Goal: Task Accomplishment & Management: Manage account settings

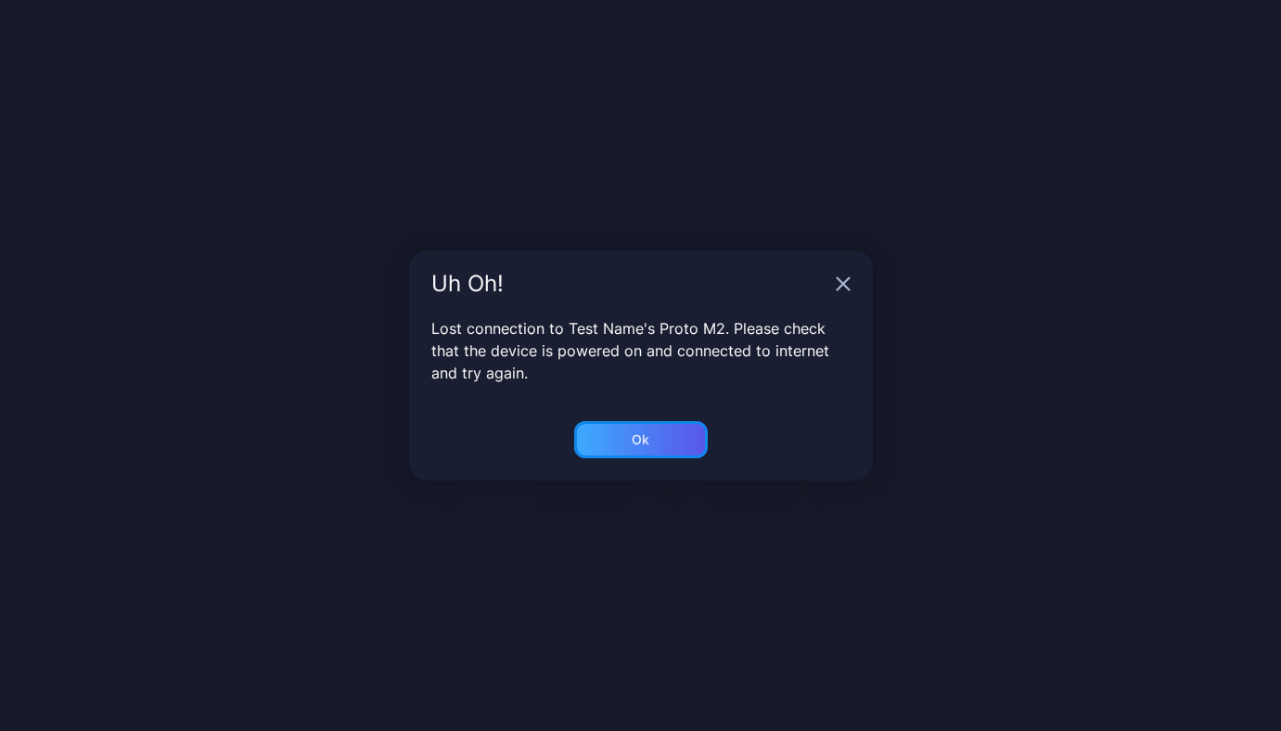
click at [658, 440] on div "Ok" at bounding box center [641, 439] width 134 height 37
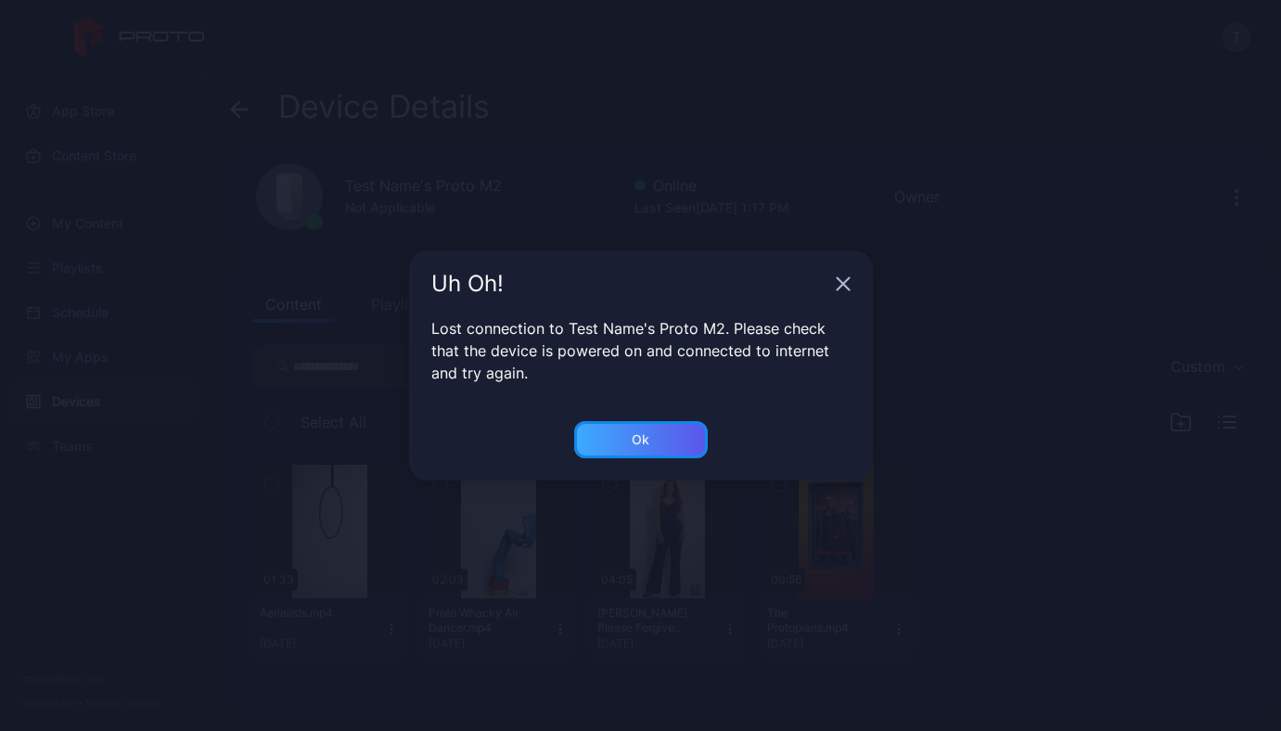
click at [652, 436] on div "Ok" at bounding box center [641, 439] width 134 height 37
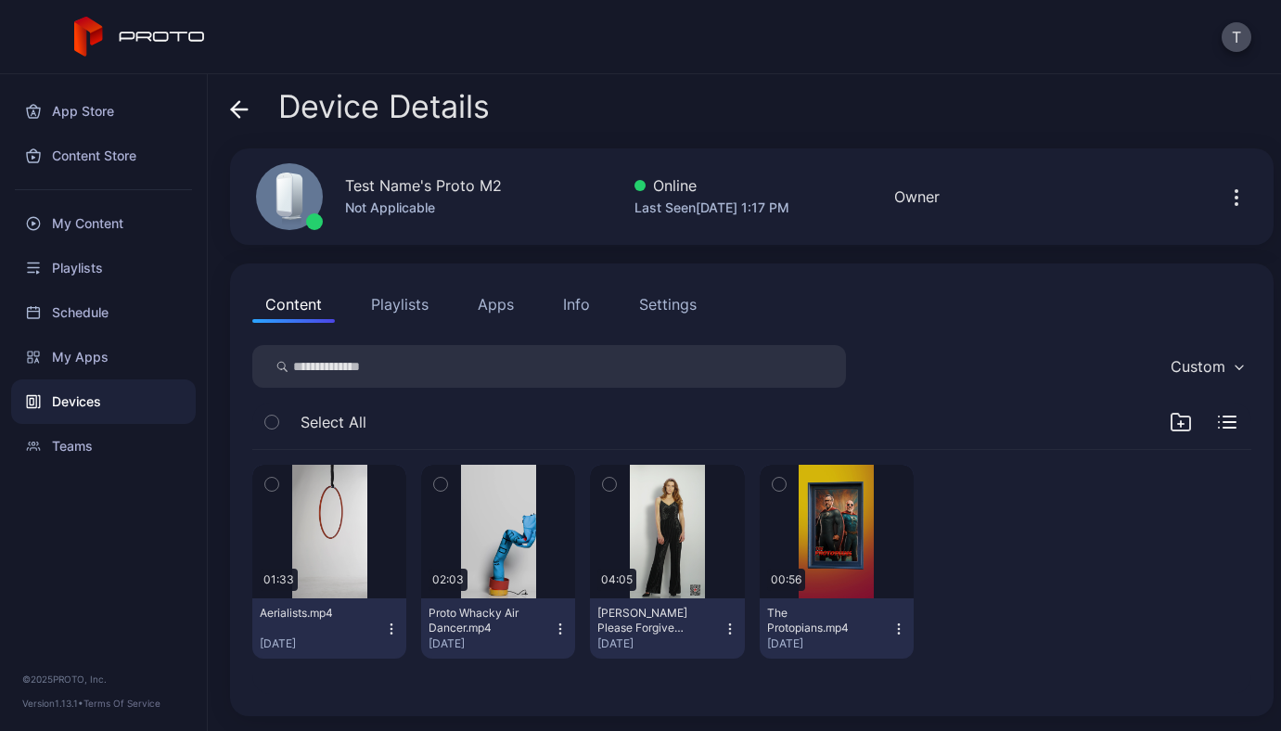
click at [648, 293] on div "Settings" at bounding box center [667, 304] width 57 height 22
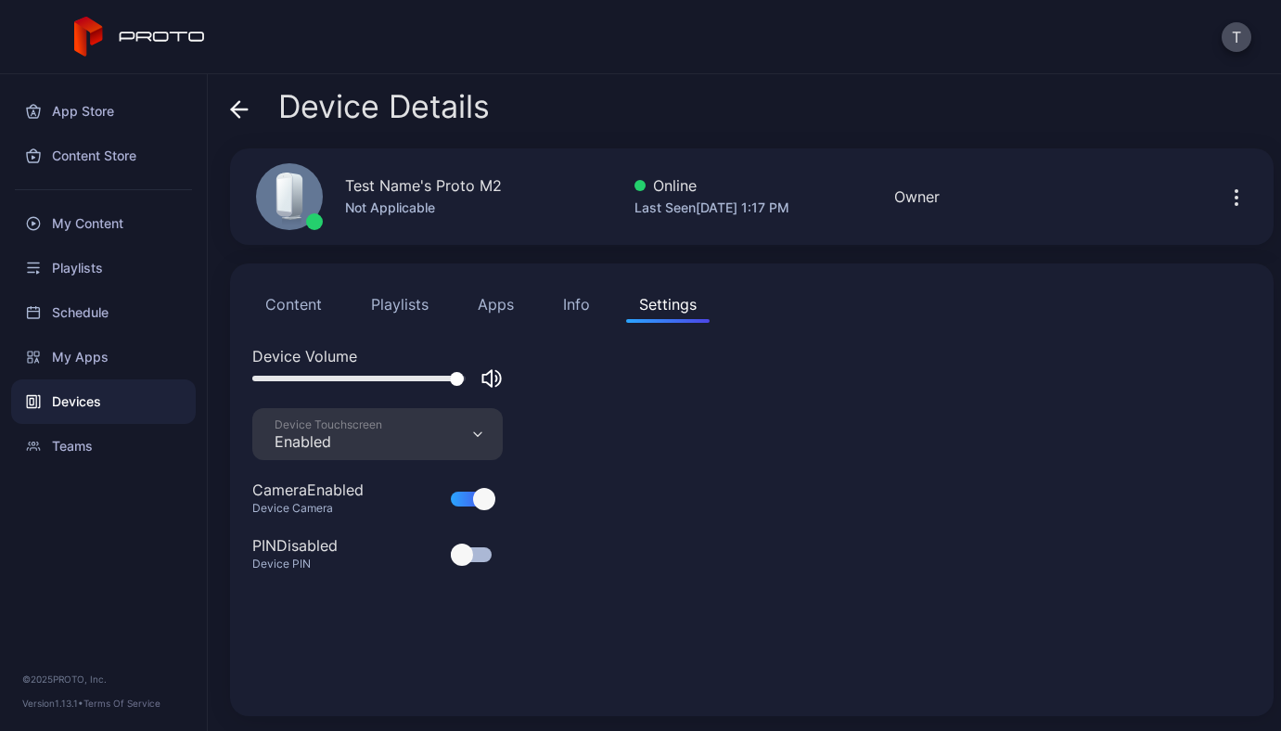
click at [467, 438] on div "Device Touchscreen Enabled" at bounding box center [377, 434] width 250 height 52
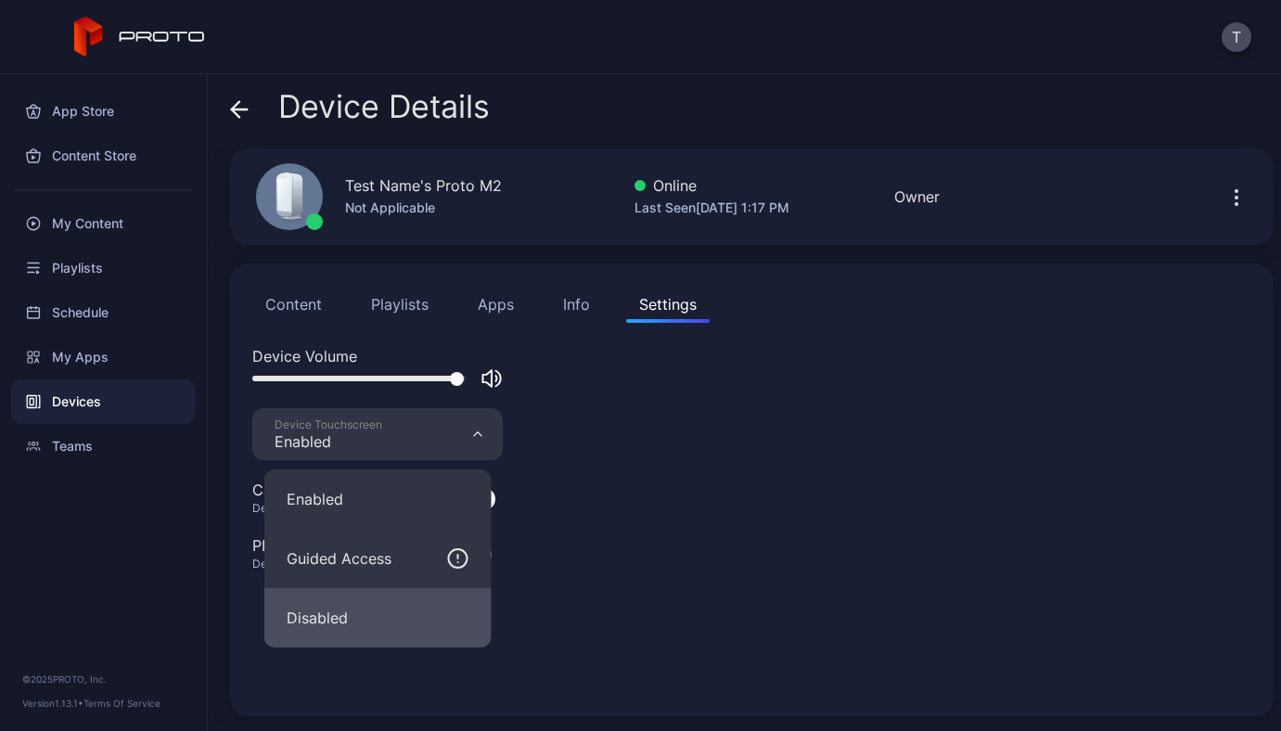
click at [382, 607] on button "Disabled" at bounding box center [377, 617] width 227 height 59
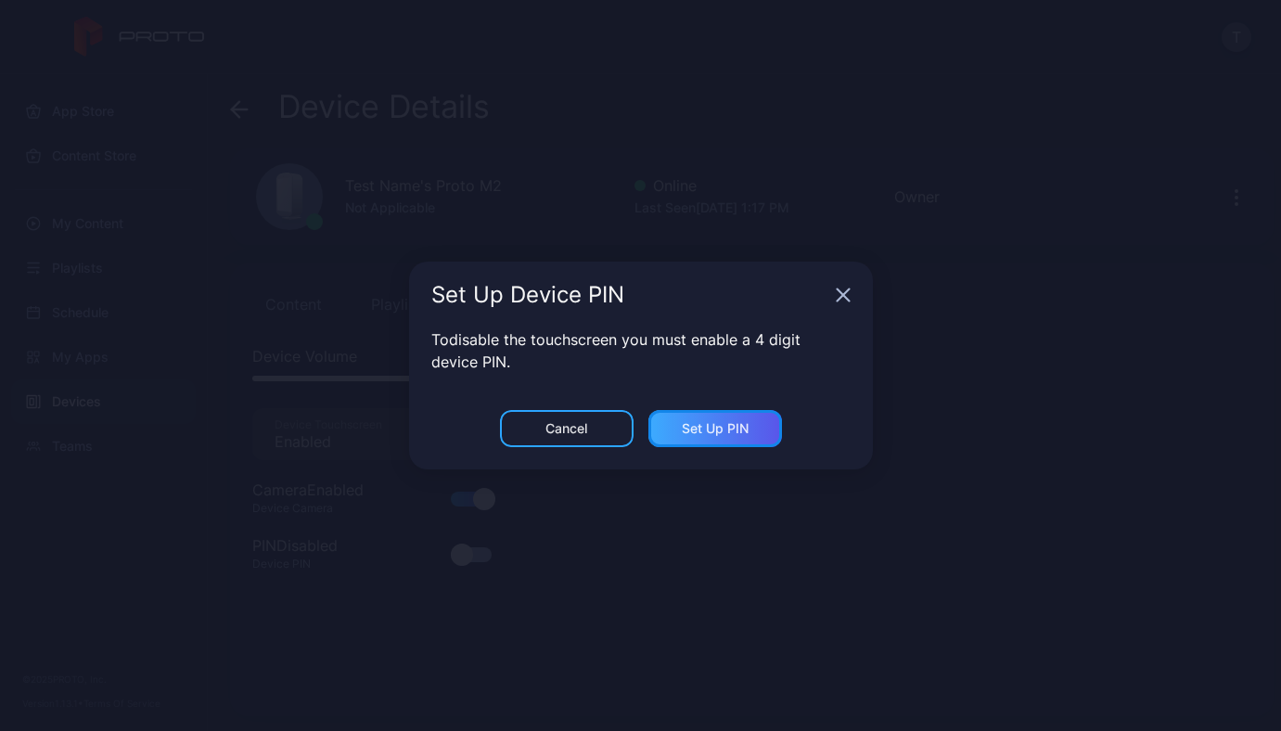
click at [714, 437] on div "Set Up PIN" at bounding box center [715, 428] width 134 height 37
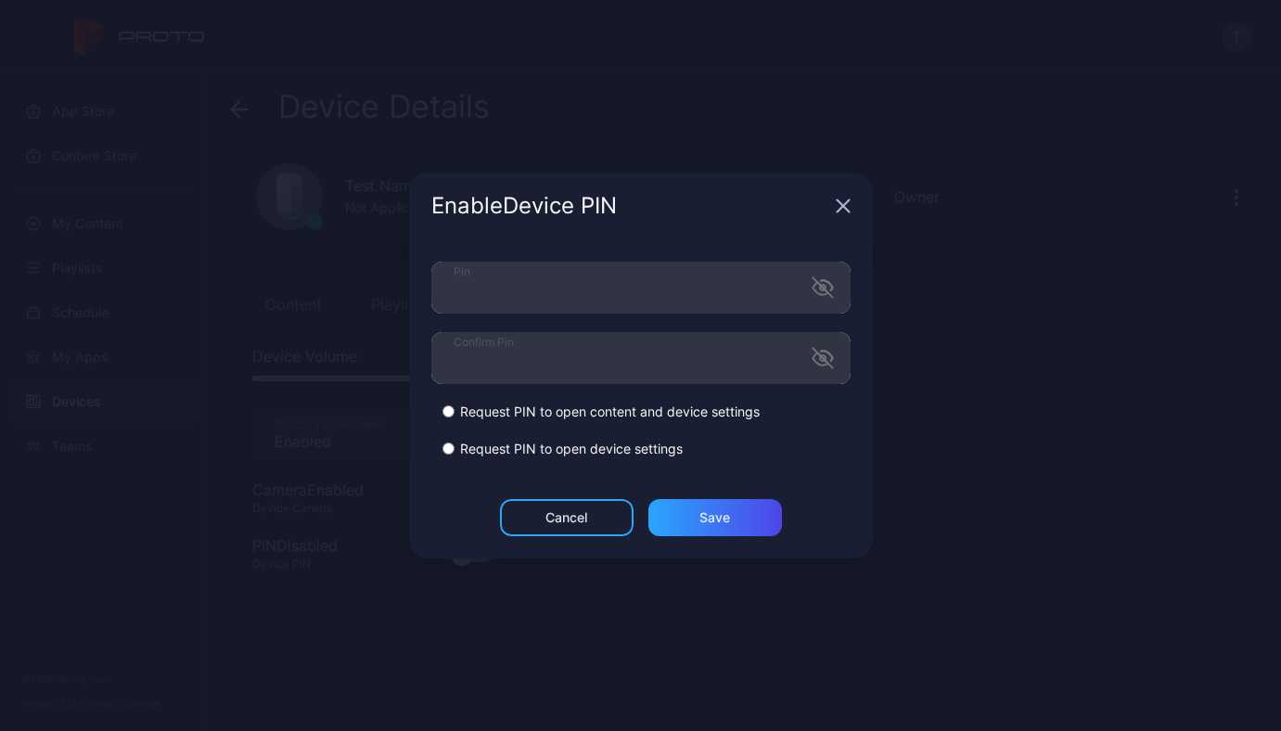
click at [457, 535] on div "Cancel Save" at bounding box center [641, 528] width 464 height 59
click at [696, 535] on div "Save" at bounding box center [715, 517] width 134 height 37
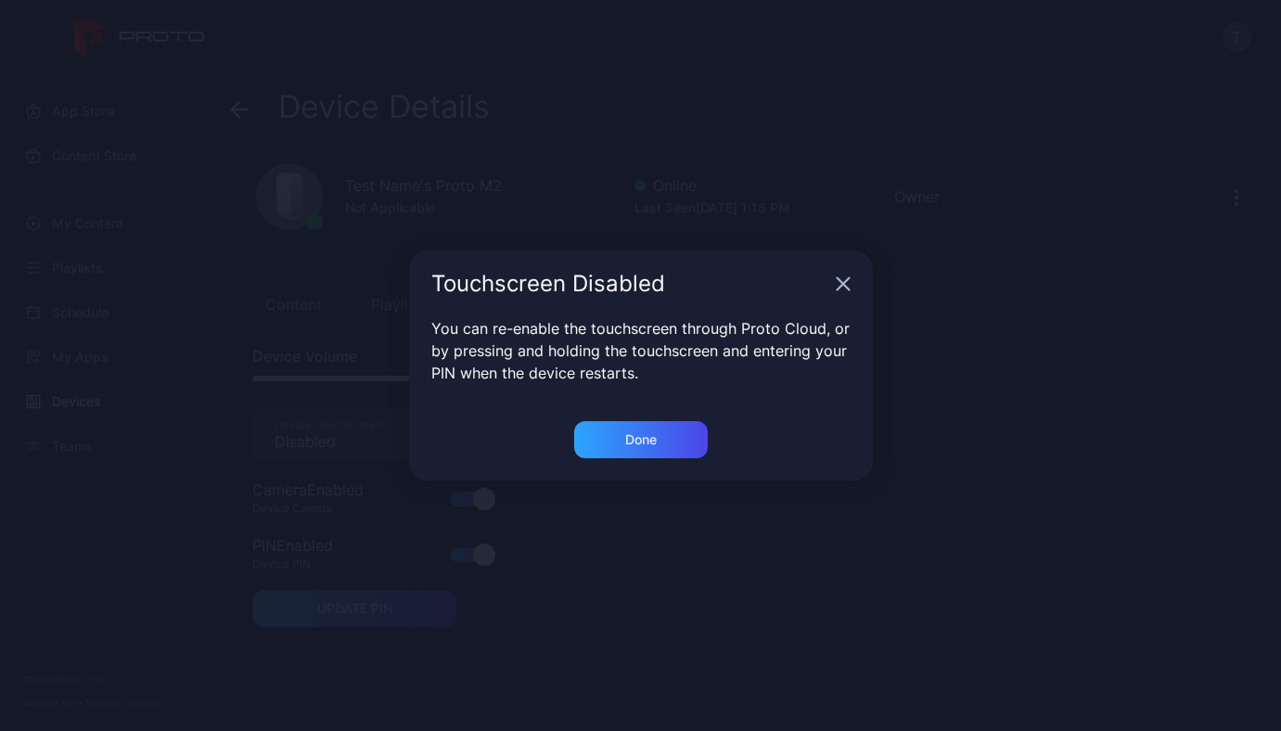
click at [696, 535] on div "Touchscreen Disabled You can re-enable the touchscreen through Proto Cloud, or …" at bounding box center [640, 365] width 1281 height 731
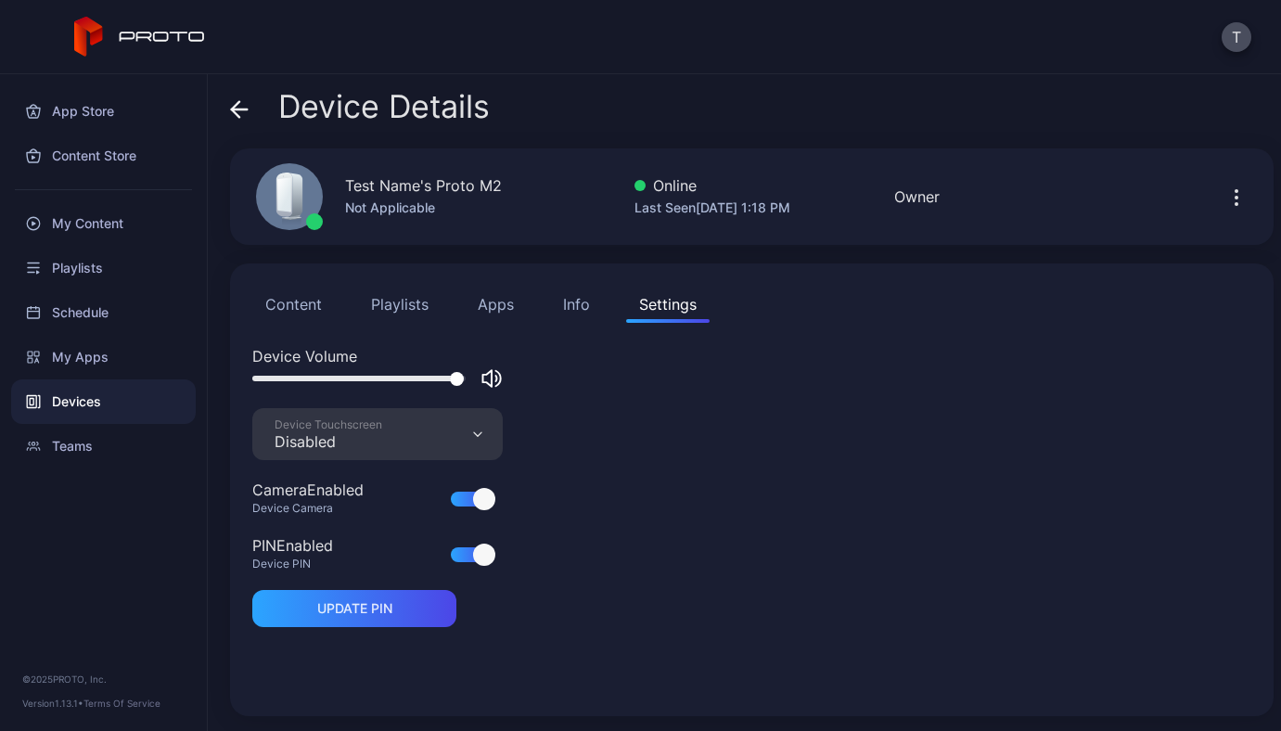
click at [464, 428] on div "Device Touchscreen Disabled" at bounding box center [377, 434] width 250 height 52
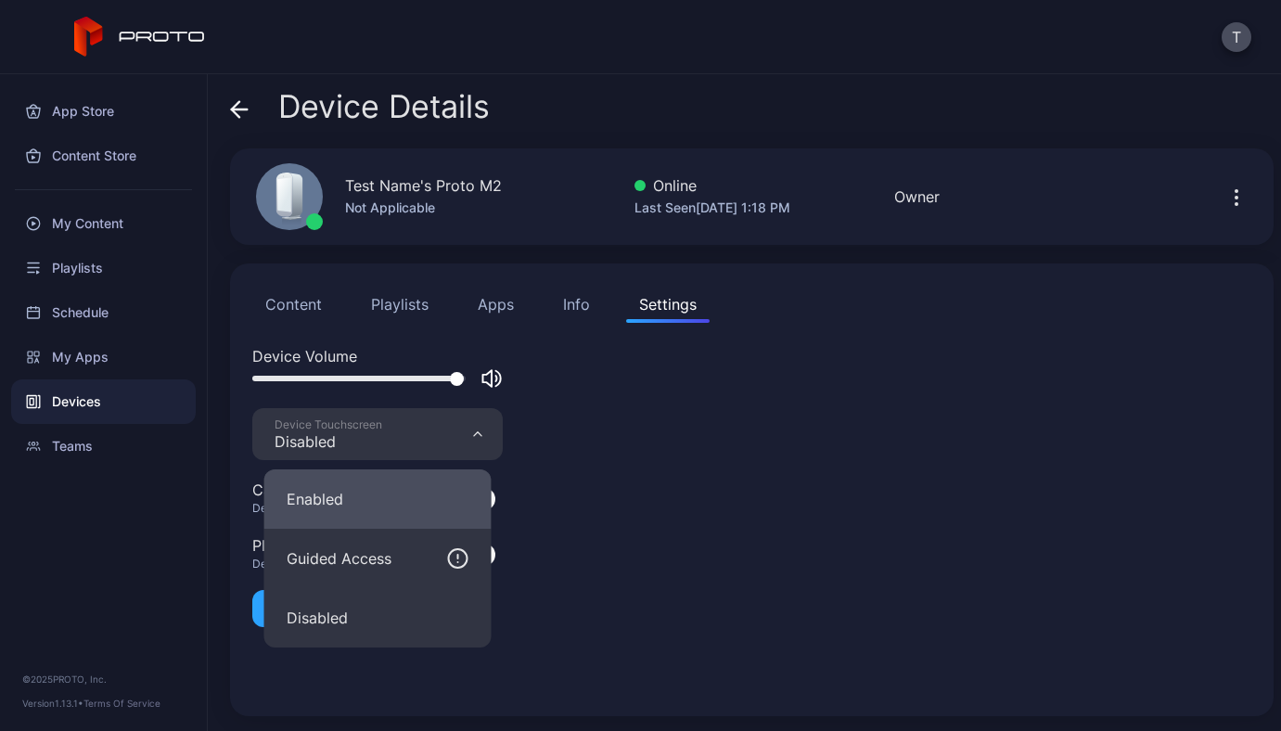
click at [385, 518] on button "Enabled" at bounding box center [377, 498] width 227 height 59
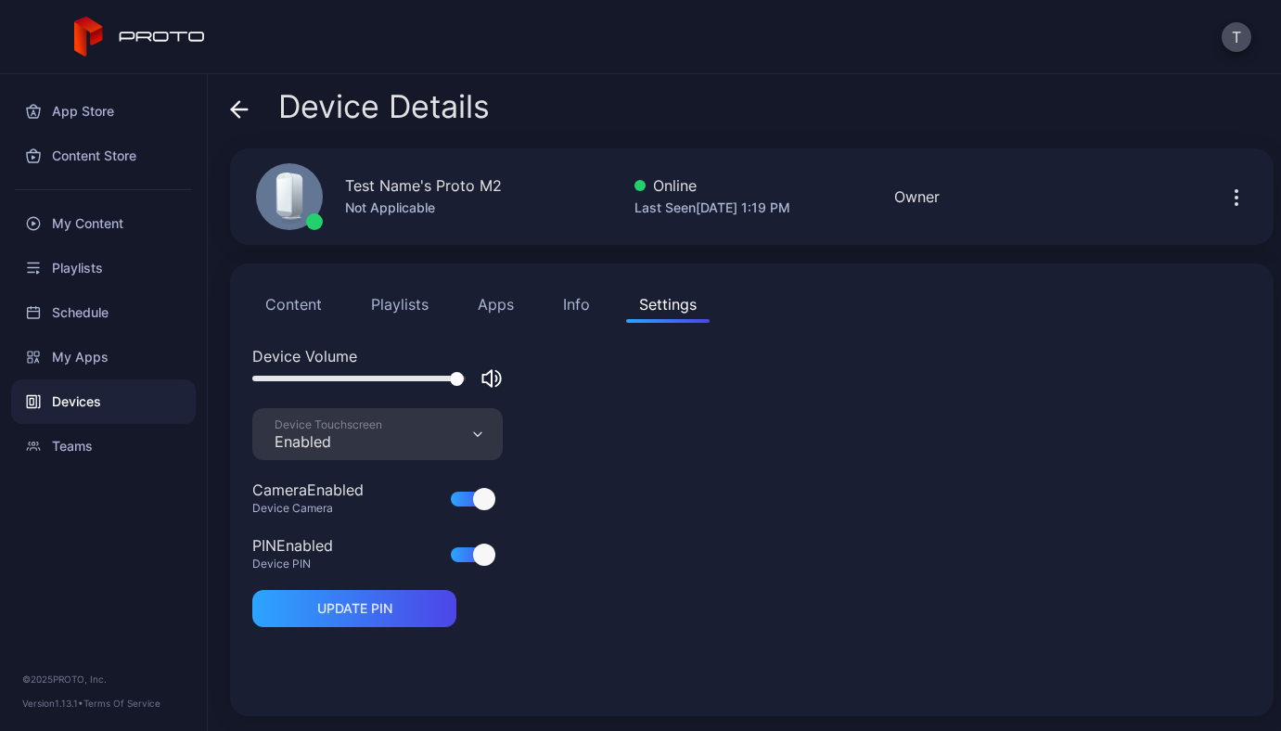
click at [480, 432] on icon "button" at bounding box center [477, 434] width 7 height 4
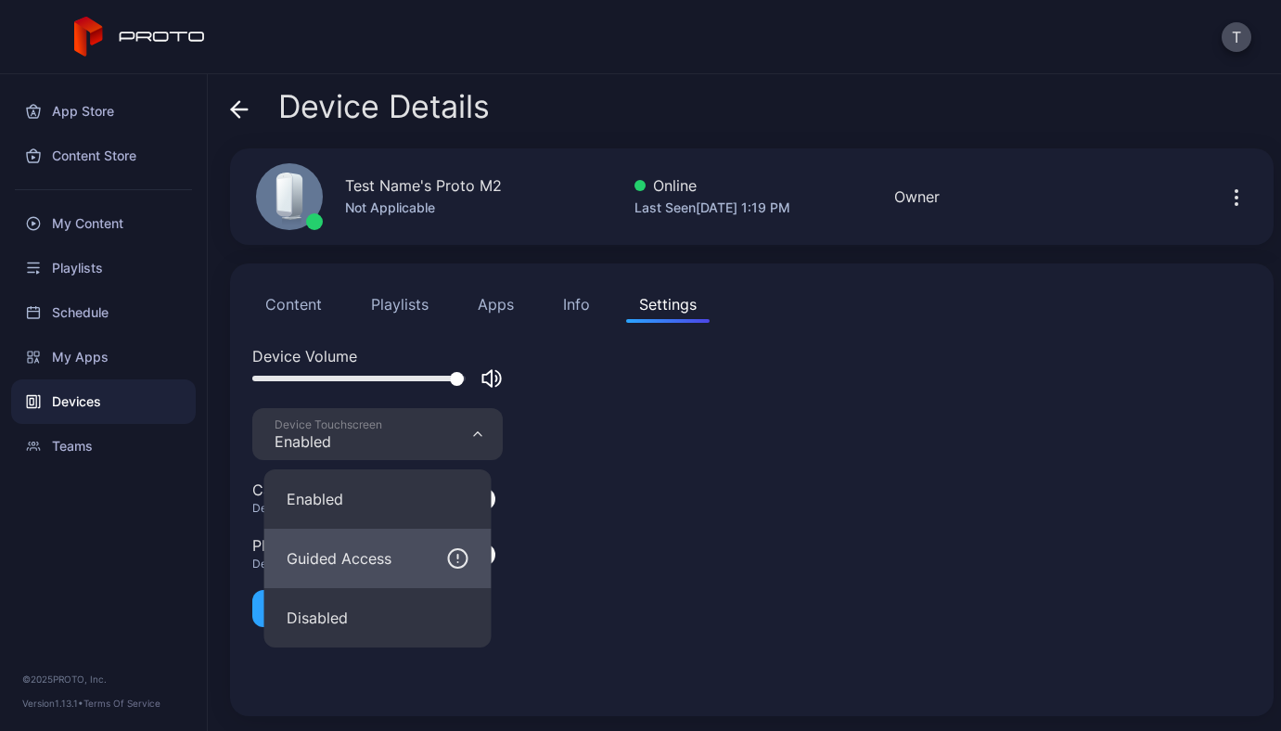
click at [390, 567] on div "Guided Access" at bounding box center [339, 558] width 105 height 22
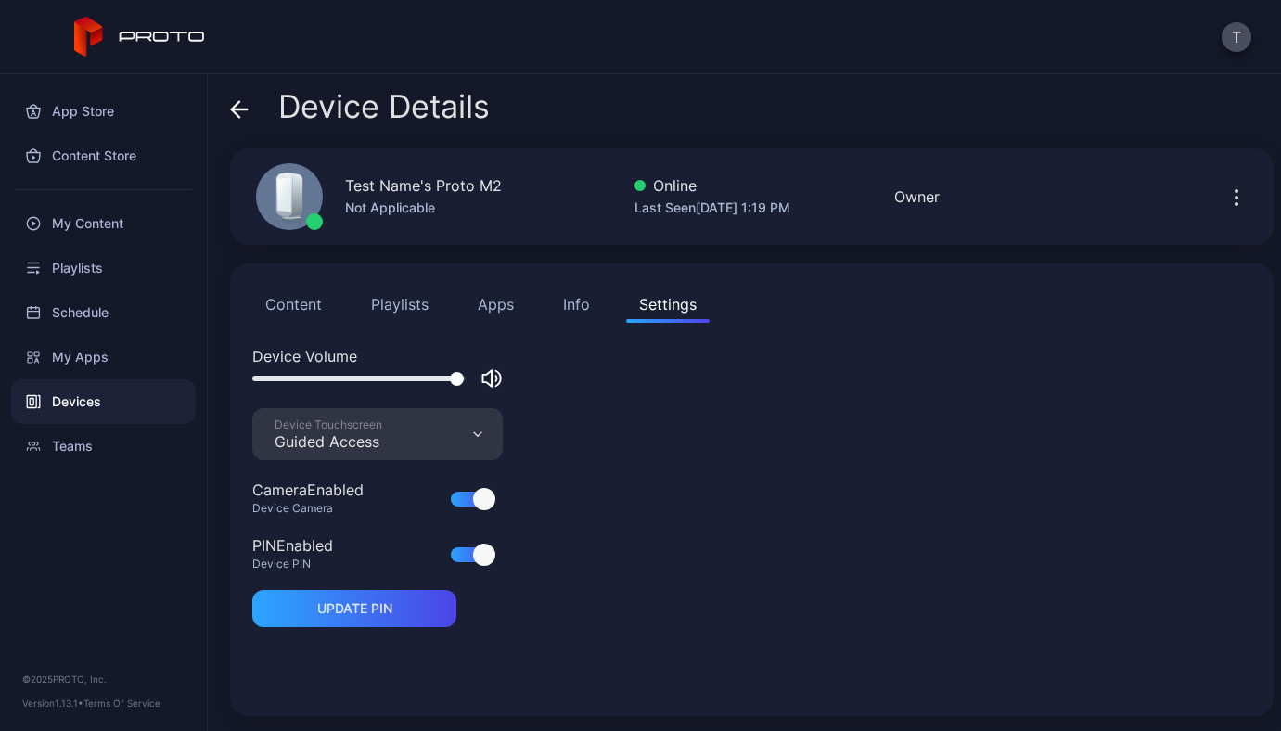
click at [416, 462] on div "Device Volume Device Touchscreen Guided Access Camera Enabled Device Camera PIN…" at bounding box center [751, 519] width 999 height 349
click at [411, 418] on div "Device Touchscreen Guided Access" at bounding box center [377, 434] width 250 height 52
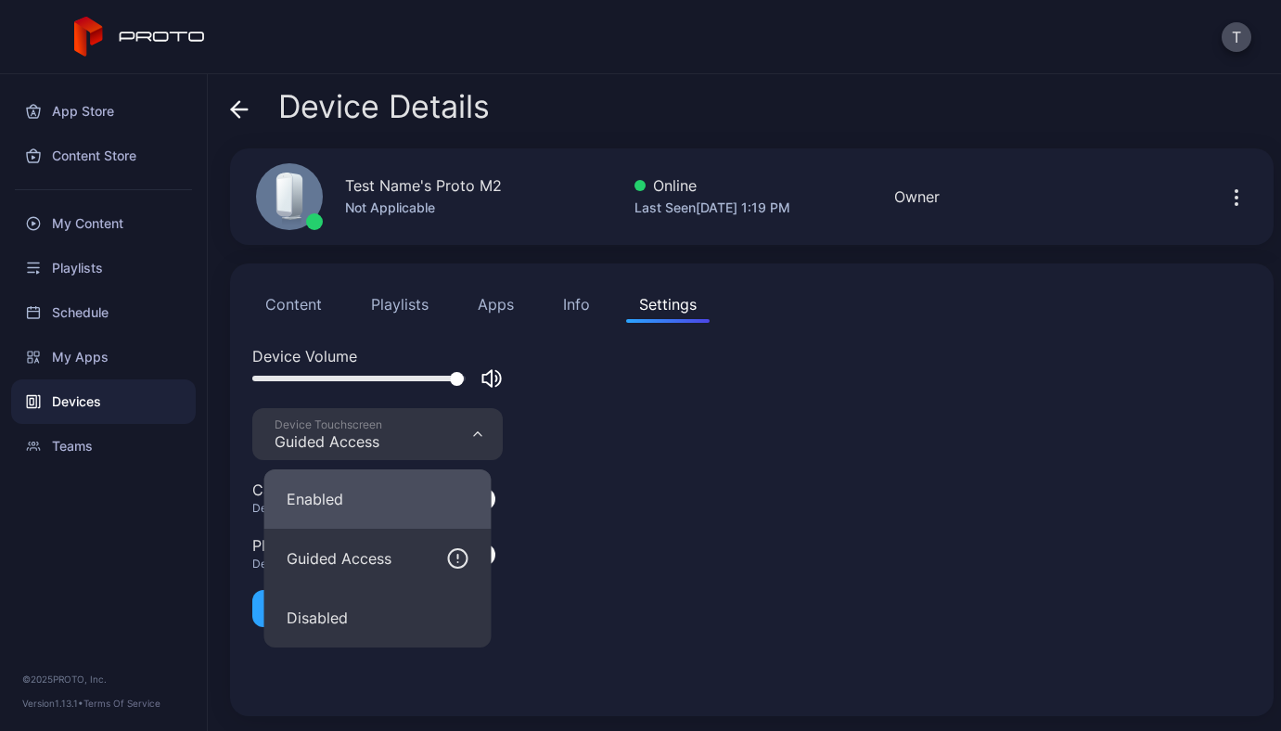
click at [358, 503] on button "Enabled" at bounding box center [377, 498] width 227 height 59
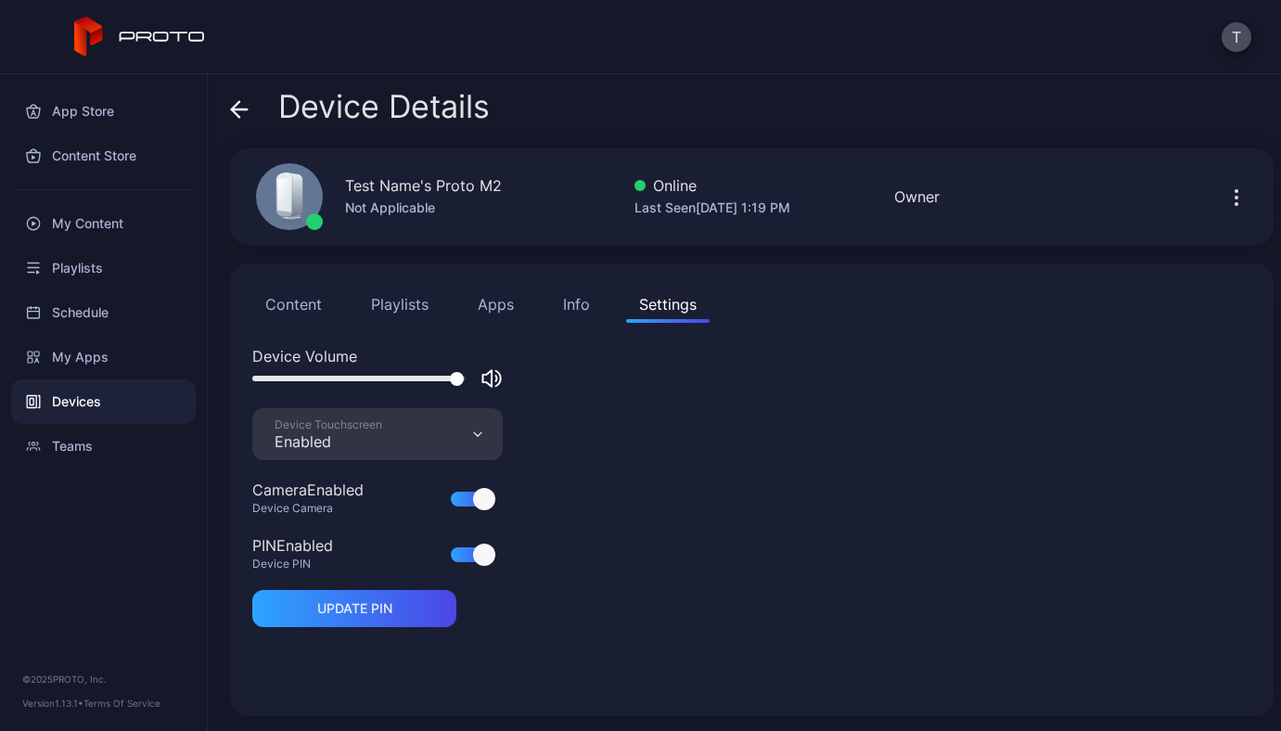
click at [474, 548] on div at bounding box center [484, 554] width 22 height 22
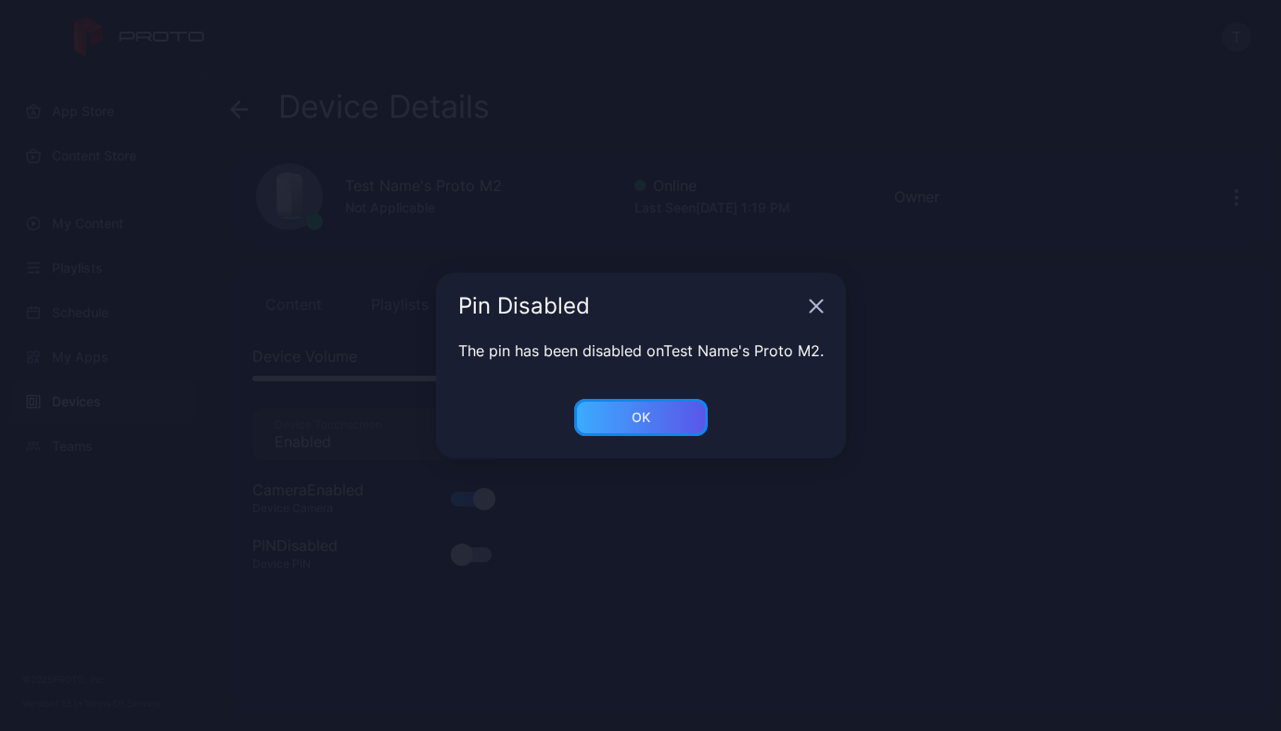
click at [639, 410] on div "OK" at bounding box center [641, 417] width 19 height 15
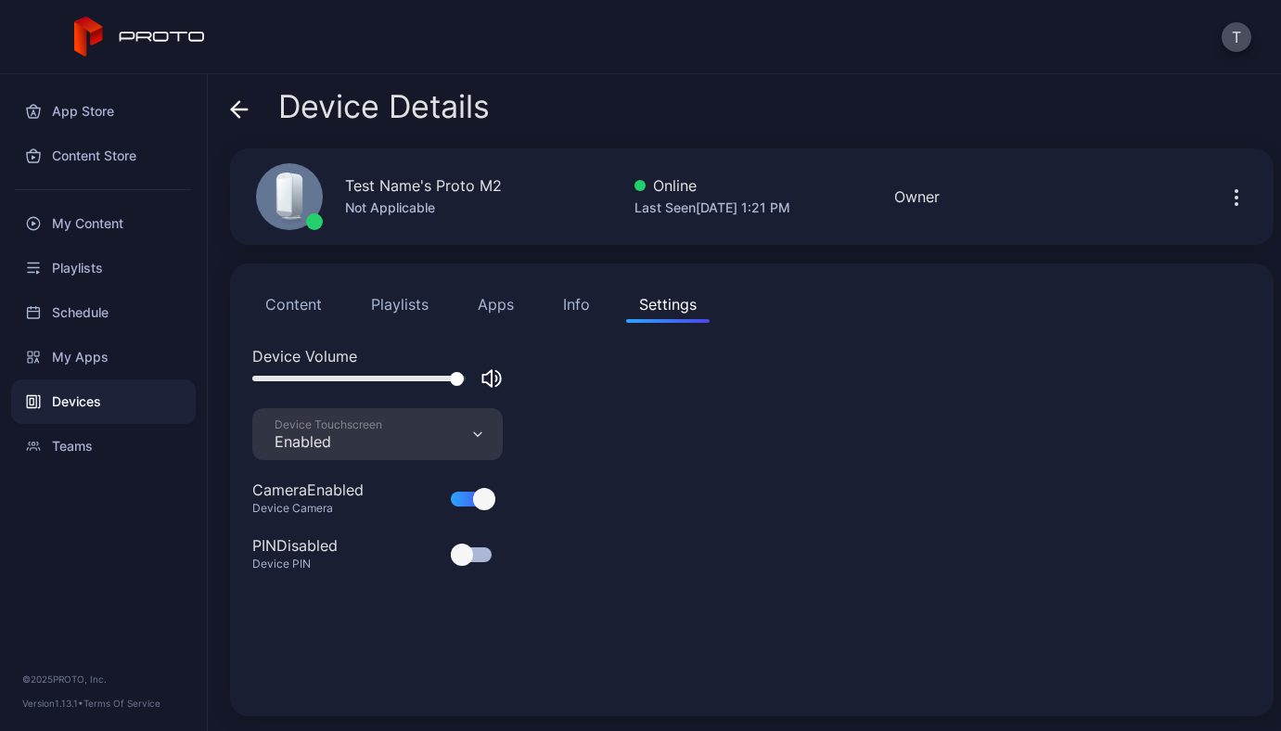
click at [103, 399] on div "Devices" at bounding box center [103, 401] width 185 height 45
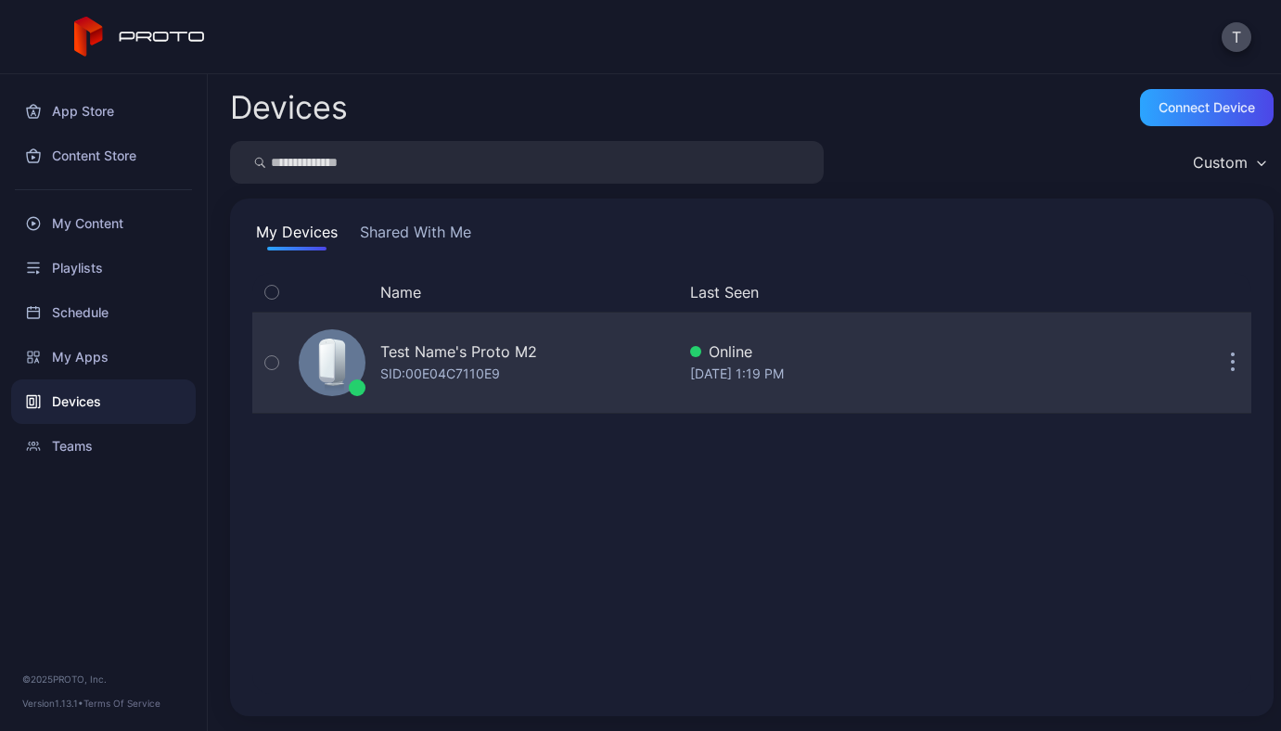
click at [1189, 363] on div "Test Name's Proto M2 SID: 00E04C7110E9 Online Sep 04, 2025 at 1:19 PM" at bounding box center [751, 362] width 999 height 93
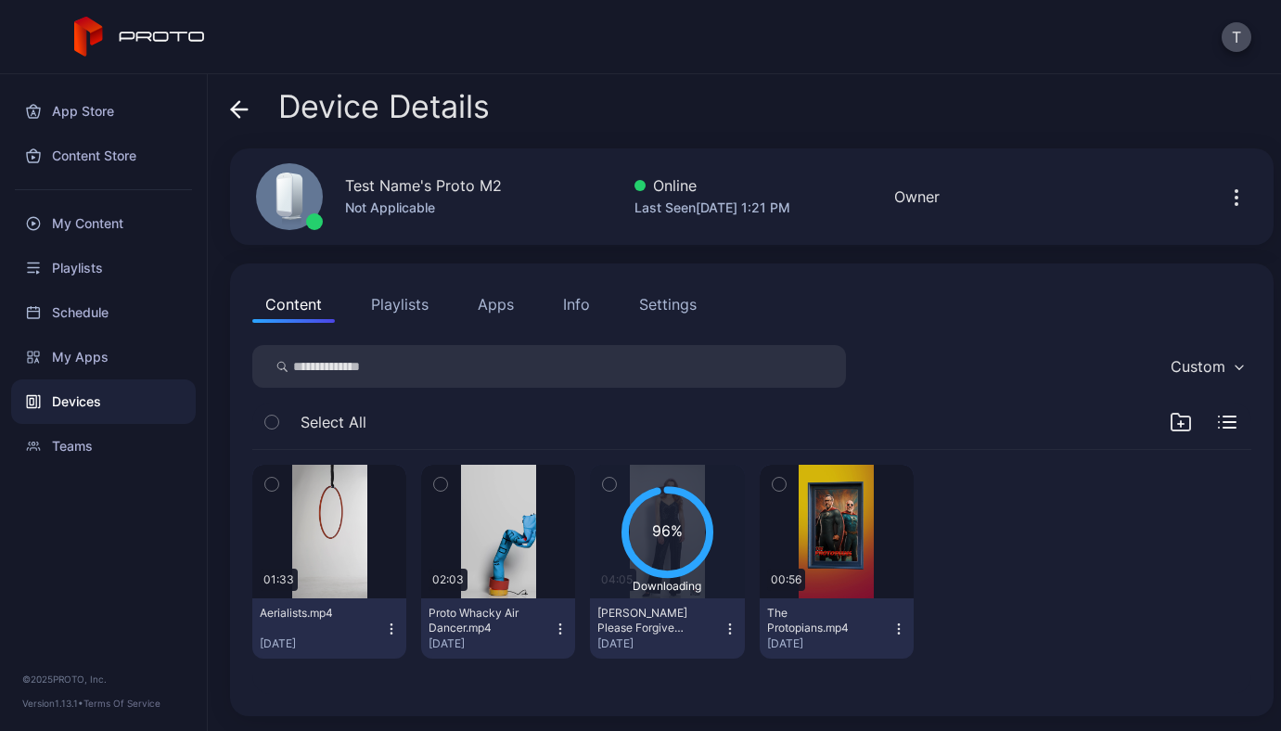
click at [1225, 197] on icon "button" at bounding box center [1236, 197] width 22 height 22
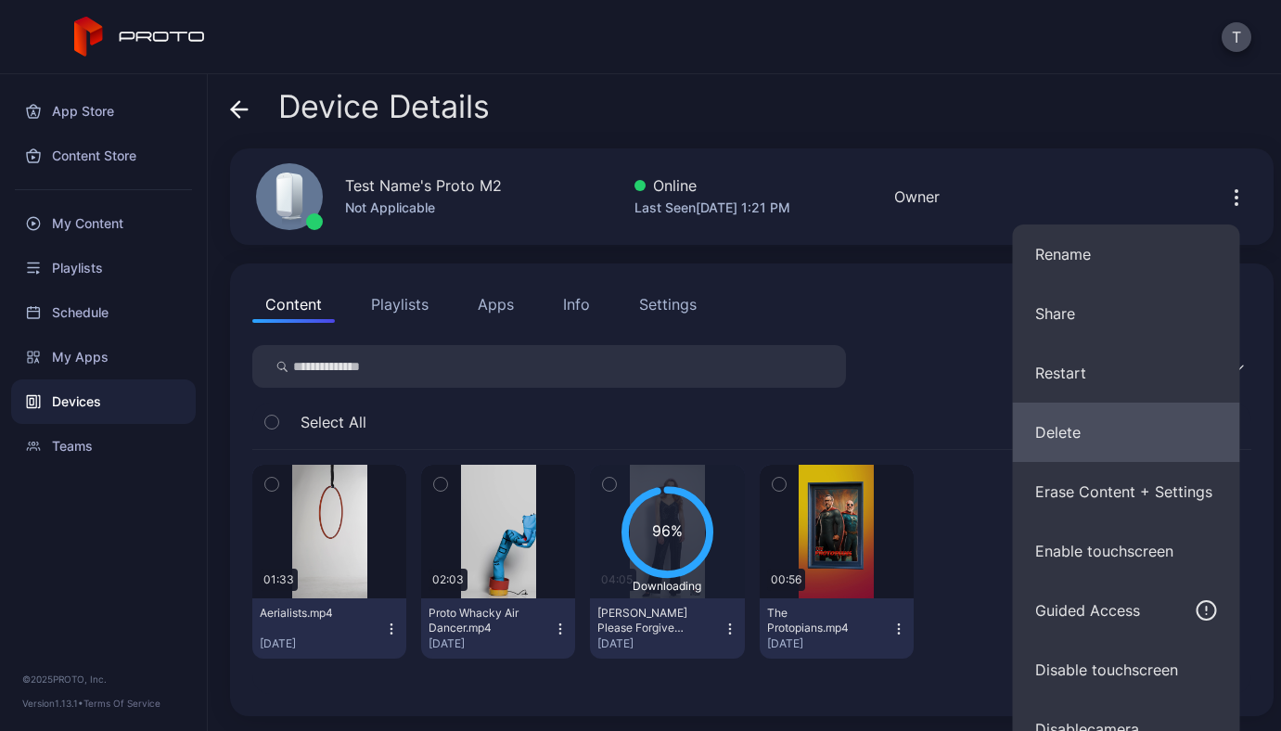
click at [1113, 444] on button "Delete" at bounding box center [1126, 431] width 227 height 59
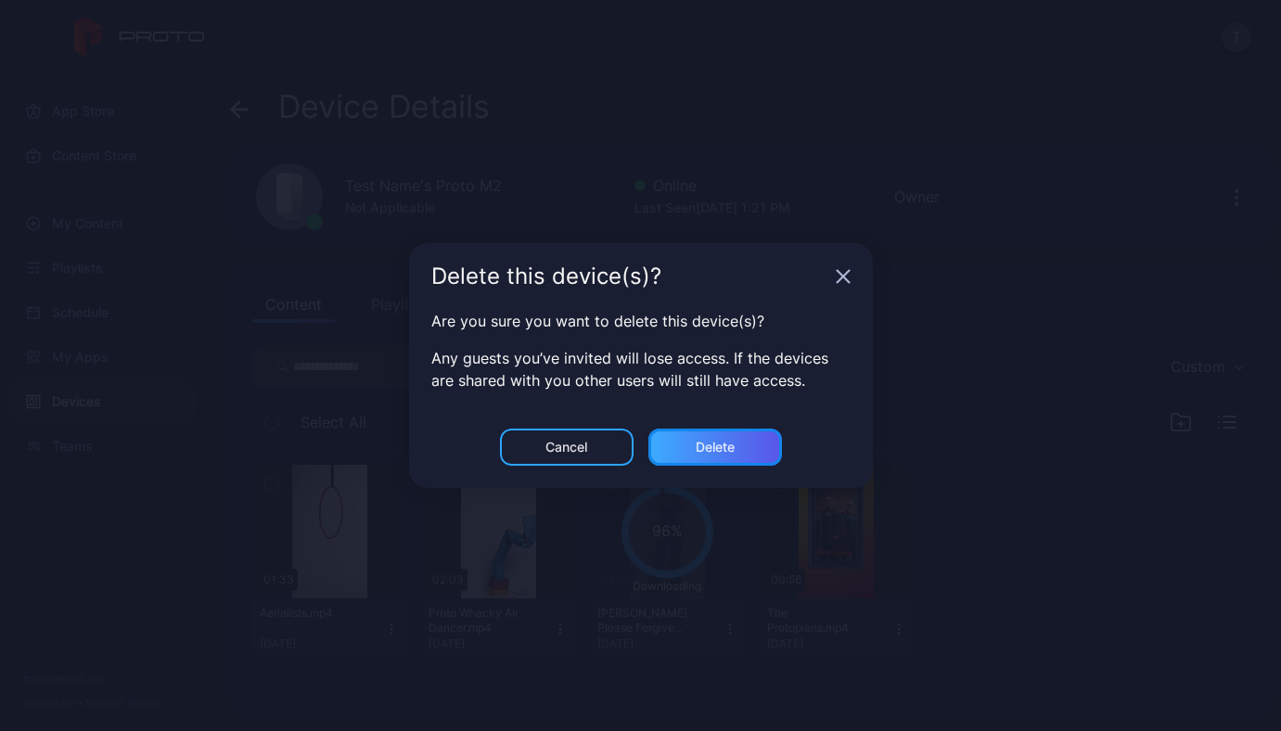
click at [727, 440] on div "Delete" at bounding box center [715, 447] width 39 height 15
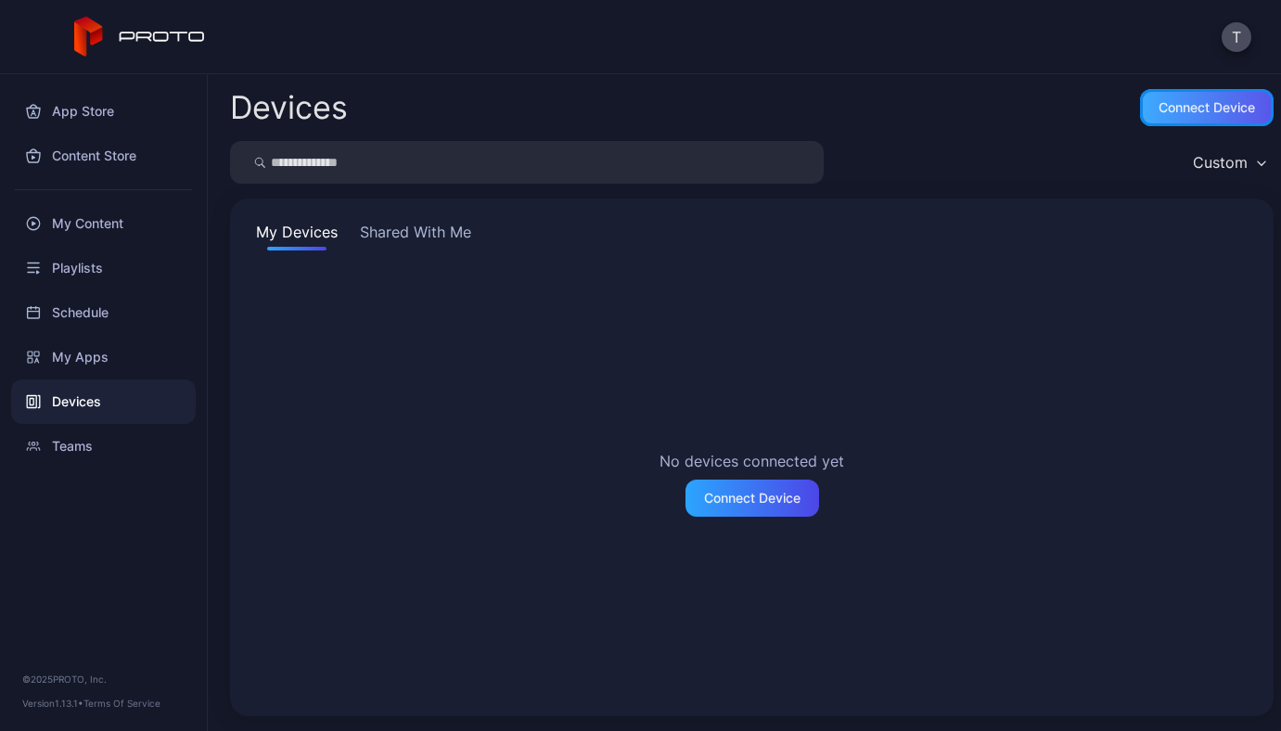
click at [1176, 116] on div "Connect device" at bounding box center [1207, 107] width 134 height 37
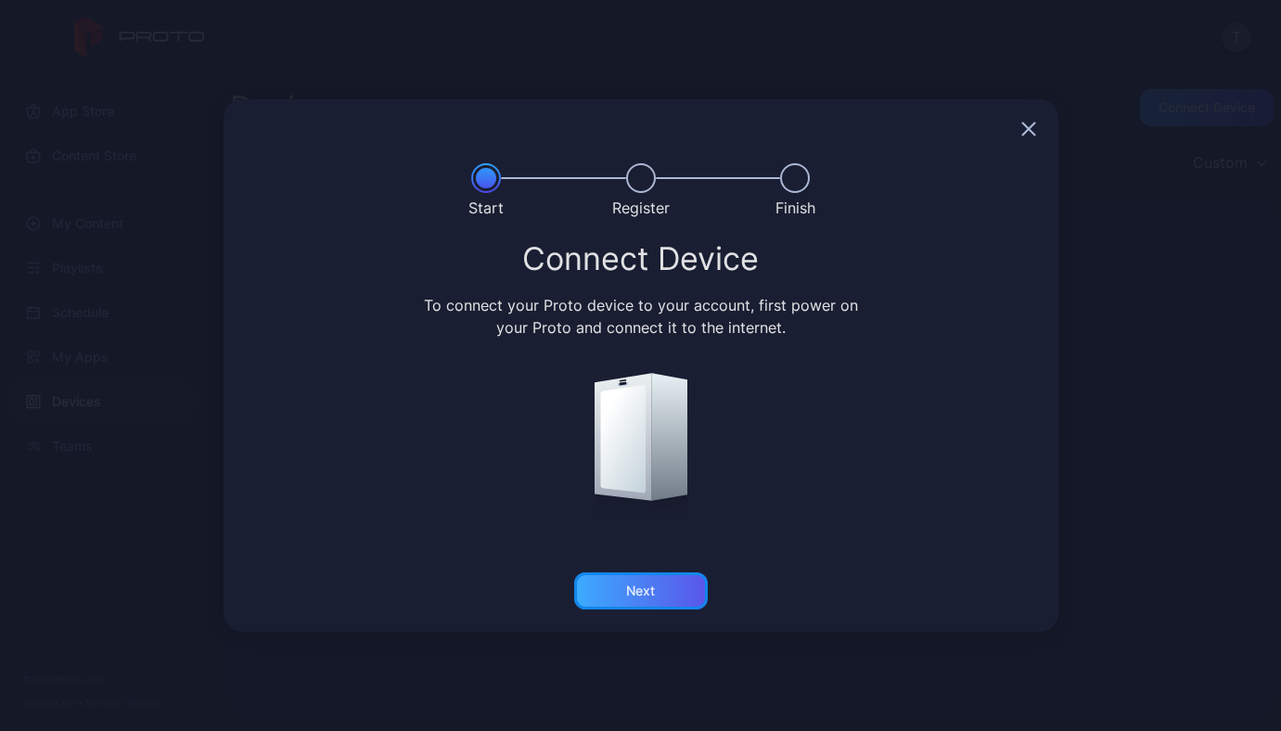
click at [629, 594] on div "Next" at bounding box center [640, 590] width 29 height 15
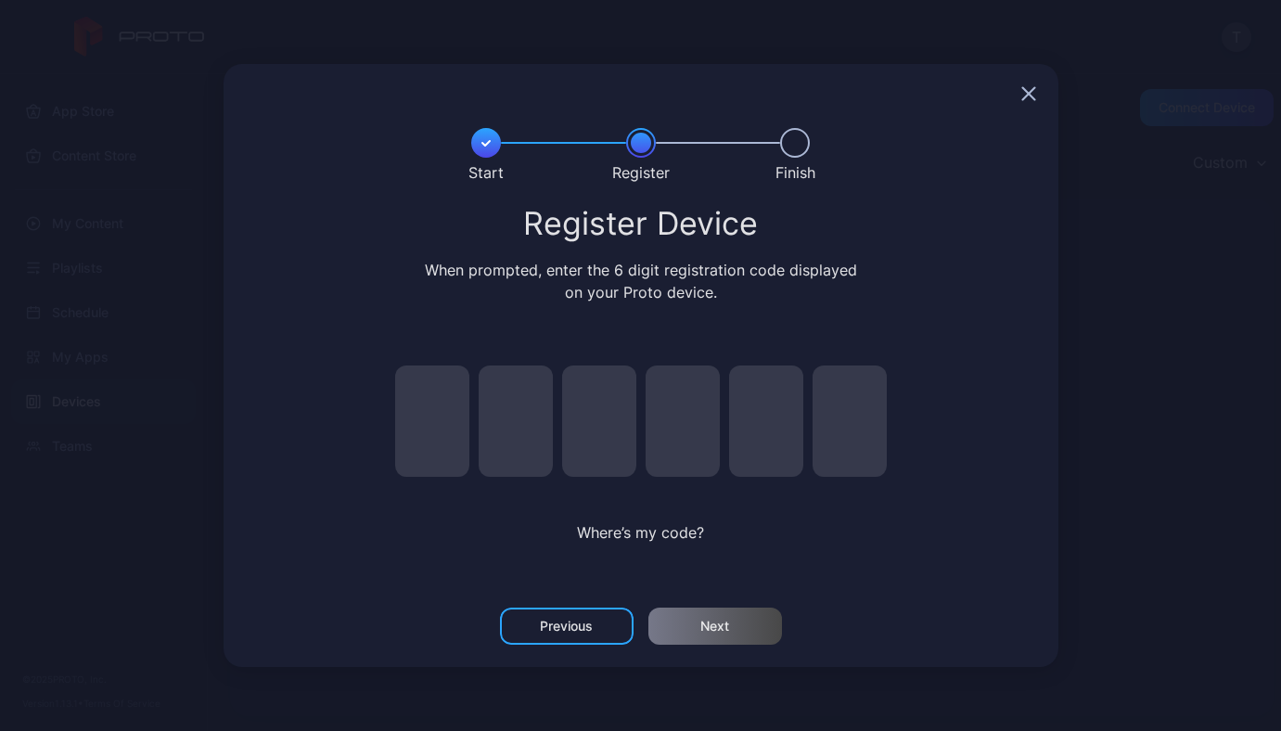
click at [430, 485] on div "Where’s my code?" at bounding box center [641, 462] width 538 height 248
click at [431, 424] on input "pin code 1 of 6" at bounding box center [432, 420] width 74 height 111
click at [1030, 209] on div "Register Device" at bounding box center [641, 223] width 790 height 33
click at [1251, 45] on div "Start Register Finish Register Device When prompted, enter the 6 digit registra…" at bounding box center [640, 365] width 1281 height 731
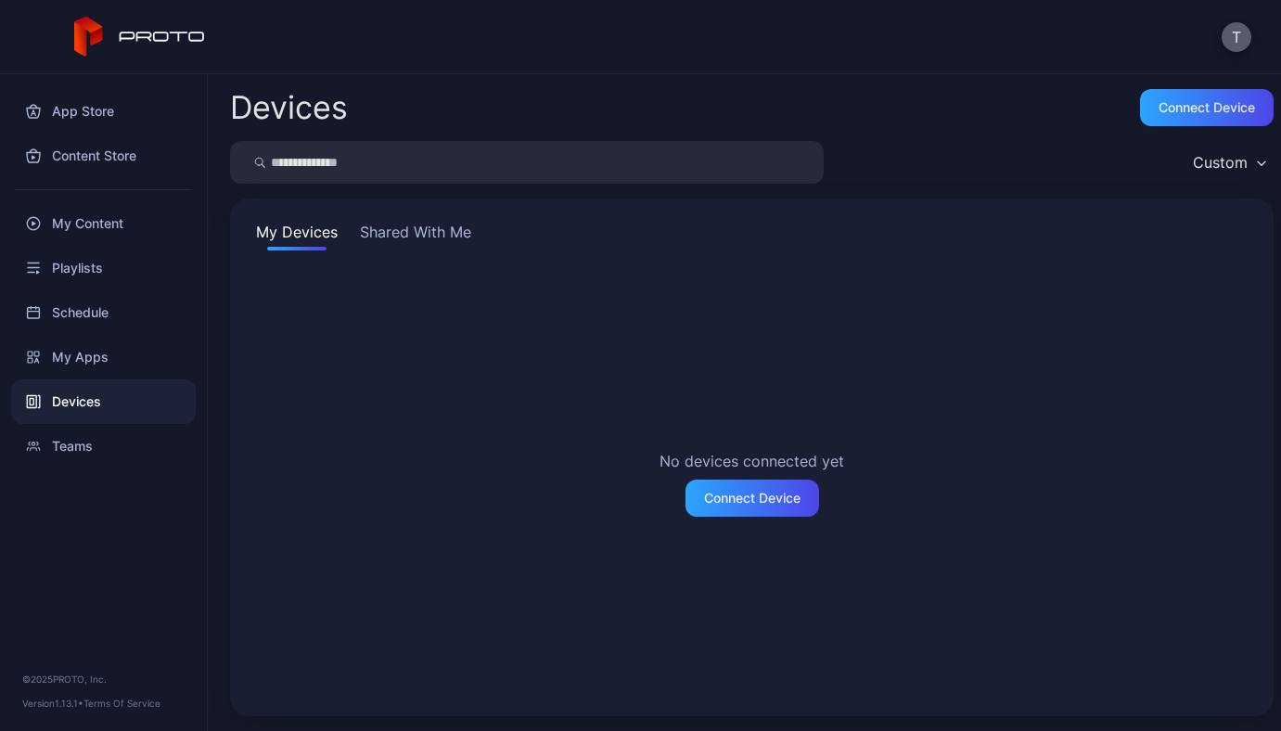
click at [1235, 34] on button "T" at bounding box center [1236, 37] width 30 height 30
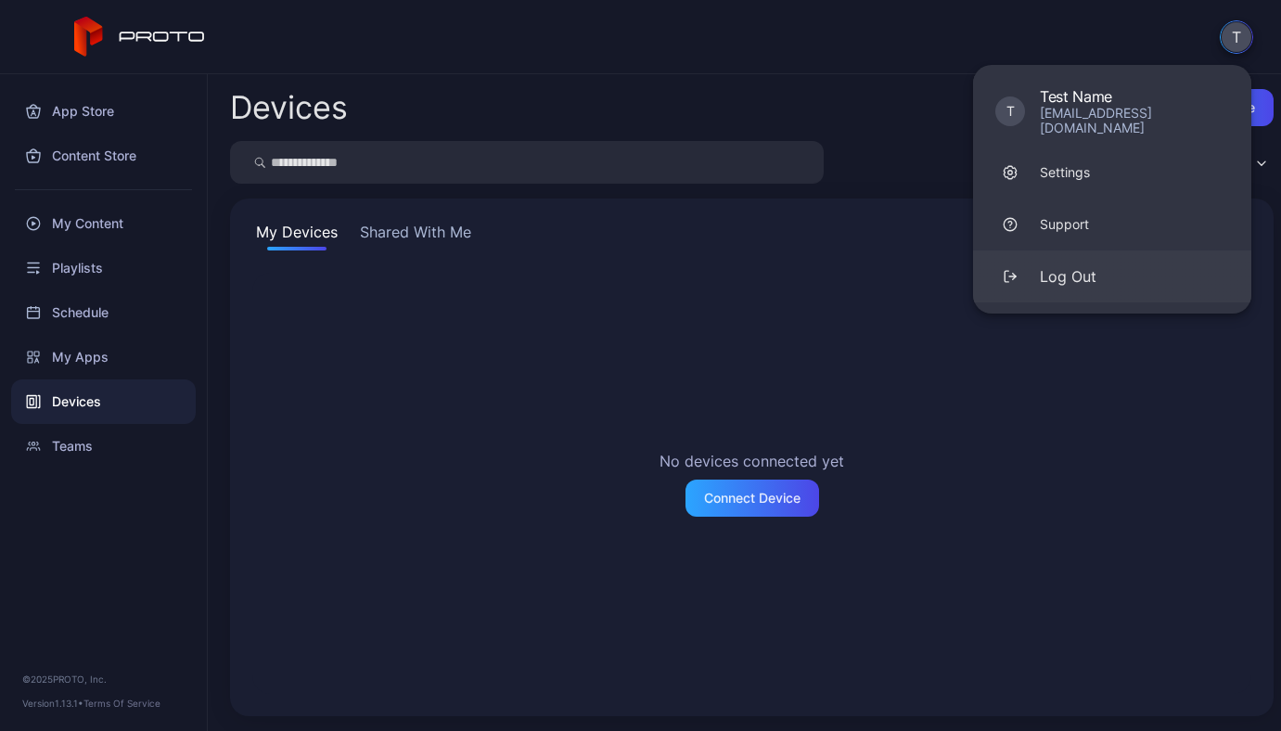
click at [1094, 265] on div "Log Out" at bounding box center [1068, 276] width 57 height 22
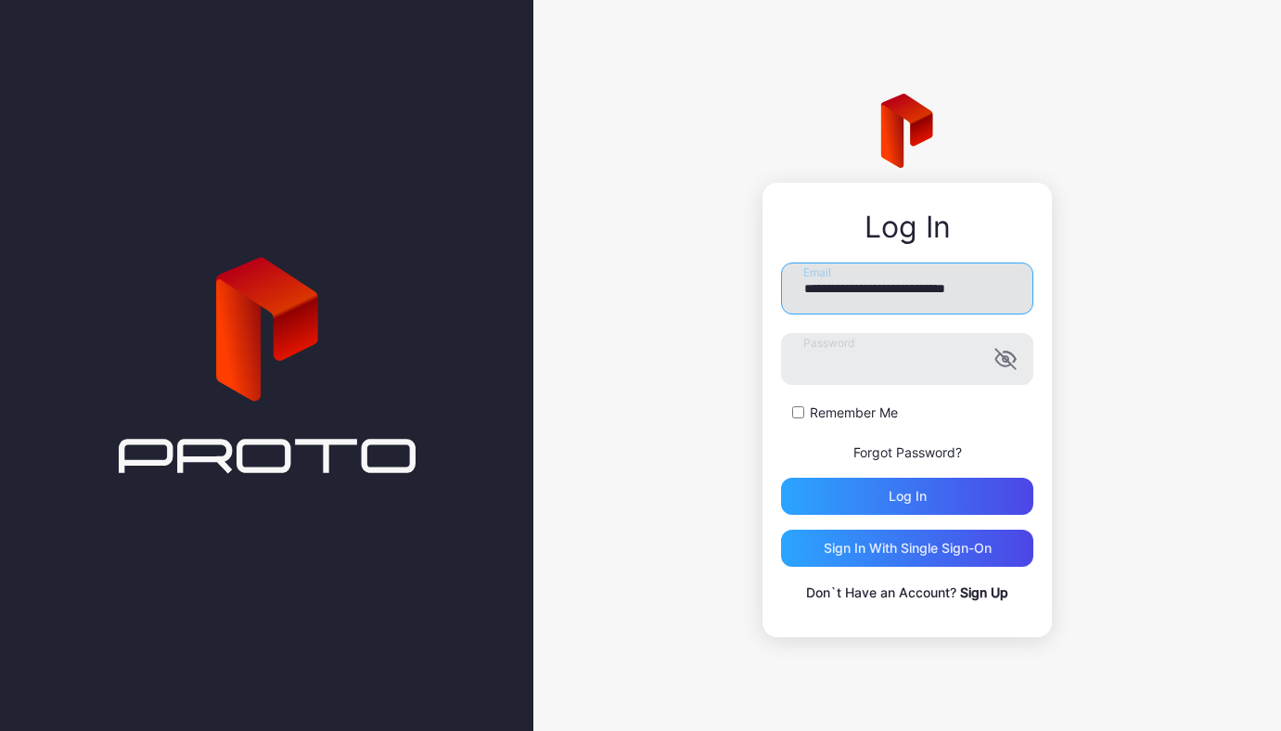
click at [950, 287] on input "**********" at bounding box center [907, 288] width 252 height 52
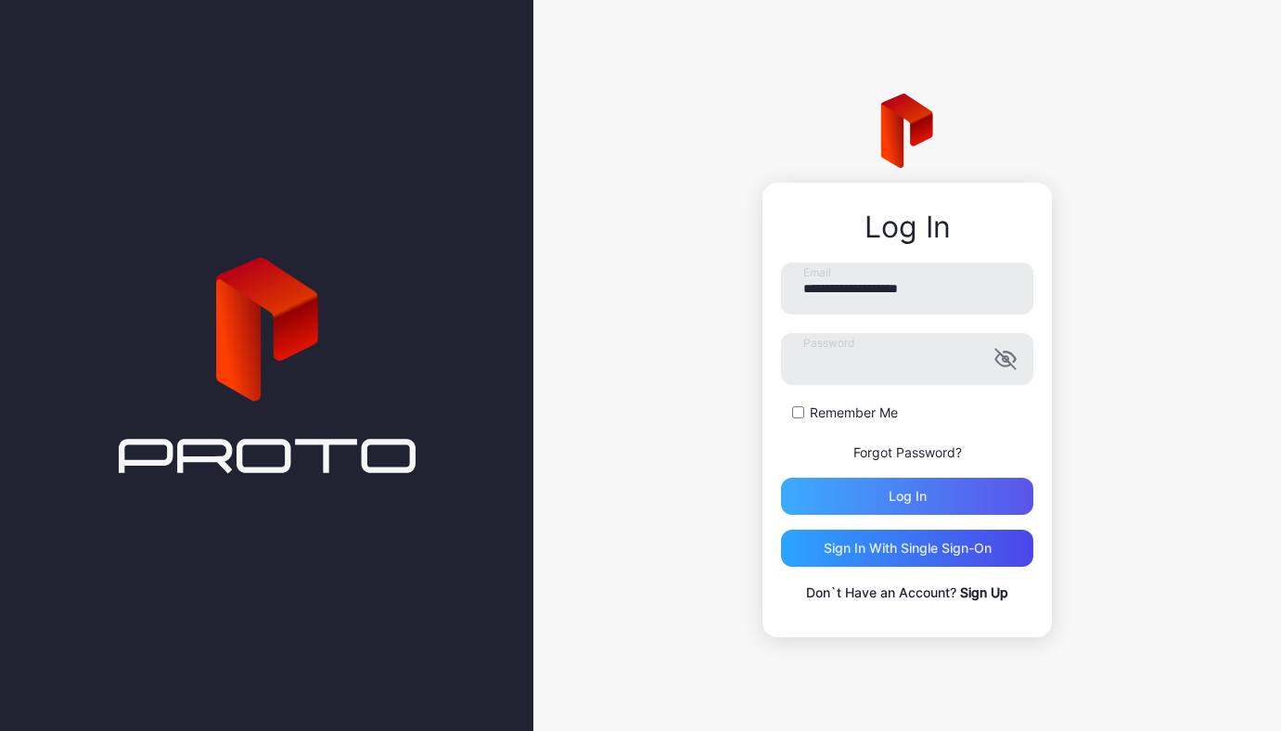
type input "**********"
click at [917, 482] on div "Log in" at bounding box center [907, 496] width 252 height 37
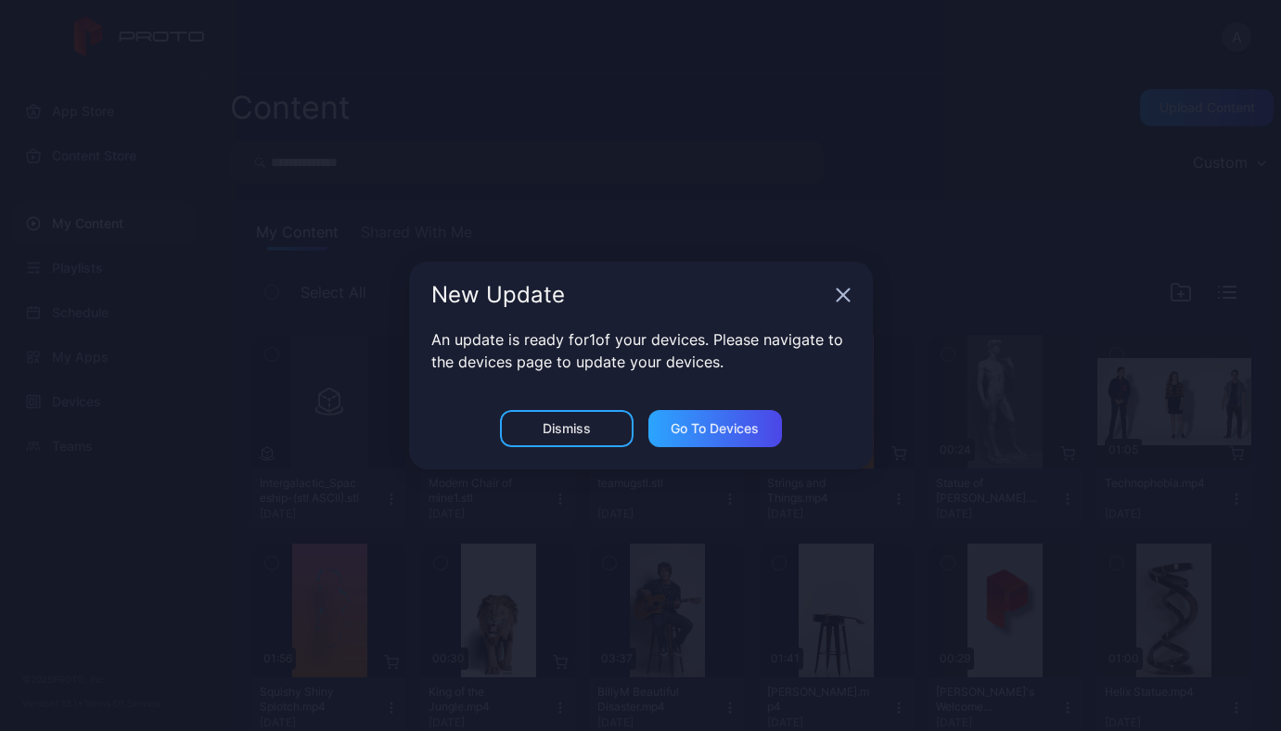
click at [841, 300] on icon "button" at bounding box center [843, 294] width 15 height 15
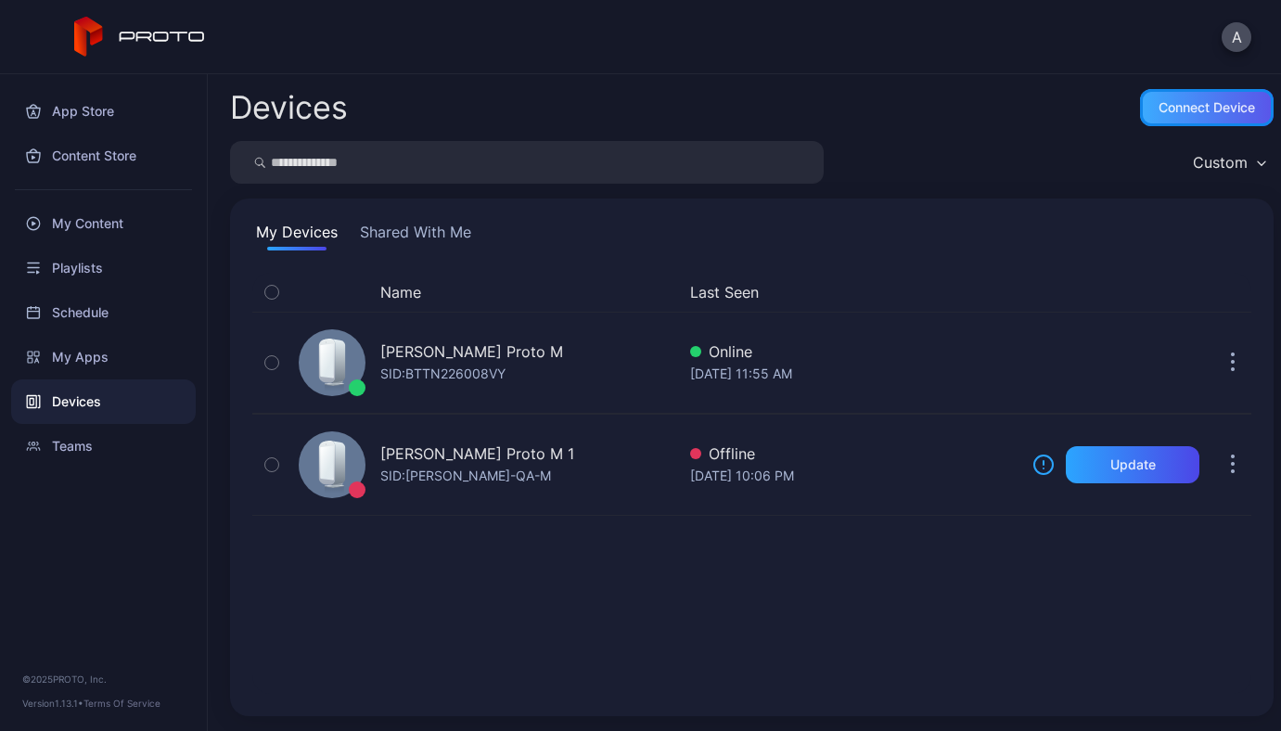
click at [1158, 102] on div "Connect device" at bounding box center [1206, 107] width 96 height 15
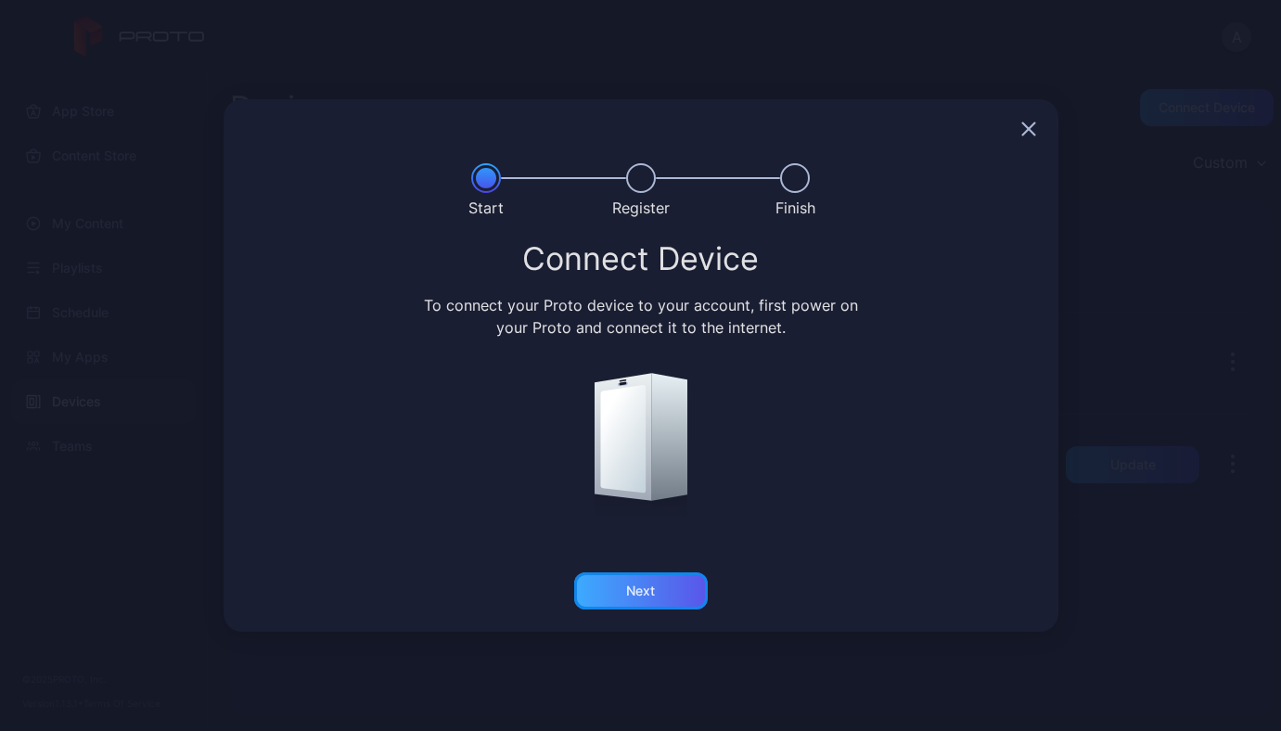
click at [608, 607] on div "Next" at bounding box center [641, 590] width 134 height 37
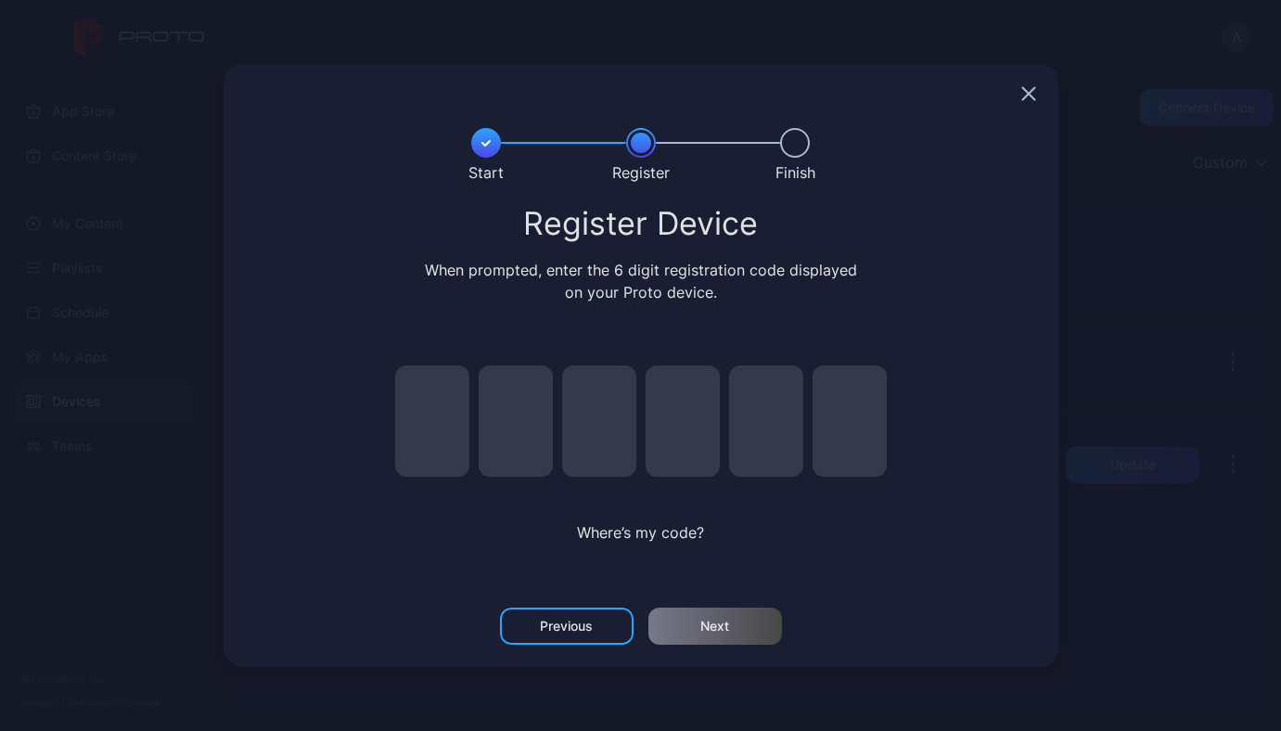
click at [446, 444] on input "pin code 1 of 6" at bounding box center [432, 420] width 74 height 111
type input "*"
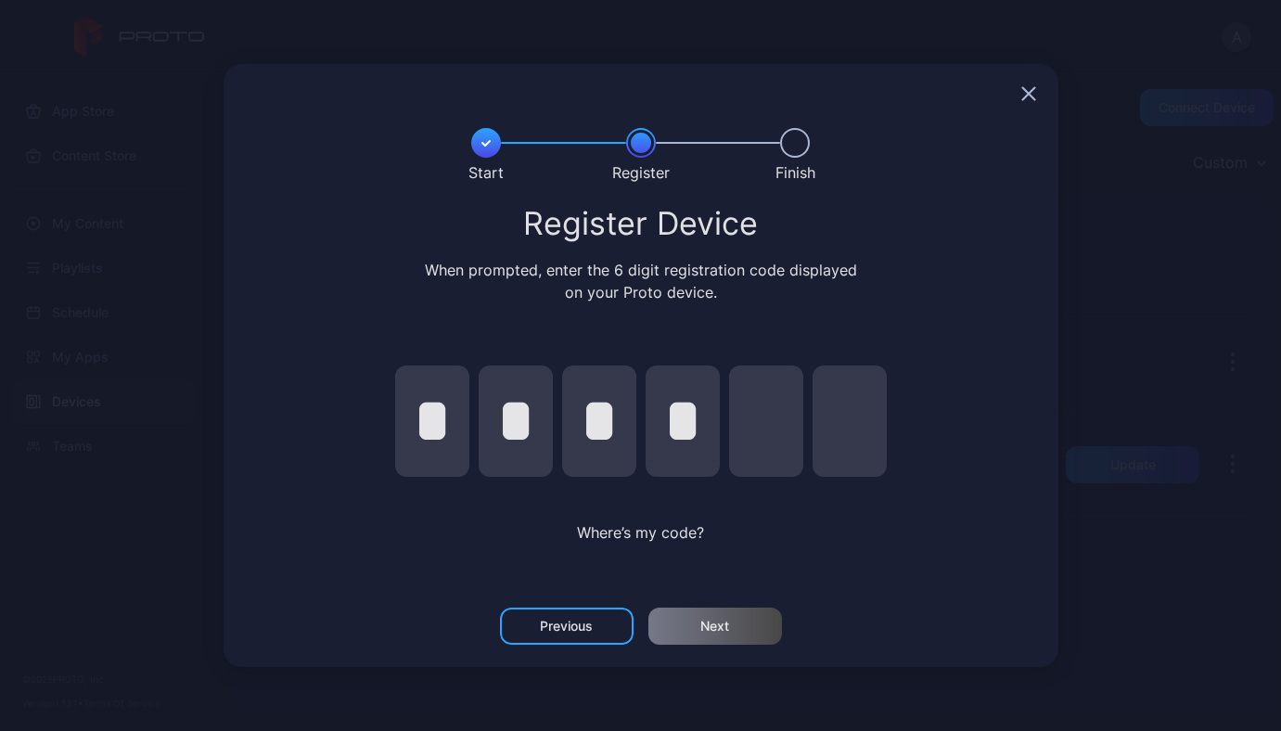
type input "*"
click at [721, 610] on div "Next" at bounding box center [715, 625] width 134 height 37
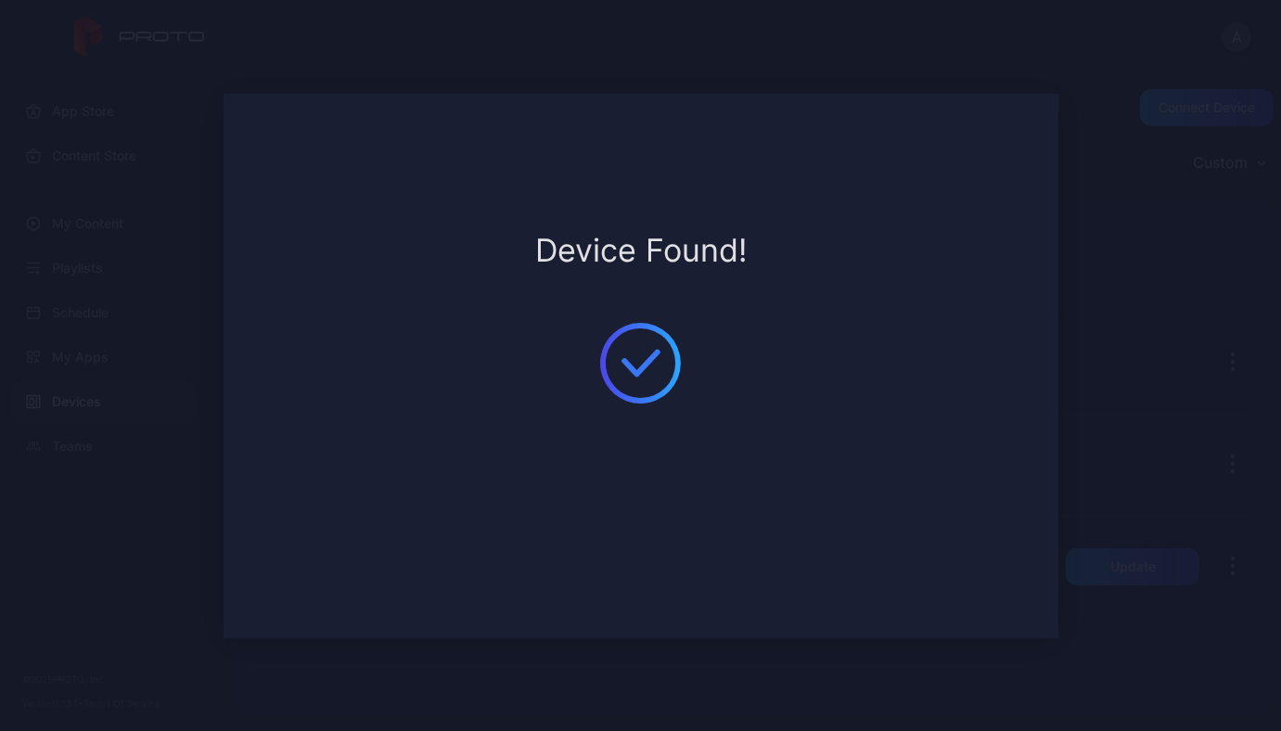
click at [1117, 256] on div "**********" at bounding box center [640, 365] width 1281 height 731
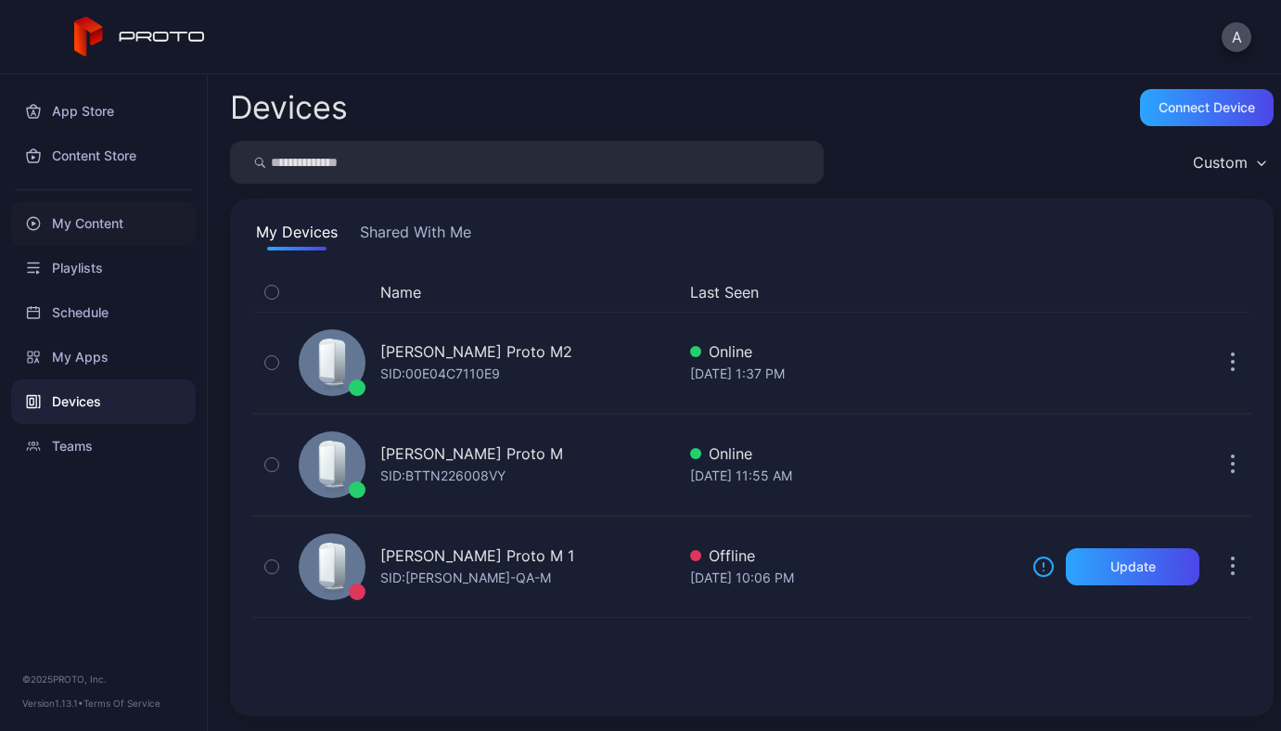
click at [78, 230] on div "My Content" at bounding box center [103, 223] width 185 height 45
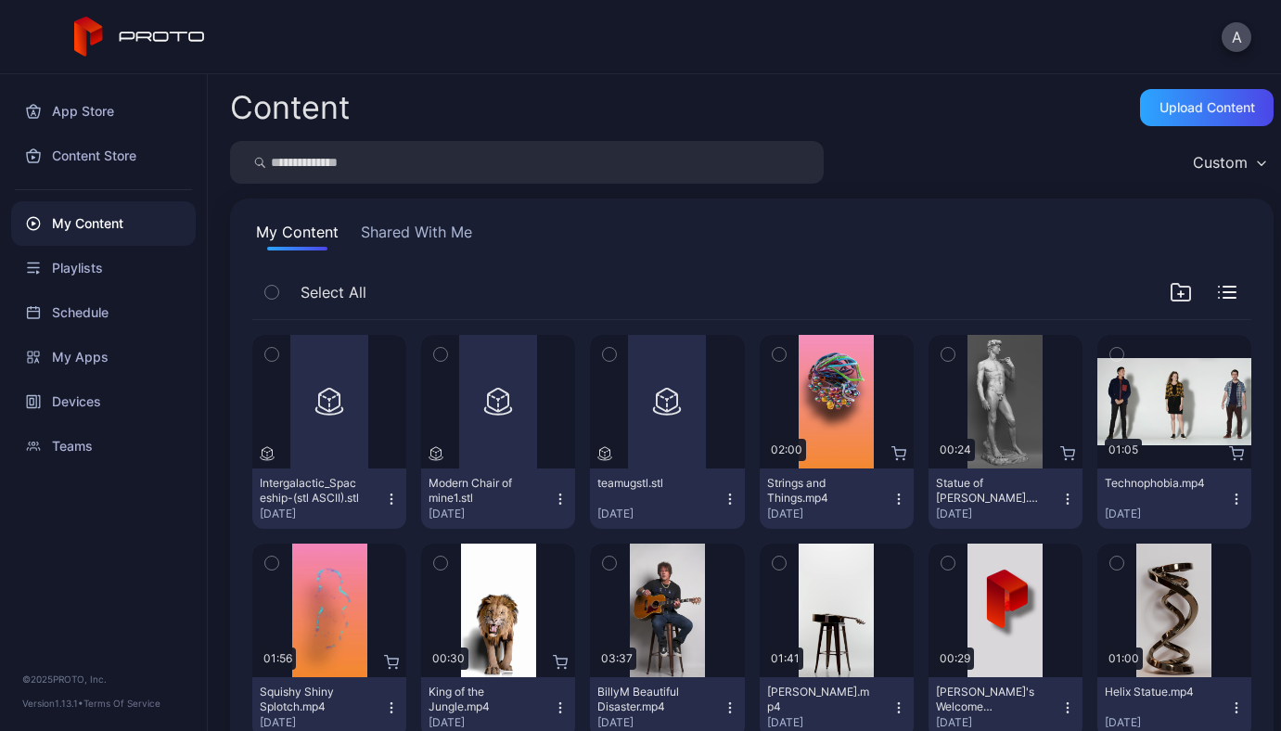
click at [1229, 500] on icon "button" at bounding box center [1236, 499] width 15 height 15
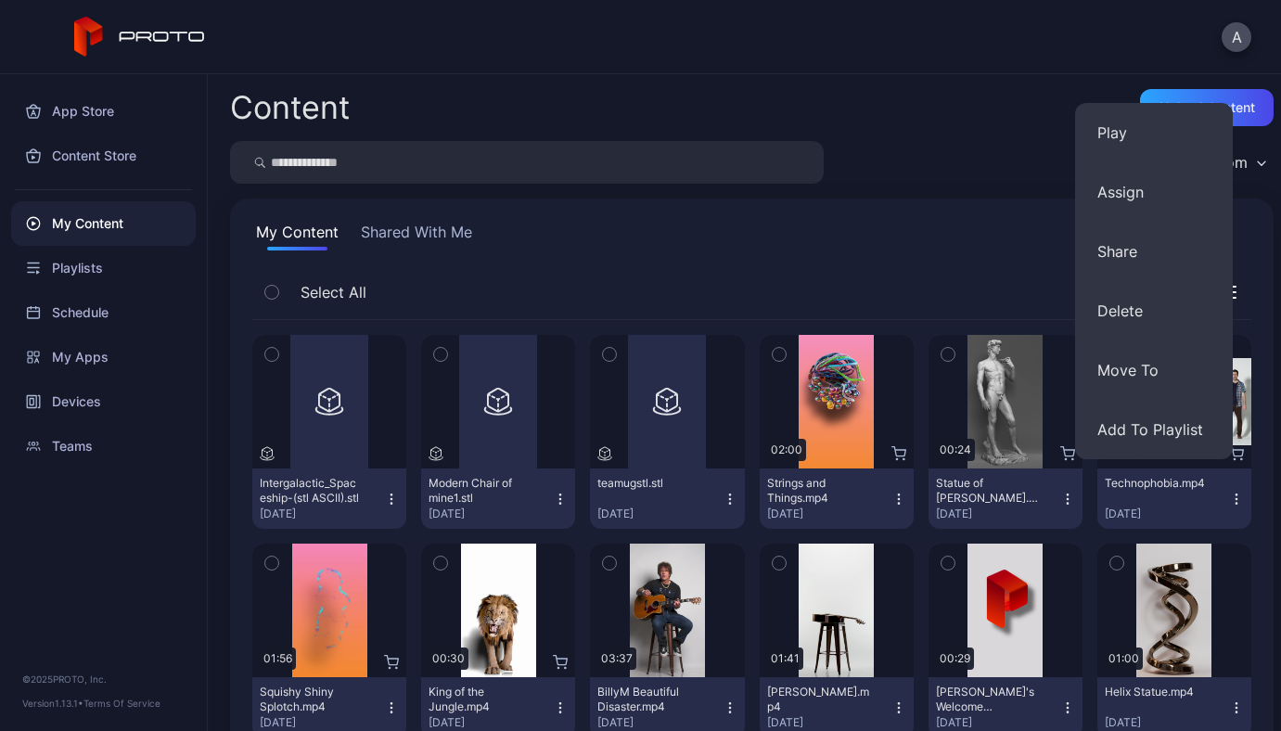
click at [1013, 285] on div "Select All" at bounding box center [751, 296] width 999 height 47
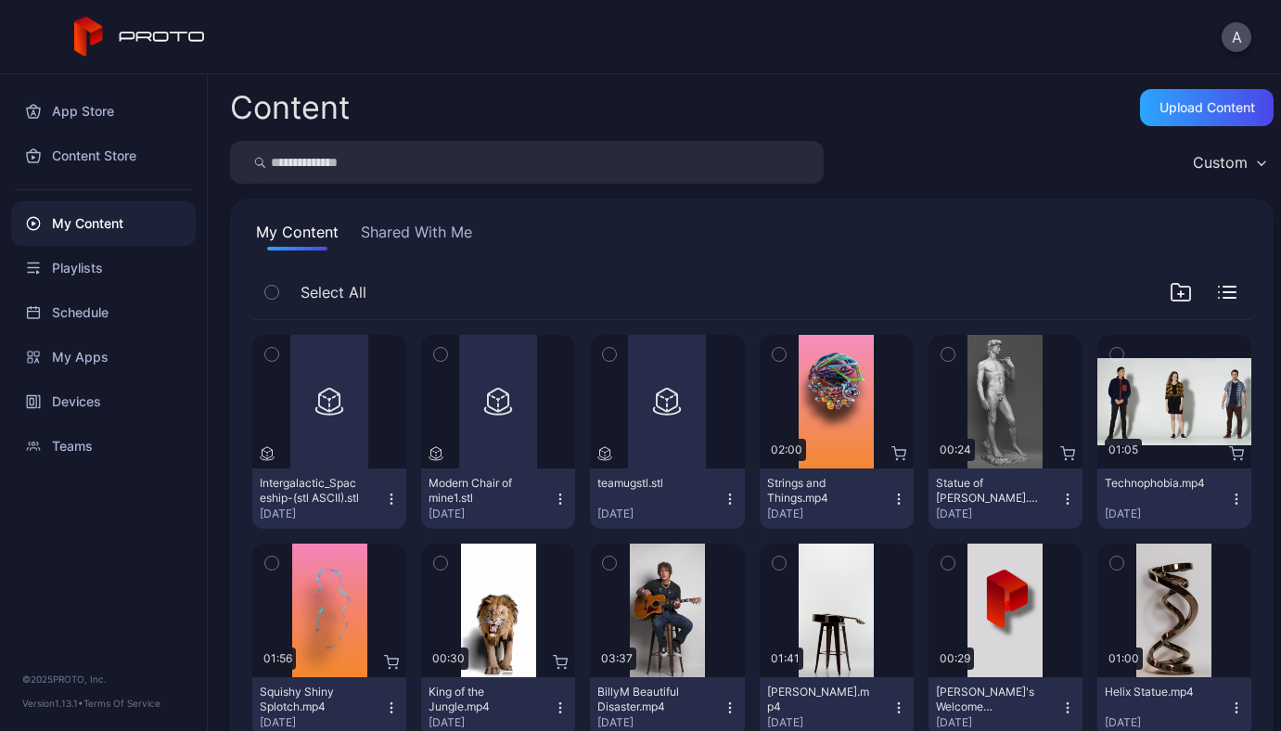
click at [1114, 353] on icon "button" at bounding box center [1116, 354] width 5 height 3
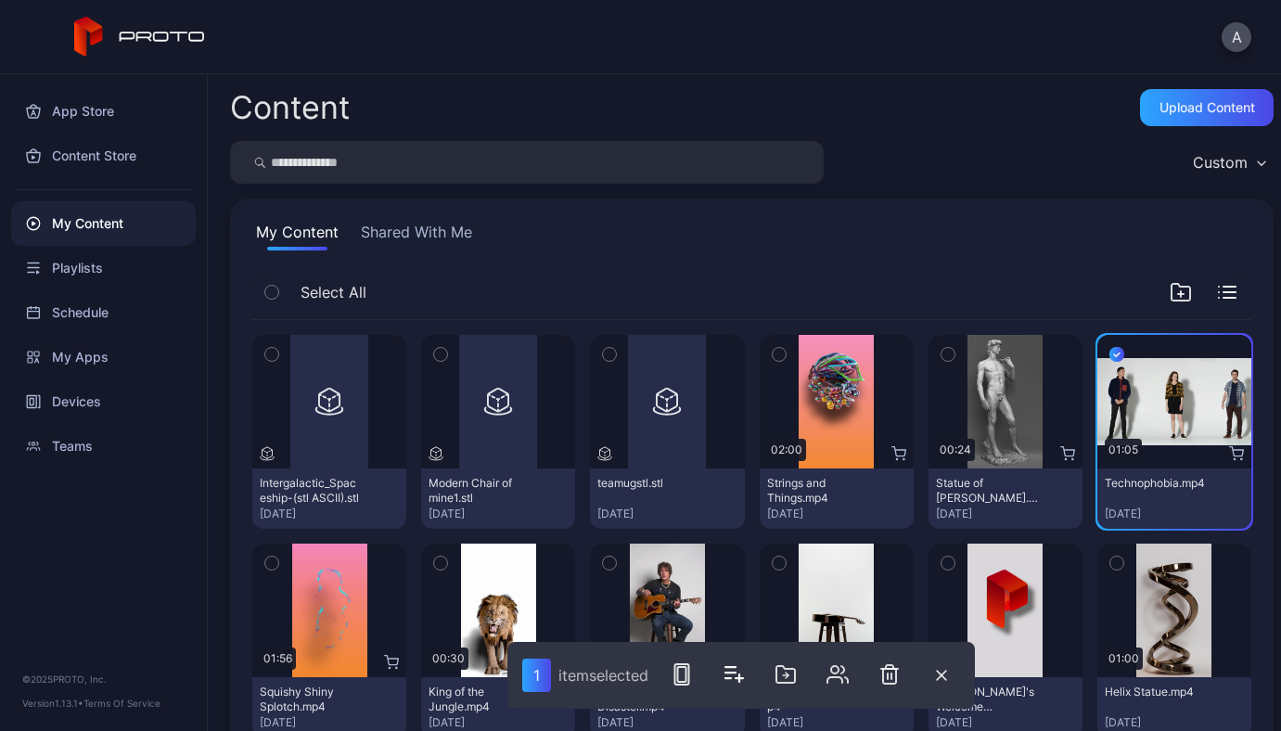
click at [945, 353] on icon "button" at bounding box center [947, 354] width 5 height 3
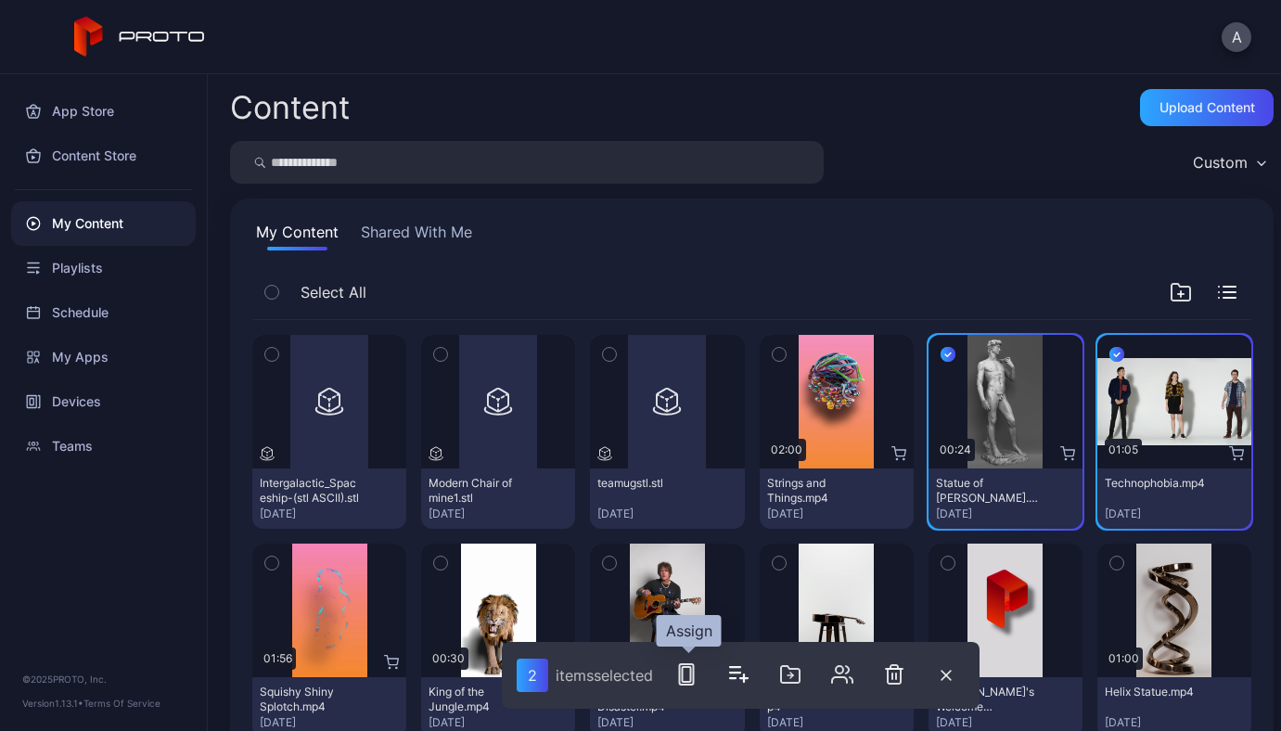
click at [682, 676] on rect "button" at bounding box center [687, 674] width 14 height 20
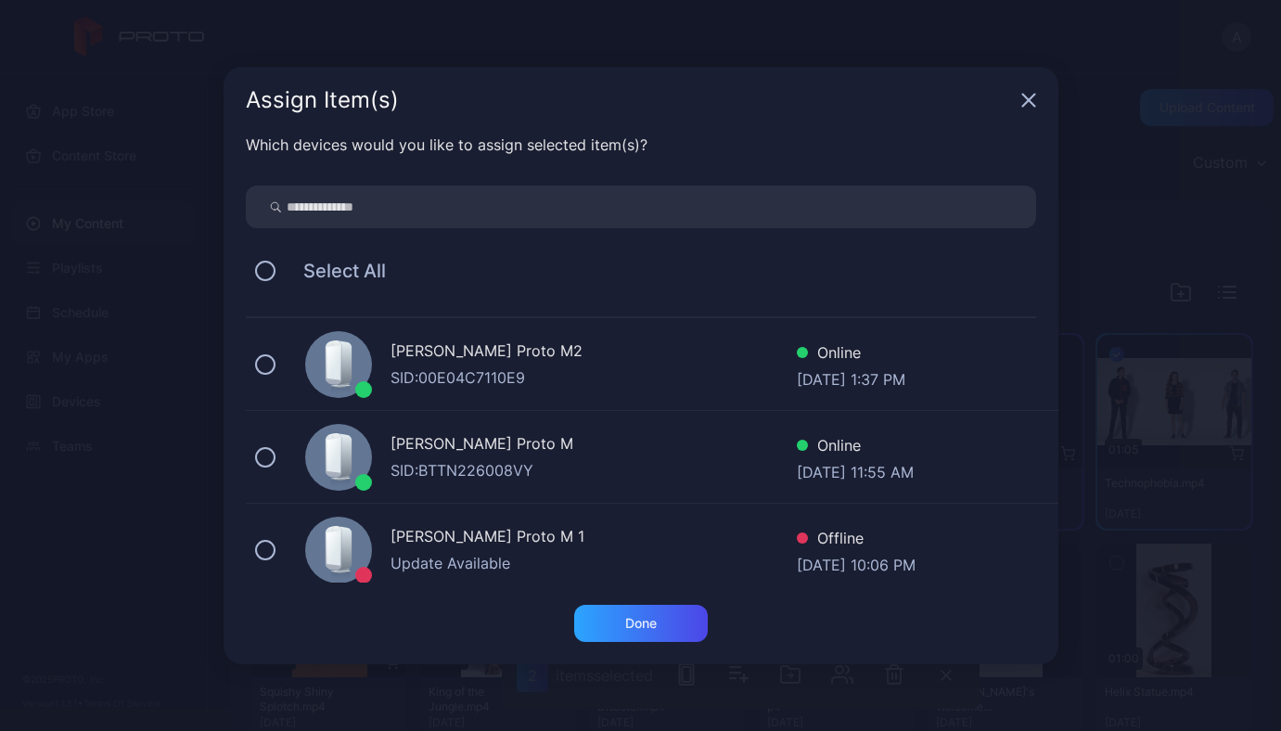
click at [515, 364] on div "[PERSON_NAME] Proto M2" at bounding box center [593, 352] width 406 height 27
click at [627, 618] on div "Done" at bounding box center [641, 623] width 32 height 15
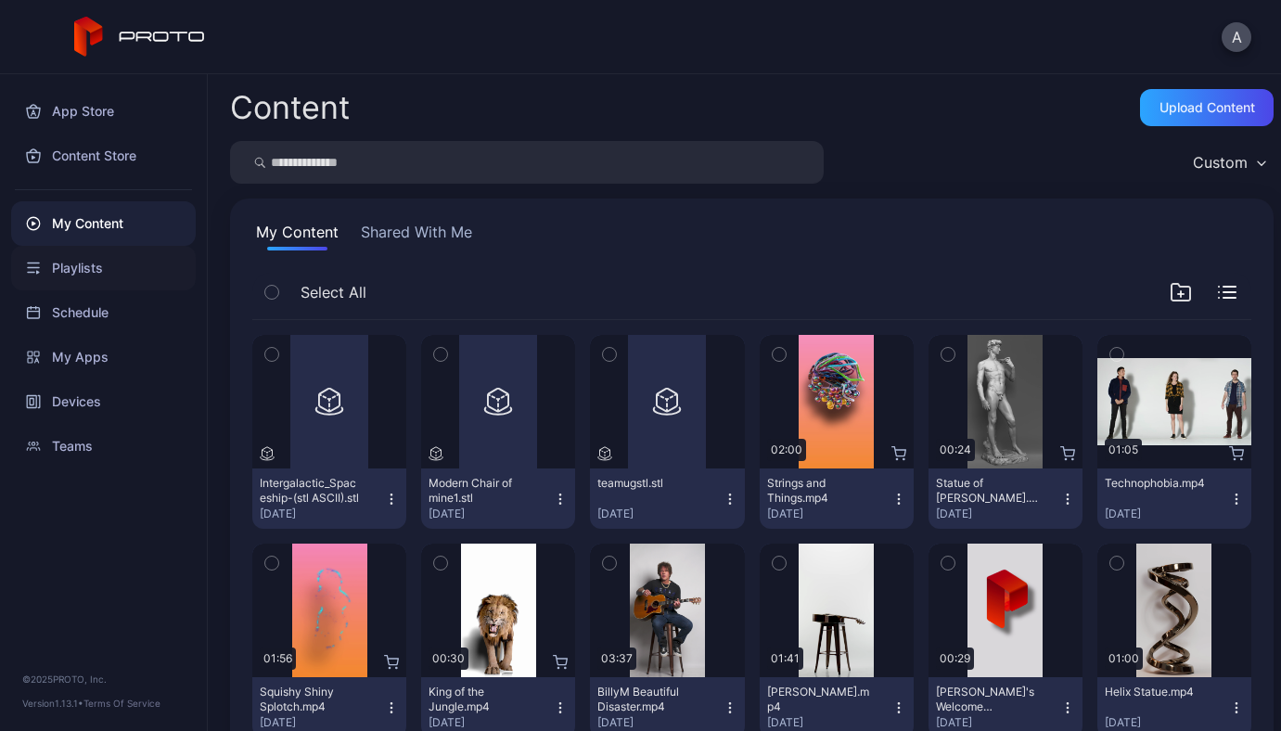
click at [56, 274] on div "Playlists" at bounding box center [103, 268] width 185 height 45
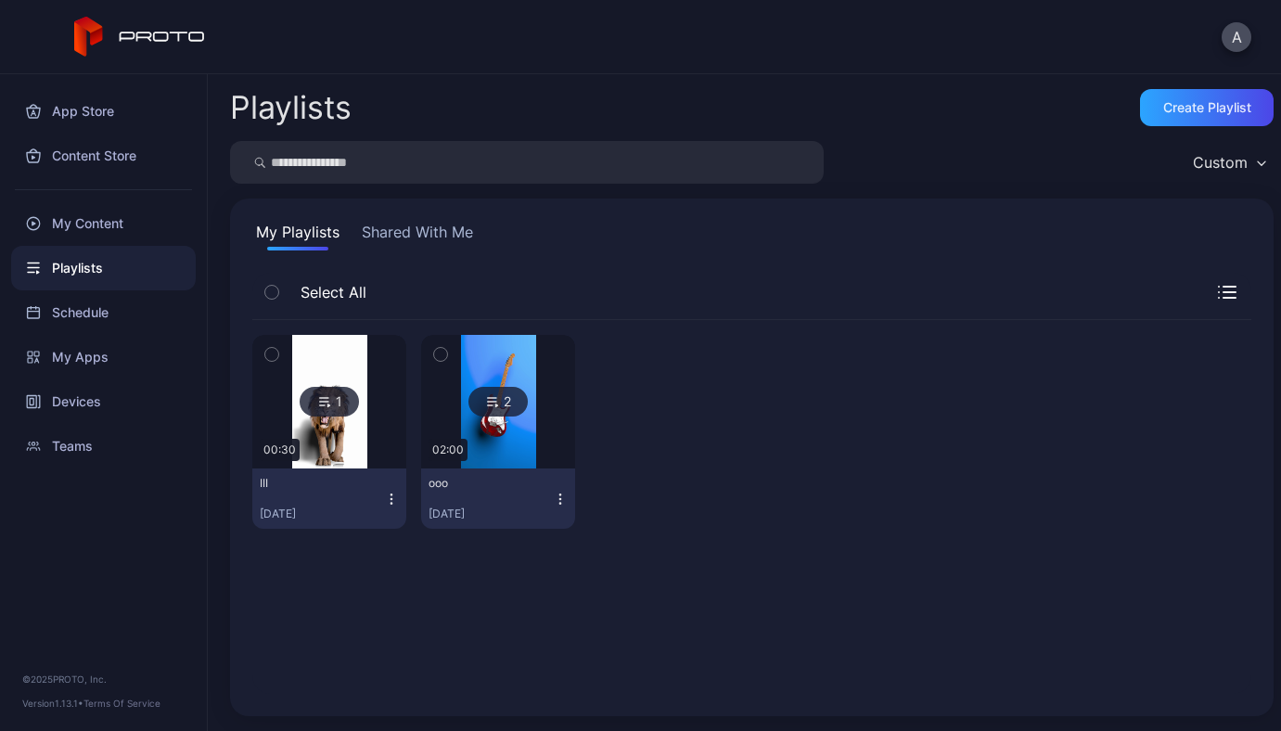
click at [274, 359] on icon "button" at bounding box center [271, 354] width 13 height 20
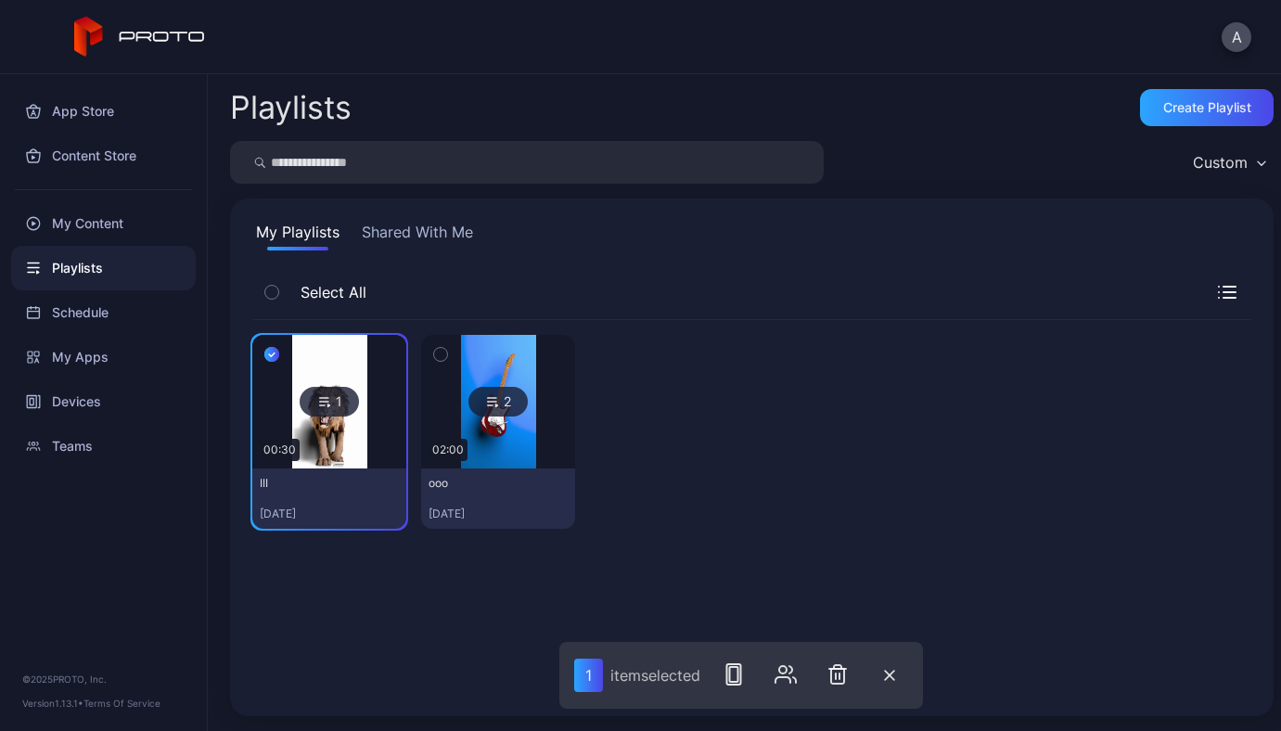
click at [440, 355] on icon "button" at bounding box center [440, 354] width 13 height 20
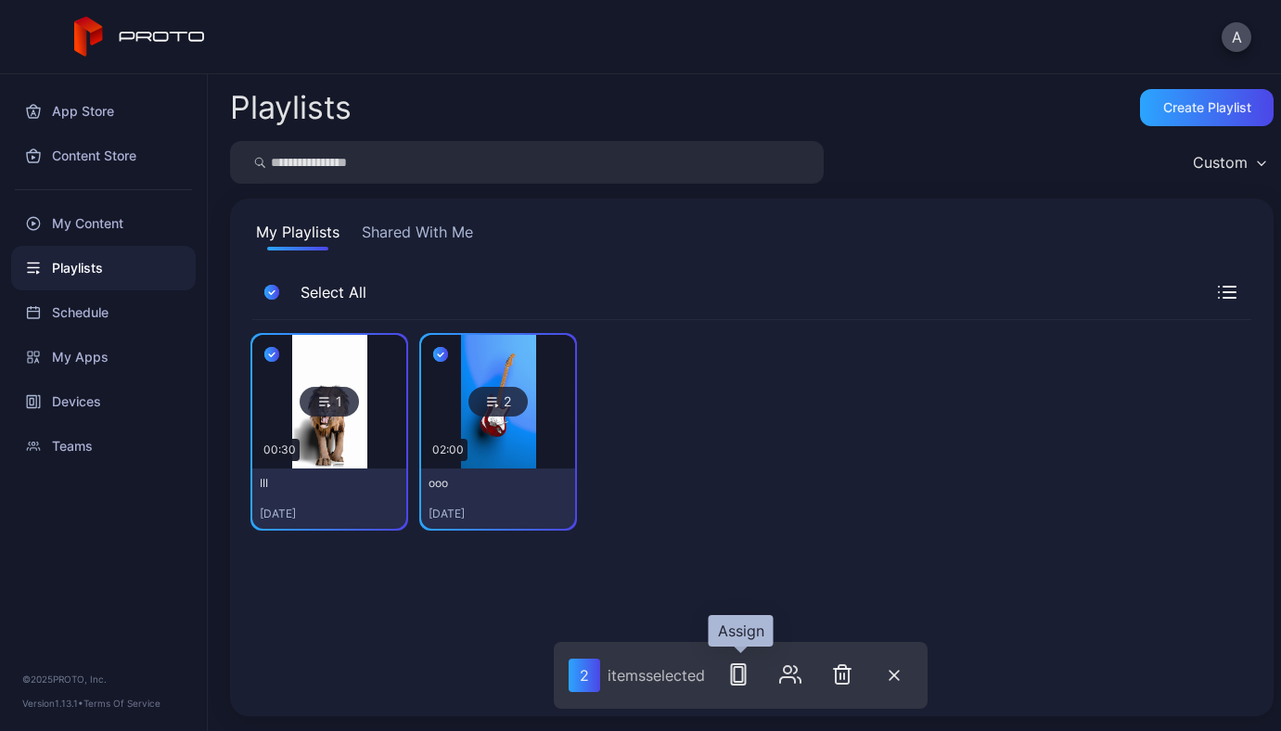
click at [745, 685] on button "button" at bounding box center [738, 674] width 37 height 37
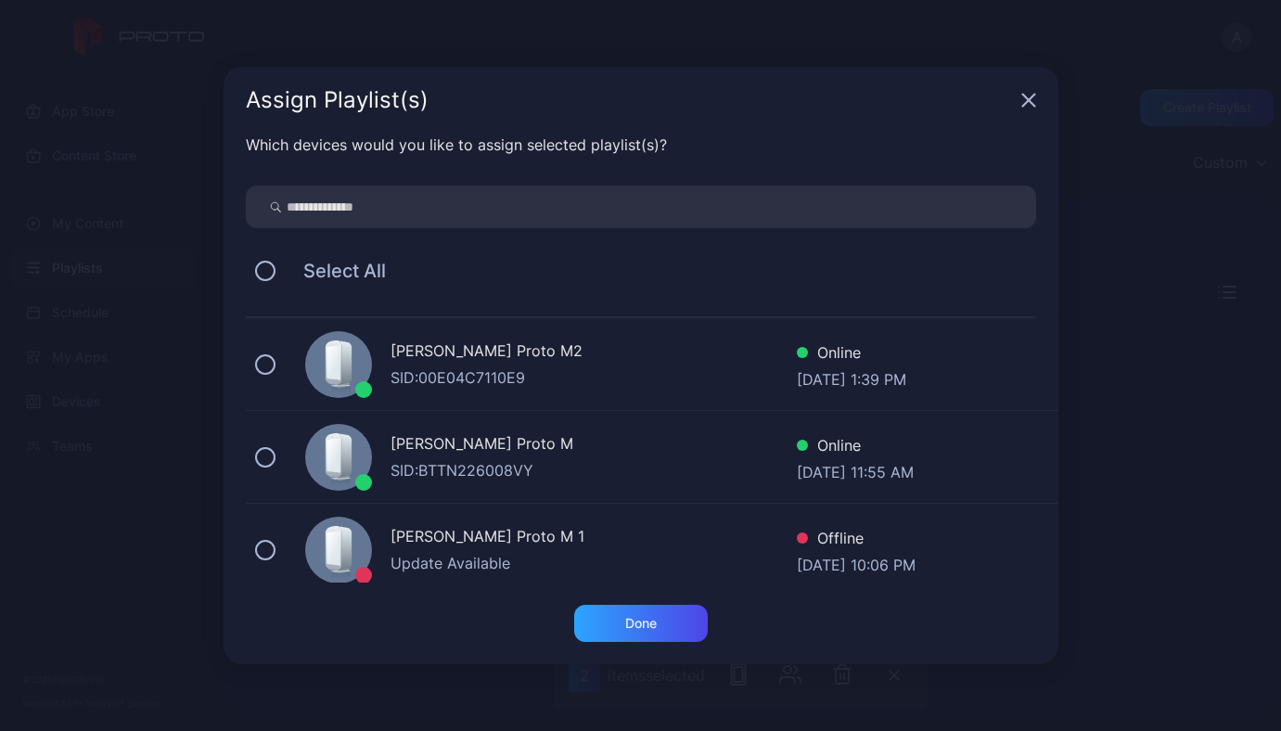
click at [528, 346] on div "[PERSON_NAME] Proto M2" at bounding box center [593, 352] width 406 height 27
click at [647, 611] on div "Done" at bounding box center [641, 623] width 134 height 37
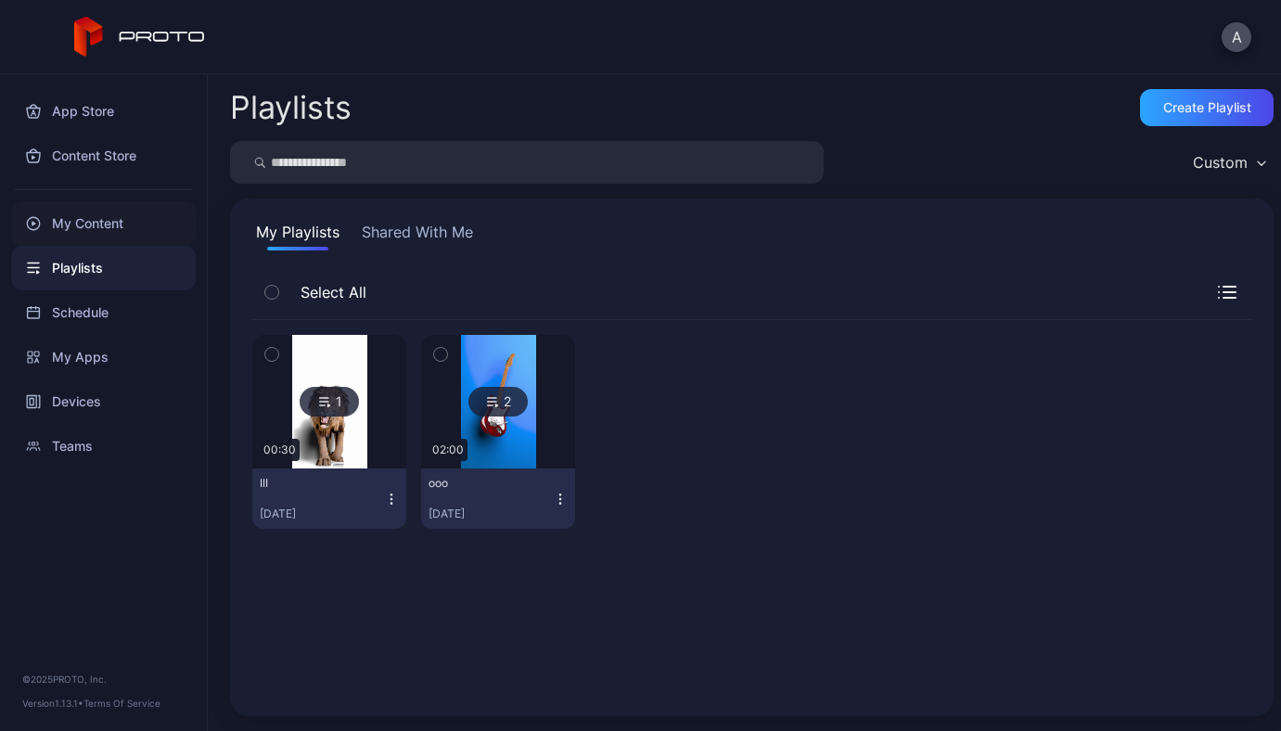
click at [112, 214] on div "My Content" at bounding box center [103, 223] width 185 height 45
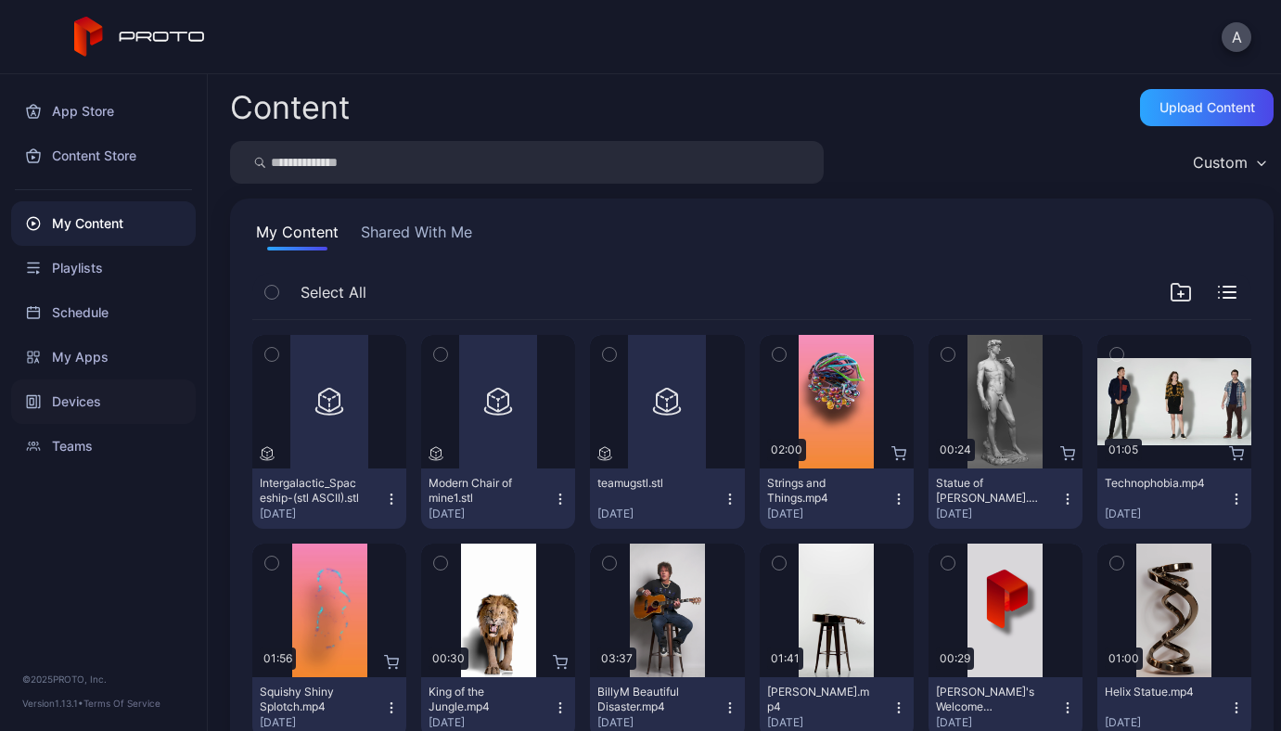
click at [94, 390] on div "Devices" at bounding box center [103, 401] width 185 height 45
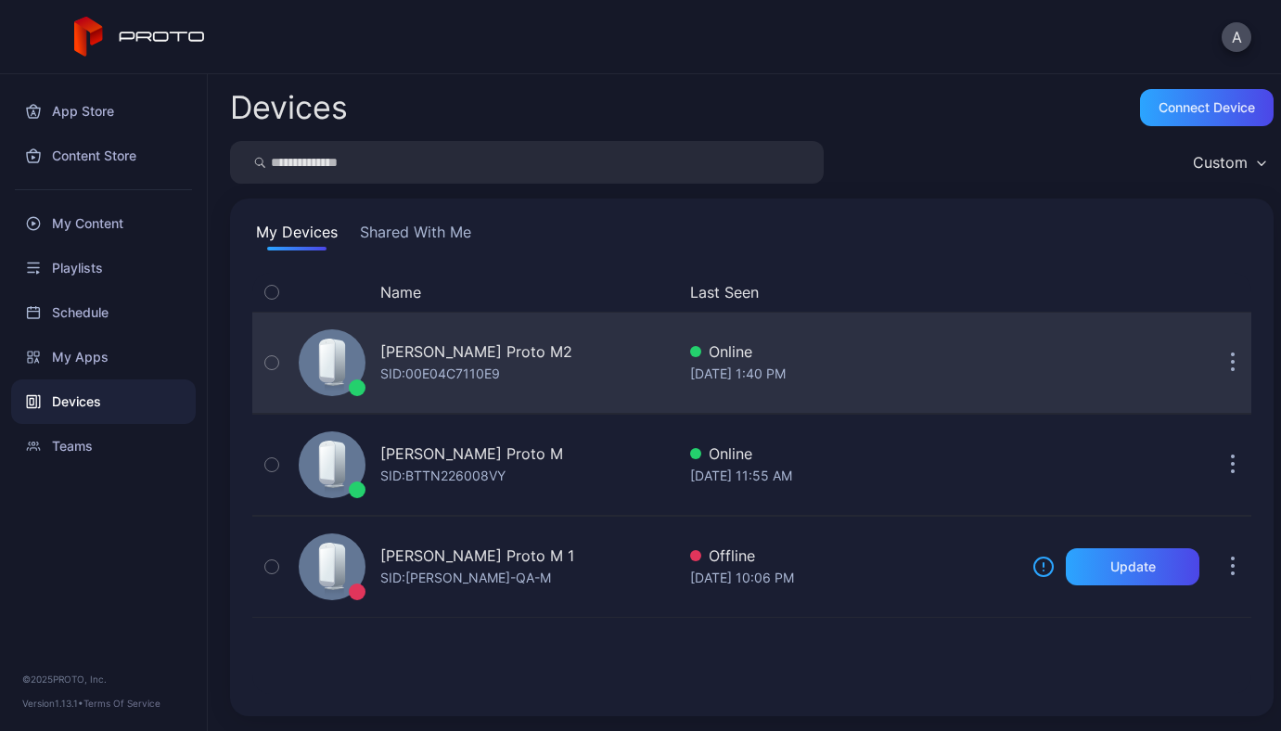
click at [409, 366] on div "SID: 00E04C7110E9" at bounding box center [440, 374] width 120 height 22
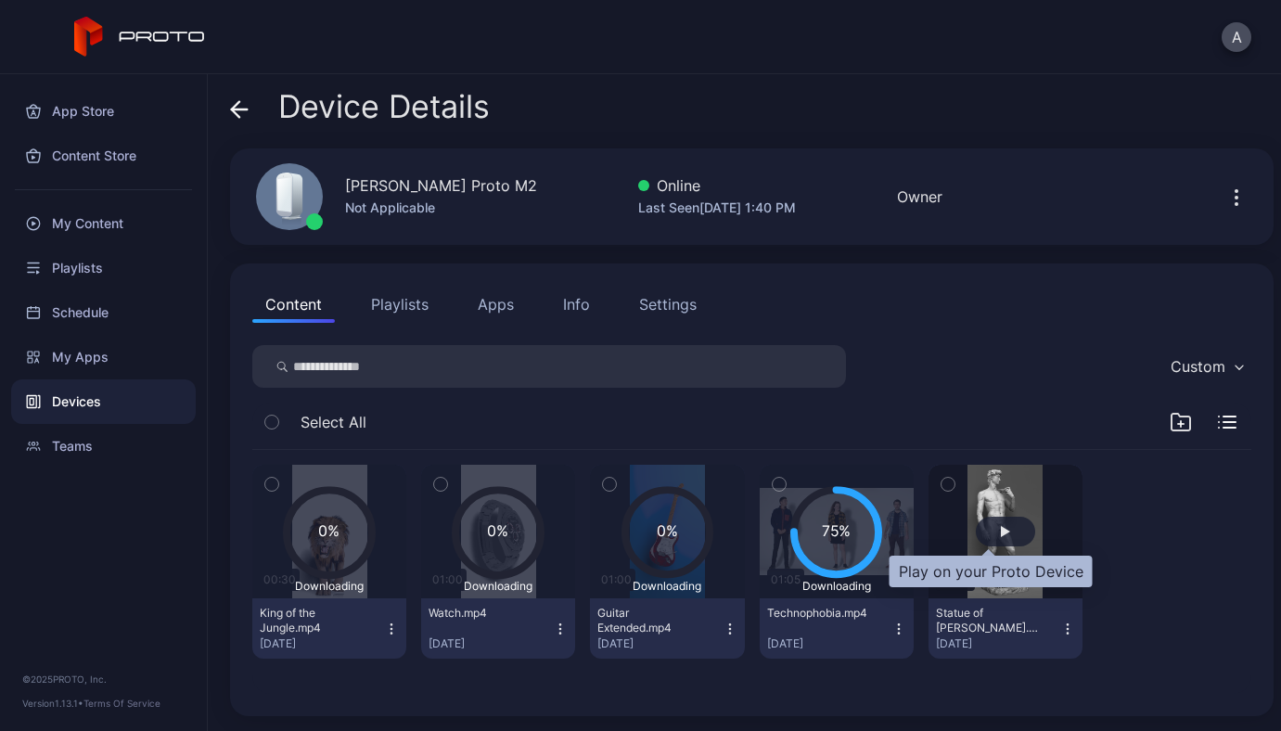
click at [1001, 521] on div "button" at bounding box center [1005, 532] width 59 height 30
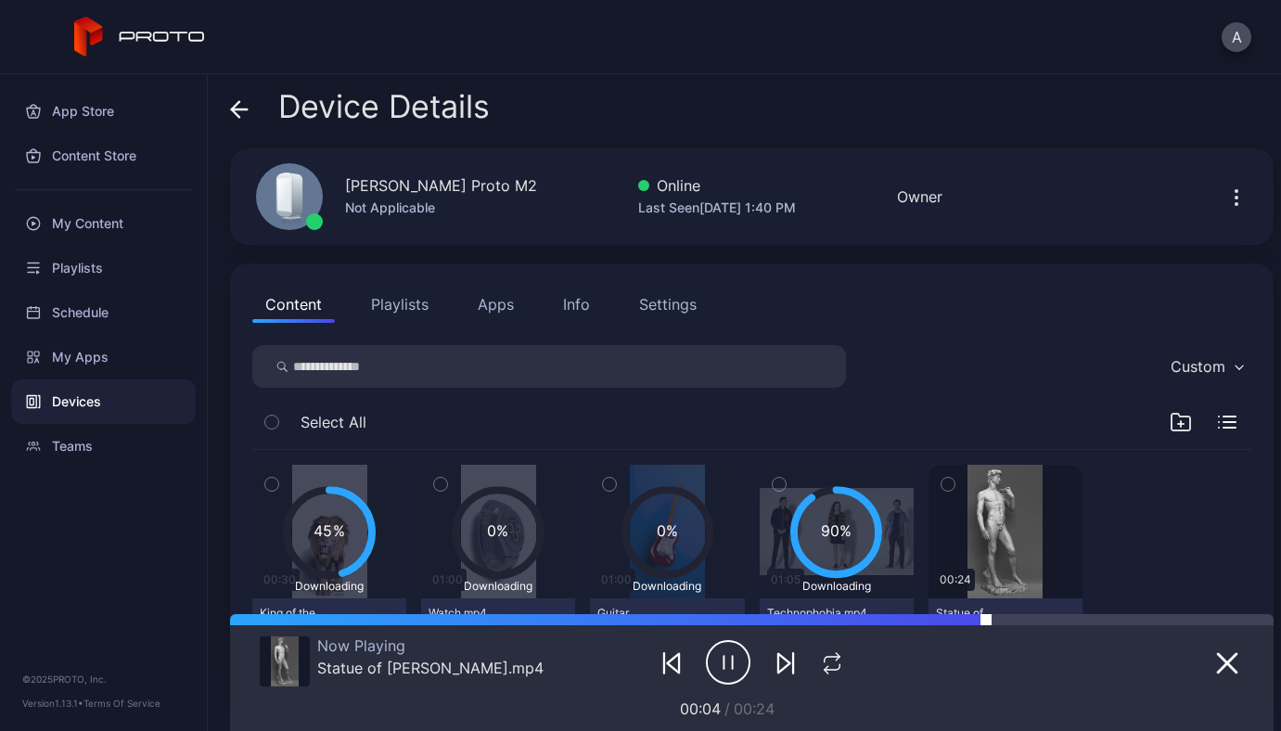
click at [1000, 620] on div at bounding box center [1129, 619] width 287 height 11
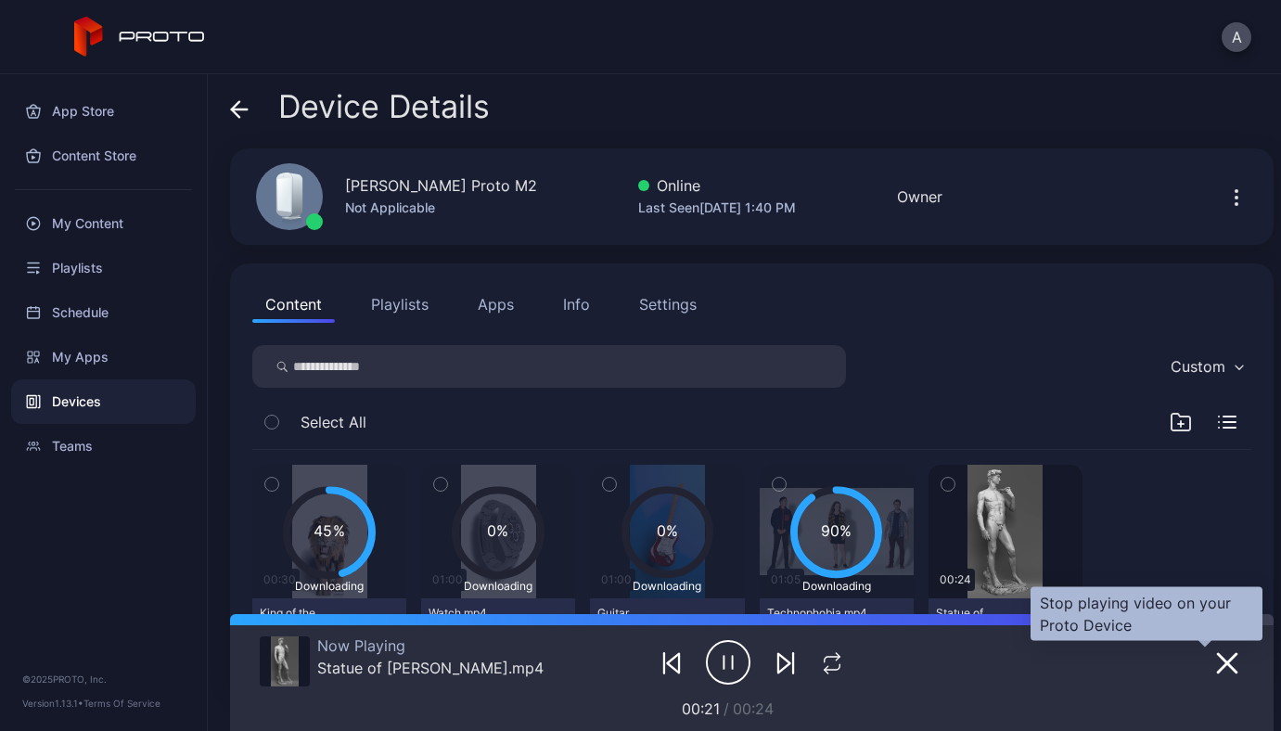
click at [1205, 678] on div at bounding box center [1162, 662] width 164 height 52
click at [1218, 662] on icon "button" at bounding box center [1227, 663] width 19 height 19
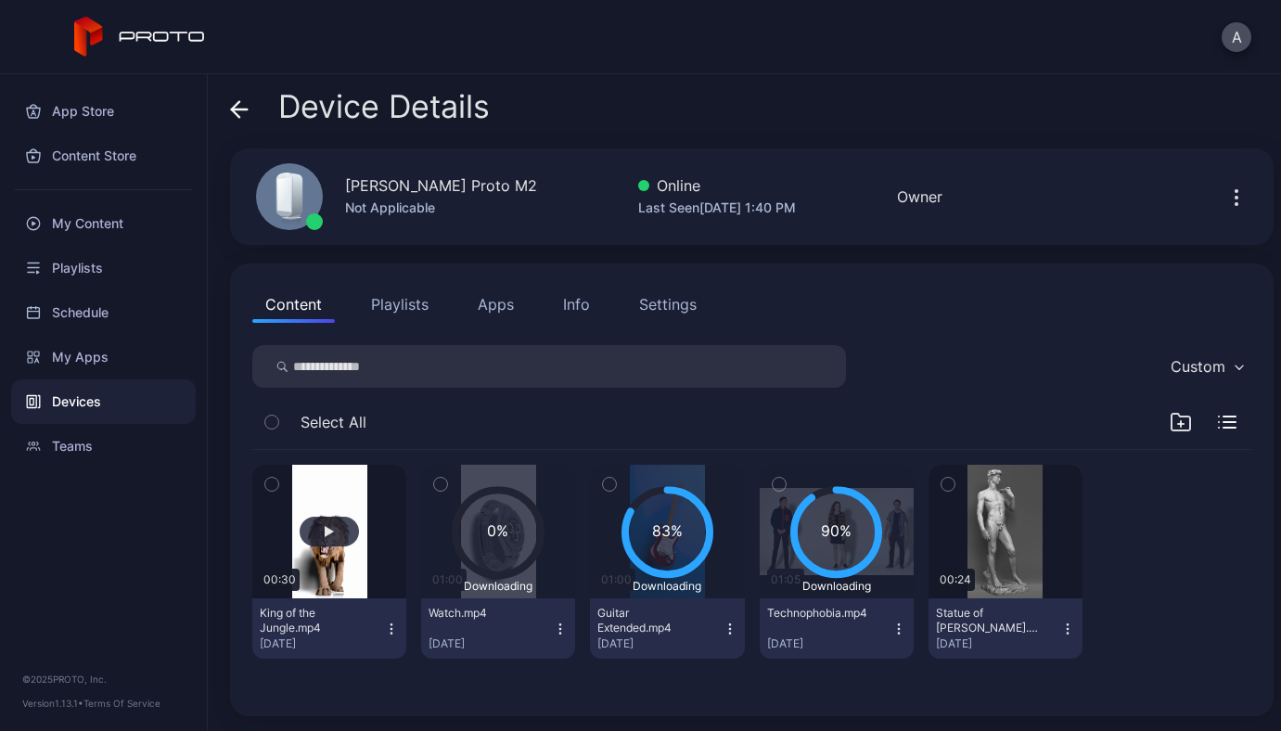
click at [351, 518] on button "button" at bounding box center [329, 532] width 154 height 134
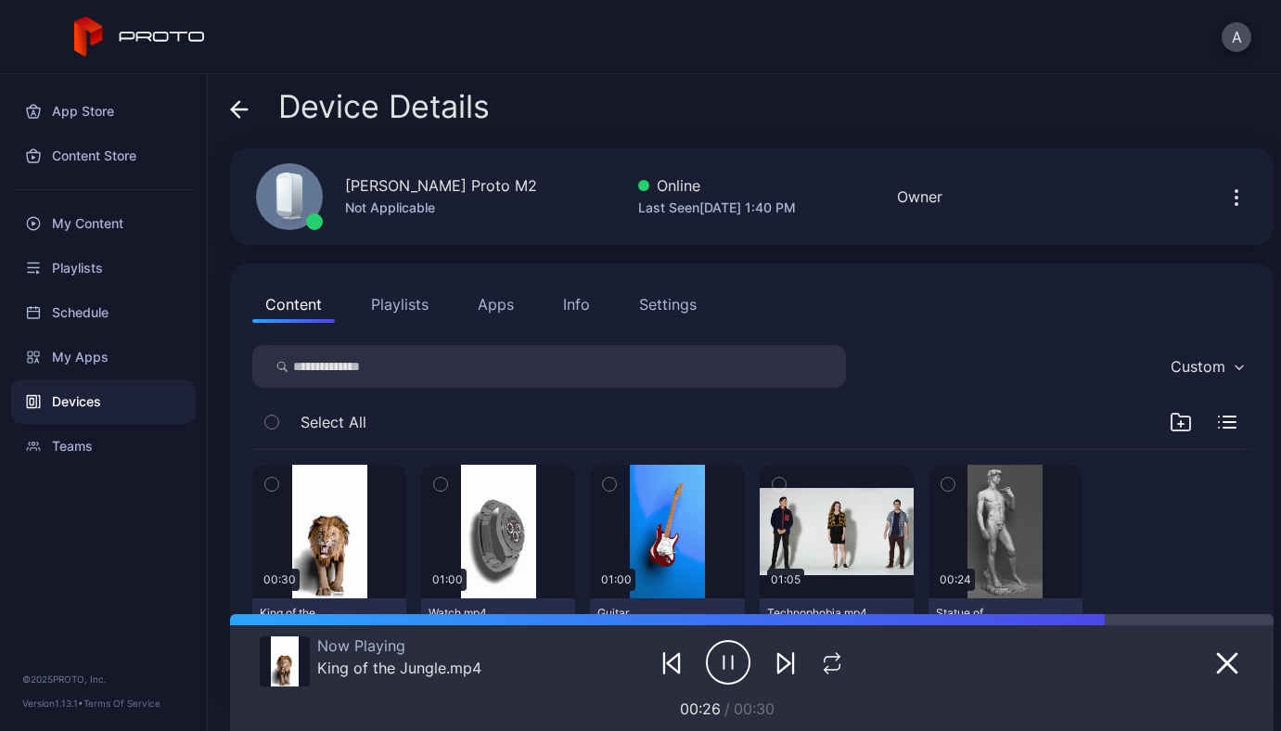
click at [398, 311] on button "Playlists" at bounding box center [399, 304] width 83 height 37
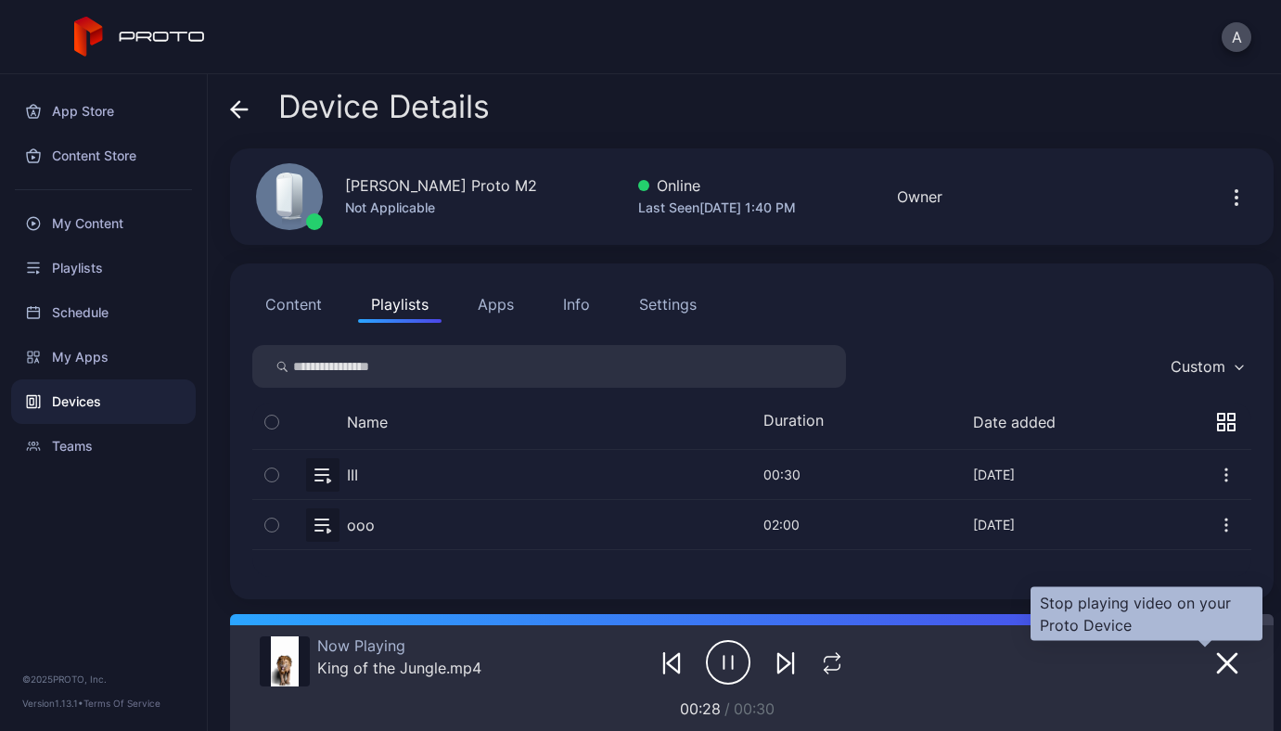
click at [1216, 659] on icon "button" at bounding box center [1227, 663] width 22 height 22
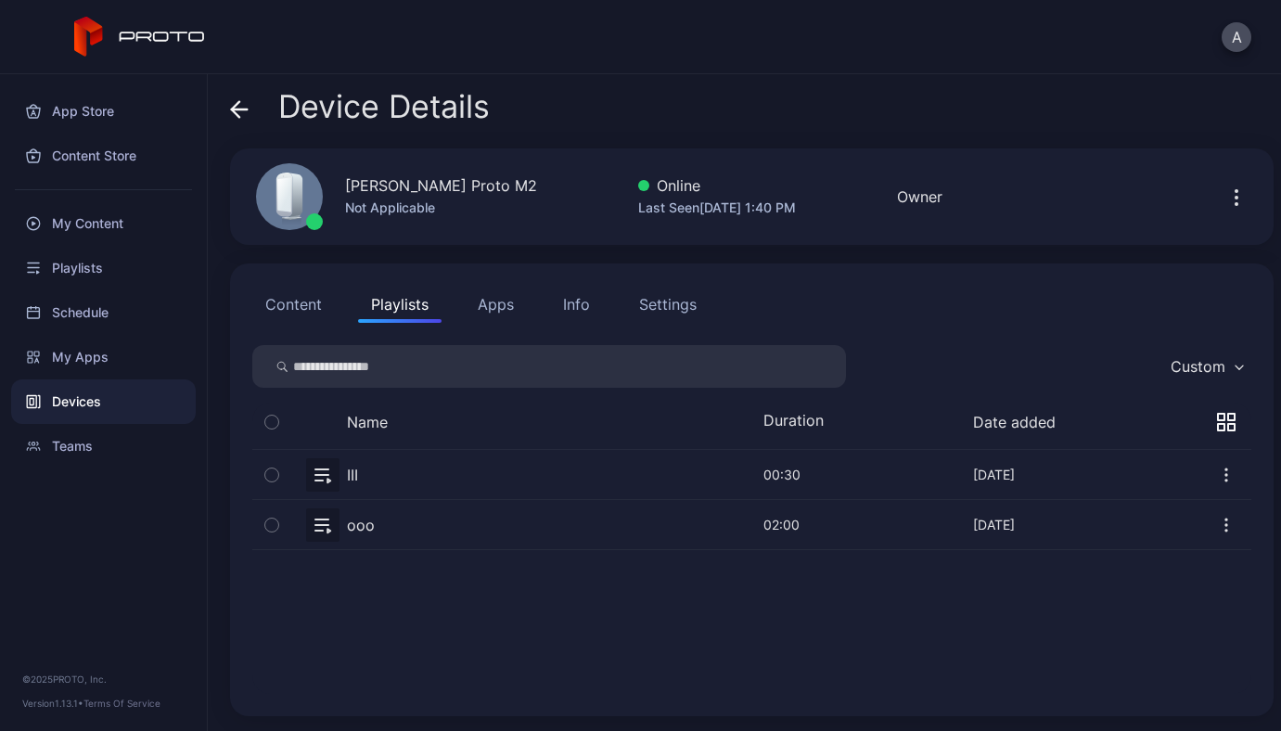
click at [346, 468] on button "button" at bounding box center [751, 474] width 999 height 49
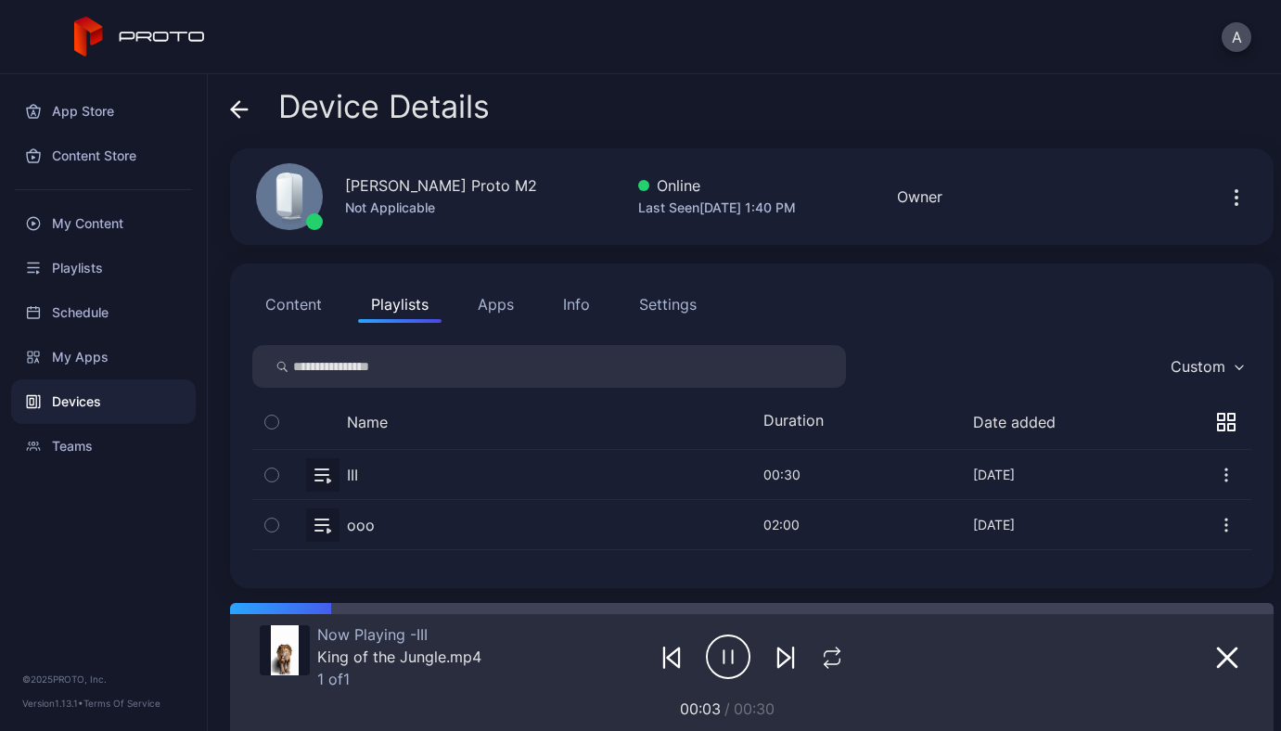
click at [778, 655] on icon "button" at bounding box center [784, 657] width 12 height 19
click at [361, 521] on button "button" at bounding box center [751, 524] width 999 height 49
click at [779, 653] on icon "button" at bounding box center [785, 657] width 22 height 22
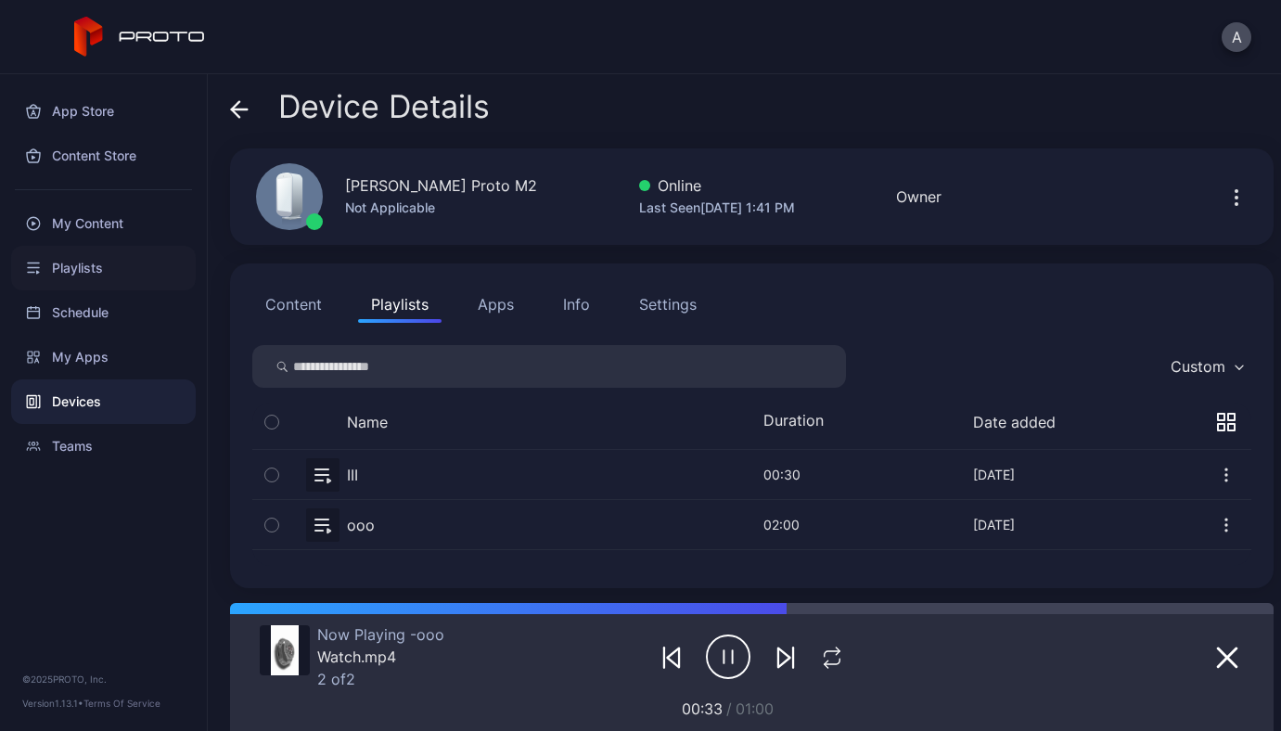
click at [45, 248] on div "Playlists" at bounding box center [103, 268] width 185 height 45
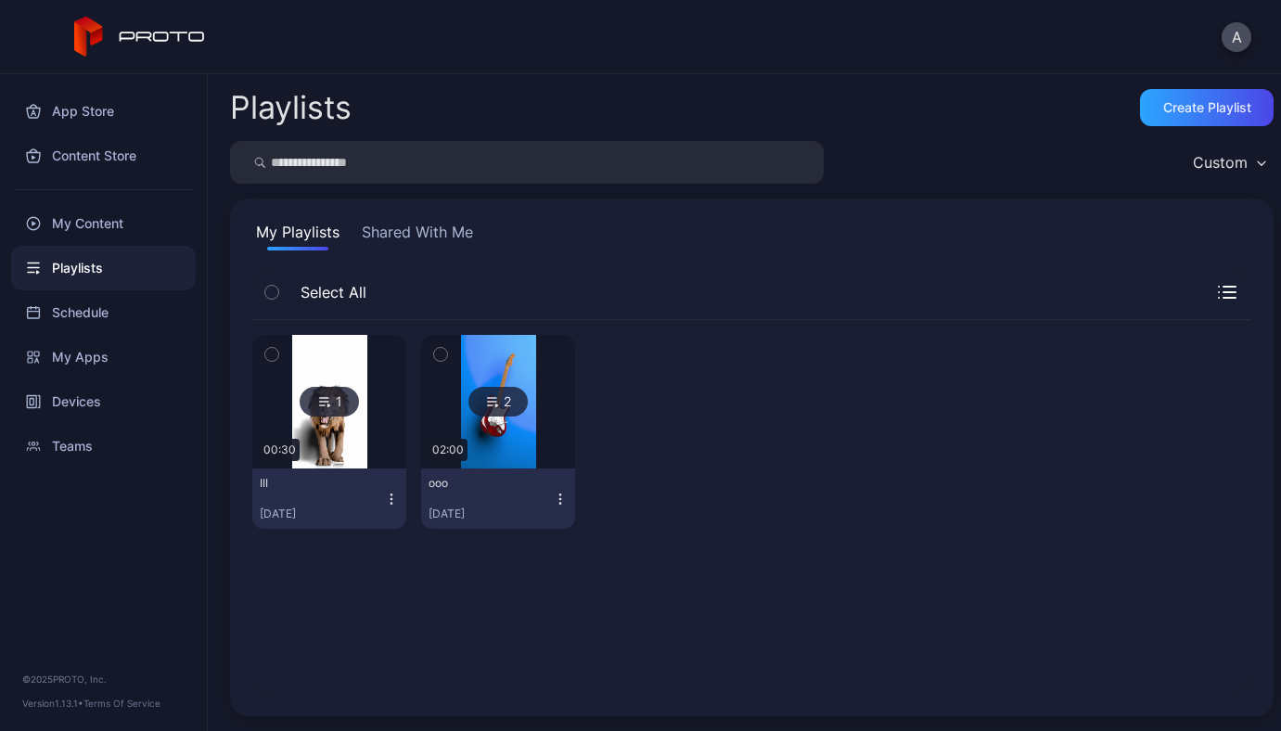
click at [334, 439] on img at bounding box center [329, 402] width 75 height 134
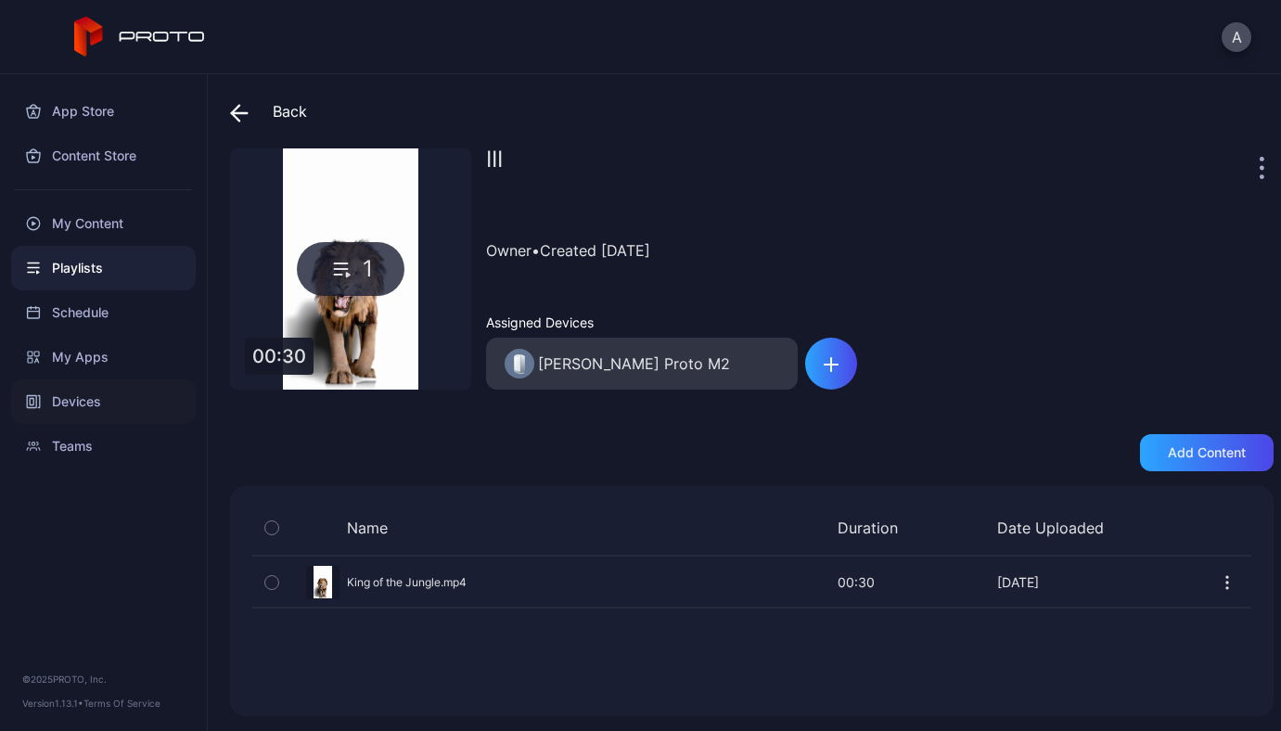
click at [53, 397] on div "Devices" at bounding box center [103, 401] width 185 height 45
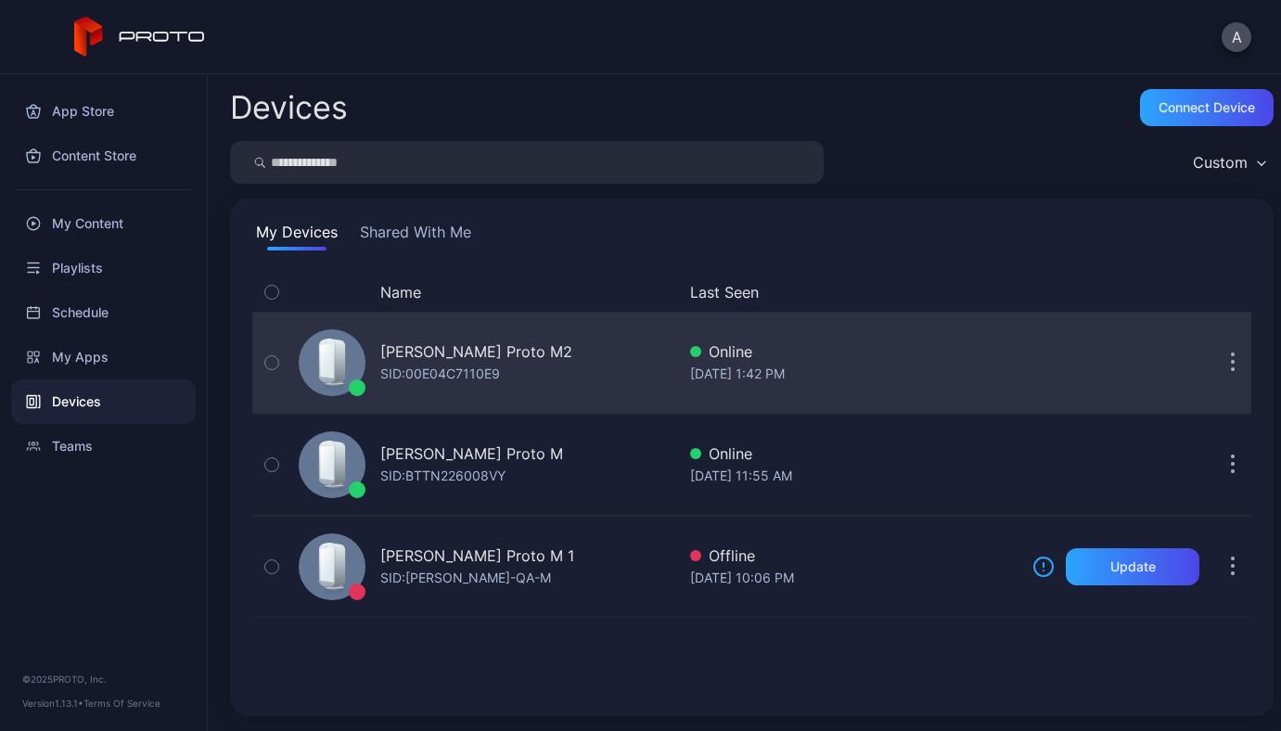
click at [446, 348] on div "[PERSON_NAME] Proto M2" at bounding box center [476, 351] width 192 height 22
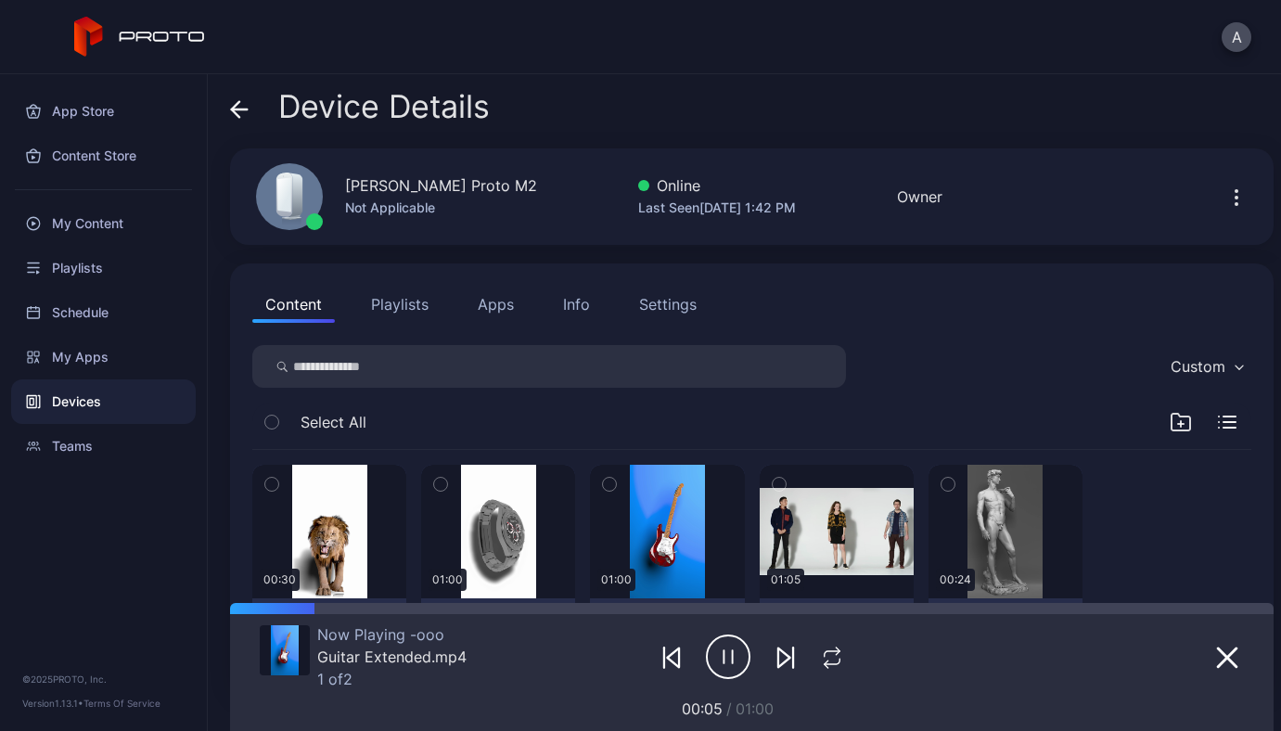
click at [406, 295] on button "Playlists" at bounding box center [399, 304] width 83 height 37
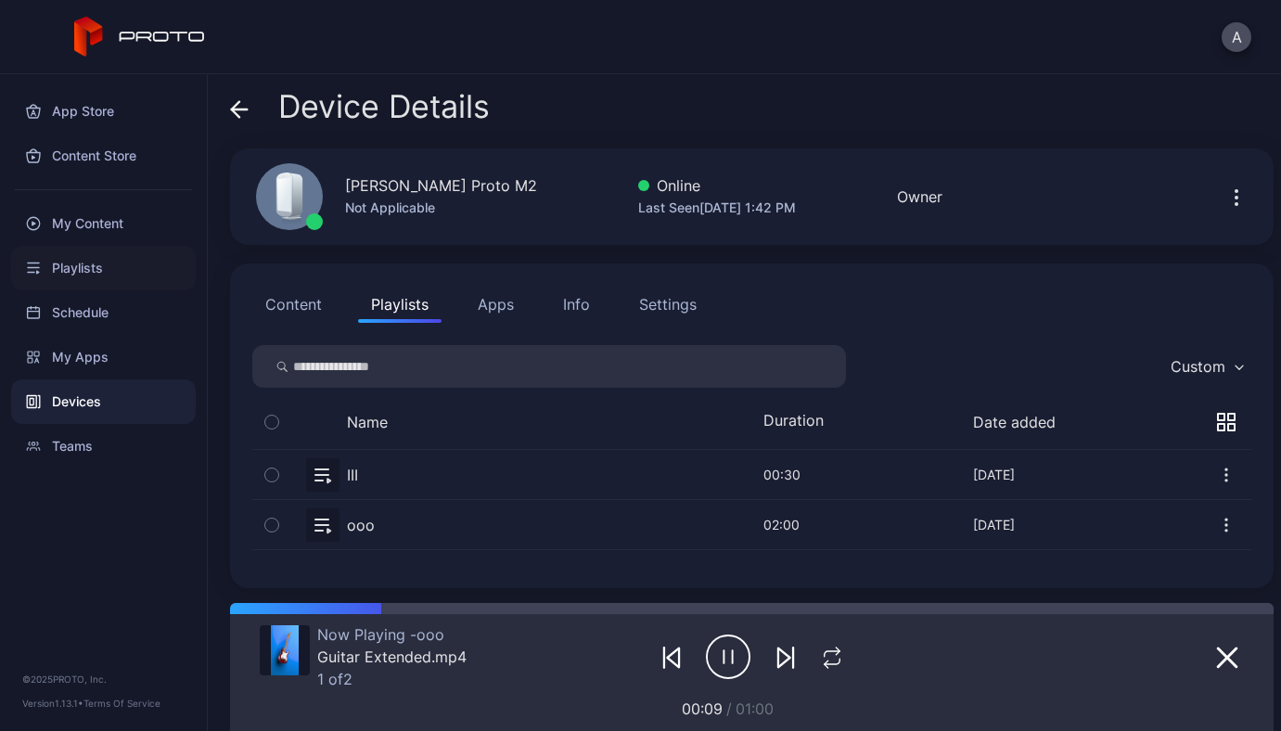
click at [113, 272] on div "Playlists" at bounding box center [103, 268] width 185 height 45
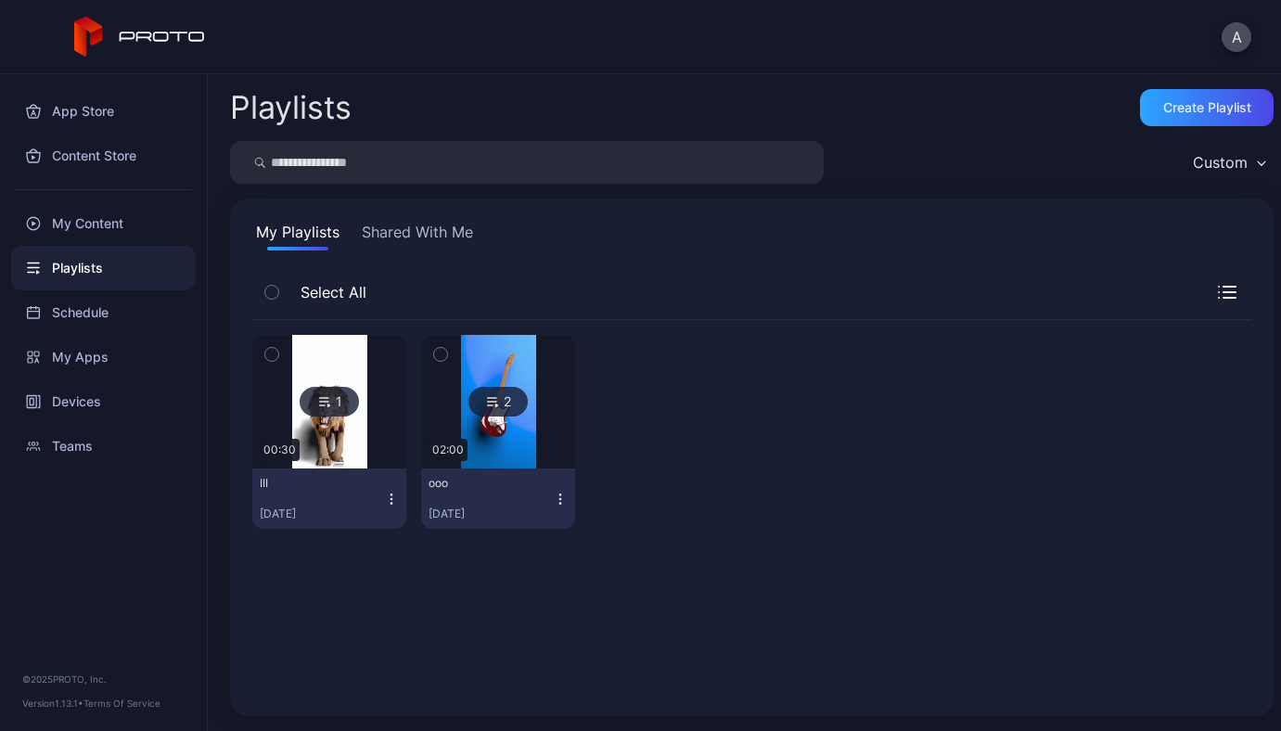
click at [390, 500] on icon "button" at bounding box center [391, 499] width 15 height 15
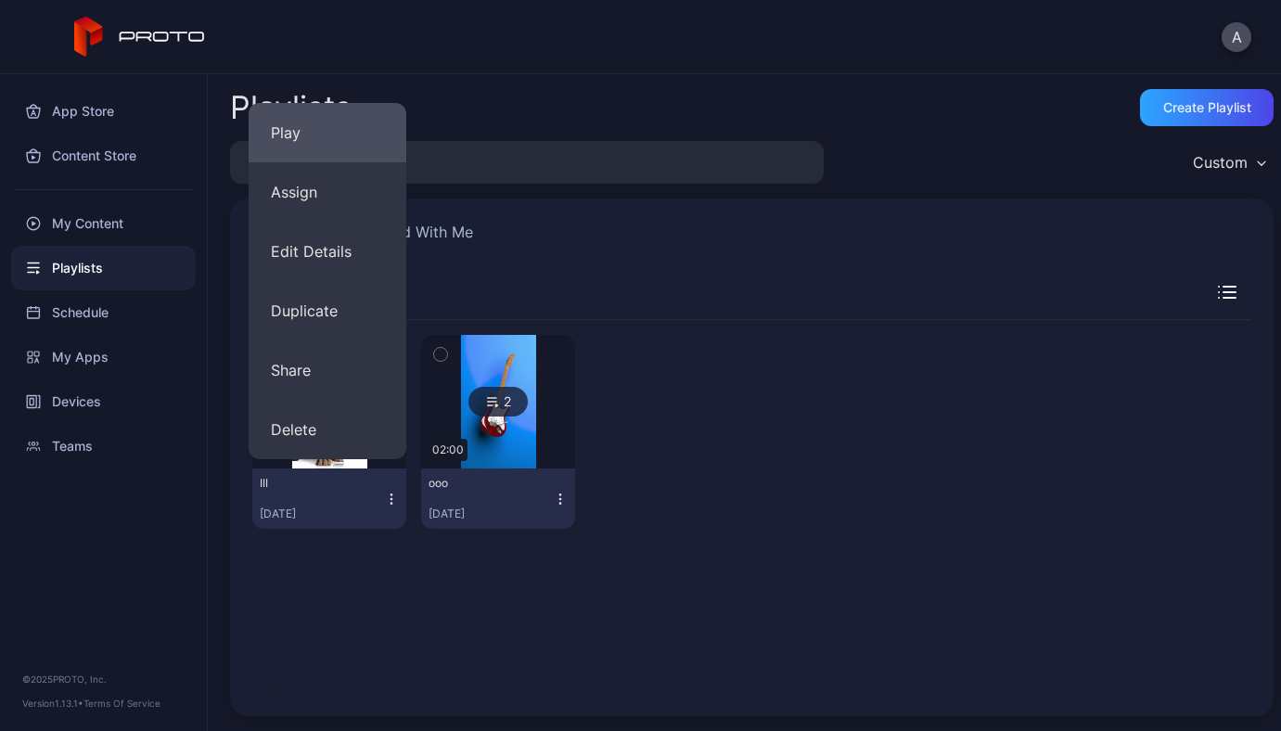
click at [308, 126] on button "Play" at bounding box center [328, 132] width 158 height 59
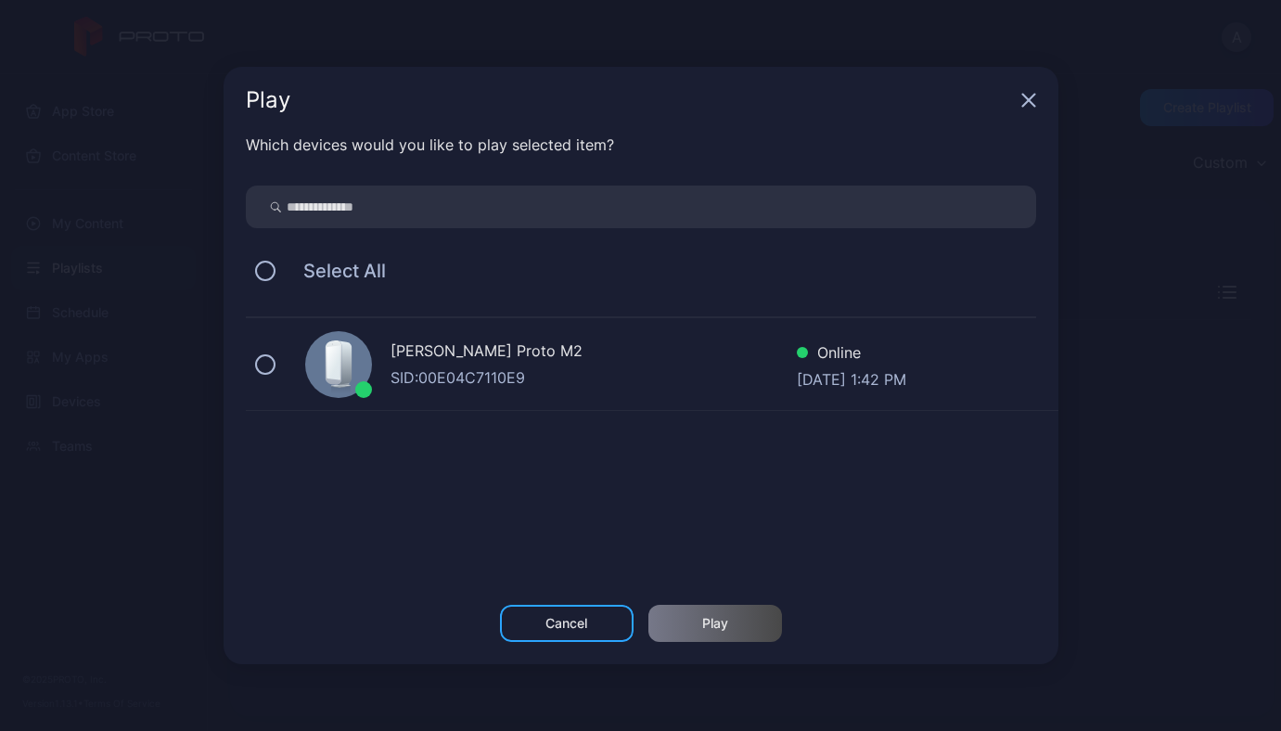
click at [525, 335] on div "ANDRII YAVORSKYI's Proto M2 SID: 00E04C7110E9 Online Sep 04, 2025 at 1:42 PM" at bounding box center [652, 364] width 812 height 93
click at [713, 613] on div "Play" at bounding box center [715, 623] width 134 height 37
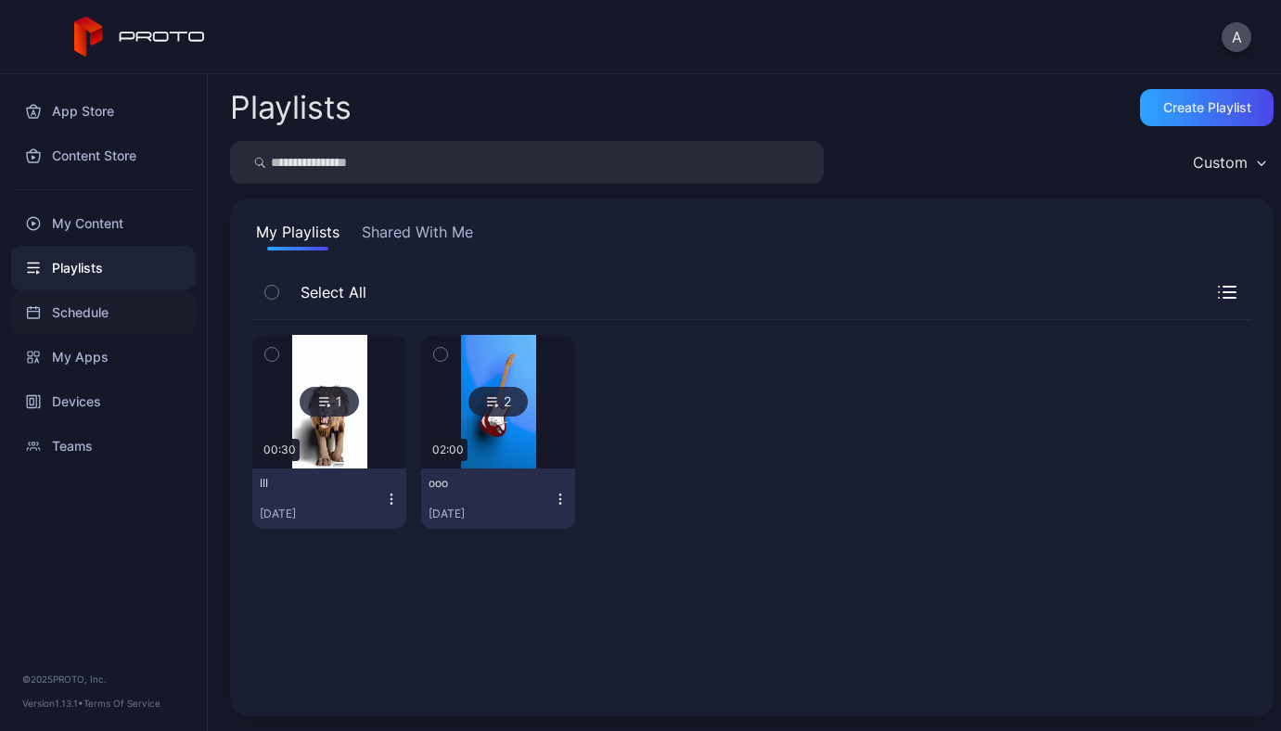
click at [89, 317] on div "Schedule" at bounding box center [103, 312] width 185 height 45
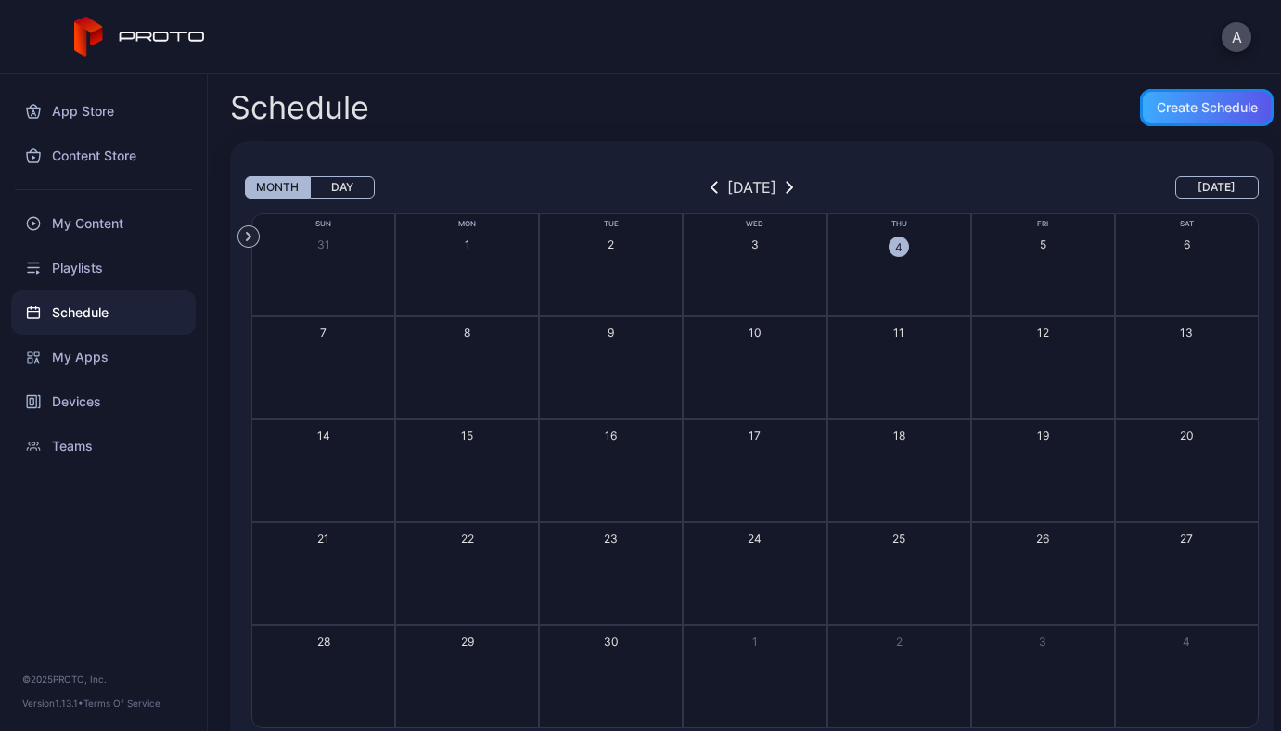
click at [1169, 105] on div "Create Schedule" at bounding box center [1206, 107] width 101 height 15
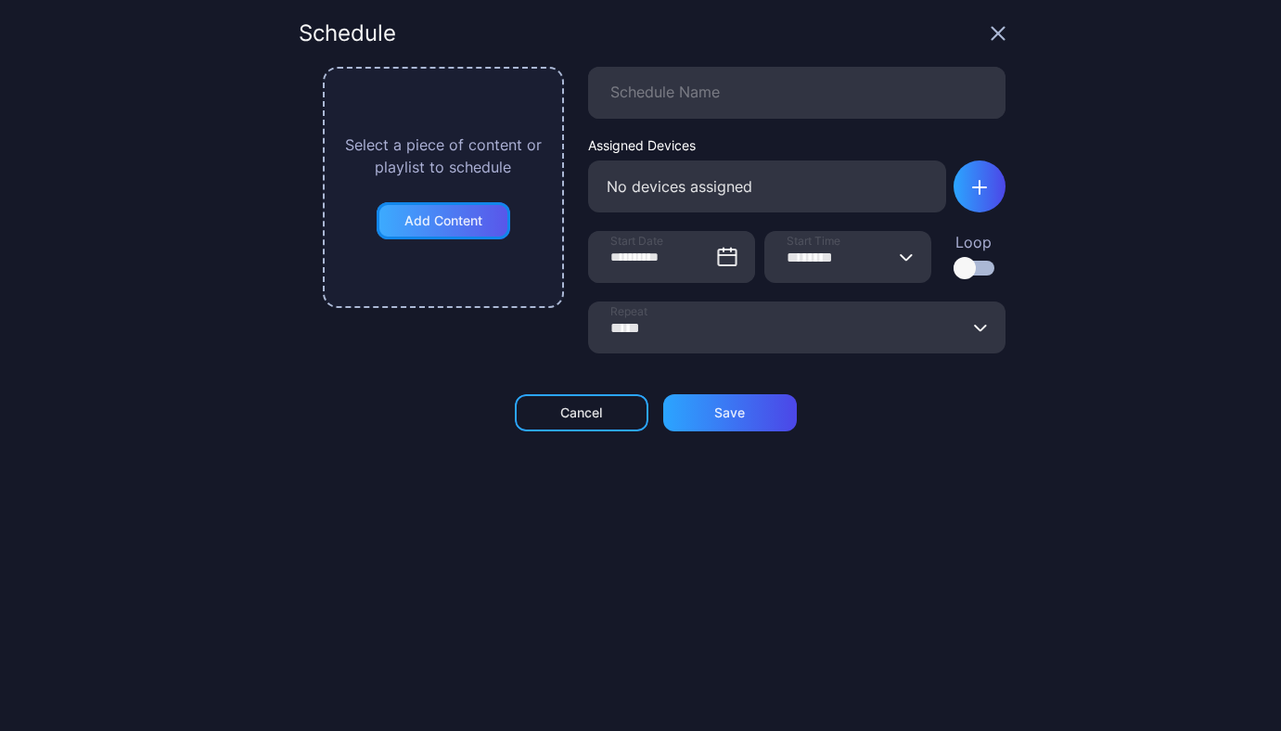
click at [478, 225] on div "Add Content" at bounding box center [444, 220] width 134 height 37
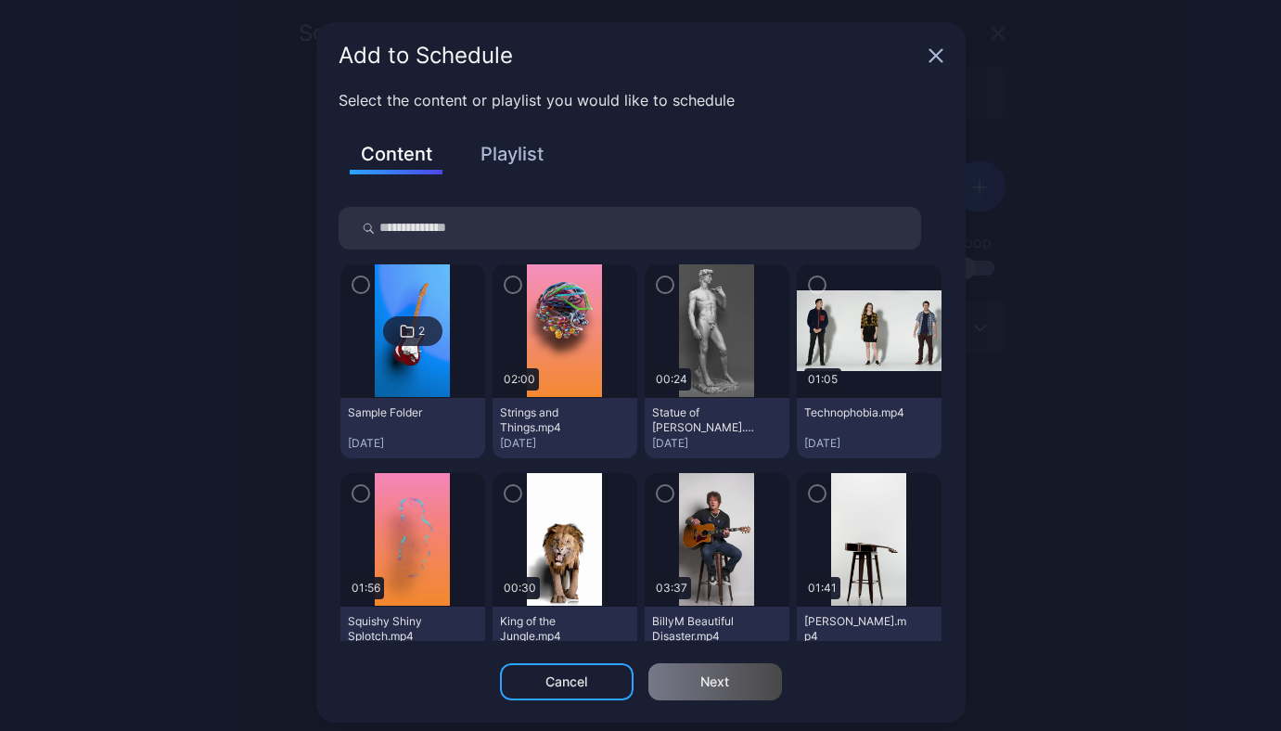
click at [814, 286] on icon "button" at bounding box center [817, 285] width 6 height 4
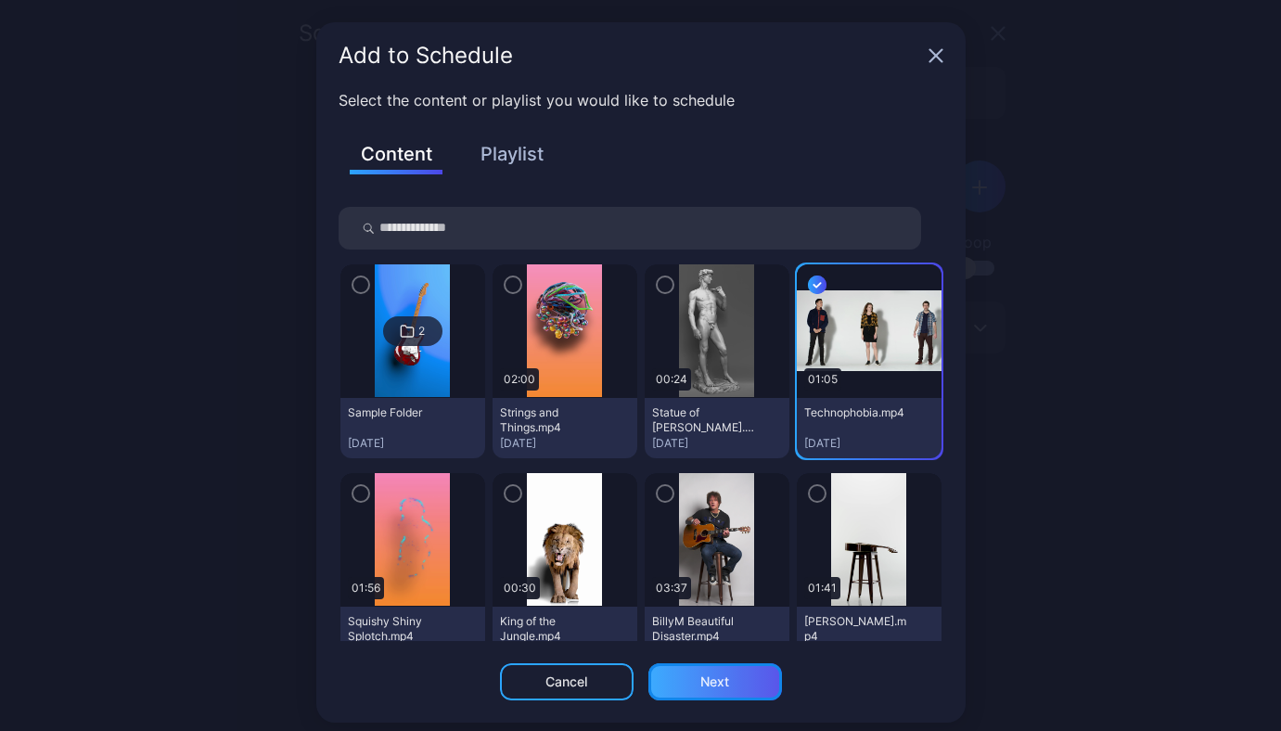
click at [707, 674] on div "Next" at bounding box center [714, 681] width 29 height 15
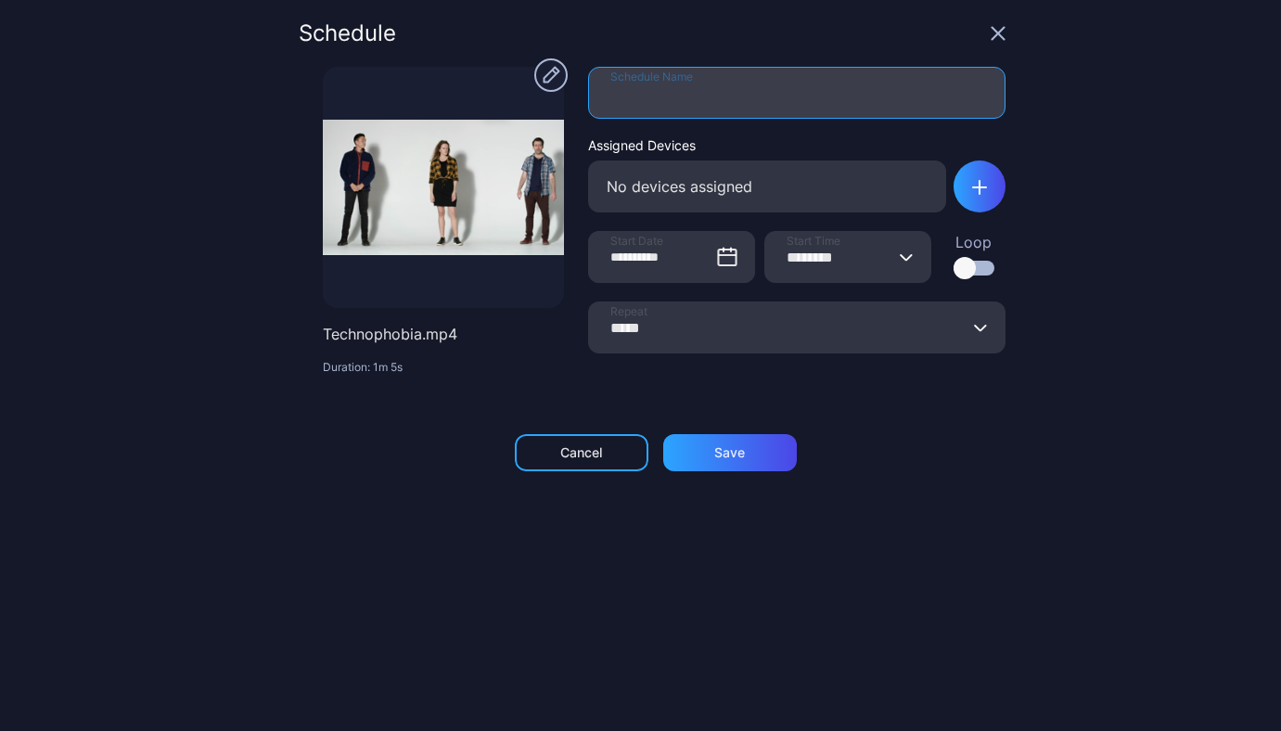
click at [802, 100] on input "Schedule Name" at bounding box center [796, 93] width 417 height 52
type input "*******"
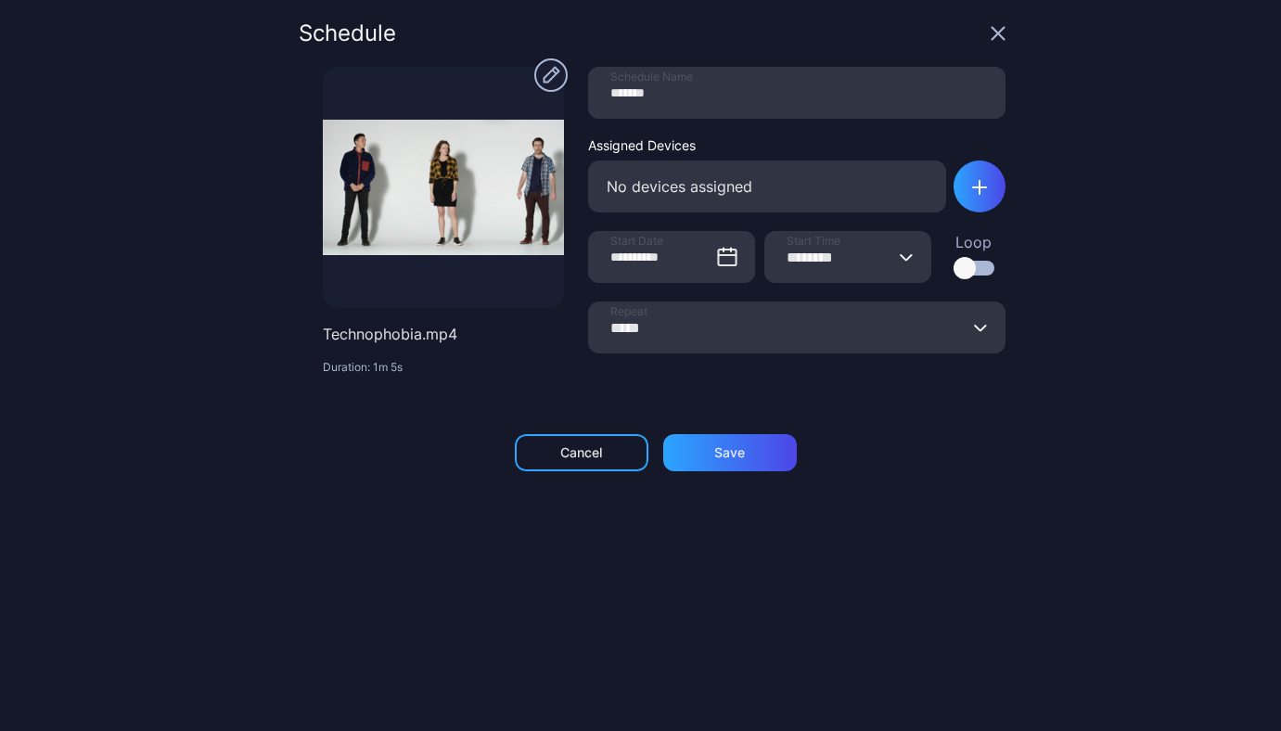
click at [741, 207] on div "No devices assigned" at bounding box center [767, 186] width 358 height 52
click at [957, 198] on div "button" at bounding box center [979, 186] width 52 height 52
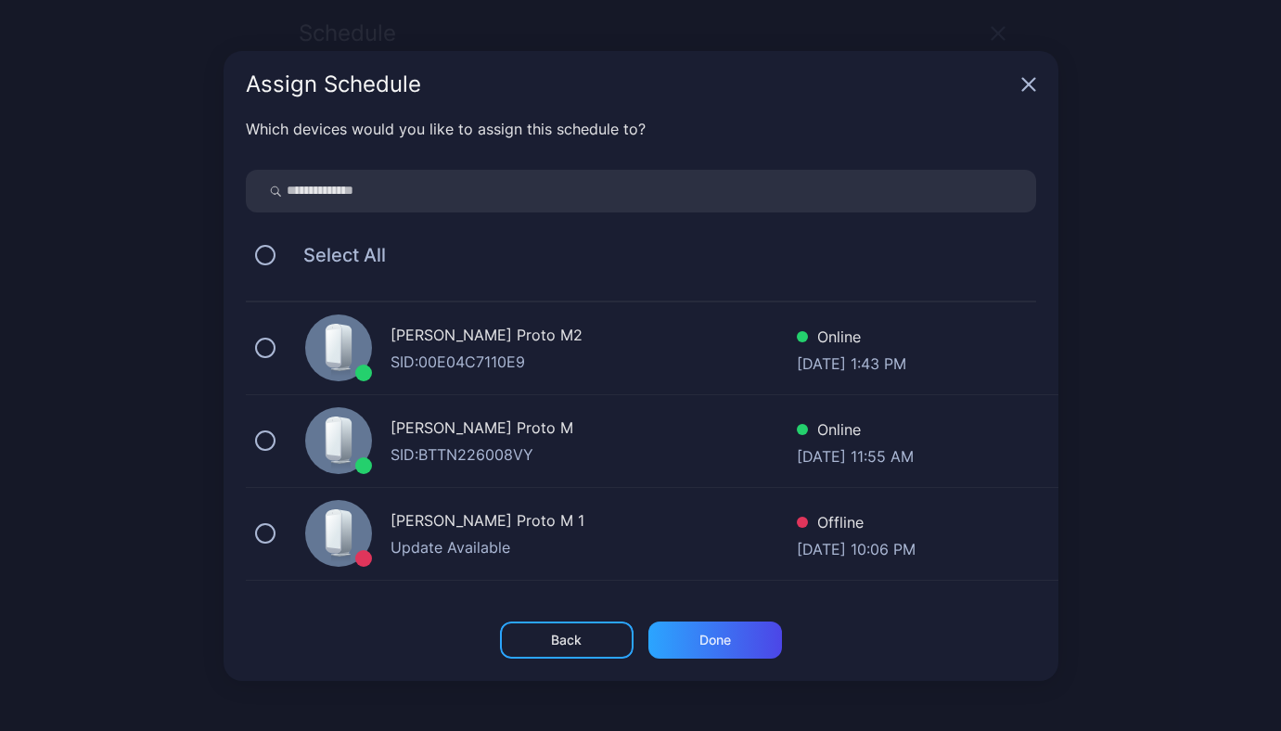
click at [574, 341] on div "[PERSON_NAME] Proto M2" at bounding box center [593, 337] width 406 height 27
click at [706, 637] on div "Done" at bounding box center [715, 639] width 32 height 15
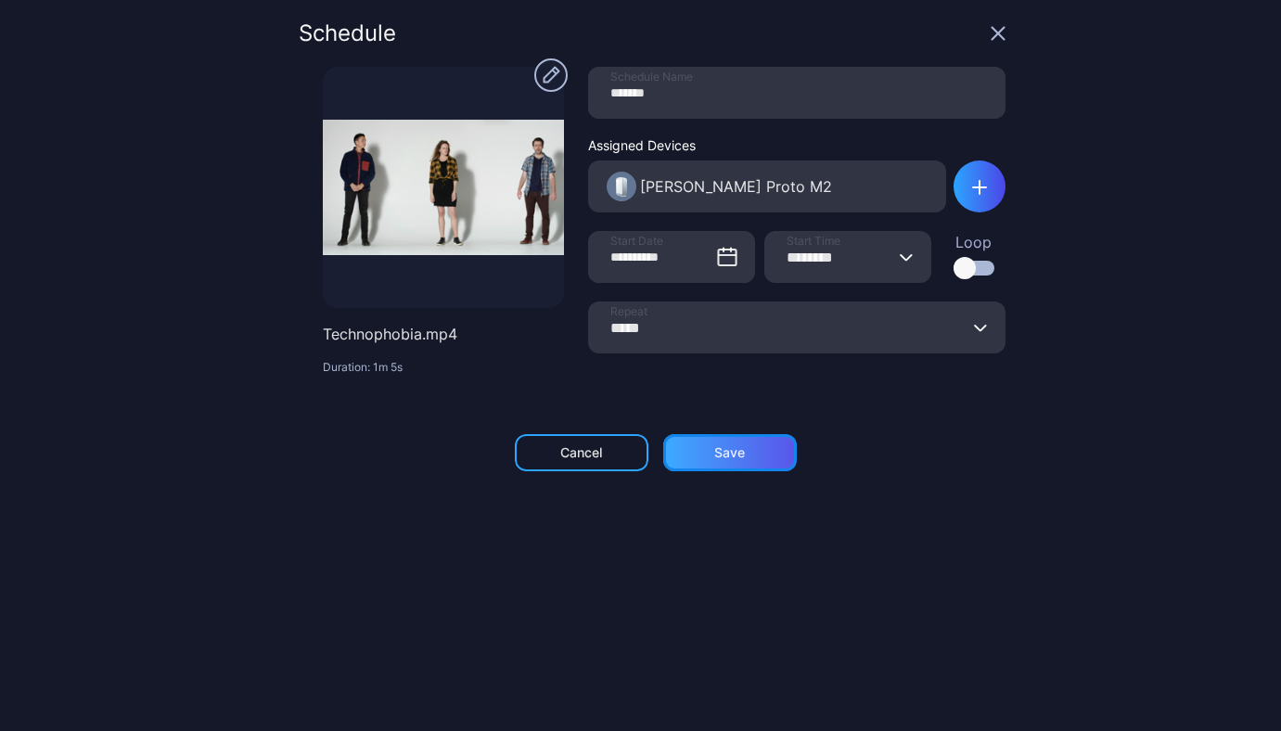
click at [747, 452] on div "Save" at bounding box center [730, 452] width 134 height 37
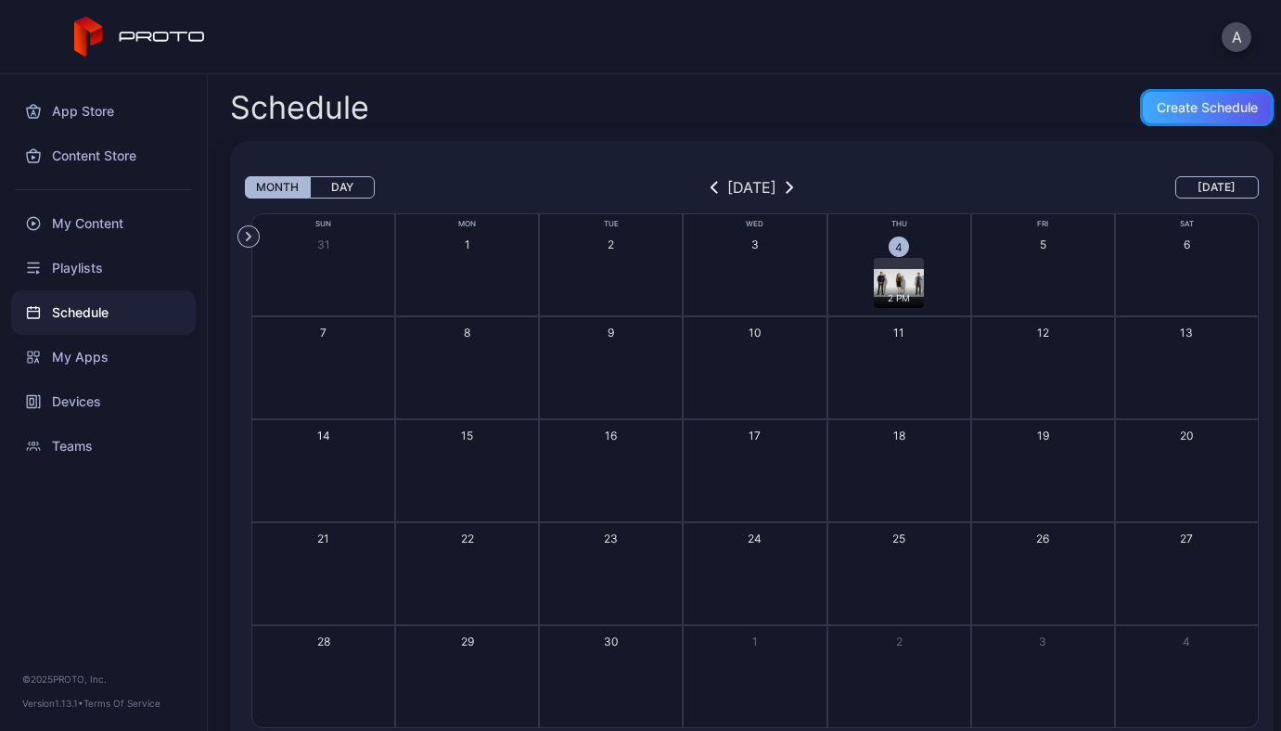
click at [1187, 109] on div "Create Schedule" at bounding box center [1206, 107] width 101 height 15
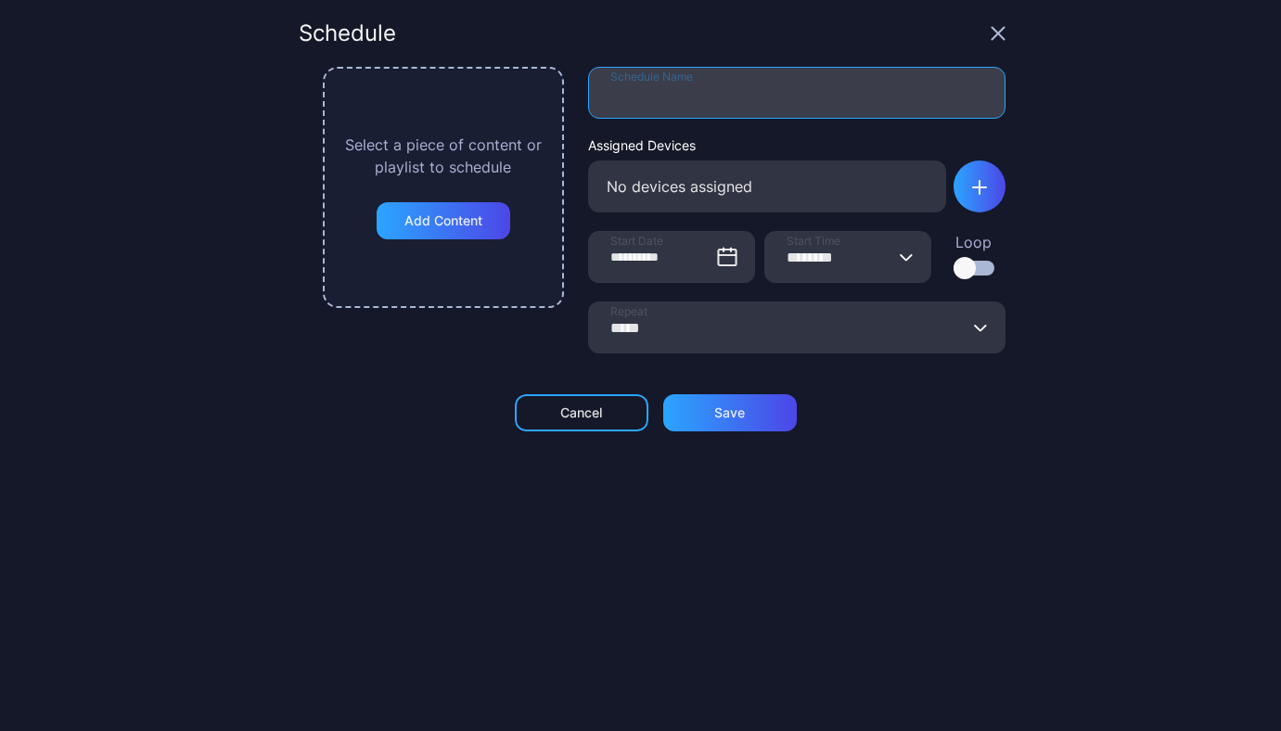
click at [724, 94] on input "Schedule Name" at bounding box center [796, 93] width 417 height 52
type input "********"
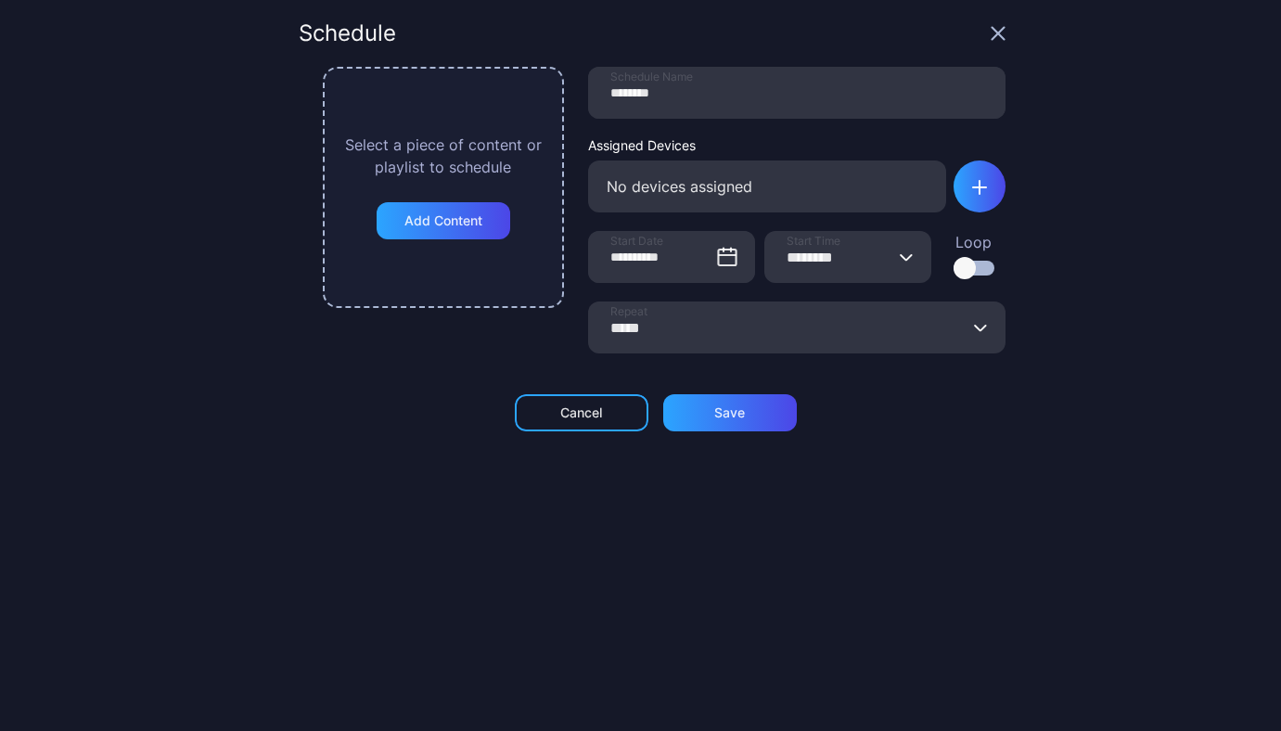
click at [871, 239] on input "********" at bounding box center [847, 257] width 167 height 52
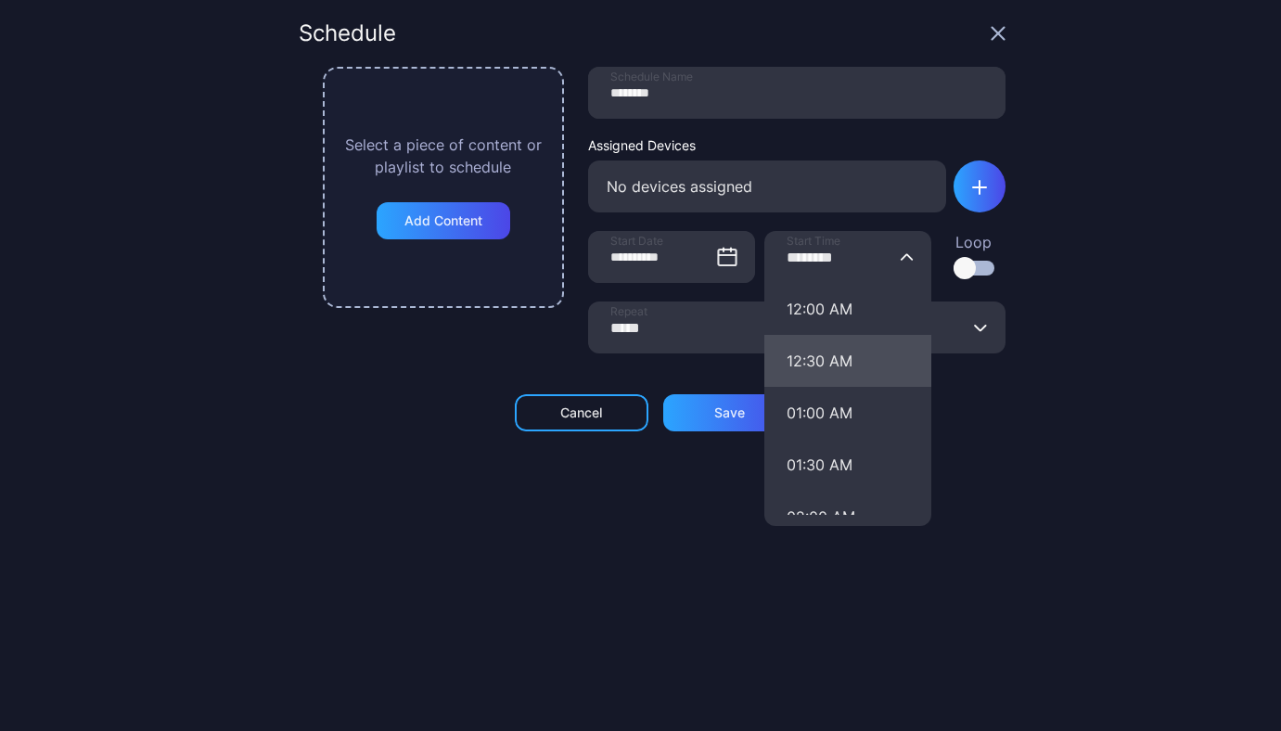
click at [848, 340] on button "12:30 AM" at bounding box center [847, 361] width 167 height 52
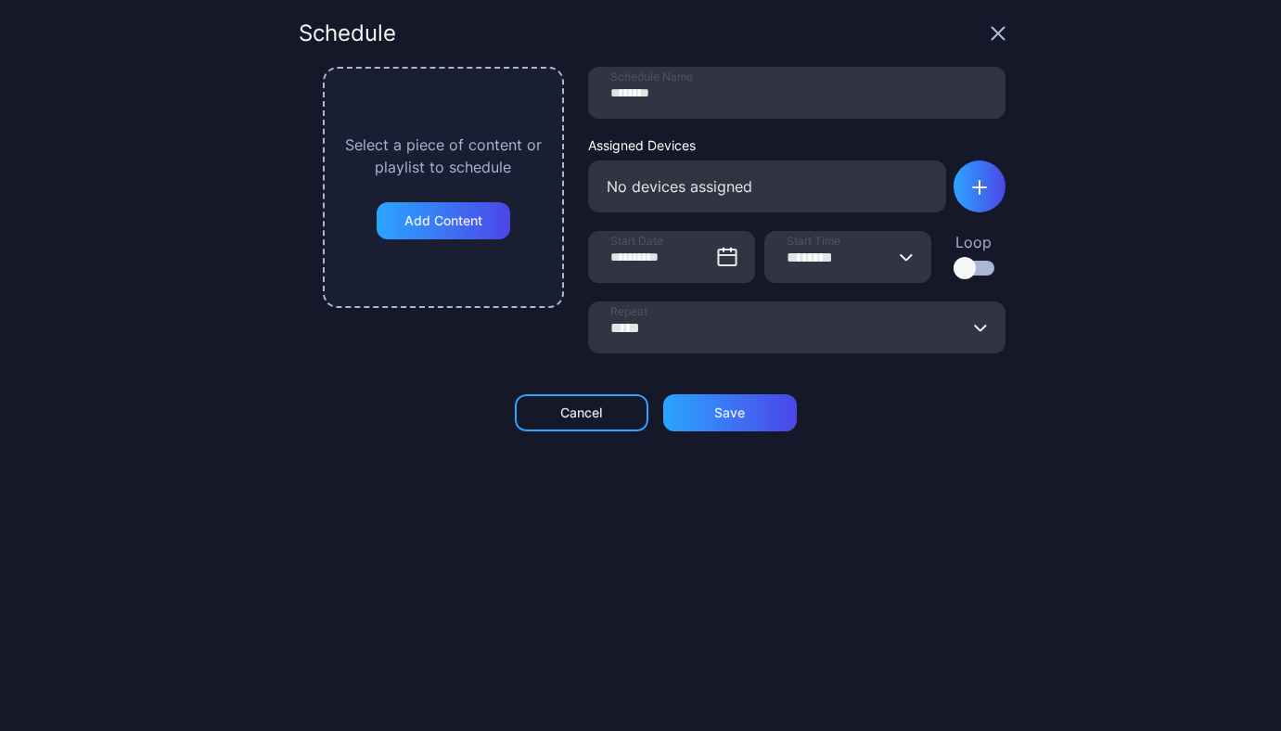
click at [901, 257] on icon "button" at bounding box center [906, 257] width 11 height 6
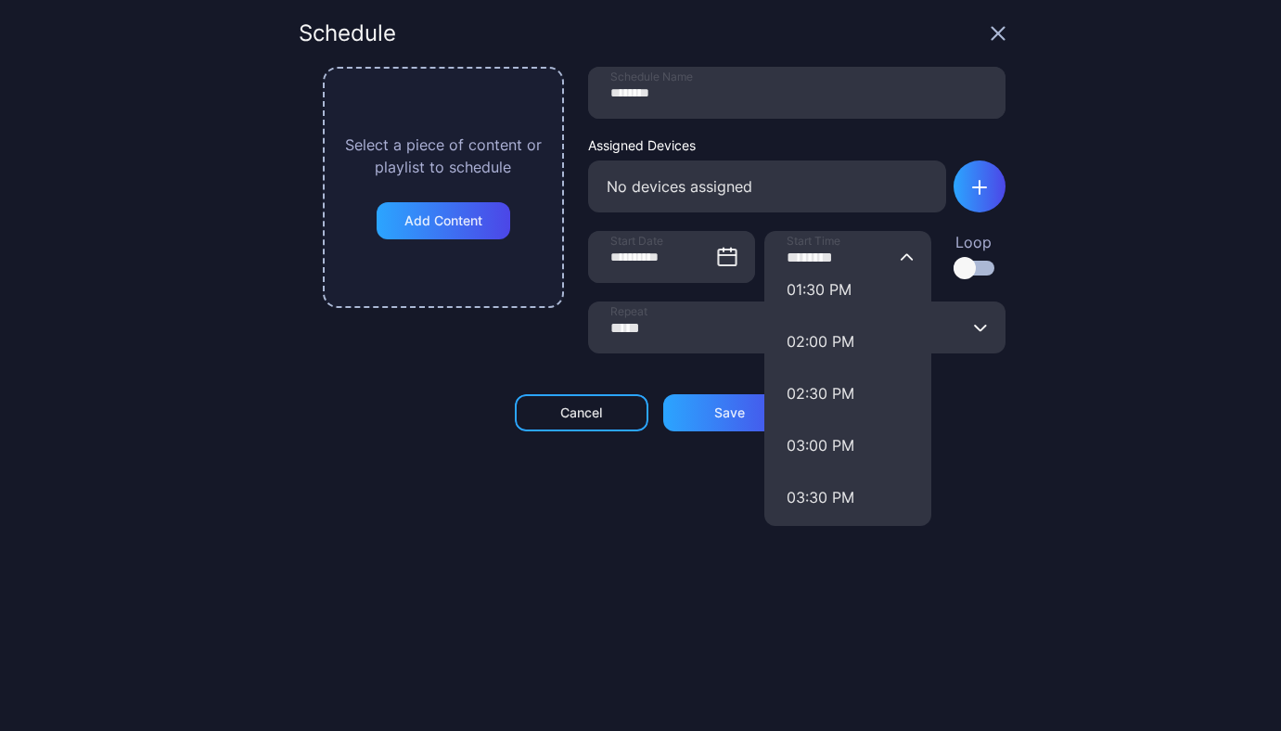
scroll to position [1424, 0]
click at [863, 404] on button "02:30 PM" at bounding box center [847, 391] width 167 height 52
type input "********"
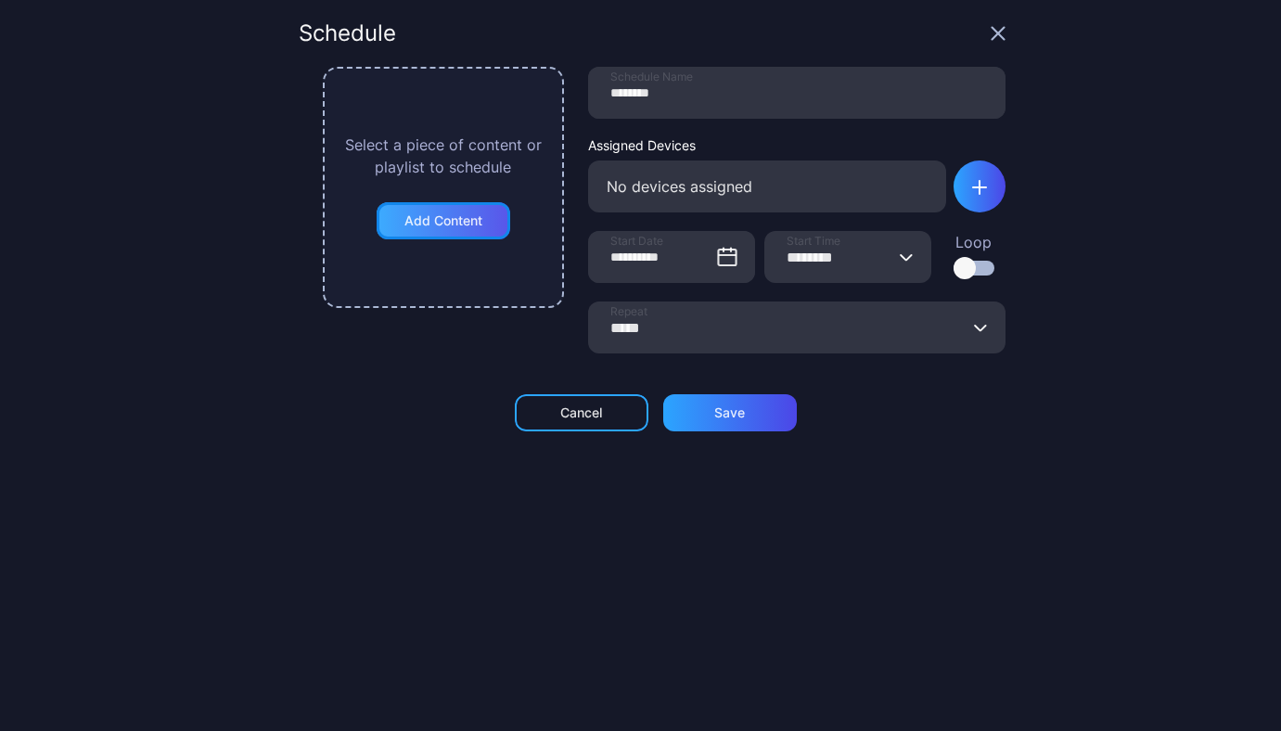
click at [428, 218] on div "Add Content" at bounding box center [443, 220] width 78 height 15
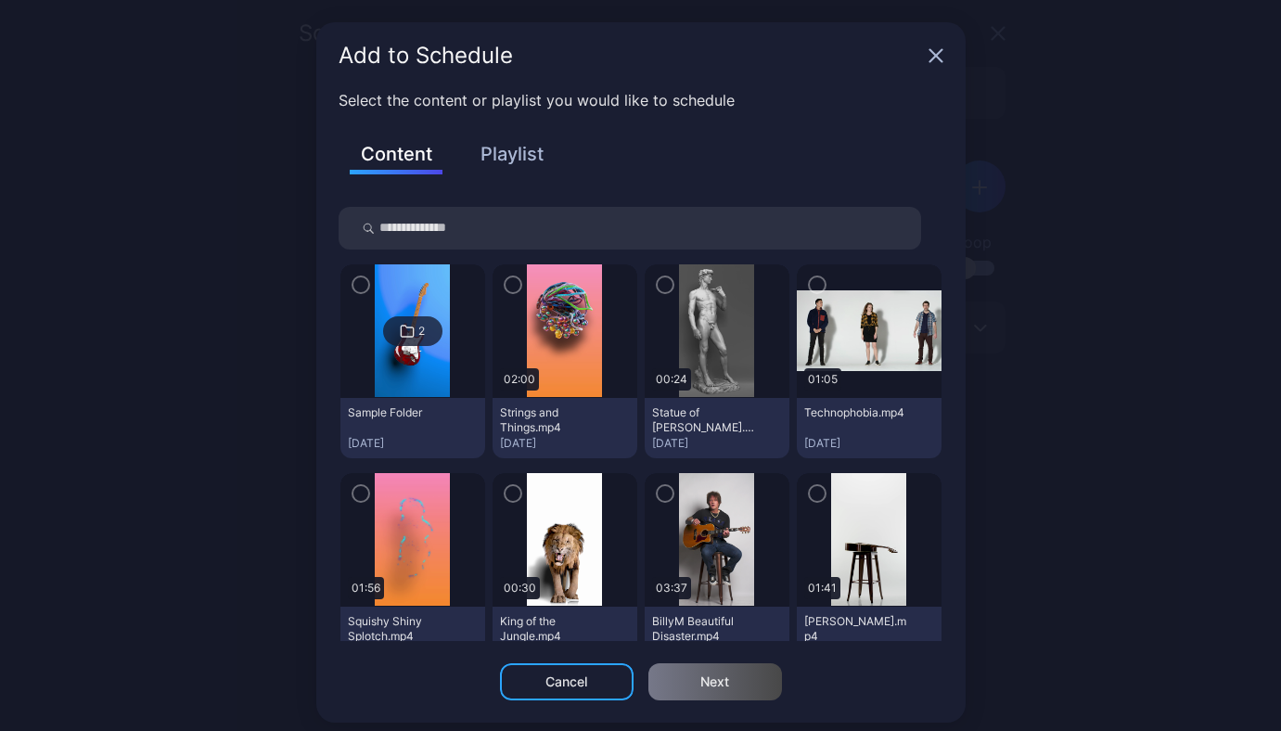
click at [500, 153] on button "Playlist" at bounding box center [512, 154] width 93 height 32
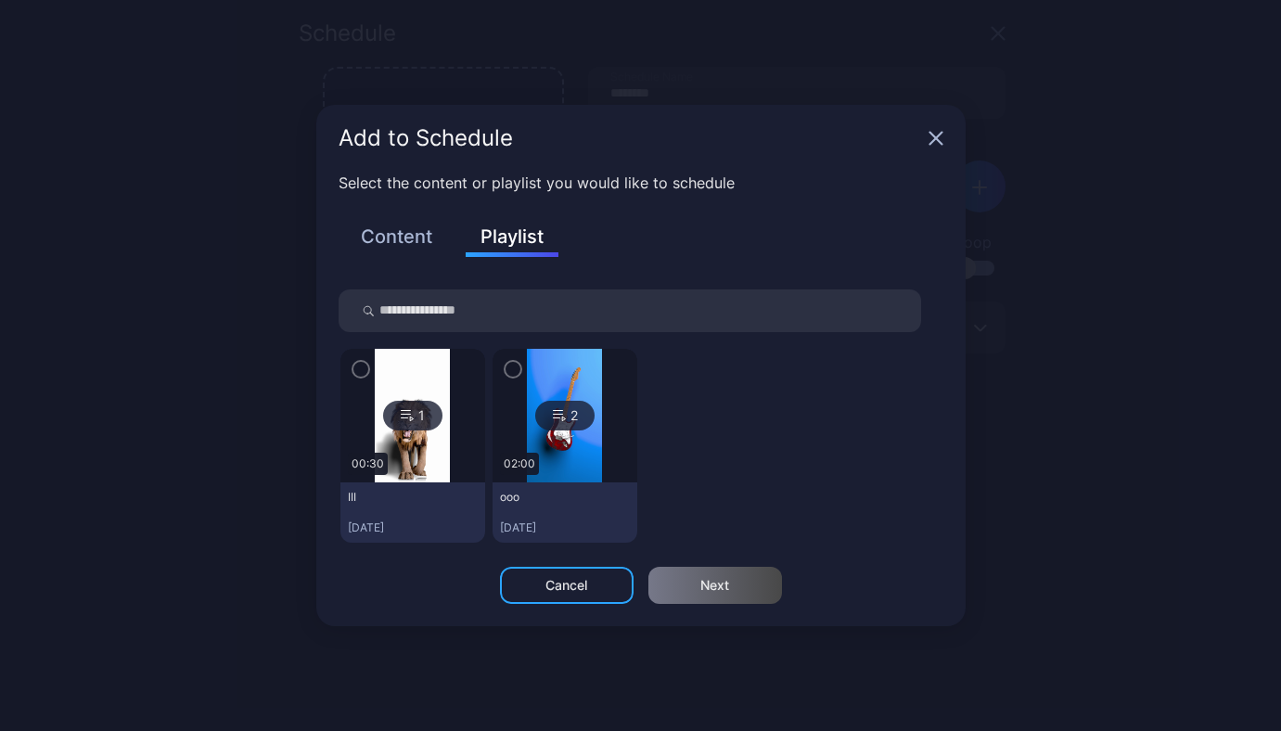
click at [506, 364] on icon "button" at bounding box center [512, 369] width 15 height 20
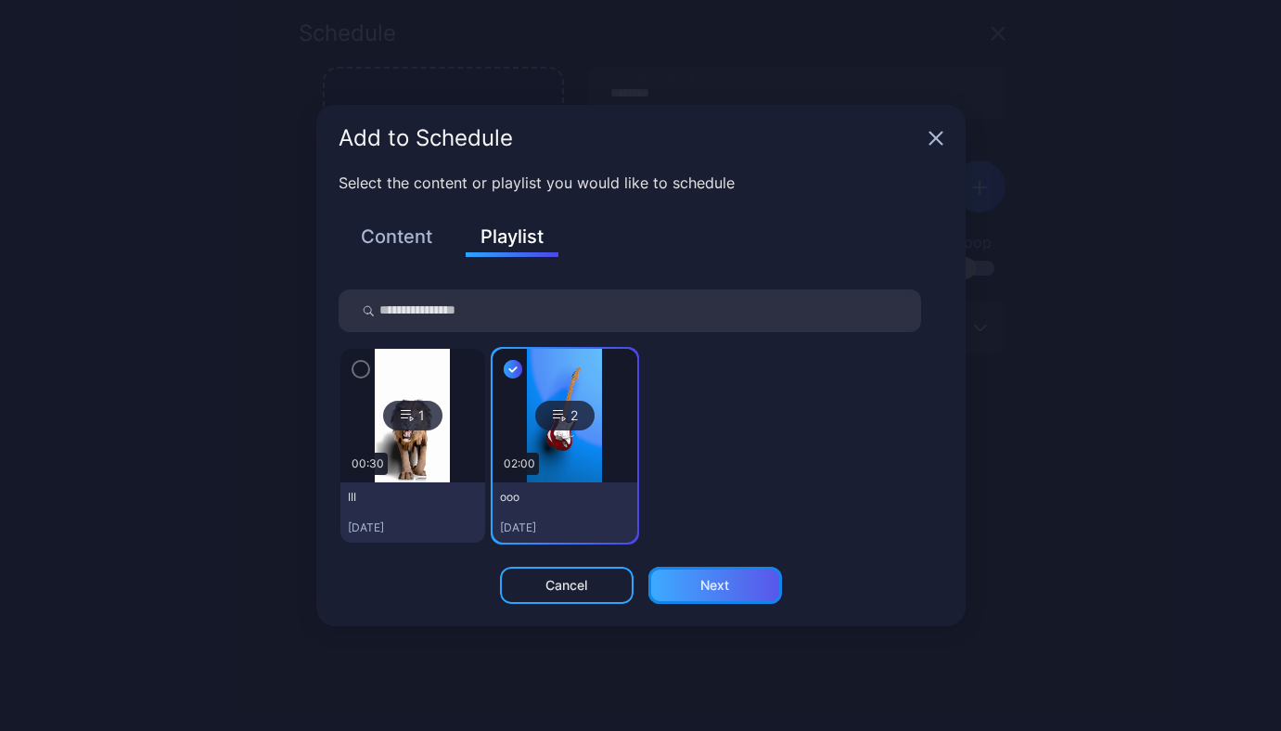
click at [684, 588] on div "Next" at bounding box center [715, 585] width 134 height 37
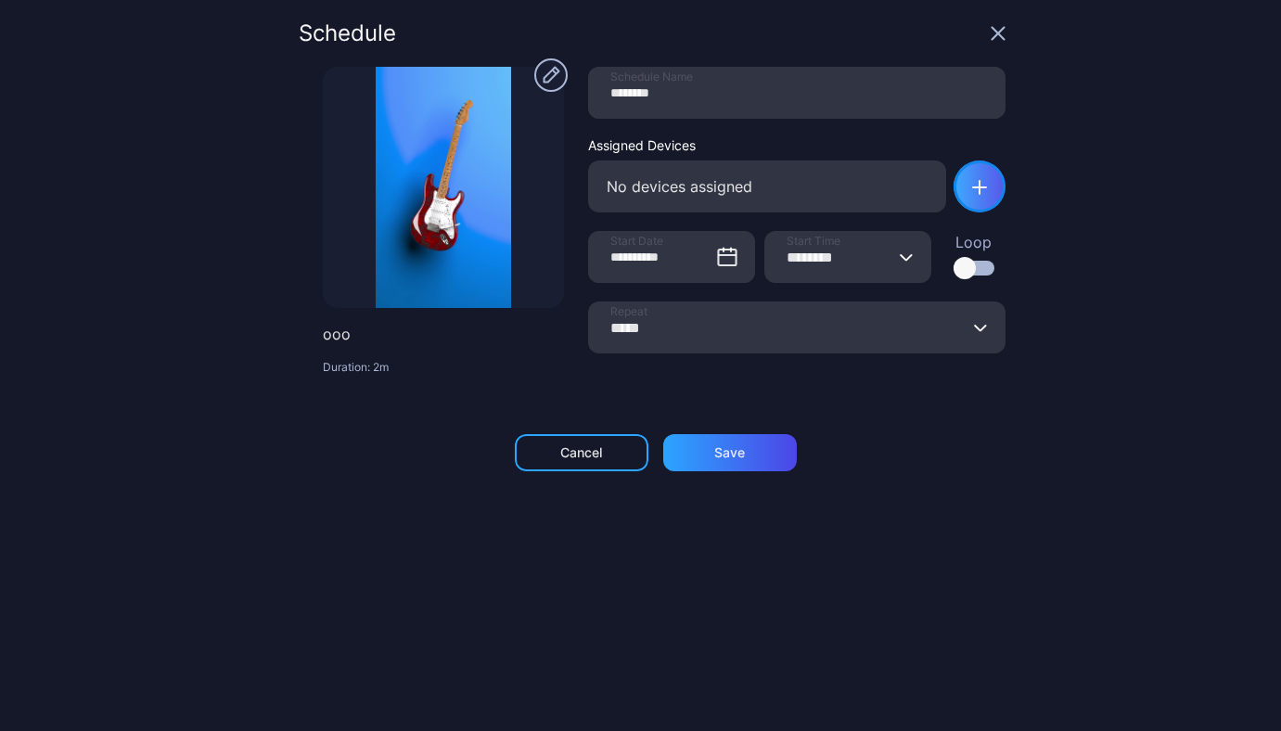
click at [972, 193] on icon "button" at bounding box center [979, 187] width 15 height 15
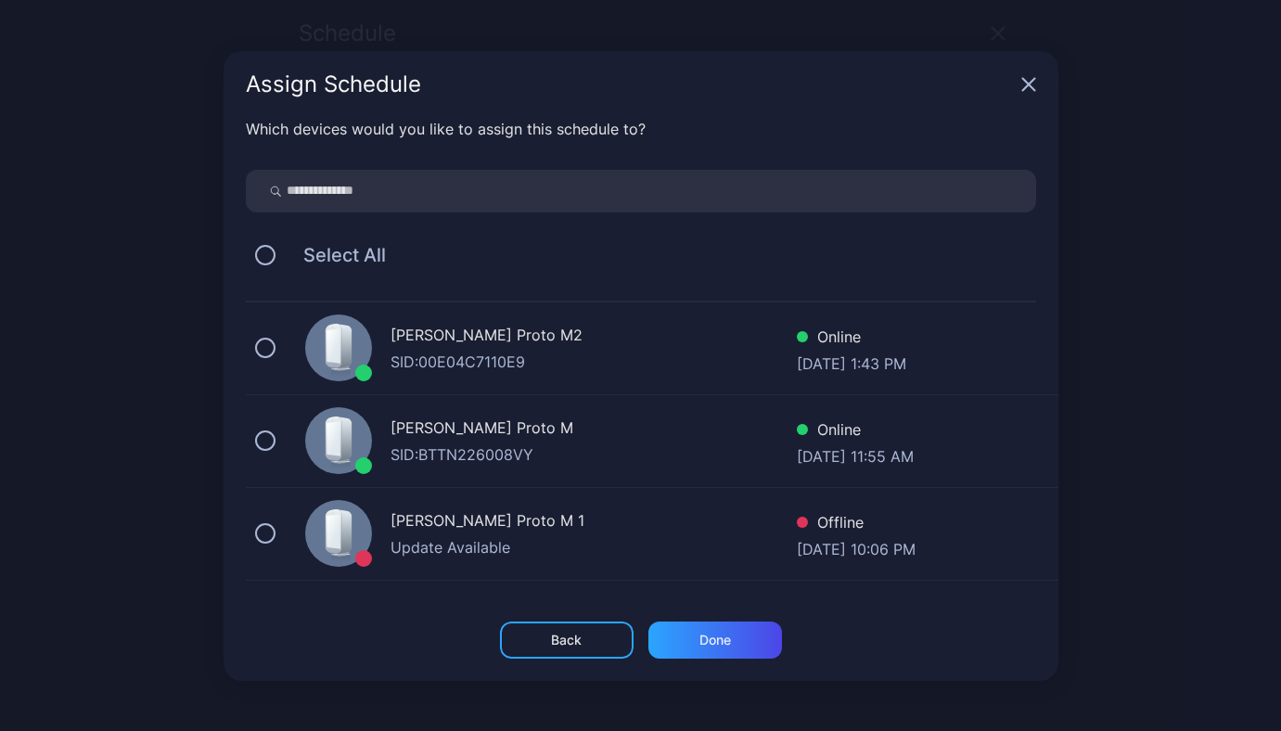
click at [450, 328] on div "[PERSON_NAME] Proto M2" at bounding box center [593, 337] width 406 height 27
click at [725, 639] on div "Done" at bounding box center [715, 639] width 32 height 15
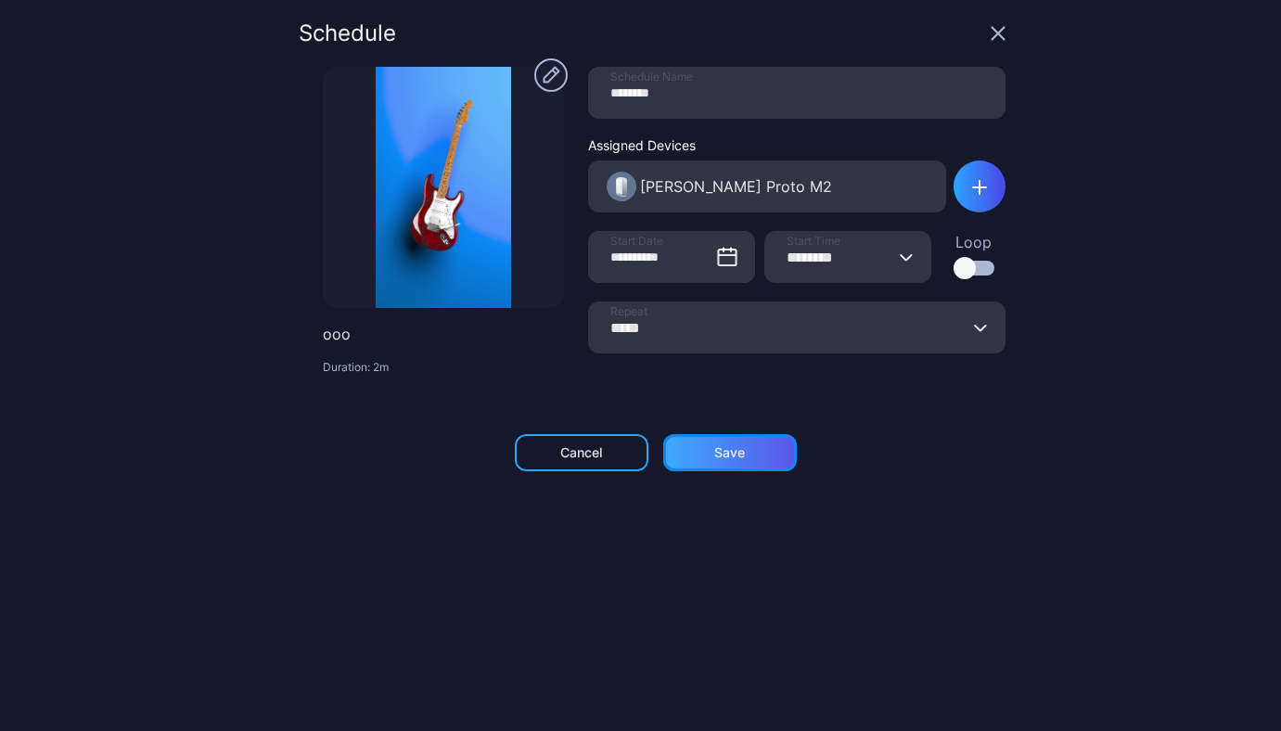
click at [736, 466] on div "Save" at bounding box center [730, 452] width 134 height 37
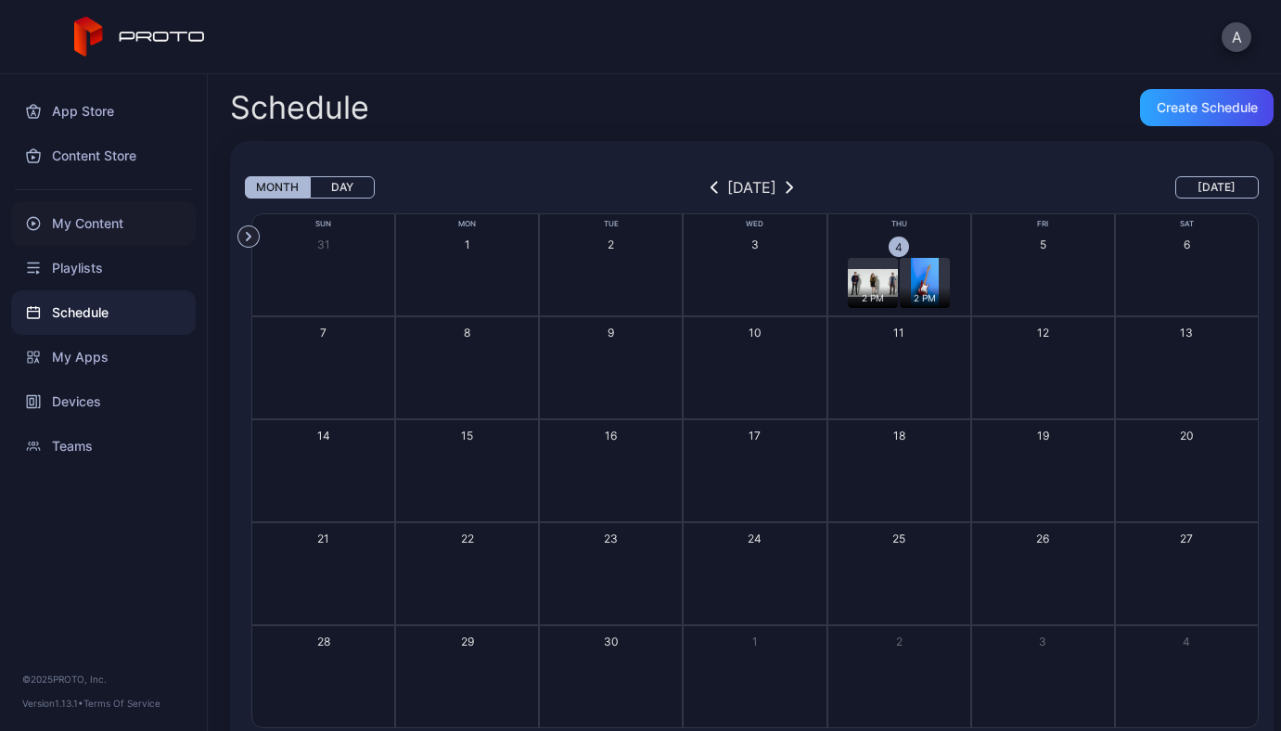
click at [86, 227] on div "My Content" at bounding box center [103, 223] width 185 height 45
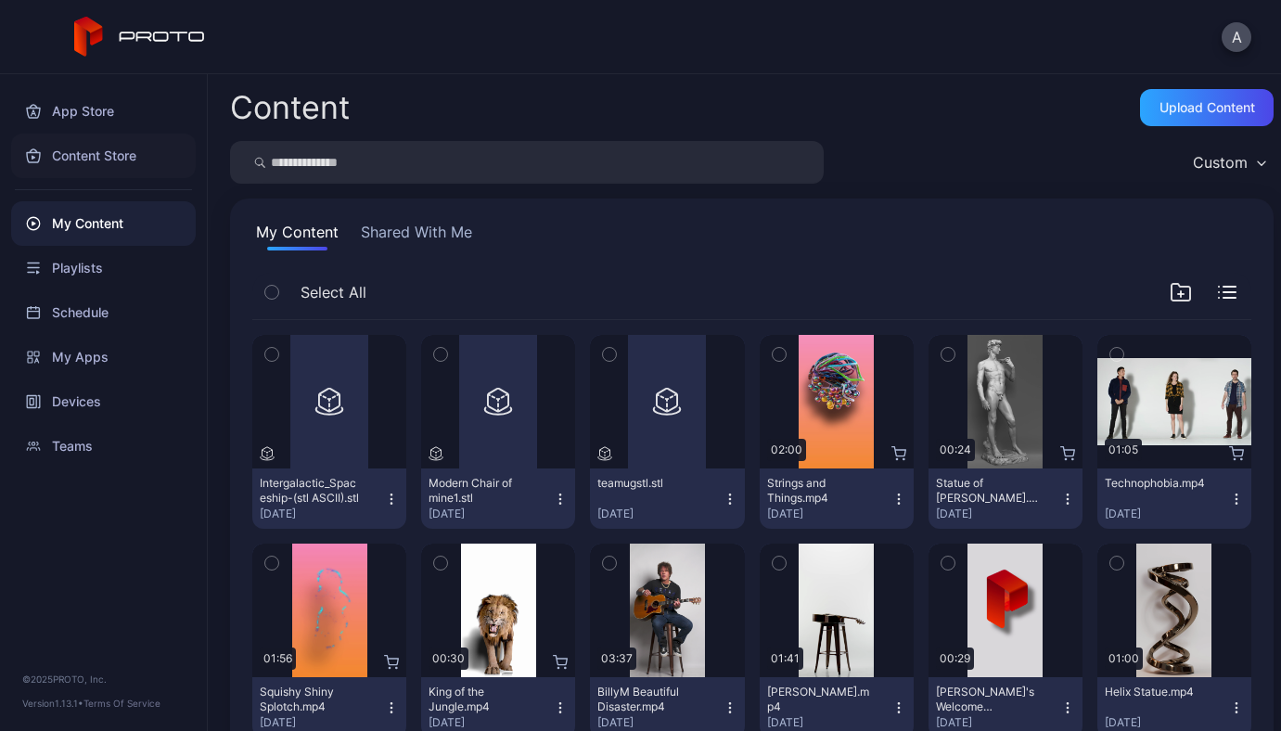
click at [111, 159] on div "Content Store" at bounding box center [103, 156] width 185 height 45
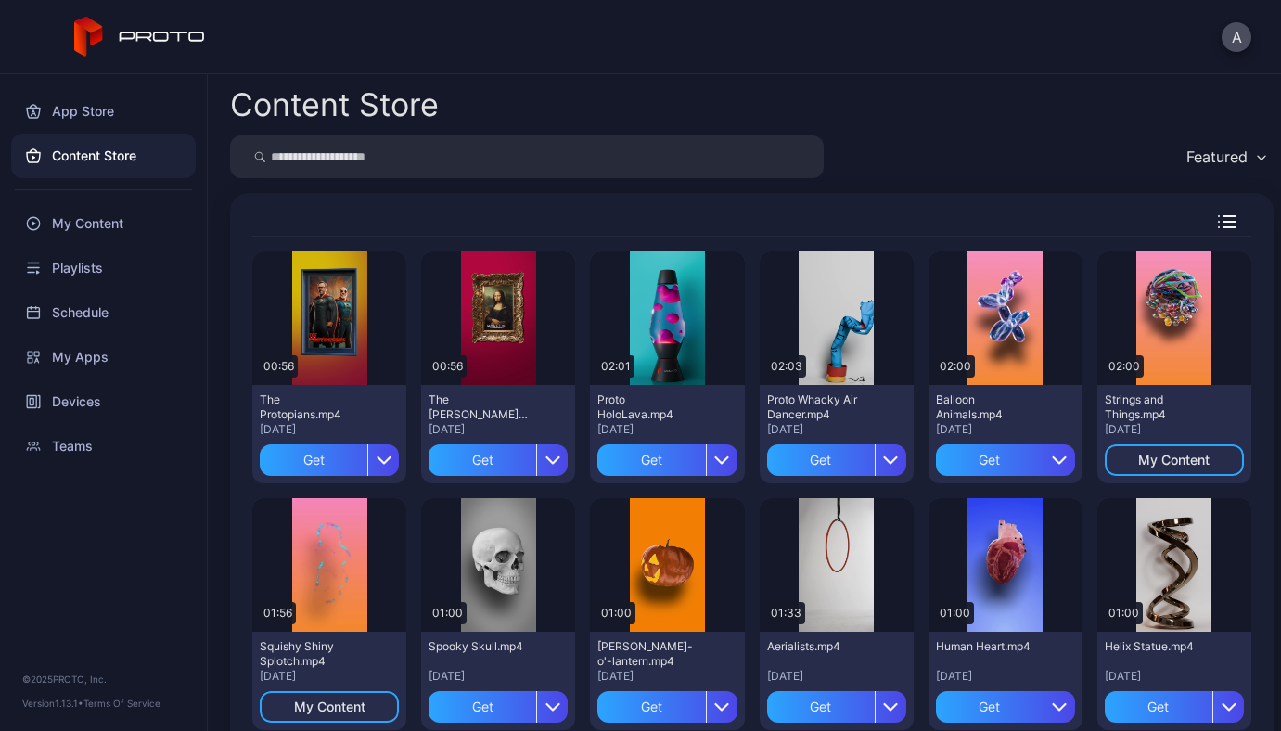
click at [521, 163] on input "search" at bounding box center [527, 156] width 594 height 43
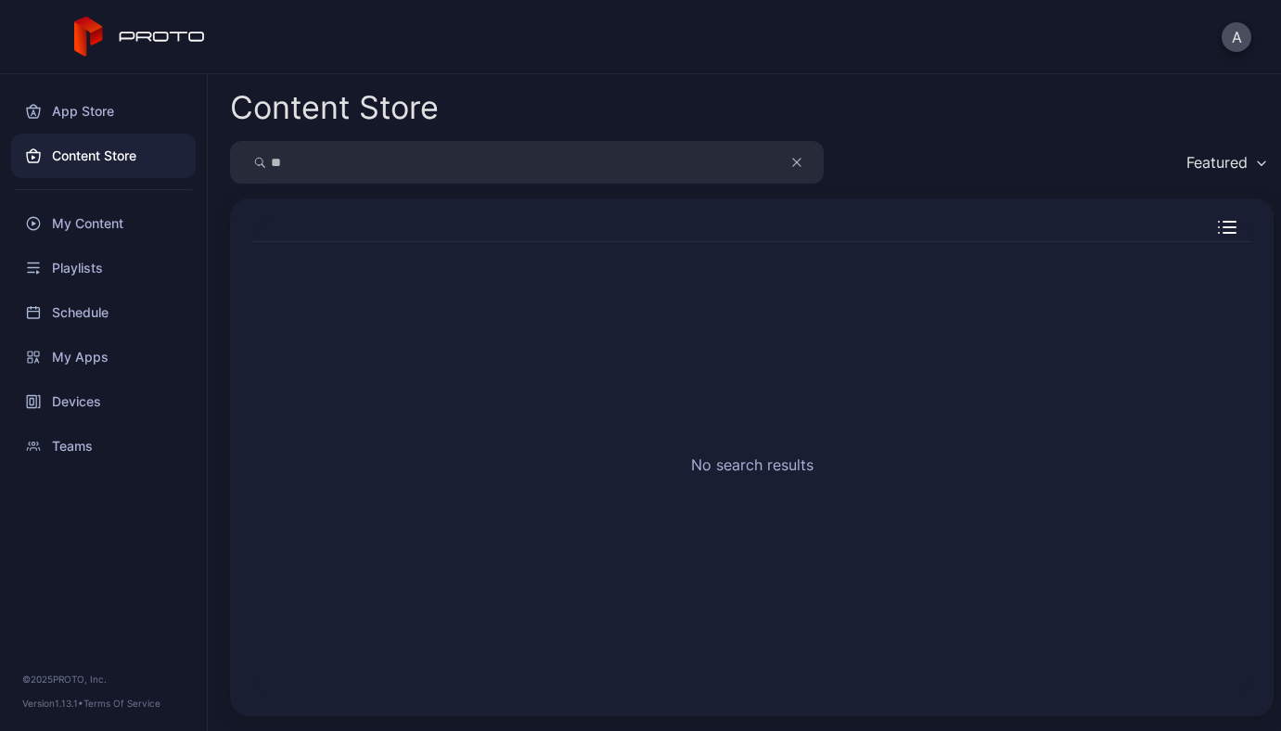
type input "*"
click at [150, 146] on div "Content Store" at bounding box center [103, 156] width 185 height 45
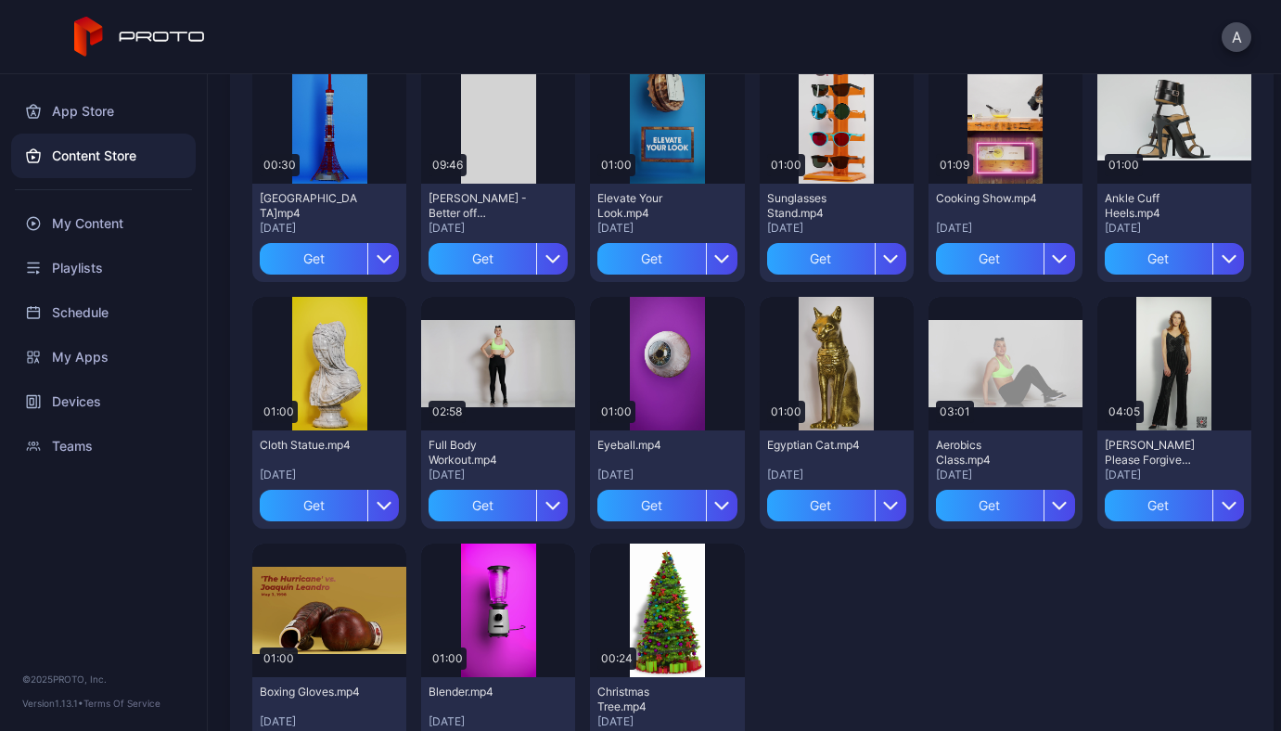
scroll to position [3159, 0]
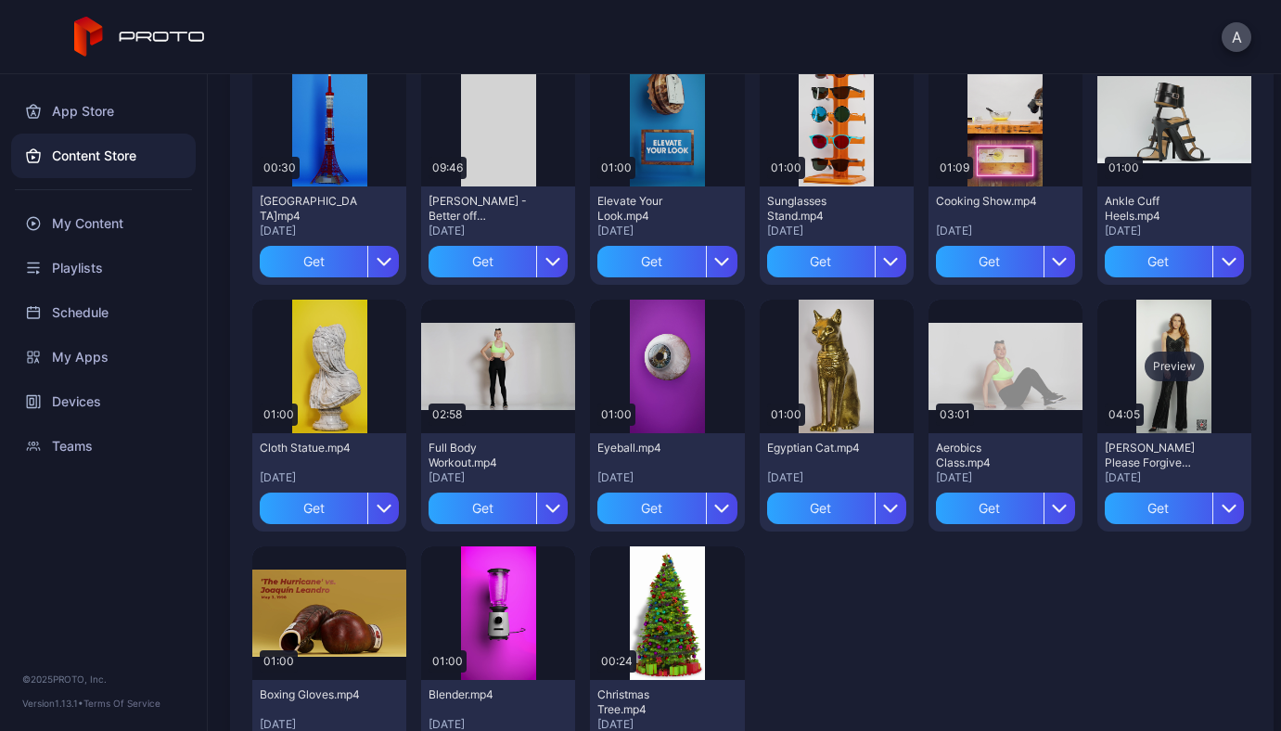
click at [1158, 365] on div "Preview" at bounding box center [1173, 366] width 59 height 30
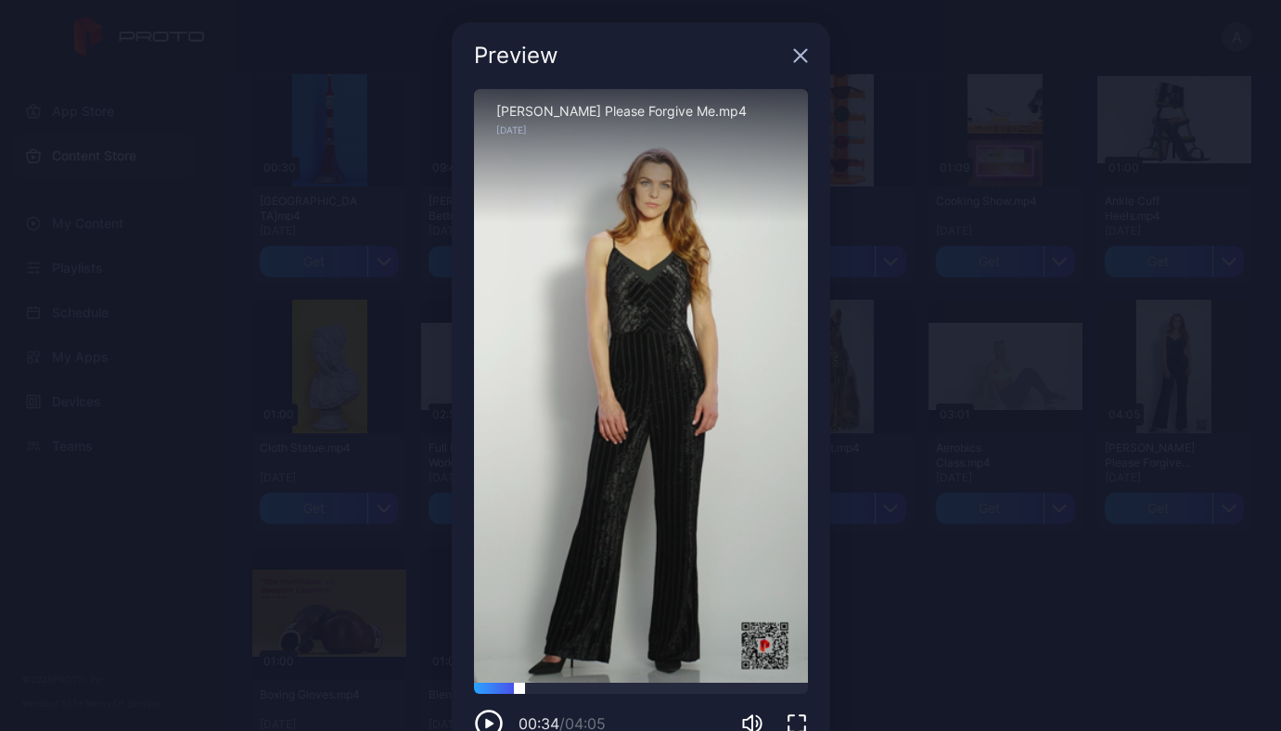
click at [508, 688] on div at bounding box center [641, 688] width 334 height 11
click at [794, 55] on icon "button" at bounding box center [800, 56] width 12 height 12
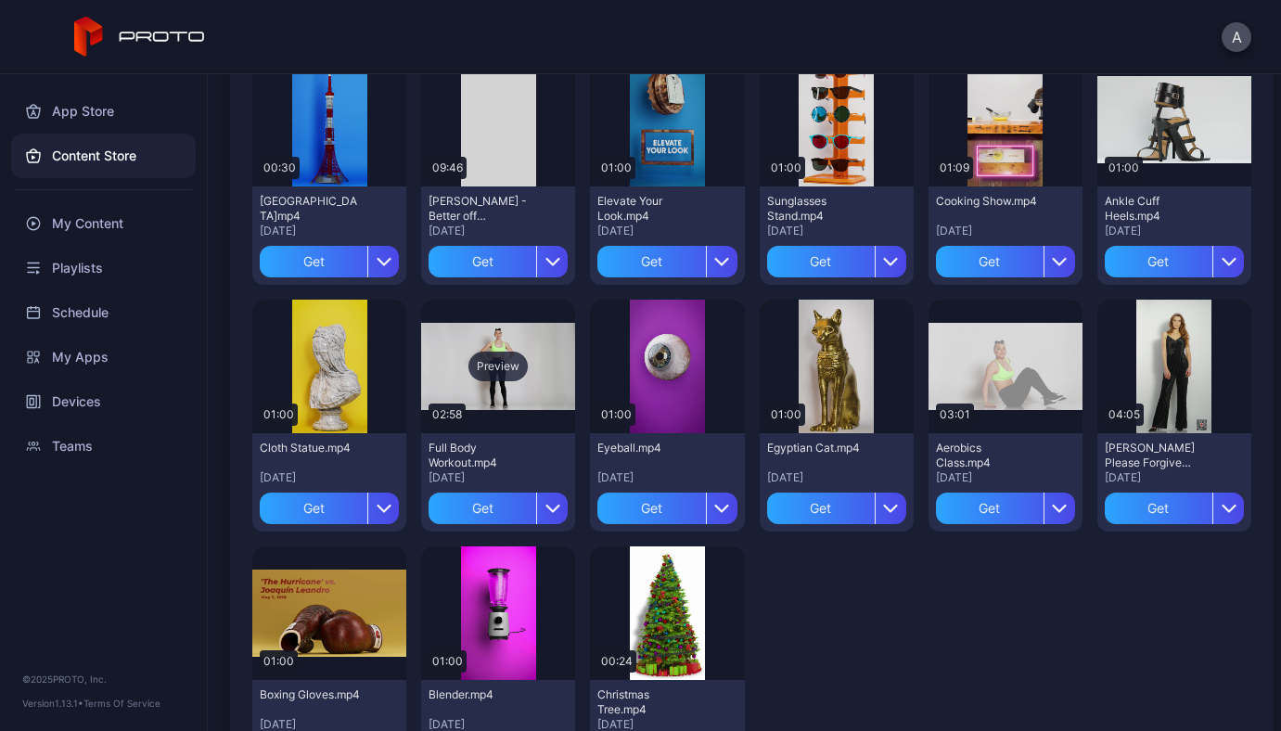
click at [478, 351] on div "Preview" at bounding box center [498, 367] width 154 height 134
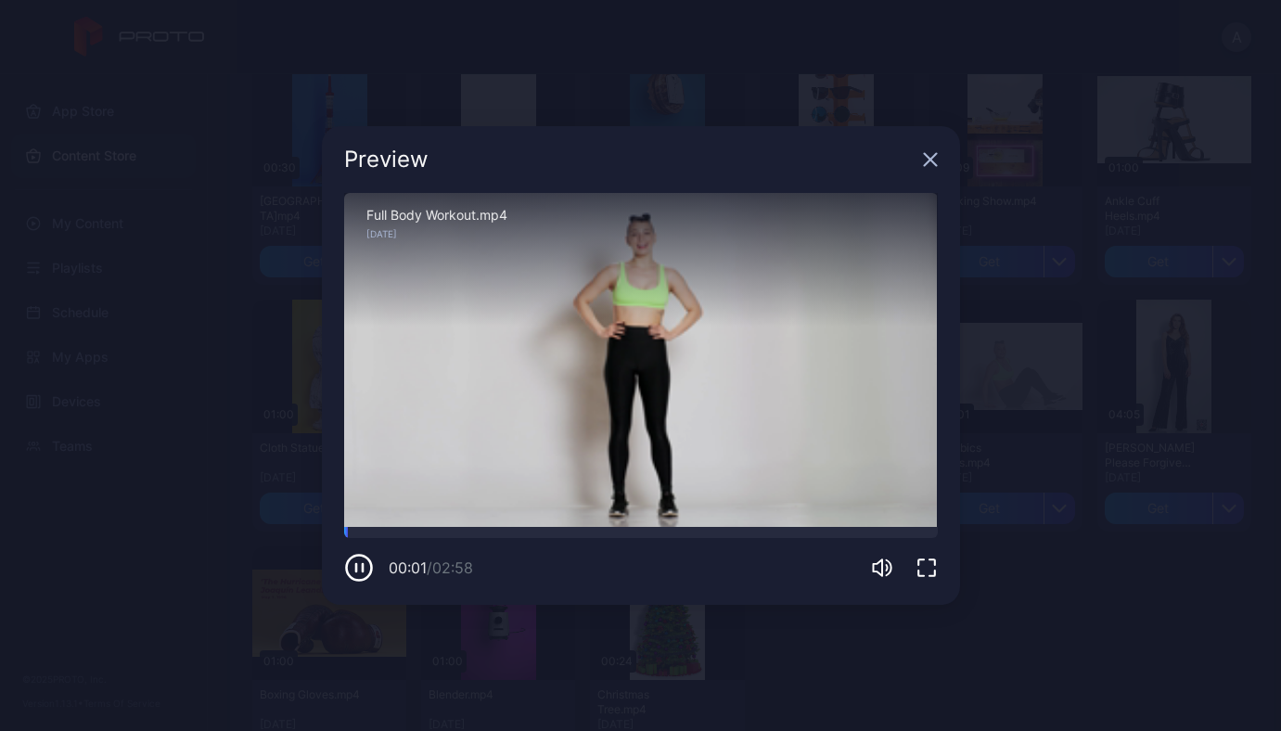
click at [399, 525] on div "Sorry, your browser doesn‘t support embedded videos" at bounding box center [641, 360] width 594 height 334
click at [377, 531] on div at bounding box center [641, 532] width 594 height 11
click at [394, 528] on div at bounding box center [641, 532] width 594 height 11
click at [431, 528] on div at bounding box center [641, 532] width 594 height 11
click at [463, 539] on div "00:27 / 02:58" at bounding box center [641, 555] width 594 height 56
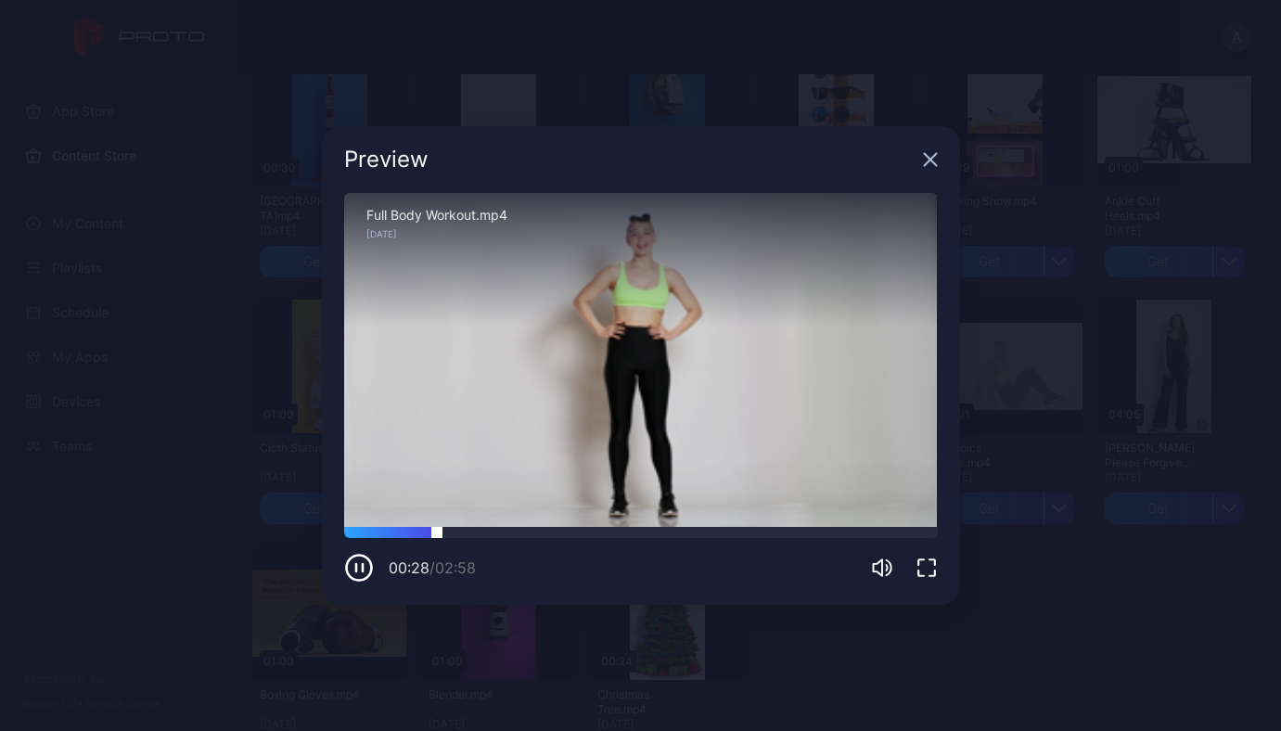
click at [496, 530] on div at bounding box center [641, 532] width 594 height 11
click at [589, 534] on div at bounding box center [641, 532] width 594 height 11
click at [648, 531] on div at bounding box center [641, 532] width 594 height 11
click at [720, 531] on div at bounding box center [641, 532] width 594 height 11
click at [793, 535] on div at bounding box center [641, 532] width 594 height 11
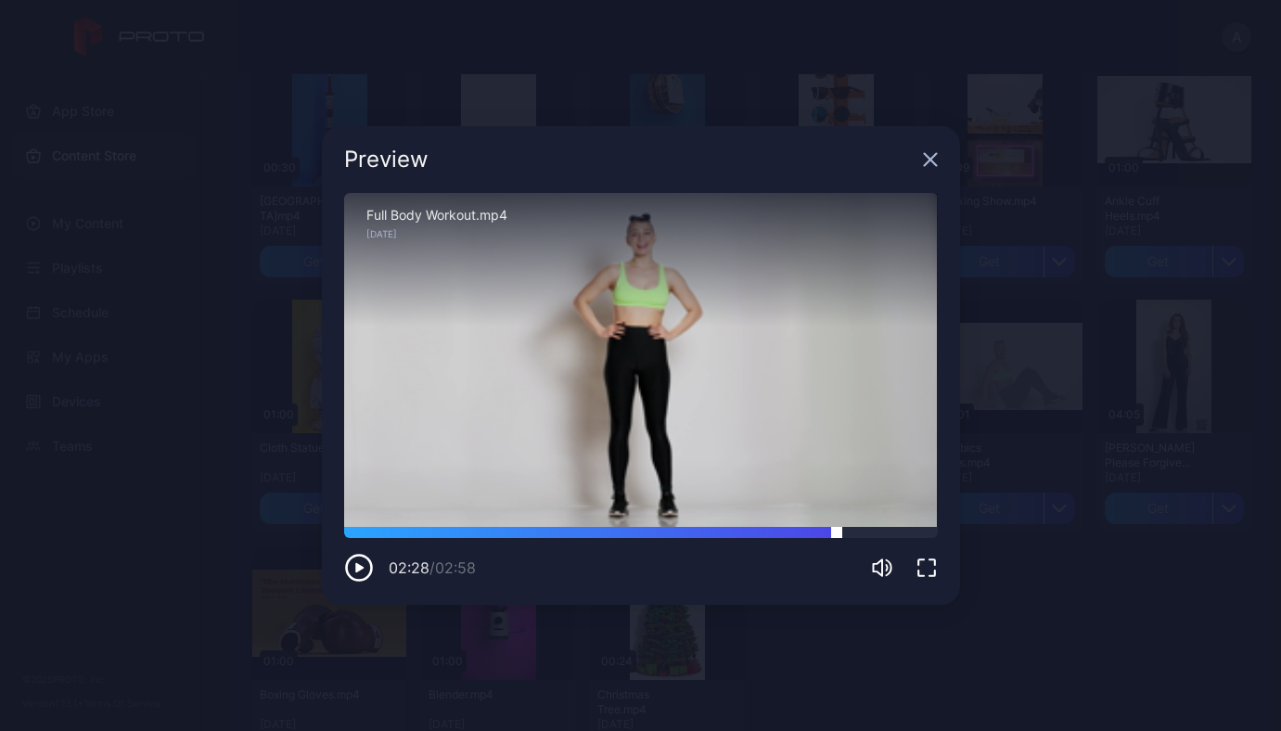
click at [837, 534] on div at bounding box center [641, 532] width 594 height 11
click at [931, 159] on icon "button" at bounding box center [930, 159] width 15 height 15
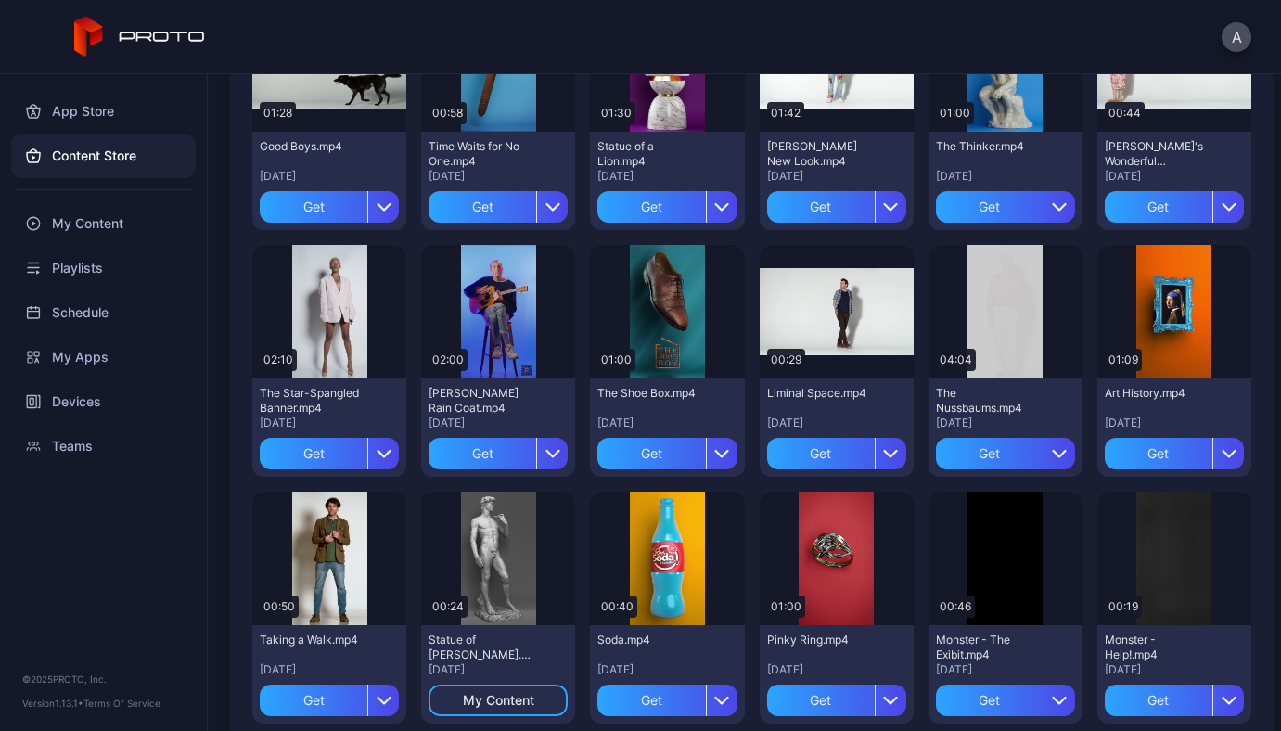
scroll to position [1966, 0]
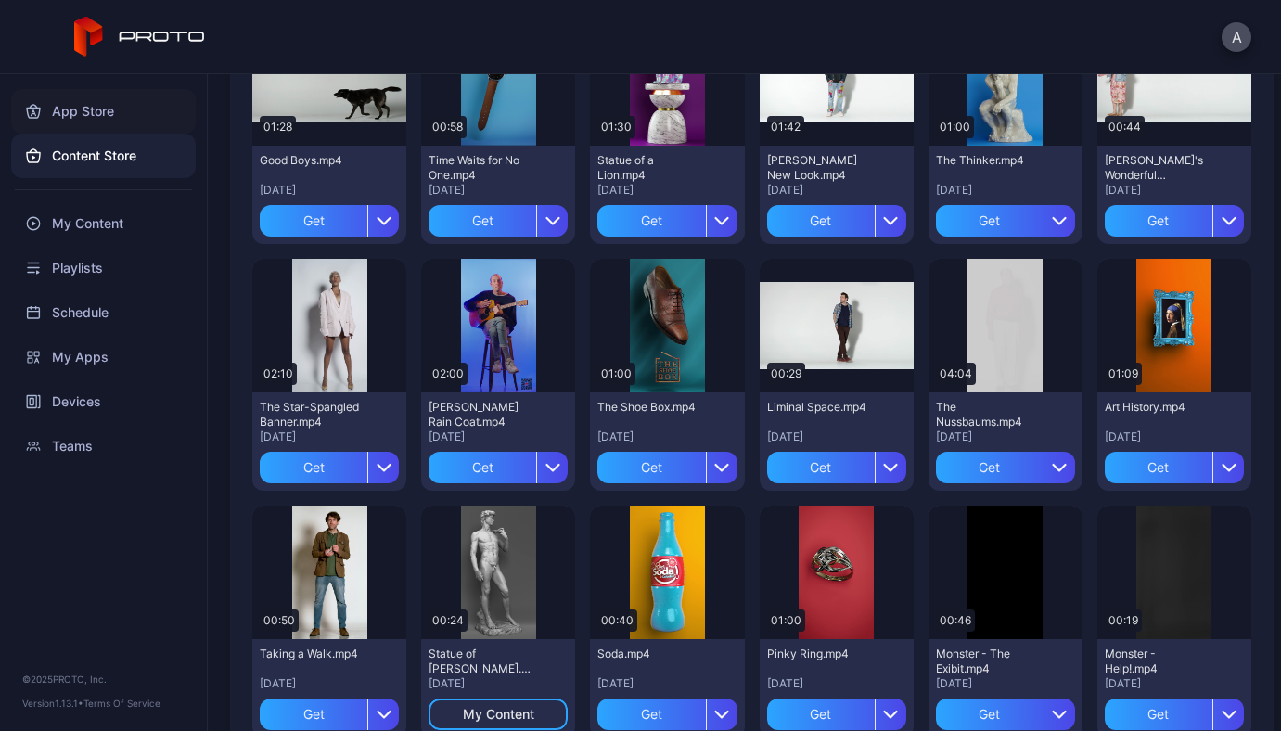
click at [133, 94] on div "App Store" at bounding box center [103, 111] width 185 height 45
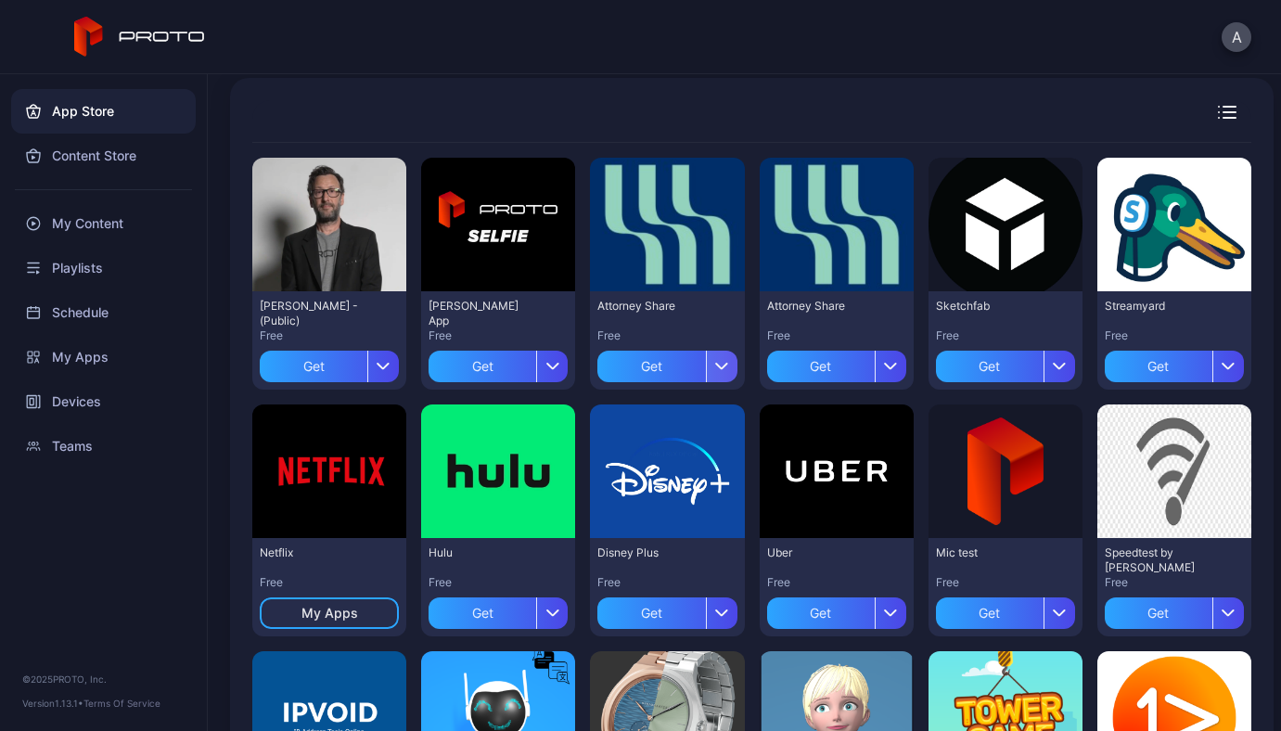
scroll to position [132, 0]
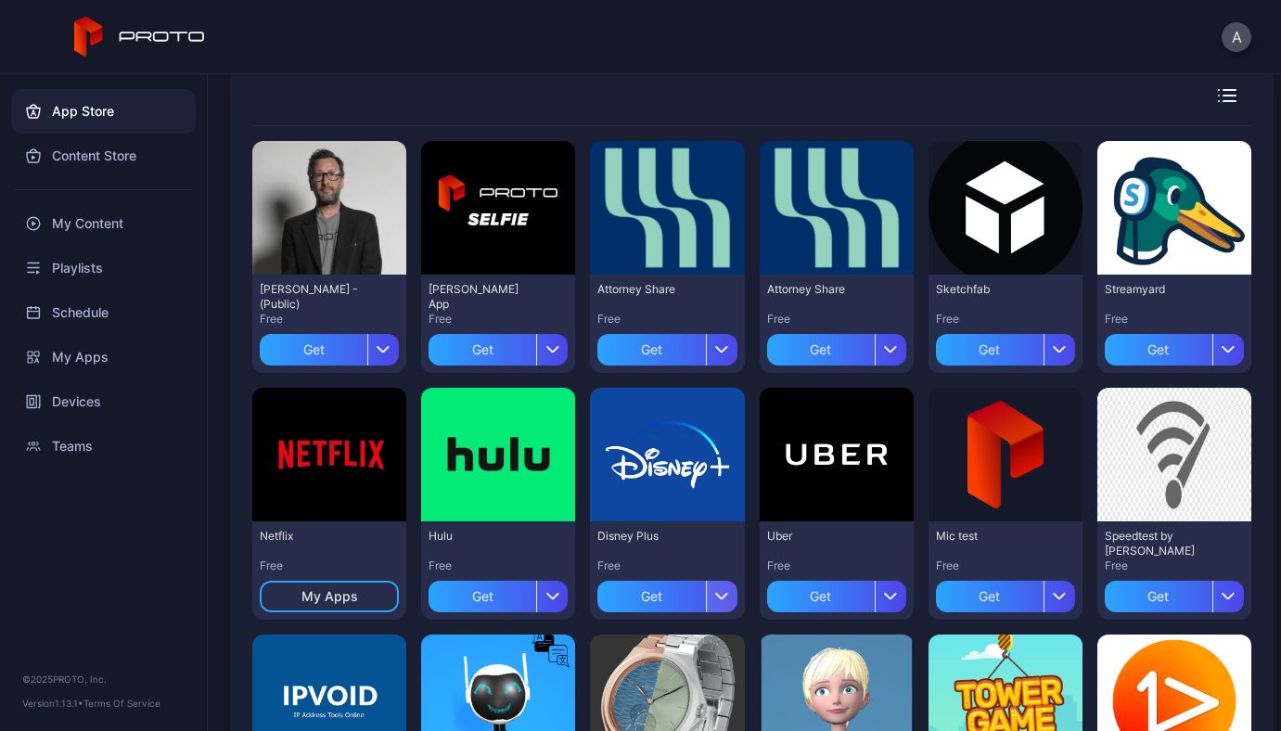
click at [715, 593] on icon "button" at bounding box center [722, 596] width 14 height 7
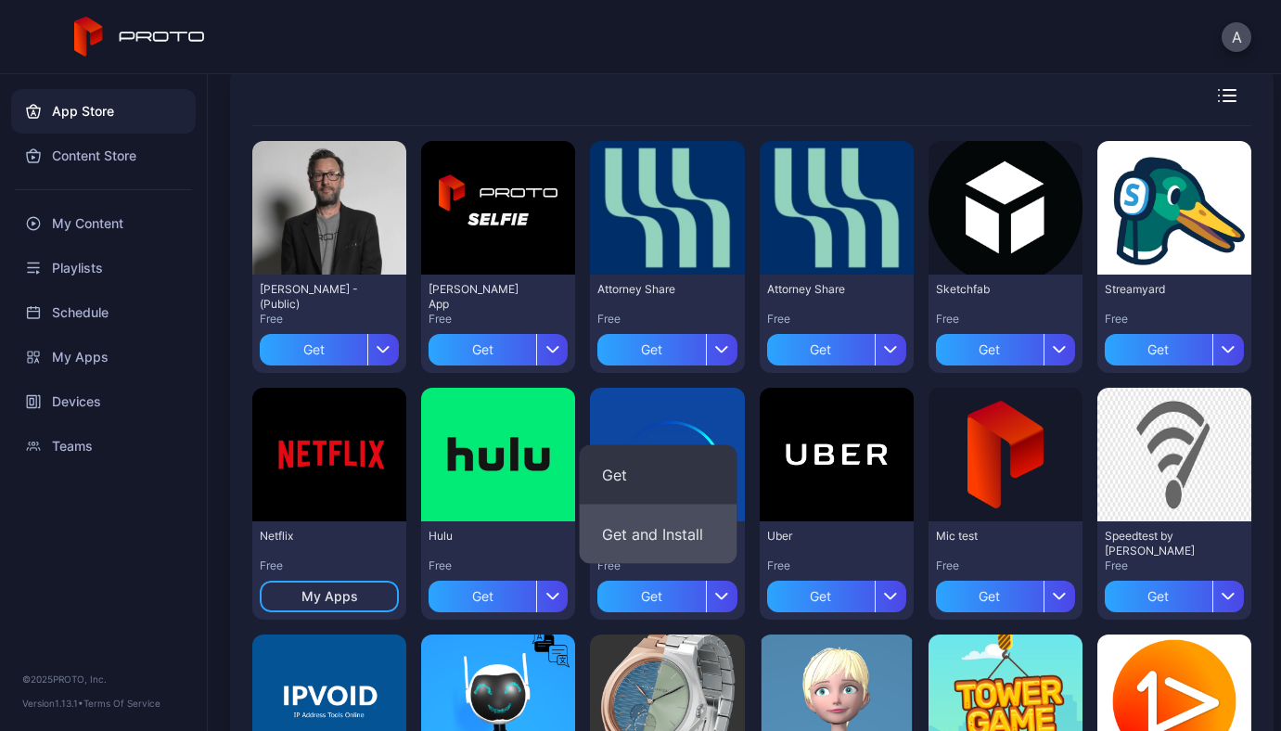
click at [691, 542] on button "Get and Install" at bounding box center [659, 534] width 158 height 59
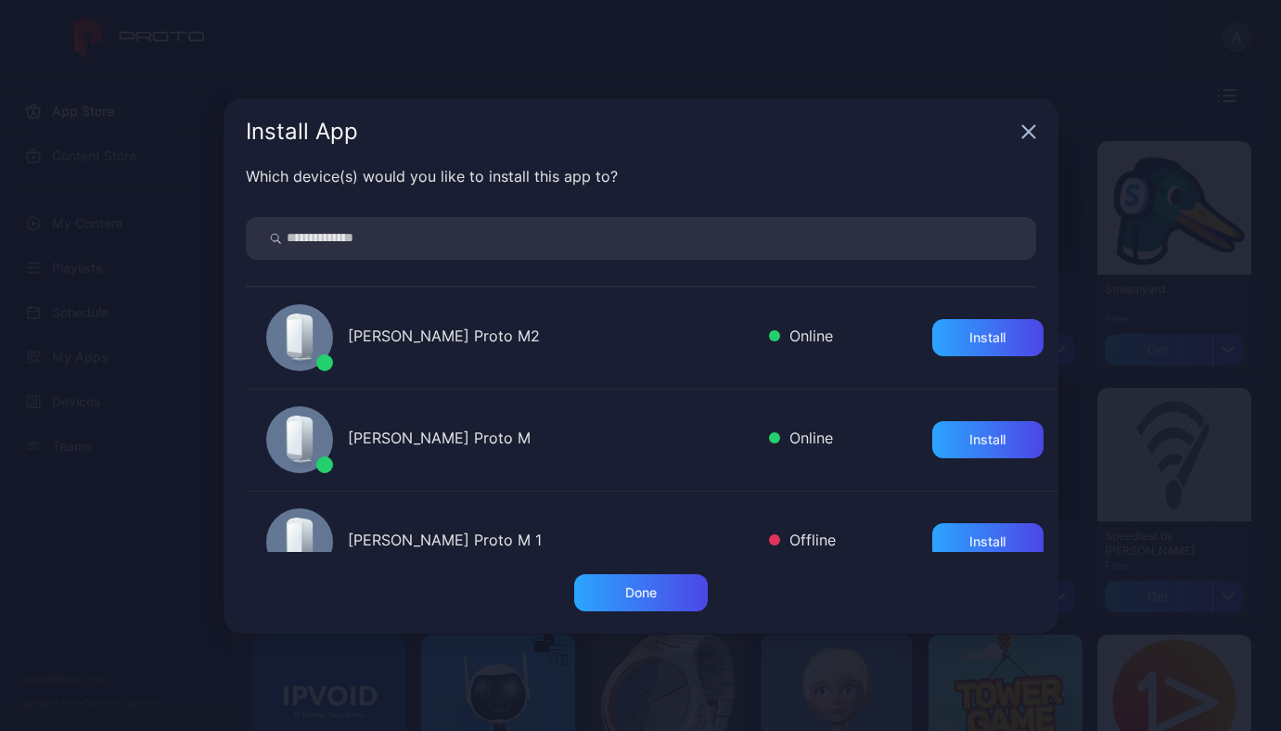
click at [607, 349] on div "[PERSON_NAME] Proto M2" at bounding box center [551, 338] width 406 height 27
click at [939, 364] on div "ANDRII YAVORSKYI's Proto M2 Online Install" at bounding box center [652, 338] width 812 height 102
click at [969, 331] on div "Install" at bounding box center [987, 337] width 36 height 15
click at [1032, 117] on div "Install App" at bounding box center [641, 131] width 835 height 67
click at [1032, 121] on div "Install App" at bounding box center [641, 131] width 835 height 67
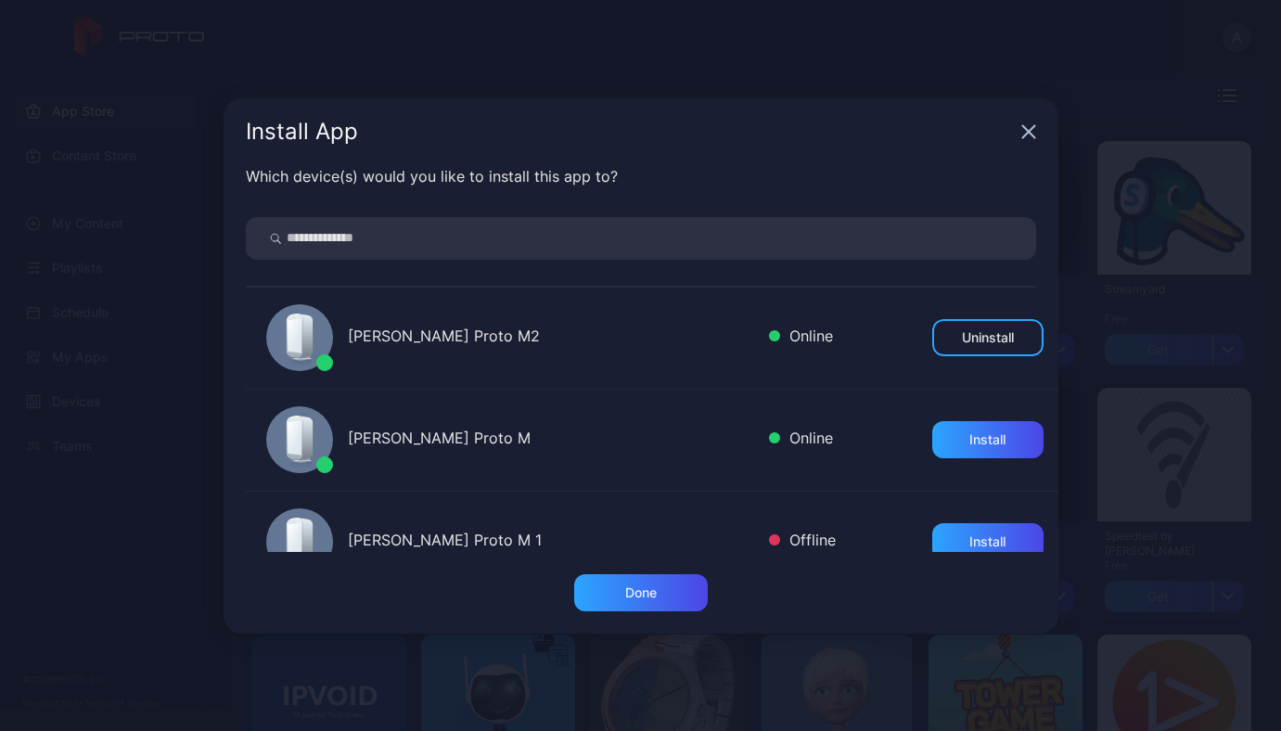
click at [1029, 130] on icon "button" at bounding box center [1028, 131] width 12 height 12
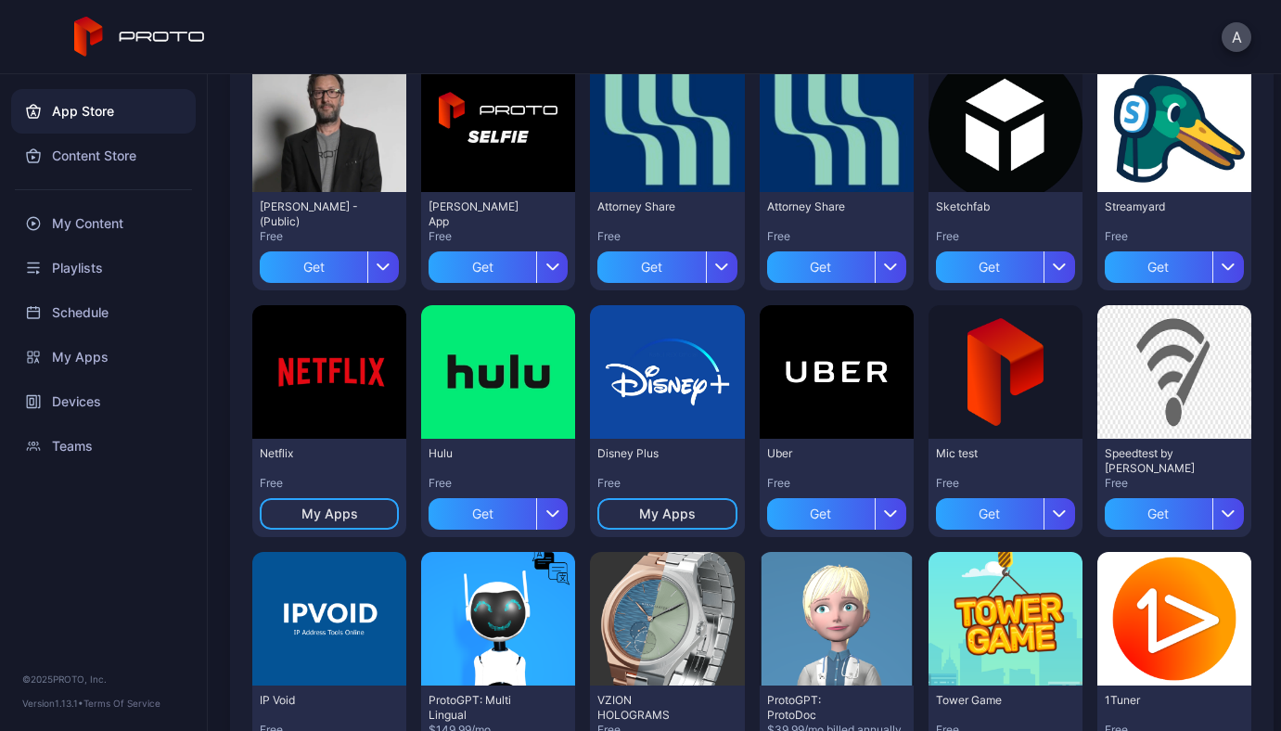
scroll to position [0, 0]
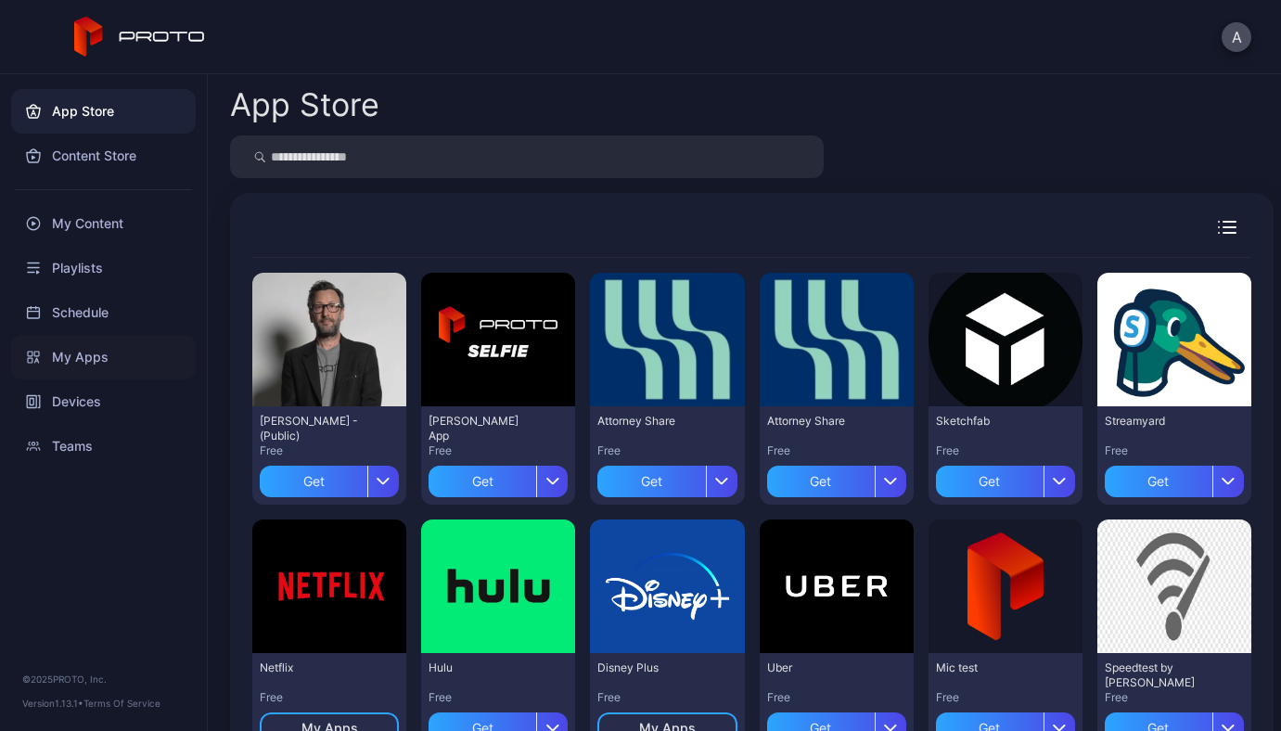
click at [73, 358] on div "My Apps" at bounding box center [103, 357] width 185 height 45
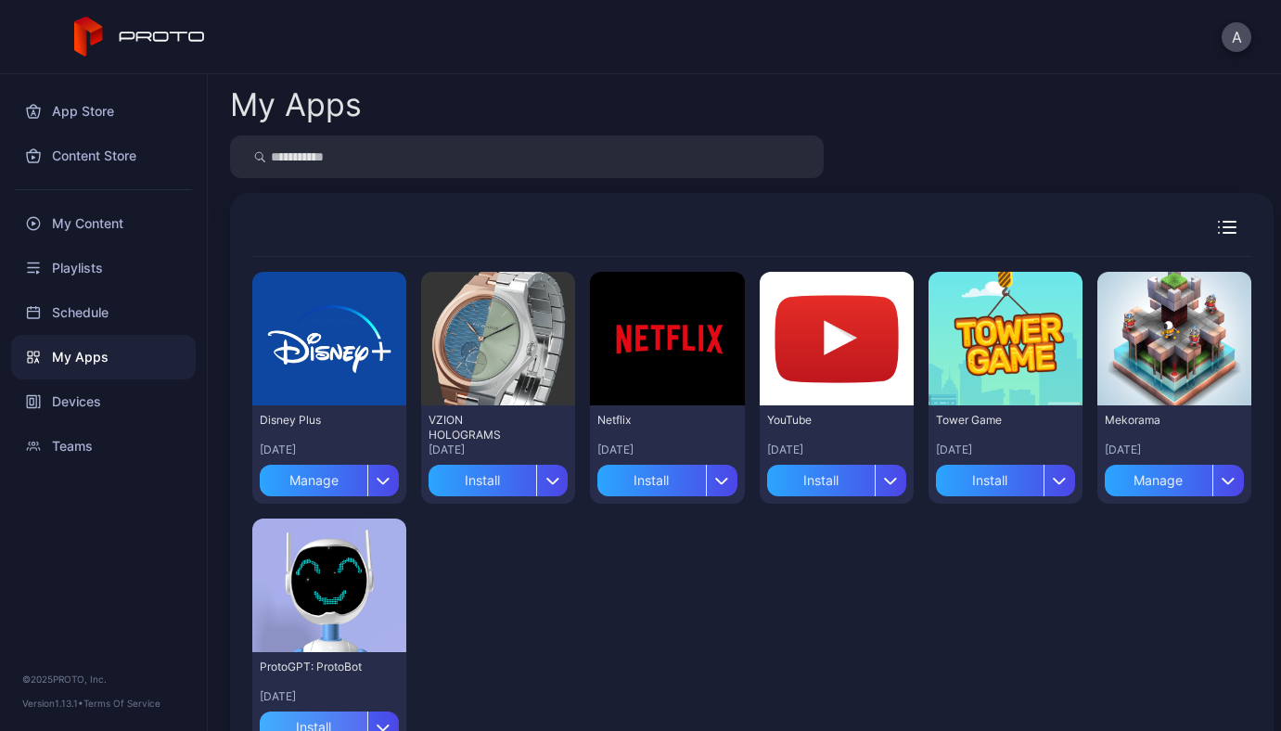
click at [306, 722] on div "Install" at bounding box center [314, 727] width 108 height 32
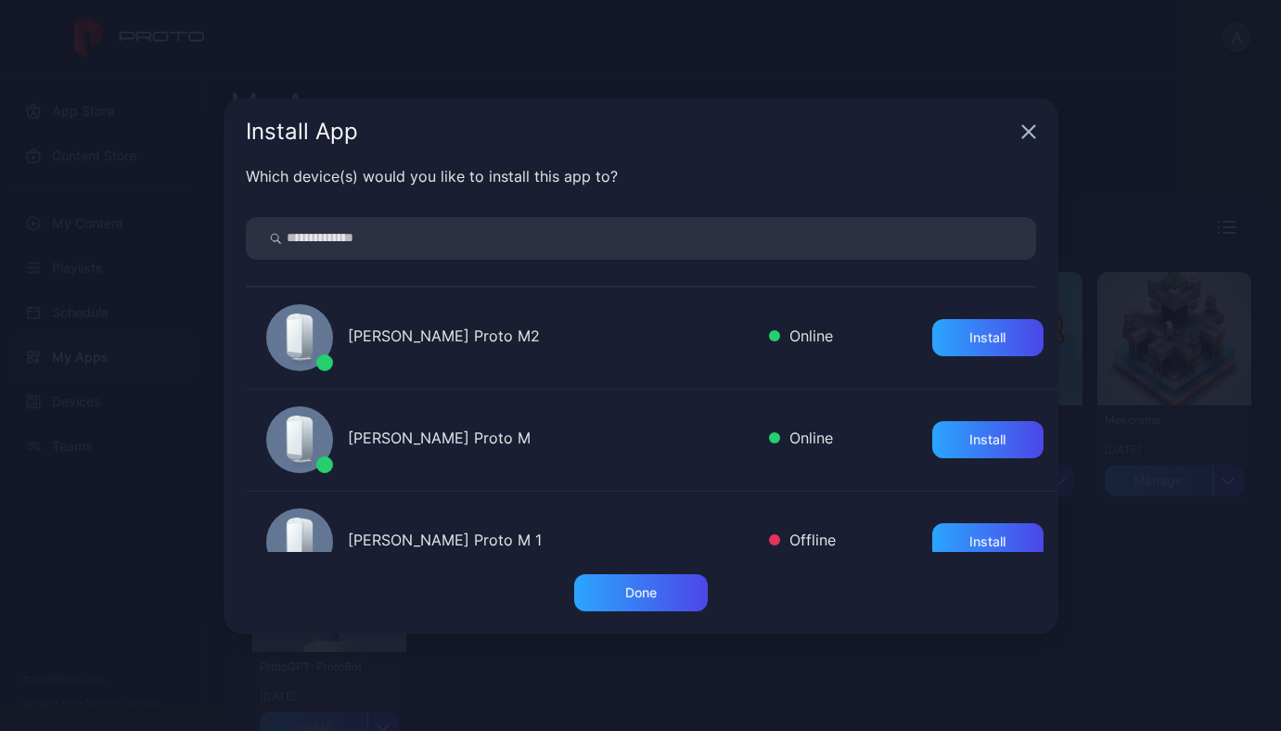
click at [441, 336] on div "[PERSON_NAME] Proto M2" at bounding box center [551, 338] width 406 height 27
click at [969, 342] on div "Install" at bounding box center [987, 337] width 36 height 15
click at [1168, 379] on div "Install App Which device(s) would you like to install this app to? ANDRII YAVOR…" at bounding box center [640, 365] width 1281 height 731
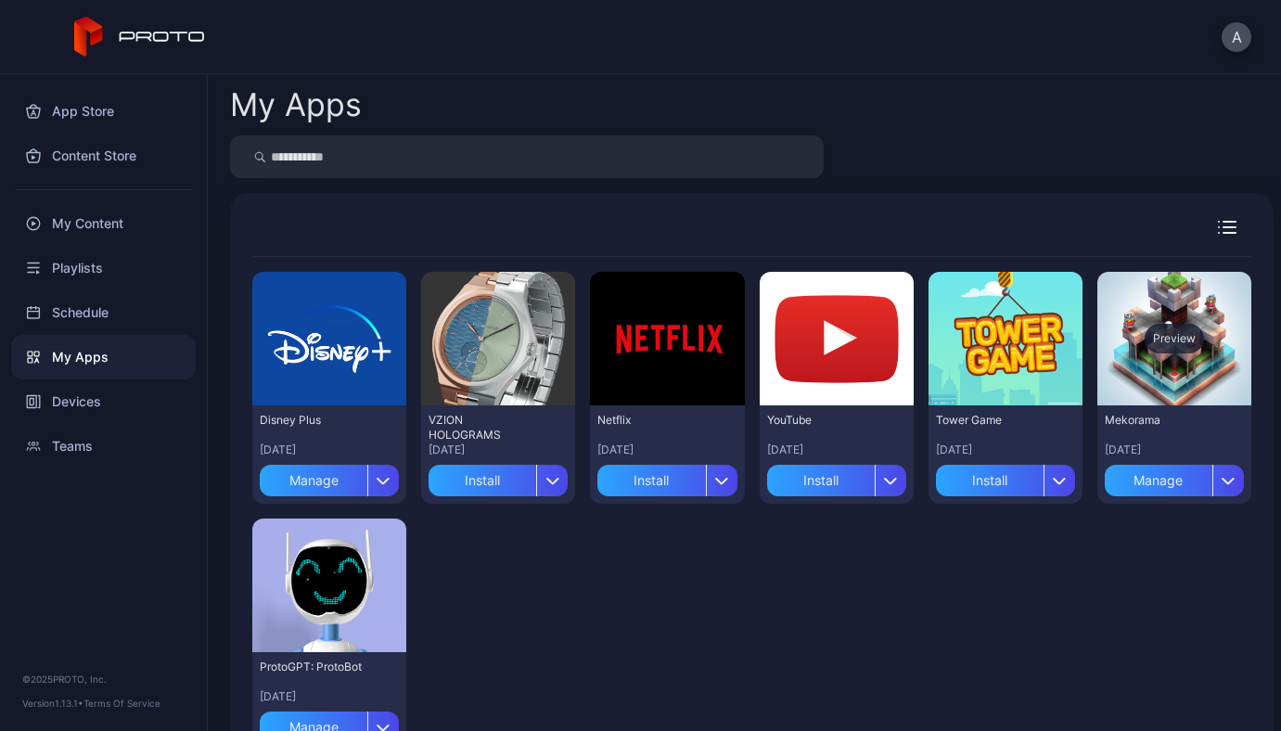
click at [1158, 353] on div "Preview" at bounding box center [1174, 339] width 154 height 134
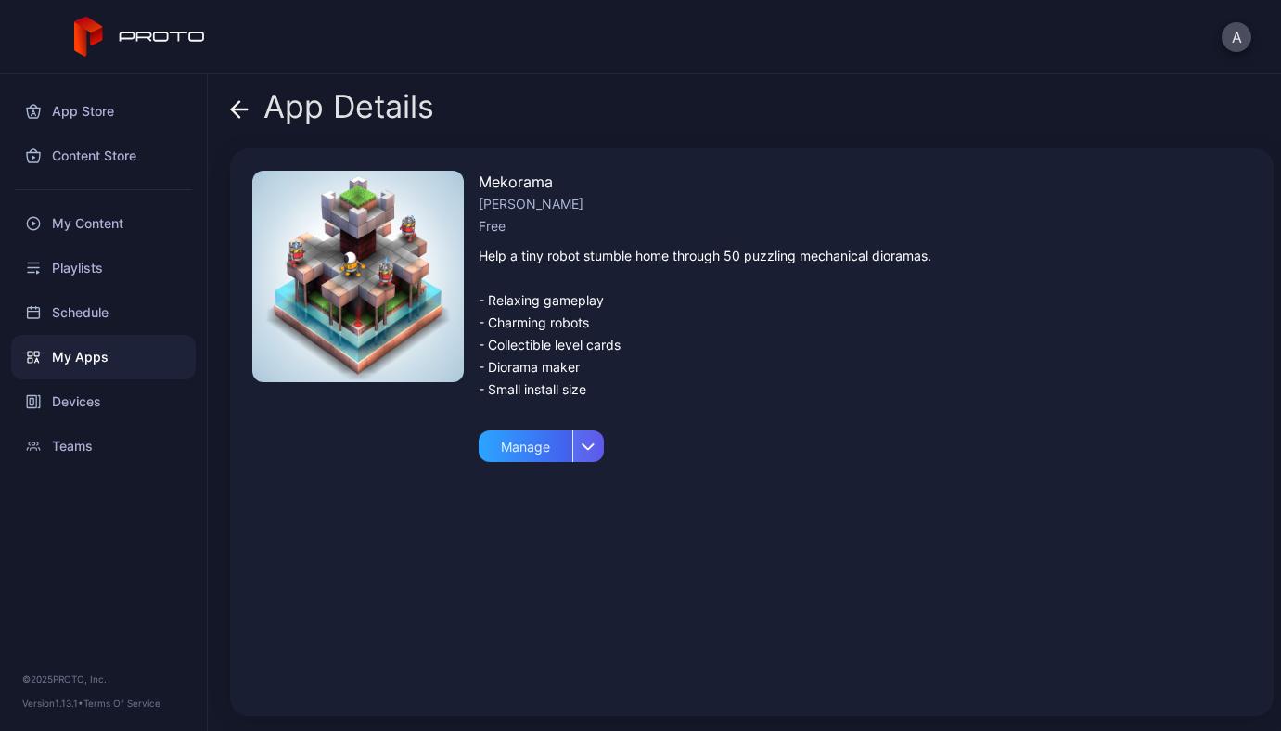
click at [582, 455] on div "button" at bounding box center [588, 446] width 32 height 32
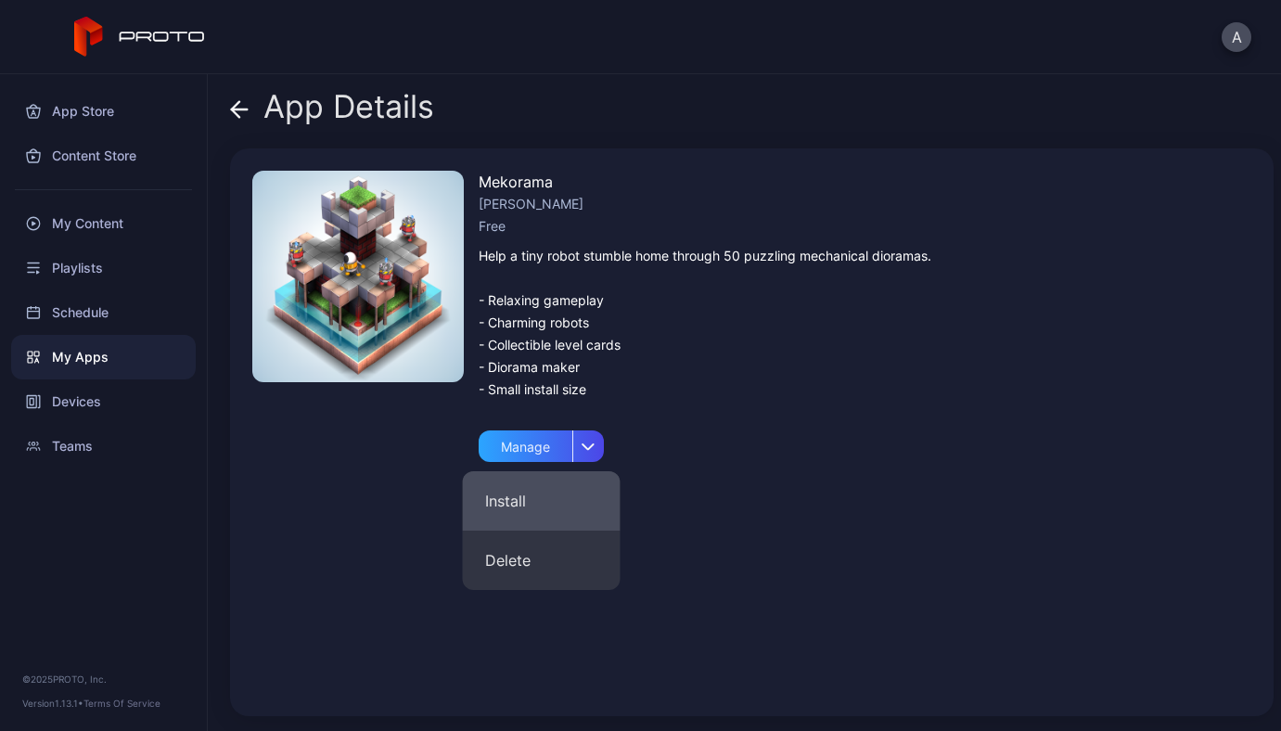
click at [546, 494] on button "Install" at bounding box center [542, 500] width 158 height 59
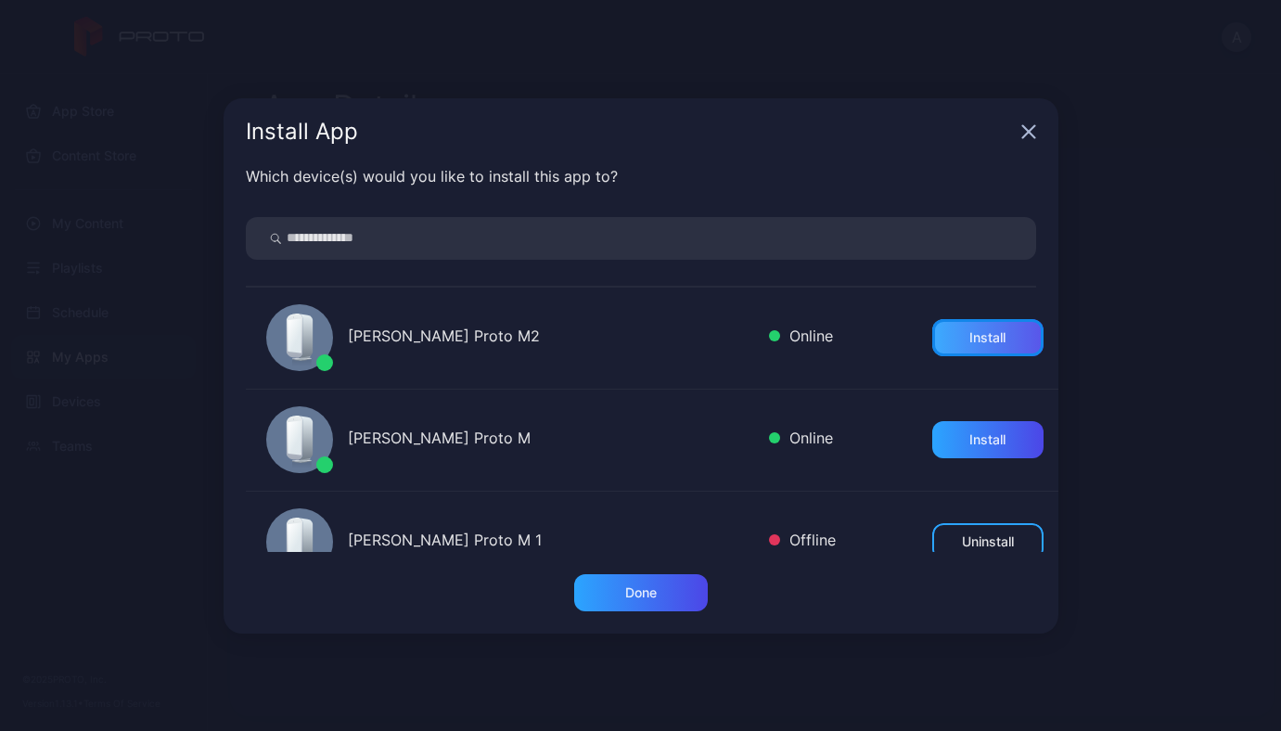
click at [969, 336] on div "Install" at bounding box center [987, 337] width 36 height 15
click at [1032, 131] on icon "button" at bounding box center [1028, 131] width 15 height 15
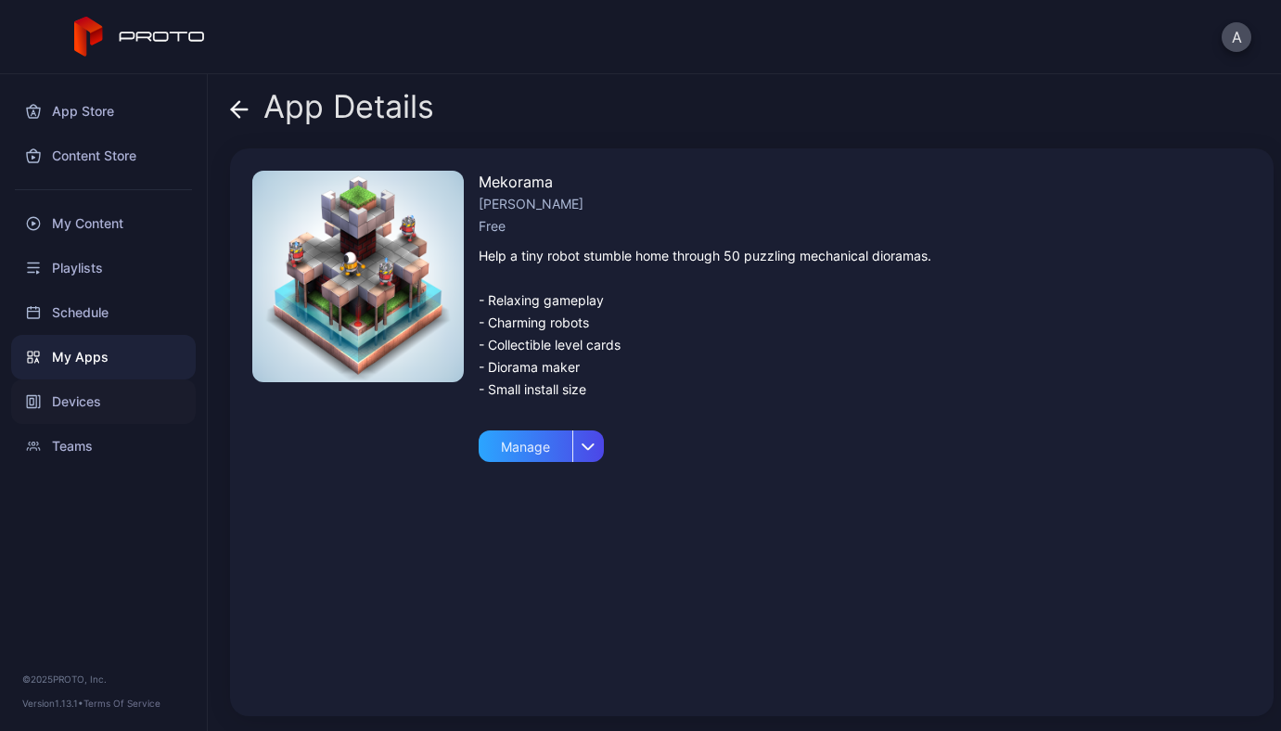
click at [101, 406] on div "Devices" at bounding box center [103, 401] width 185 height 45
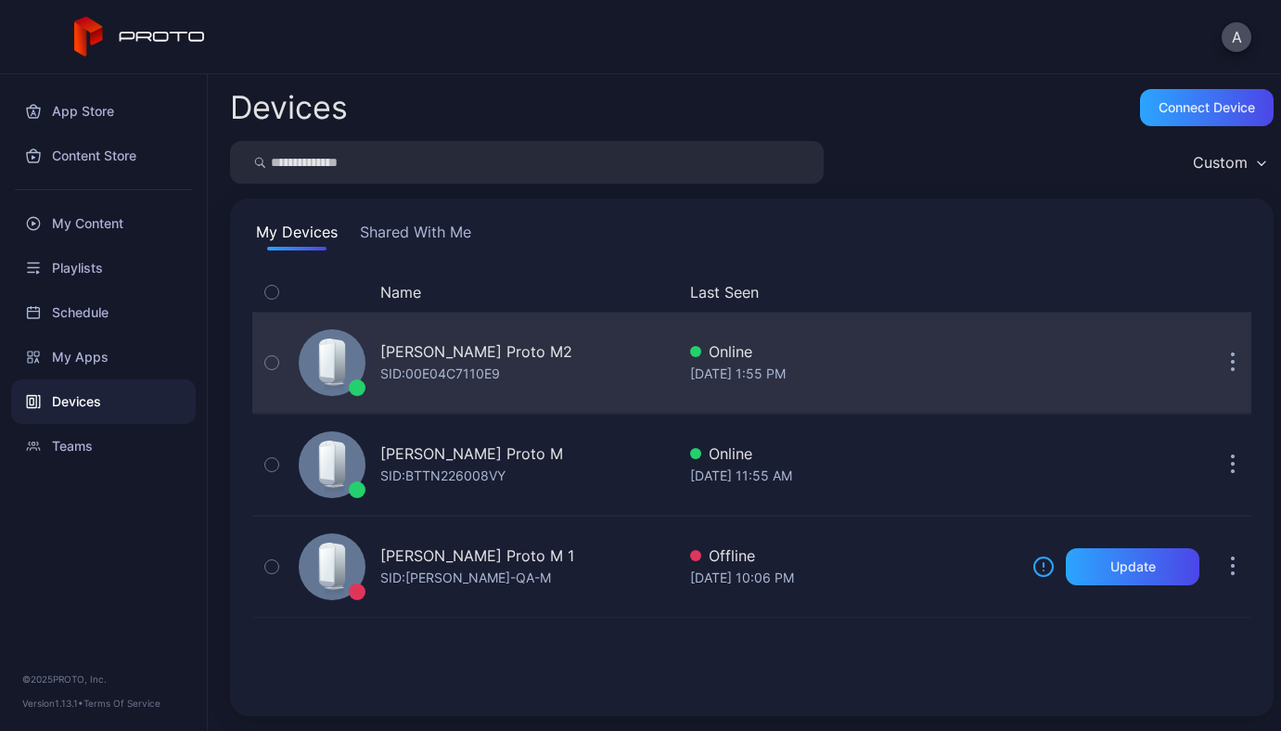
click at [697, 388] on div "ANDRII YAVORSKYI's Proto M2 SID: 00E04C7110E9 Online Sep 04, 2025 at 1:55 PM" at bounding box center [751, 362] width 999 height 93
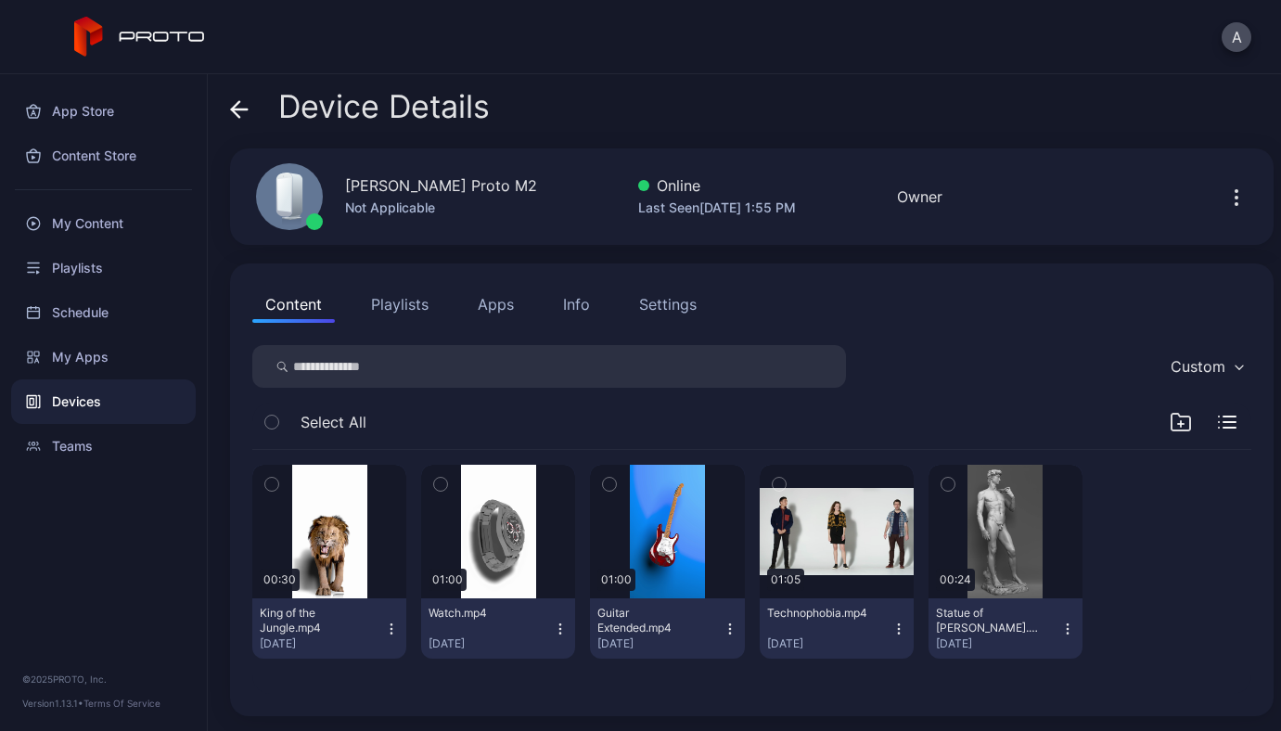
click at [500, 309] on button "Apps" at bounding box center [496, 304] width 62 height 37
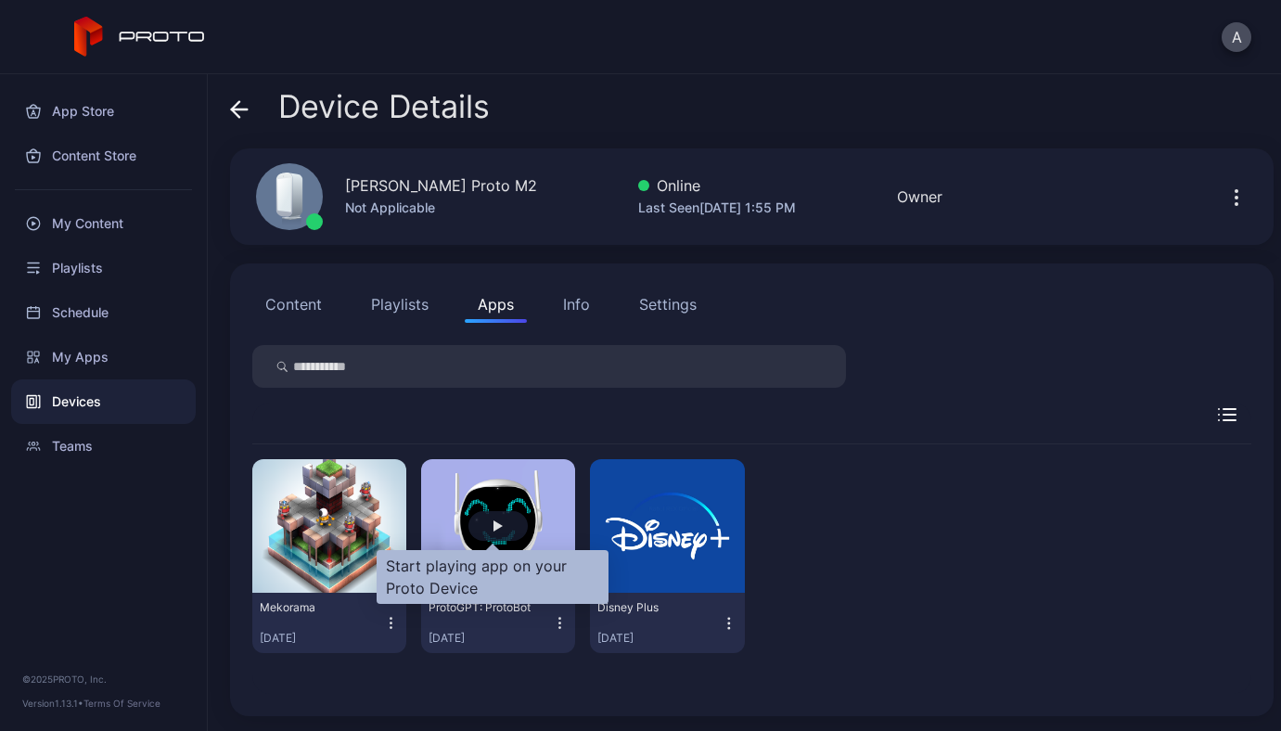
click at [493, 522] on div "button" at bounding box center [497, 525] width 9 height 11
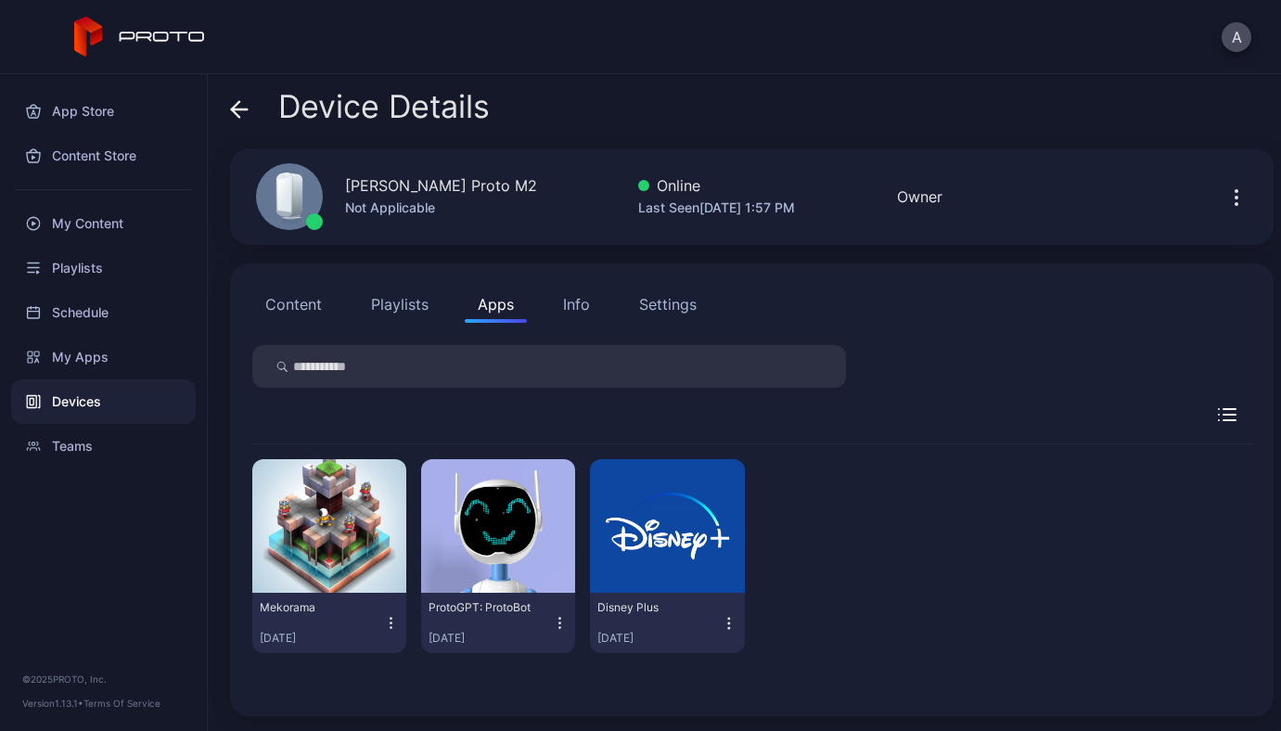
click at [552, 619] on icon "button" at bounding box center [560, 623] width 17 height 19
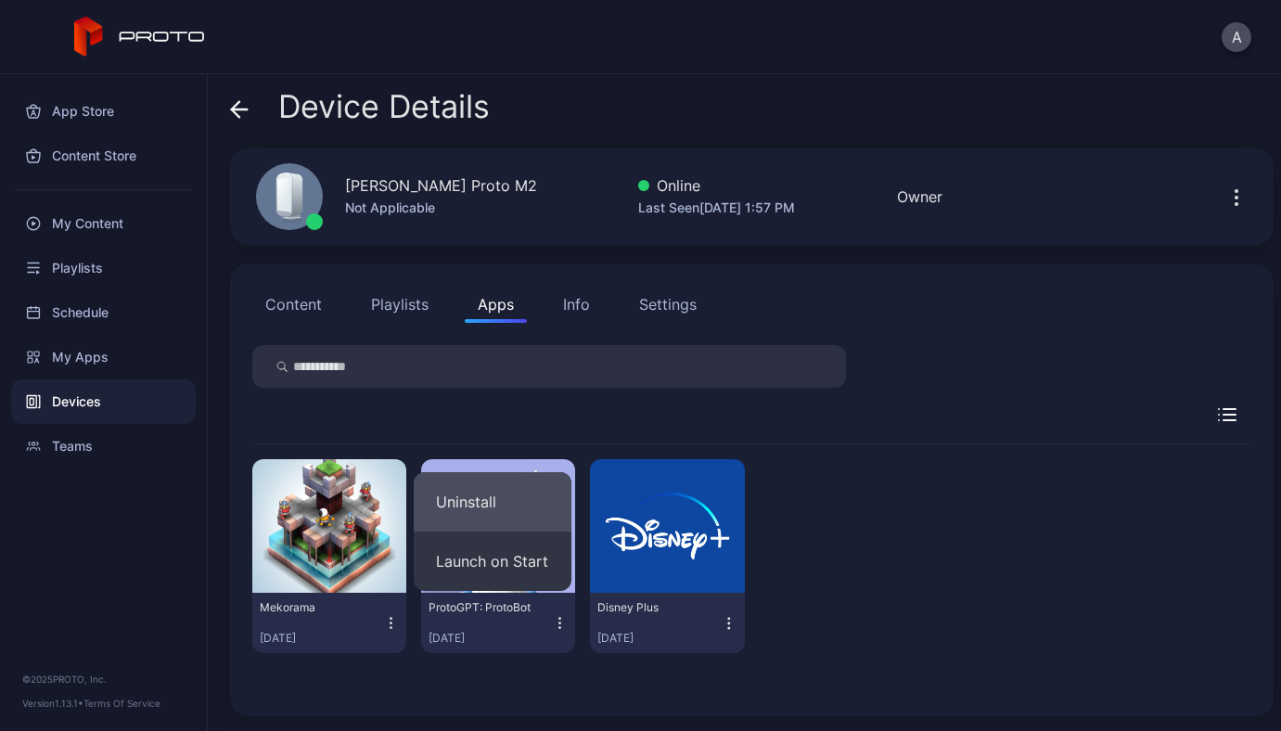
click at [488, 505] on button "Uninstall" at bounding box center [493, 501] width 158 height 59
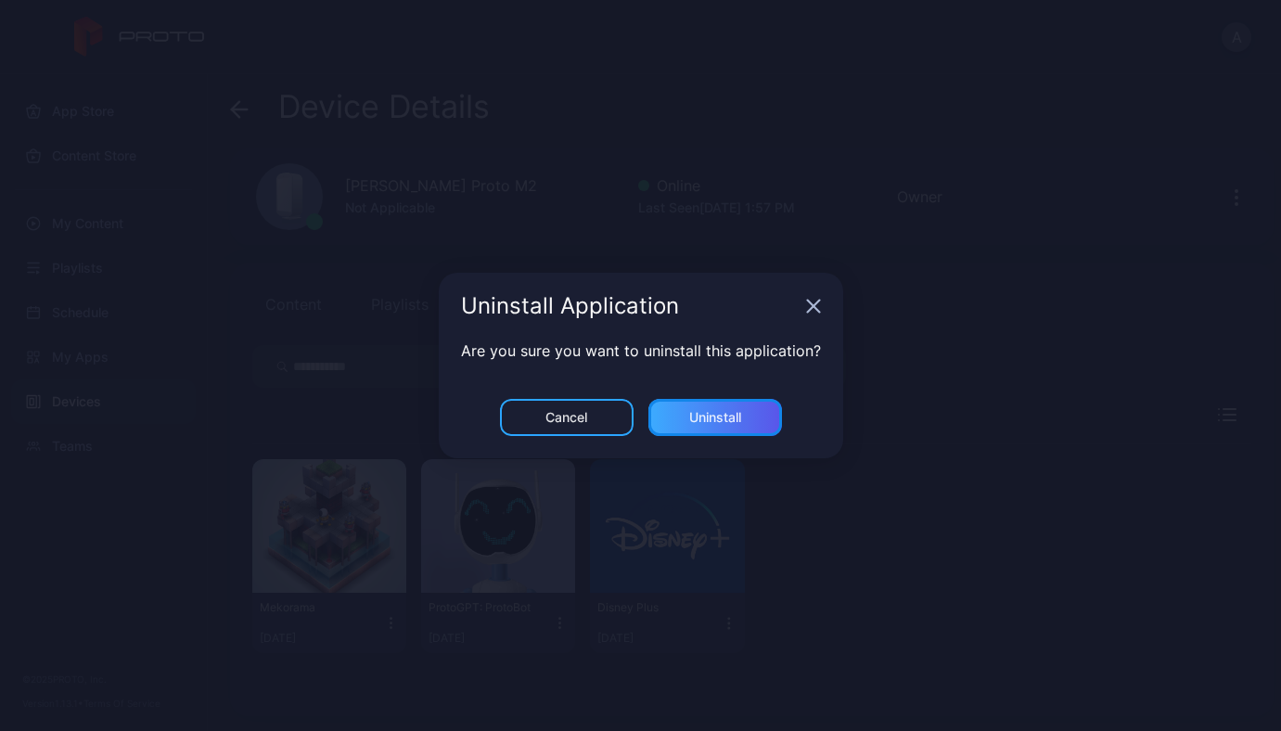
click at [696, 421] on div "Uninstall" at bounding box center [715, 417] width 52 height 15
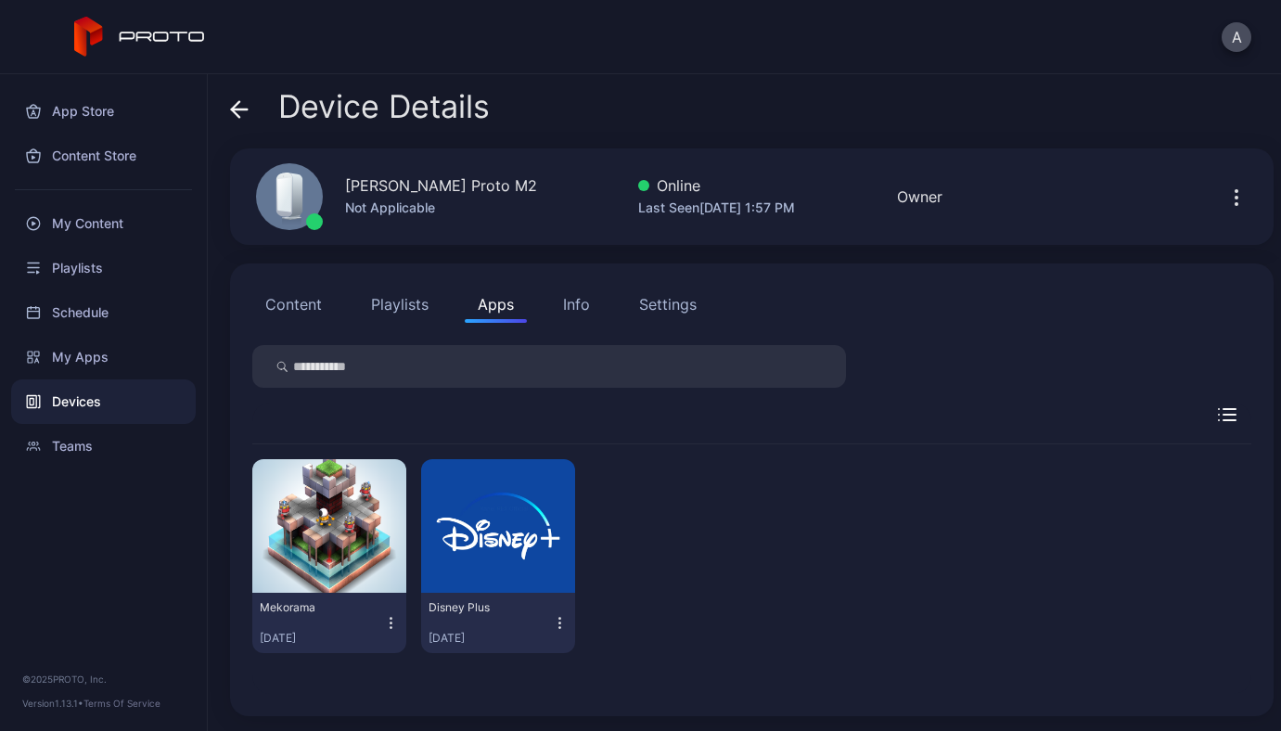
click at [552, 625] on icon "button" at bounding box center [560, 623] width 17 height 19
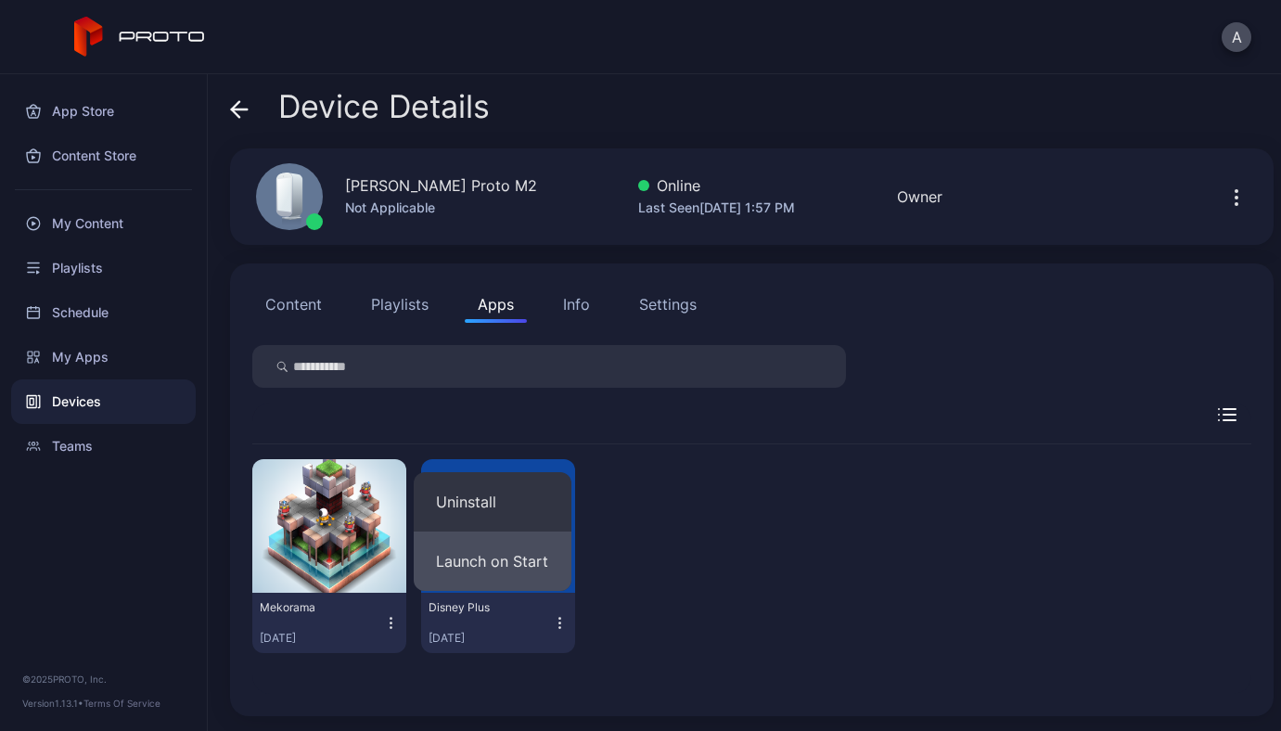
click at [519, 562] on button "Launch on Start" at bounding box center [493, 560] width 158 height 59
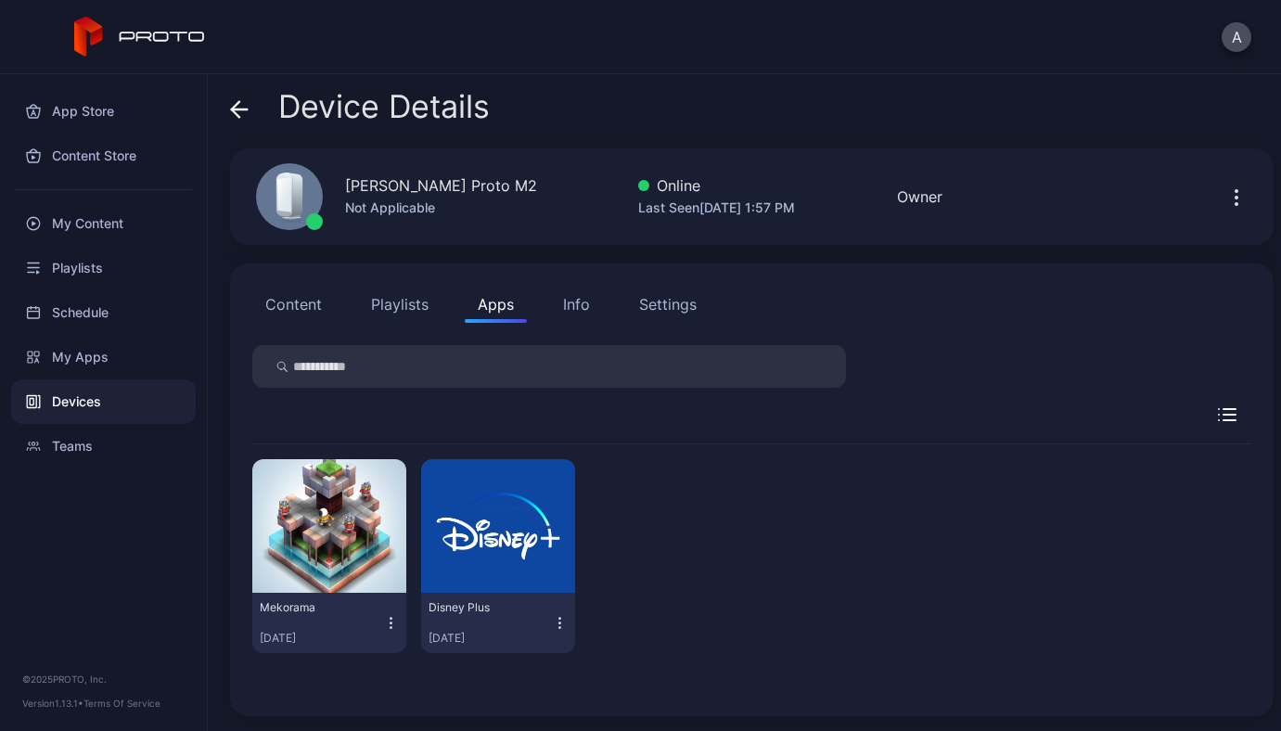
click at [1225, 198] on icon "button" at bounding box center [1236, 197] width 22 height 22
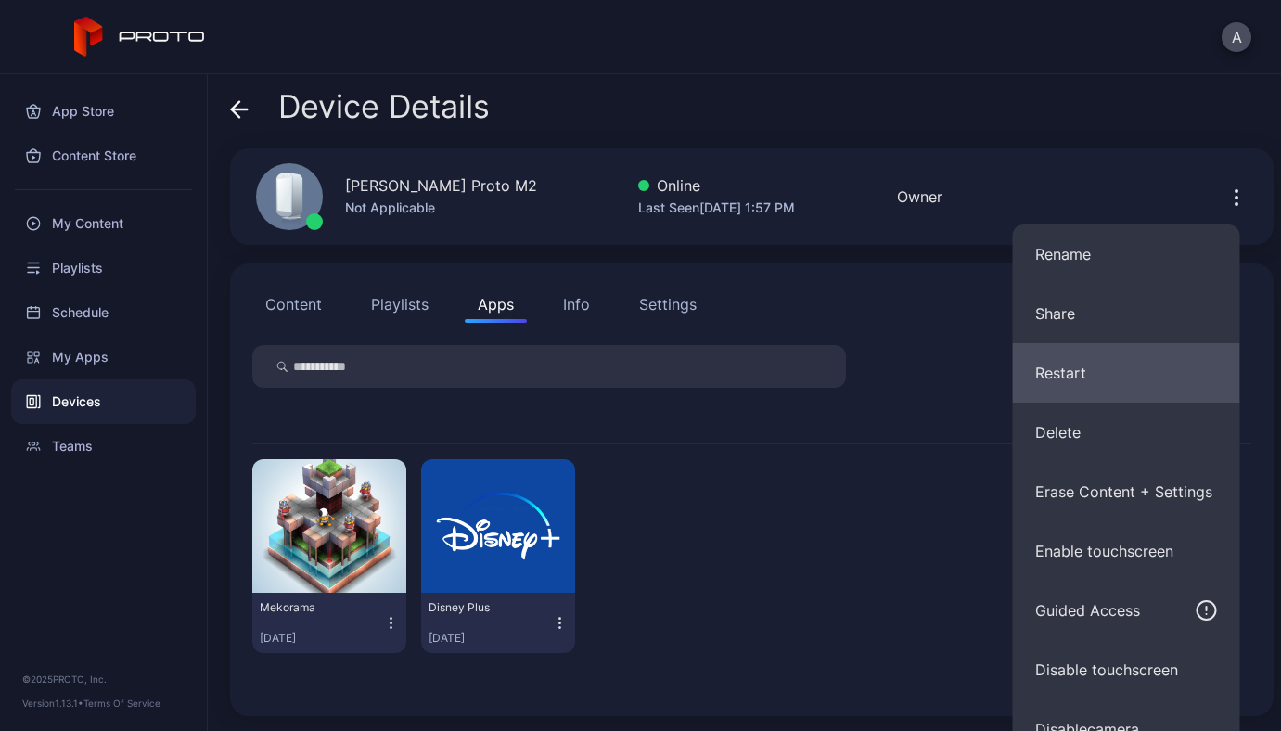
click at [1051, 385] on button "Restart" at bounding box center [1126, 372] width 227 height 59
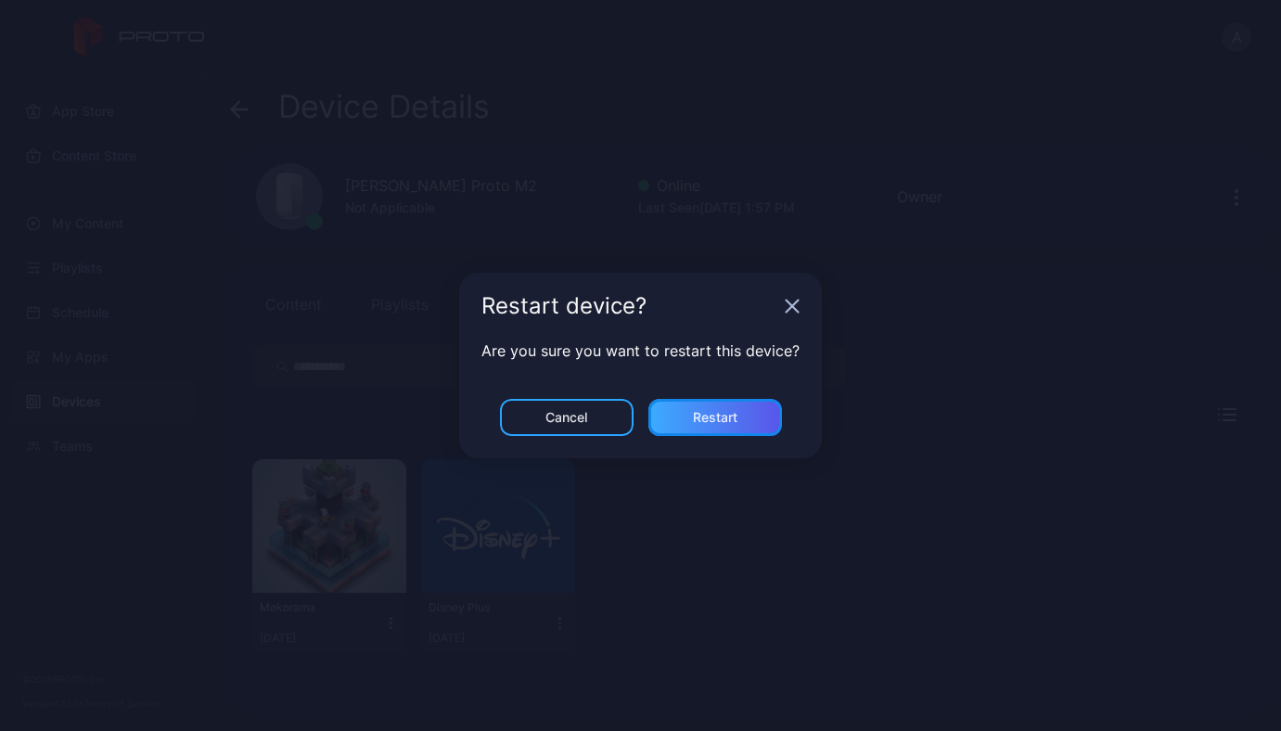
click at [728, 424] on div "Restart" at bounding box center [715, 417] width 45 height 15
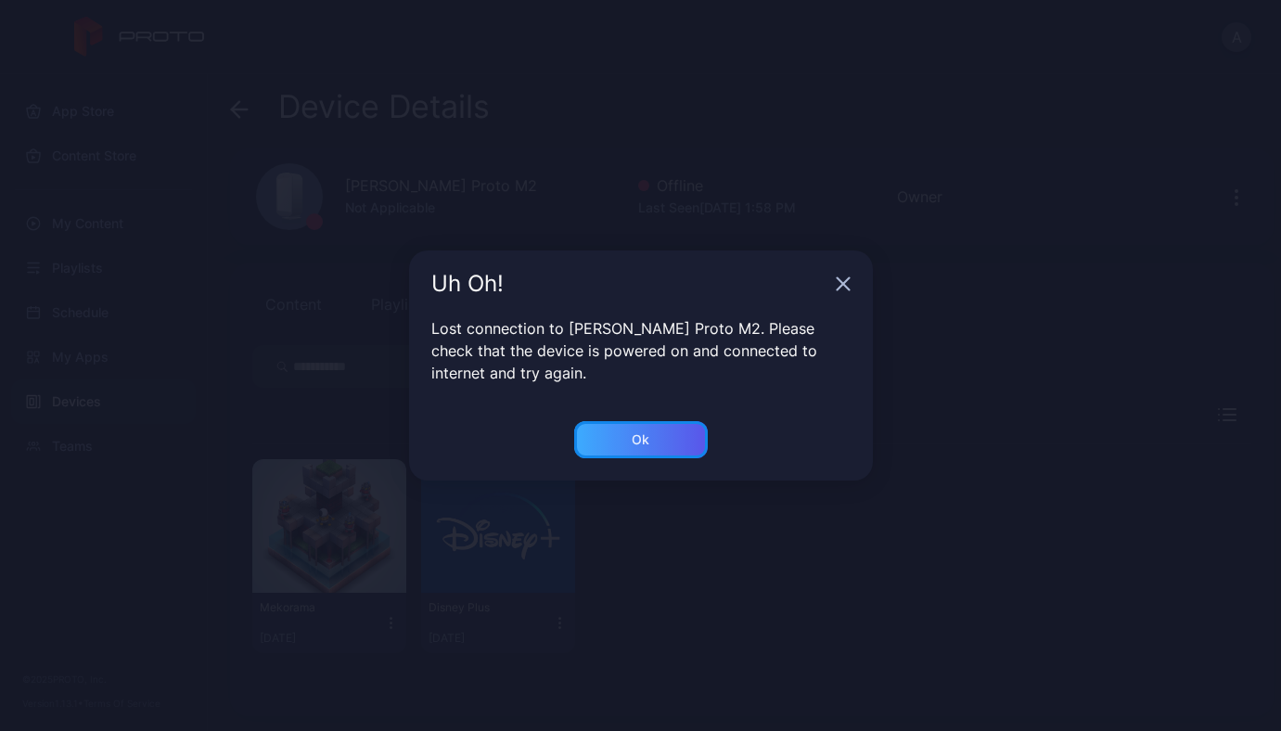
click at [667, 442] on div "Ok" at bounding box center [641, 439] width 134 height 37
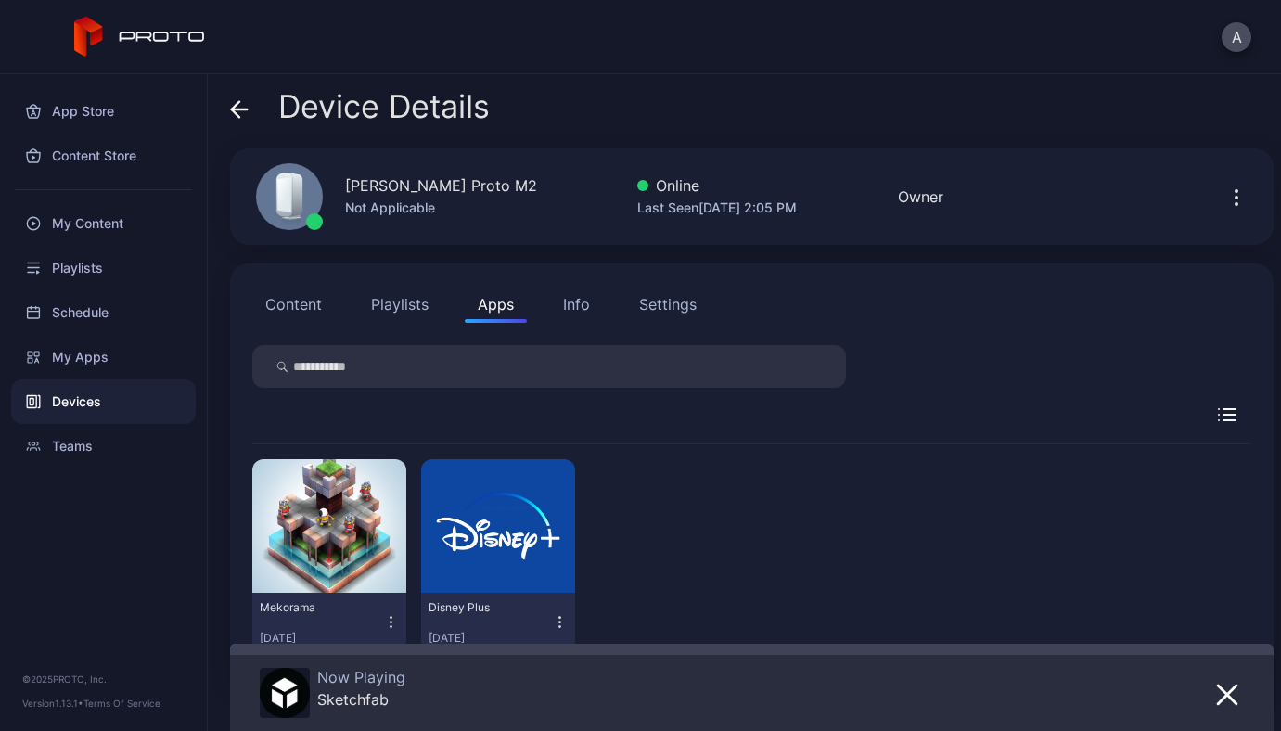
scroll to position [62, 0]
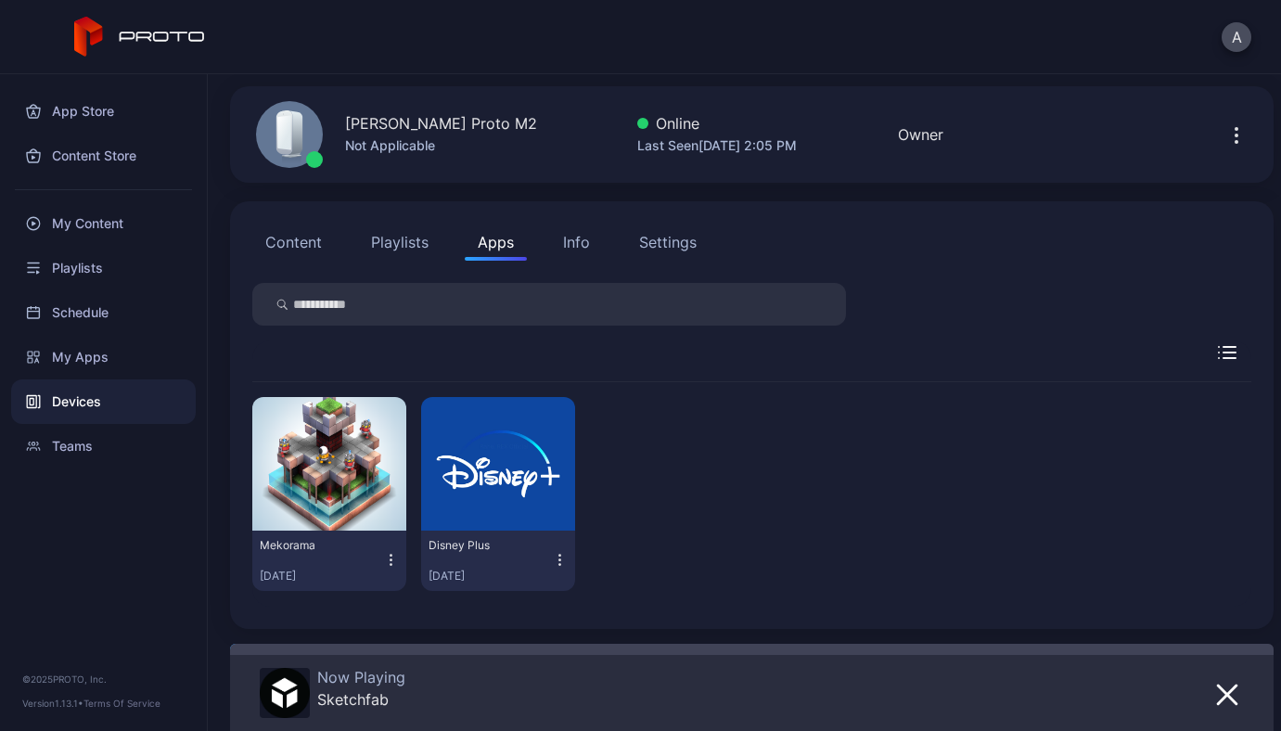
click at [559, 560] on icon "button" at bounding box center [559, 560] width 1 height 1
click at [760, 470] on div "Mekorama Sep 4, 2025 Disney Plus Sep 4, 2025" at bounding box center [751, 494] width 999 height 224
click at [1225, 138] on icon "button" at bounding box center [1236, 135] width 22 height 22
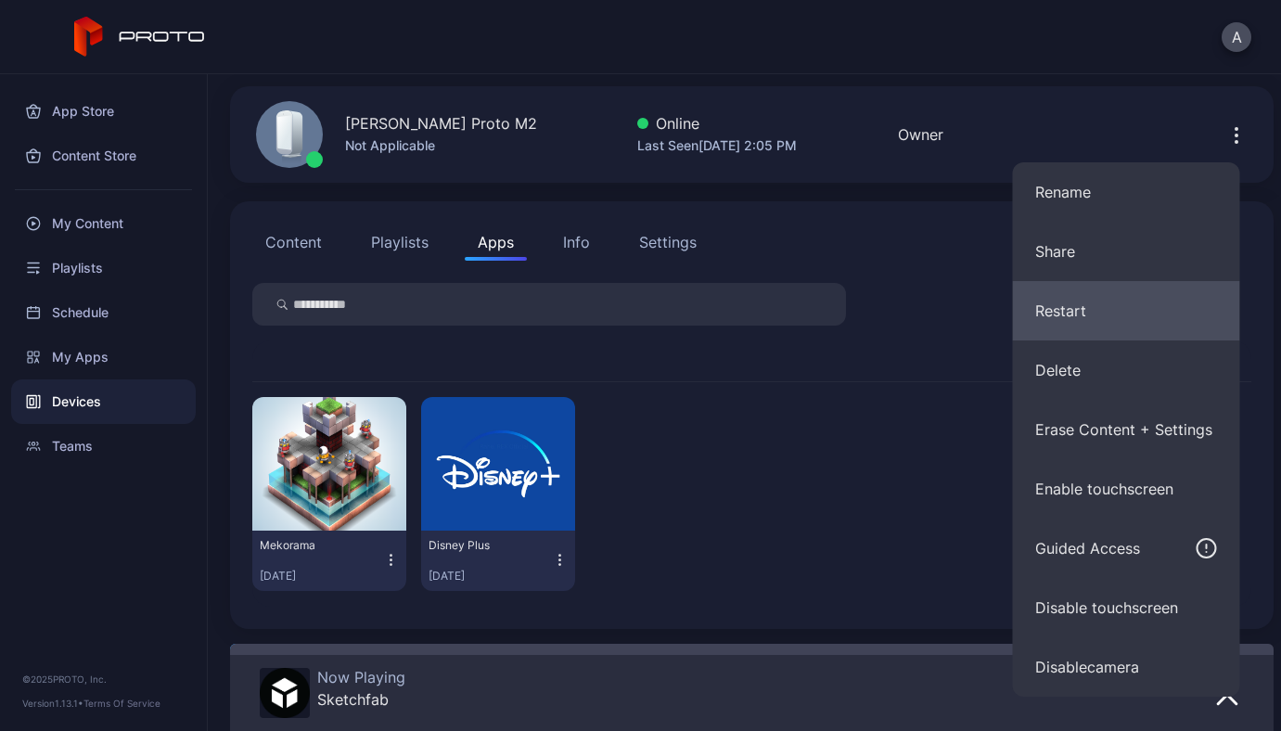
click at [1084, 315] on button "Restart" at bounding box center [1126, 310] width 227 height 59
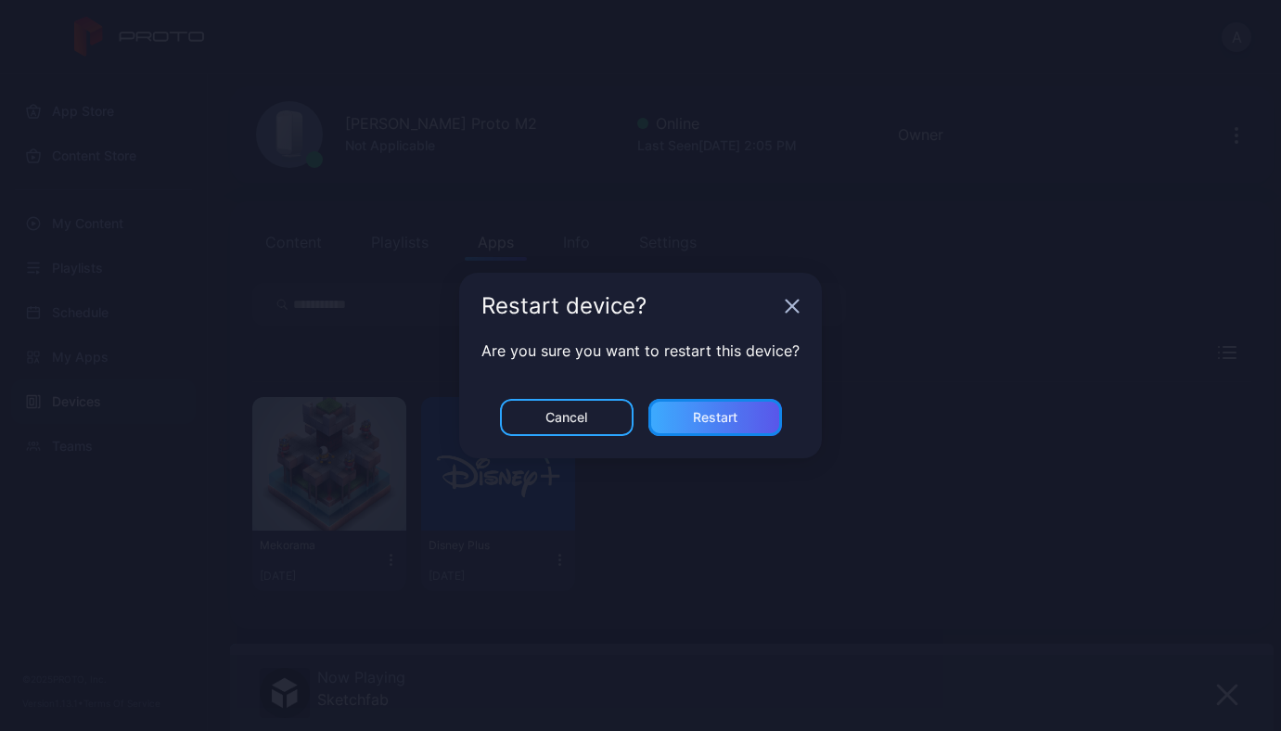
click at [737, 410] on div "Restart" at bounding box center [715, 417] width 134 height 37
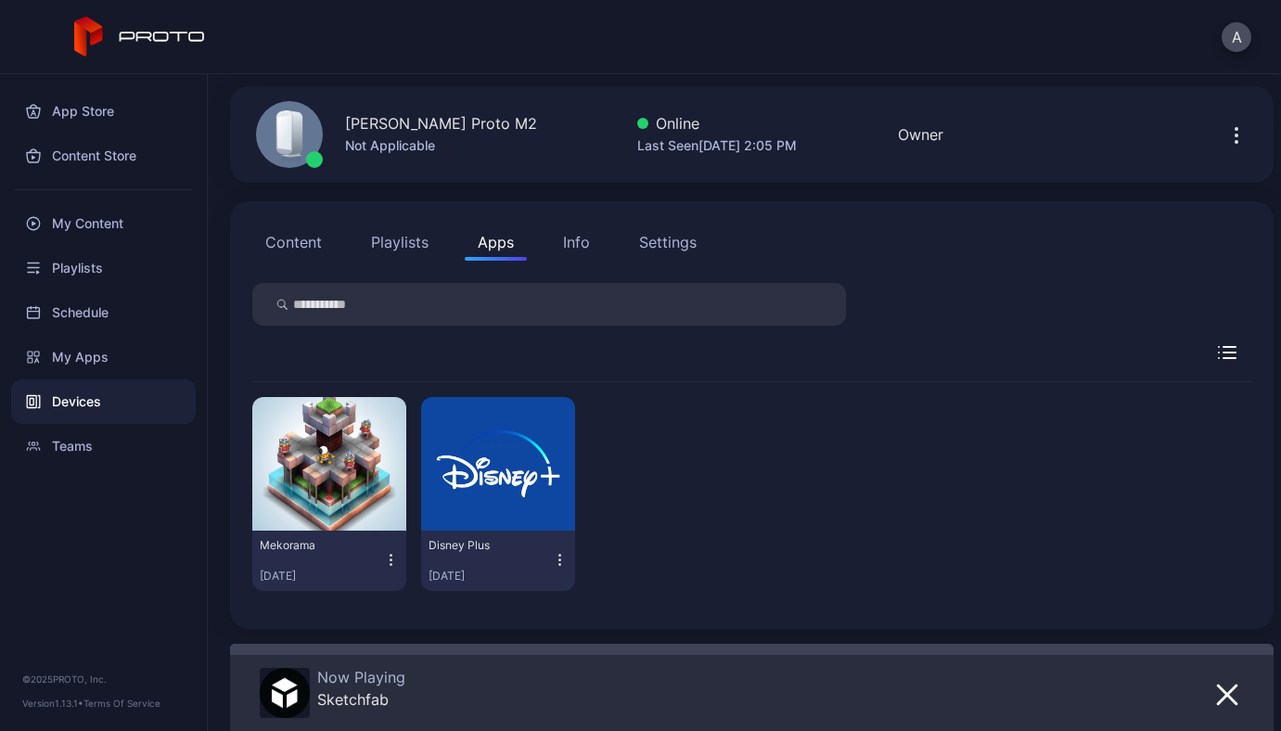
scroll to position [0, 0]
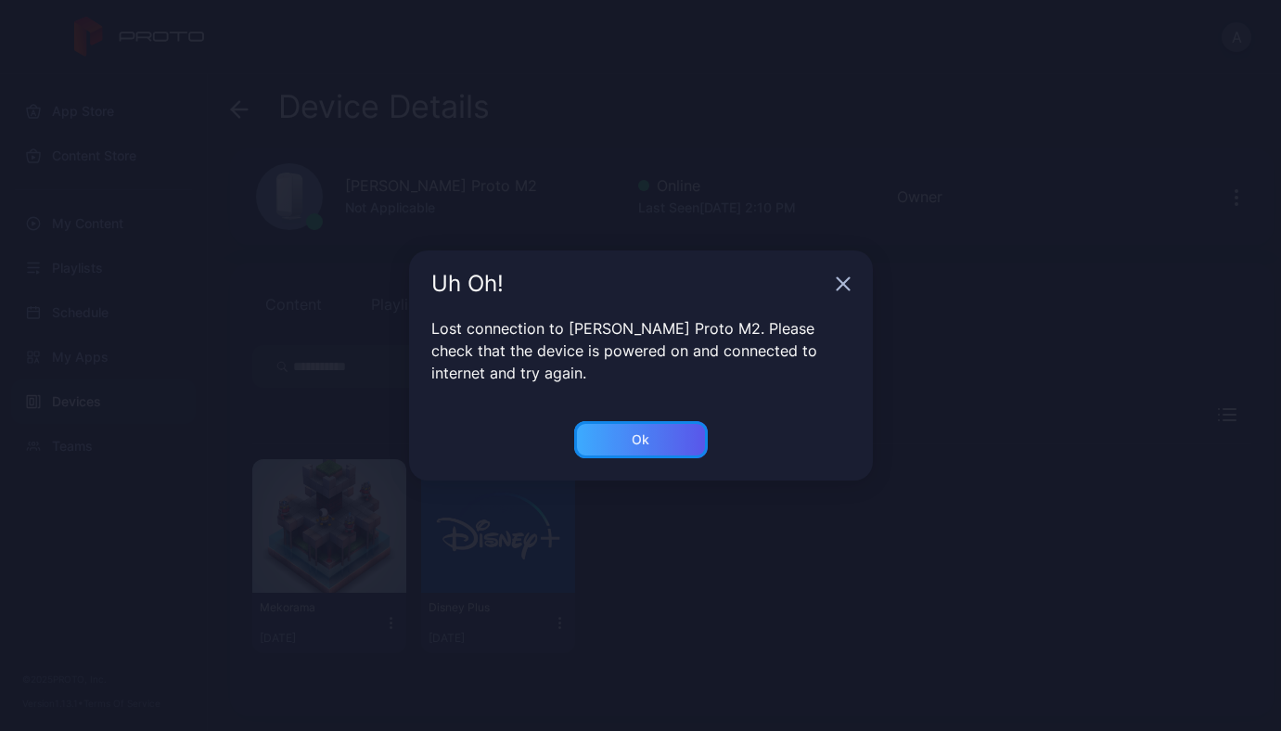
click at [669, 439] on div "Ok" at bounding box center [641, 439] width 134 height 37
click at [616, 448] on div "Ok" at bounding box center [641, 439] width 134 height 37
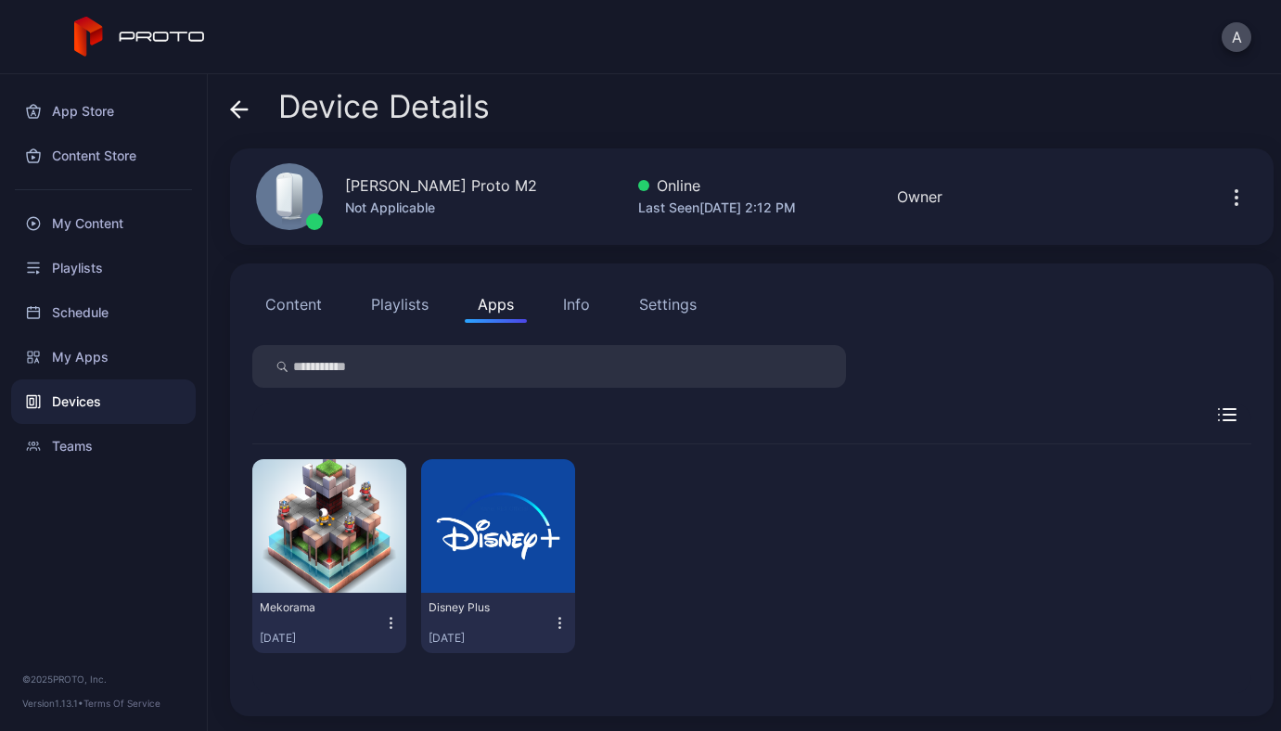
click at [552, 620] on icon "button" at bounding box center [560, 623] width 17 height 19
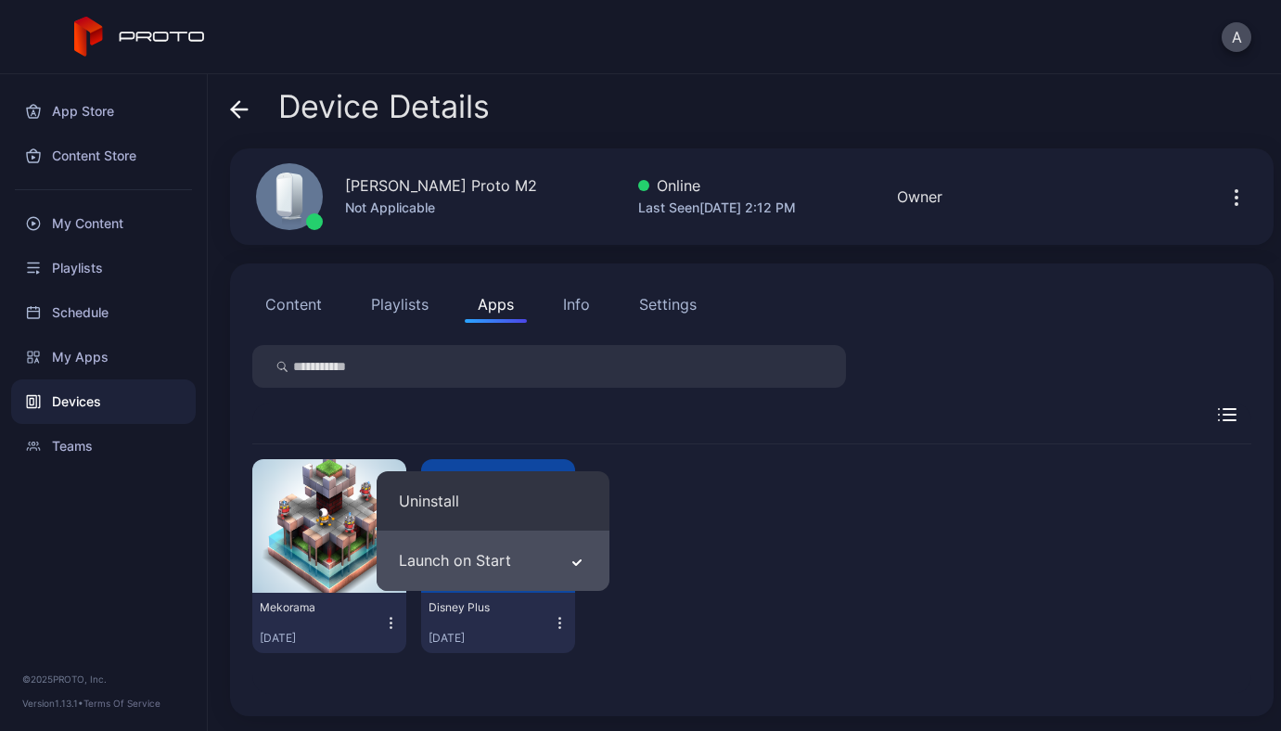
click at [548, 572] on button "Launch on Start" at bounding box center [493, 560] width 233 height 60
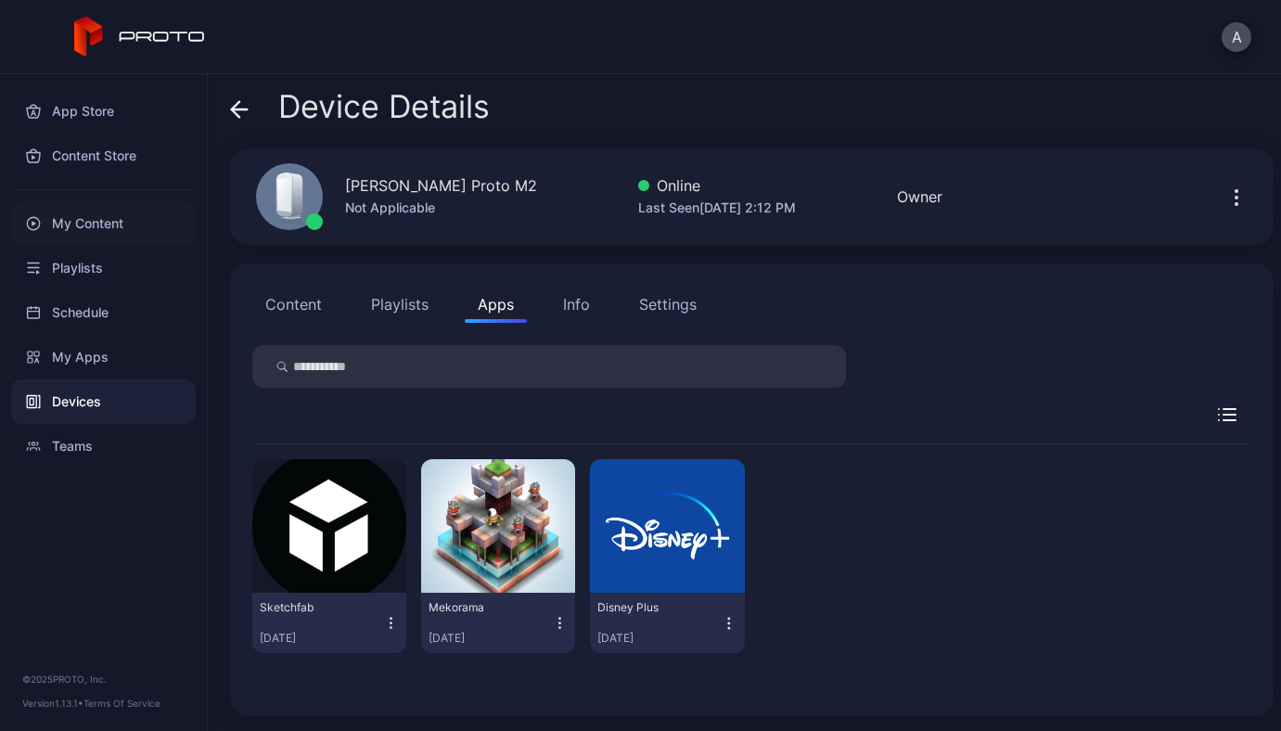
click at [102, 231] on div "My Content" at bounding box center [103, 223] width 185 height 45
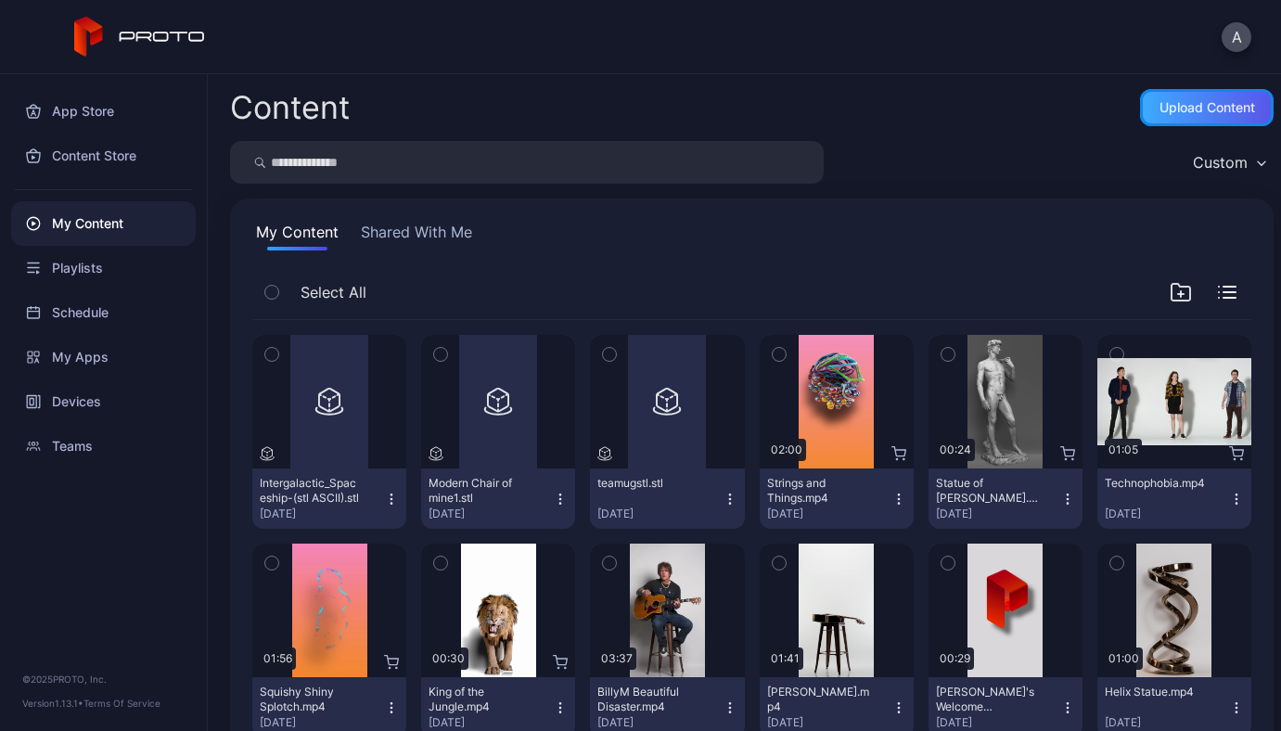
click at [1185, 119] on div "Upload Content" at bounding box center [1207, 107] width 134 height 37
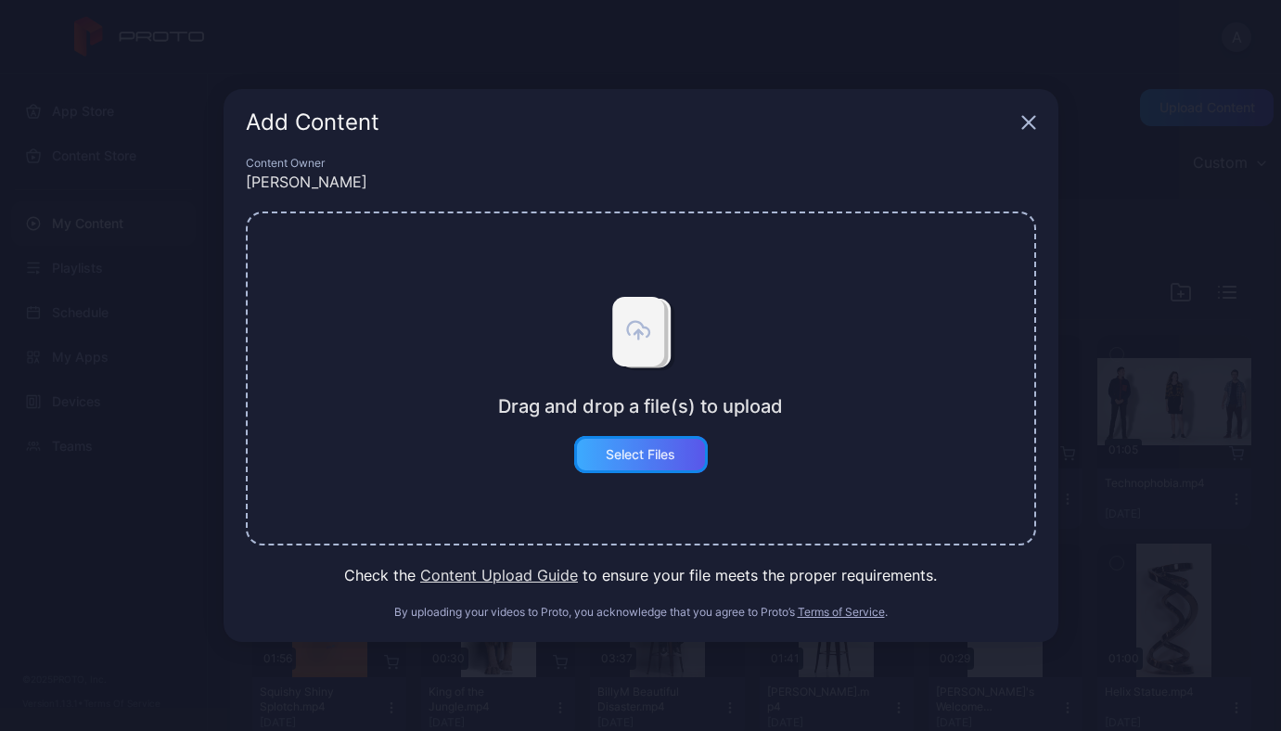
click at [658, 454] on div "Select Files" at bounding box center [641, 454] width 70 height 15
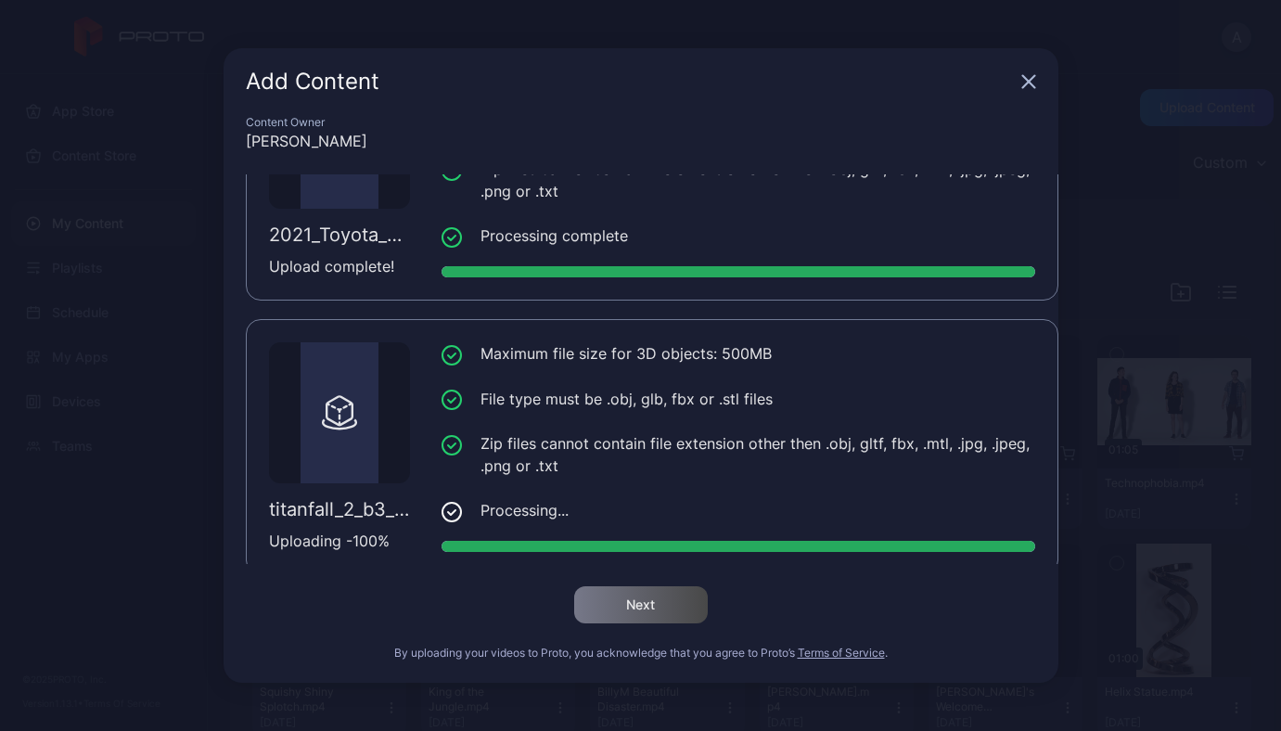
scroll to position [415, 0]
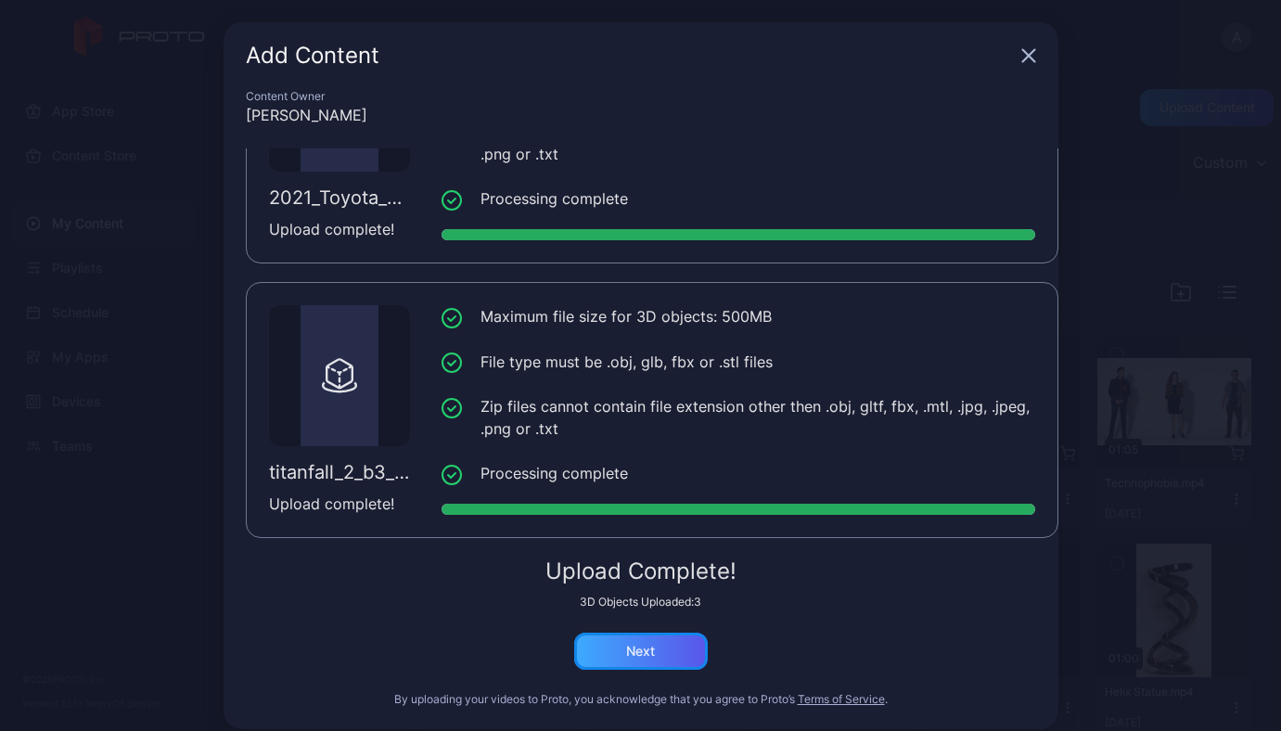
click at [626, 647] on div "Next" at bounding box center [640, 651] width 29 height 15
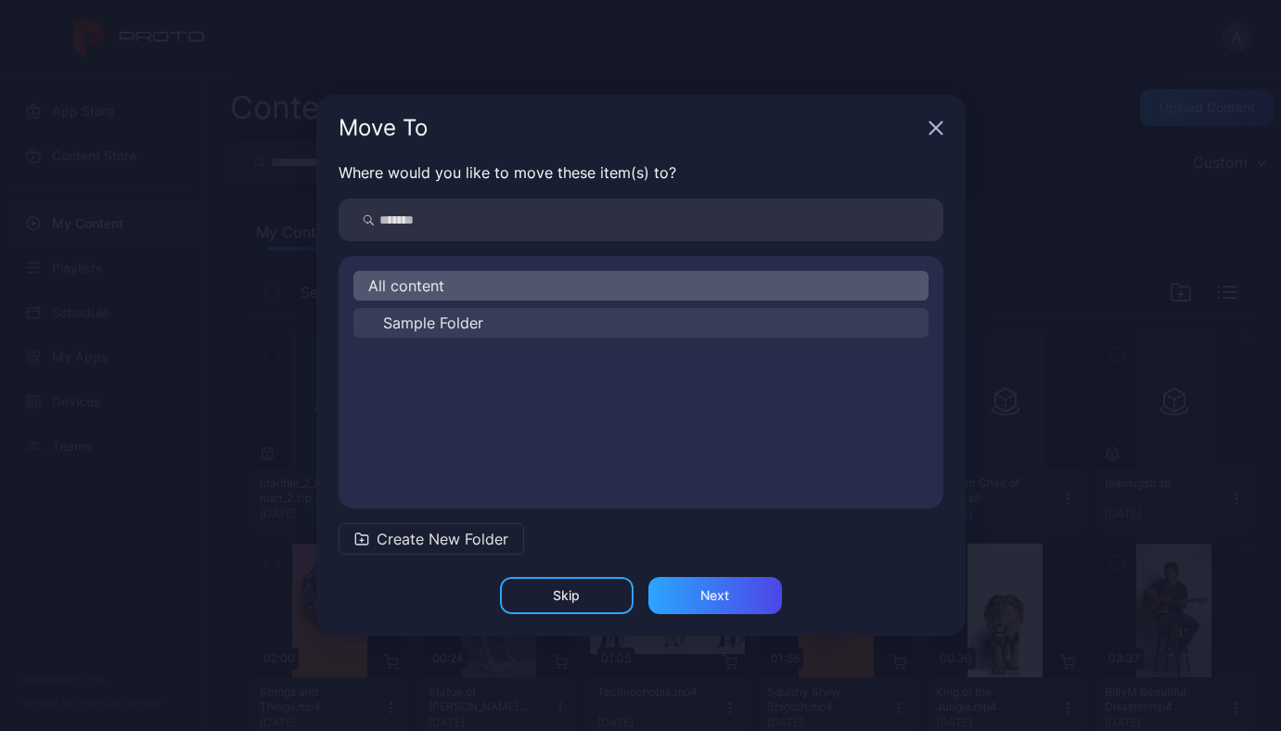
click at [468, 324] on span "Sample Folder" at bounding box center [433, 323] width 100 height 22
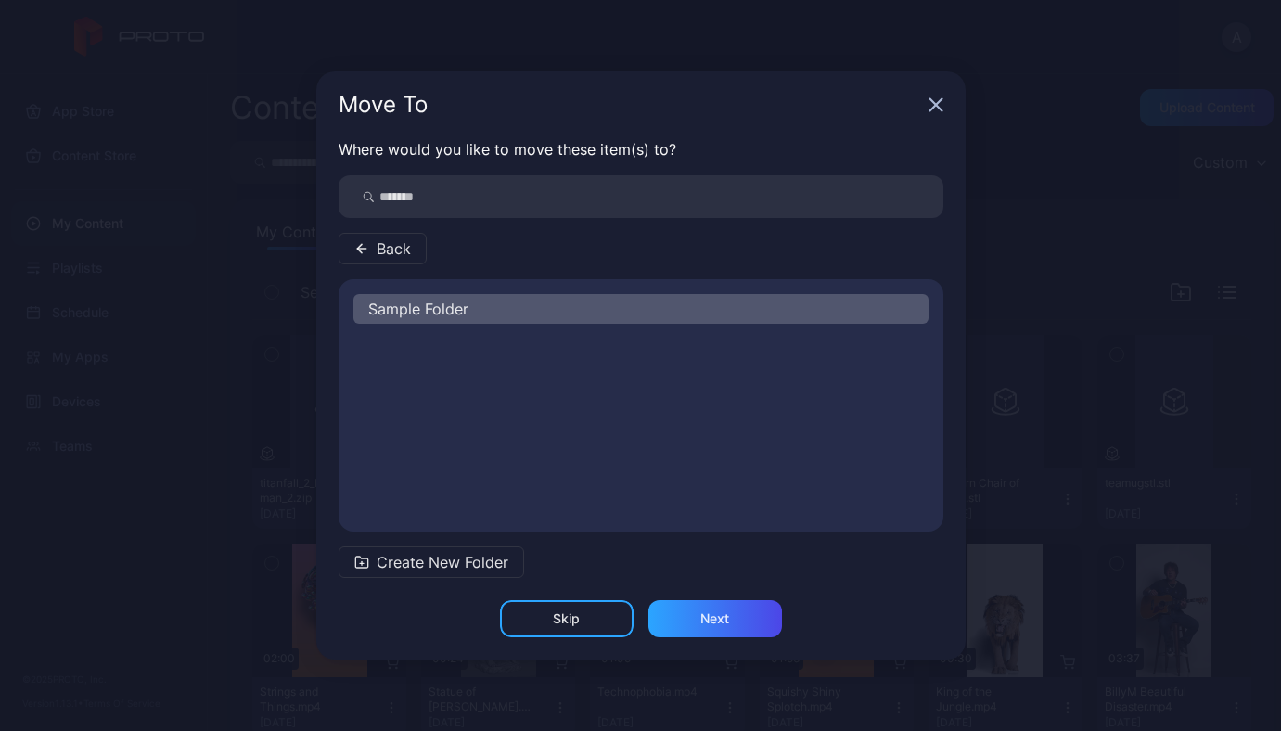
click at [436, 193] on input "search" at bounding box center [641, 196] width 605 height 43
type input "**"
click at [759, 618] on div "Next" at bounding box center [715, 618] width 134 height 37
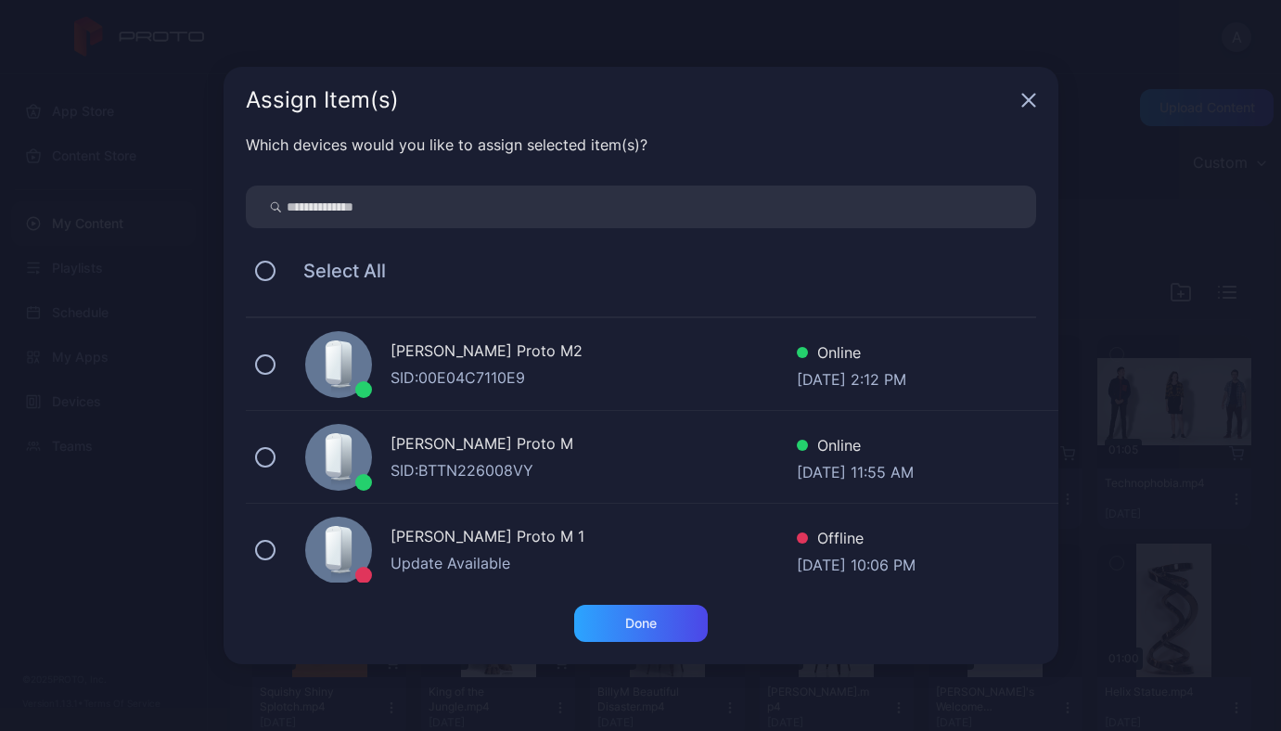
click at [592, 346] on div "[PERSON_NAME] Proto M2" at bounding box center [593, 352] width 406 height 27
click at [640, 624] on div "Done" at bounding box center [641, 623] width 32 height 15
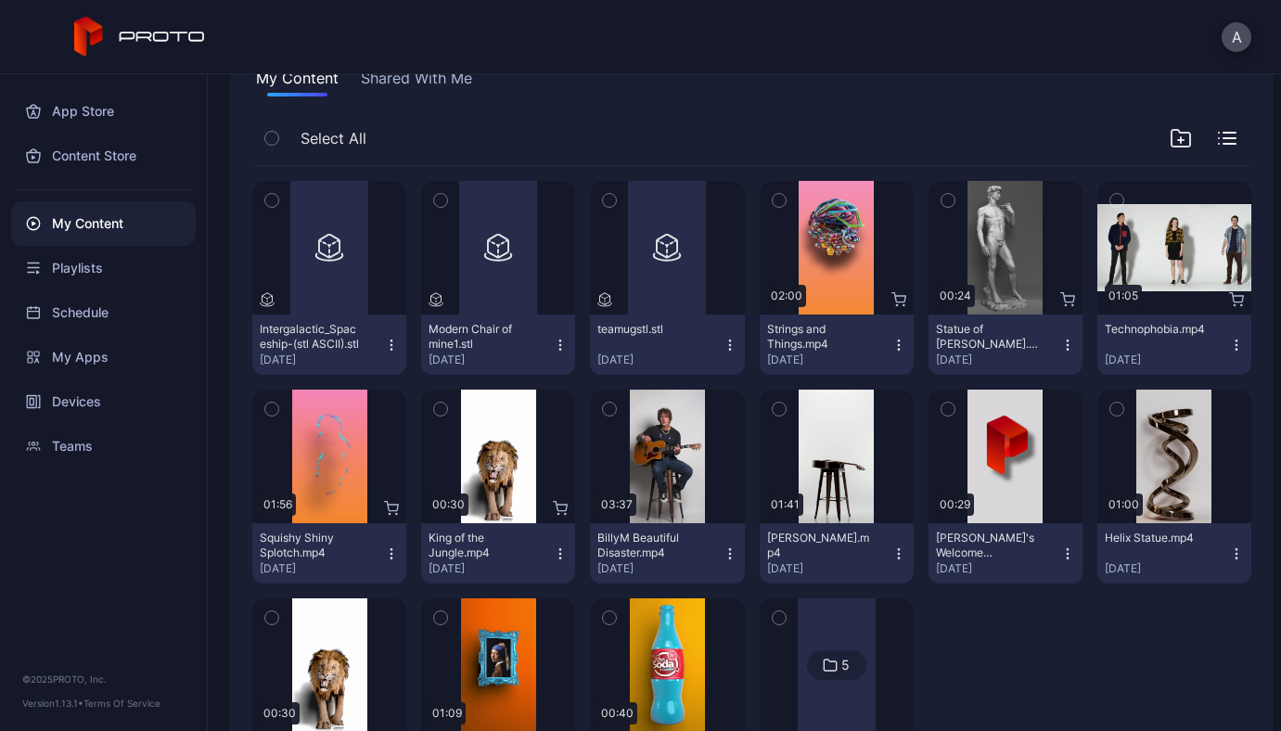
scroll to position [267, 0]
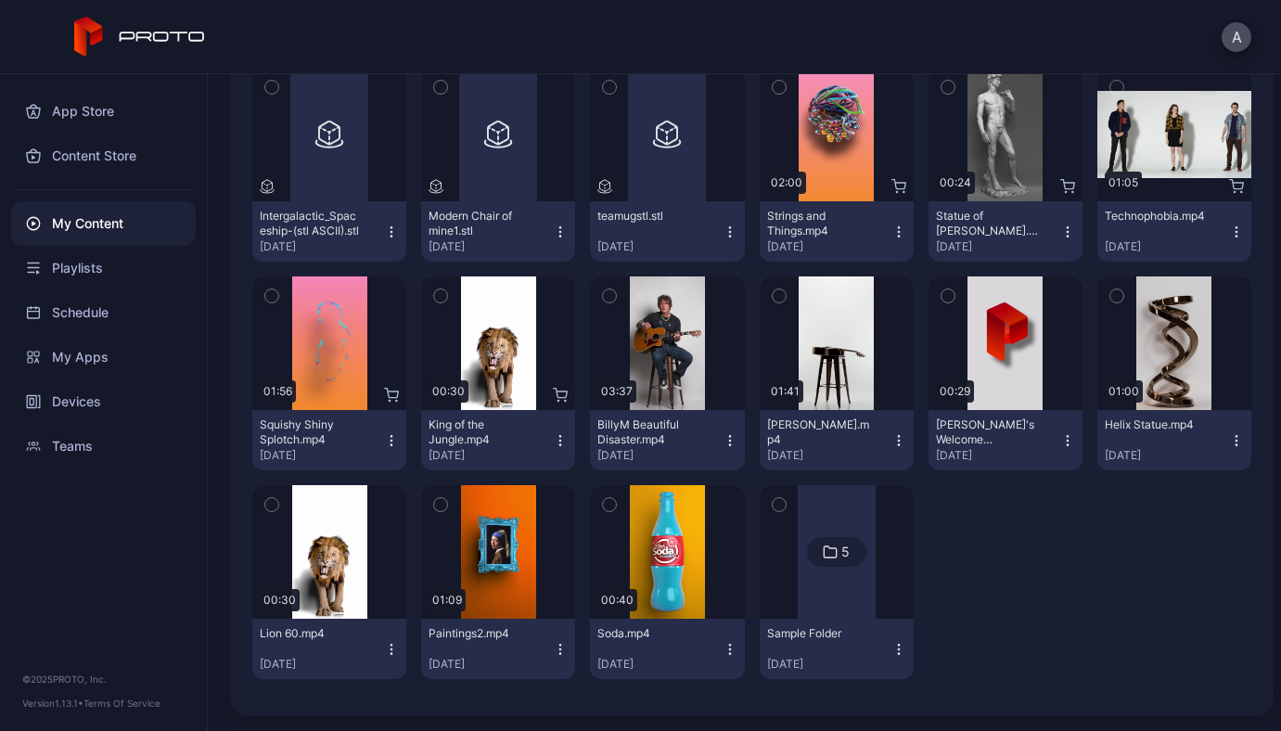
click at [823, 548] on icon at bounding box center [830, 552] width 15 height 22
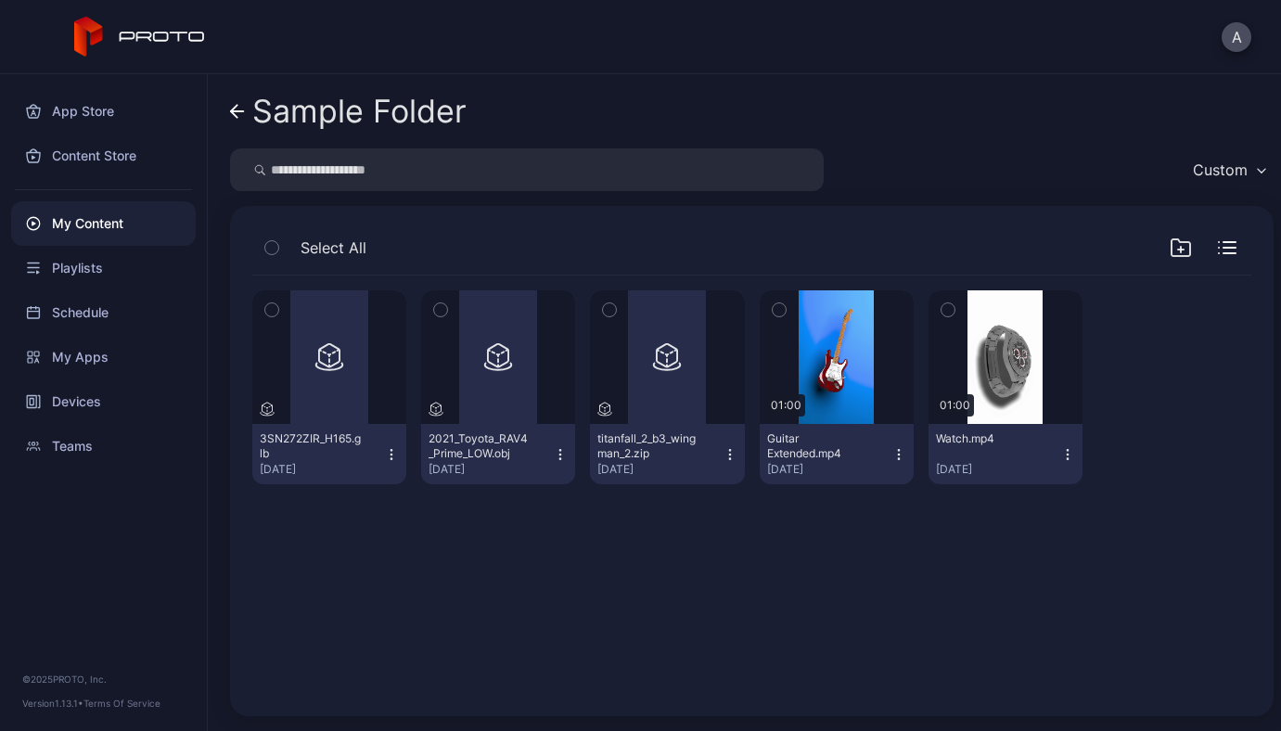
click at [776, 312] on icon "button" at bounding box center [778, 310] width 5 height 3
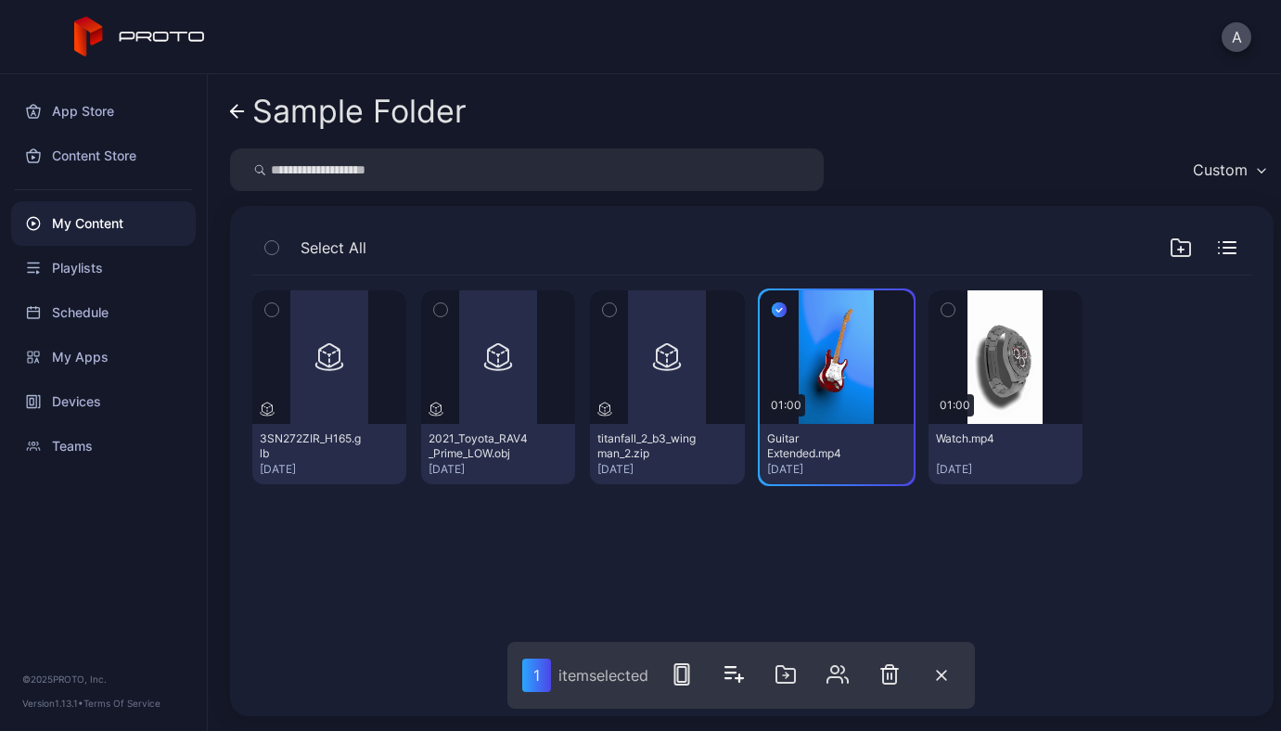
click at [945, 312] on icon "button" at bounding box center [947, 310] width 5 height 3
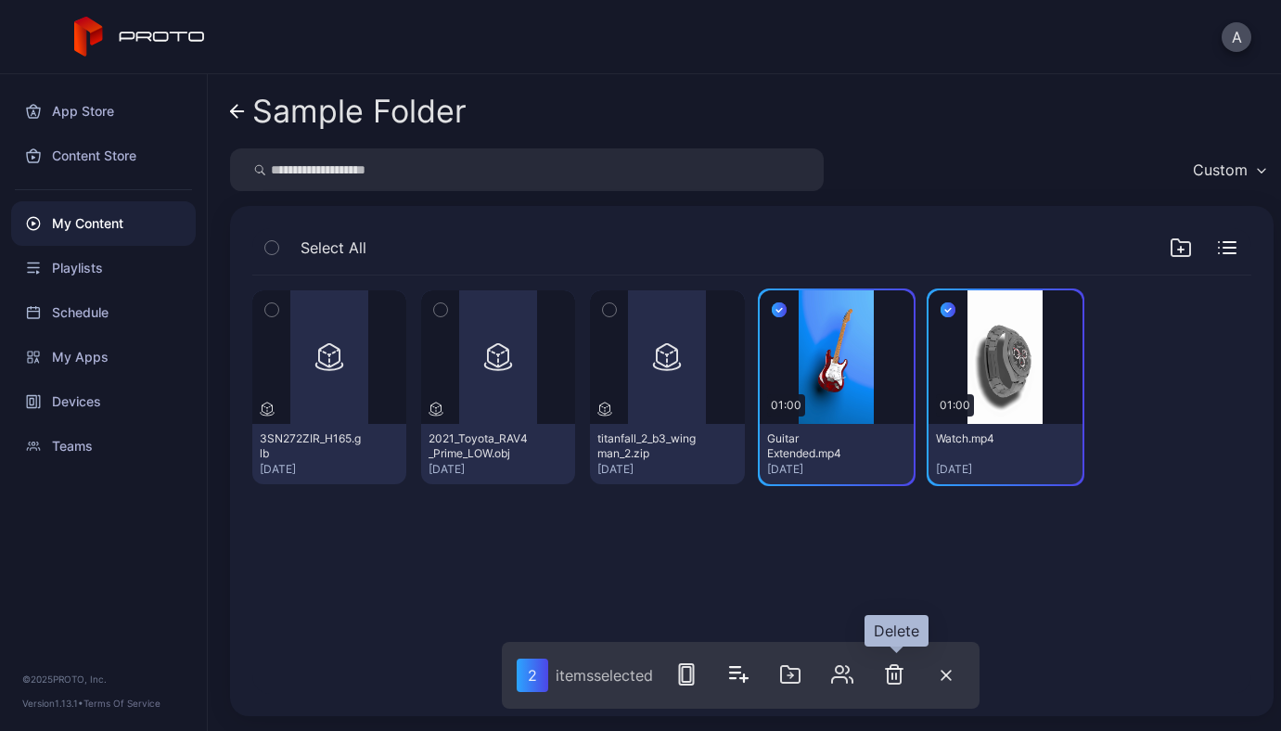
click at [896, 677] on icon "button" at bounding box center [896, 676] width 0 height 6
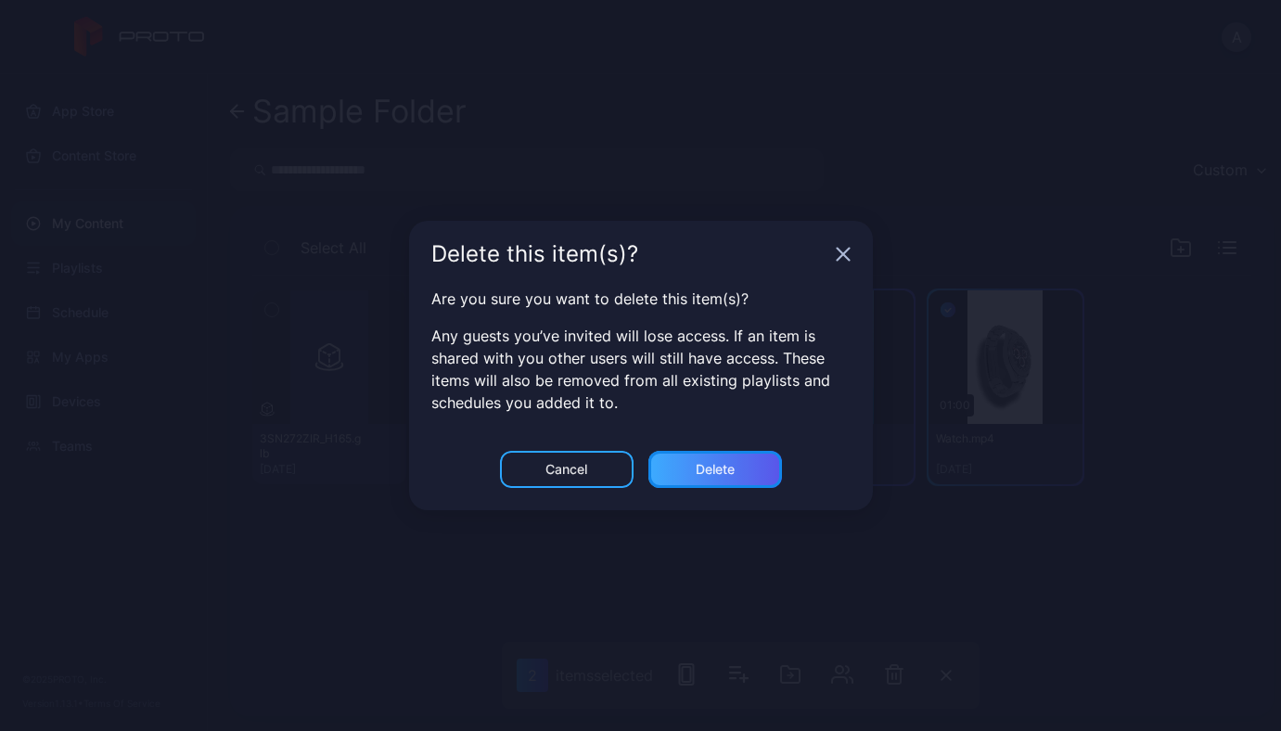
click at [735, 478] on div "Delete" at bounding box center [715, 469] width 134 height 37
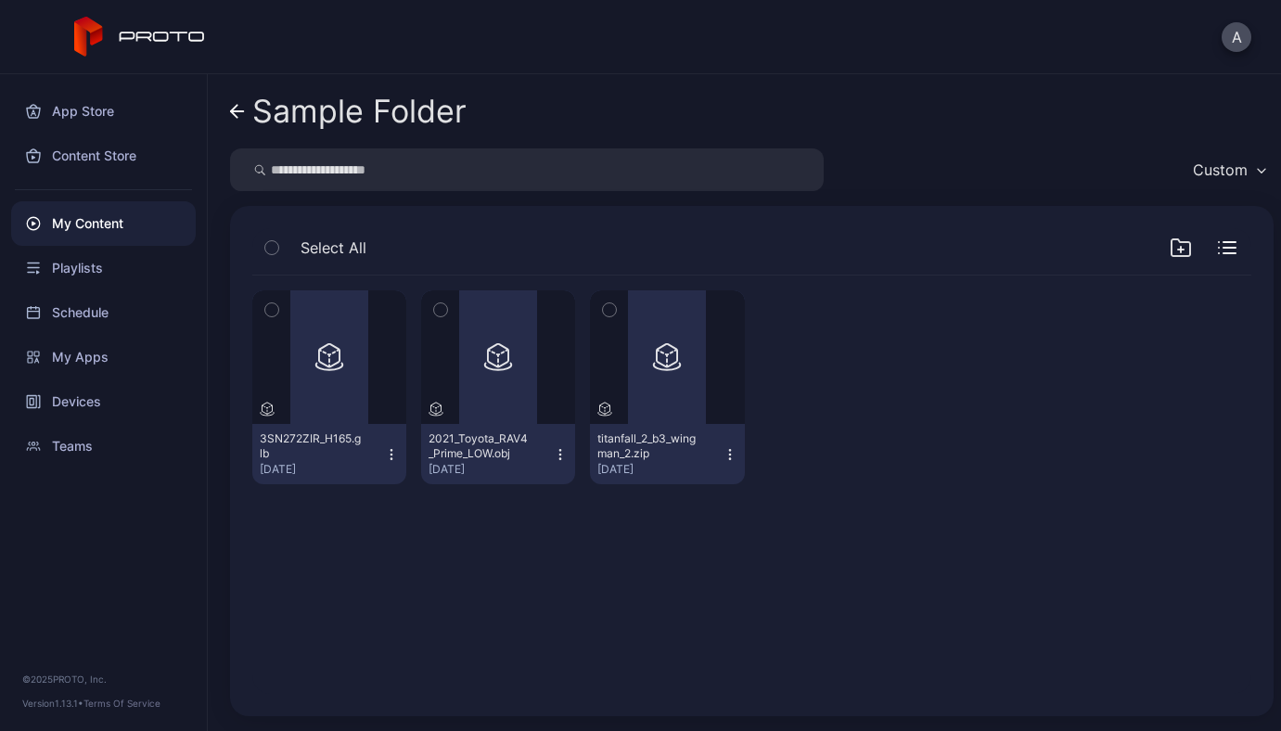
click at [237, 111] on icon at bounding box center [237, 111] width 13 height 0
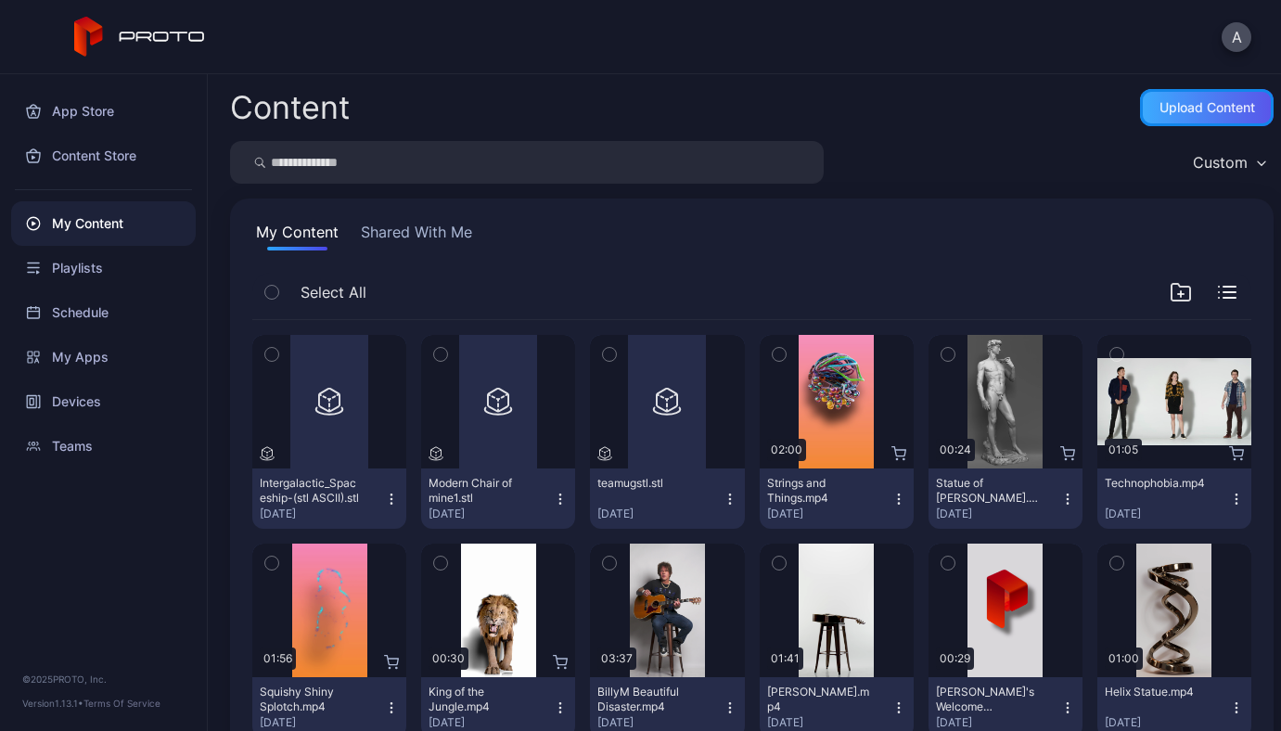
click at [1159, 106] on div "Upload Content" at bounding box center [1207, 107] width 96 height 15
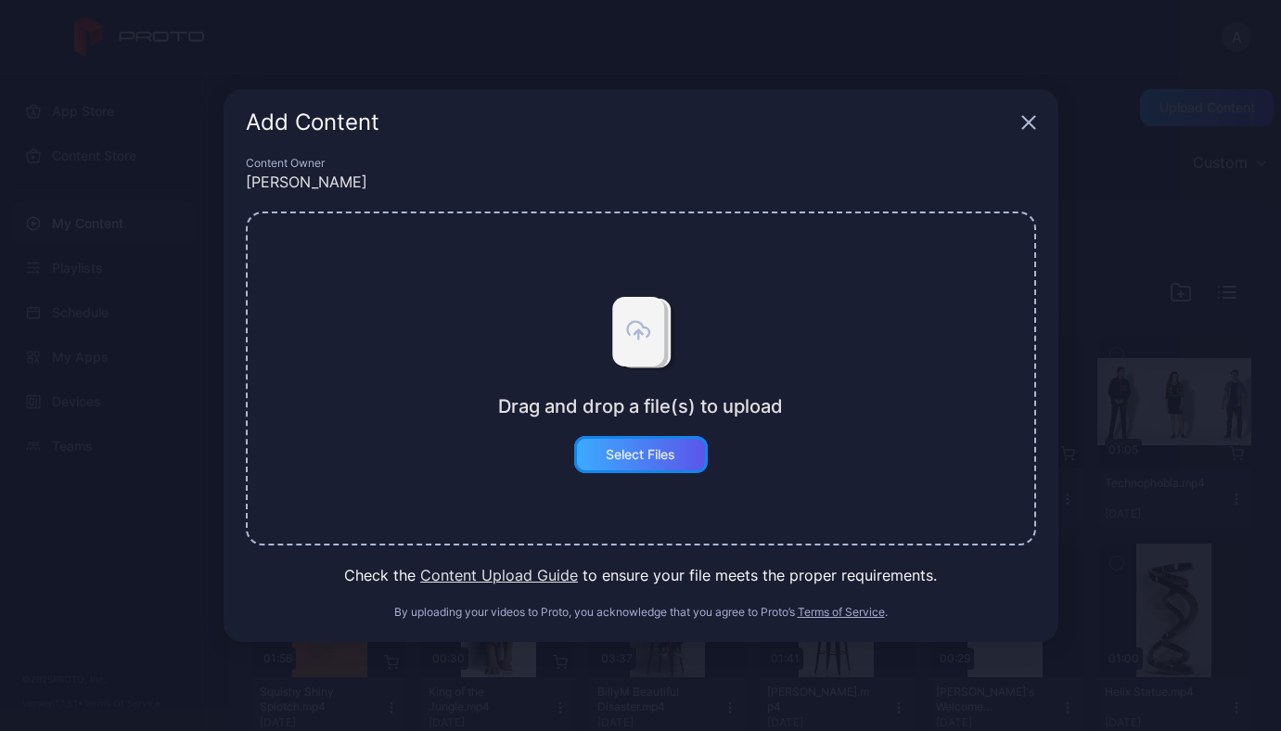
click at [615, 451] on div "Select Files" at bounding box center [641, 454] width 70 height 15
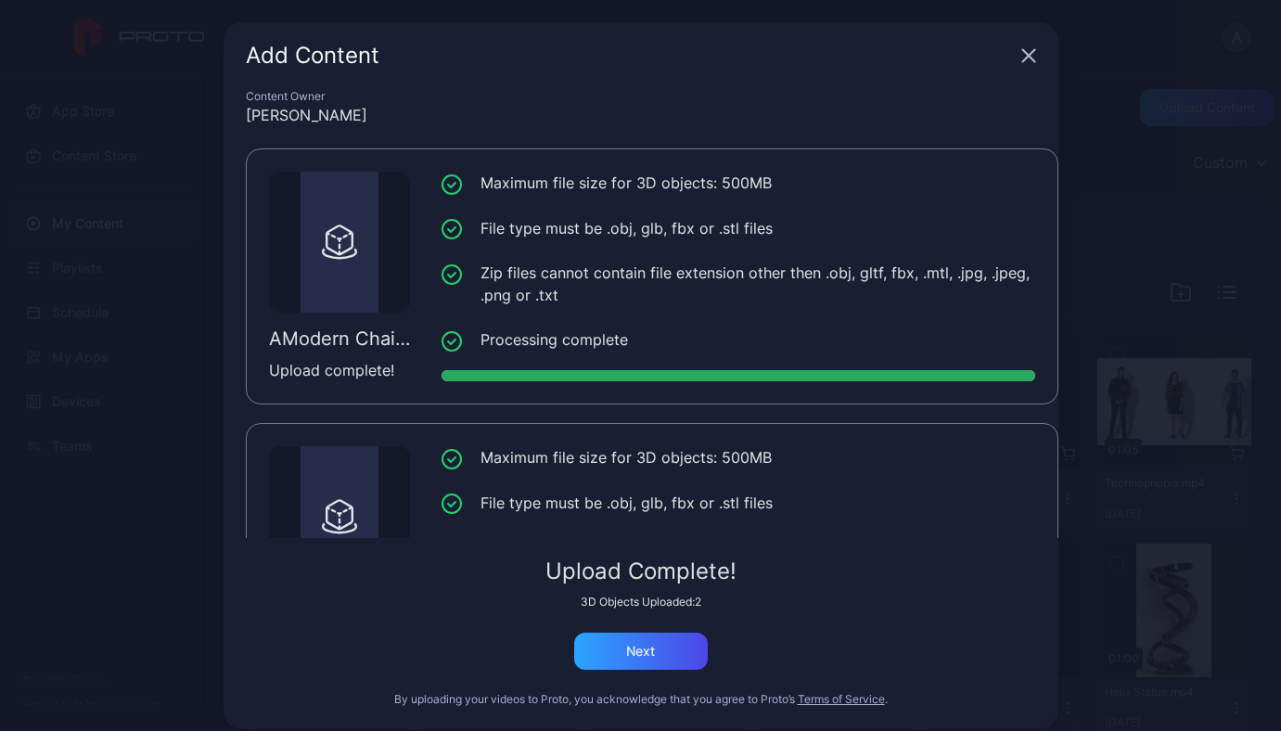
scroll to position [141, 0]
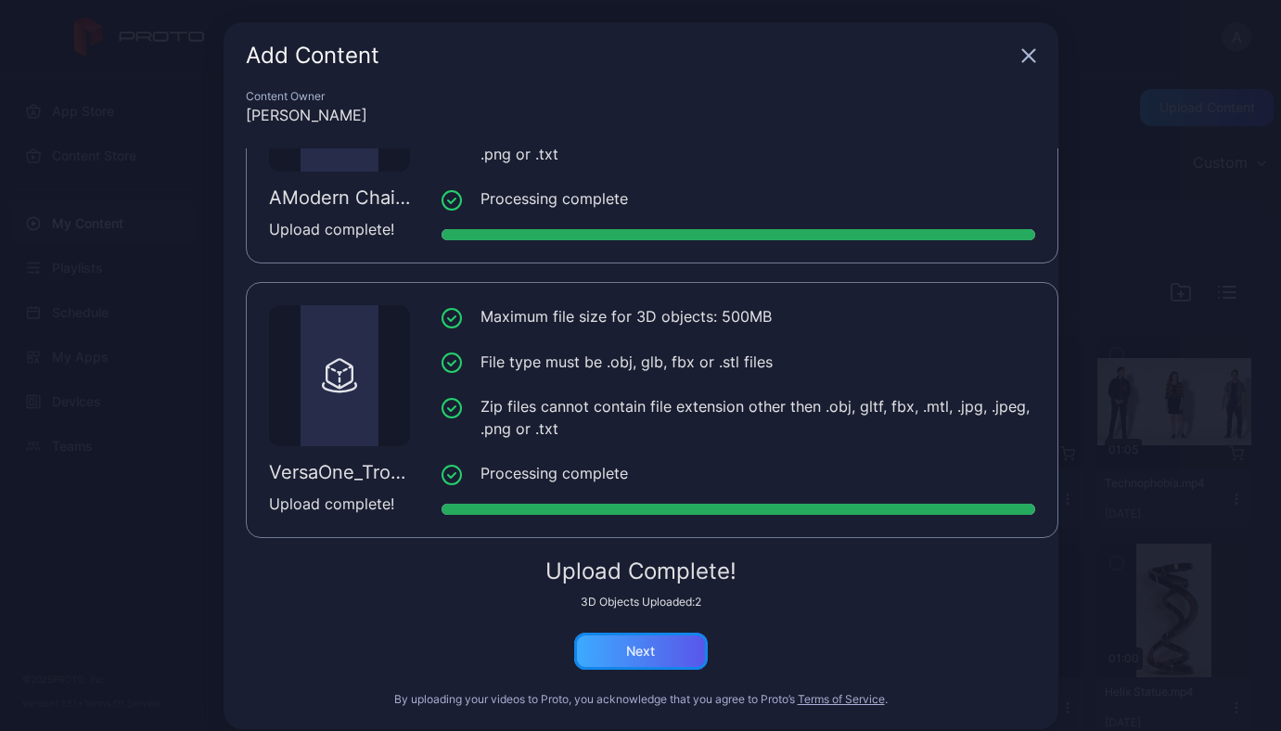
click at [657, 639] on div "Next" at bounding box center [641, 650] width 134 height 37
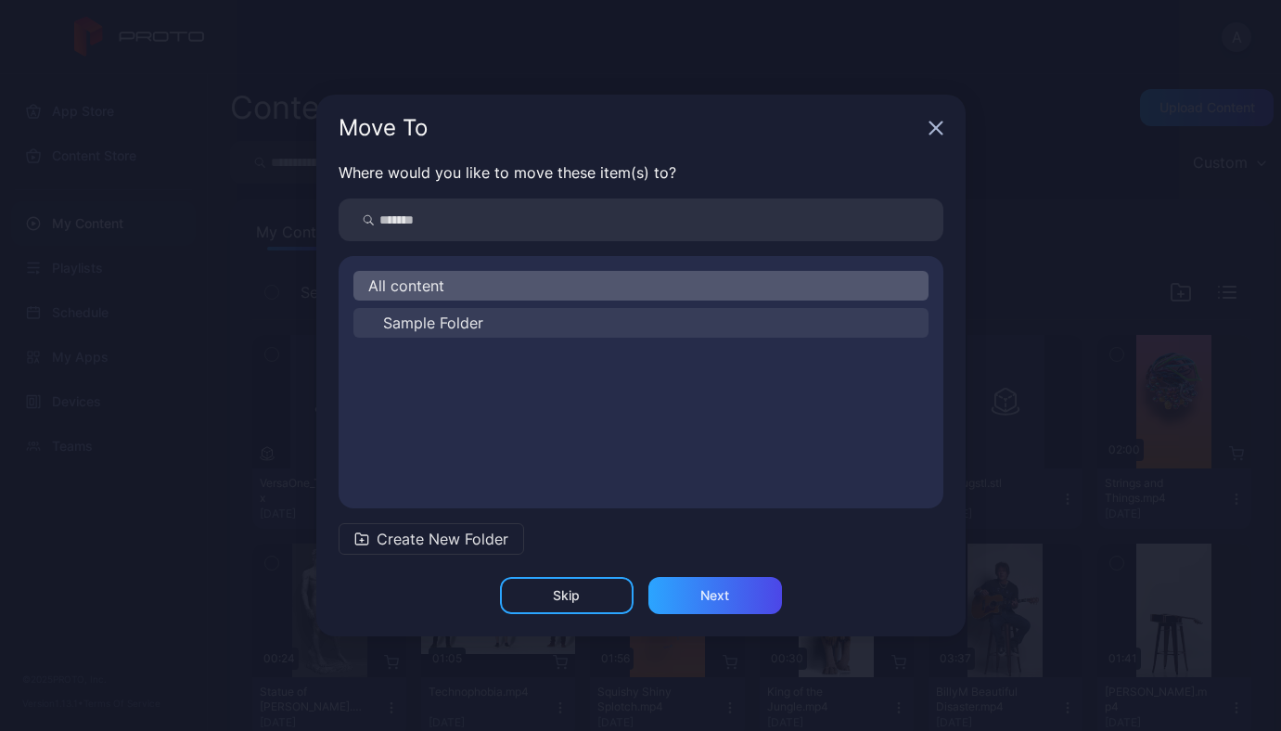
click at [454, 326] on span "Sample Folder" at bounding box center [433, 323] width 100 height 22
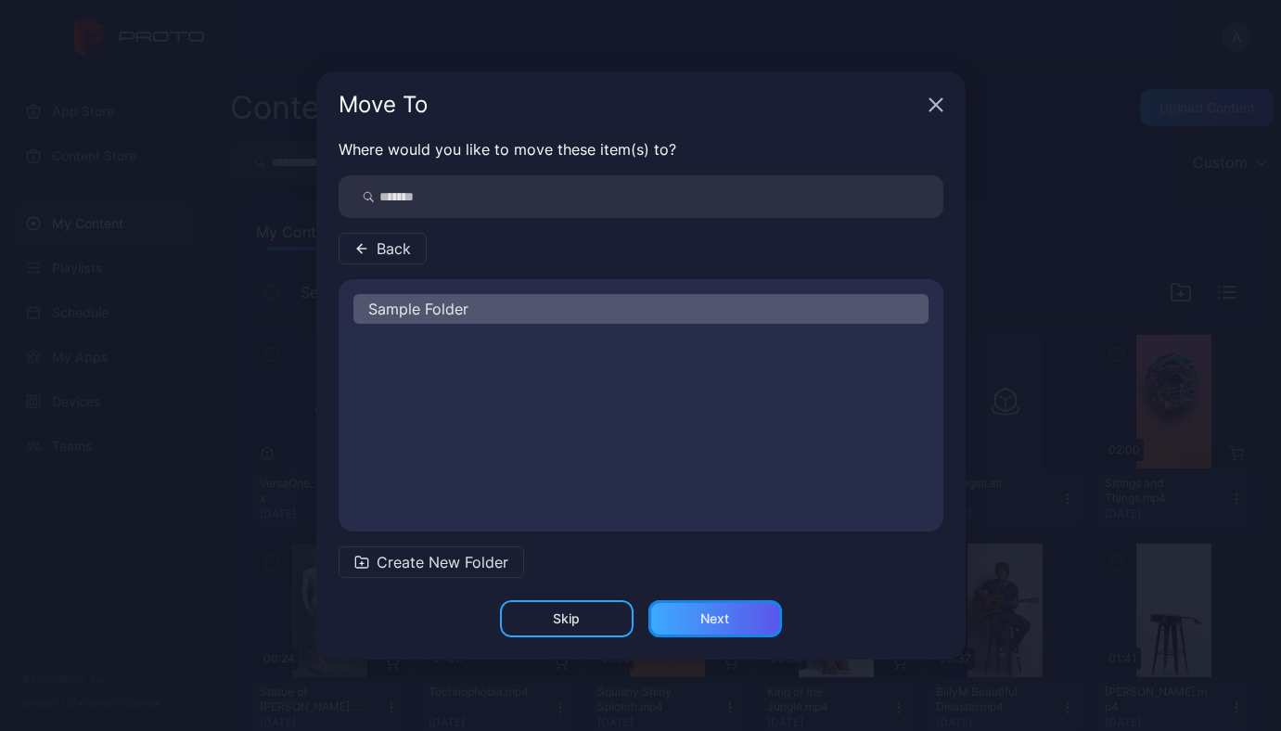
click at [706, 609] on div "Next" at bounding box center [715, 618] width 134 height 37
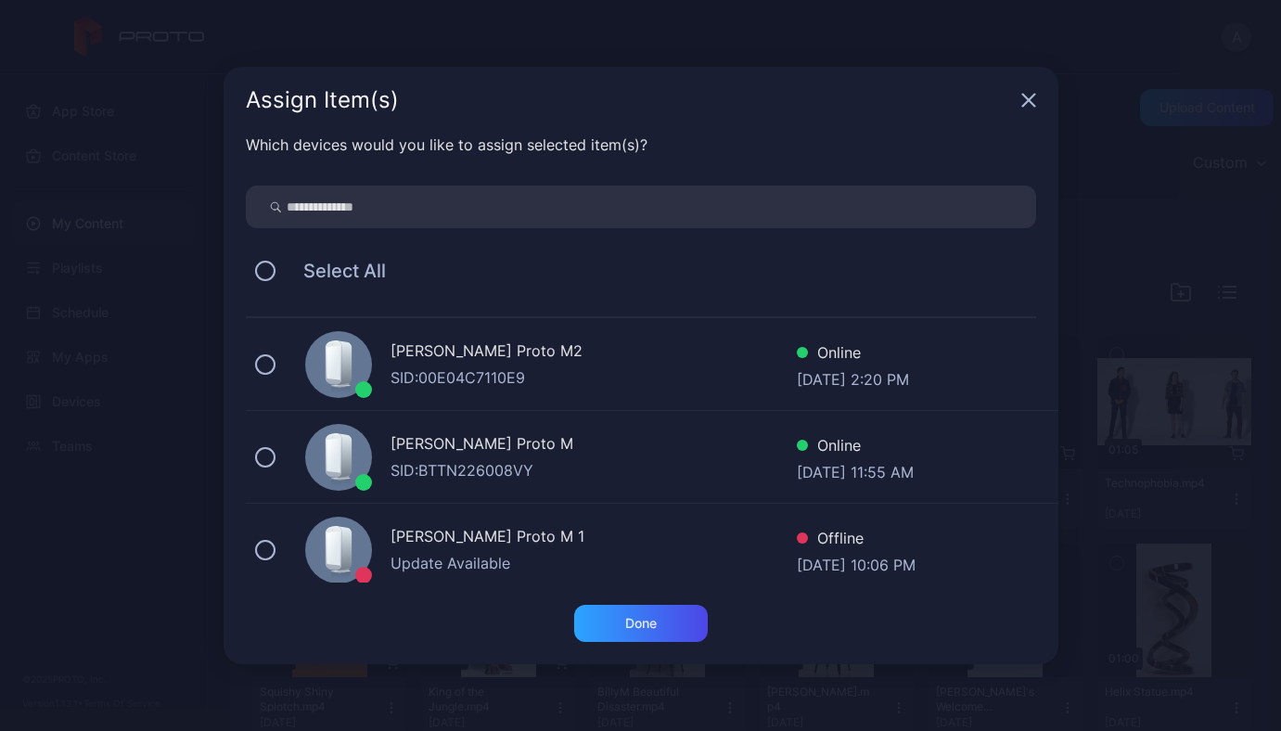
click at [472, 363] on div "[PERSON_NAME] Proto M2" at bounding box center [593, 352] width 406 height 27
click at [631, 620] on div "Done" at bounding box center [641, 623] width 32 height 15
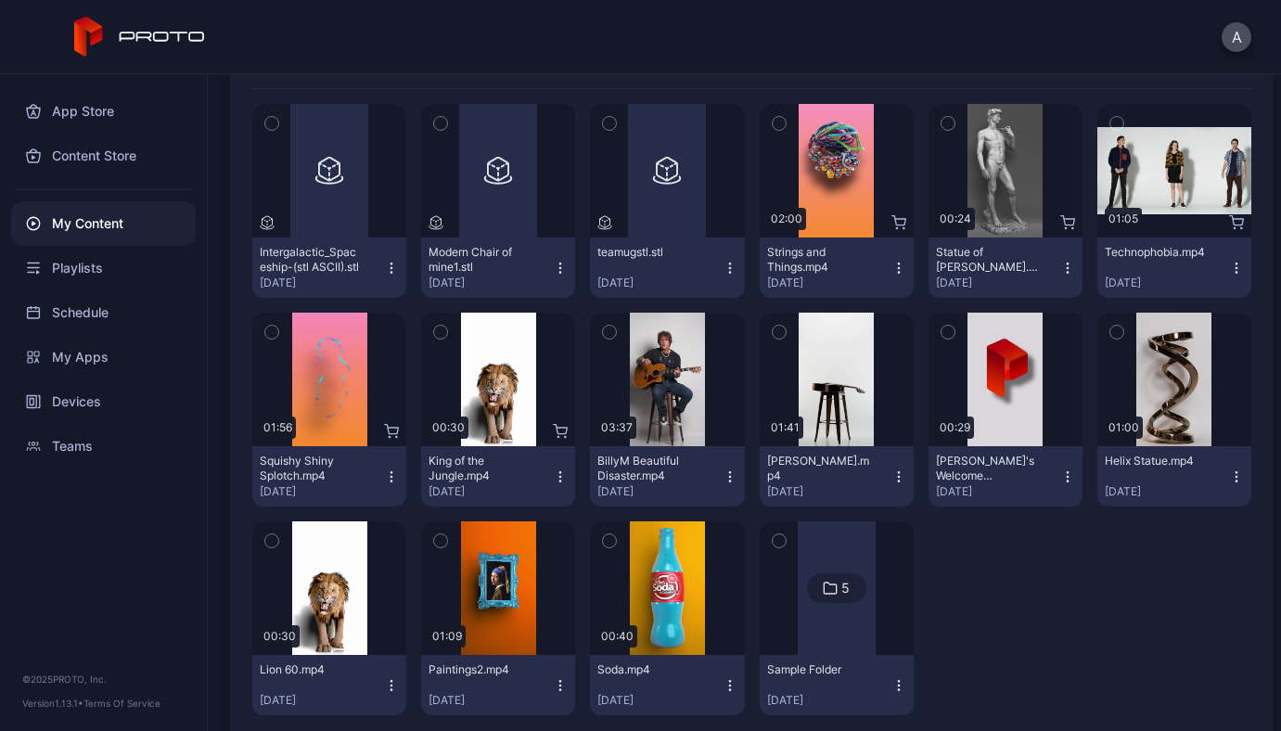
scroll to position [267, 0]
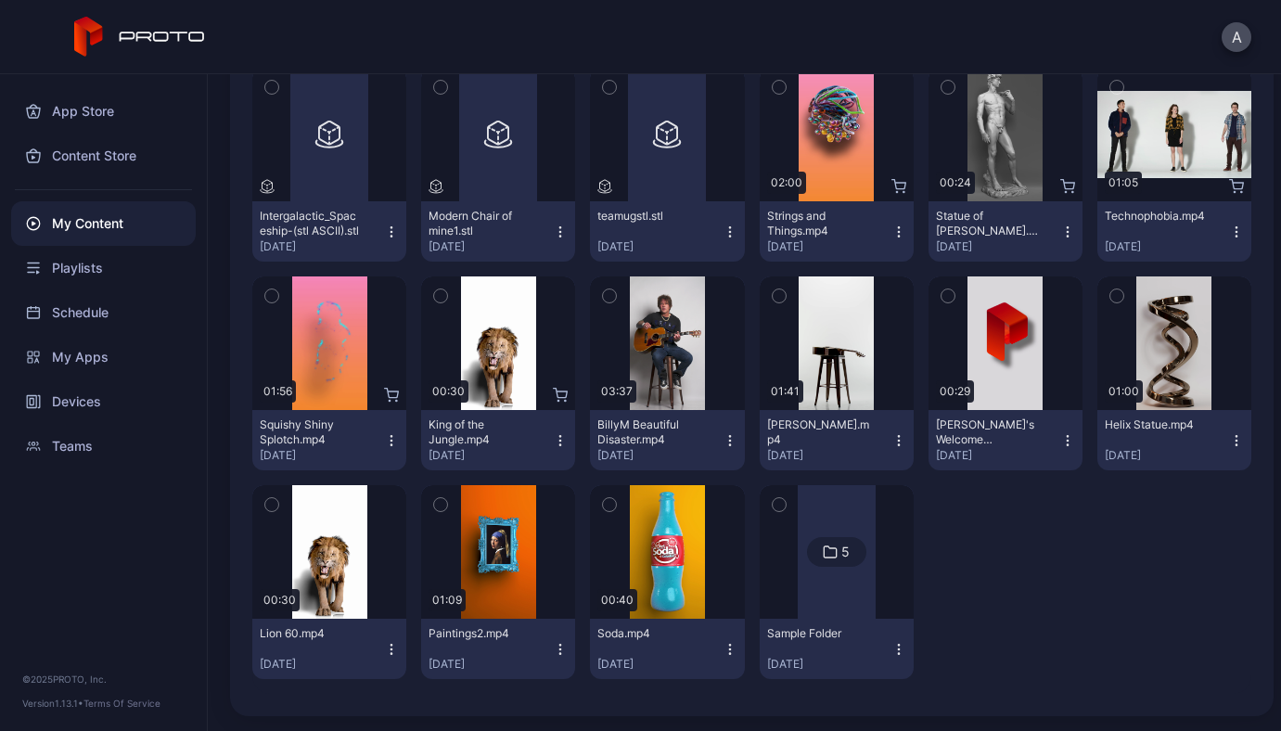
click at [823, 547] on icon at bounding box center [830, 552] width 15 height 22
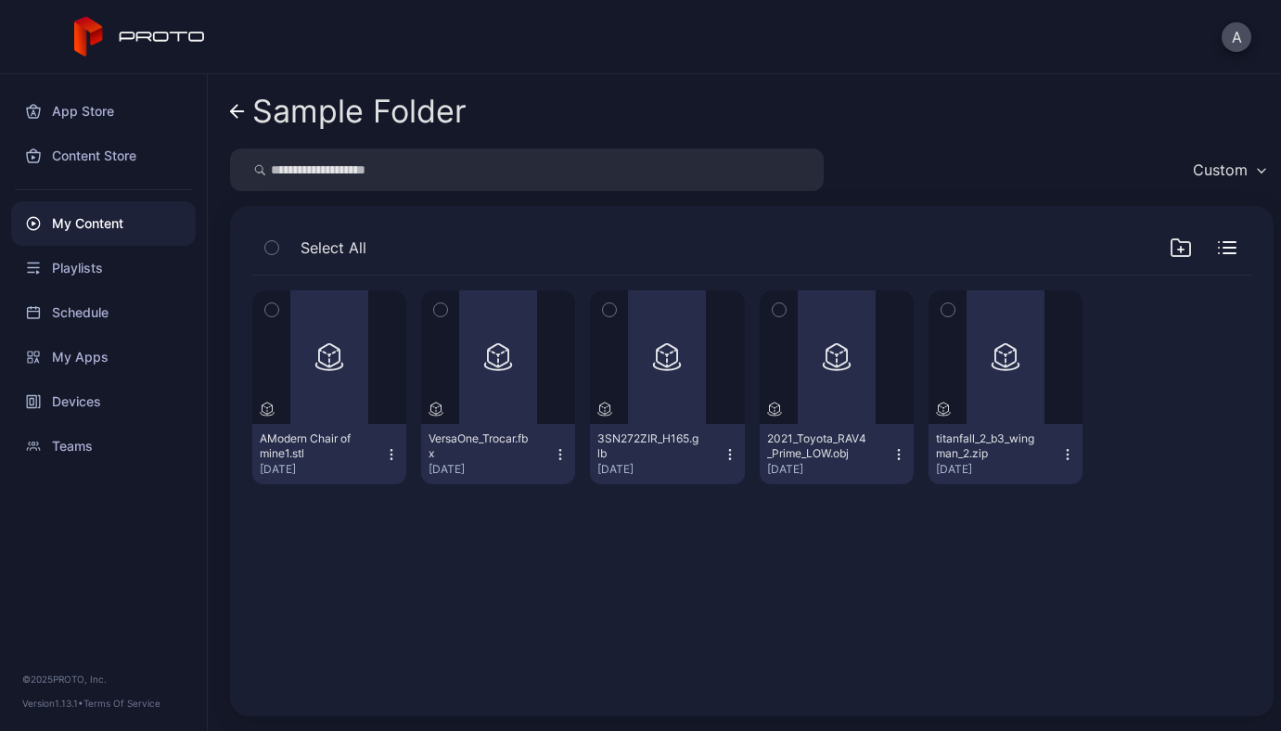
click at [277, 250] on icon "button" at bounding box center [271, 247] width 13 height 20
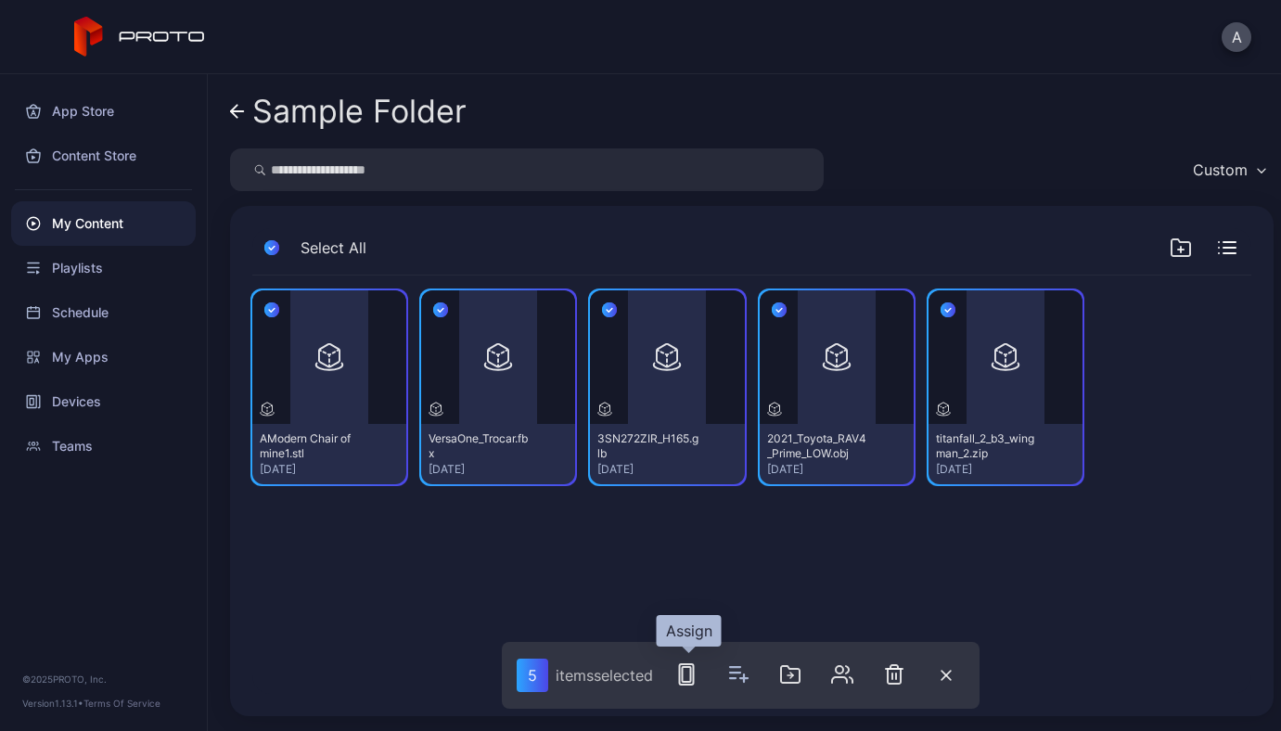
click at [684, 666] on icon "button" at bounding box center [686, 674] width 22 height 22
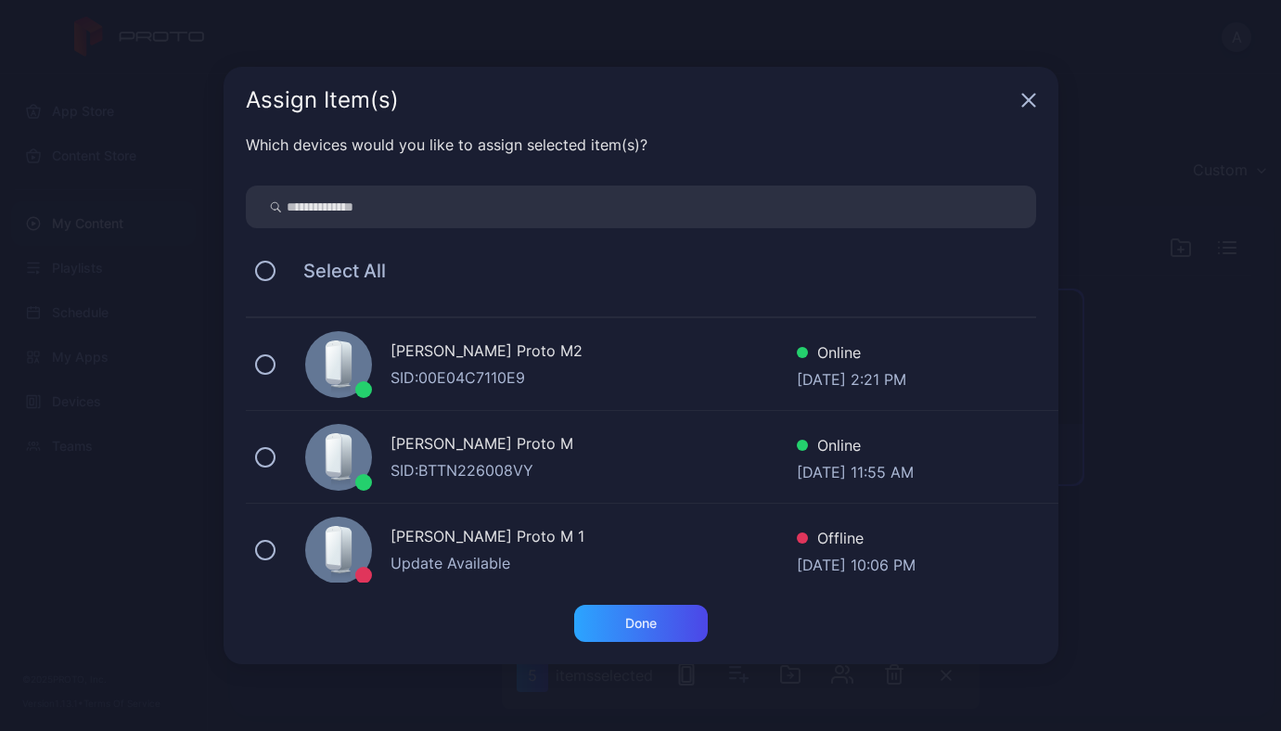
click at [525, 368] on div "SID: 00E04C7110E9" at bounding box center [593, 377] width 406 height 22
click at [634, 616] on div "Done" at bounding box center [641, 623] width 32 height 15
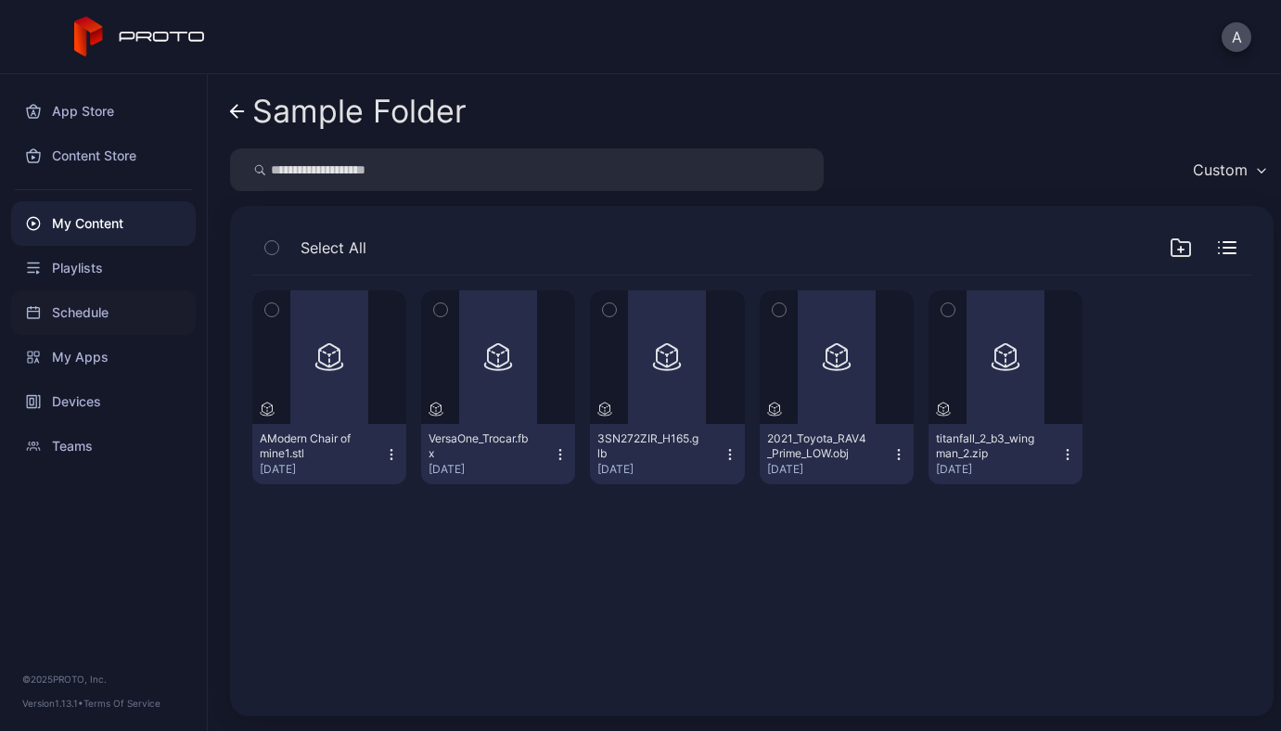
click at [81, 308] on div "Schedule" at bounding box center [103, 312] width 185 height 45
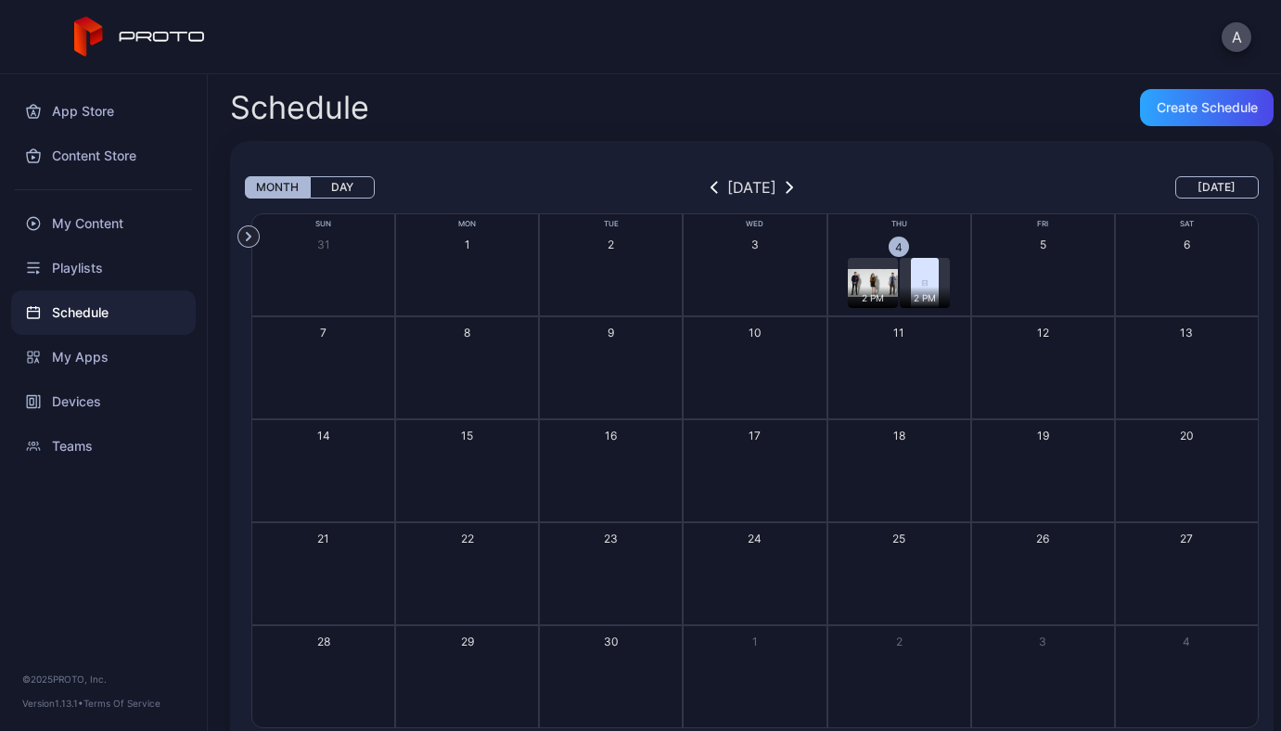
click at [848, 290] on div "2 PM" at bounding box center [873, 297] width 50 height 21
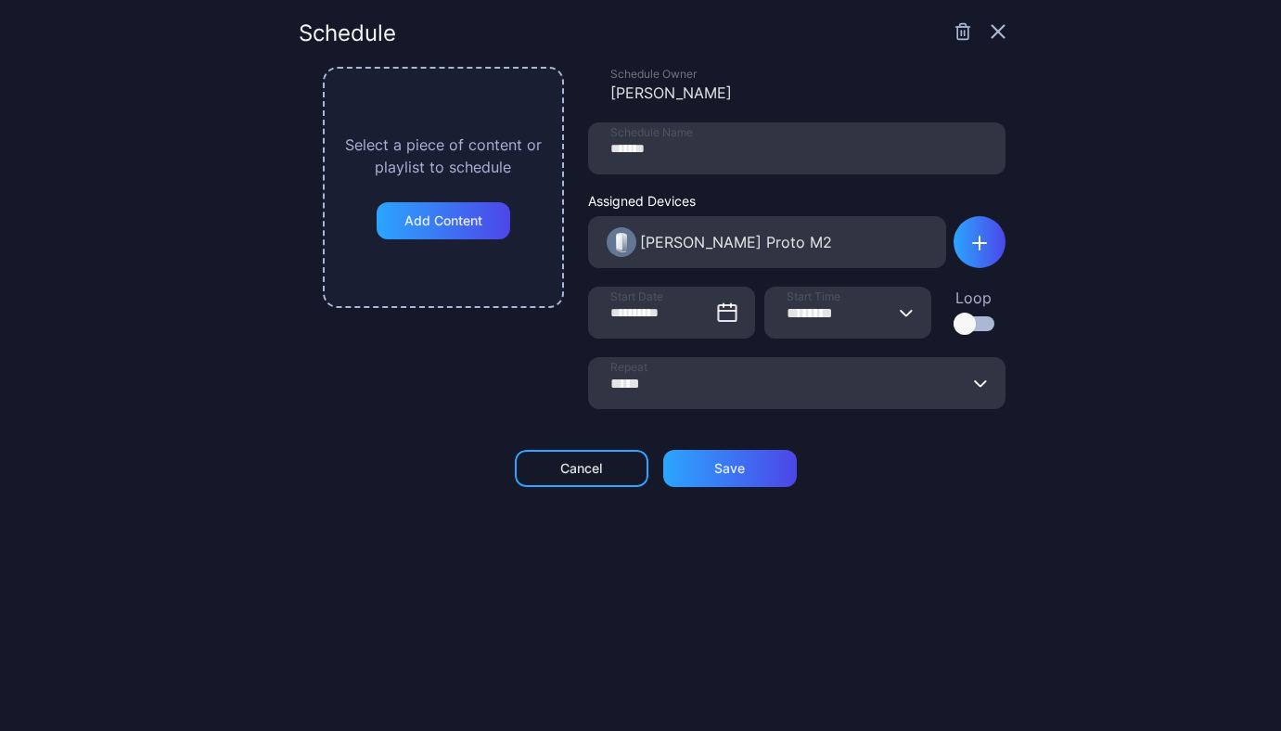
type input "********"
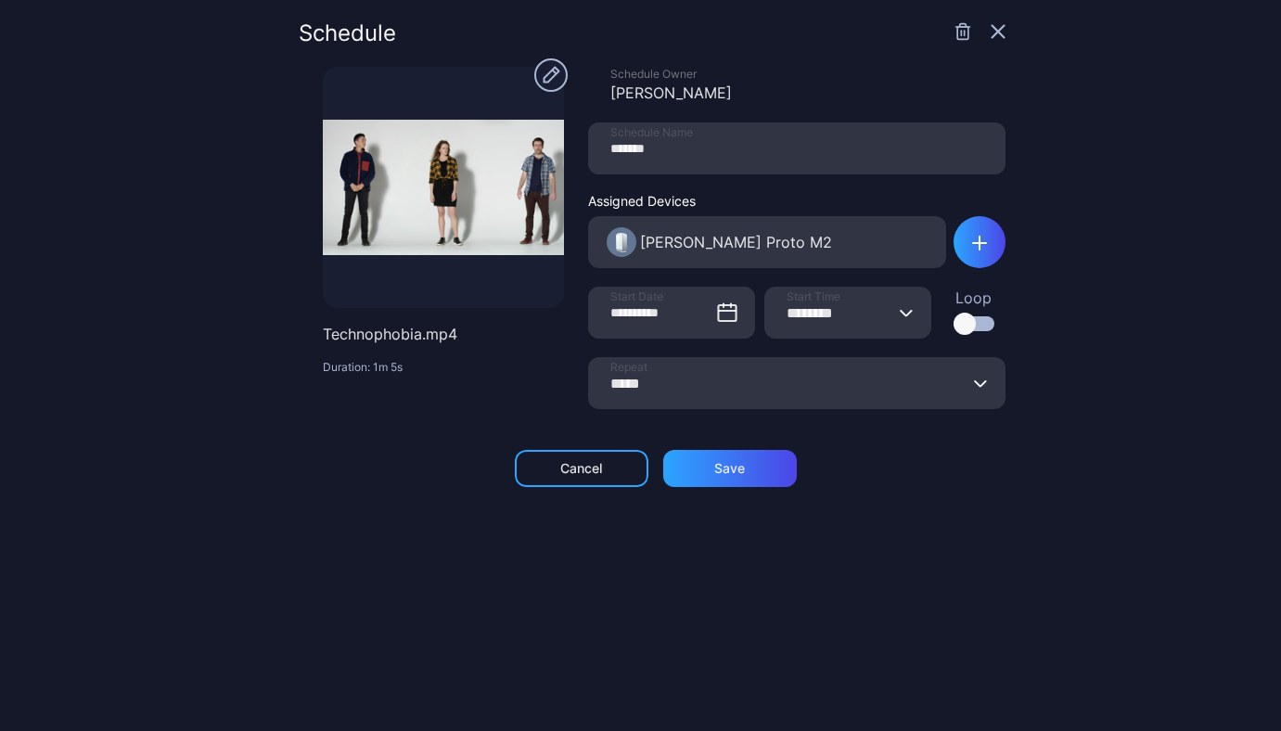
click at [991, 32] on icon "button" at bounding box center [997, 32] width 12 height 12
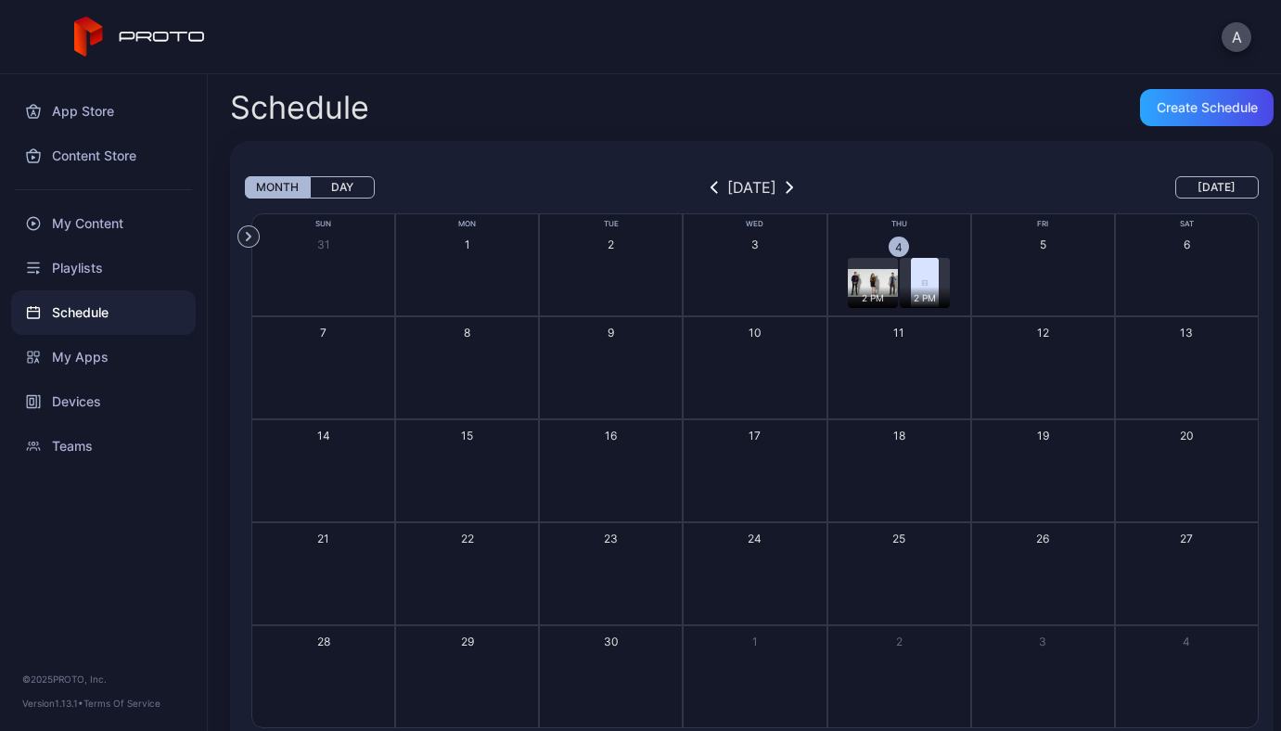
click at [866, 287] on div "2 PM" at bounding box center [873, 297] width 50 height 21
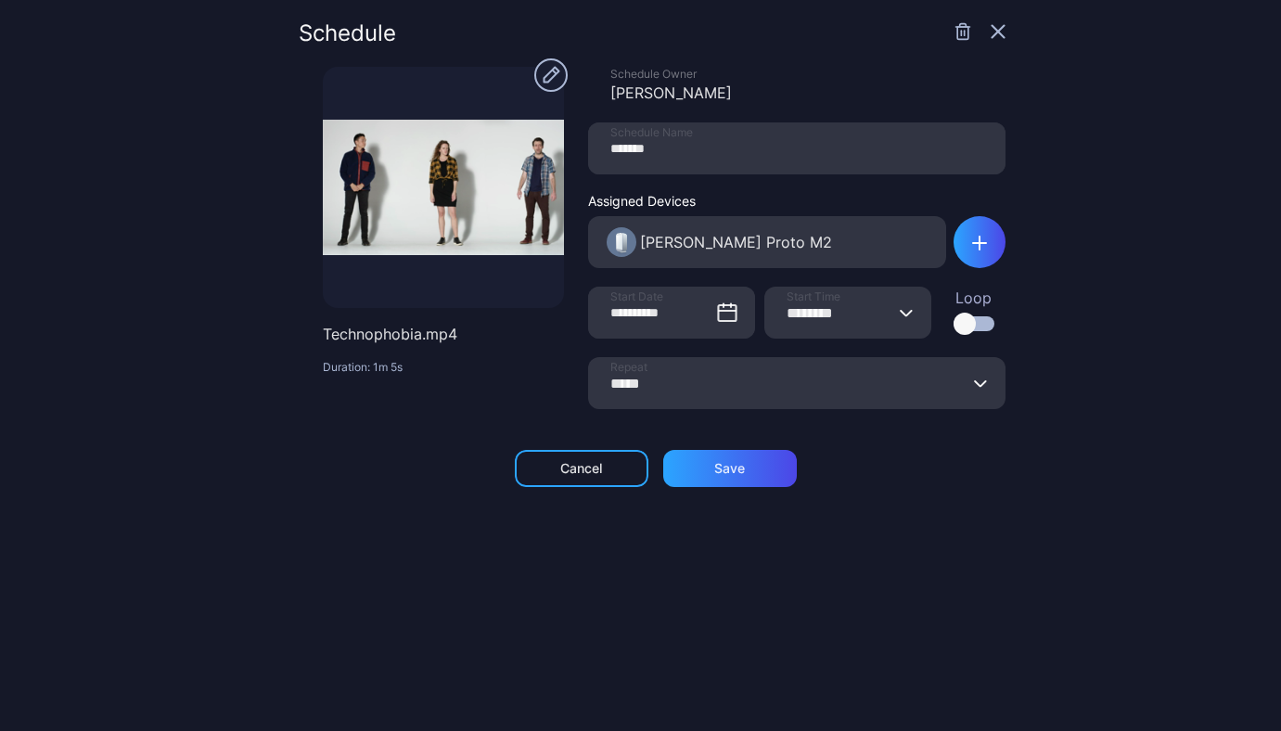
click at [953, 32] on icon "button" at bounding box center [962, 31] width 19 height 19
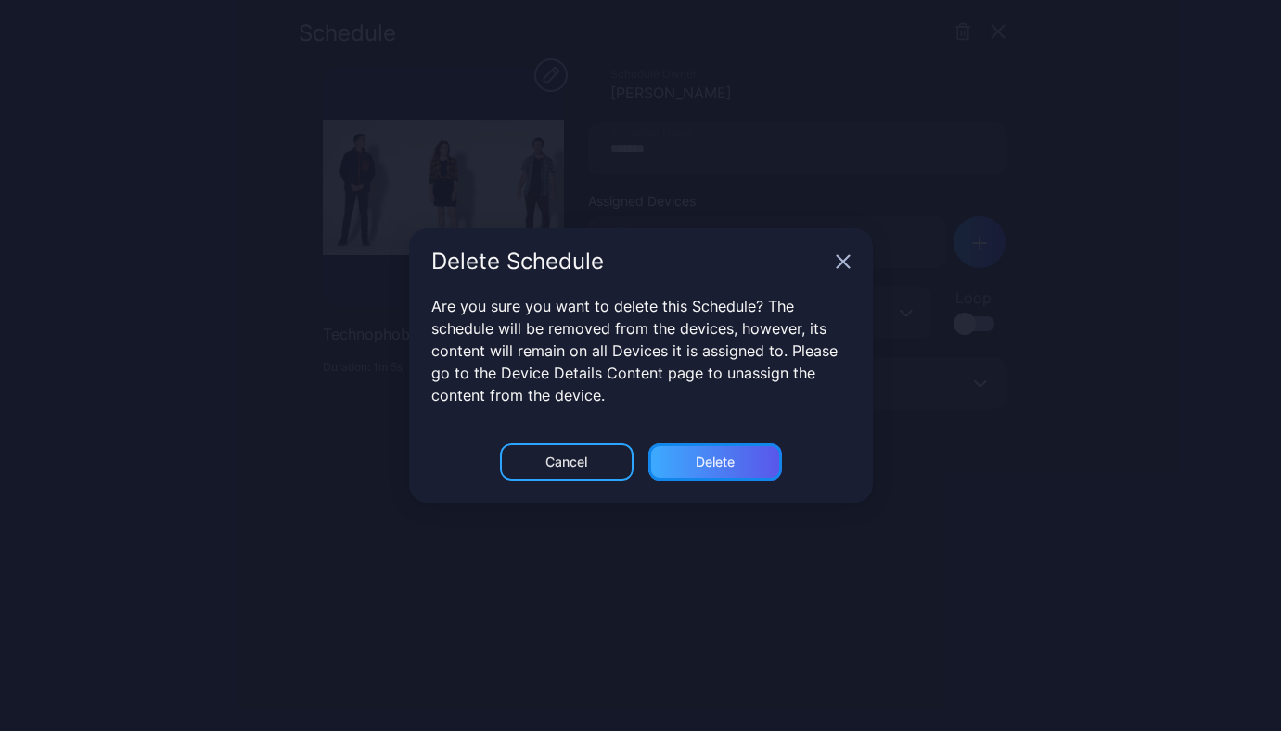
click at [737, 463] on div "Delete" at bounding box center [715, 461] width 134 height 37
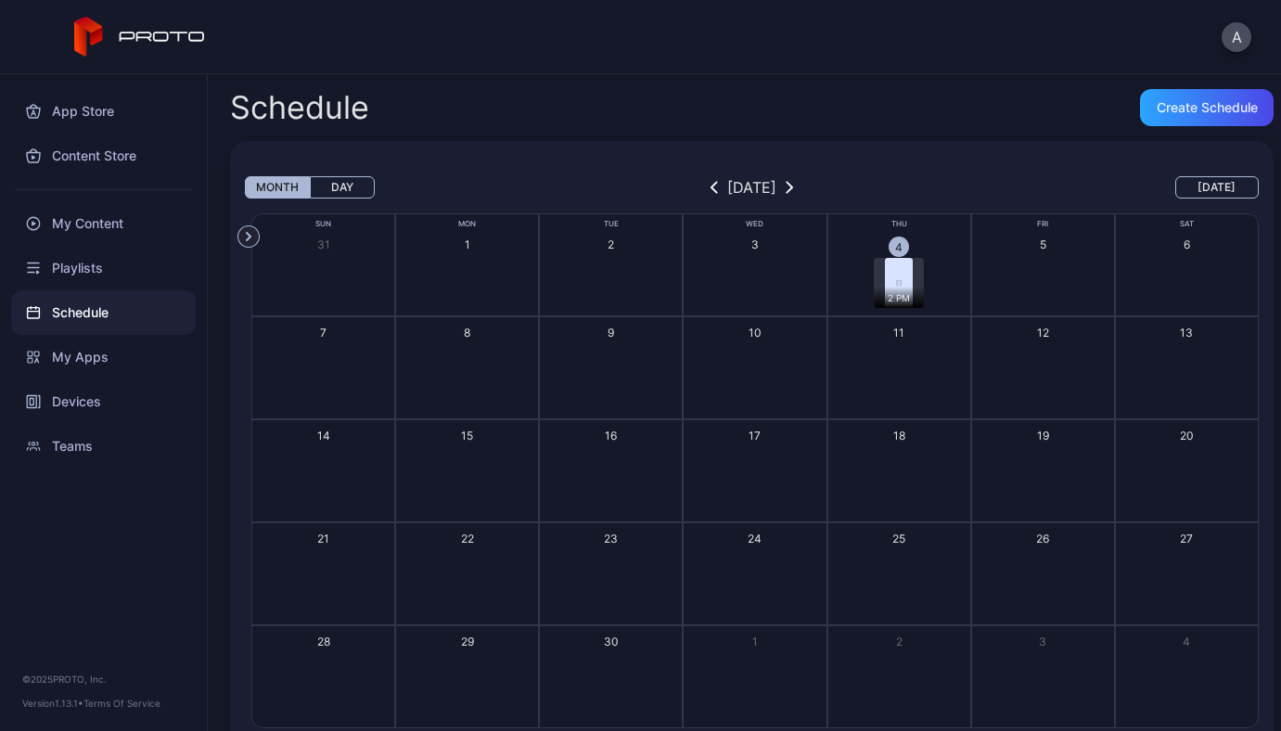
click at [877, 297] on div "2 PM" at bounding box center [899, 297] width 50 height 21
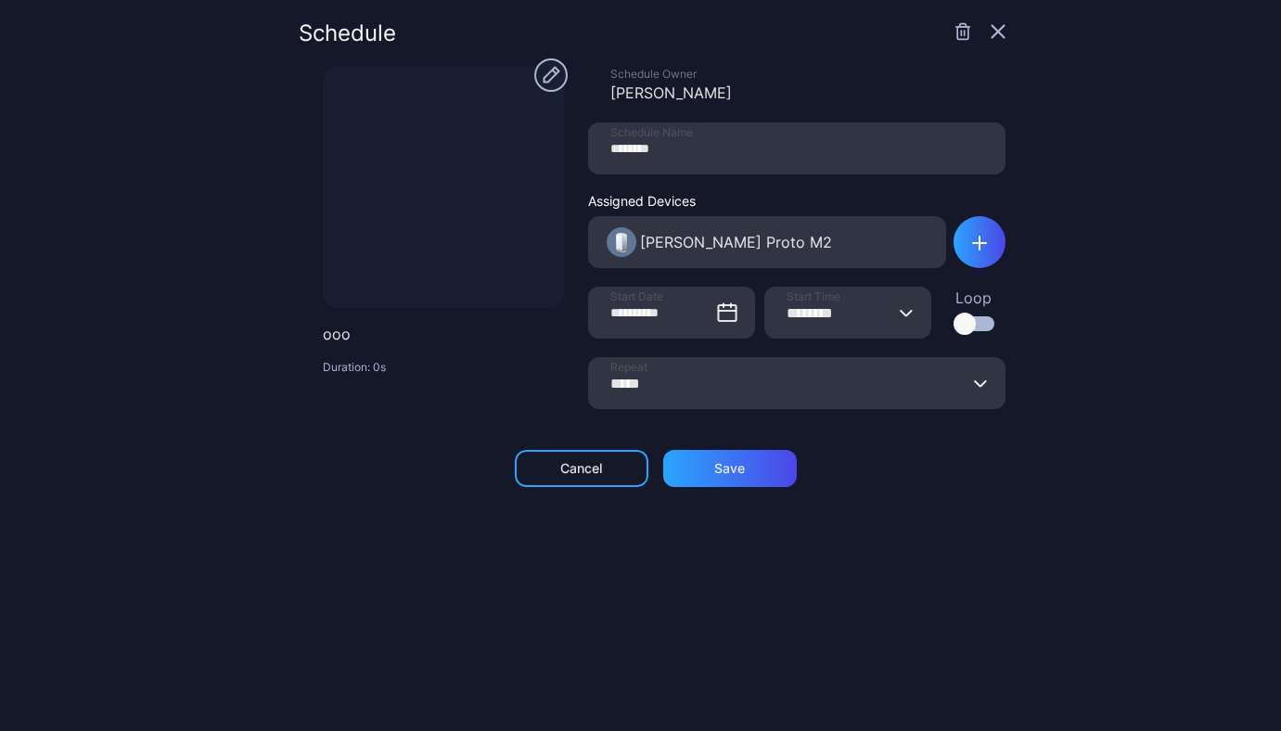
click at [936, 42] on div "Schedule" at bounding box center [652, 44] width 707 height 45
click at [953, 32] on icon "button" at bounding box center [962, 31] width 19 height 19
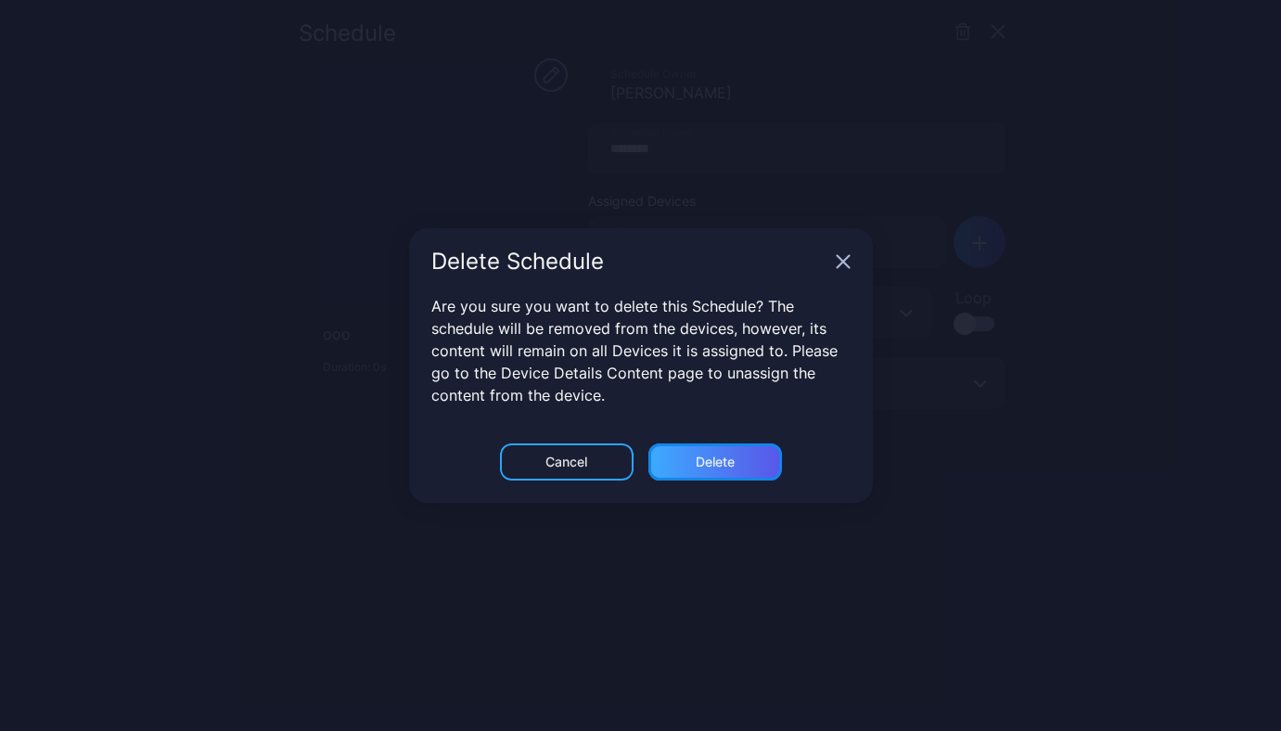
click at [731, 468] on div "Delete" at bounding box center [715, 461] width 39 height 15
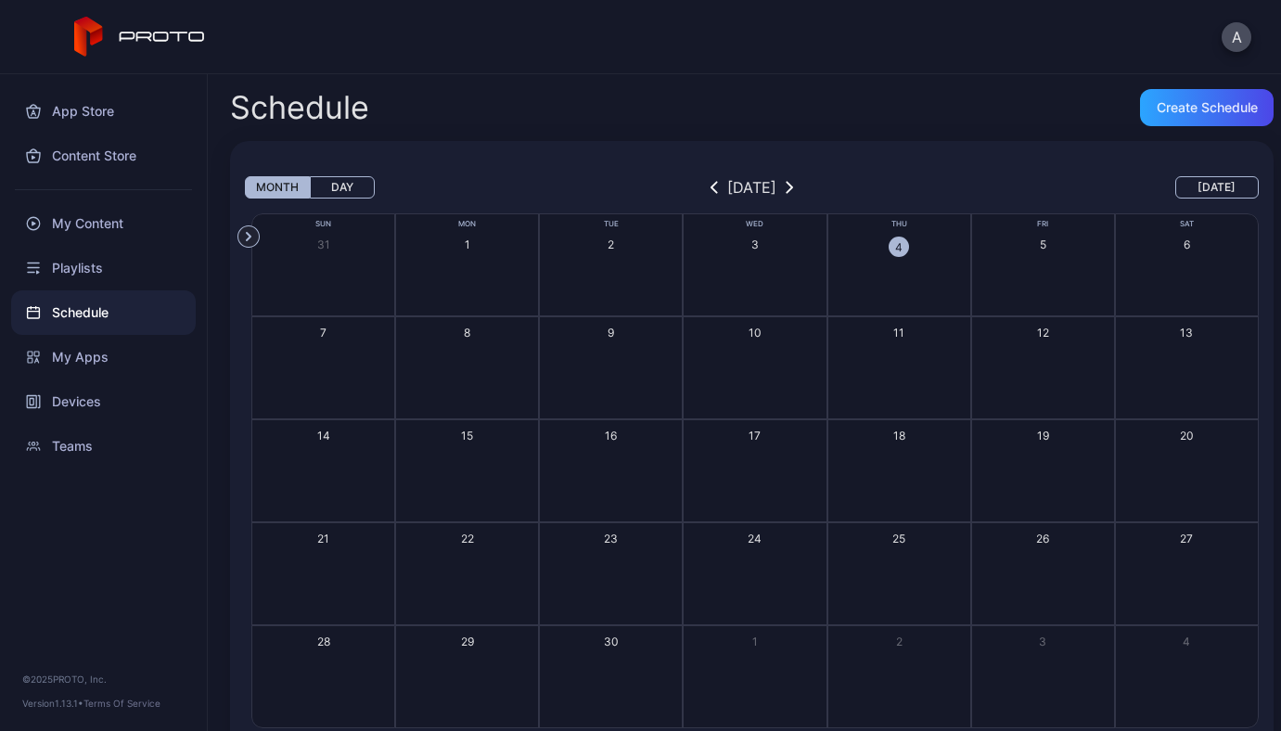
click at [903, 285] on button "4" at bounding box center [899, 264] width 144 height 103
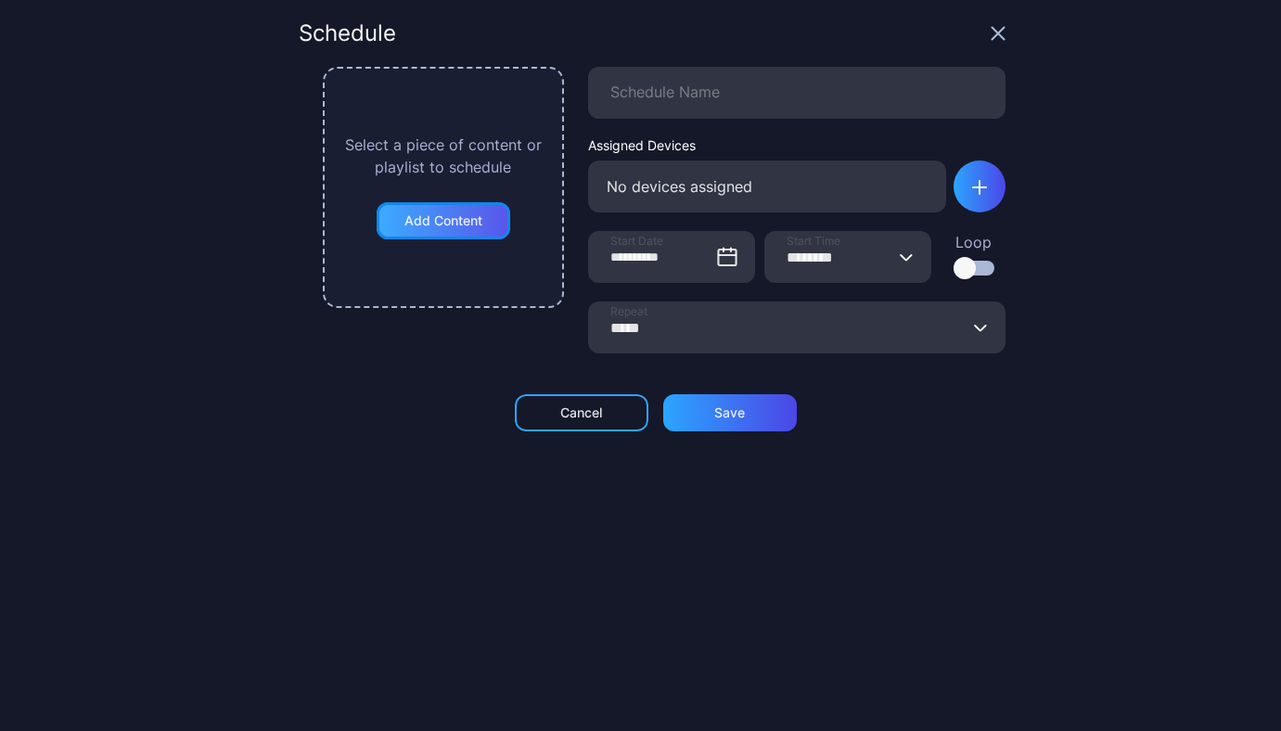
click at [452, 225] on div "Add Content" at bounding box center [443, 220] width 78 height 15
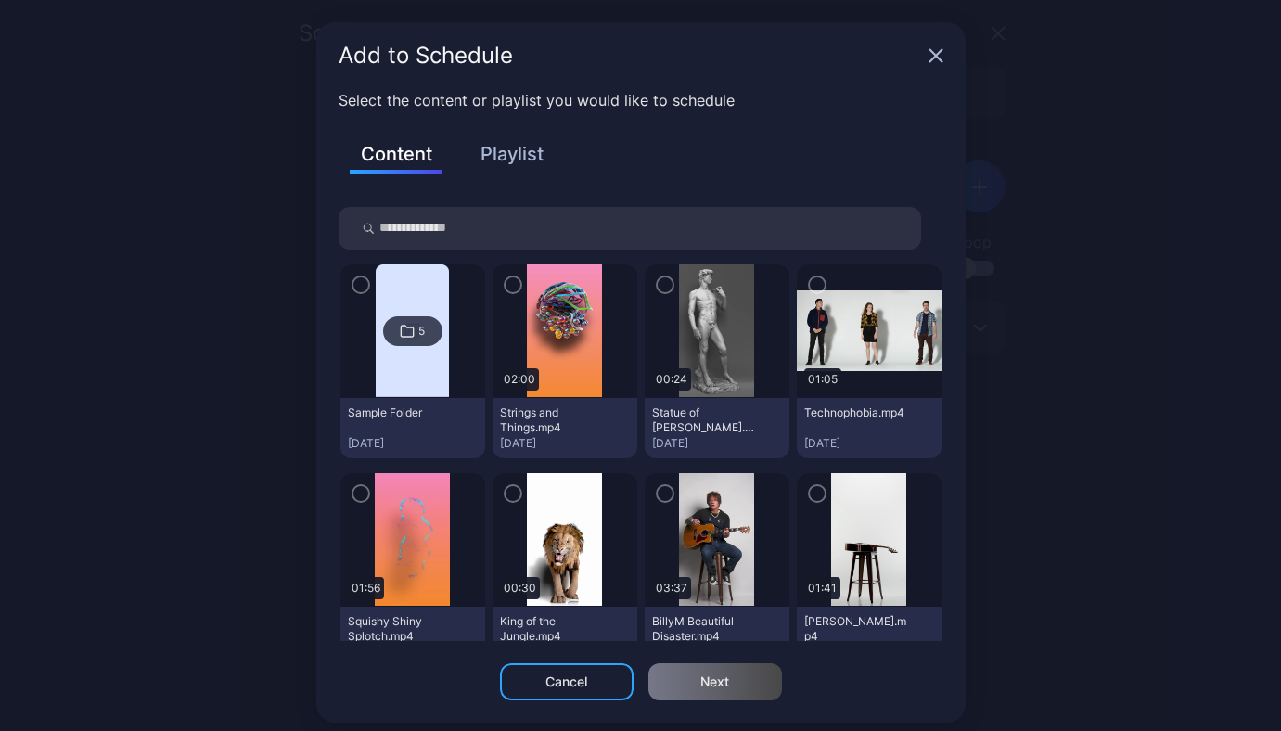
click at [505, 288] on icon "button" at bounding box center [512, 285] width 15 height 20
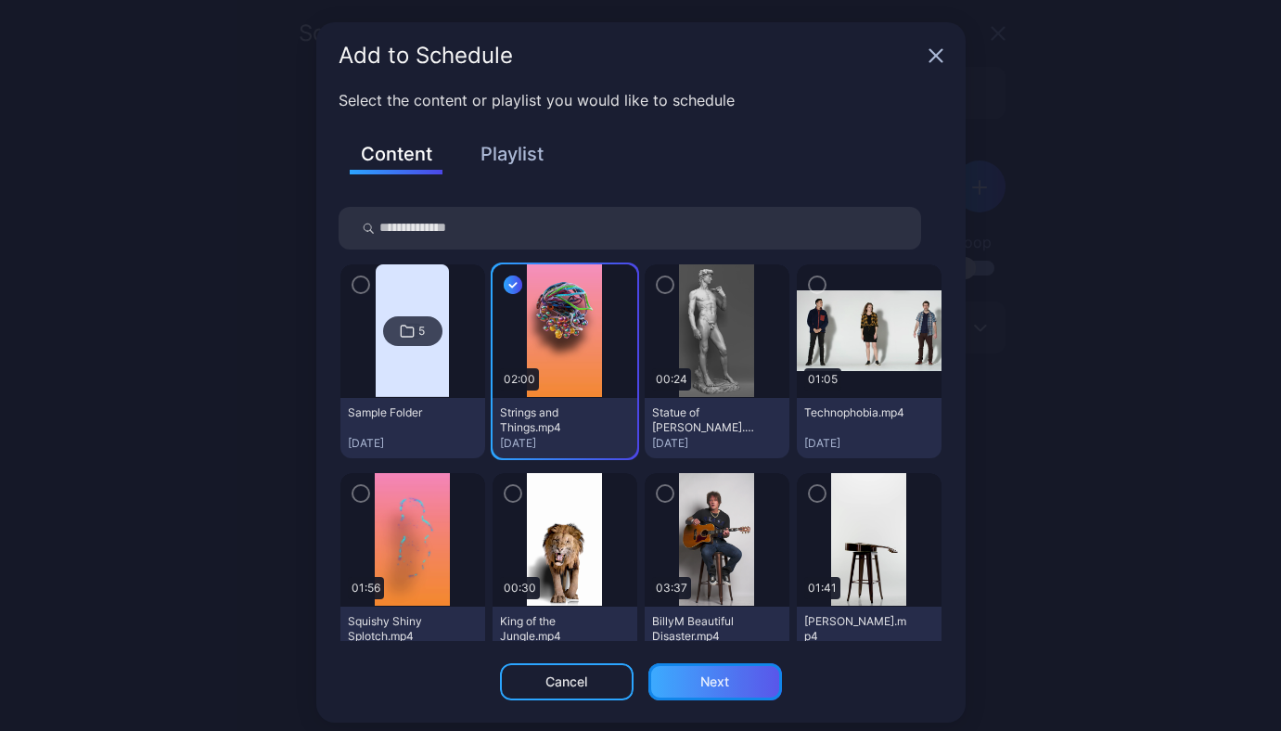
click at [722, 683] on div "Next" at bounding box center [715, 681] width 134 height 37
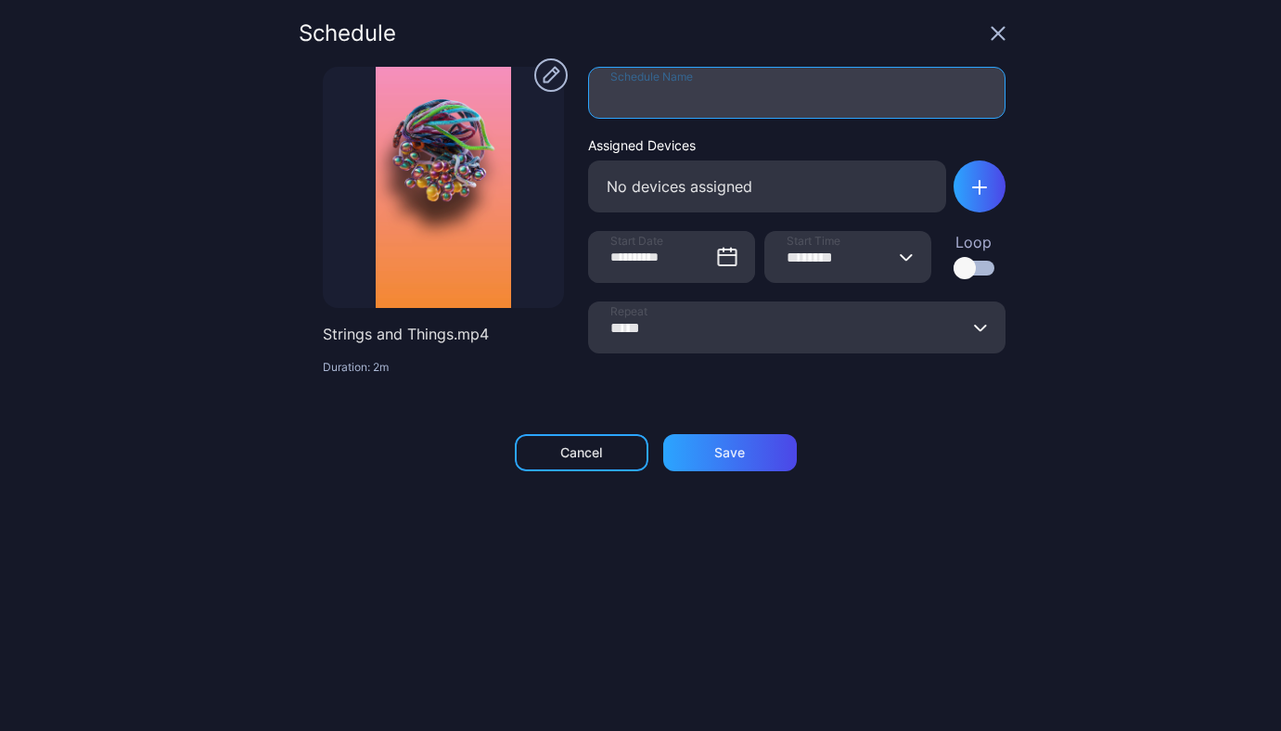
click at [804, 106] on input "Schedule Name" at bounding box center [796, 93] width 417 height 52
click at [749, 98] on input "Schedule Name" at bounding box center [796, 93] width 417 height 52
type input "***"
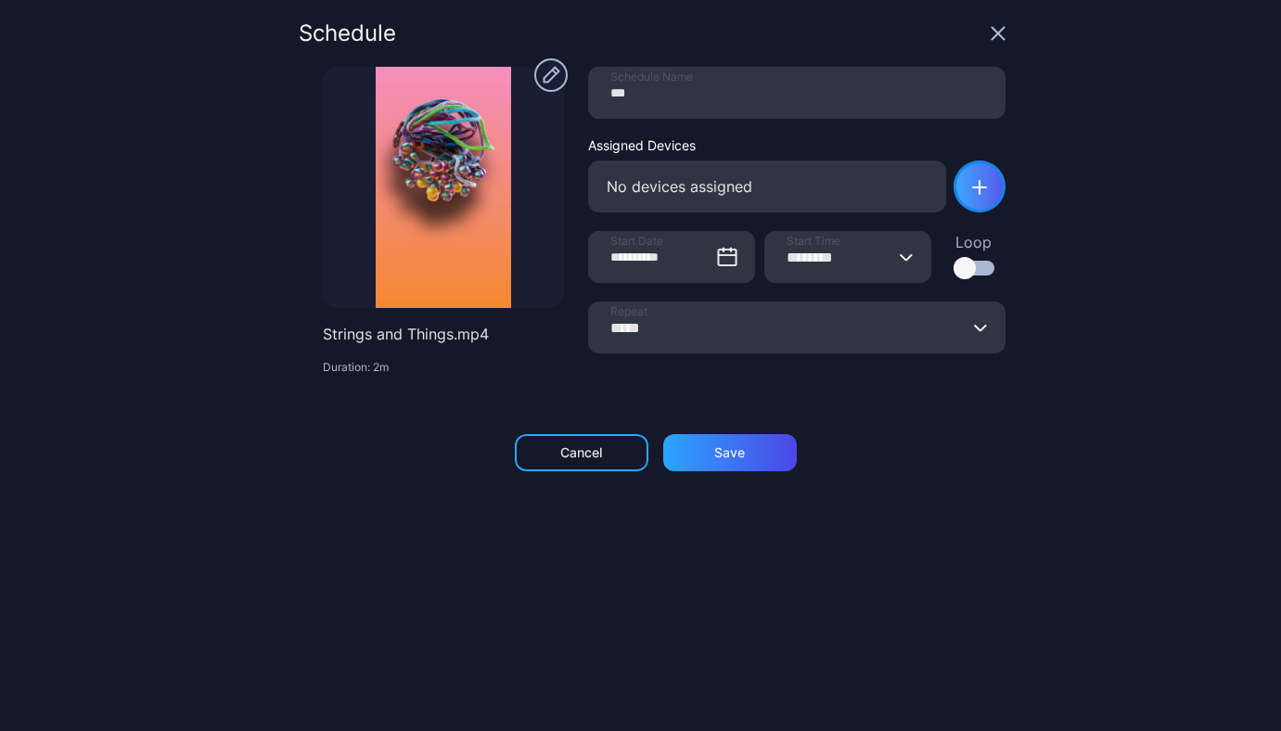
type input "********"
click at [980, 177] on div "button" at bounding box center [979, 186] width 52 height 52
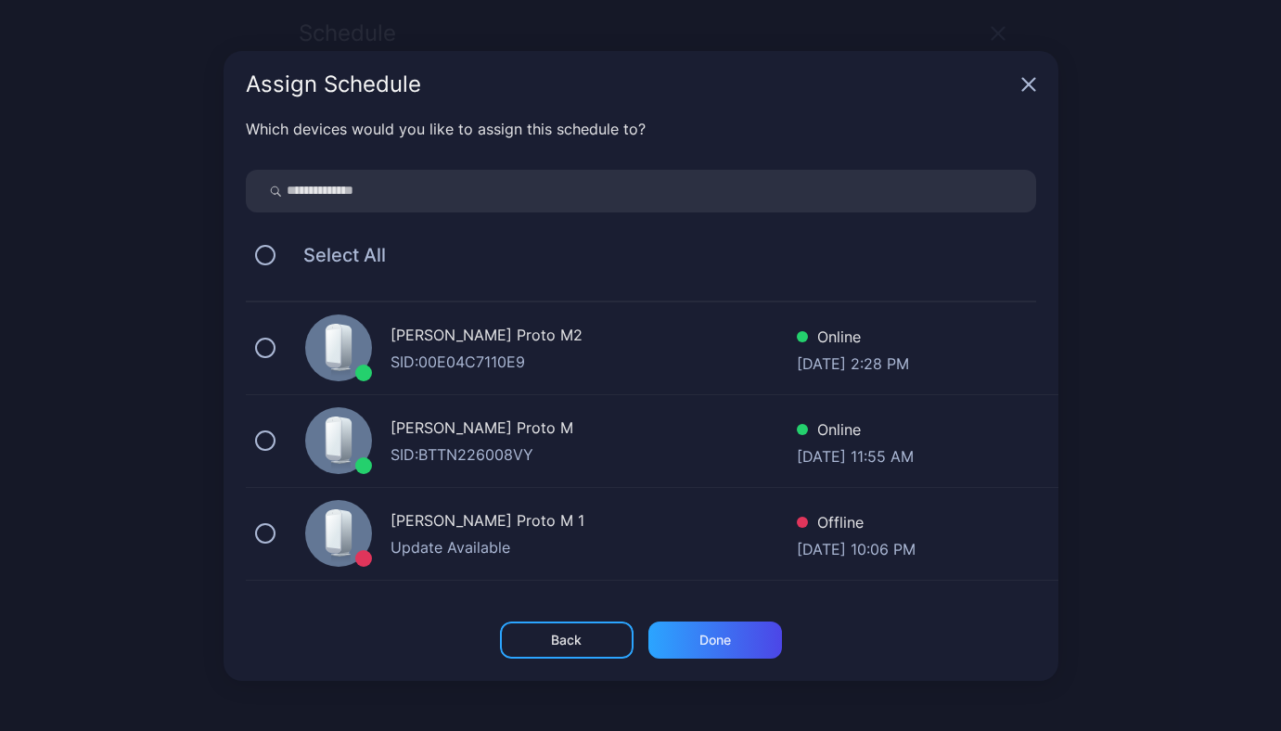
click at [527, 341] on div "[PERSON_NAME] Proto M2" at bounding box center [593, 337] width 406 height 27
click at [703, 652] on div "Done" at bounding box center [715, 639] width 134 height 37
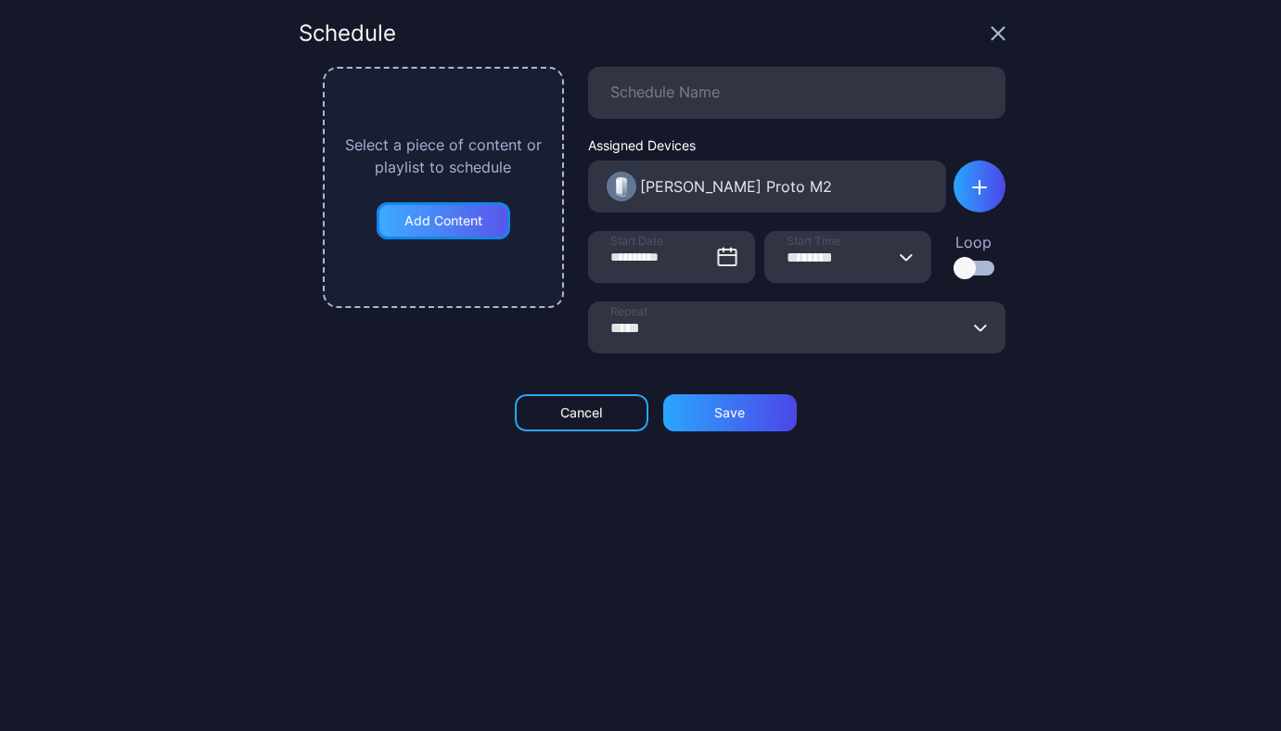
click at [450, 224] on div "Add Content" at bounding box center [443, 220] width 78 height 15
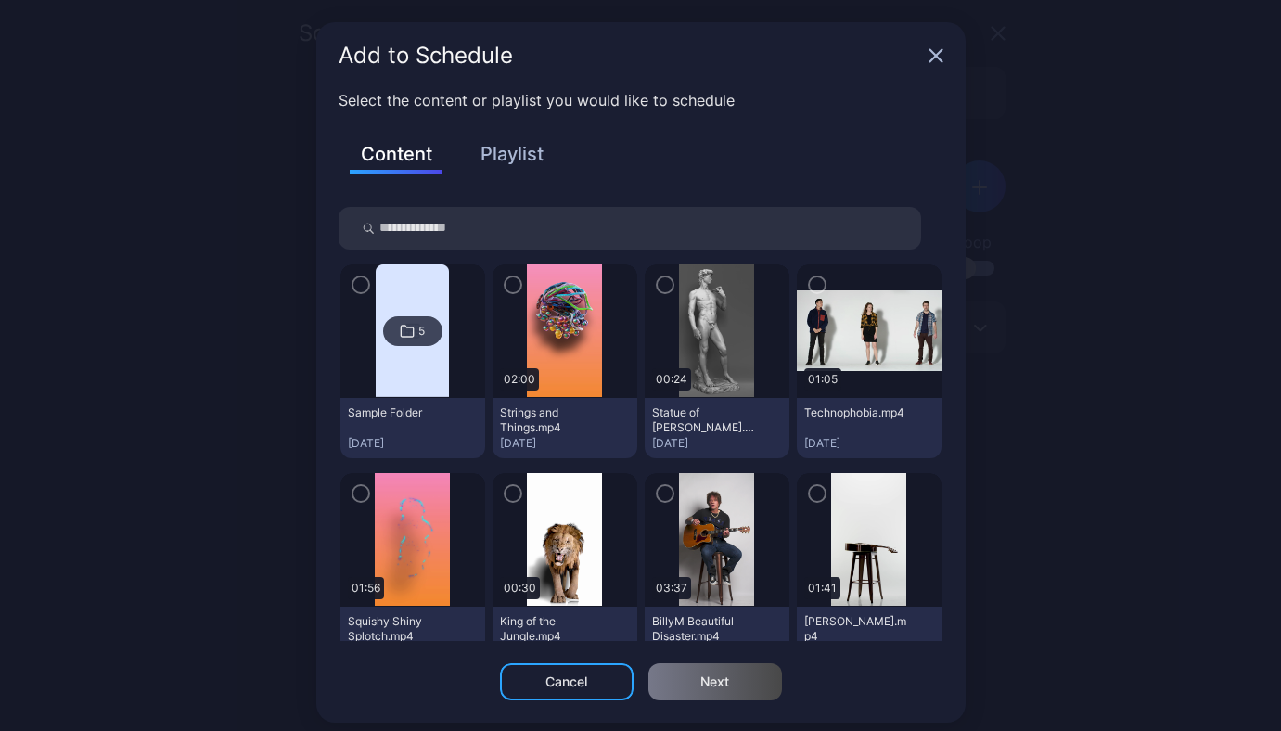
click at [536, 315] on img at bounding box center [564, 331] width 75 height 134
click at [505, 287] on icon "button" at bounding box center [512, 285] width 15 height 20
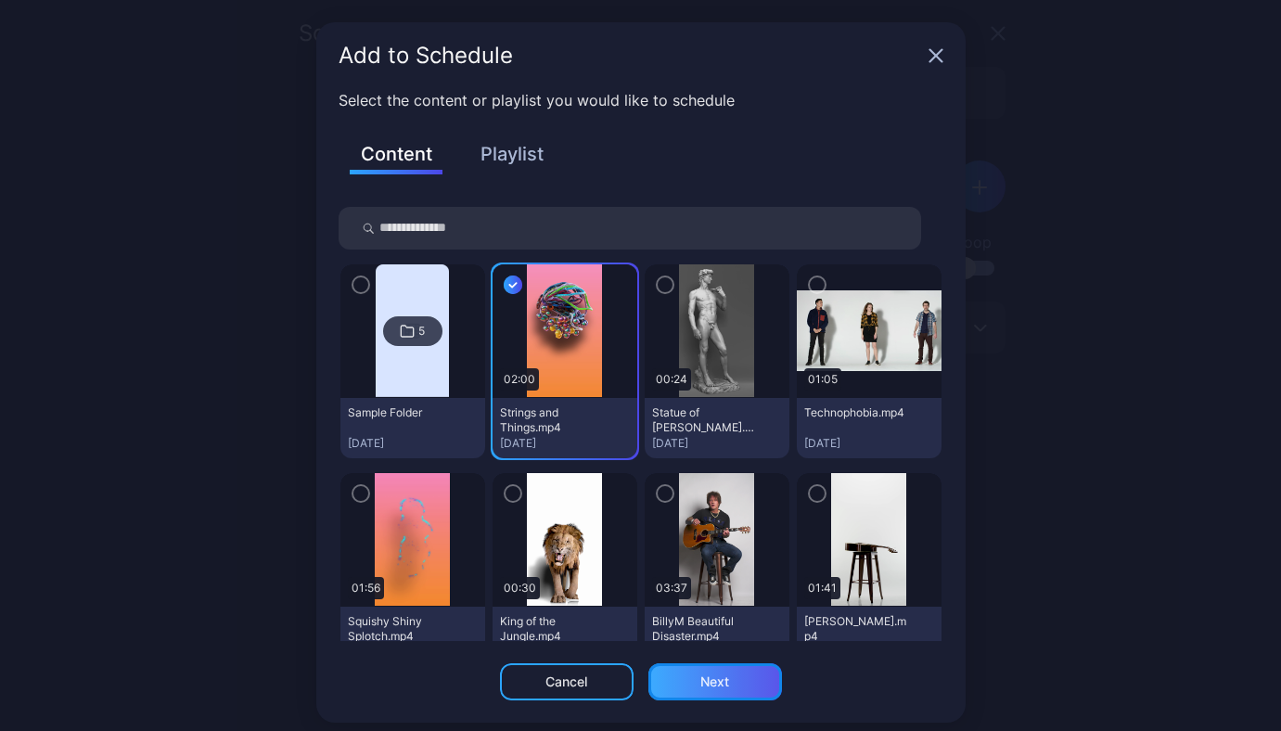
click at [721, 682] on div "Next" at bounding box center [715, 681] width 134 height 37
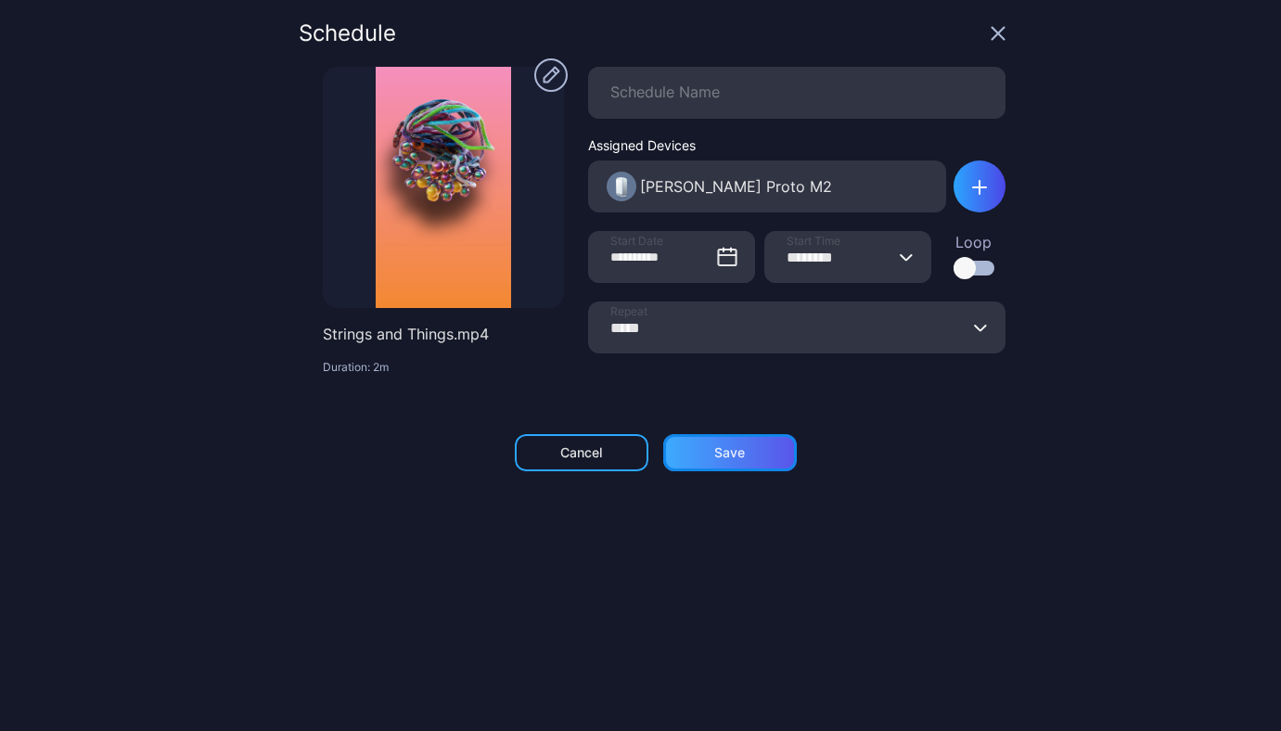
click at [693, 463] on div "Save" at bounding box center [730, 452] width 134 height 37
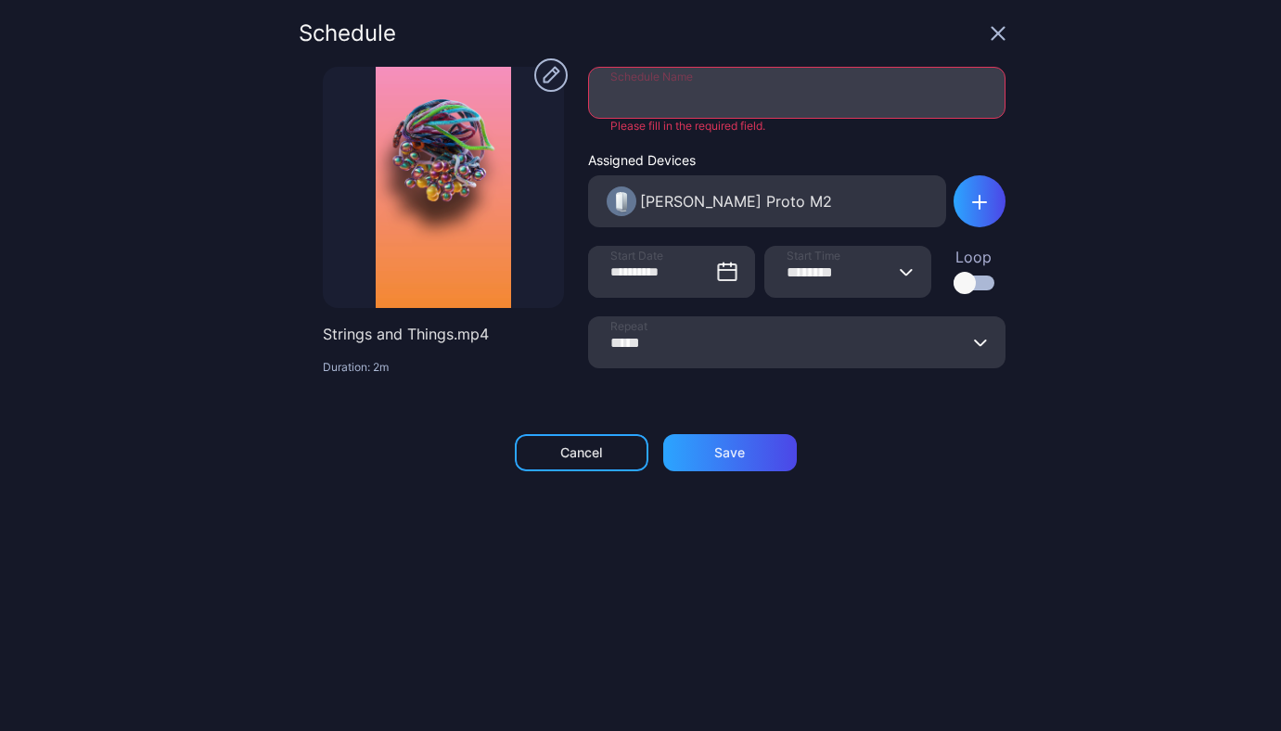
click at [649, 94] on input "Schedule Name" at bounding box center [796, 93] width 417 height 52
type input "***"
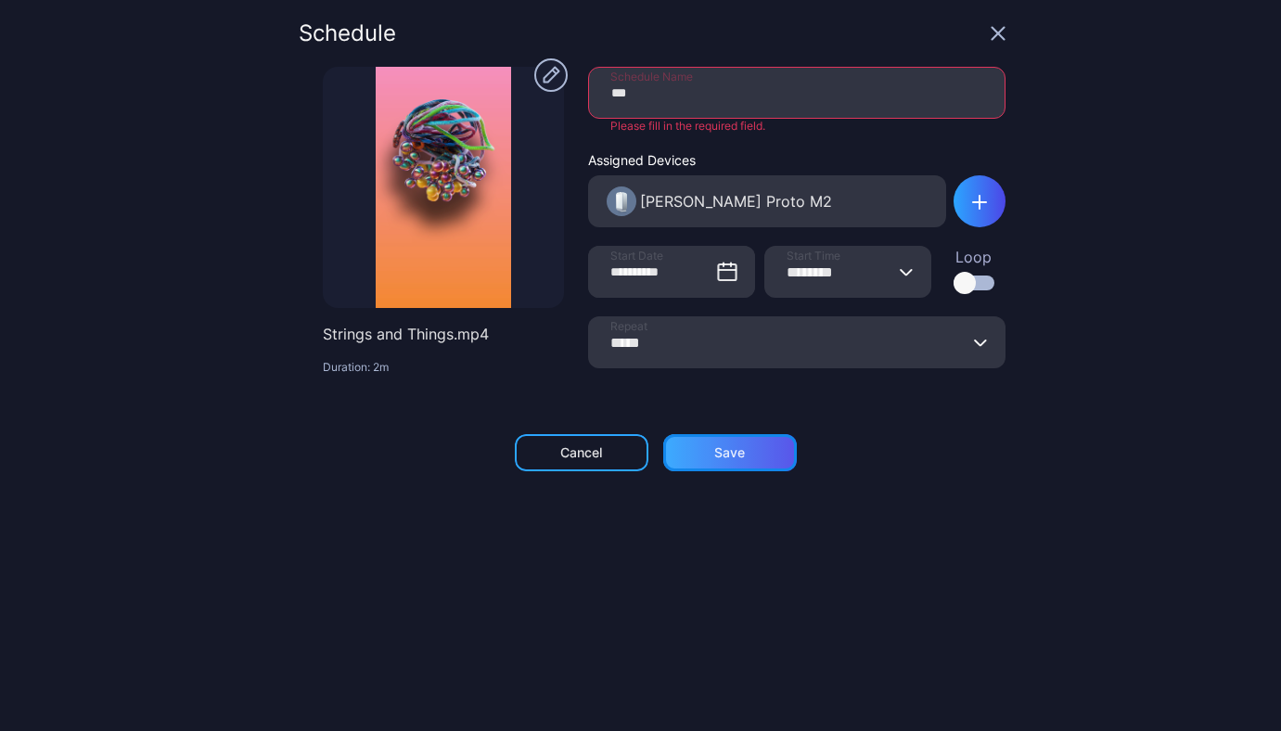
click at [735, 464] on div "Save" at bounding box center [730, 452] width 134 height 37
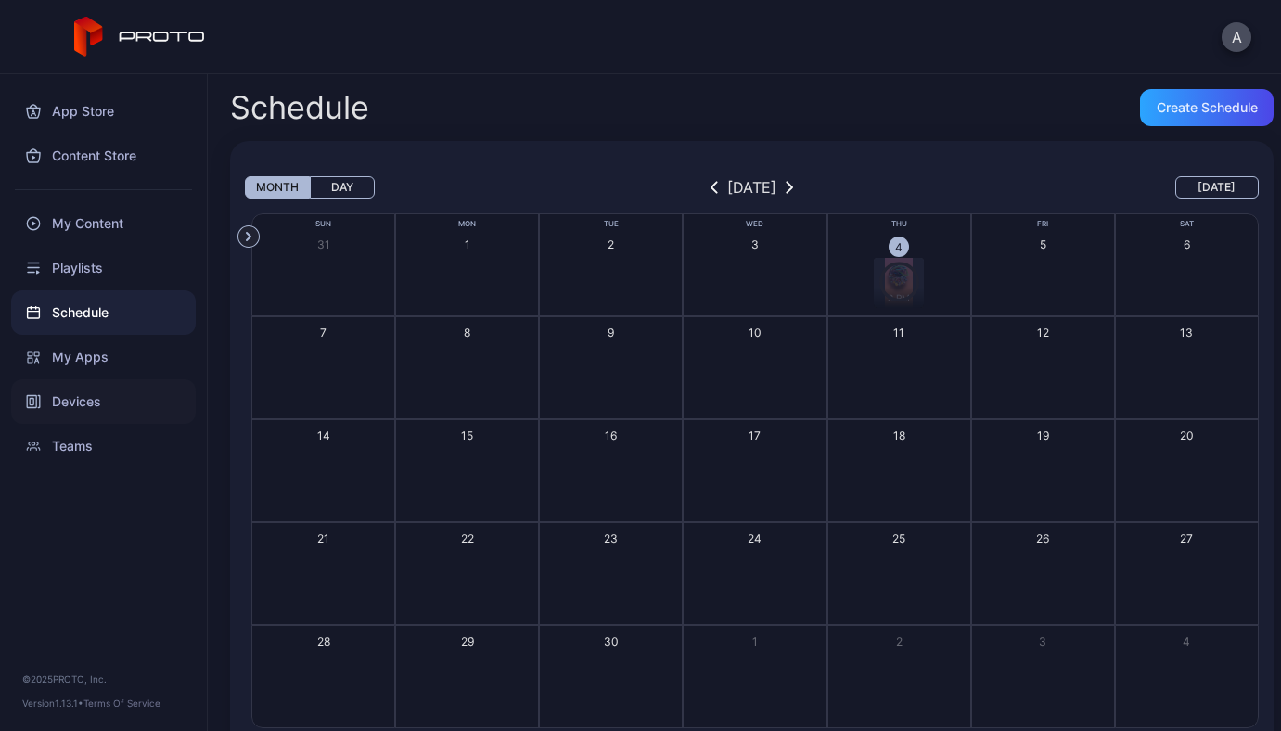
click at [100, 407] on div "Devices" at bounding box center [103, 401] width 185 height 45
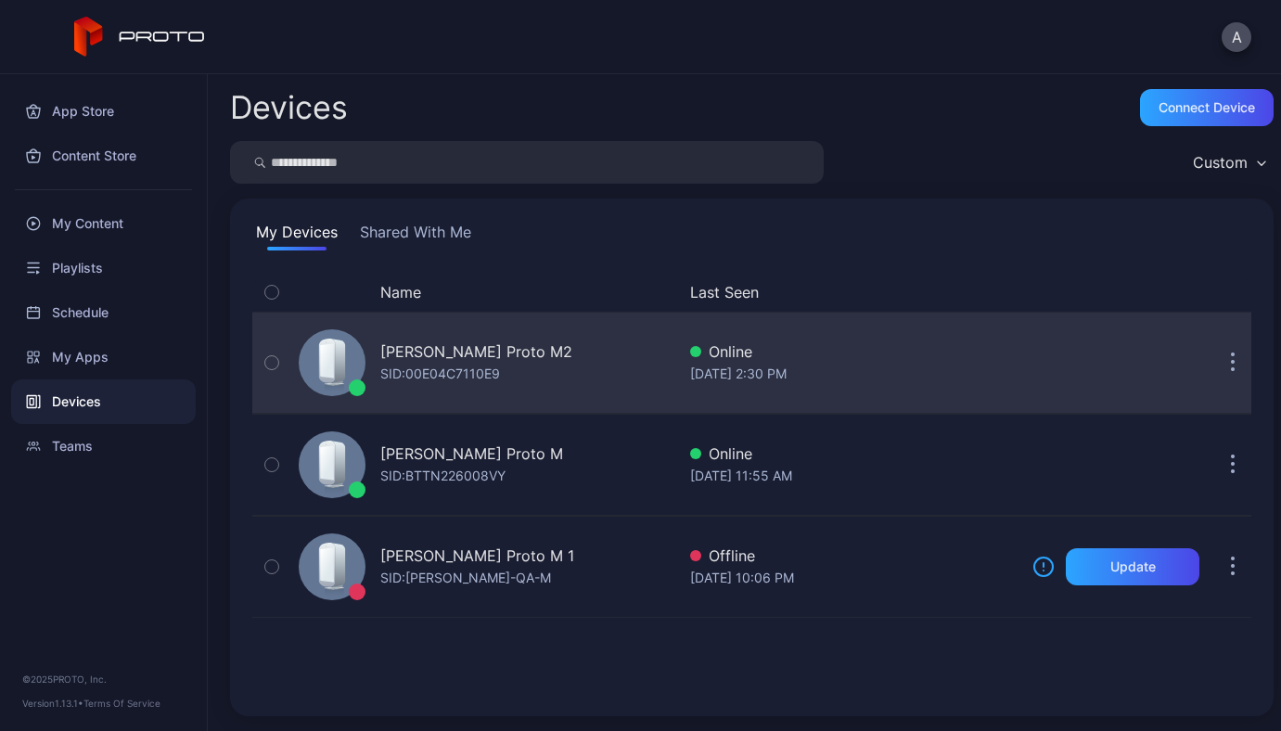
click at [416, 361] on div "[PERSON_NAME] Proto M2" at bounding box center [476, 351] width 192 height 22
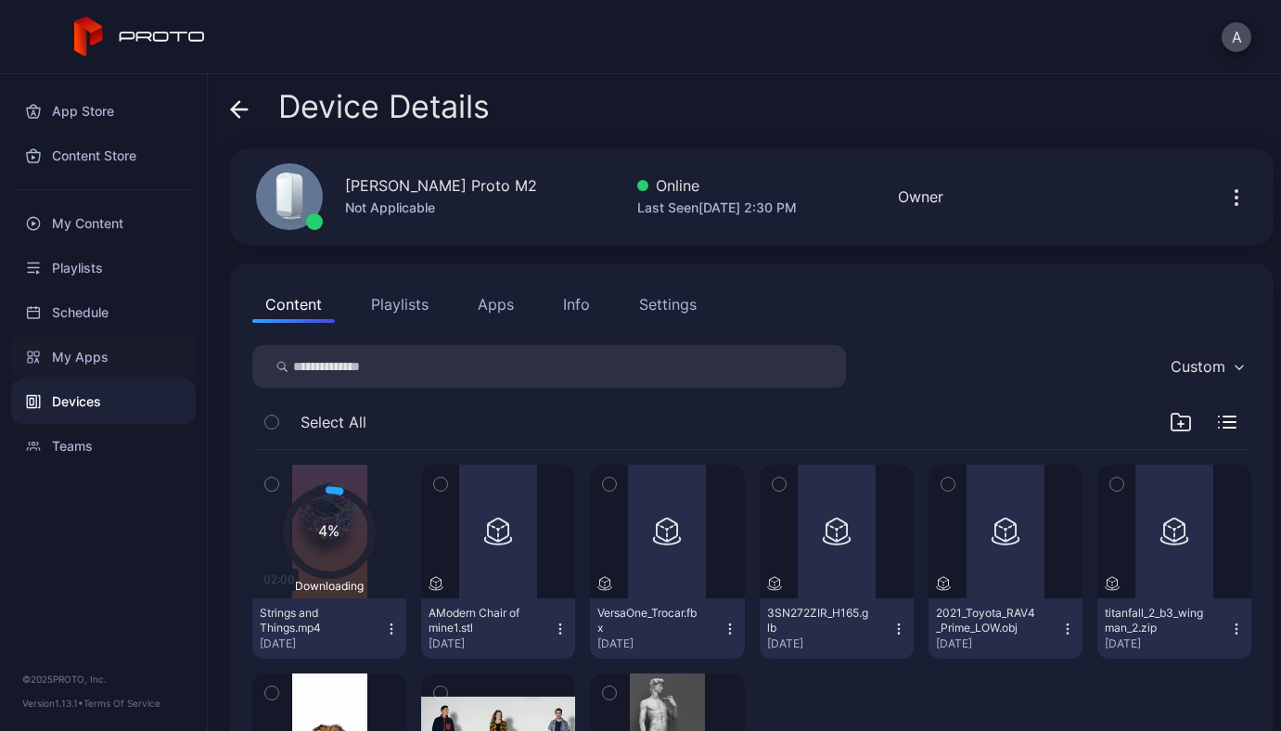
click at [100, 356] on div "My Apps" at bounding box center [103, 357] width 185 height 45
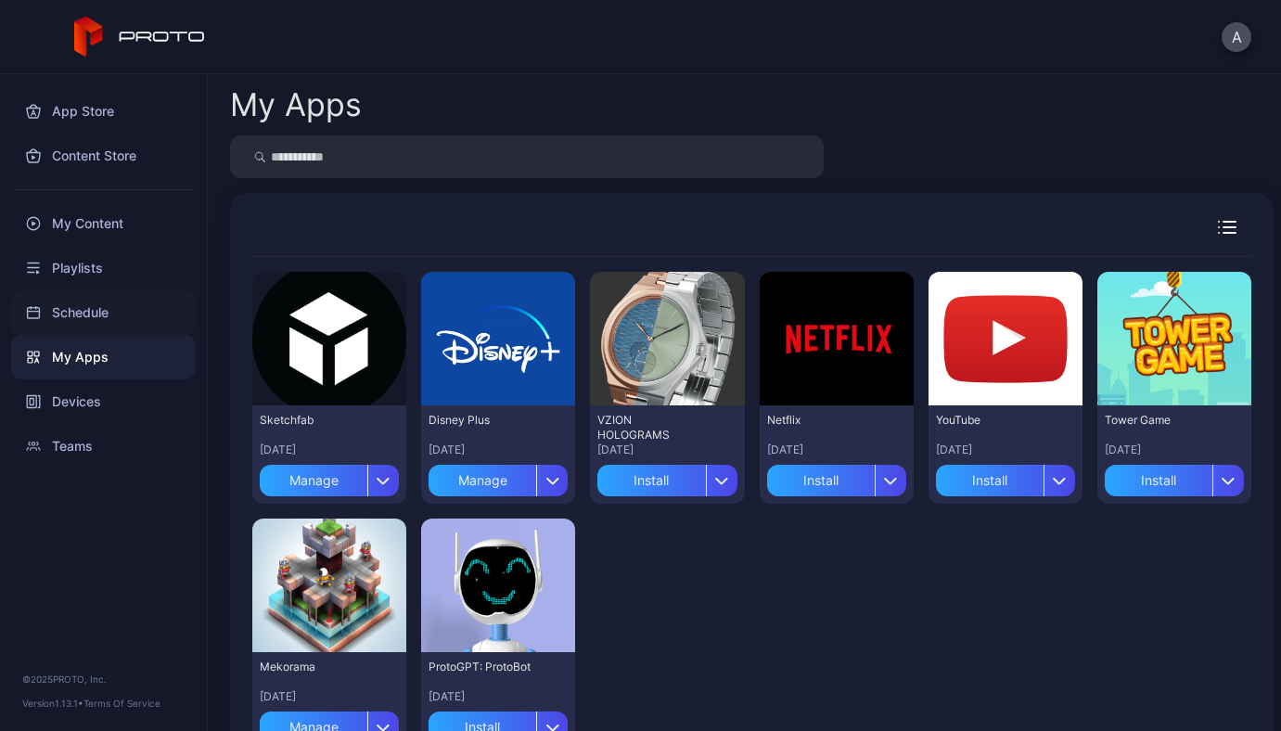
click at [96, 306] on div "Schedule" at bounding box center [103, 312] width 185 height 45
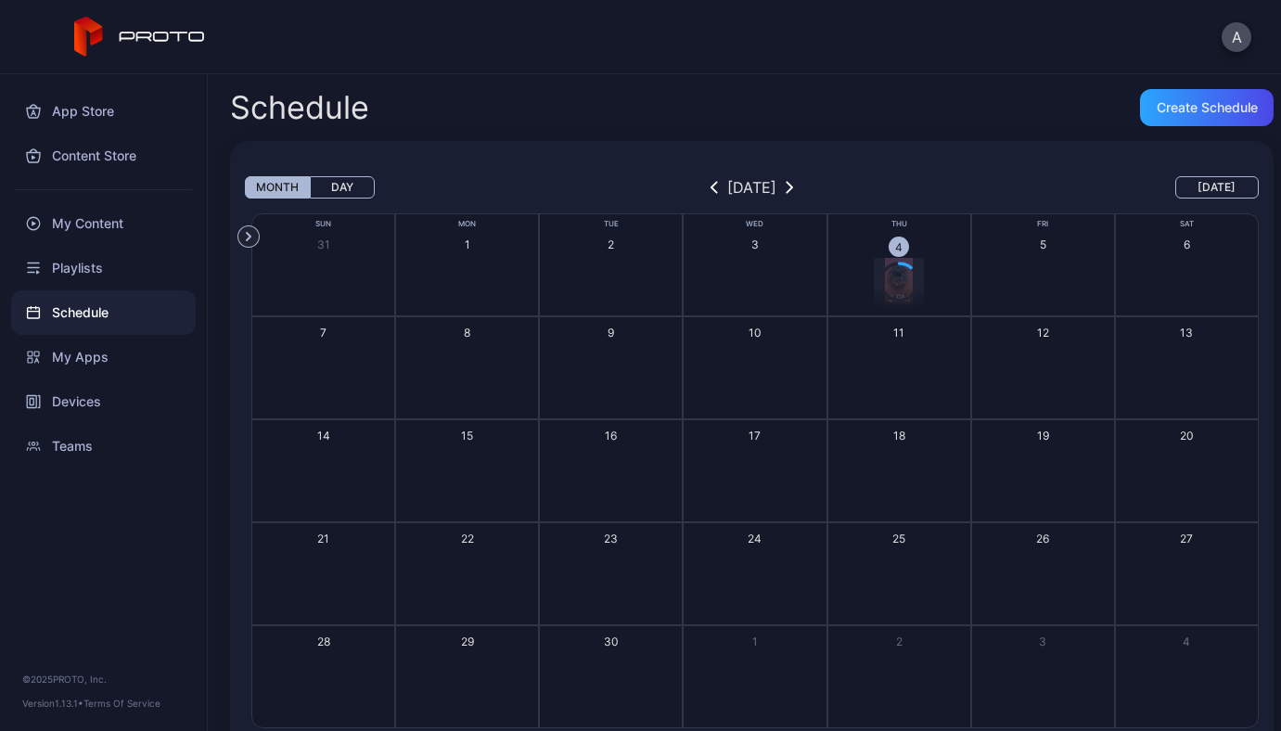
click at [893, 277] on icon "button" at bounding box center [898, 281] width 37 height 37
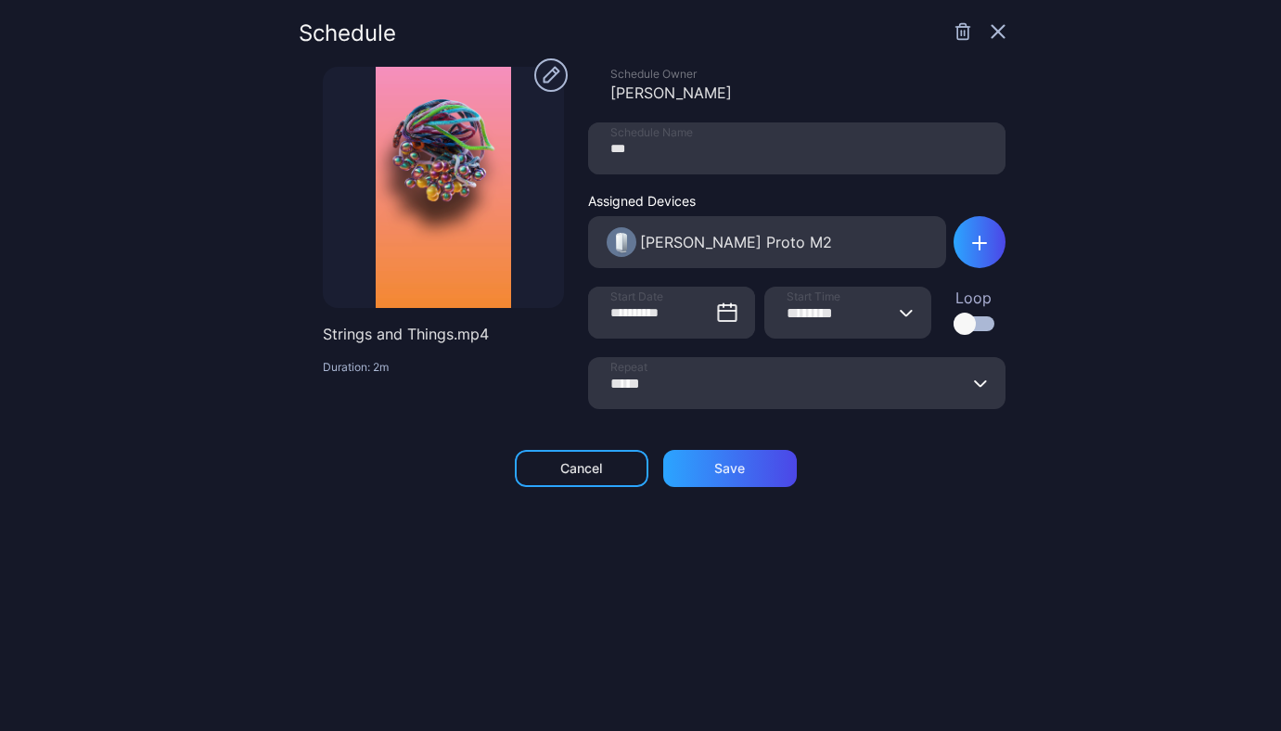
click at [990, 32] on icon "button" at bounding box center [997, 31] width 15 height 15
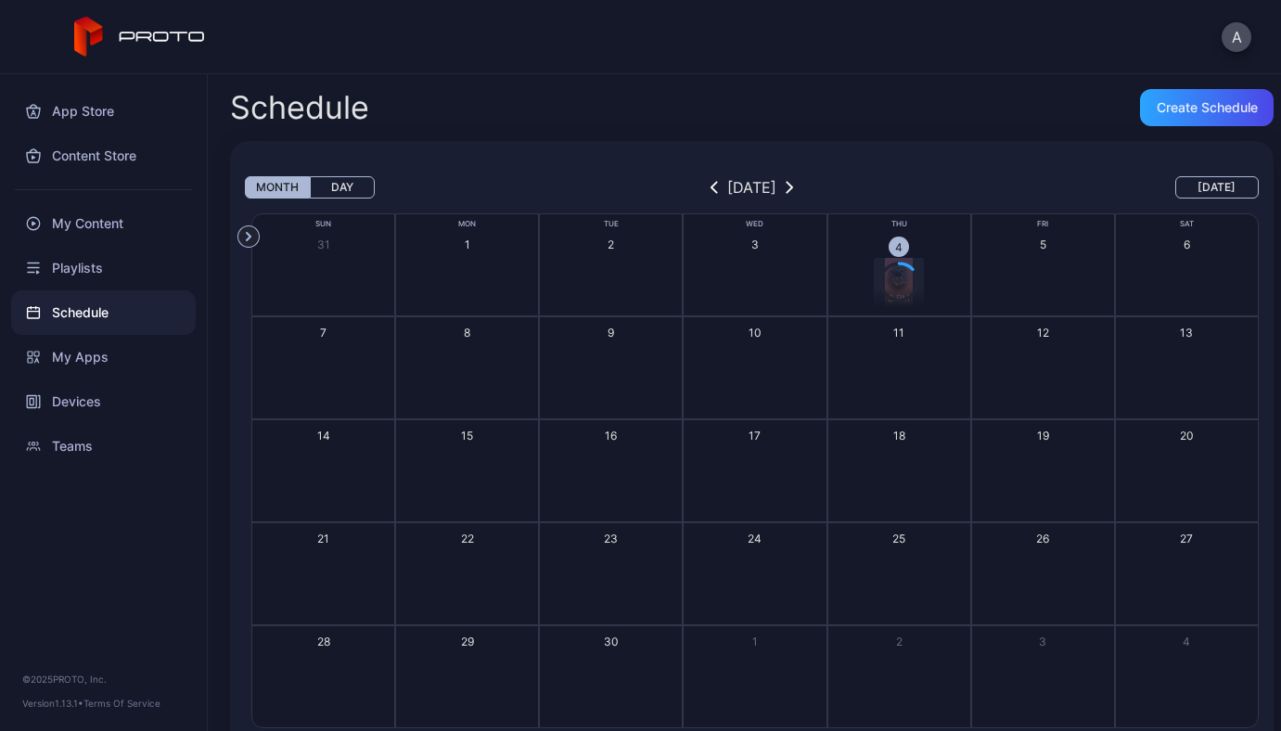
click at [880, 275] on icon "button" at bounding box center [898, 281] width 37 height 37
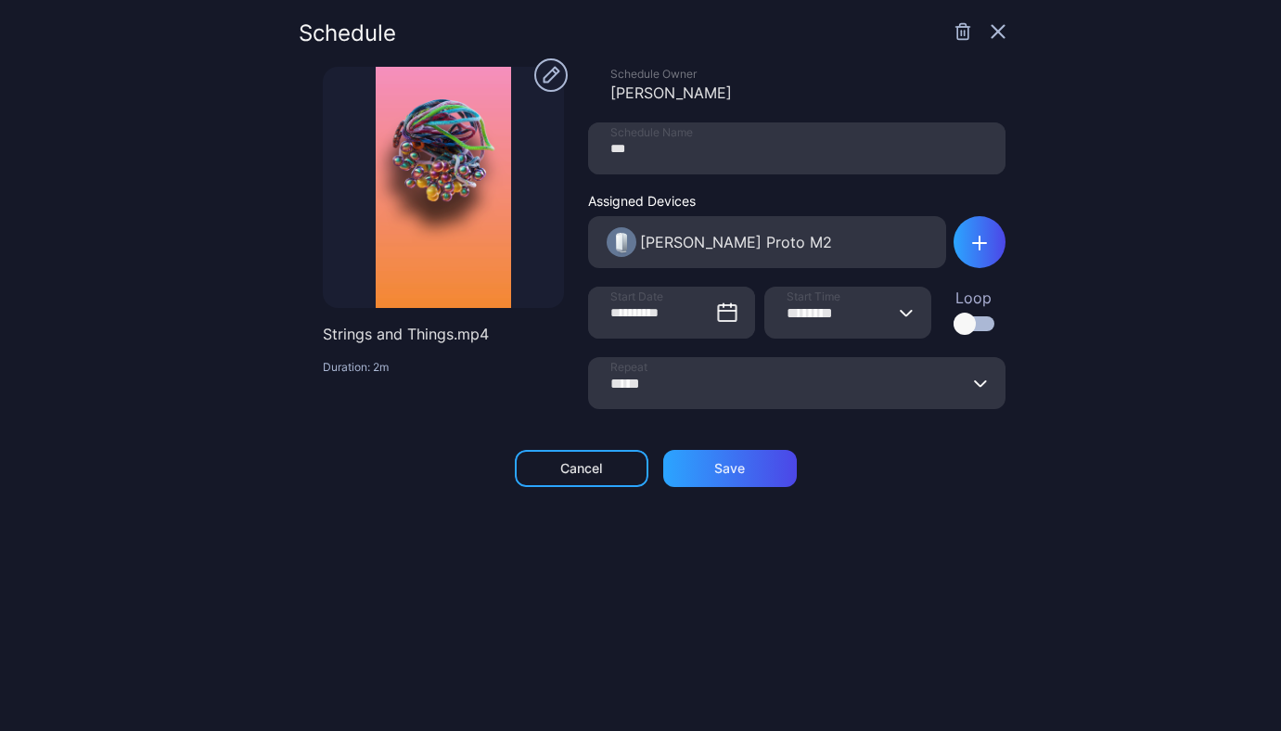
click at [957, 39] on icon "button" at bounding box center [962, 32] width 11 height 16
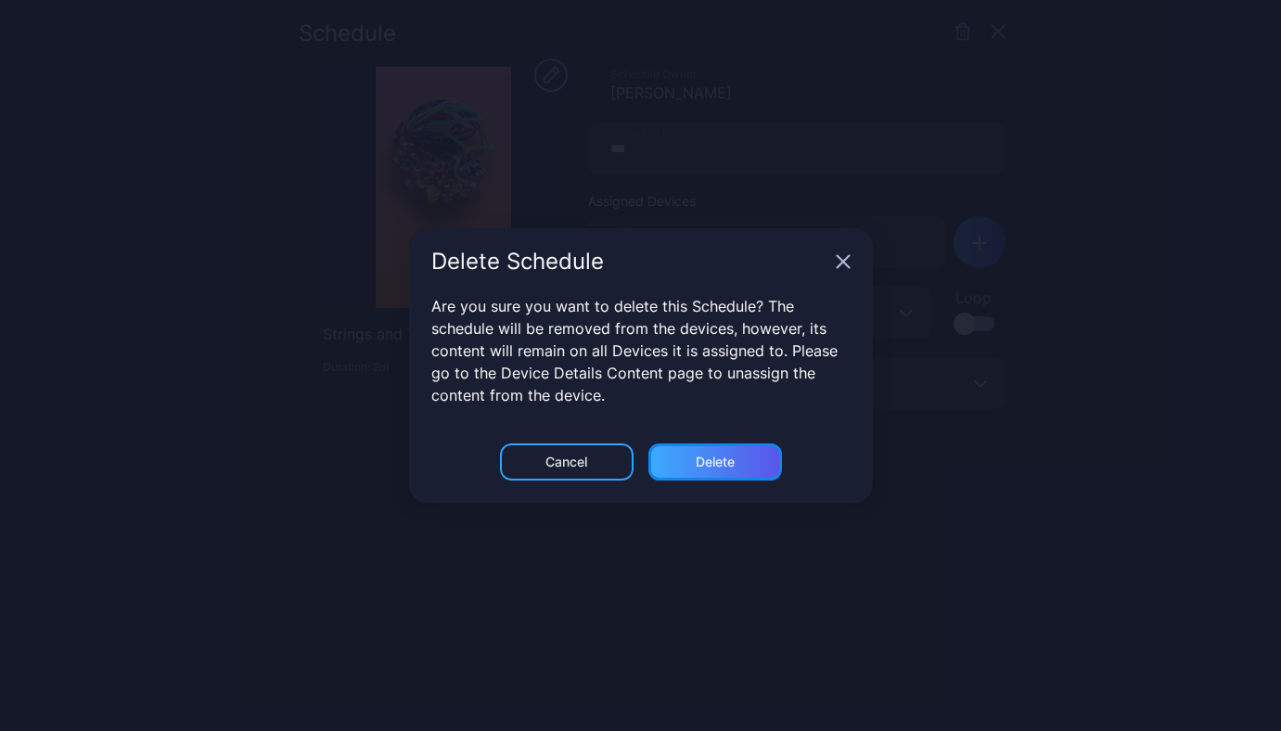
click at [718, 444] on div "Delete" at bounding box center [715, 461] width 134 height 37
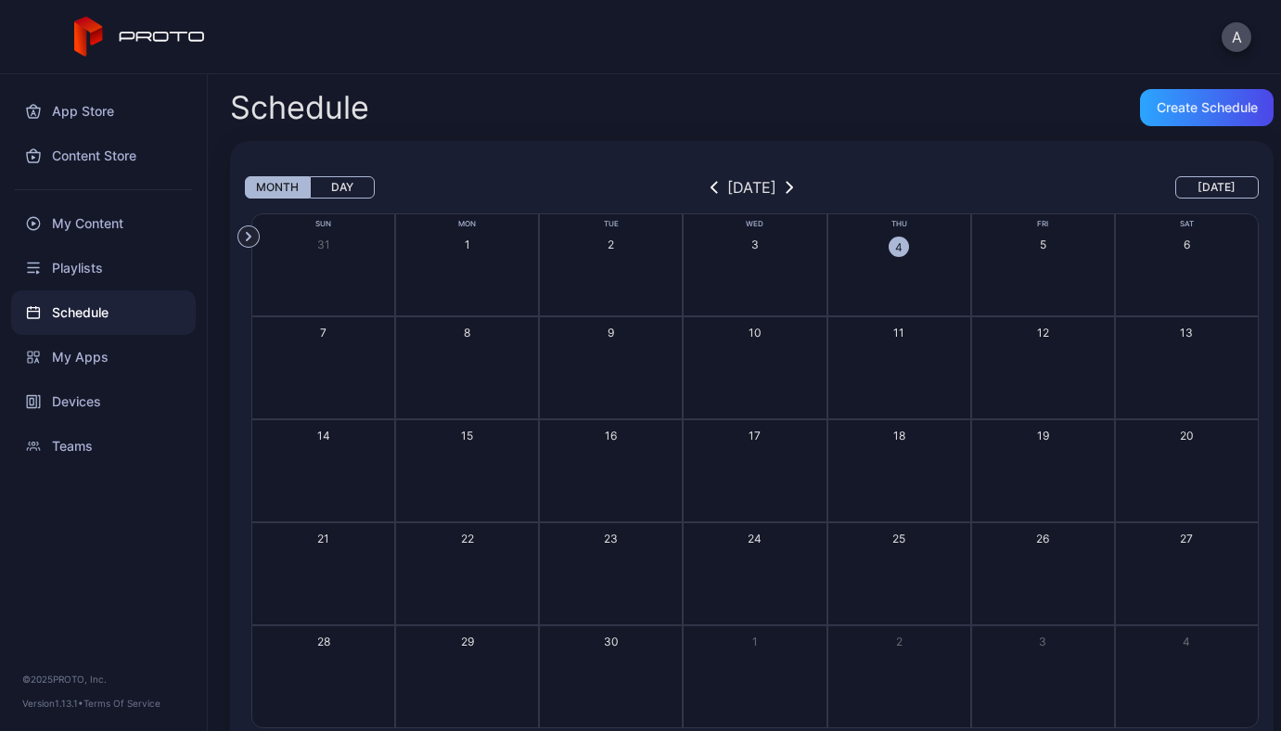
click at [896, 254] on button "4" at bounding box center [899, 264] width 144 height 103
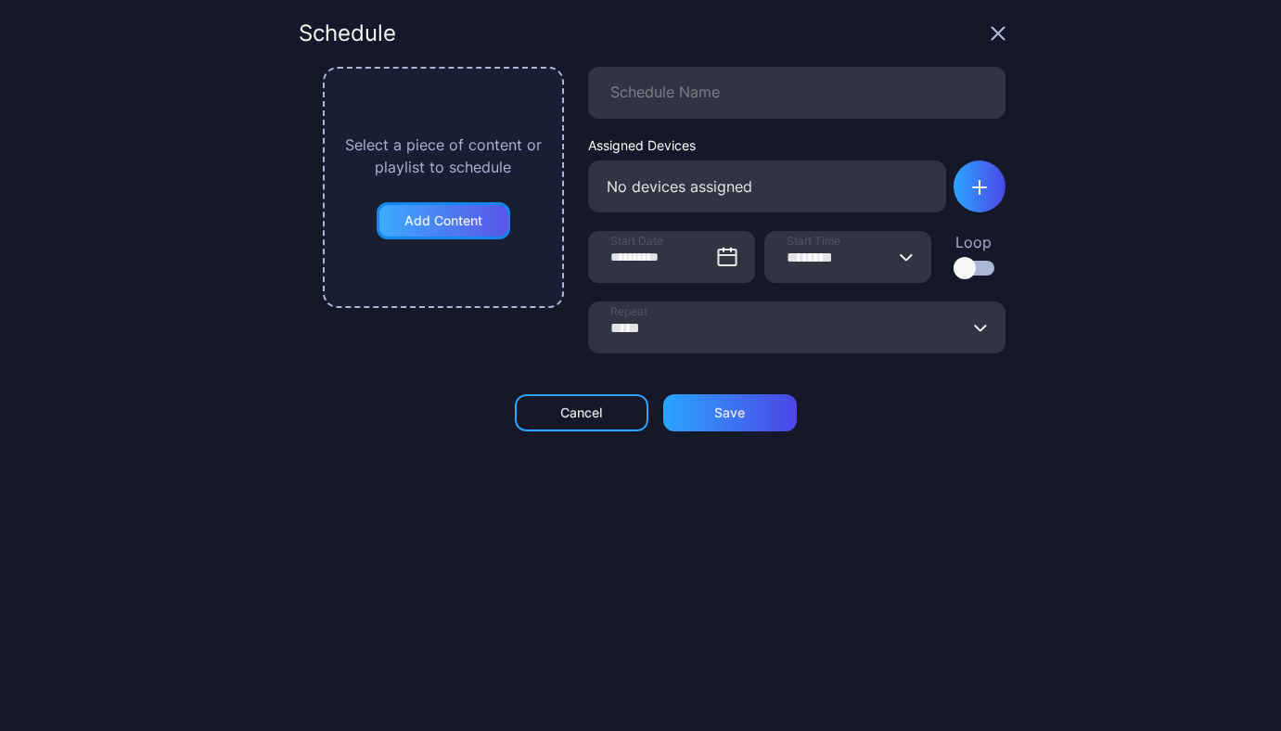
click at [434, 220] on div "Add Content" at bounding box center [443, 220] width 78 height 15
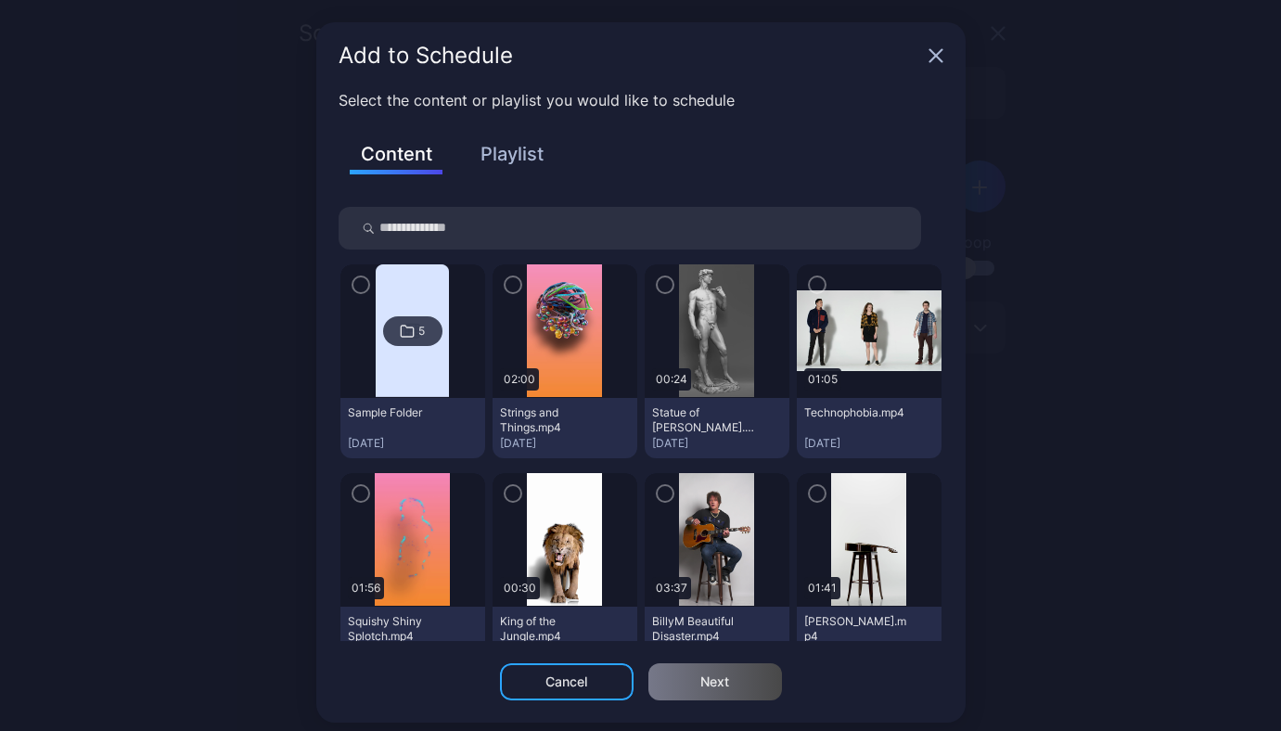
click at [645, 295] on div at bounding box center [717, 331] width 145 height 134
click at [658, 285] on icon "button" at bounding box center [665, 285] width 15 height 20
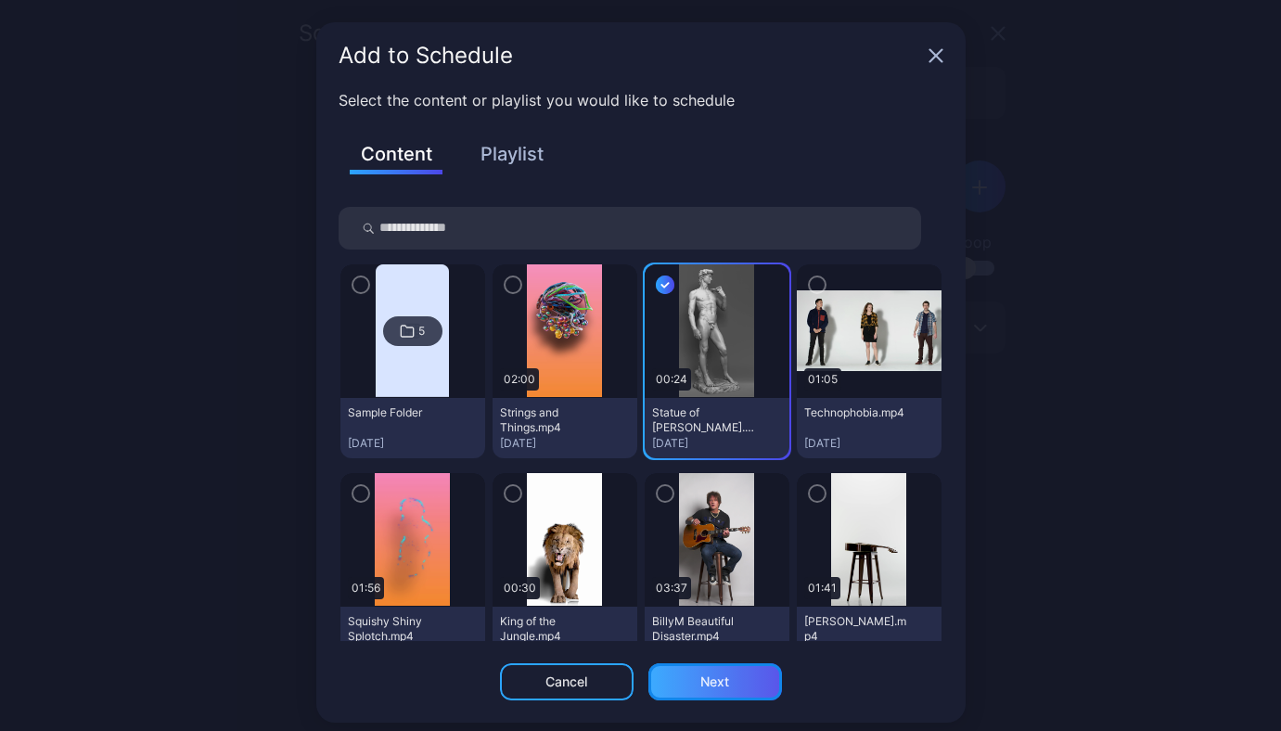
click at [700, 683] on div "Next" at bounding box center [714, 681] width 29 height 15
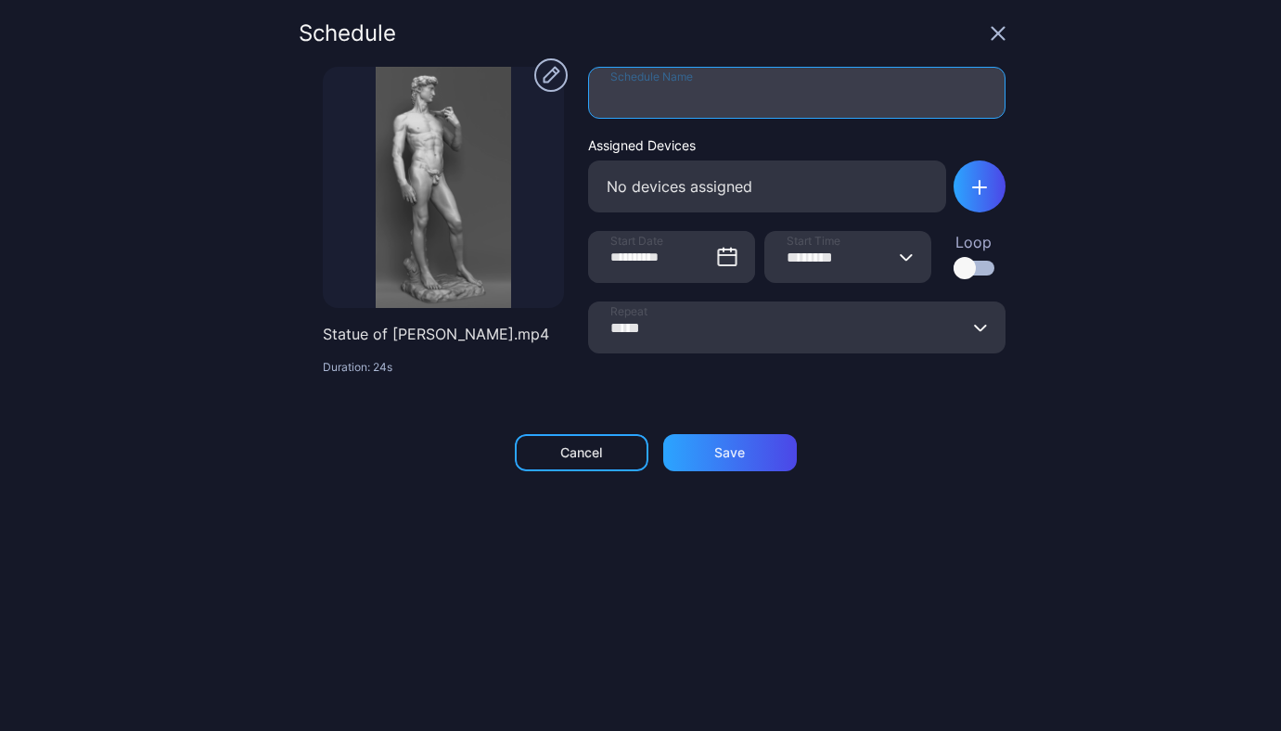
click at [708, 103] on input "Schedule Name" at bounding box center [796, 93] width 417 height 52
type input "***"
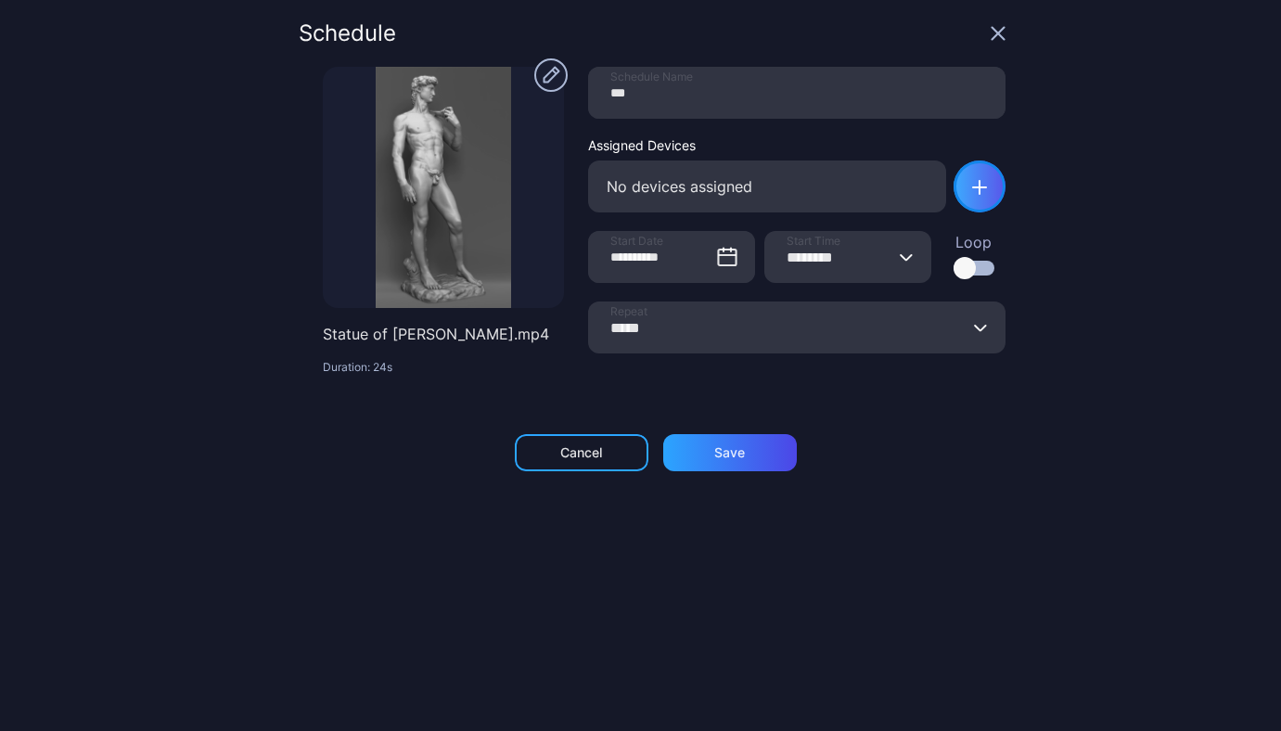
click at [953, 175] on div "button" at bounding box center [979, 186] width 52 height 52
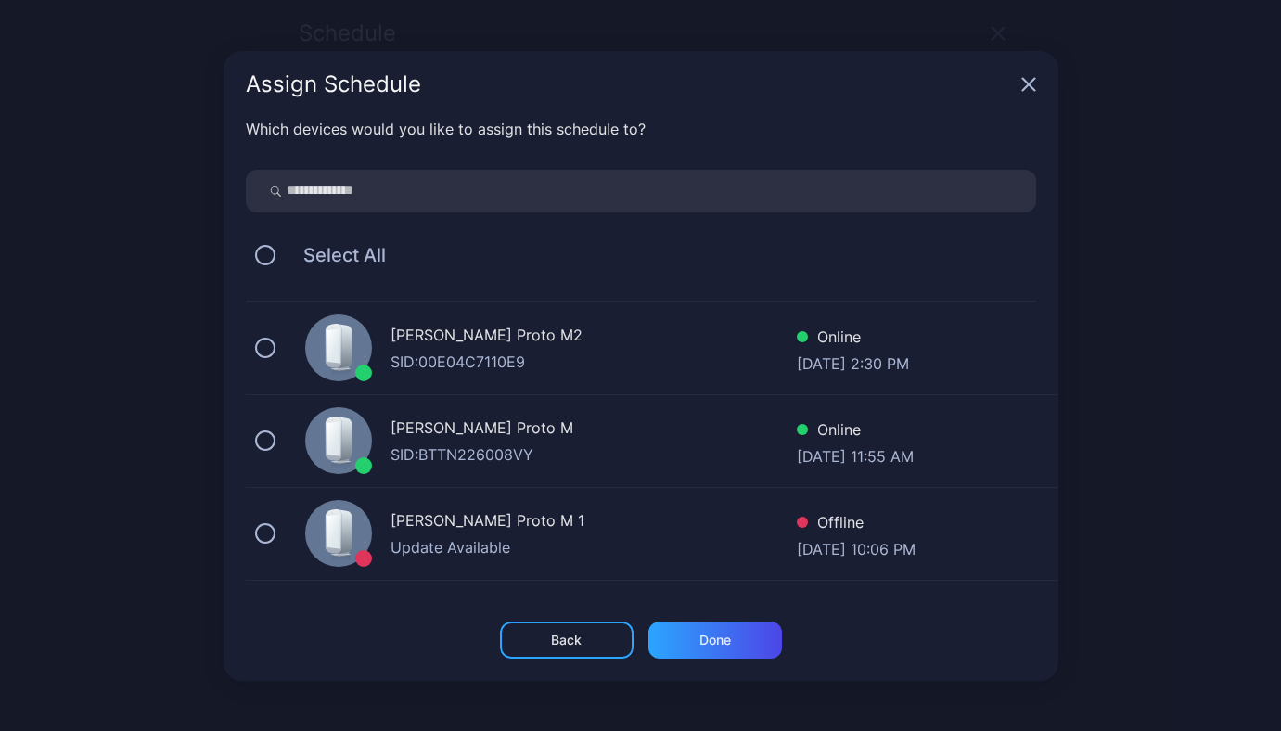
click at [486, 346] on div "[PERSON_NAME] Proto M2" at bounding box center [593, 337] width 406 height 27
click at [709, 650] on div "Done" at bounding box center [715, 639] width 134 height 37
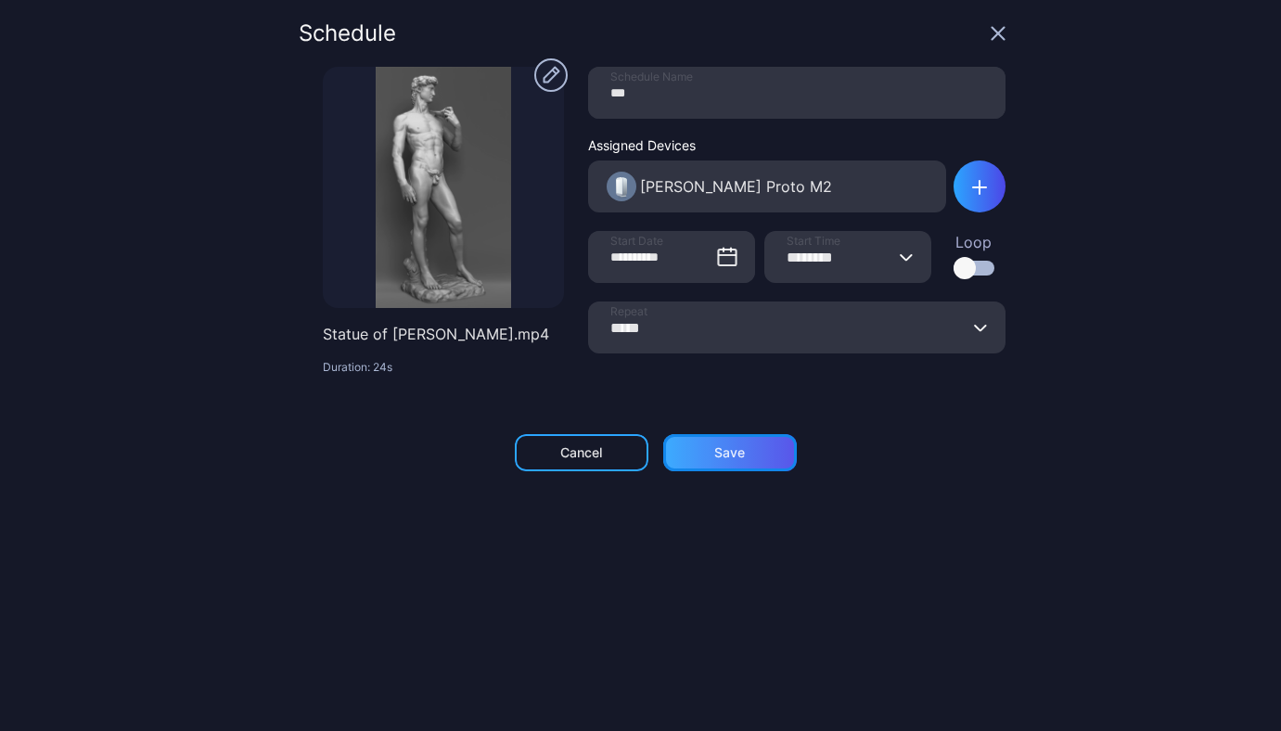
click at [742, 447] on div "Save" at bounding box center [730, 452] width 134 height 37
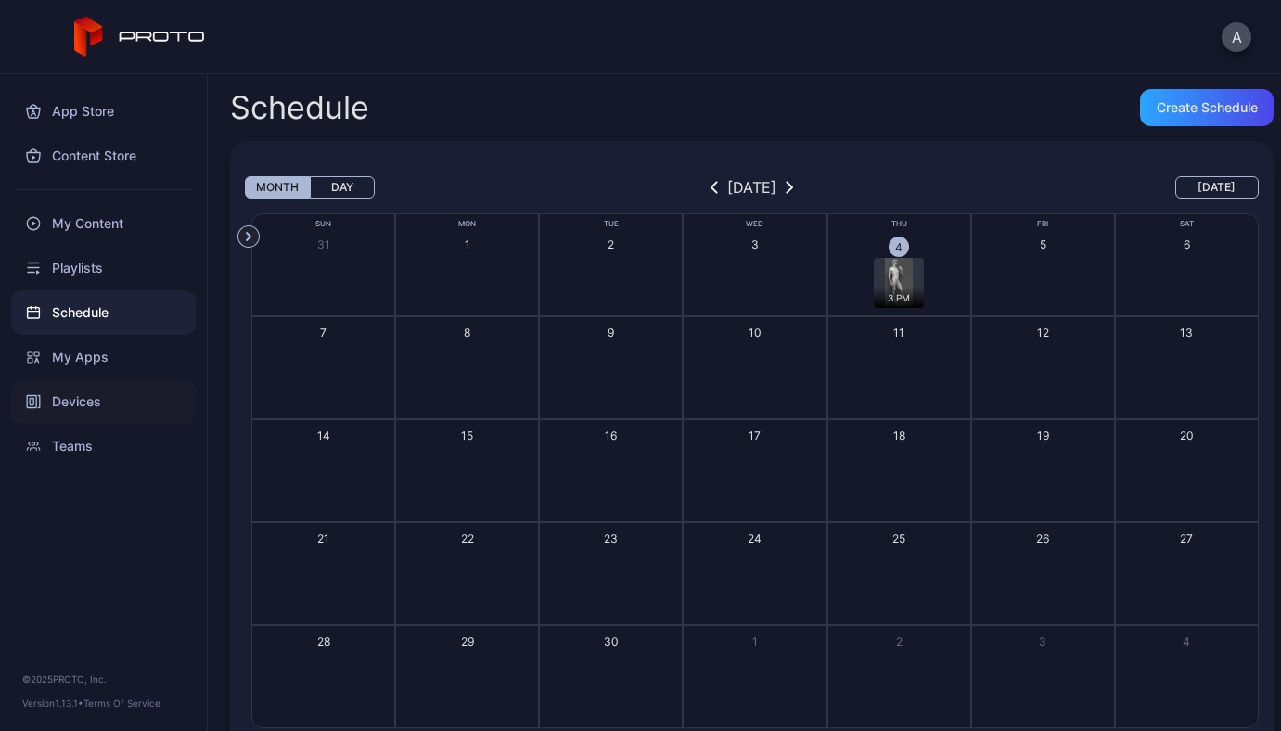
click at [82, 399] on div "Devices" at bounding box center [103, 401] width 185 height 45
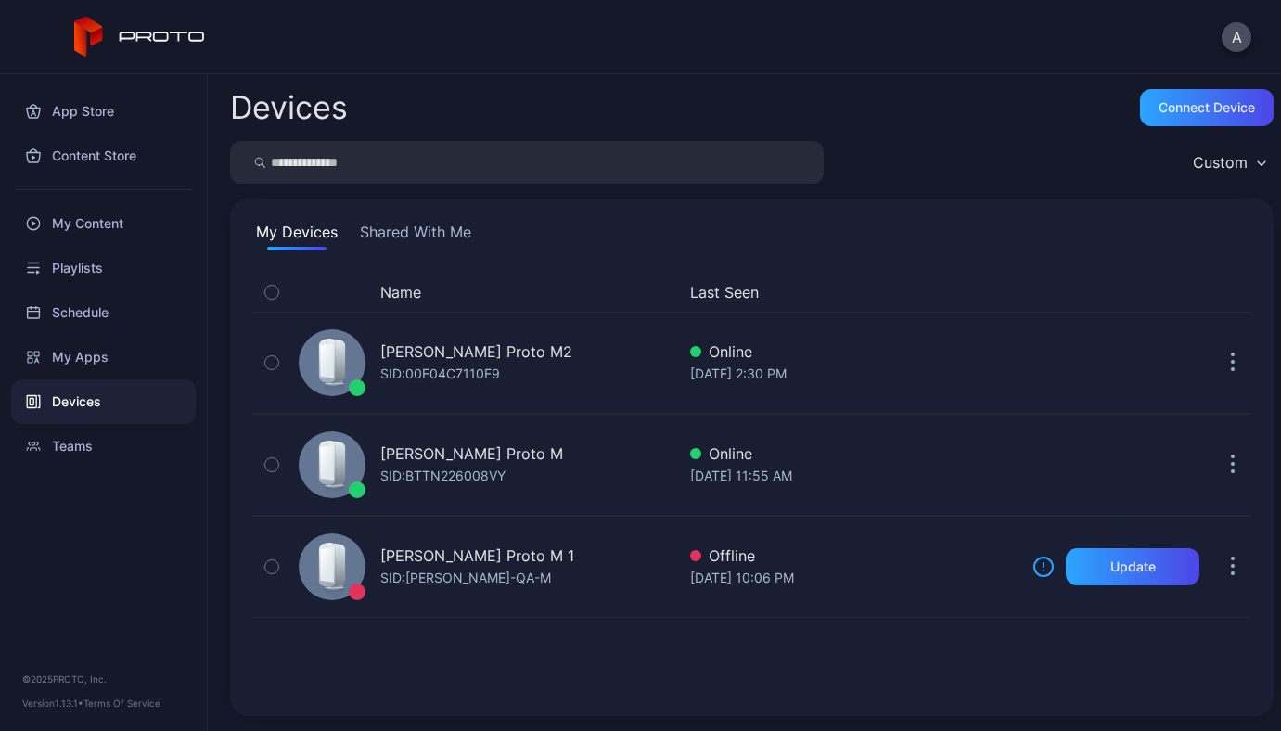
click at [543, 387] on div "ANDRII YAVORSKYI's Proto M2 SID: 00E04C7110E9" at bounding box center [483, 362] width 384 height 93
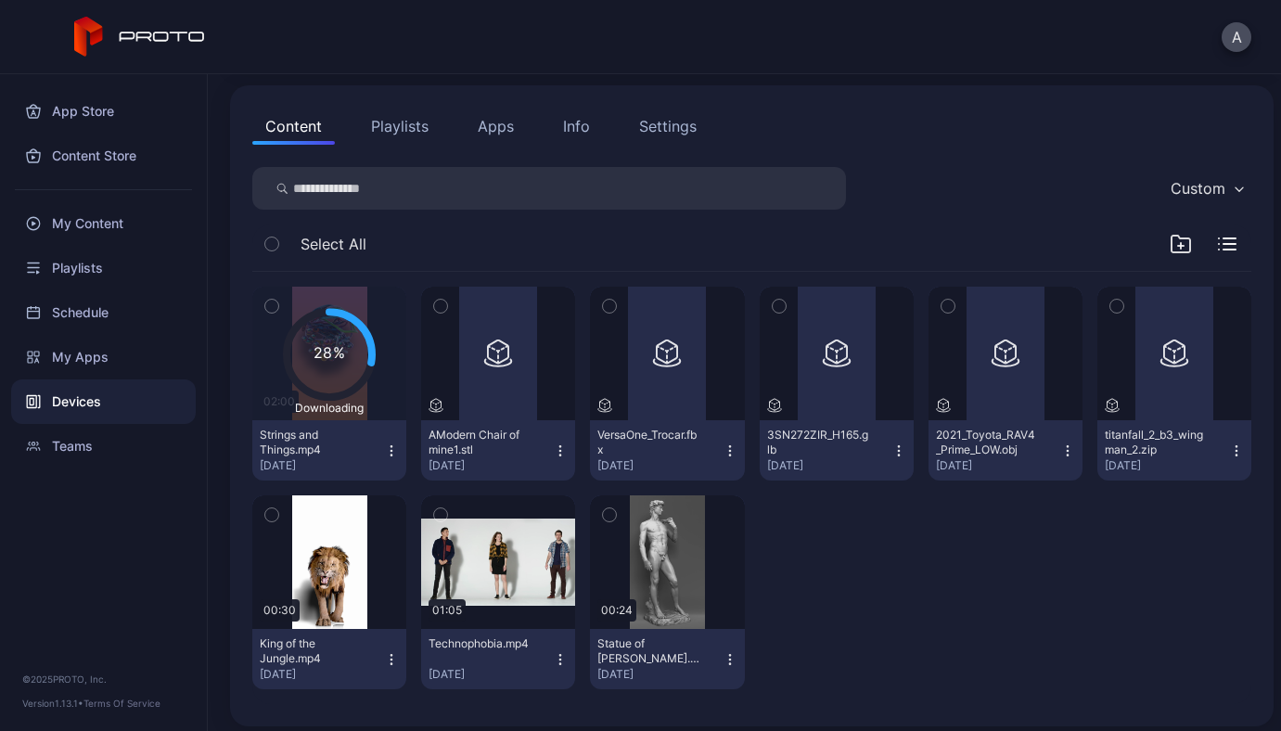
scroll to position [188, 0]
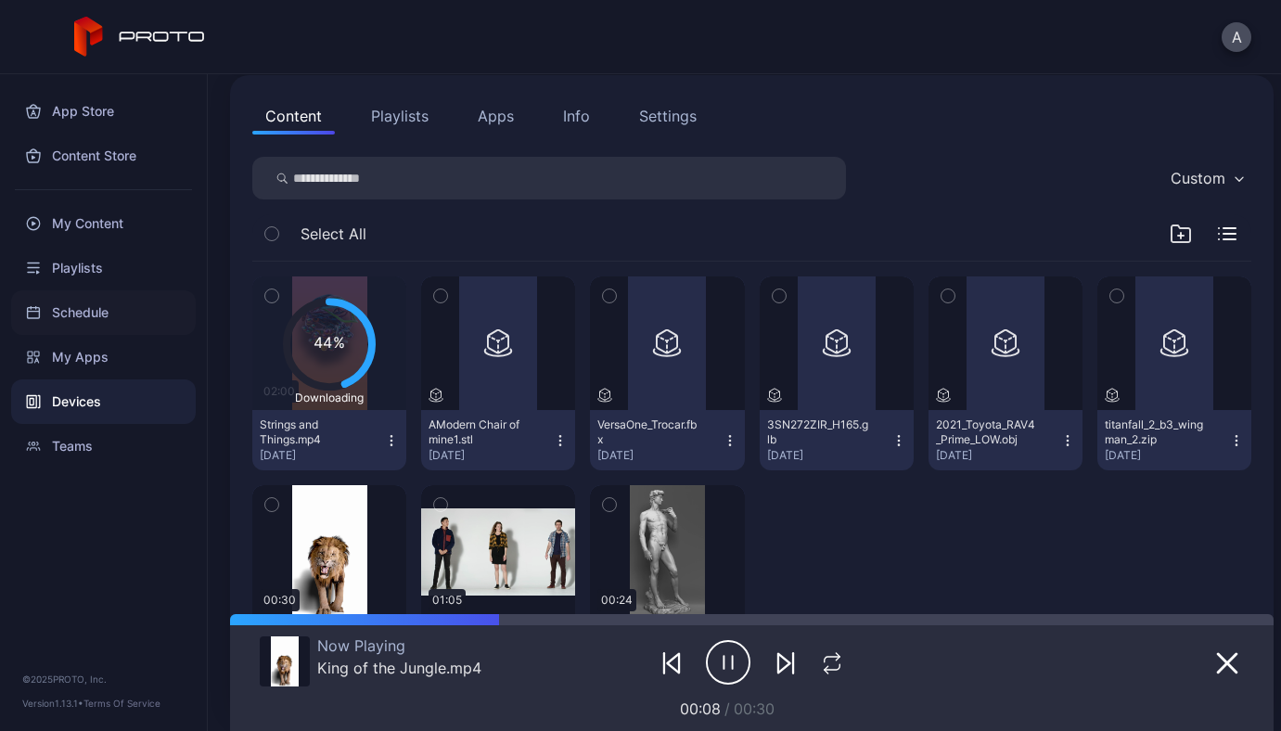
click at [71, 314] on div "Schedule" at bounding box center [103, 312] width 185 height 45
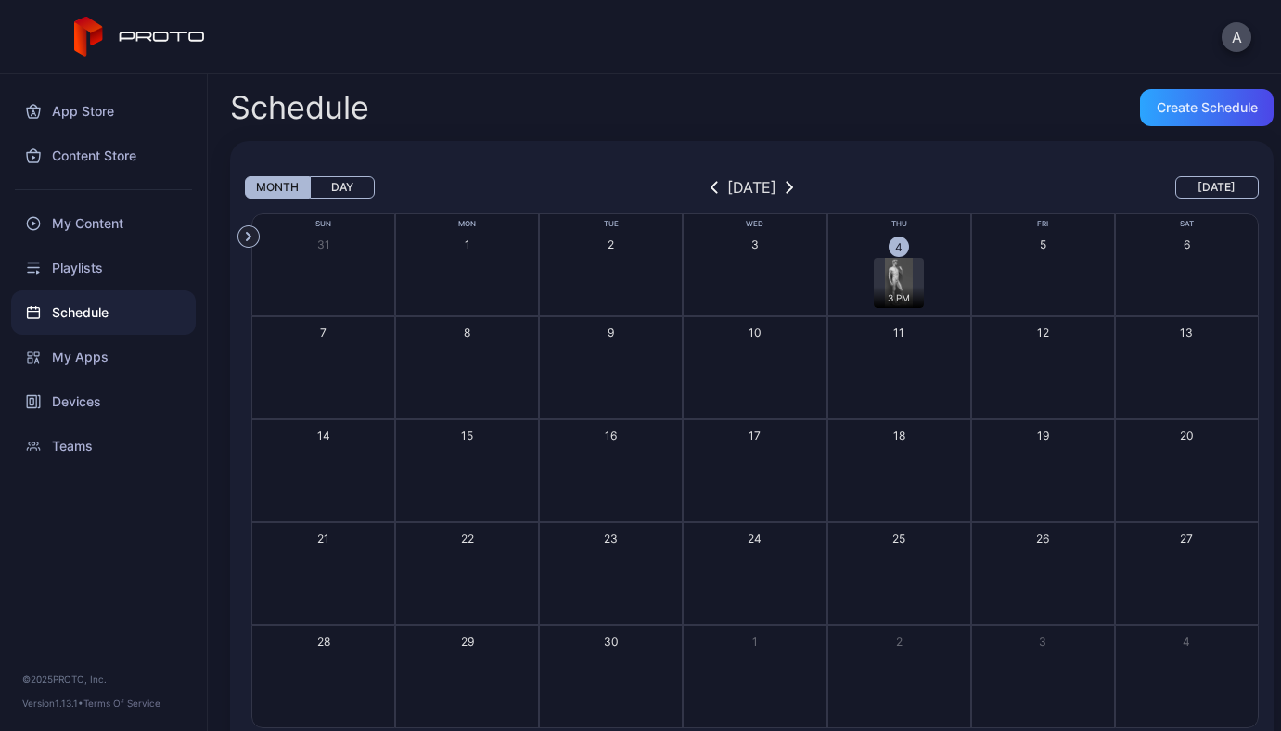
click at [874, 281] on div "3 PM" at bounding box center [899, 283] width 50 height 50
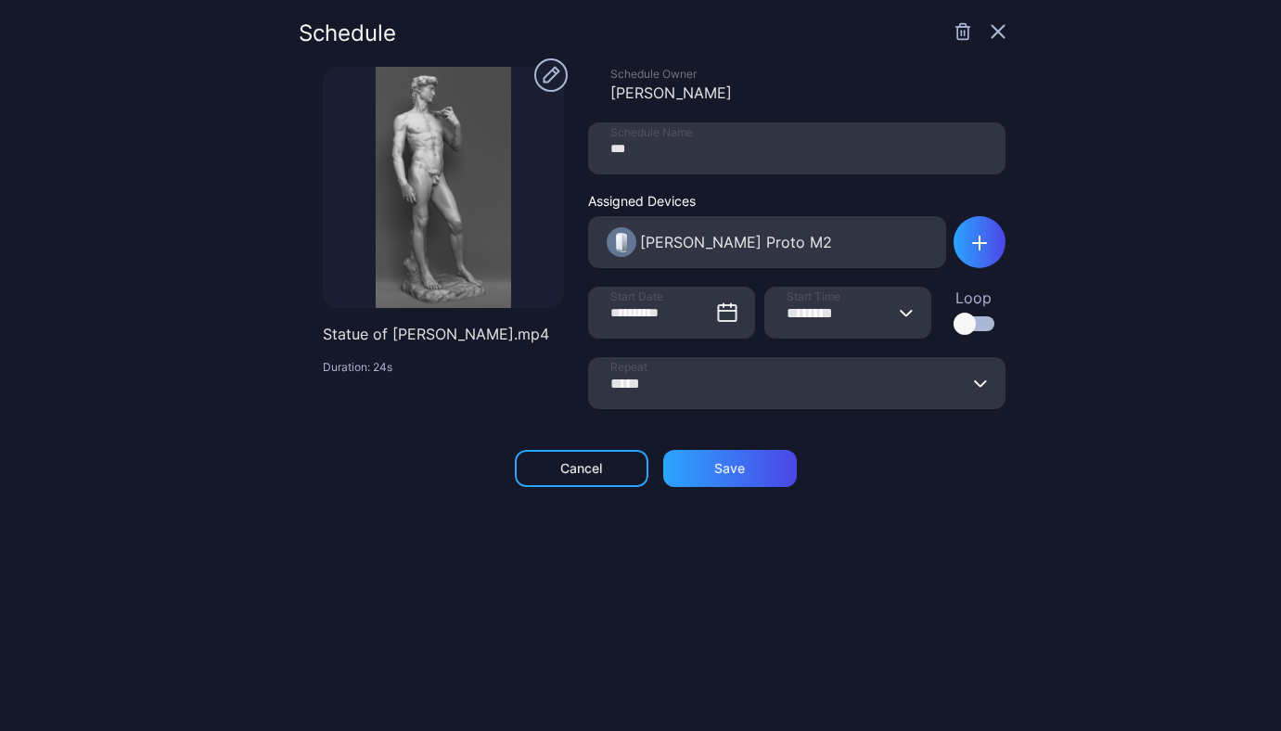
click at [934, 42] on div "Schedule" at bounding box center [652, 44] width 707 height 45
click at [953, 30] on icon "button" at bounding box center [962, 31] width 19 height 19
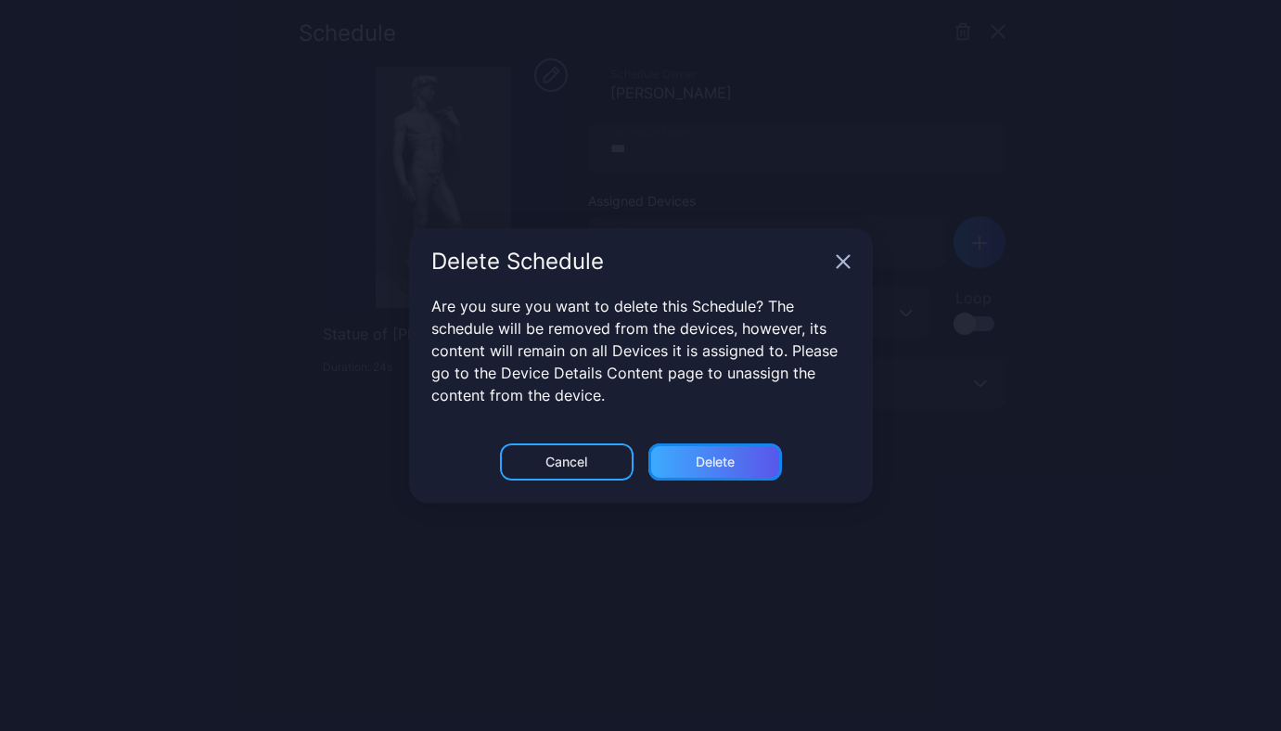
click at [741, 456] on div "Delete" at bounding box center [715, 461] width 134 height 37
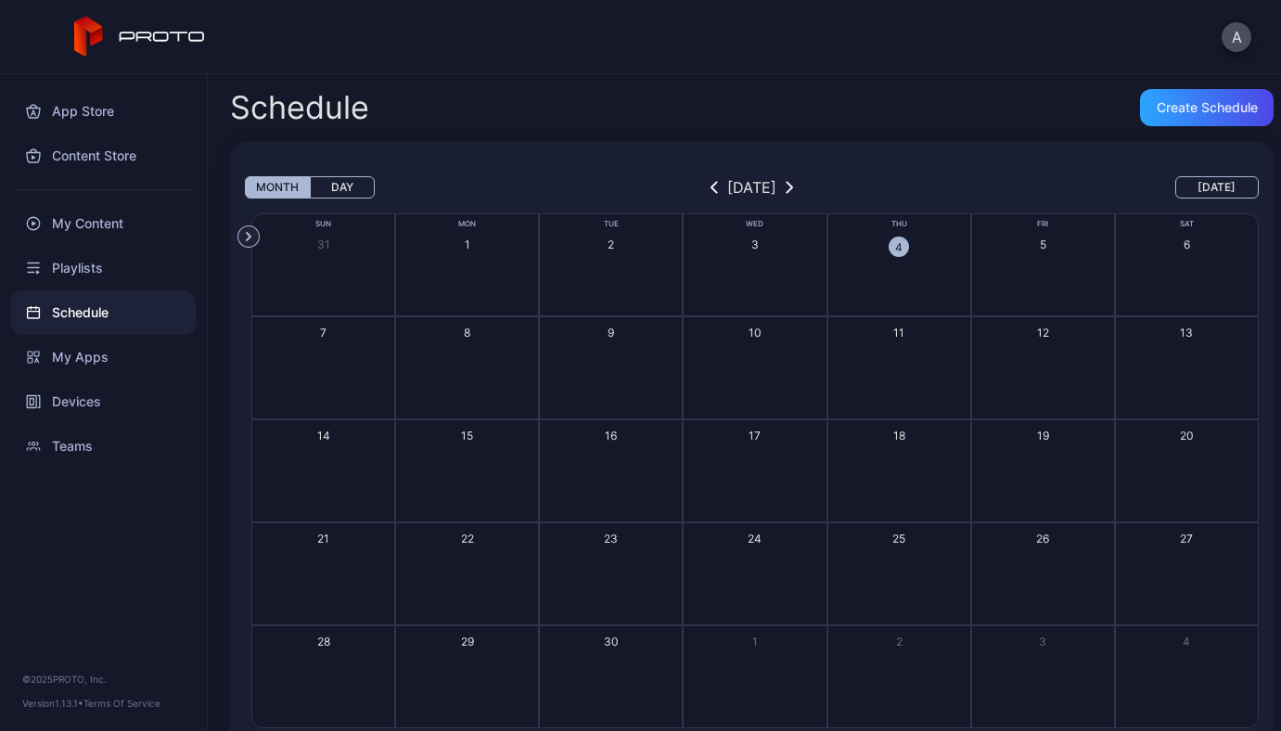
click at [904, 263] on button "4" at bounding box center [899, 264] width 144 height 103
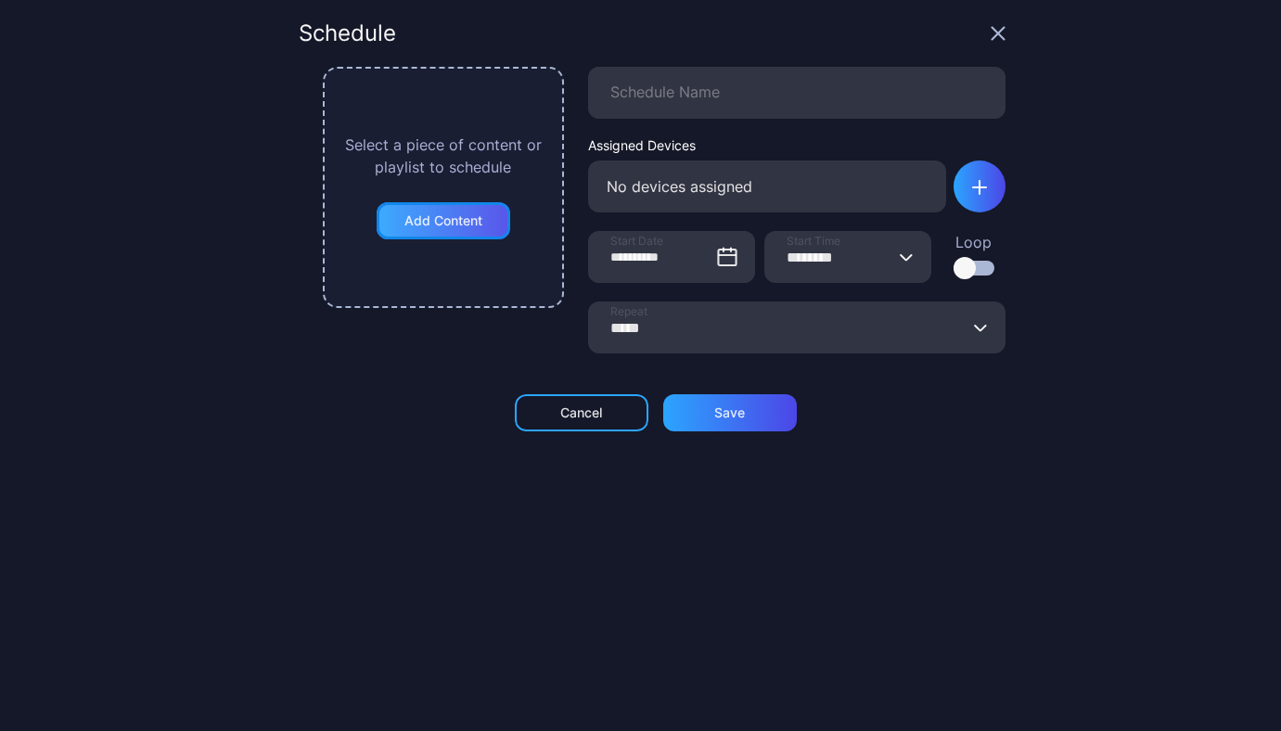
click at [445, 233] on div "Add Content" at bounding box center [444, 220] width 134 height 37
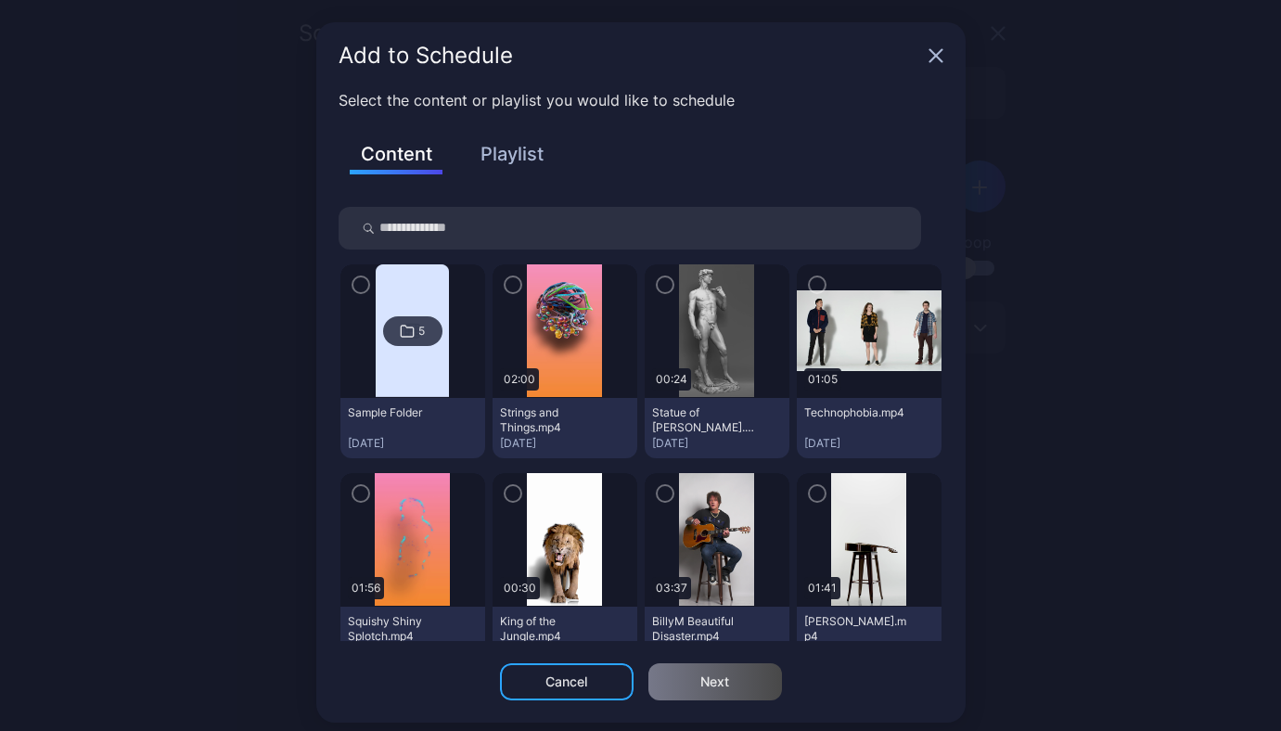
click at [705, 342] on img at bounding box center [716, 331] width 75 height 134
click at [810, 278] on icon "button" at bounding box center [817, 285] width 15 height 20
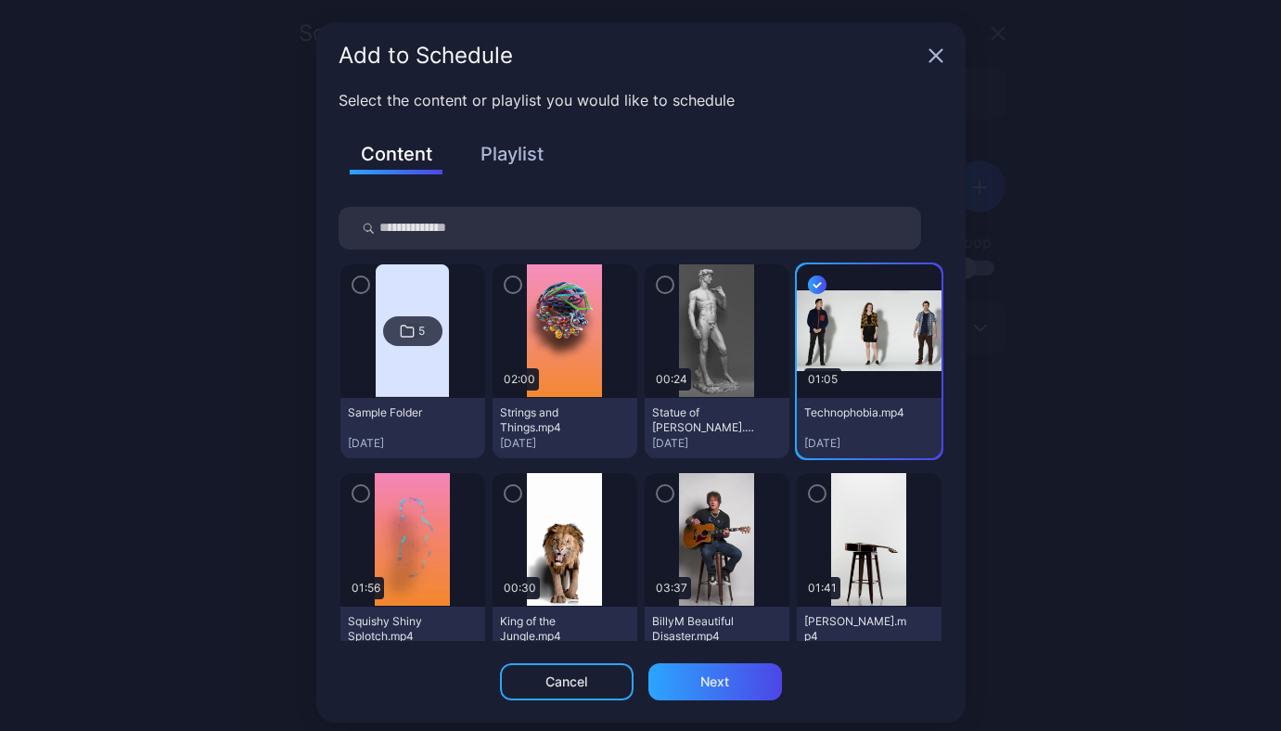
click at [1033, 211] on div "Add to Schedule Select the content or playlist you would like to schedule Conte…" at bounding box center [640, 372] width 1281 height 745
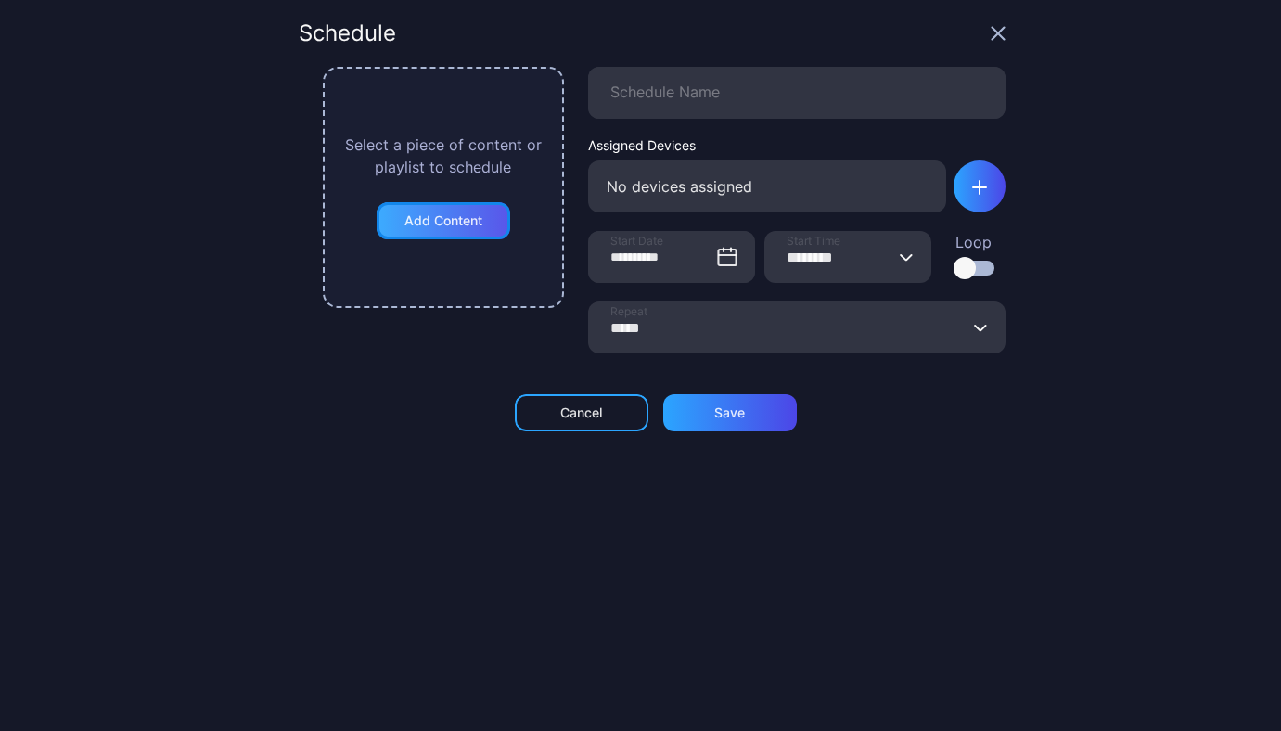
click at [470, 220] on div "Add Content" at bounding box center [443, 220] width 78 height 15
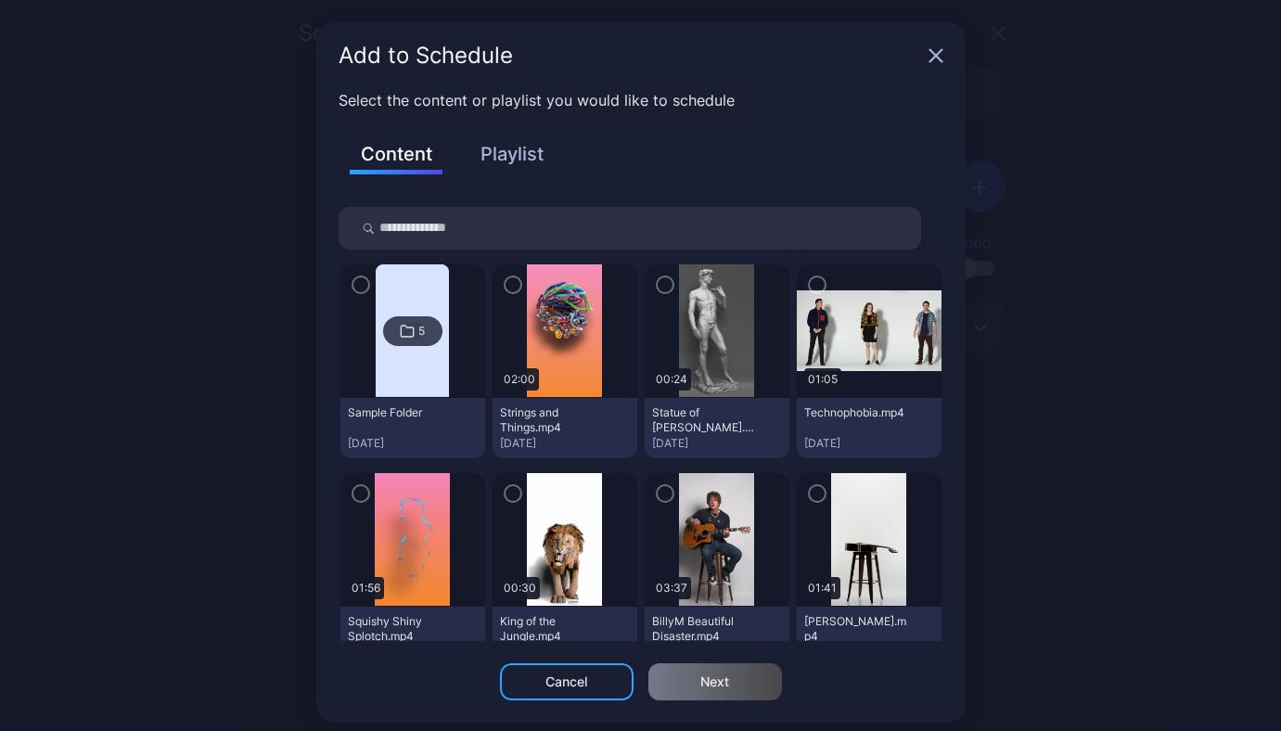
click at [808, 280] on div "button" at bounding box center [817, 284] width 19 height 19
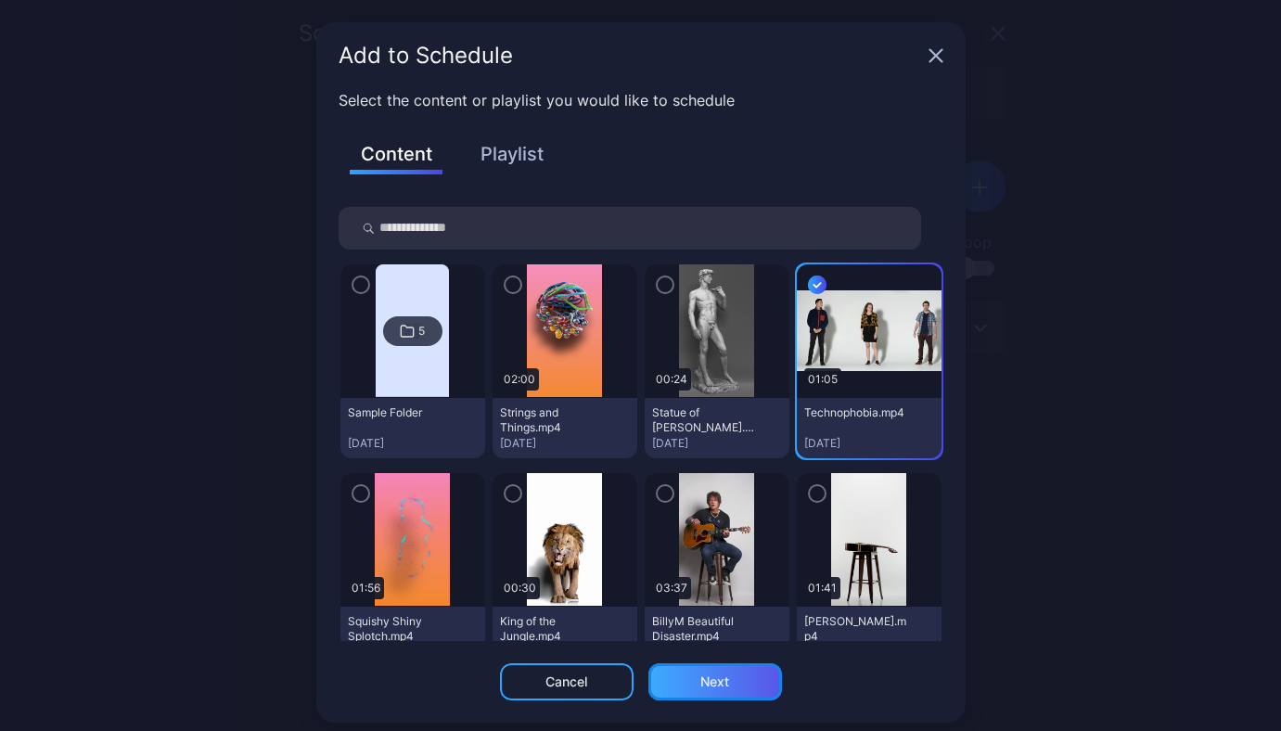
click at [684, 684] on div "Next" at bounding box center [715, 681] width 134 height 37
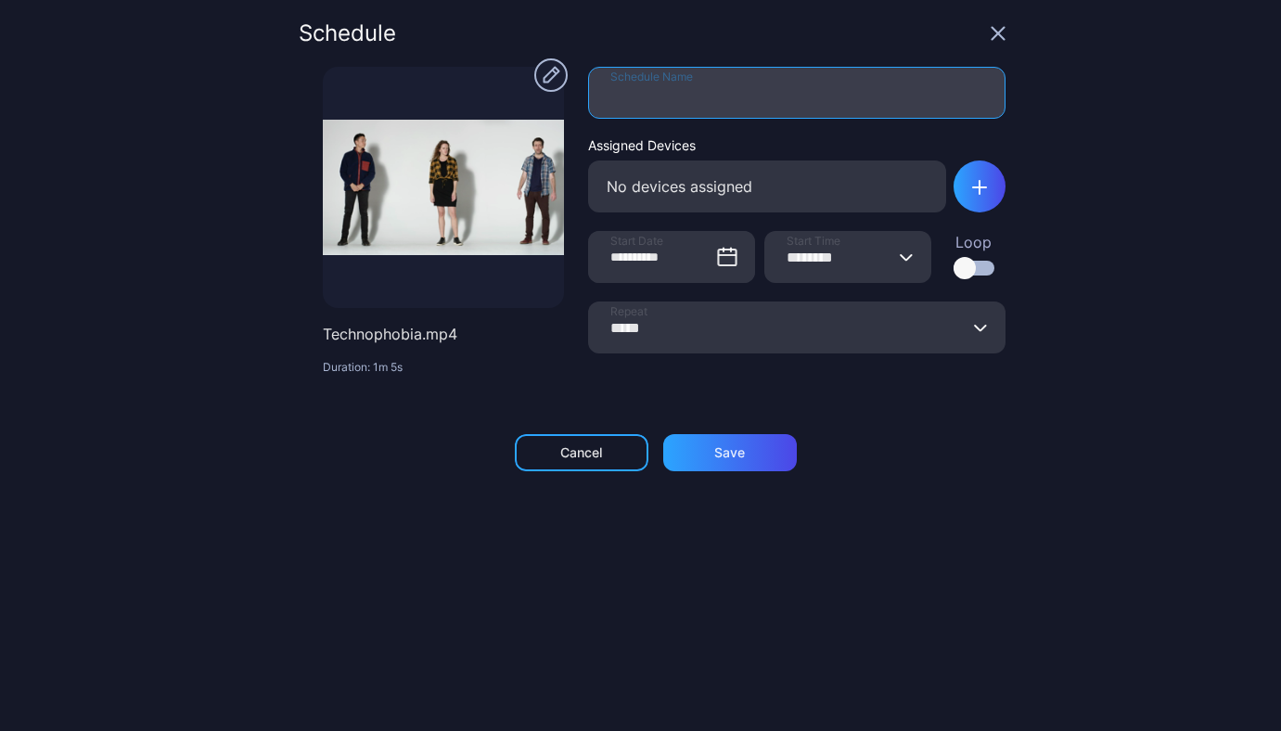
click at [782, 103] on input "Schedule Name" at bounding box center [796, 93] width 417 height 52
type input "***"
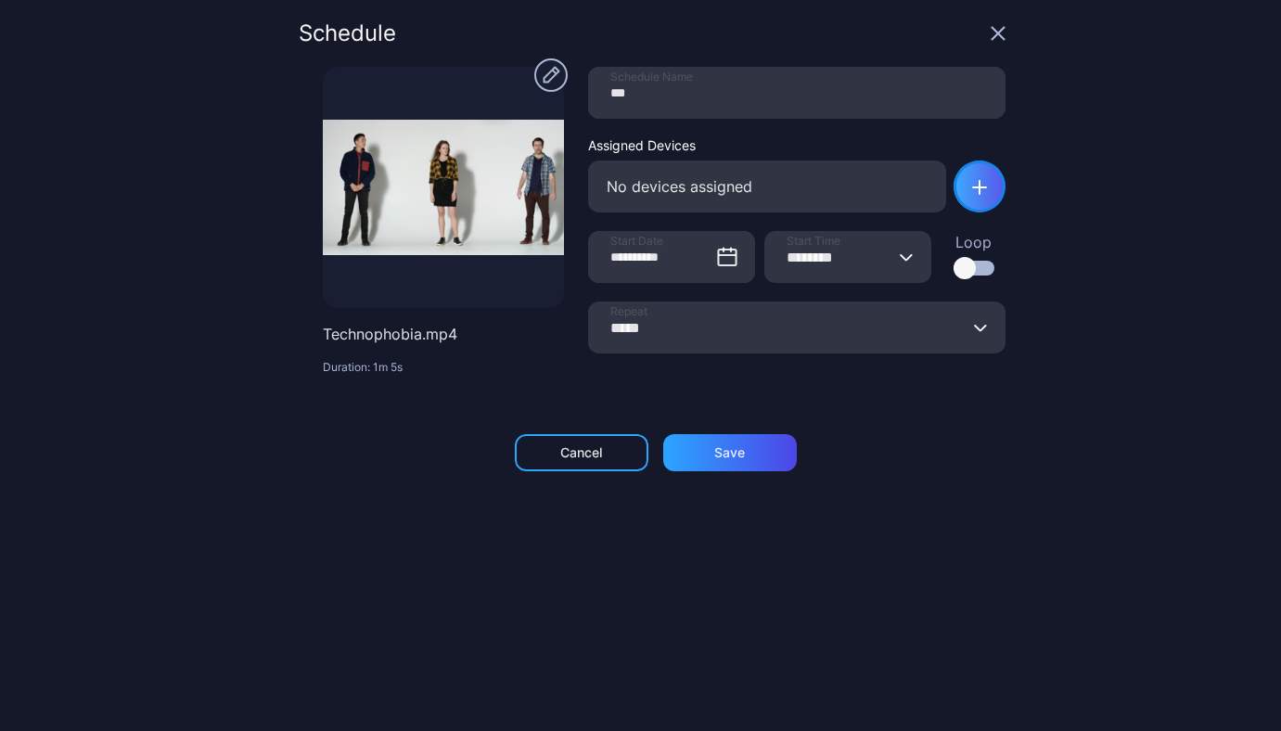
click at [966, 185] on div "button" at bounding box center [979, 186] width 52 height 52
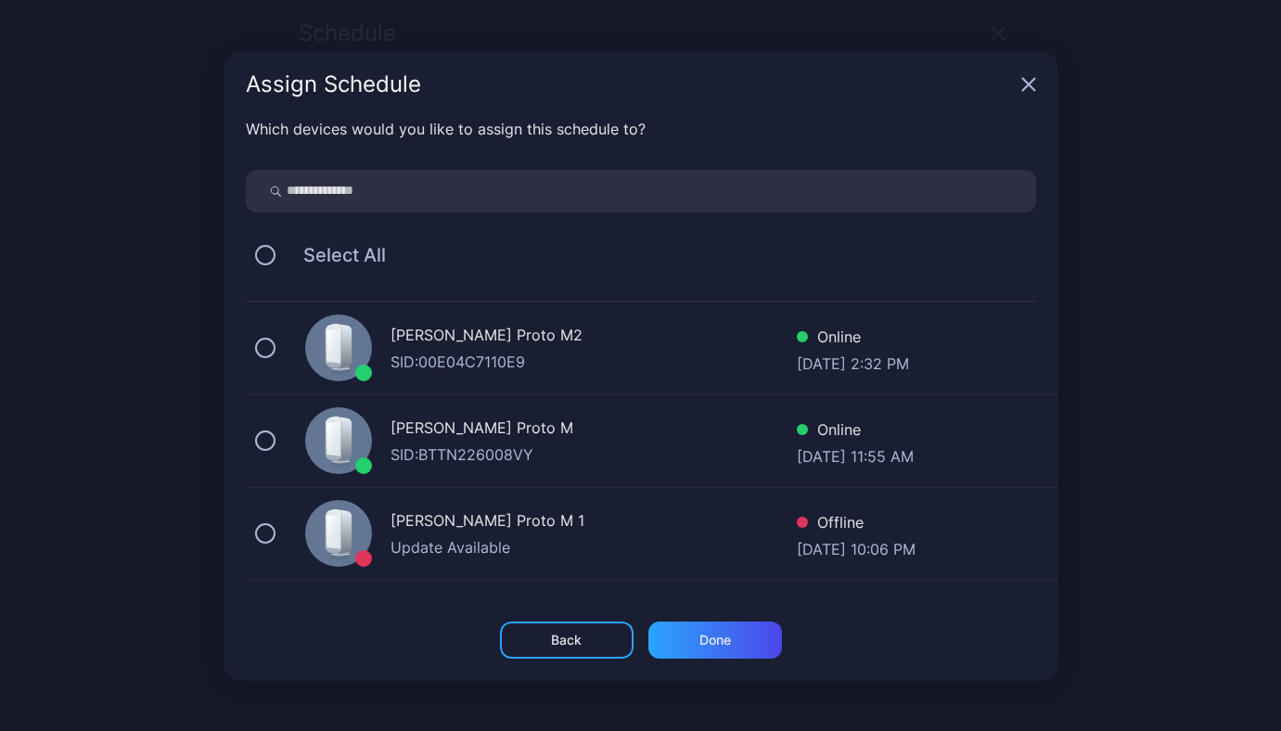
click at [409, 339] on div "[PERSON_NAME] Proto M2" at bounding box center [593, 337] width 406 height 27
click at [714, 650] on div "Done" at bounding box center [715, 639] width 134 height 37
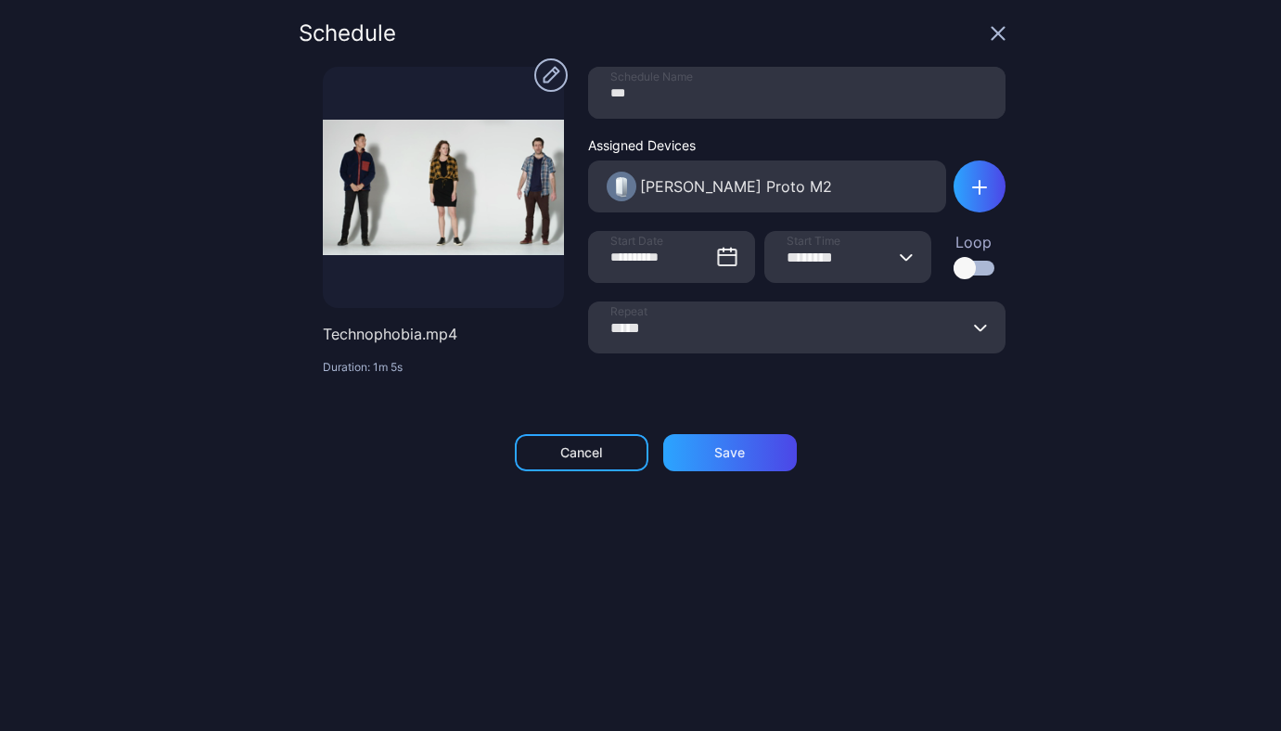
click at [900, 260] on icon "button" at bounding box center [907, 256] width 14 height 7
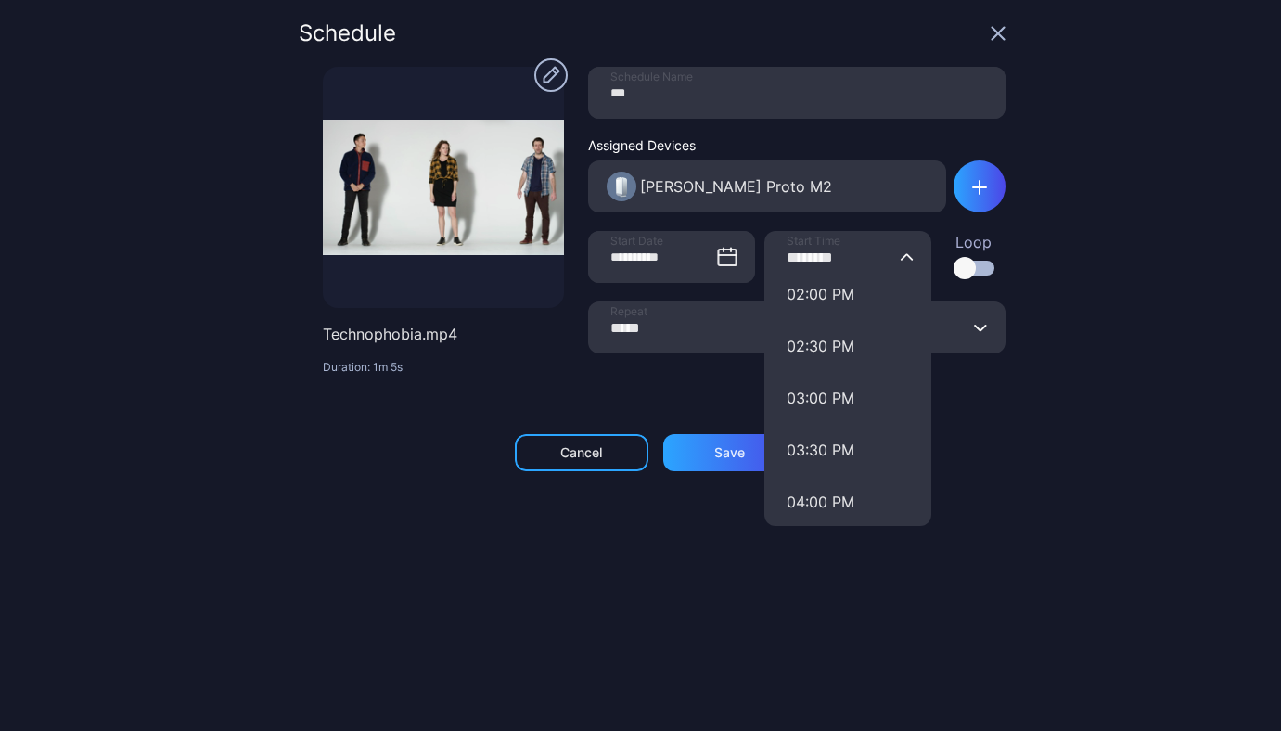
scroll to position [1483, 0]
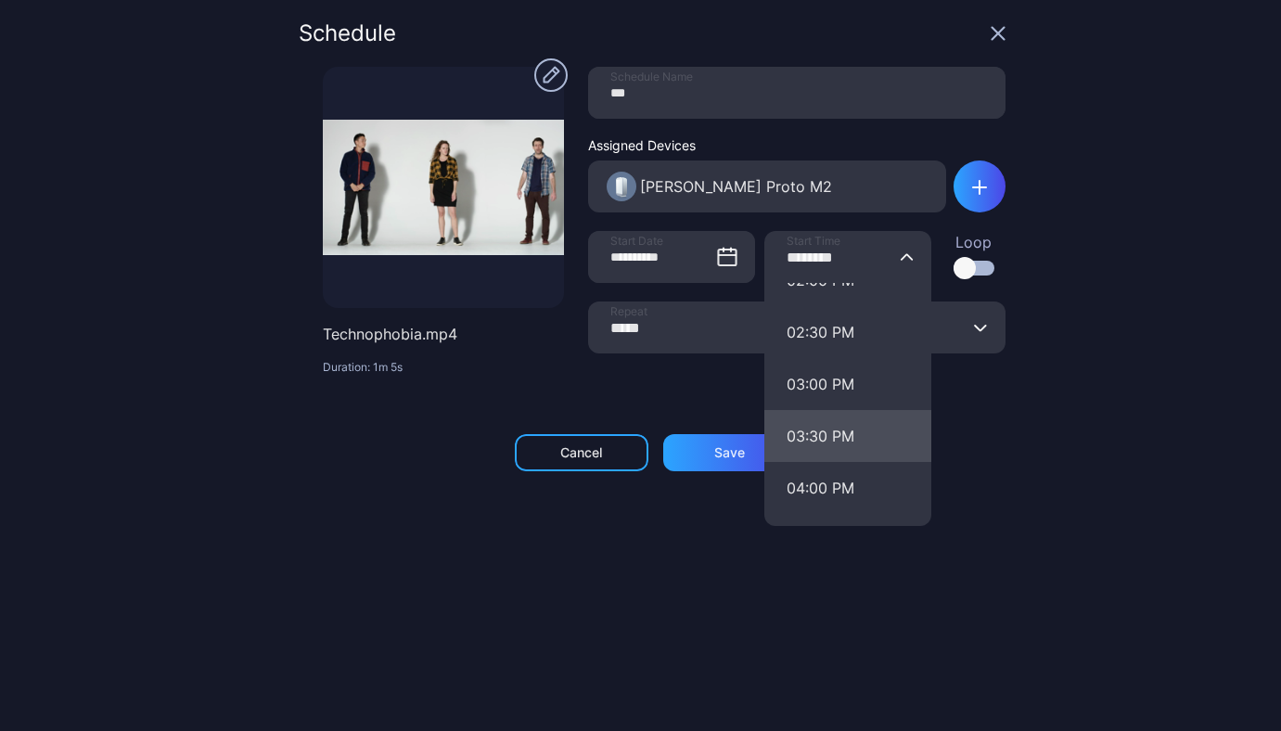
click at [821, 440] on button "03:30 PM" at bounding box center [847, 436] width 167 height 52
type input "********"
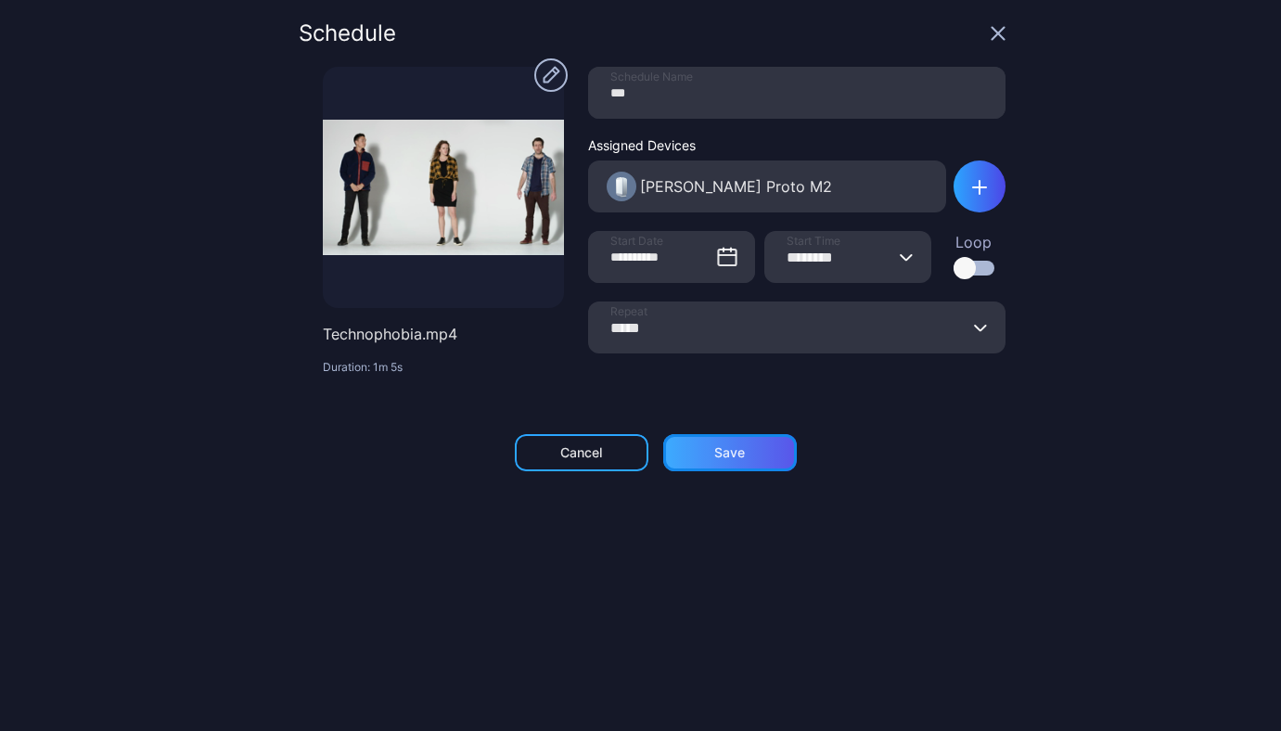
click at [730, 456] on div "Save" at bounding box center [729, 452] width 31 height 15
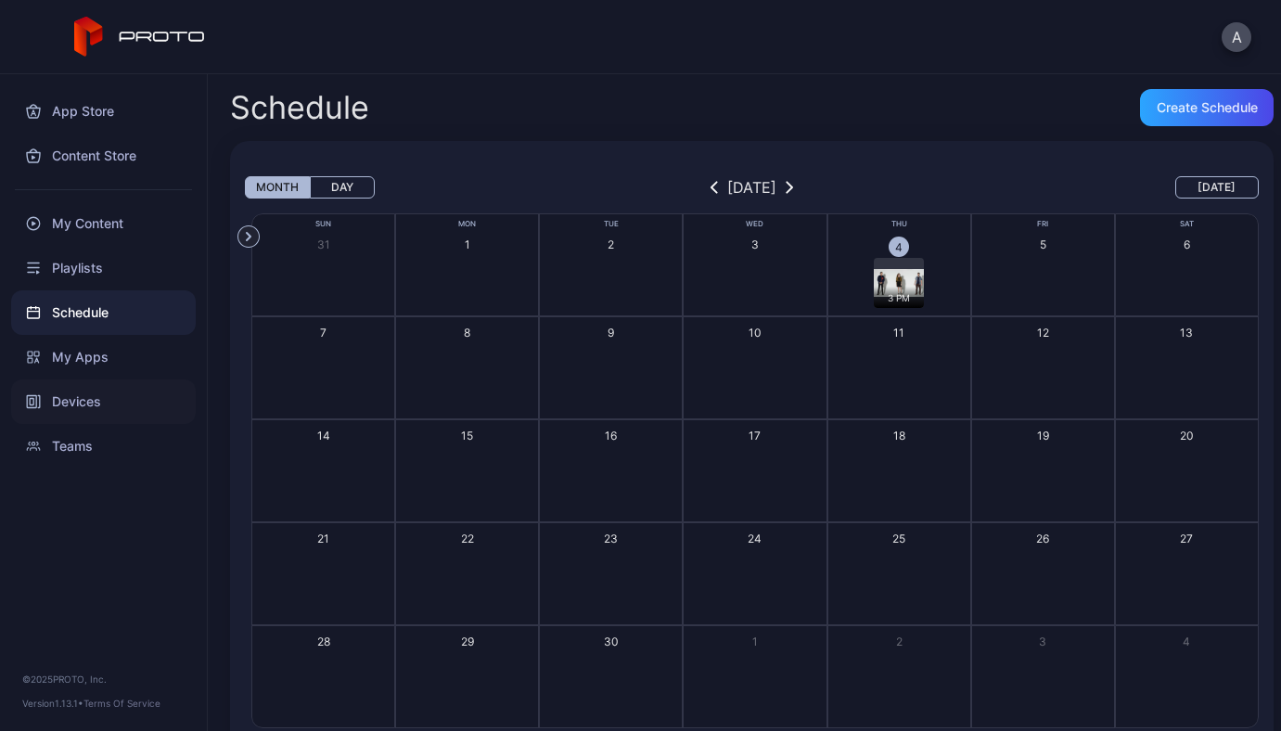
click at [99, 395] on div "Devices" at bounding box center [103, 401] width 185 height 45
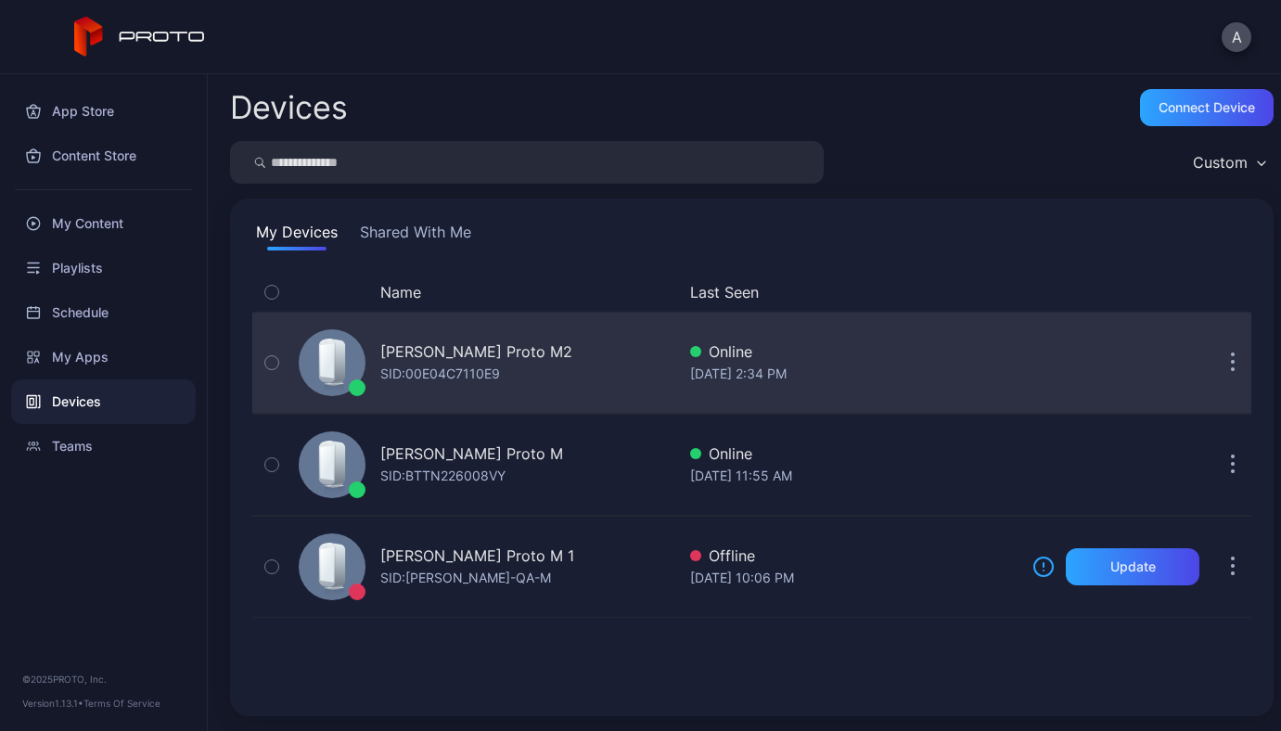
click at [436, 341] on div "[PERSON_NAME] Proto M2" at bounding box center [476, 351] width 192 height 22
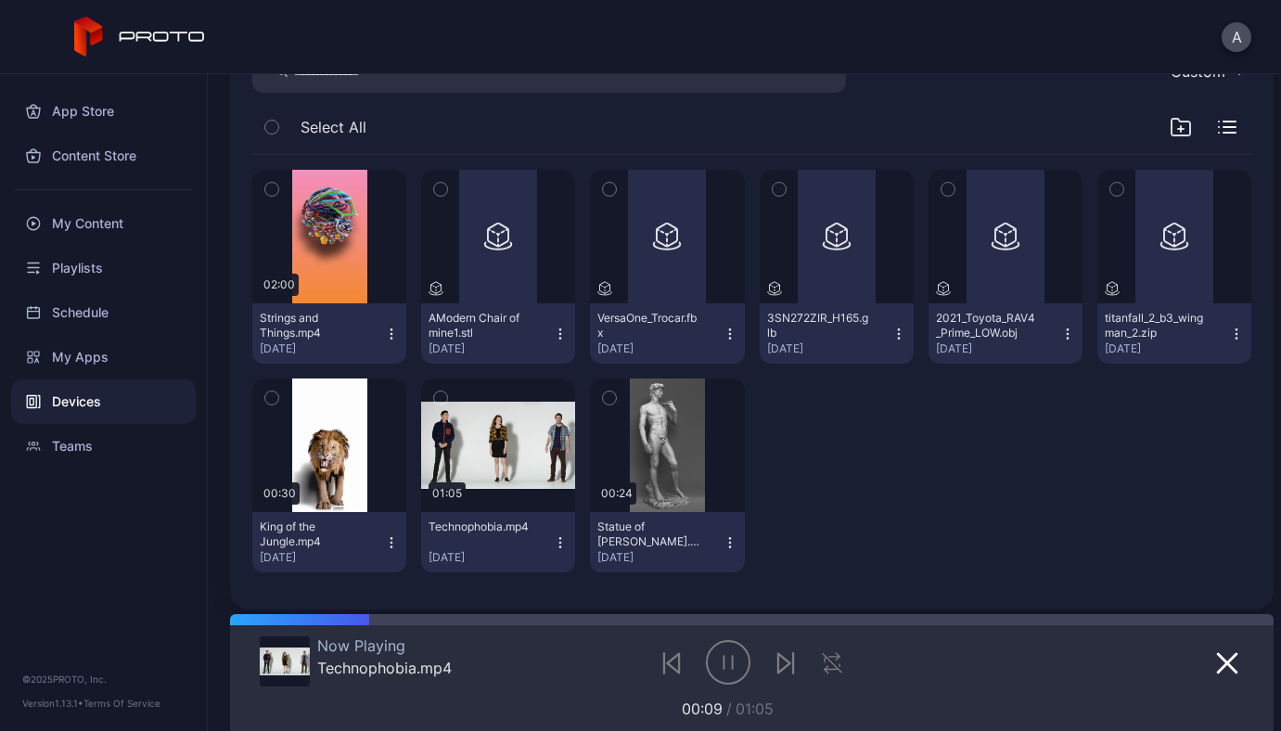
scroll to position [305, 0]
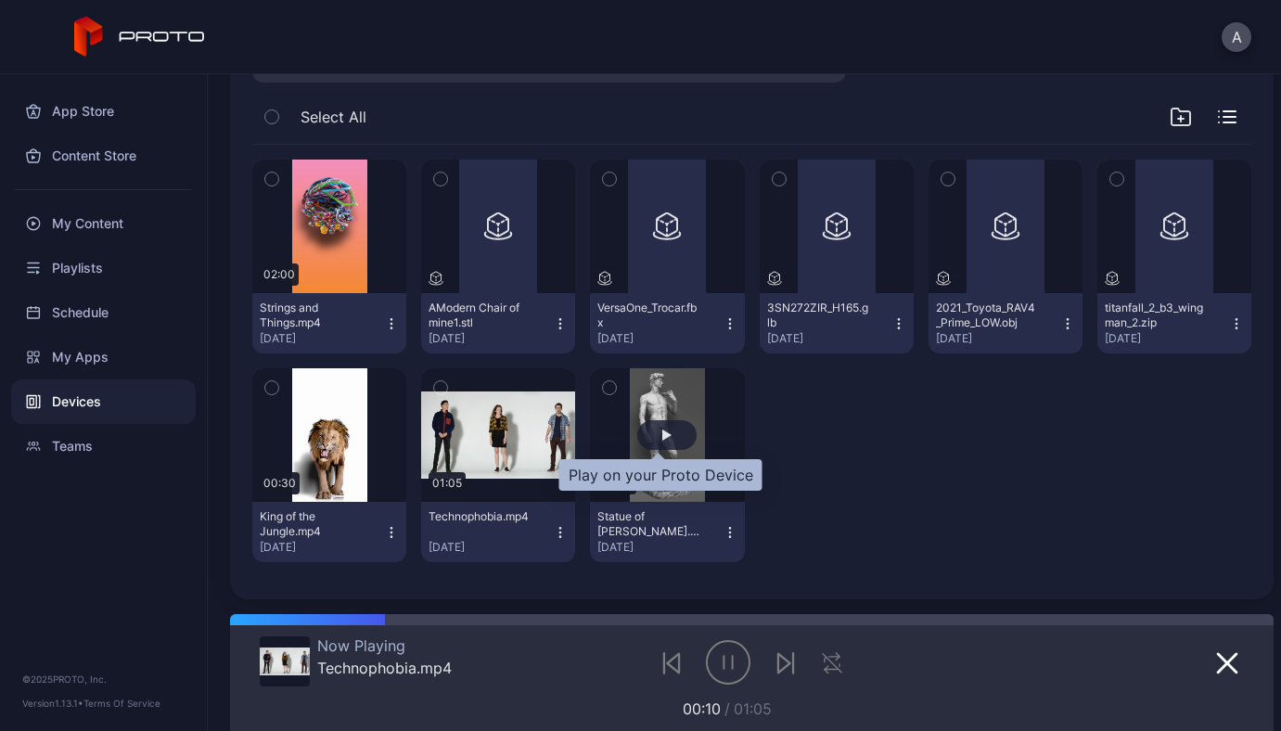
click at [662, 434] on div "button" at bounding box center [666, 434] width 9 height 11
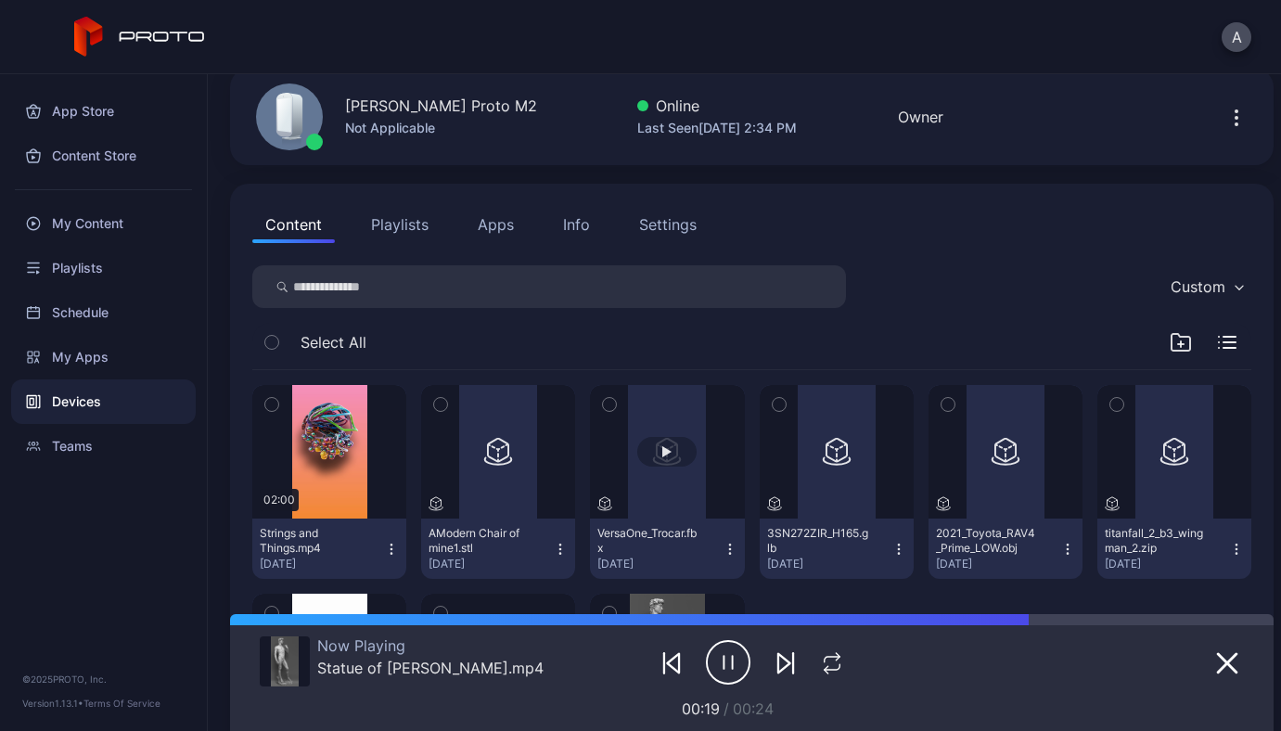
scroll to position [0, 0]
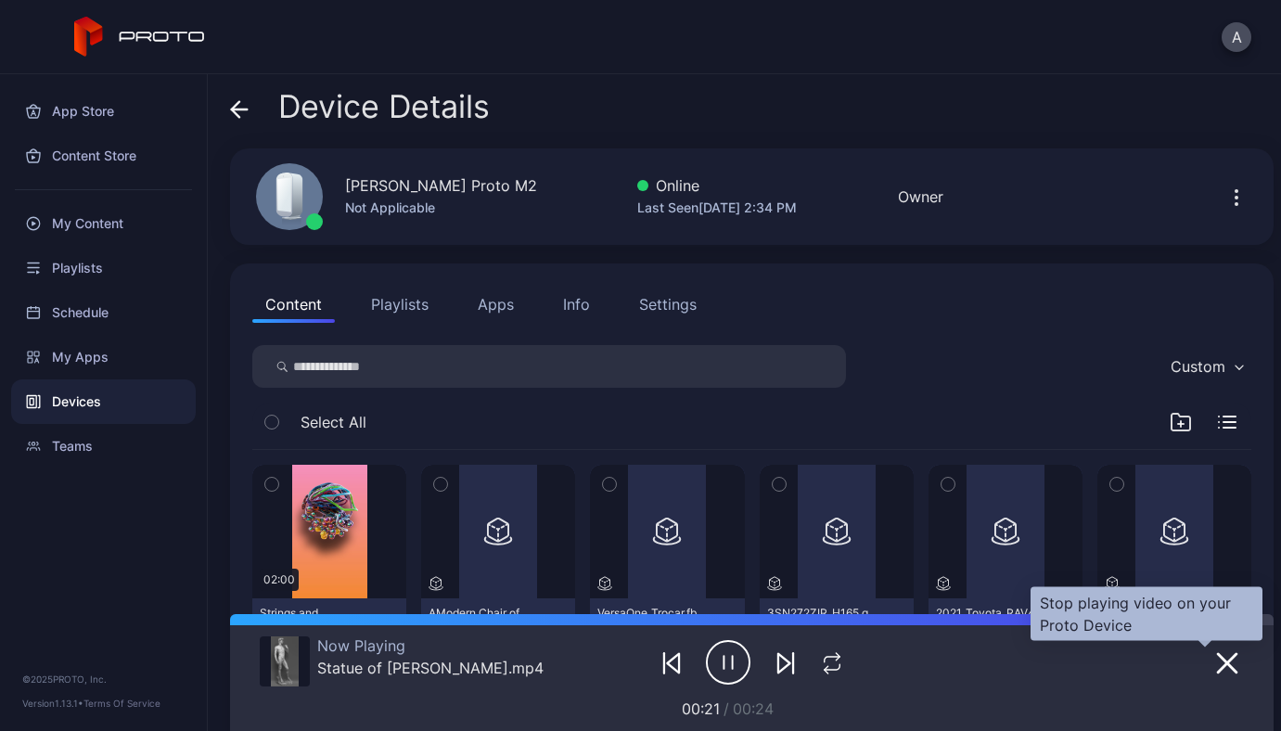
click at [1216, 673] on icon "button" at bounding box center [1227, 663] width 22 height 22
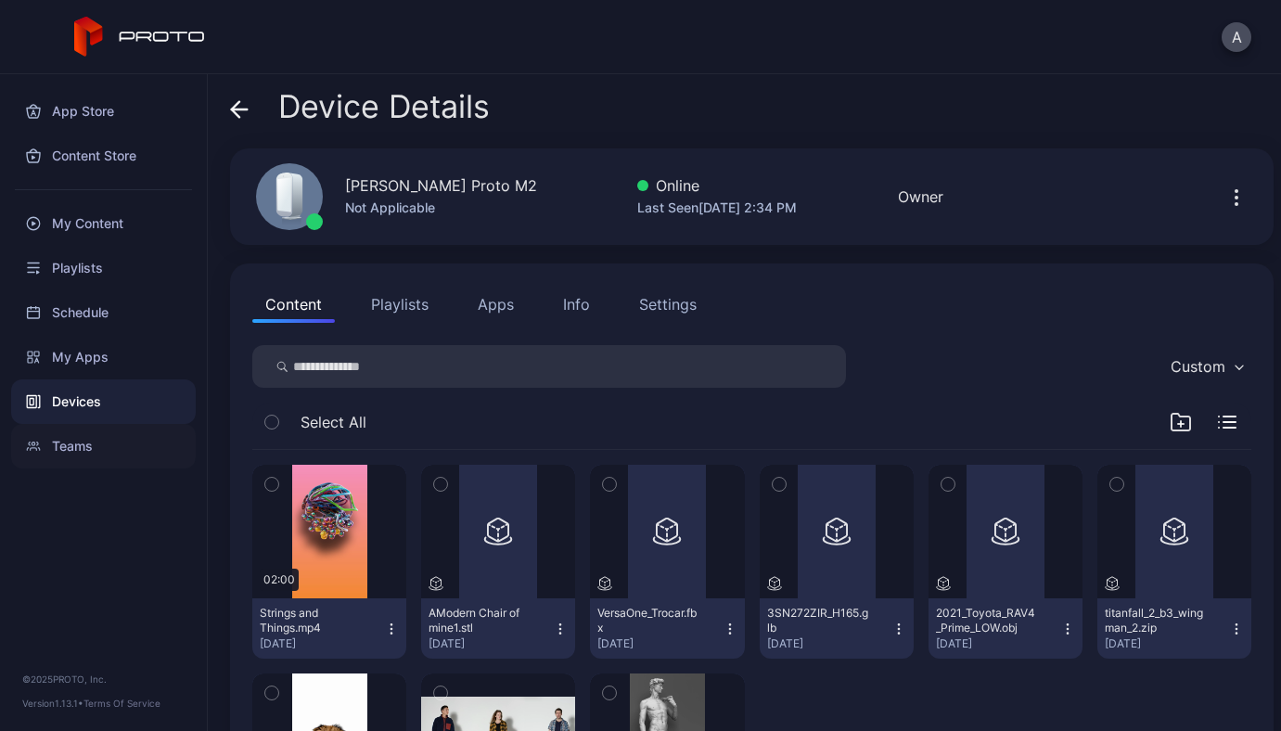
click at [65, 441] on div "Teams" at bounding box center [103, 446] width 185 height 45
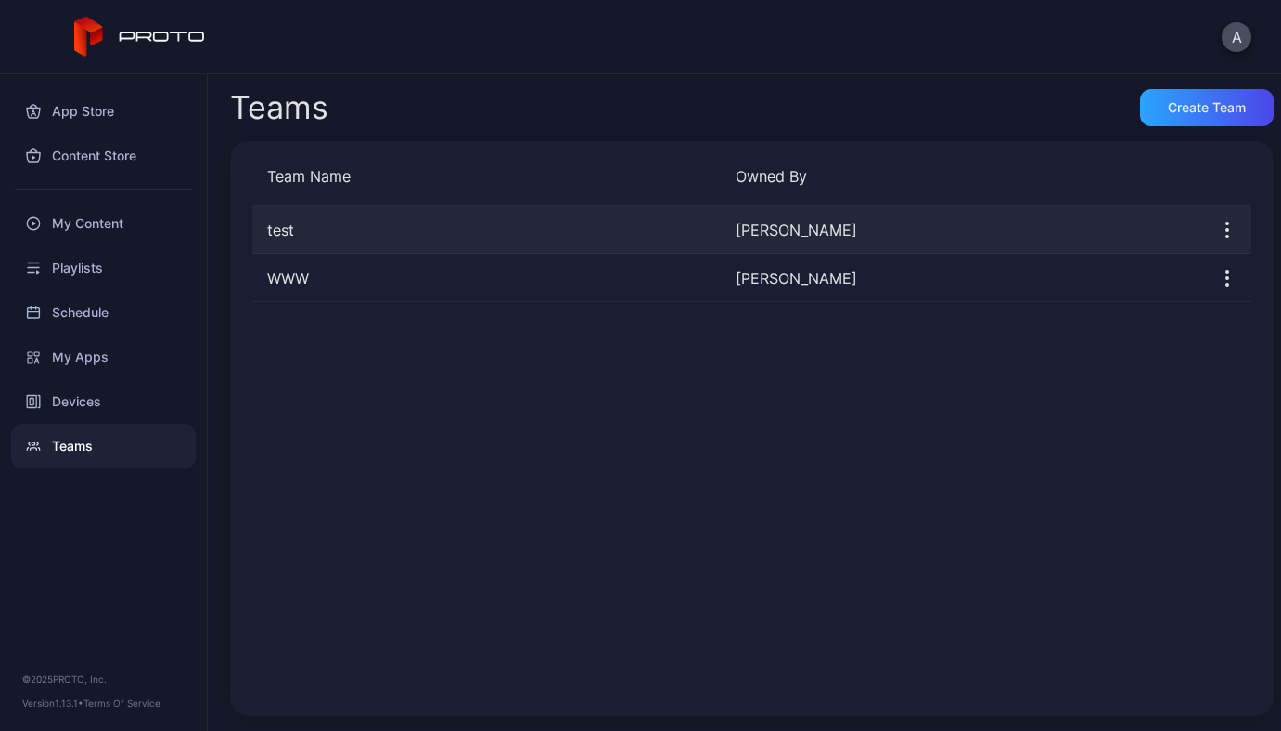
click at [998, 215] on div "test ANDRII YAVORSKYI" at bounding box center [751, 230] width 999 height 48
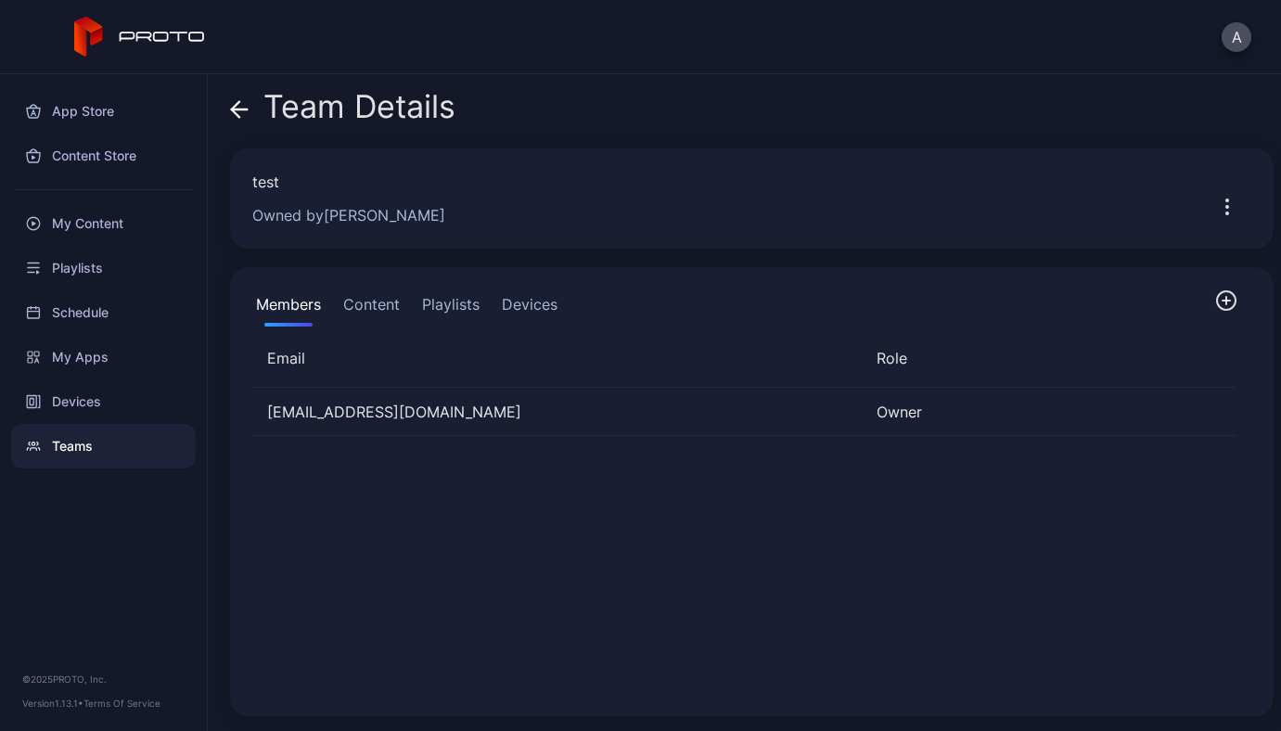
click at [1215, 295] on icon "button" at bounding box center [1226, 300] width 22 height 22
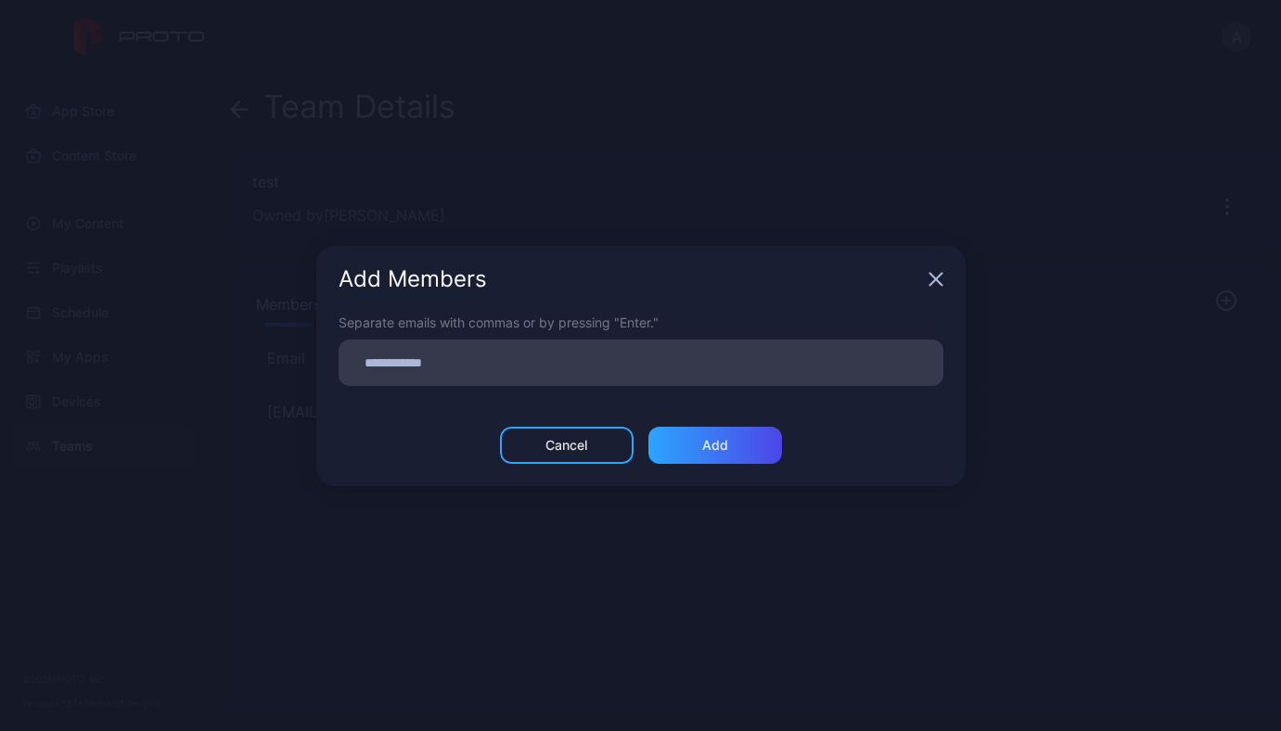
click at [673, 365] on input at bounding box center [641, 363] width 582 height 24
paste input
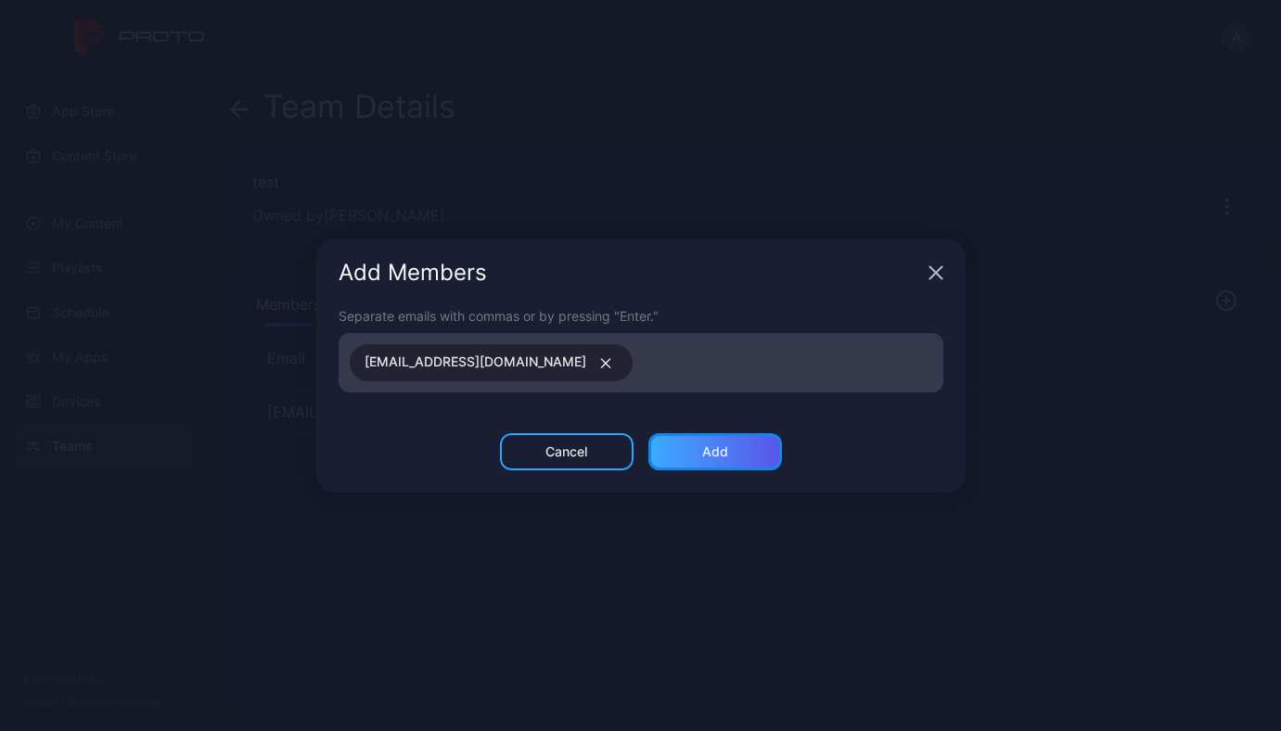
click at [744, 454] on div "Add" at bounding box center [715, 451] width 134 height 37
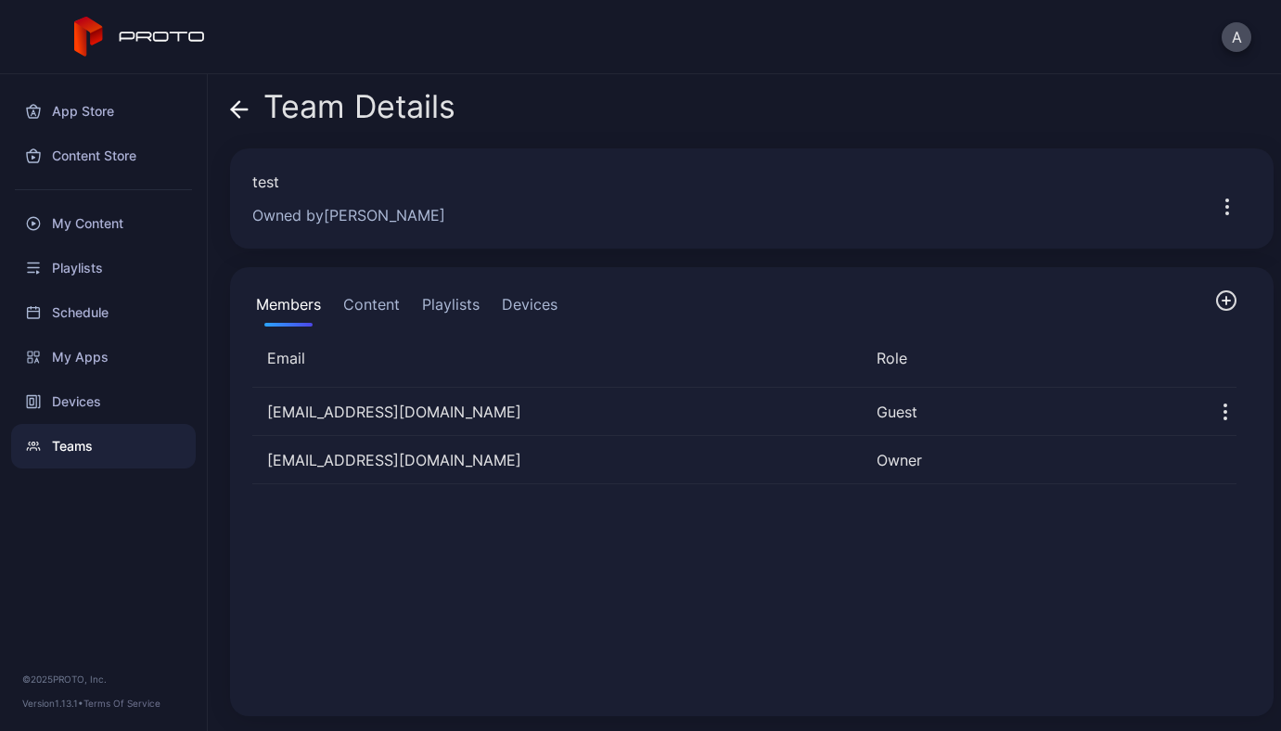
click at [537, 306] on button "Devices" at bounding box center [529, 307] width 63 height 37
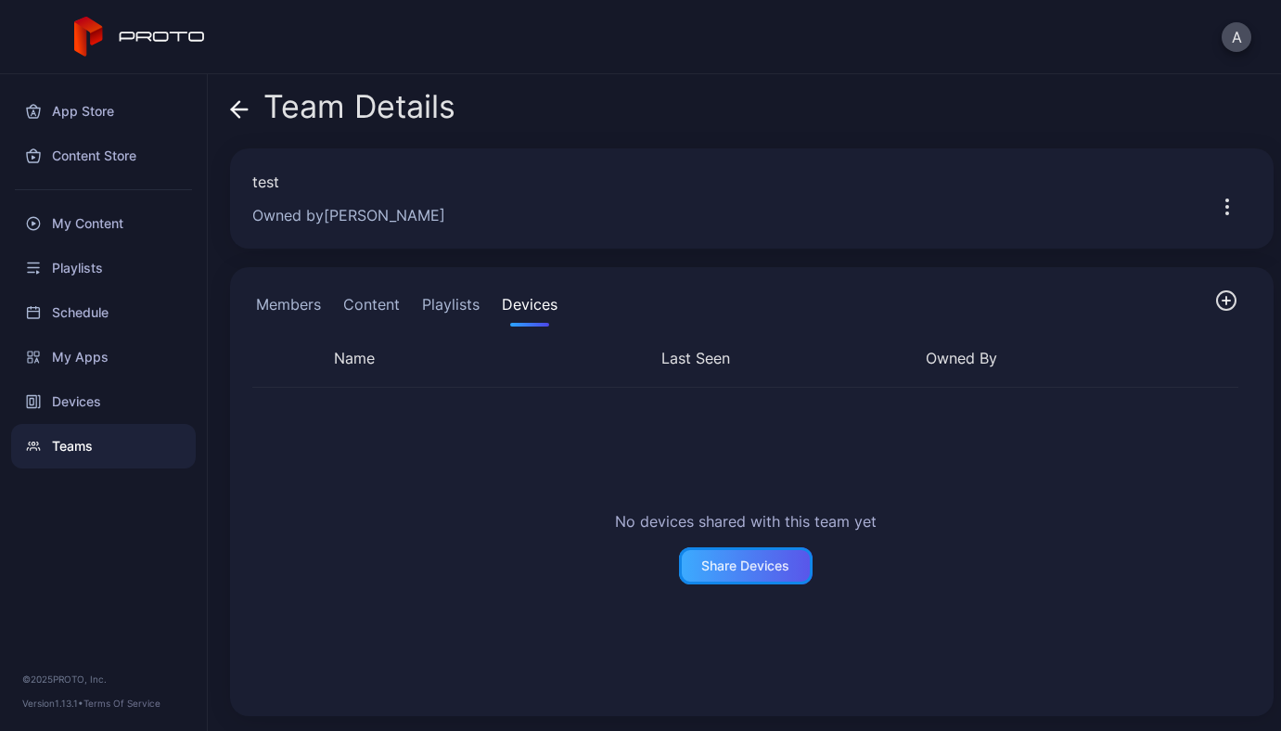
click at [737, 556] on div "Share Devices" at bounding box center [746, 565] width 134 height 37
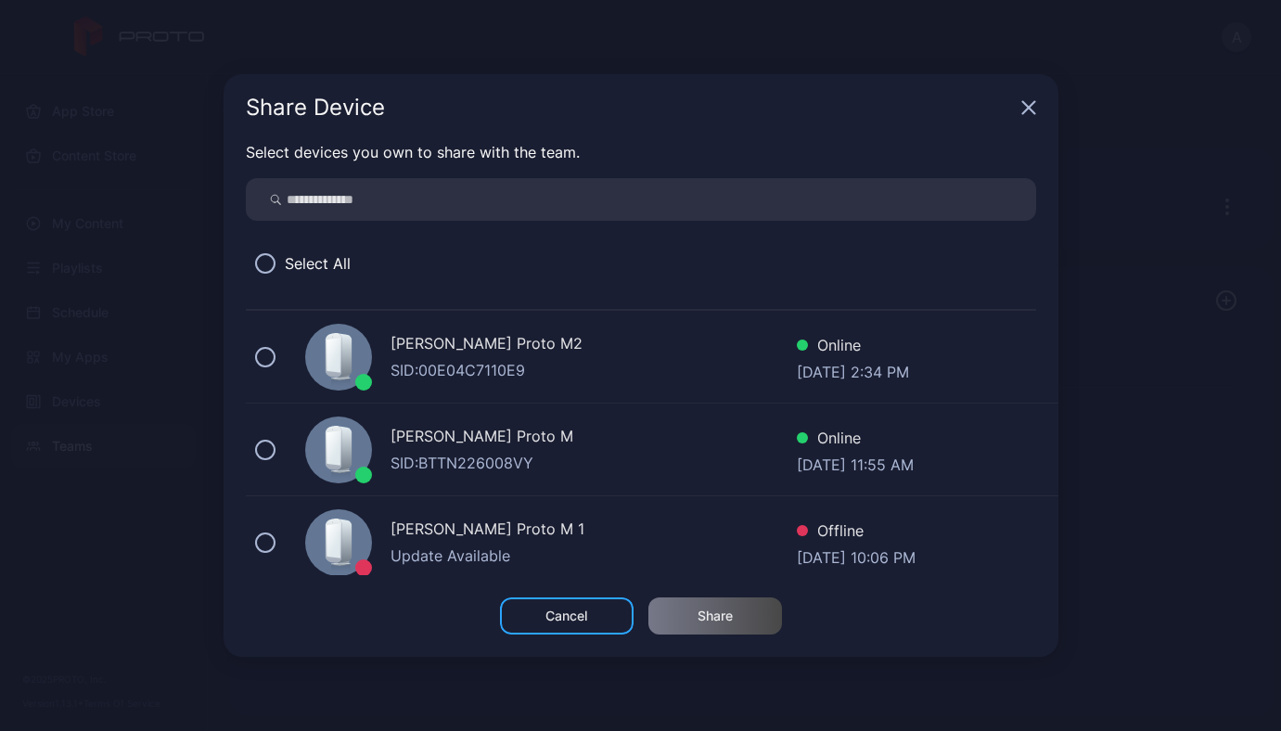
click at [447, 333] on div "[PERSON_NAME] Proto M2" at bounding box center [593, 345] width 406 height 27
click at [702, 611] on div "Share" at bounding box center [714, 615] width 35 height 15
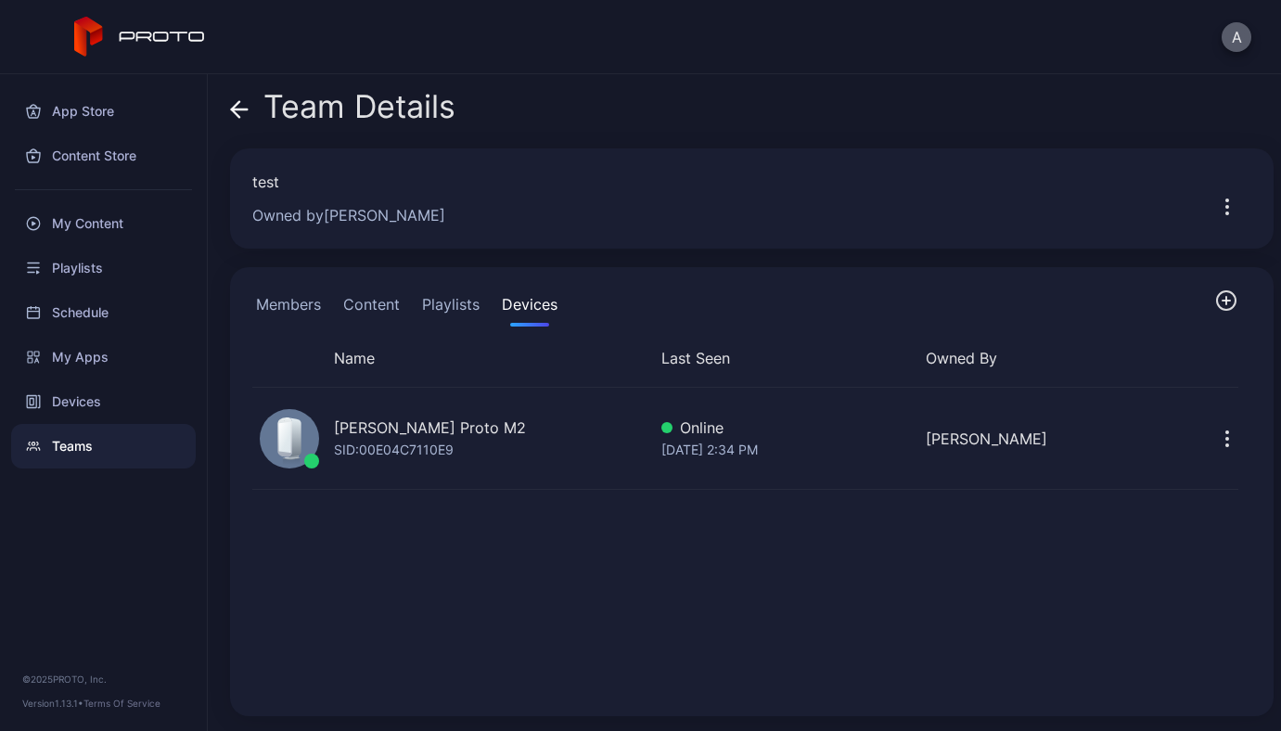
click at [1246, 37] on button "A" at bounding box center [1236, 37] width 30 height 30
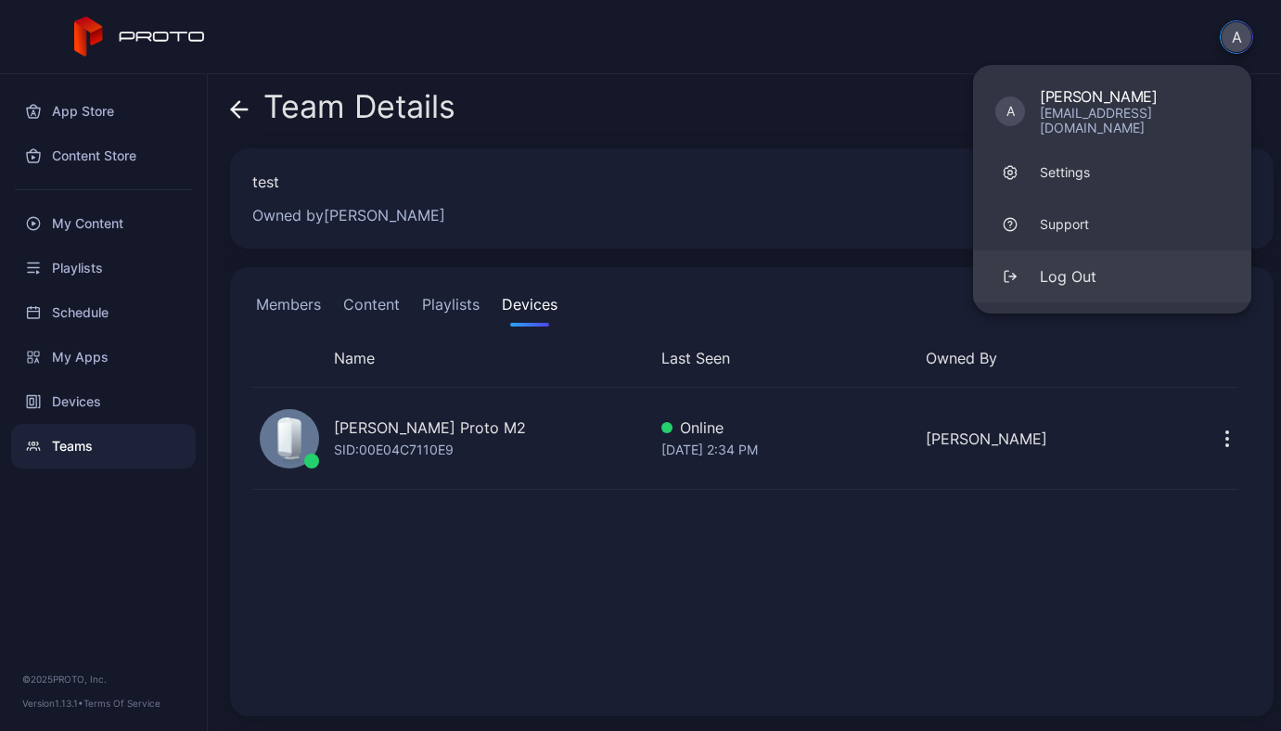
click at [1092, 265] on div "Log Out" at bounding box center [1068, 276] width 57 height 22
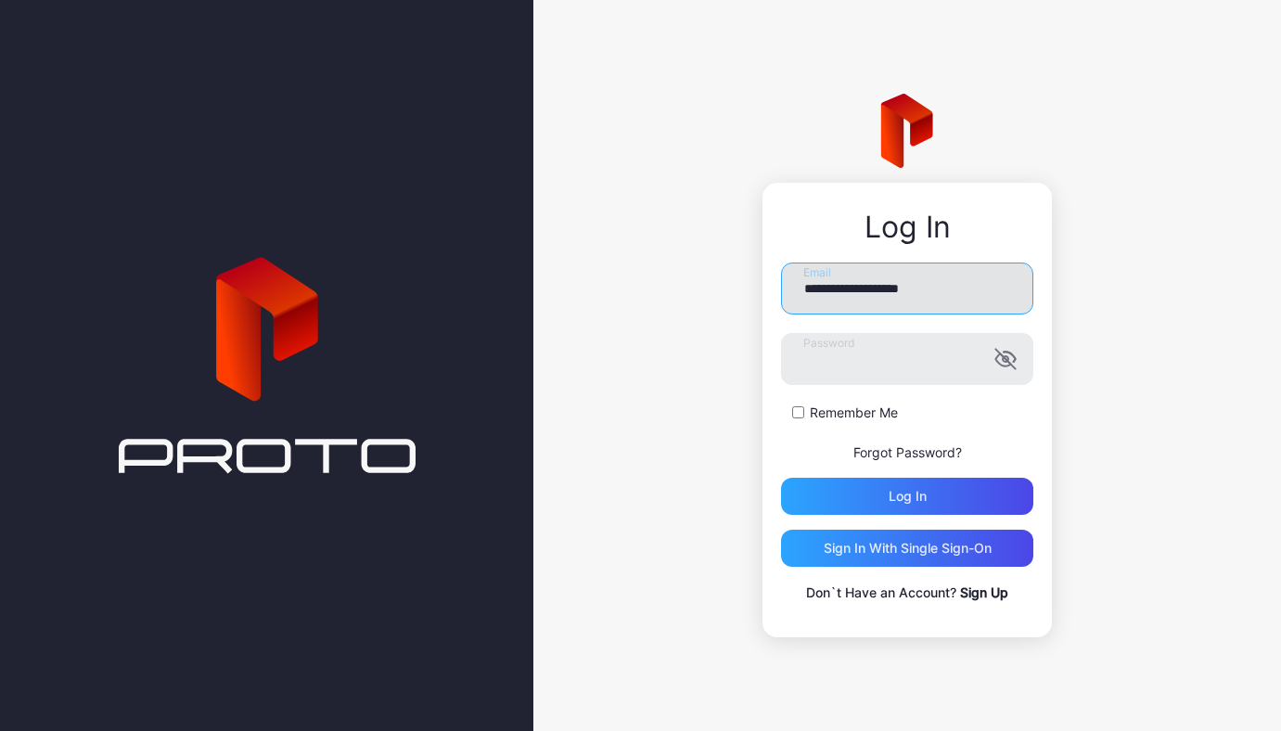
click at [884, 291] on input "**********" at bounding box center [907, 288] width 252 height 52
paste input "**"
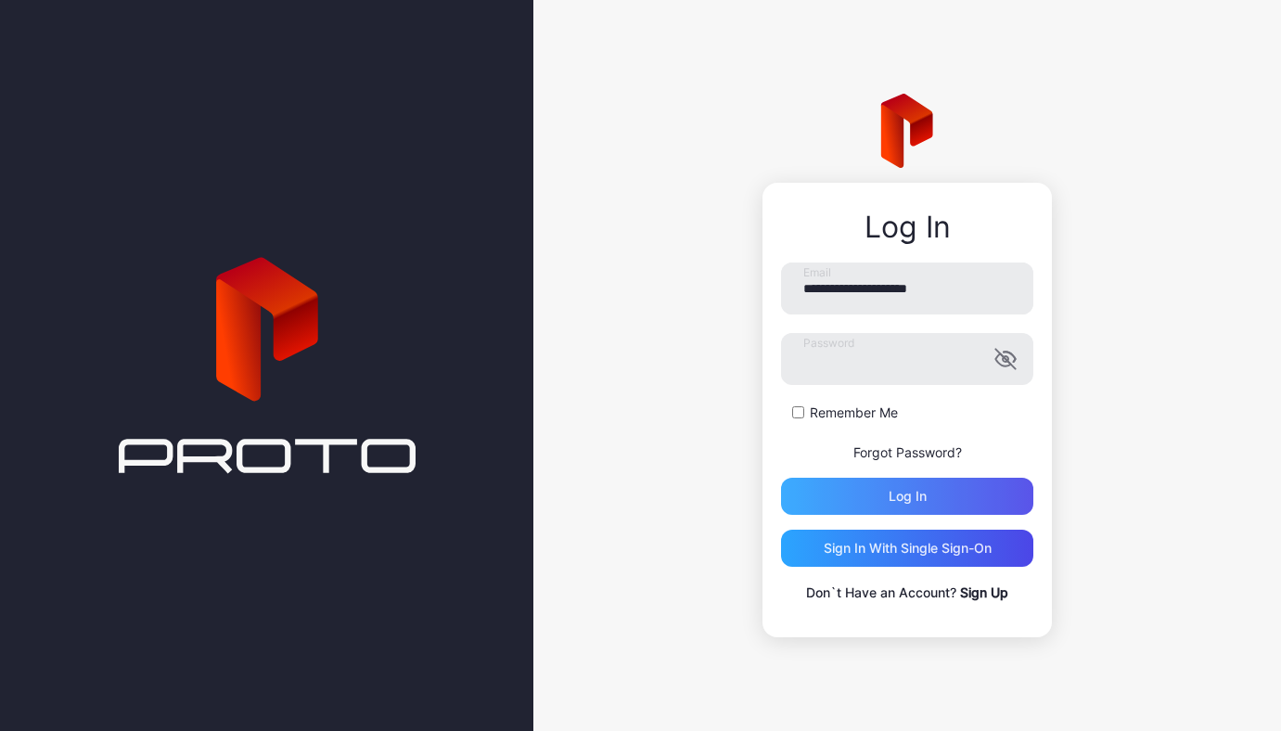
type input "**********"
click at [904, 503] on div "Log in" at bounding box center [907, 496] width 38 height 15
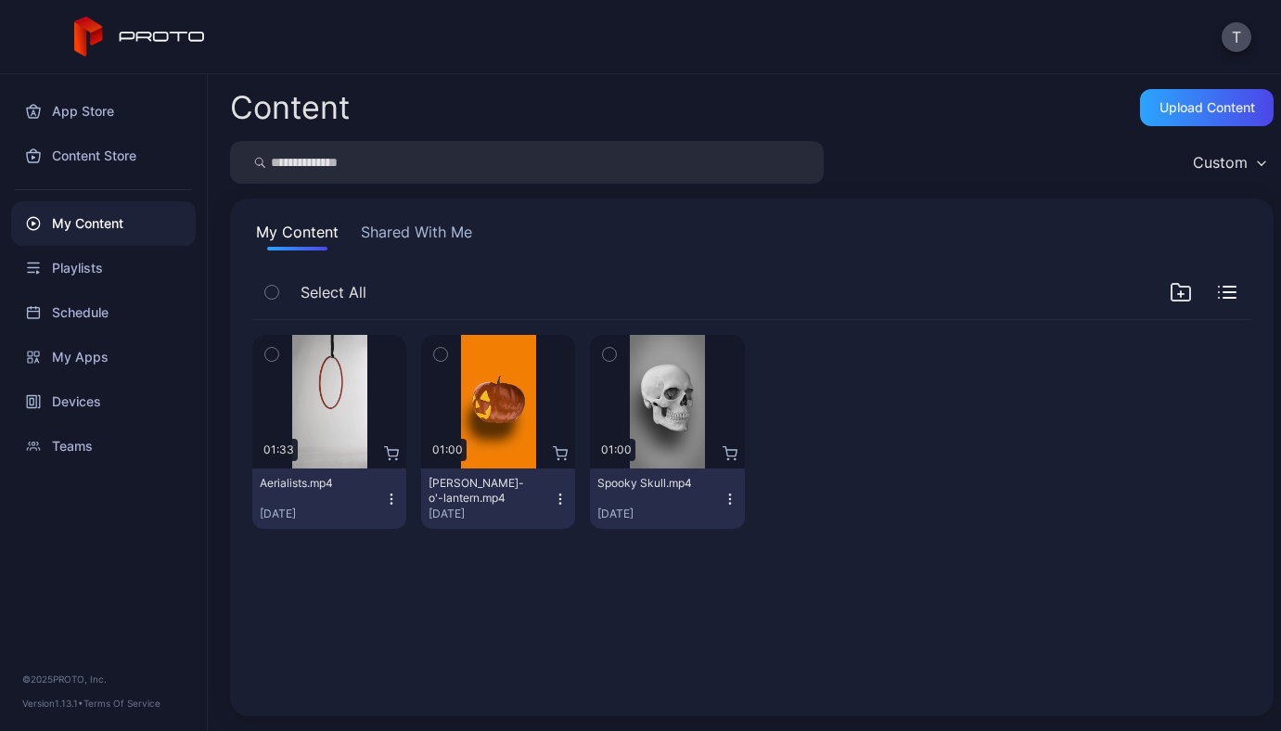
click at [445, 237] on button "Shared With Me" at bounding box center [416, 236] width 119 height 30
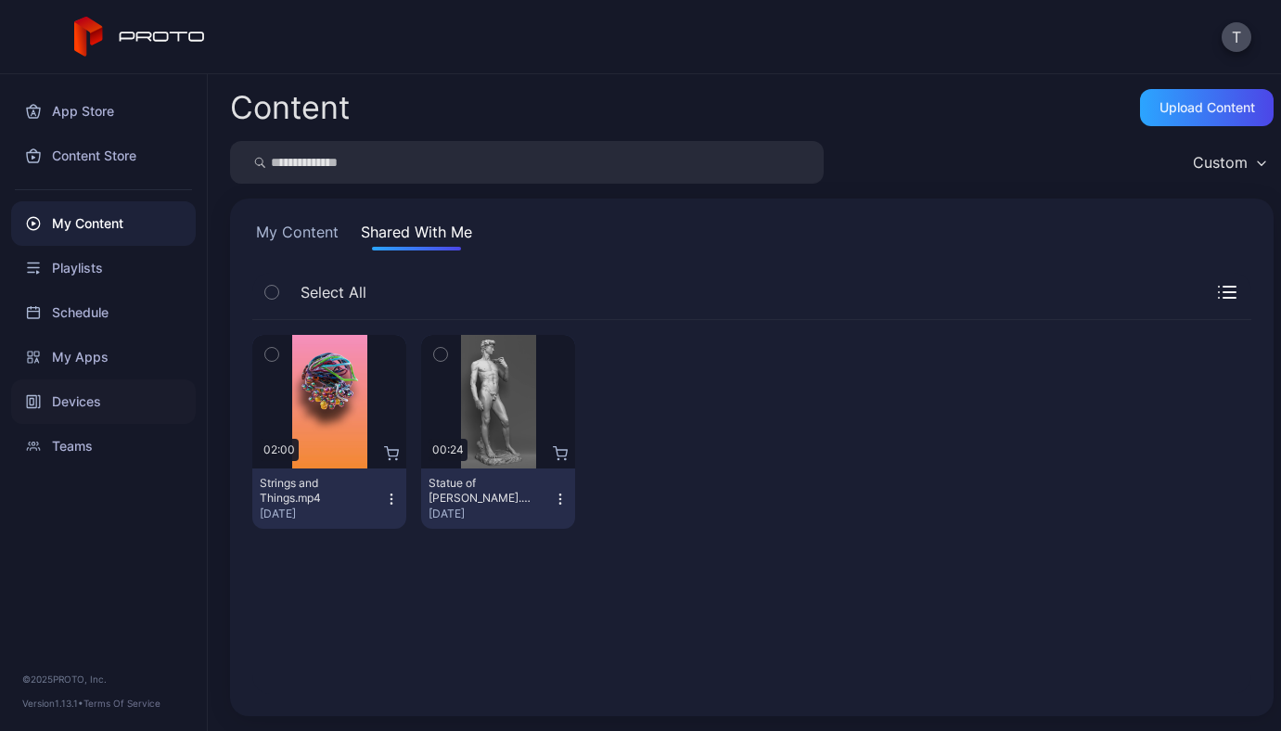
click at [79, 403] on div "Devices" at bounding box center [103, 401] width 185 height 45
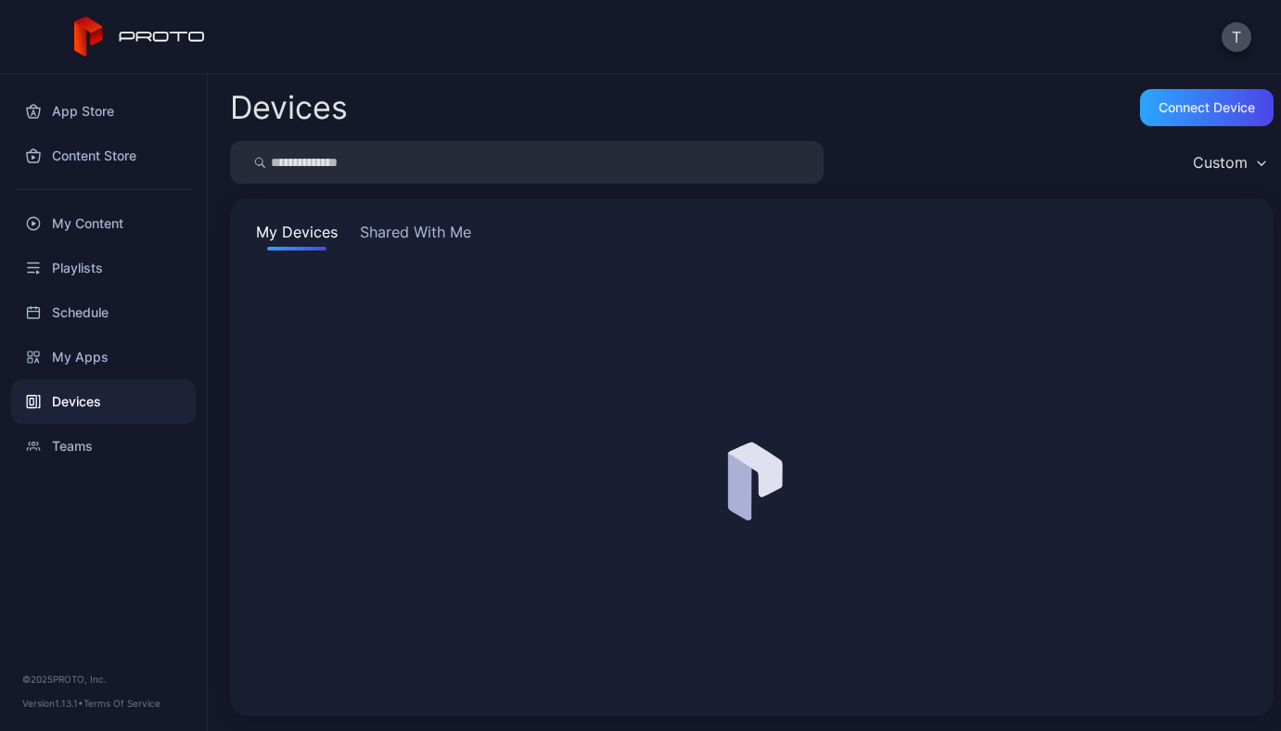
click at [422, 229] on button "Shared With Me" at bounding box center [415, 236] width 119 height 30
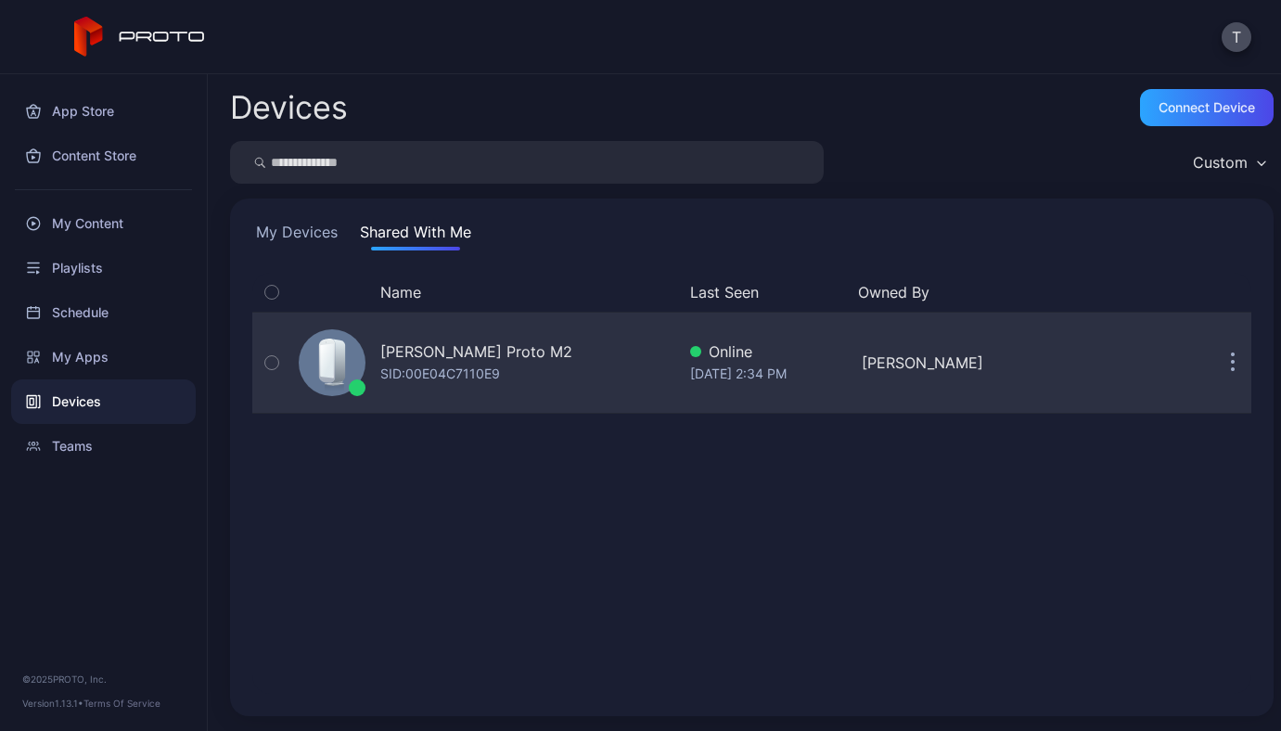
click at [501, 361] on div "[PERSON_NAME] Proto M2" at bounding box center [476, 351] width 192 height 22
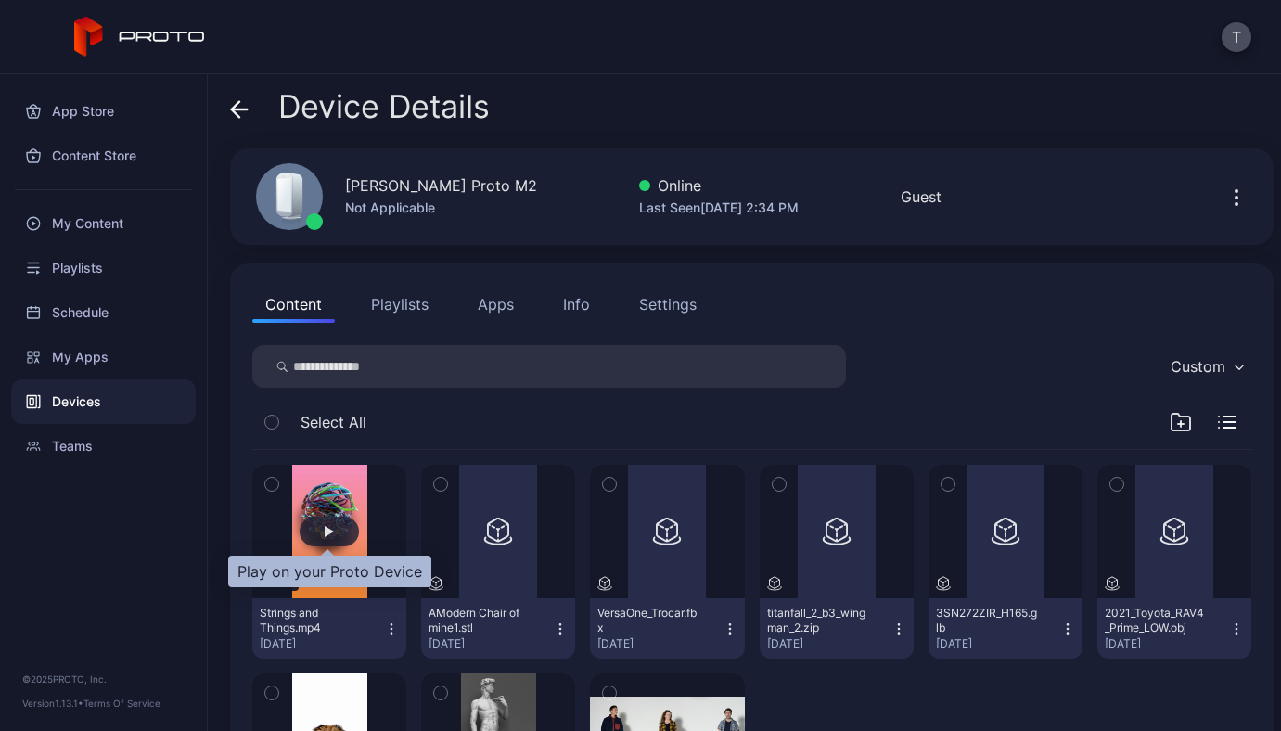
click at [317, 530] on div "button" at bounding box center [329, 532] width 59 height 30
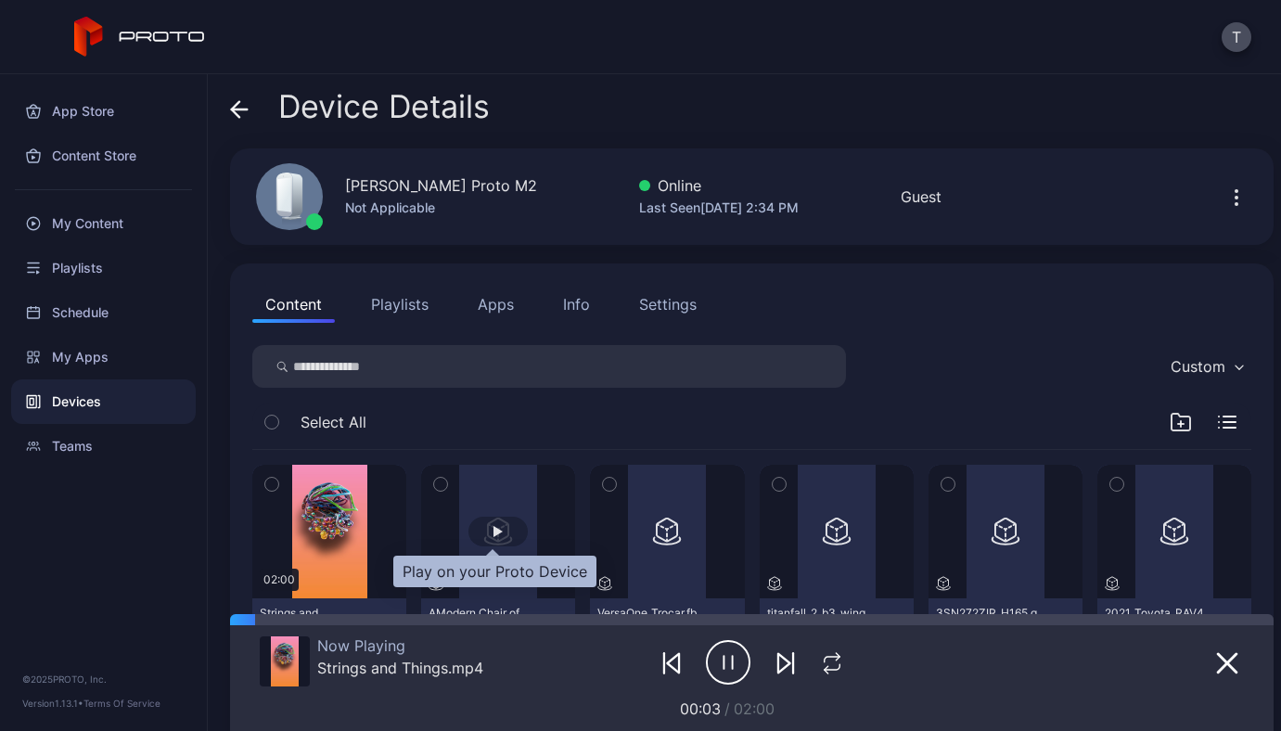
click at [497, 536] on div "button" at bounding box center [497, 532] width 59 height 30
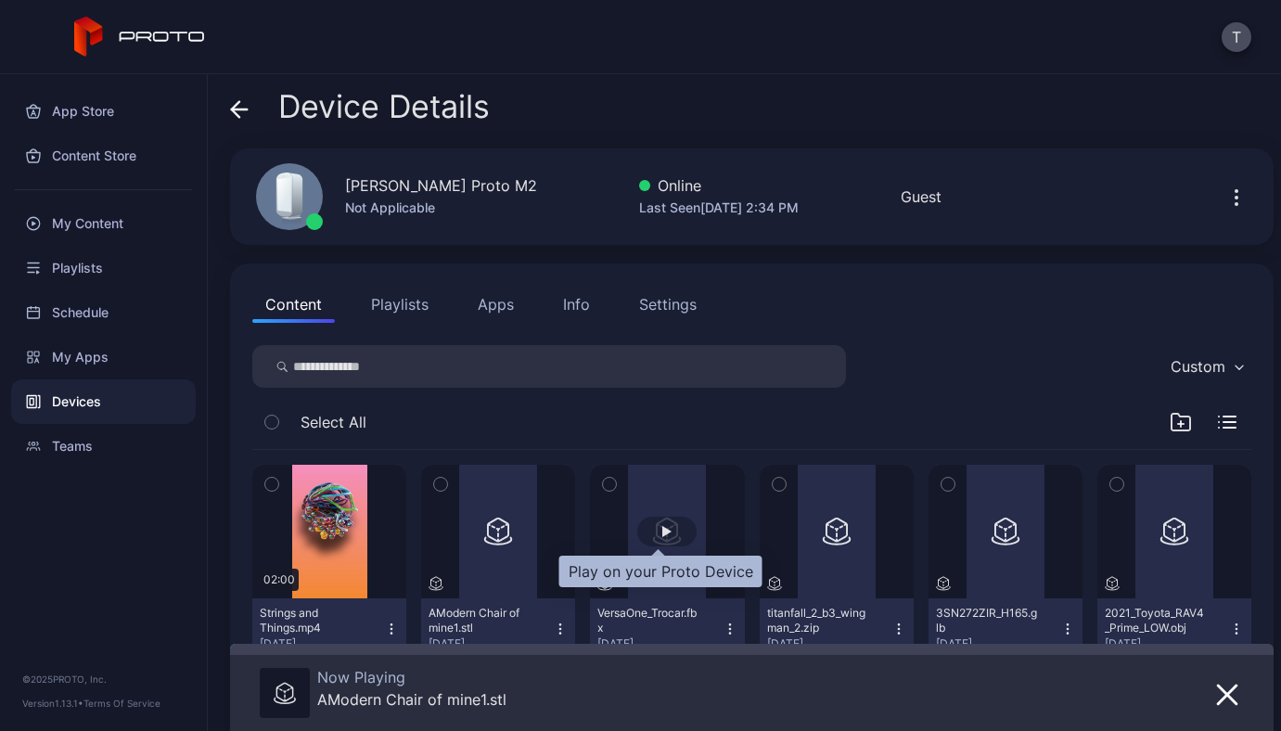
click at [650, 538] on div "button" at bounding box center [666, 532] width 59 height 30
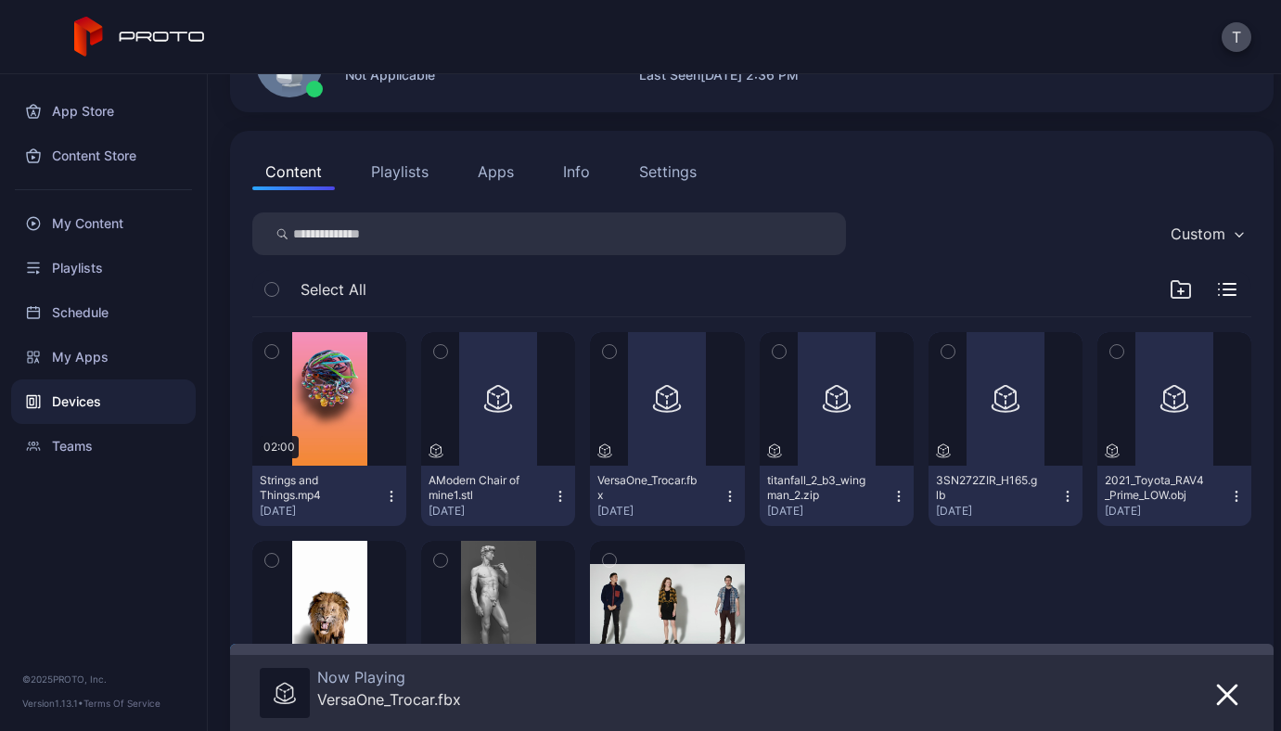
scroll to position [120, 0]
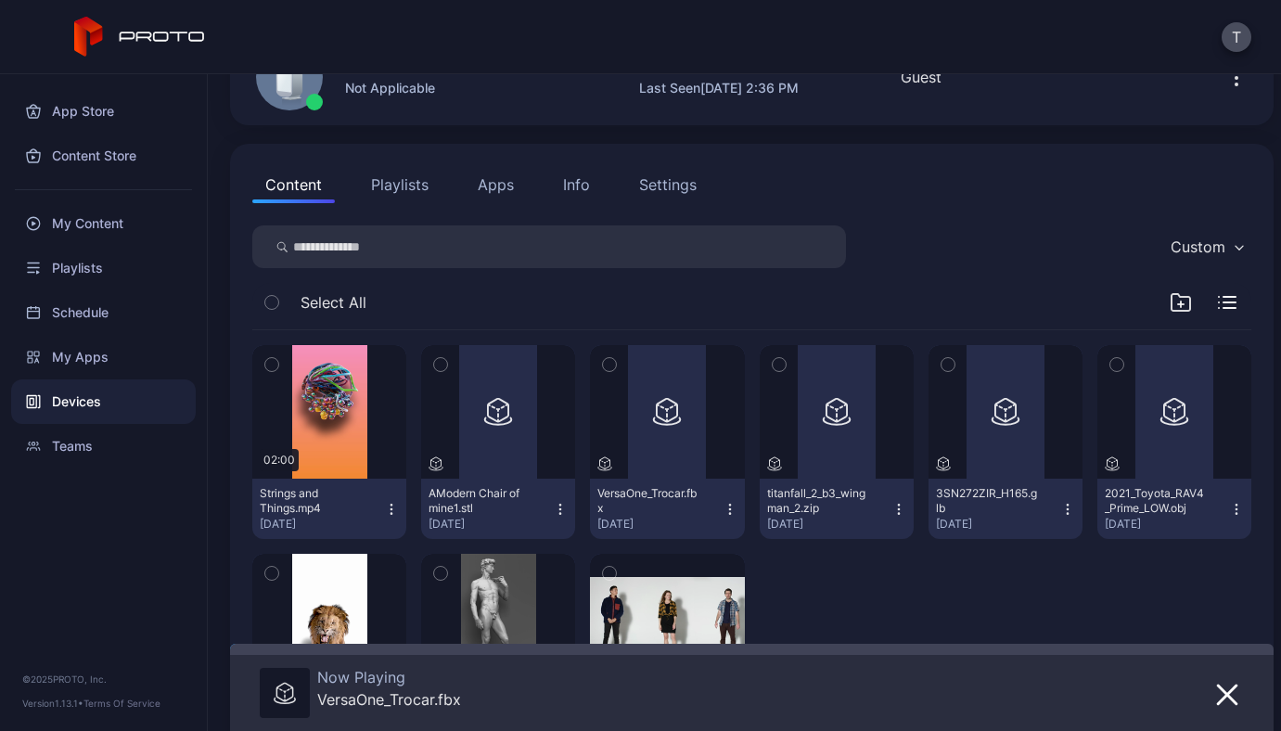
click at [412, 183] on button "Playlists" at bounding box center [399, 184] width 83 height 37
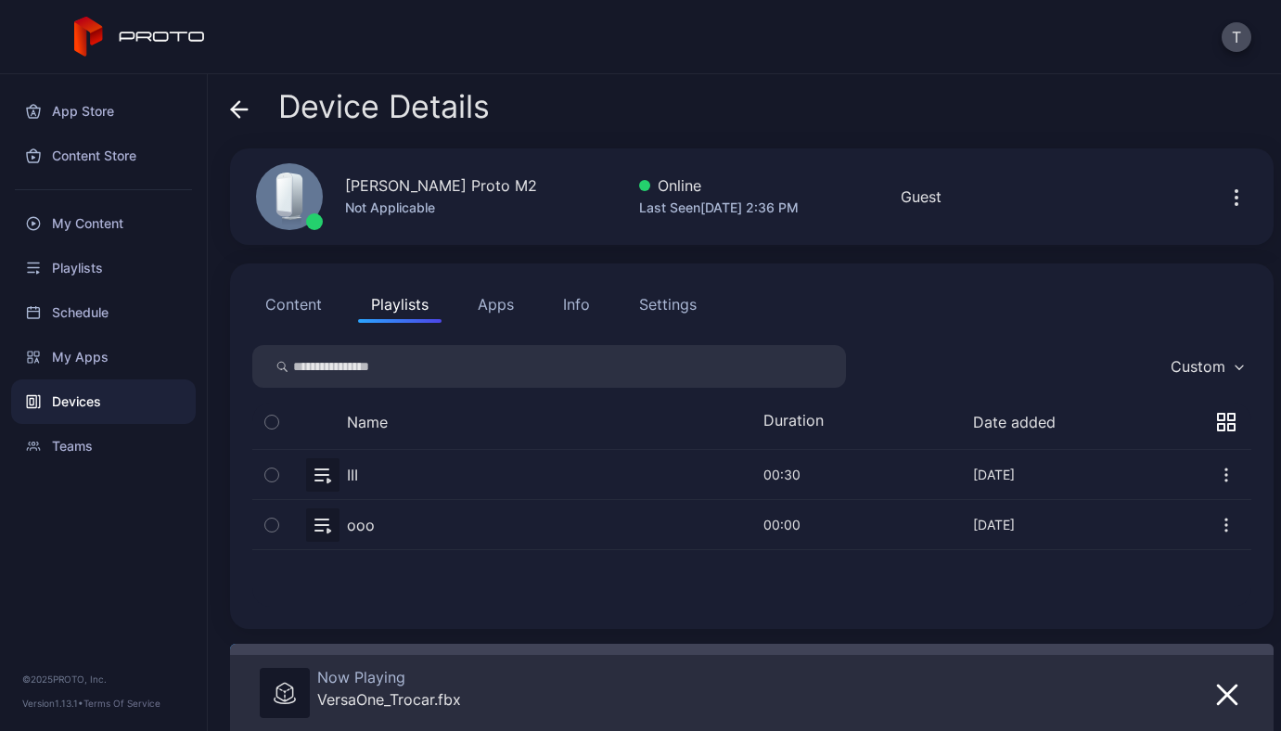
click at [354, 473] on button "button" at bounding box center [751, 474] width 999 height 49
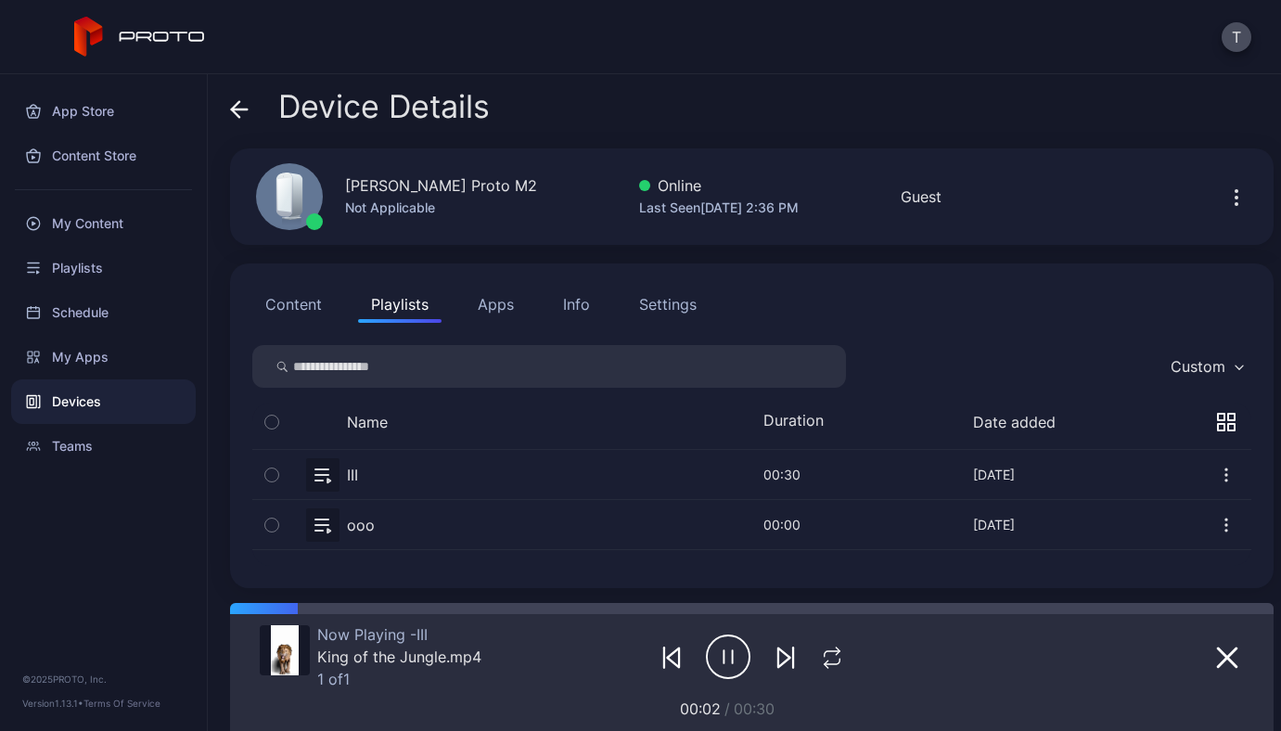
click at [509, 300] on button "Apps" at bounding box center [496, 304] width 62 height 37
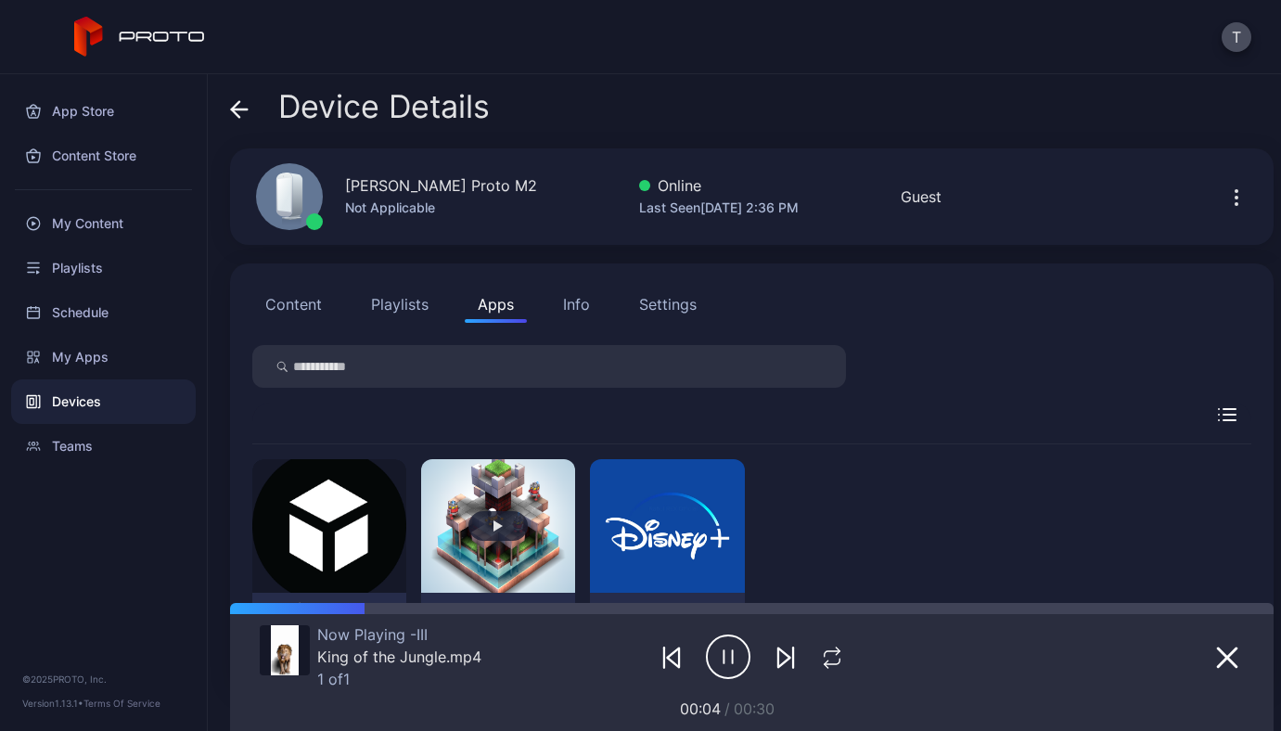
click at [497, 499] on button "button" at bounding box center [498, 526] width 154 height 134
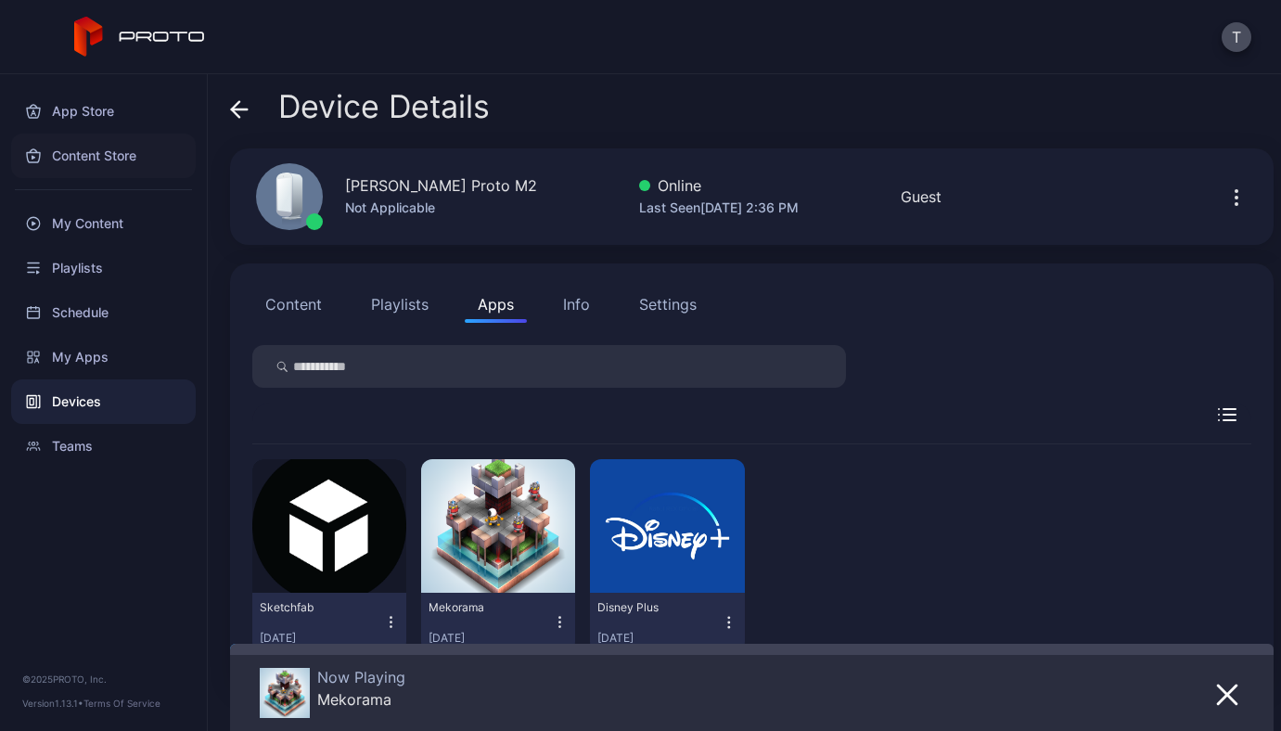
click at [106, 170] on div "Content Store" at bounding box center [103, 156] width 185 height 45
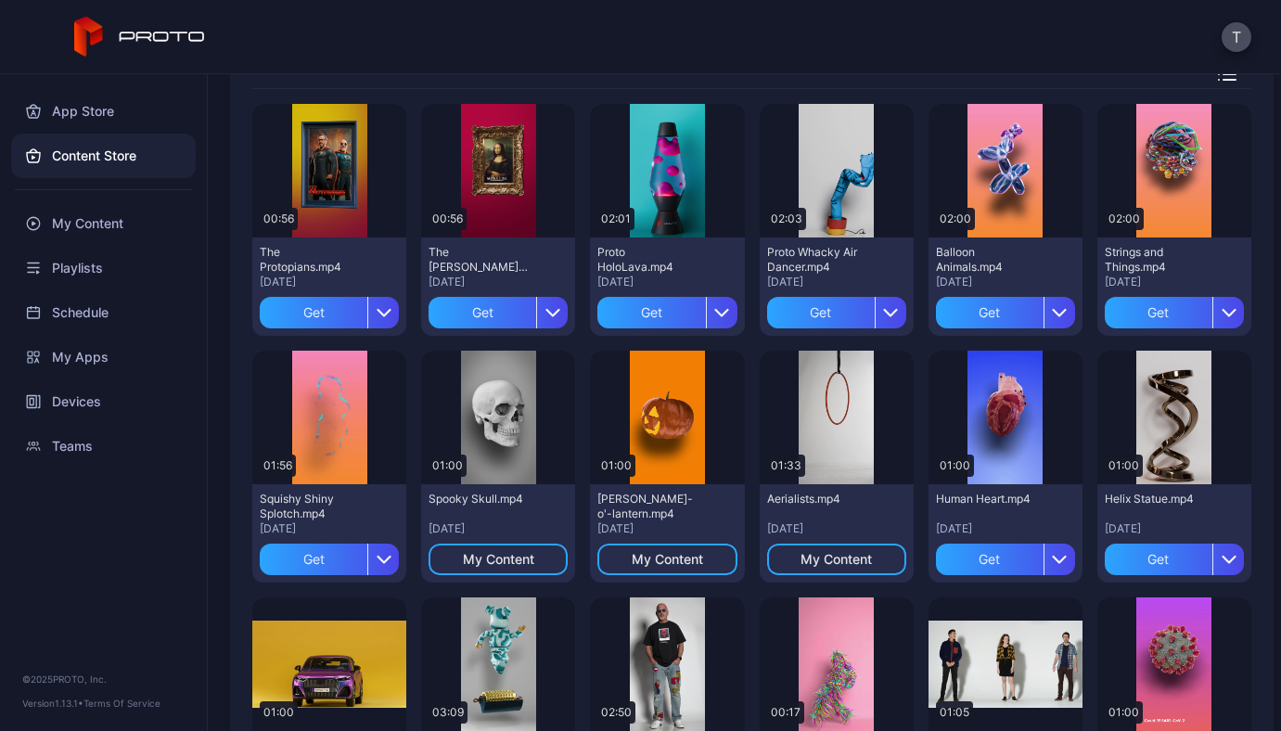
scroll to position [154, 0]
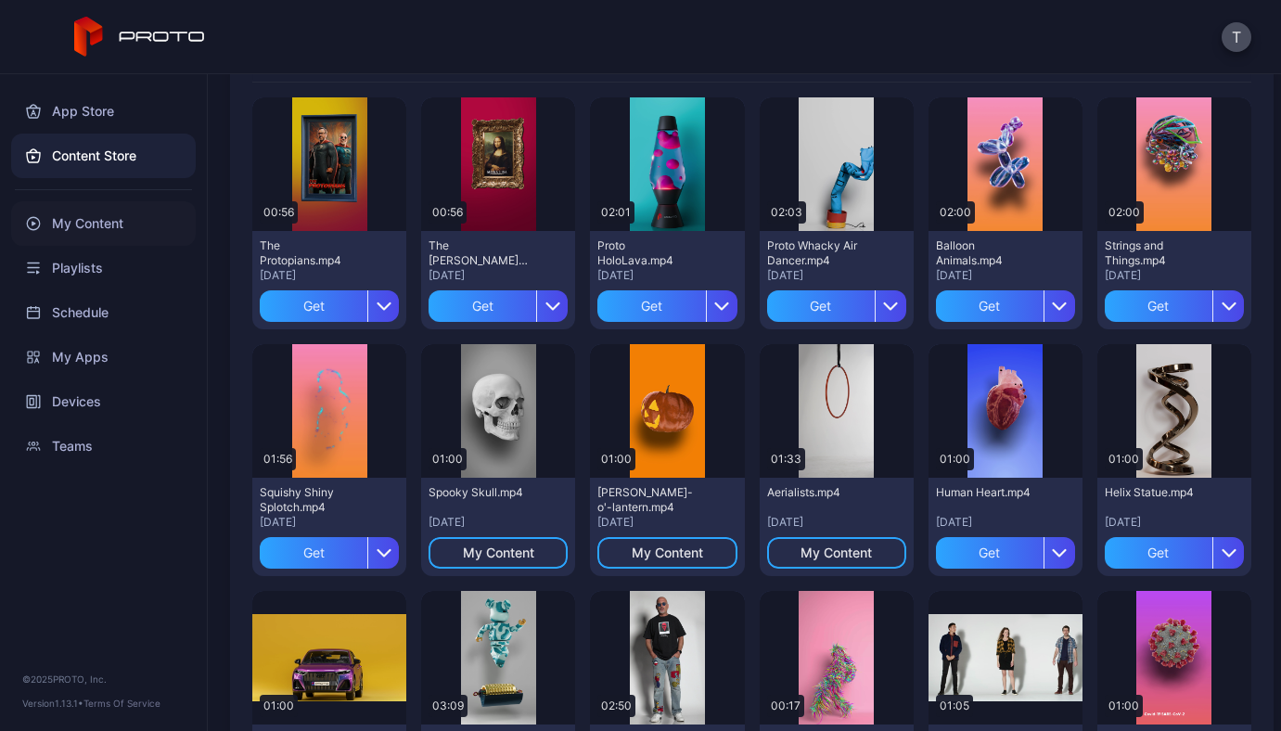
click at [96, 234] on div "My Content" at bounding box center [103, 223] width 185 height 45
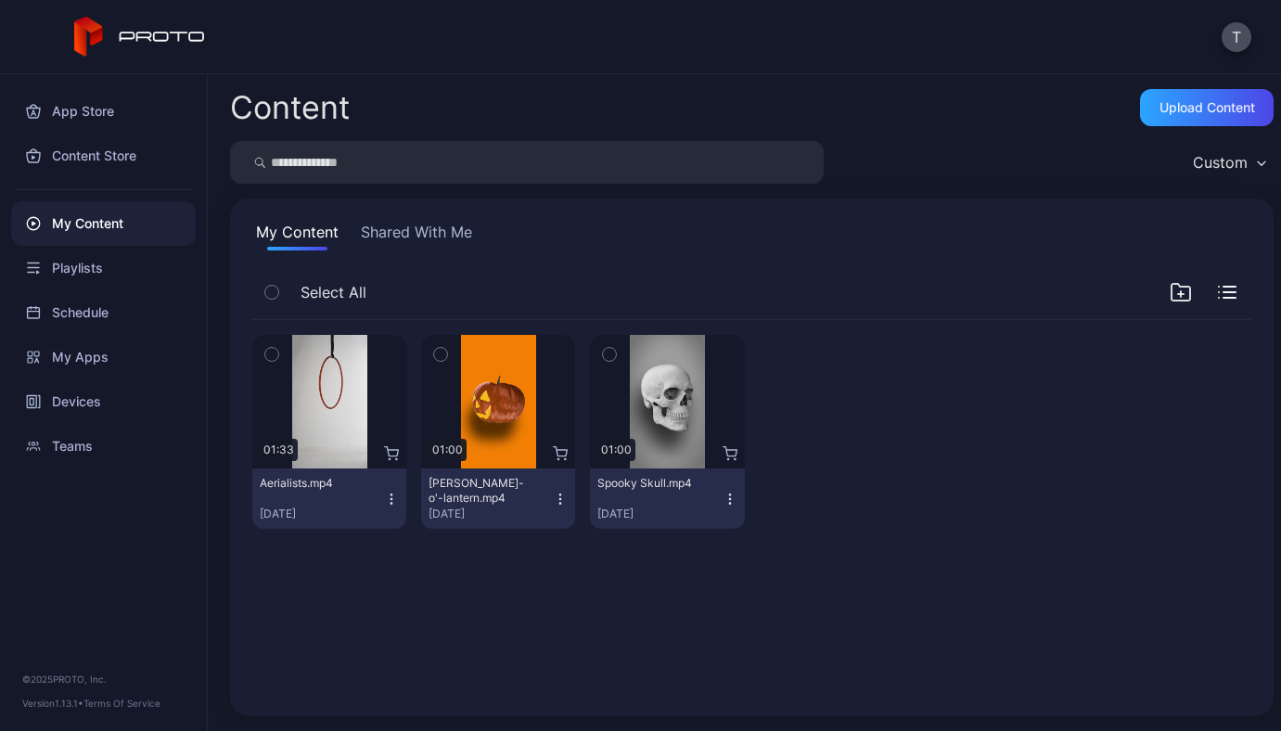
click at [722, 497] on icon "button" at bounding box center [729, 499] width 15 height 15
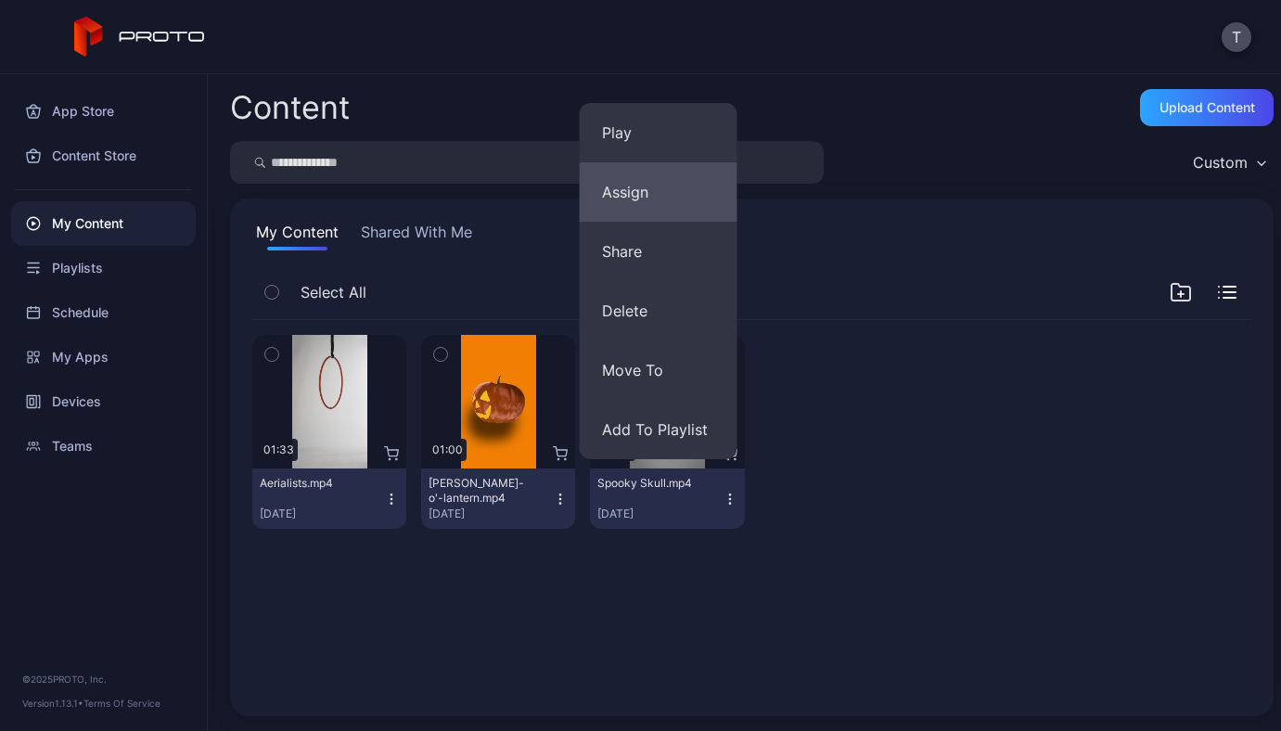
click at [654, 195] on button "Assign" at bounding box center [659, 191] width 158 height 59
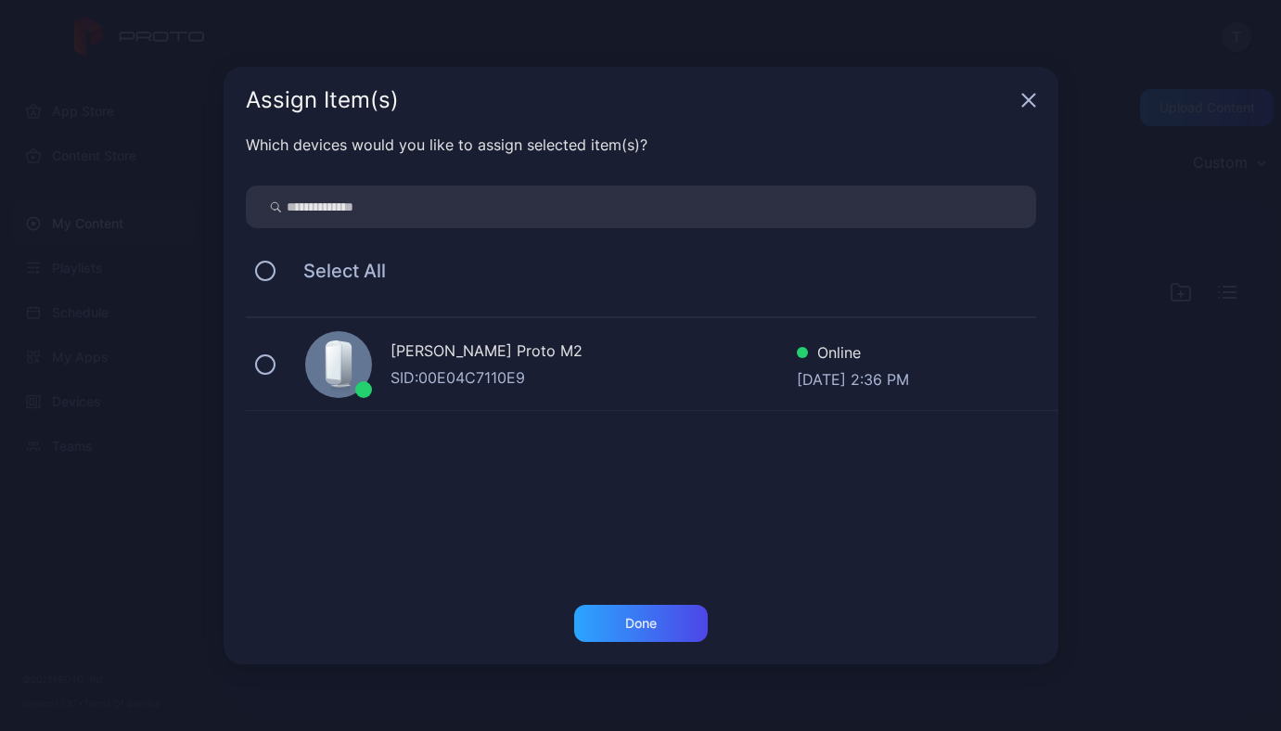
click at [583, 339] on div "[PERSON_NAME] Proto M2" at bounding box center [593, 352] width 406 height 27
click at [604, 625] on div "Done" at bounding box center [641, 623] width 134 height 37
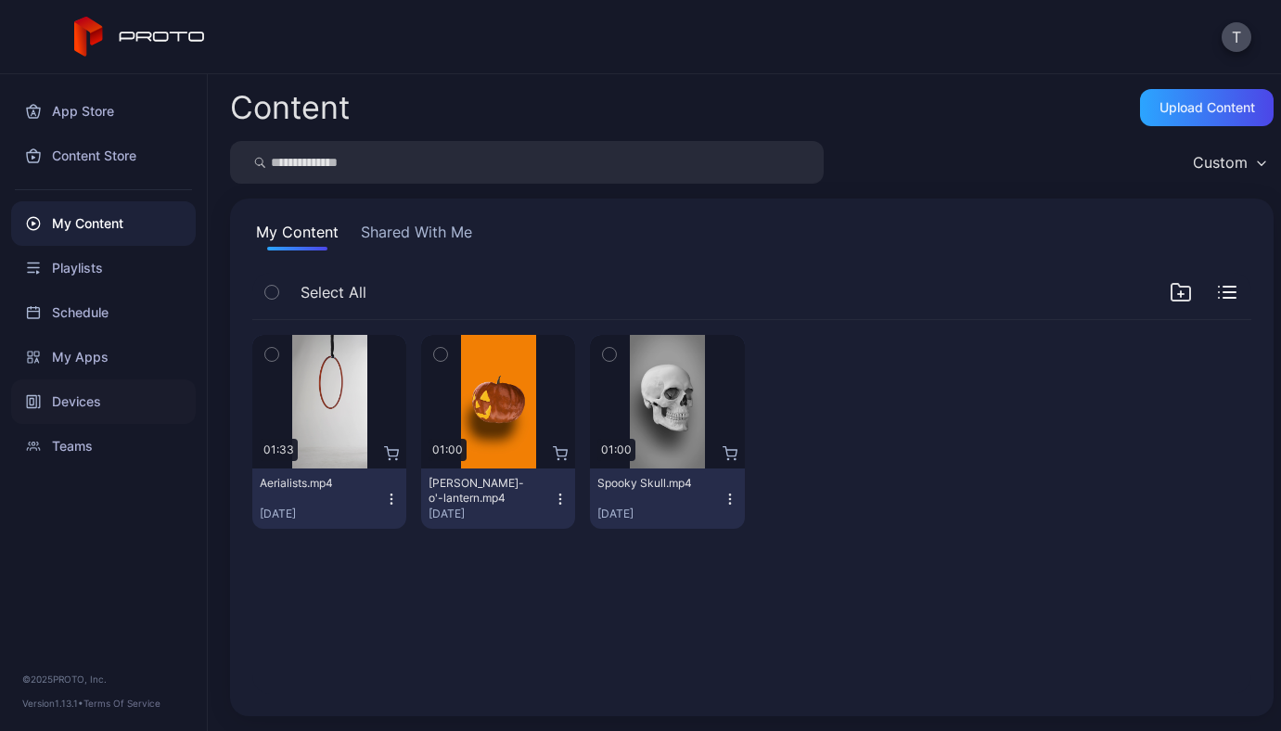
click at [84, 416] on div "Devices" at bounding box center [103, 401] width 185 height 45
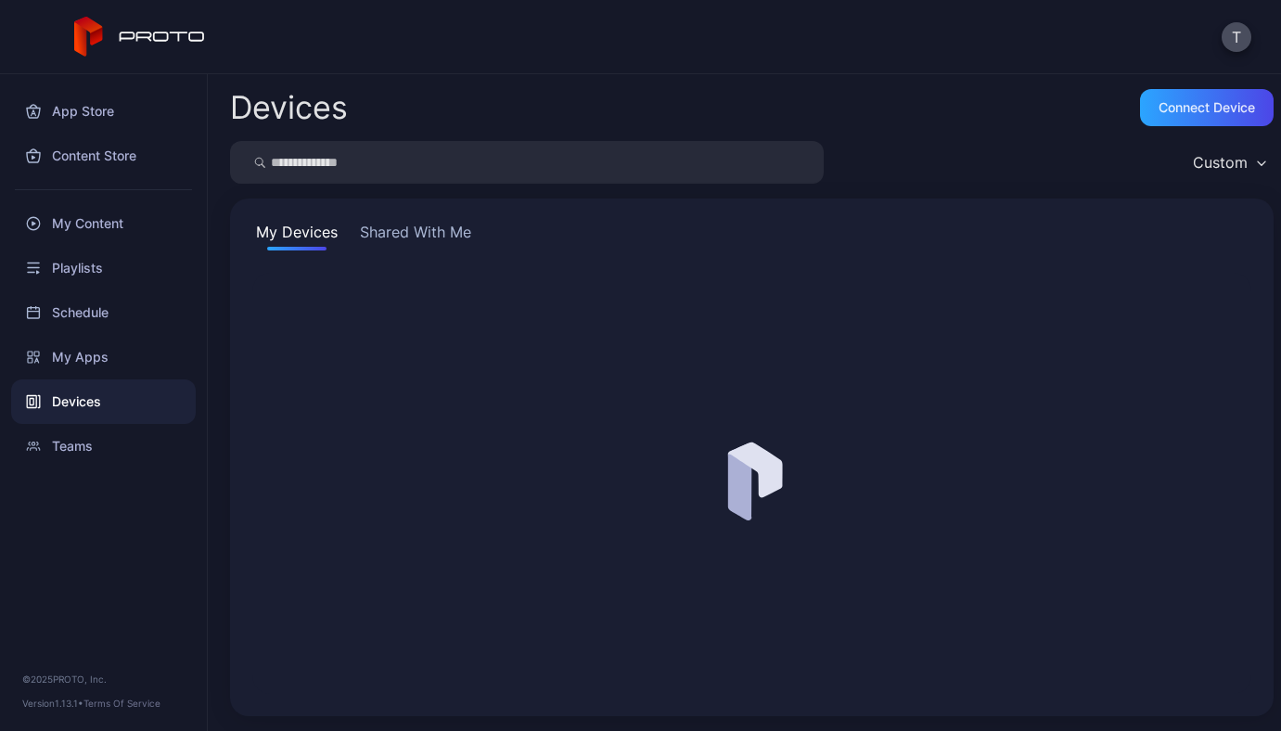
click at [433, 224] on button "Shared With Me" at bounding box center [415, 236] width 119 height 30
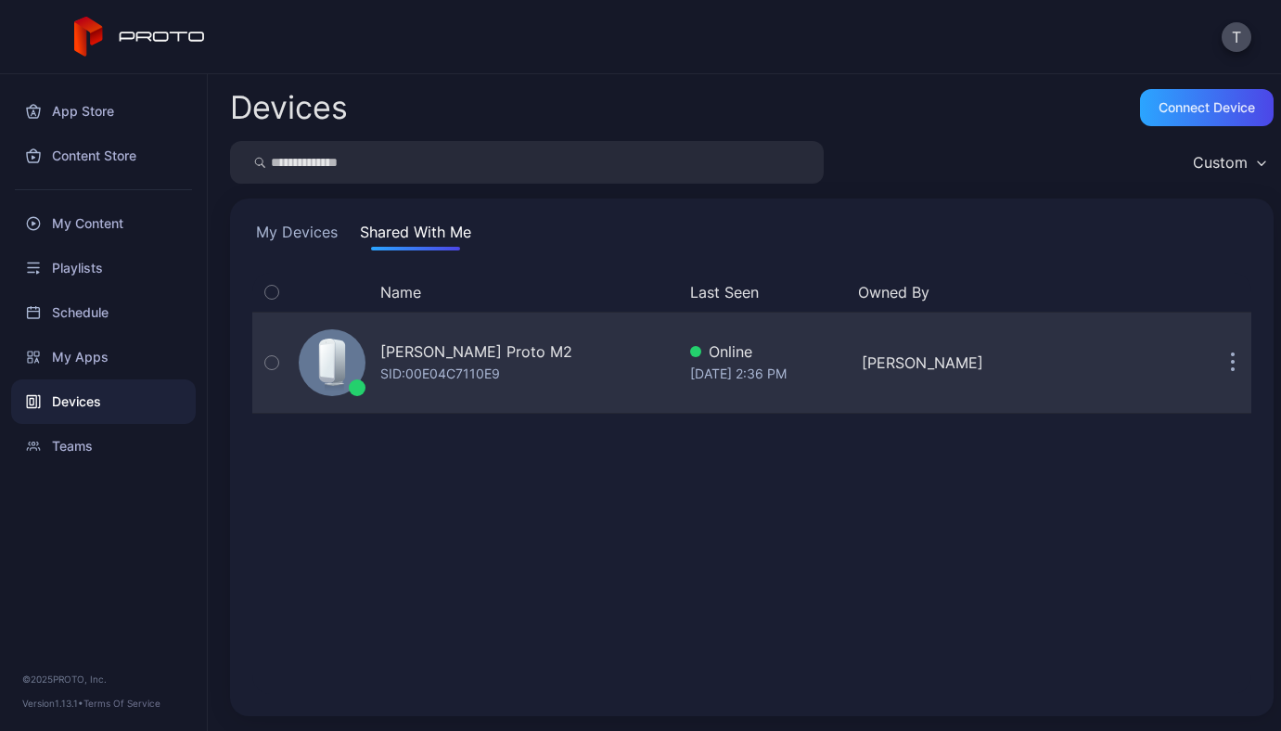
click at [464, 367] on div "SID: 00E04C7110E9" at bounding box center [440, 374] width 120 height 22
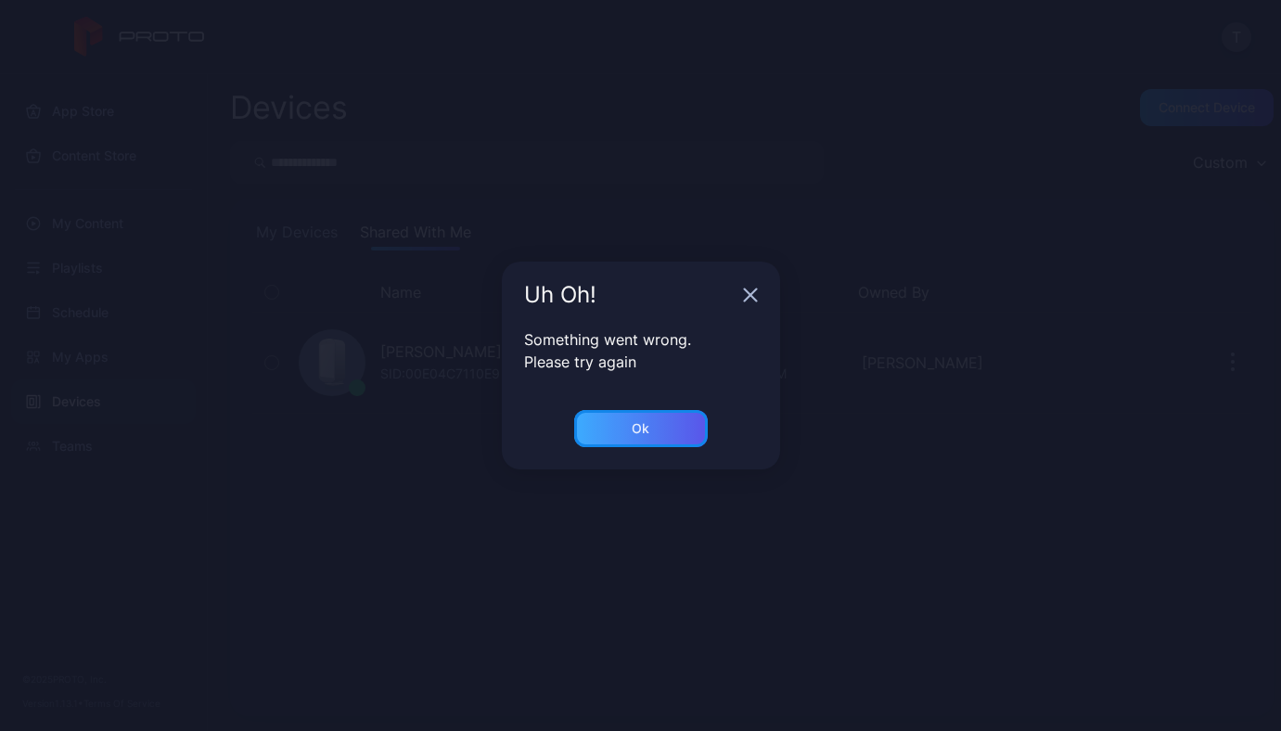
click at [664, 421] on div "Ok" at bounding box center [641, 428] width 134 height 37
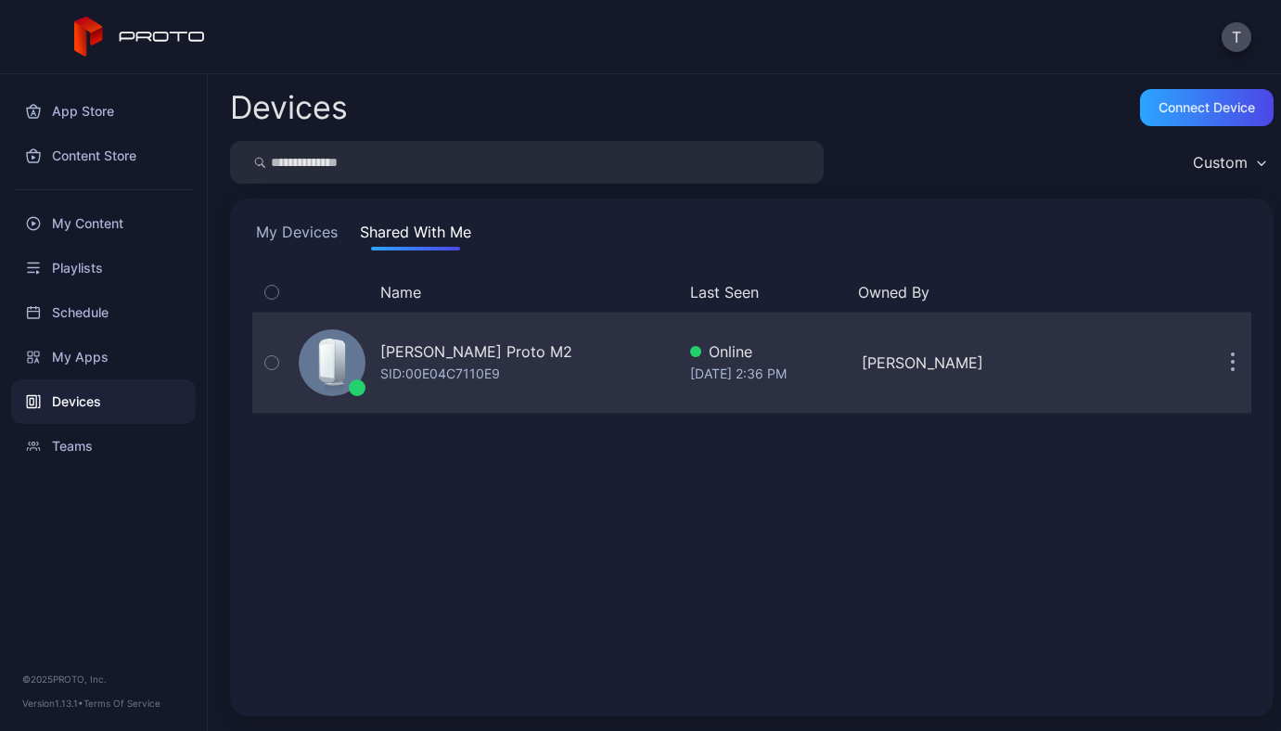
click at [476, 351] on div "[PERSON_NAME] Proto M2" at bounding box center [476, 351] width 192 height 22
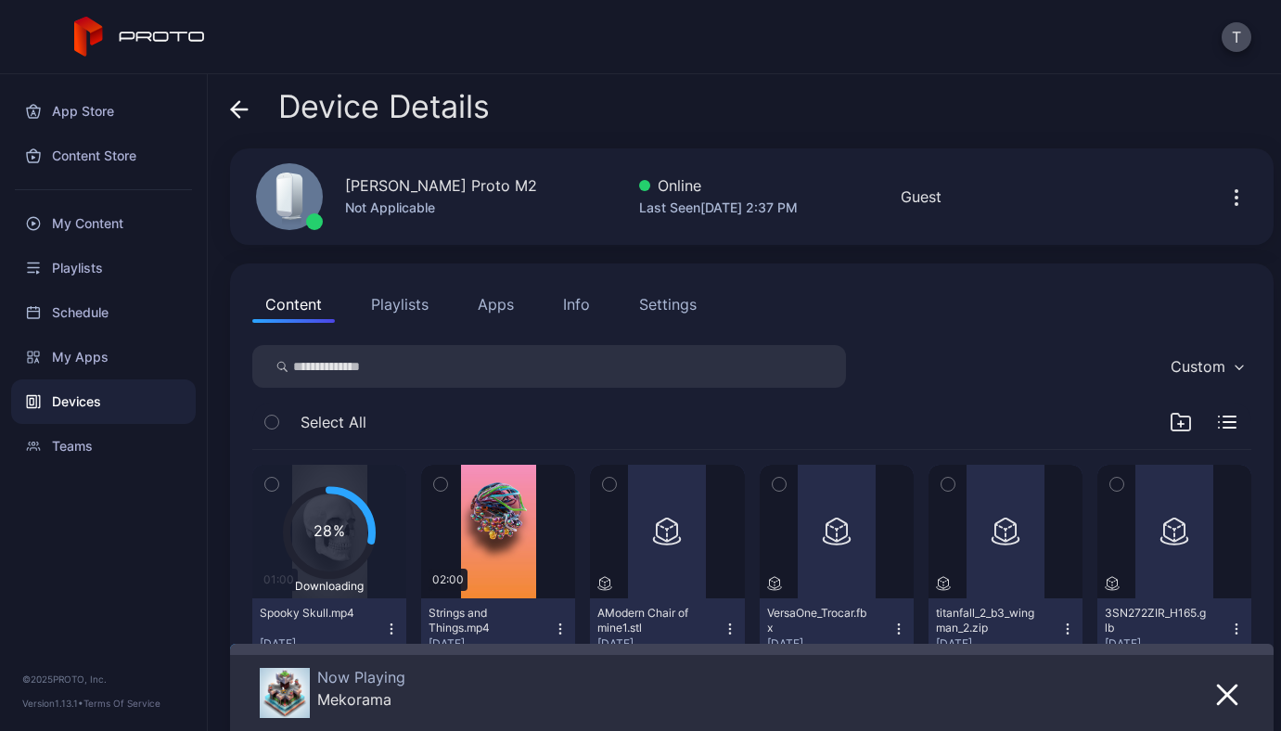
click at [1216, 701] on icon "button" at bounding box center [1227, 695] width 22 height 22
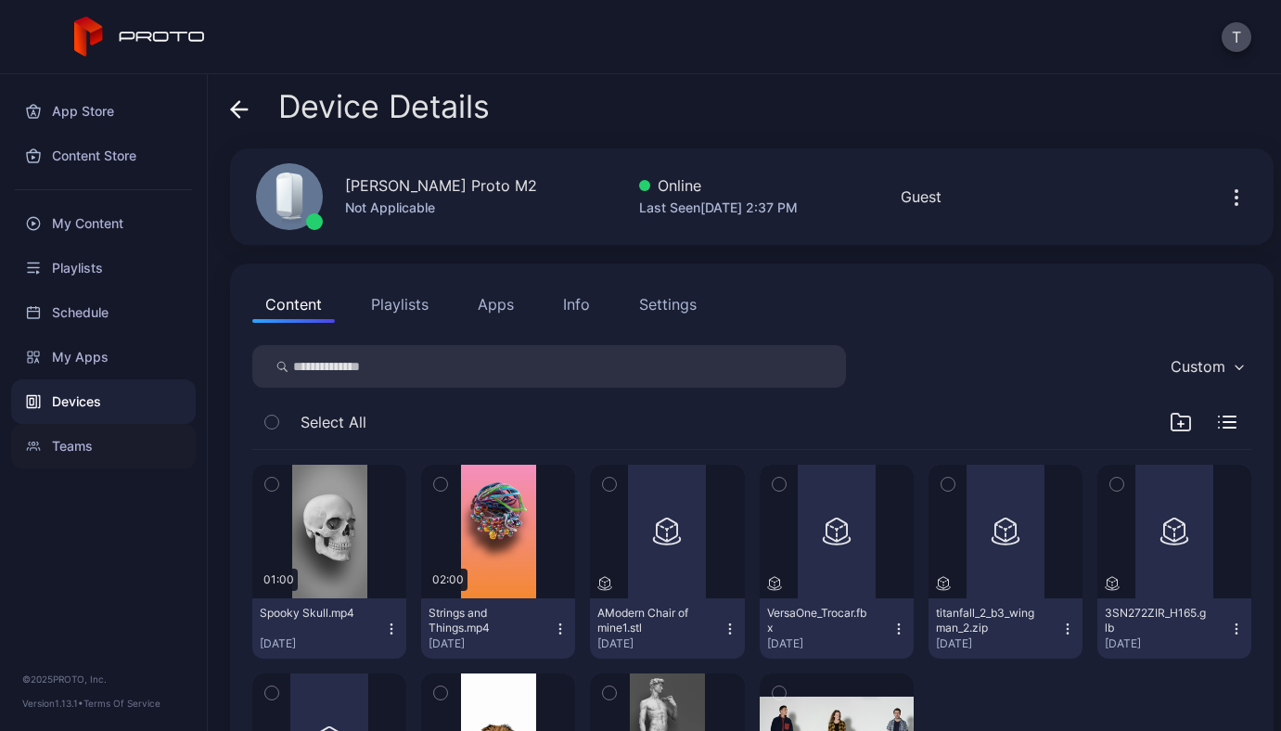
click at [65, 451] on div "Teams" at bounding box center [103, 446] width 185 height 45
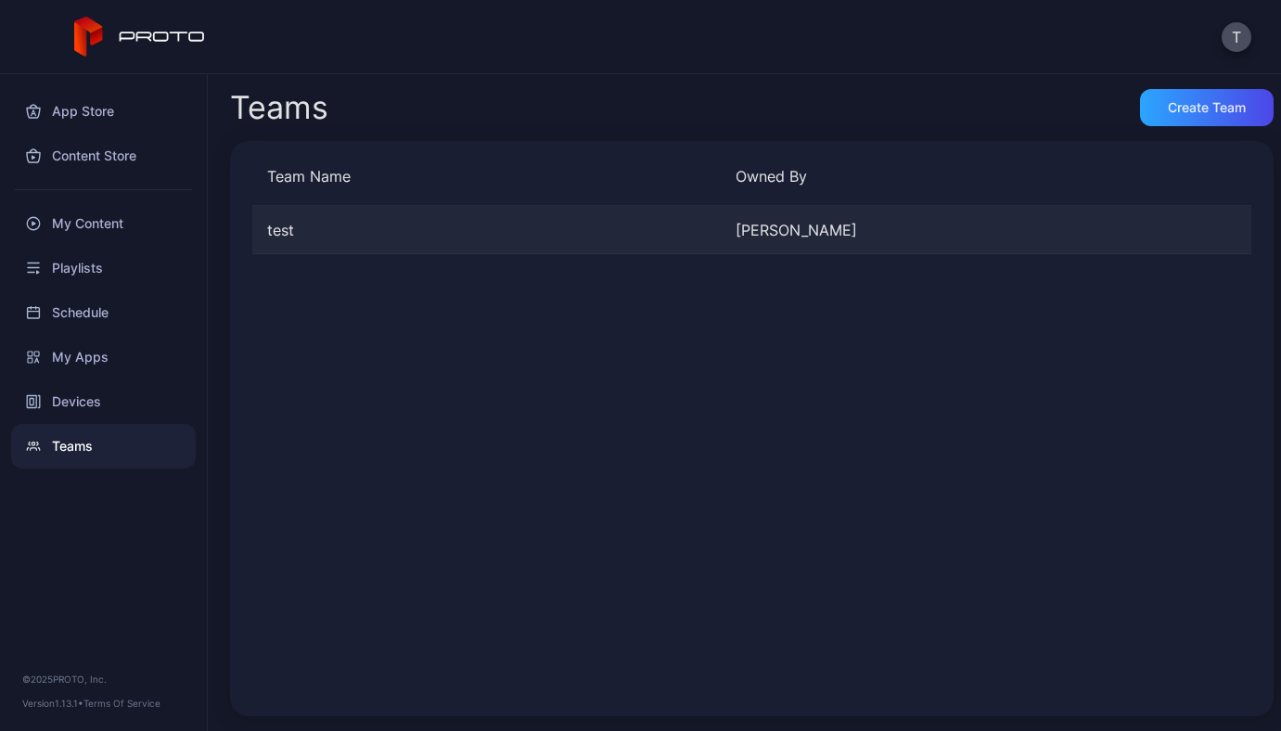
click at [801, 229] on div "[PERSON_NAME]" at bounding box center [962, 230] width 454 height 22
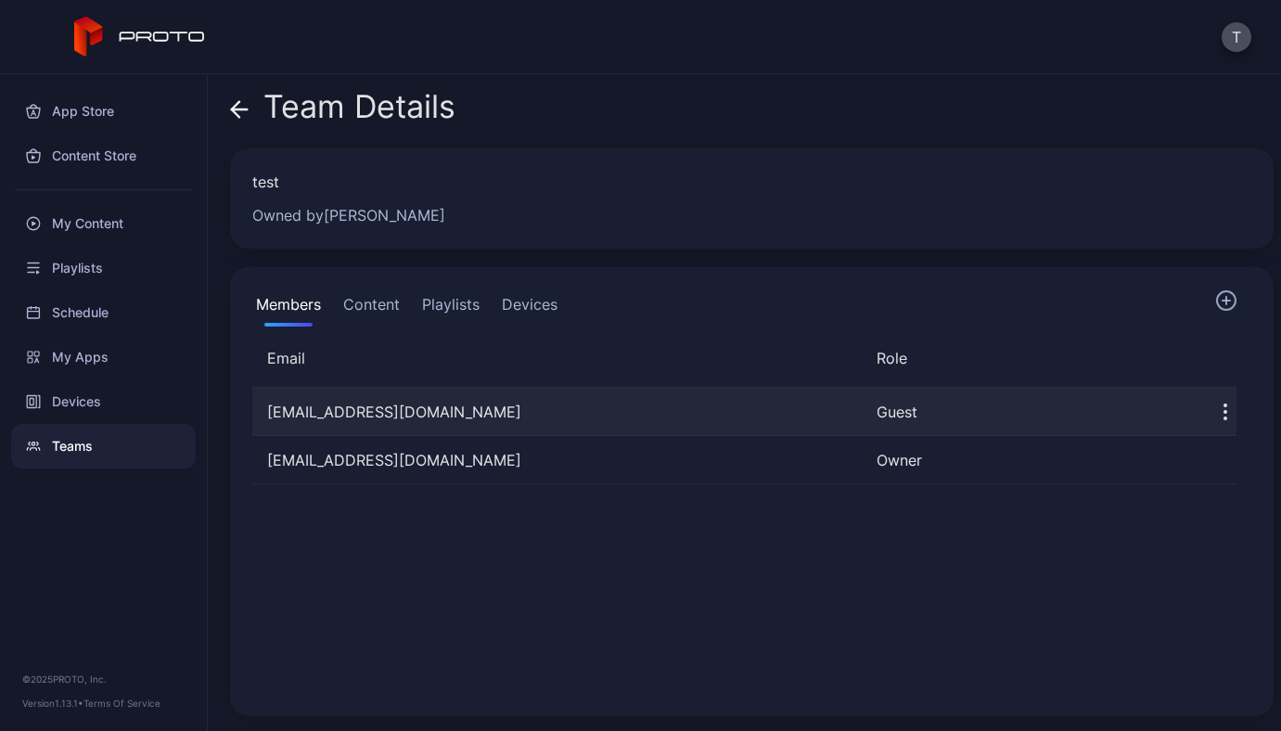
click at [1214, 395] on button "button" at bounding box center [1225, 411] width 22 height 37
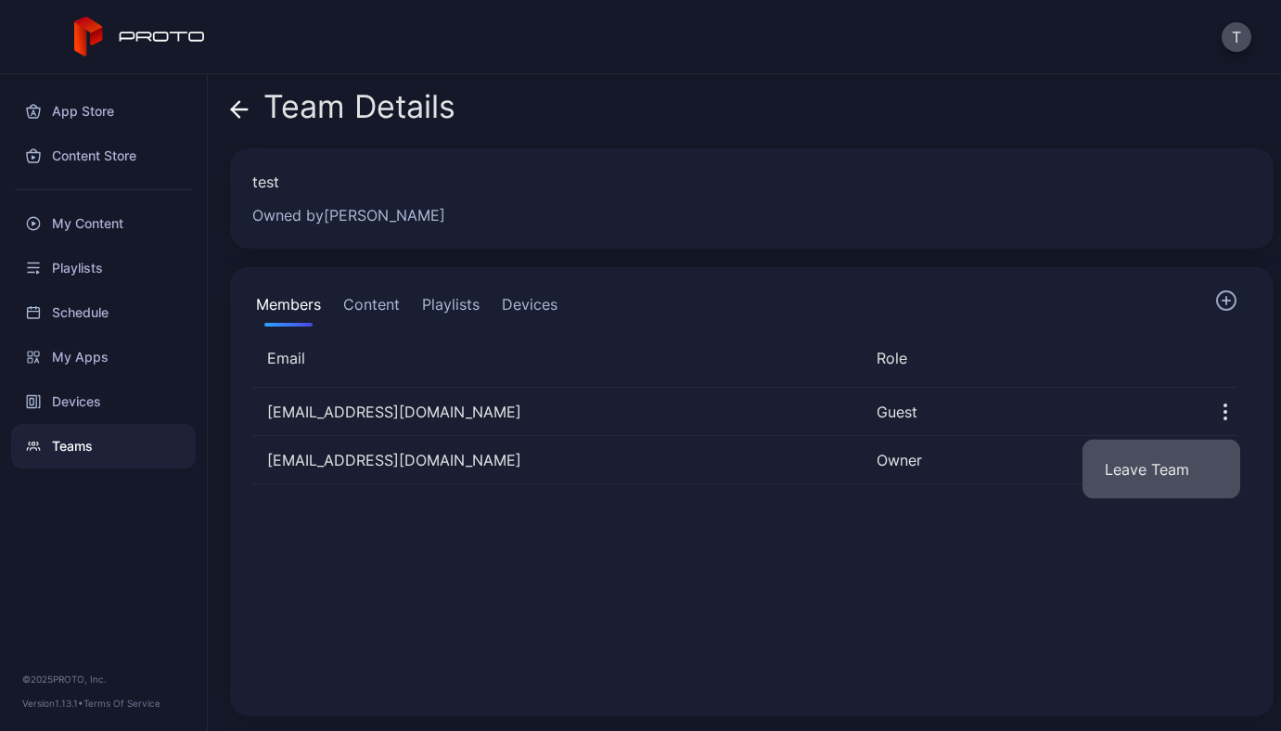
click at [1172, 461] on button "Leave Team" at bounding box center [1161, 469] width 158 height 59
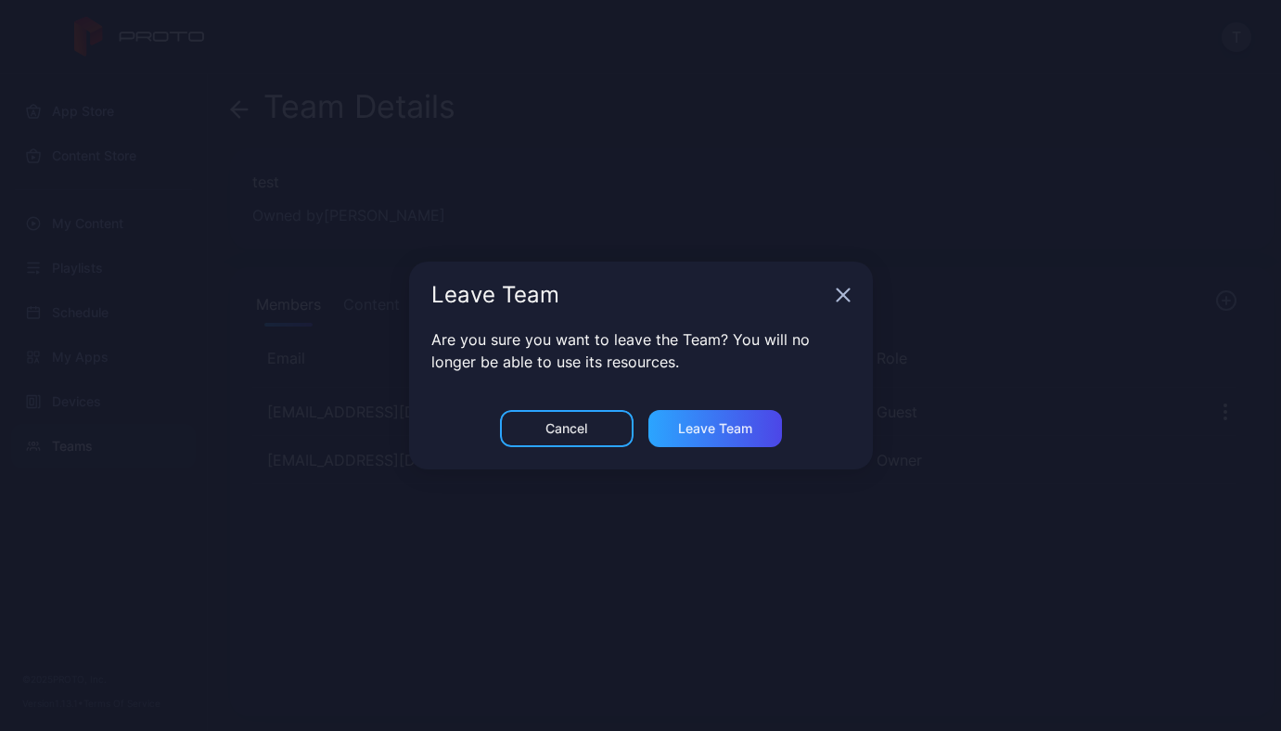
click at [771, 402] on div "Are you sure you want to leave the Team? You will no longer be able to use its …" at bounding box center [641, 369] width 464 height 82
click at [752, 422] on div "Leave Team" at bounding box center [715, 428] width 134 height 37
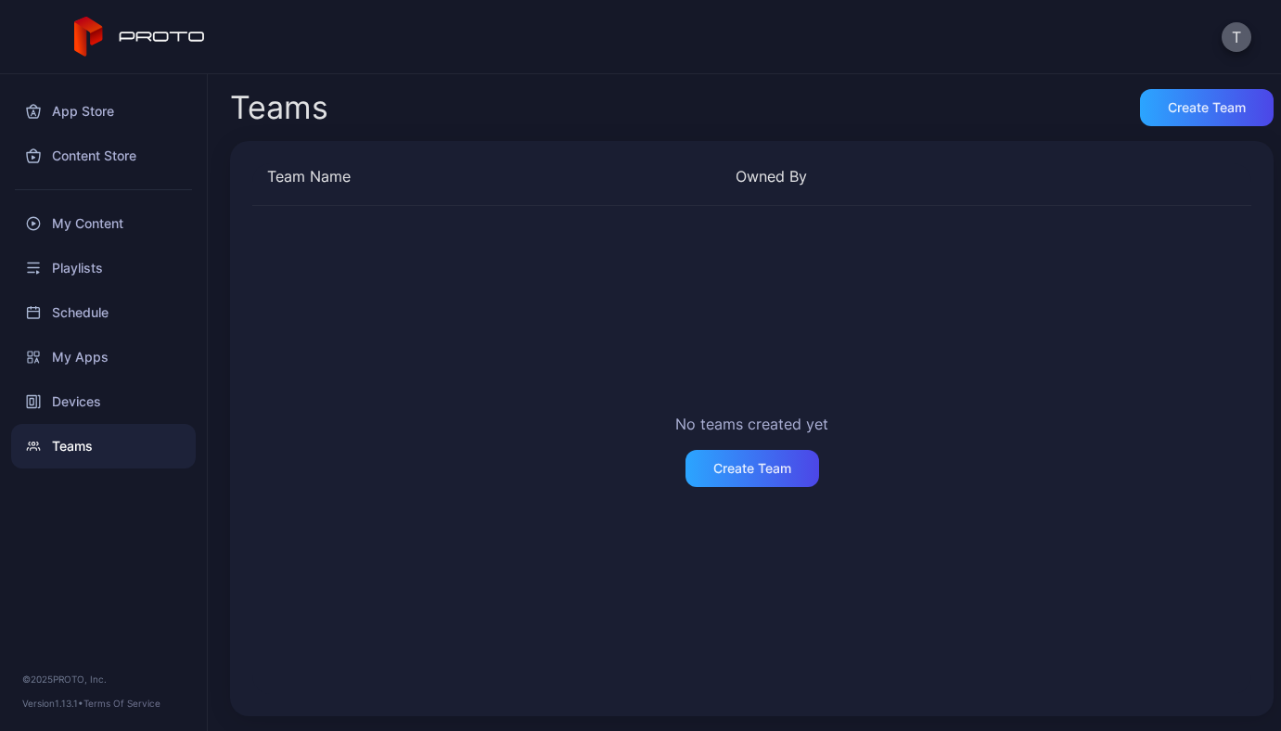
click at [1229, 38] on button "T" at bounding box center [1236, 37] width 30 height 30
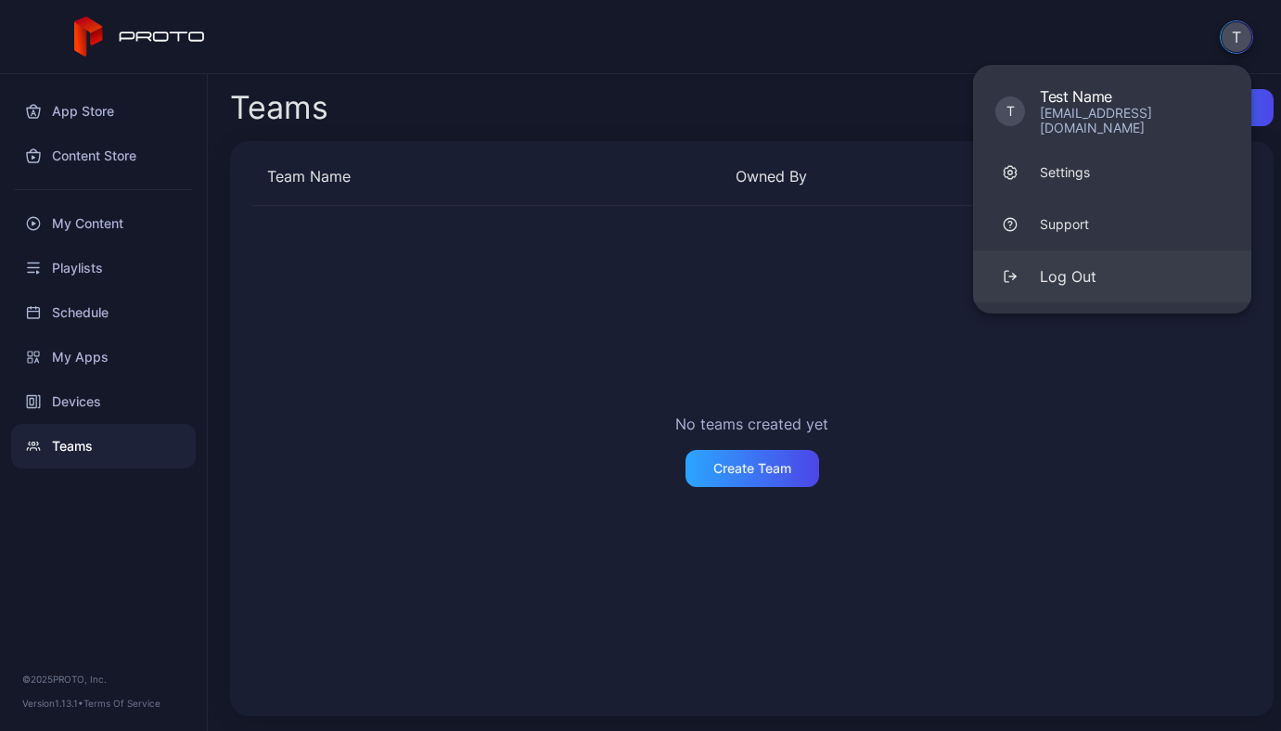
click at [1109, 254] on button "Log Out" at bounding box center [1112, 276] width 278 height 52
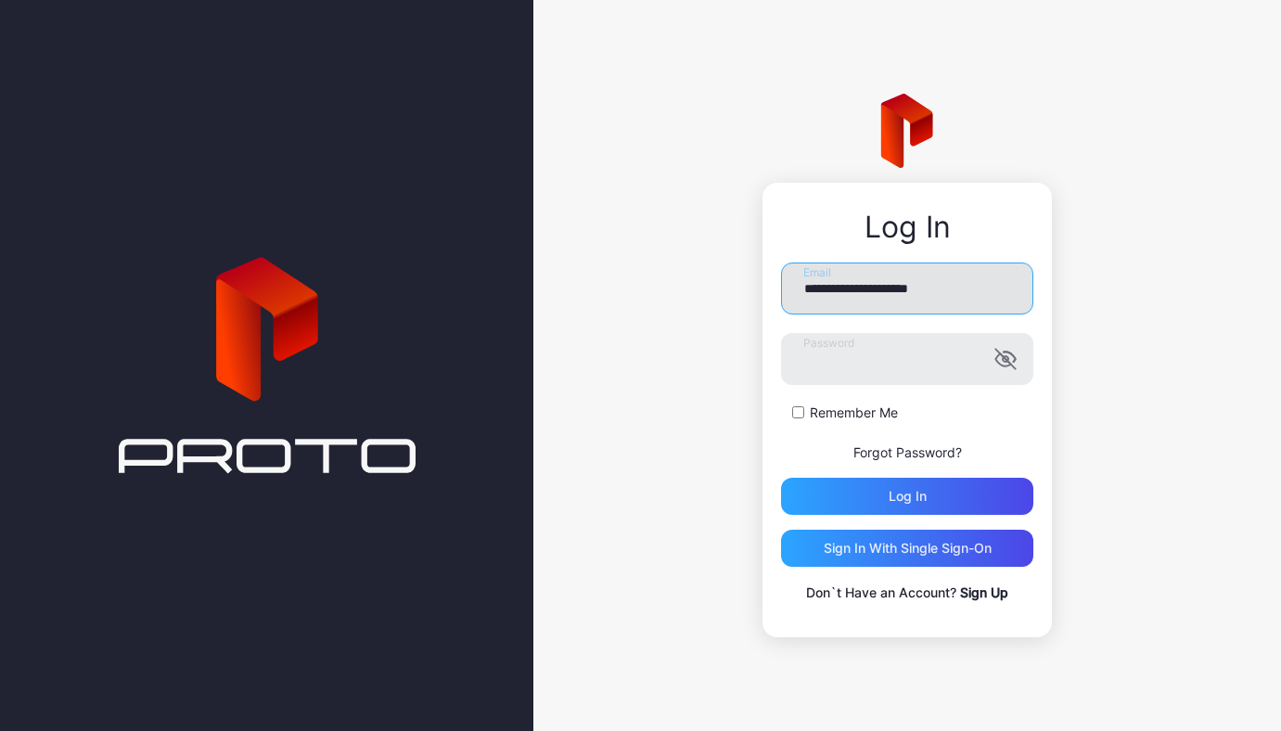
click at [881, 292] on input "**********" at bounding box center [907, 288] width 252 height 52
type input "**********"
click at [781, 478] on button "Log in" at bounding box center [907, 496] width 252 height 37
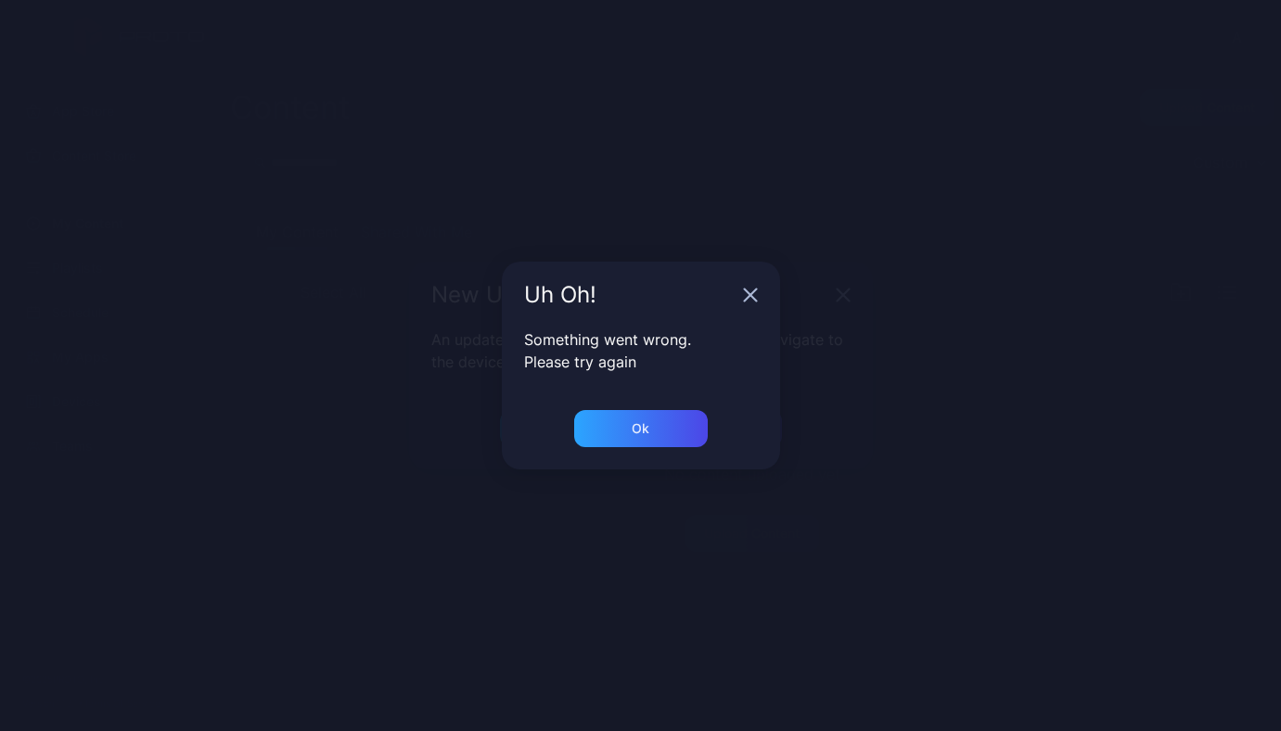
click at [748, 295] on g "button" at bounding box center [750, 295] width 12 height 12
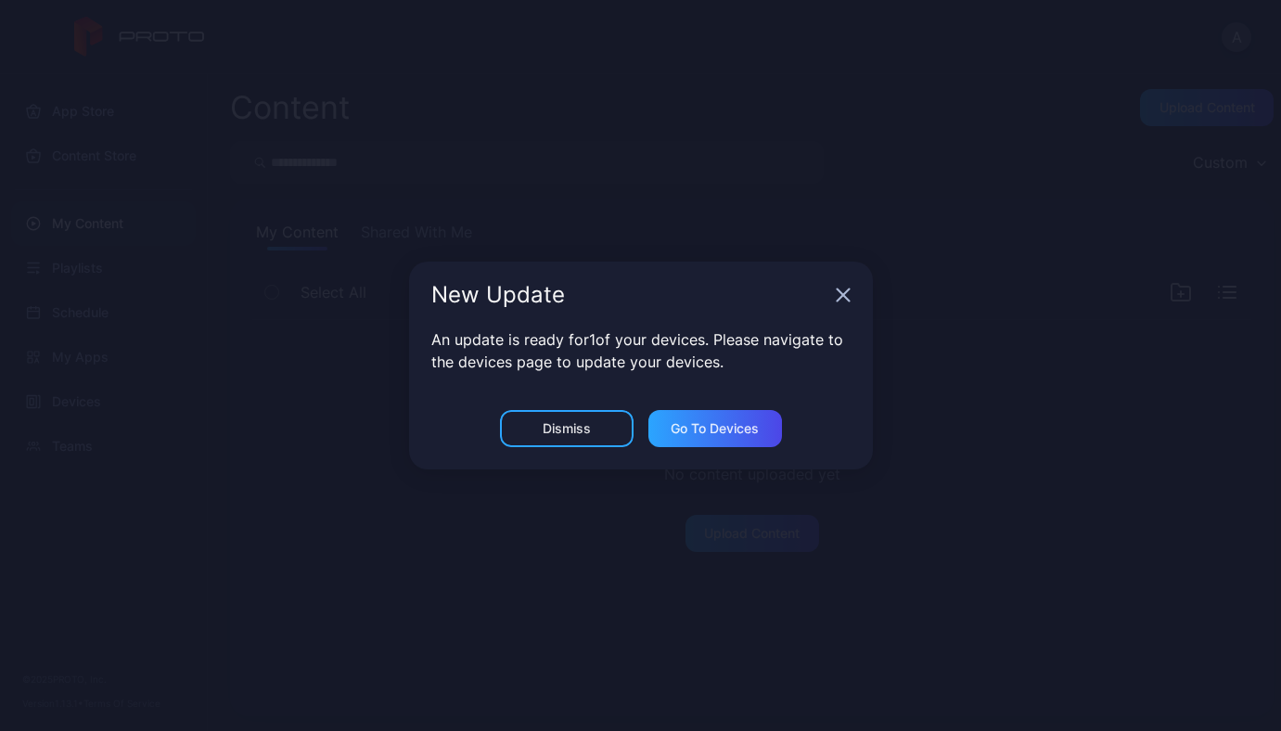
click at [837, 289] on icon "button" at bounding box center [843, 295] width 12 height 12
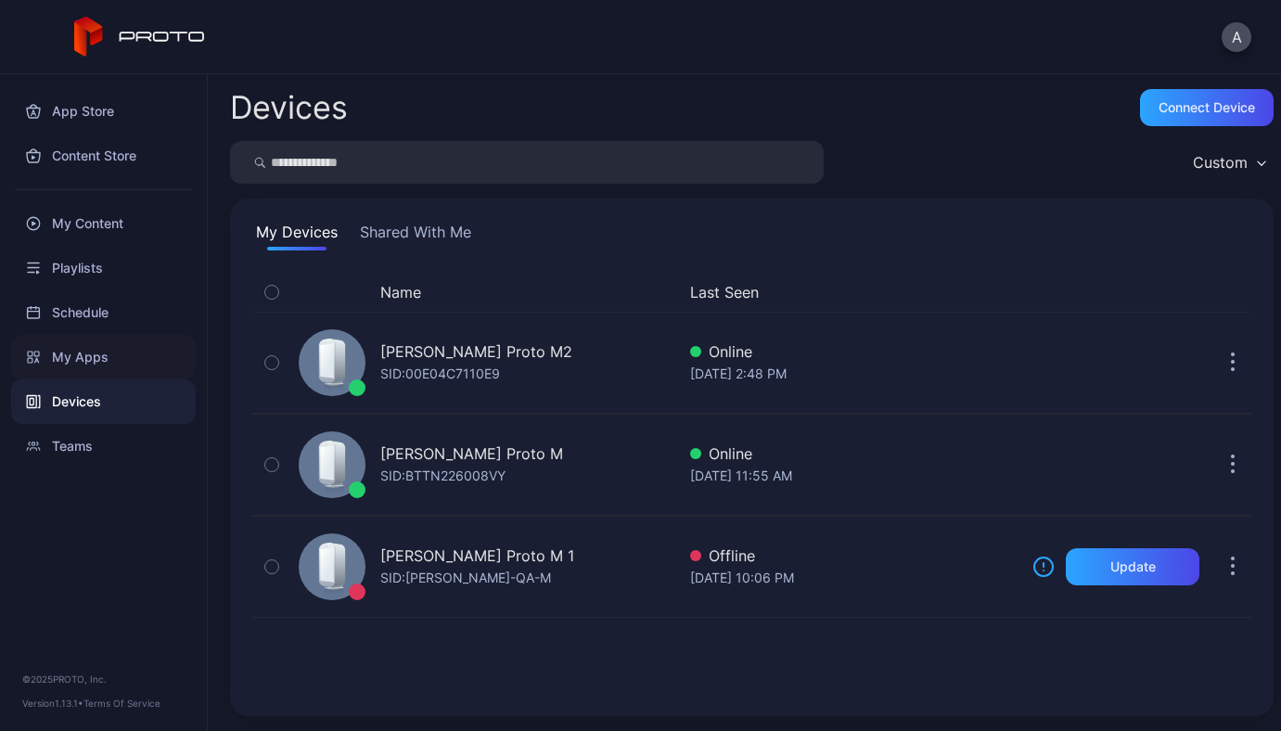
click at [66, 359] on div "My Apps" at bounding box center [103, 357] width 185 height 45
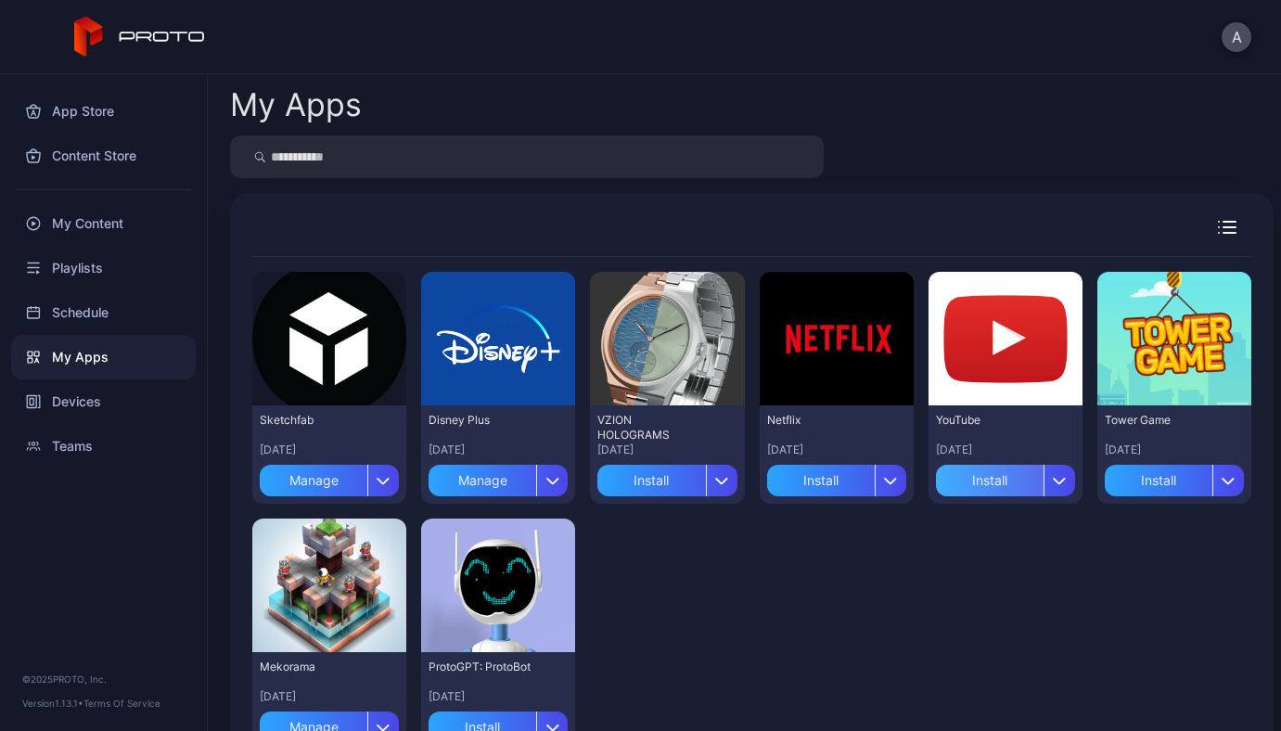
click at [1001, 479] on div "Install" at bounding box center [990, 481] width 108 height 32
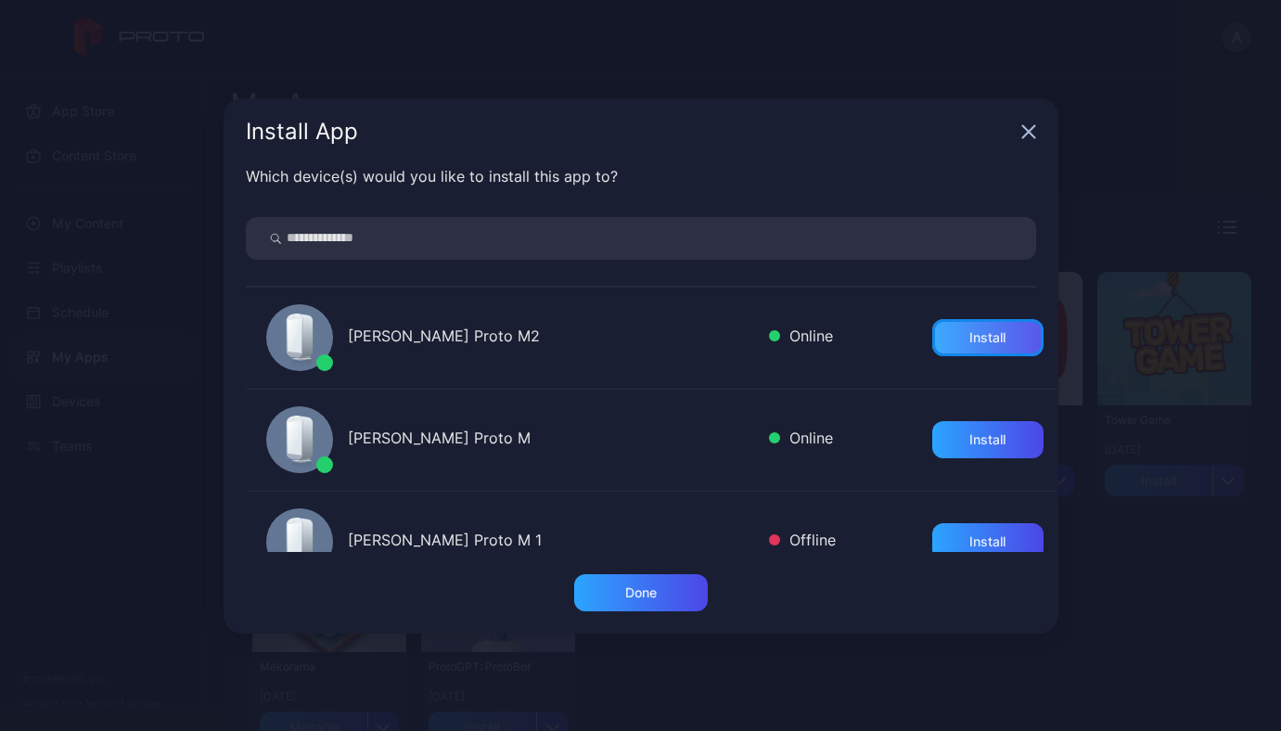
click at [942, 341] on div "Install" at bounding box center [987, 337] width 111 height 37
click at [636, 594] on div "Done" at bounding box center [641, 592] width 32 height 15
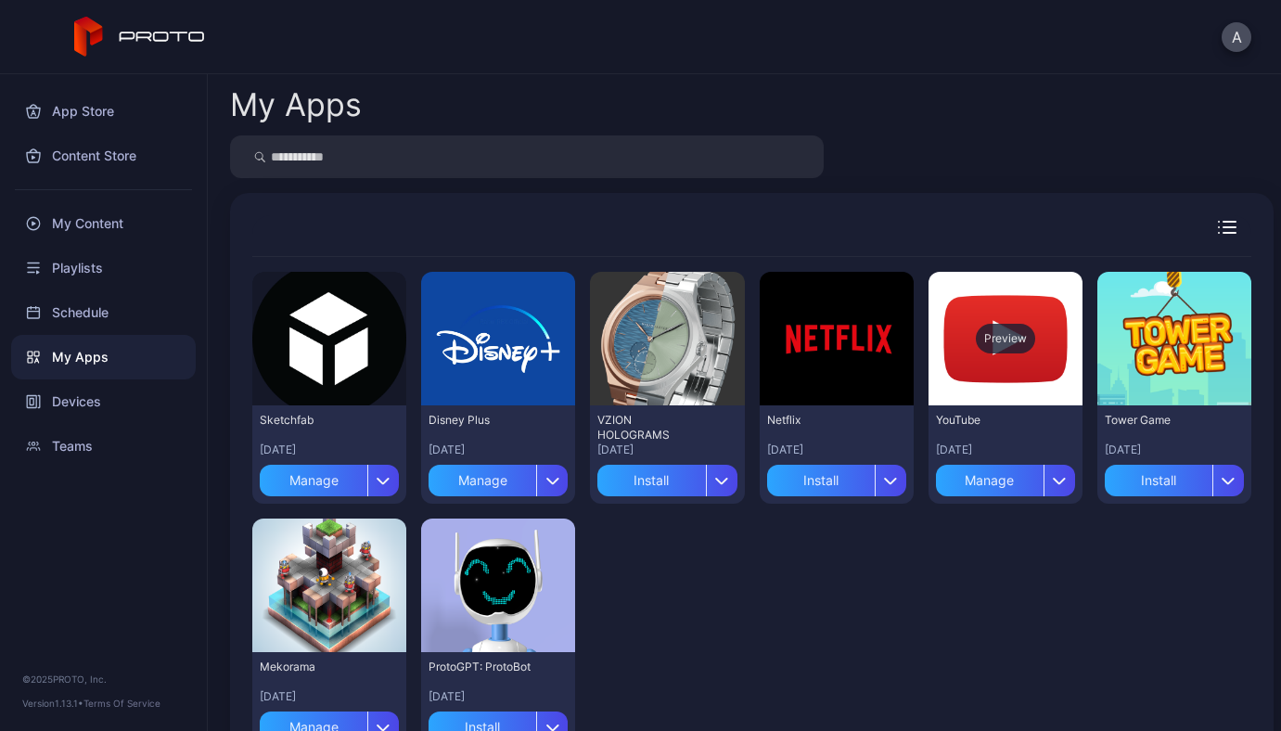
click at [976, 324] on div "Preview" at bounding box center [1005, 339] width 59 height 30
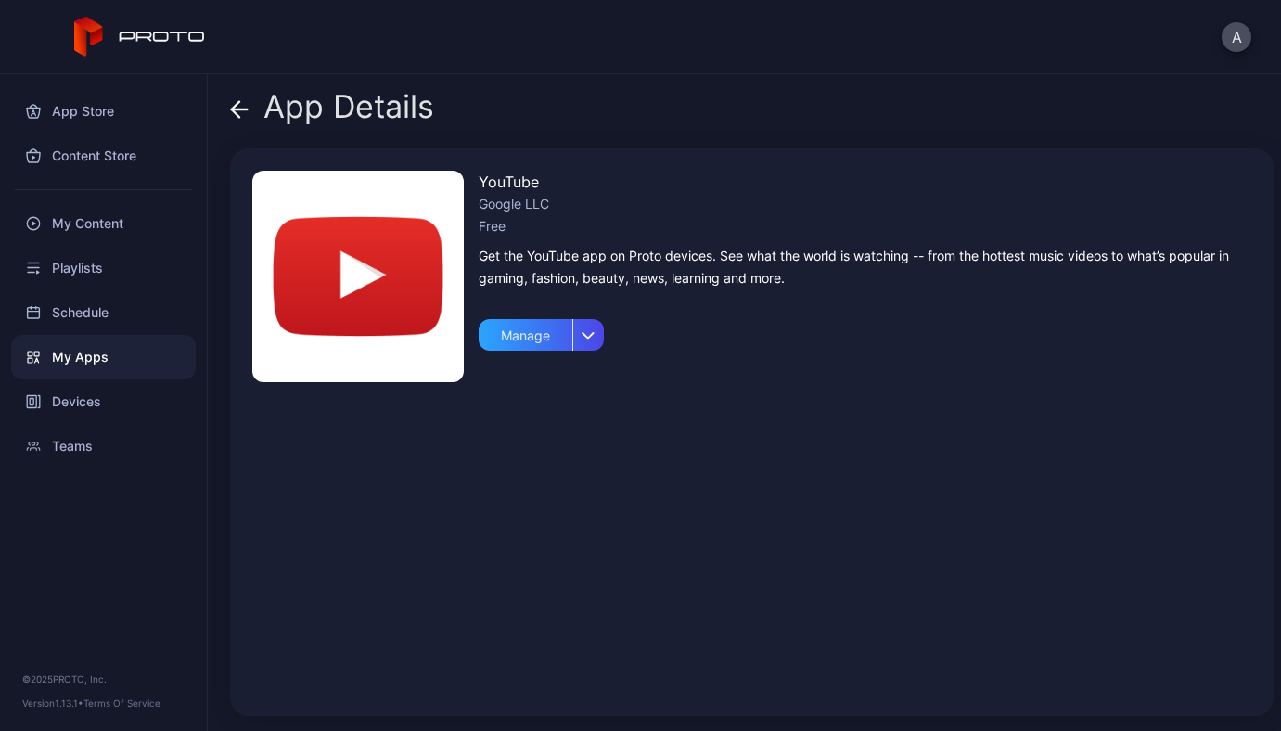
click at [236, 98] on span at bounding box center [239, 106] width 19 height 35
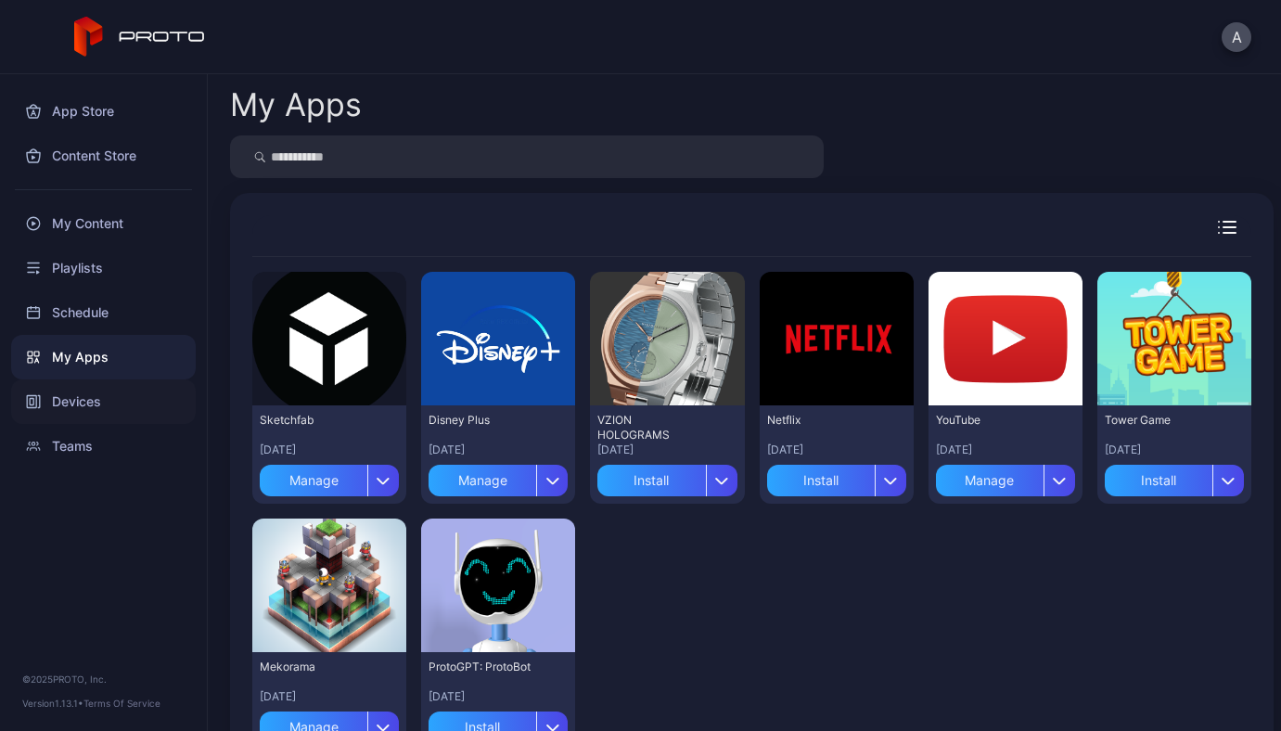
click at [87, 391] on div "Devices" at bounding box center [103, 401] width 185 height 45
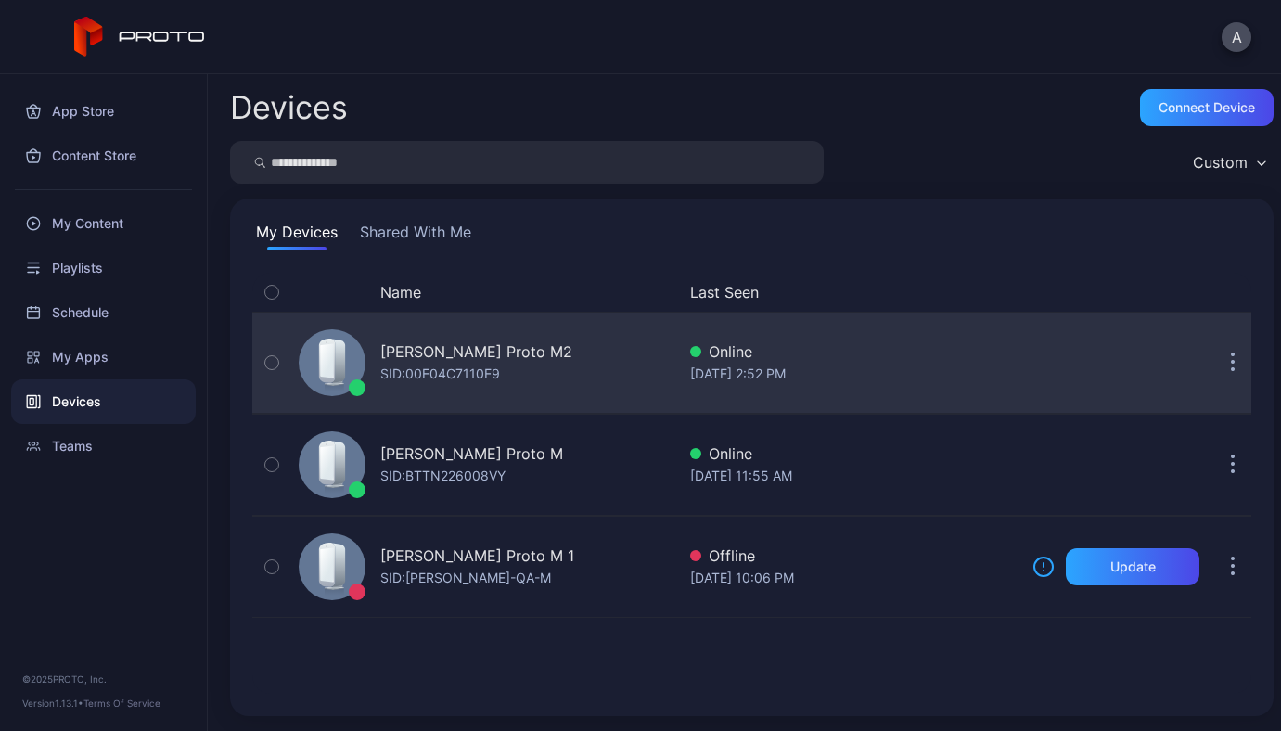
click at [428, 376] on div "SID: 00E04C7110E9" at bounding box center [440, 374] width 120 height 22
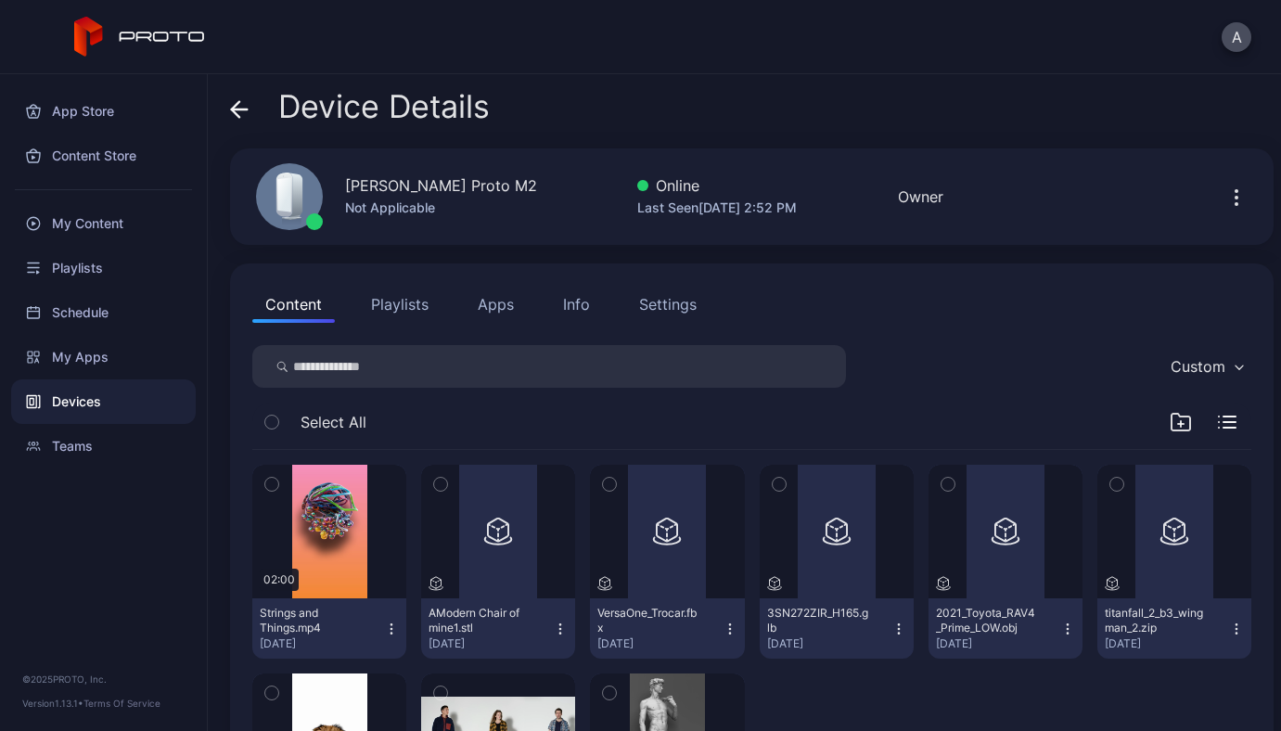
click at [470, 305] on button "Apps" at bounding box center [496, 304] width 62 height 37
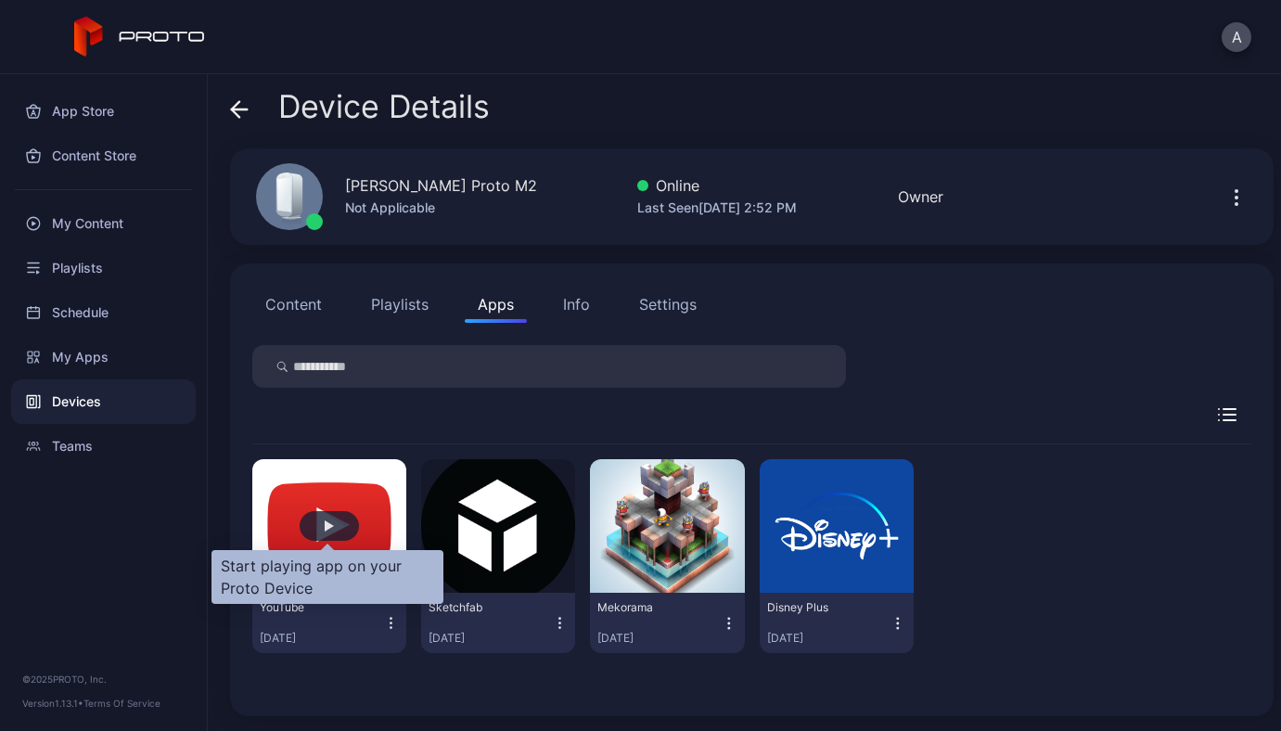
click at [314, 521] on div "button" at bounding box center [329, 526] width 59 height 30
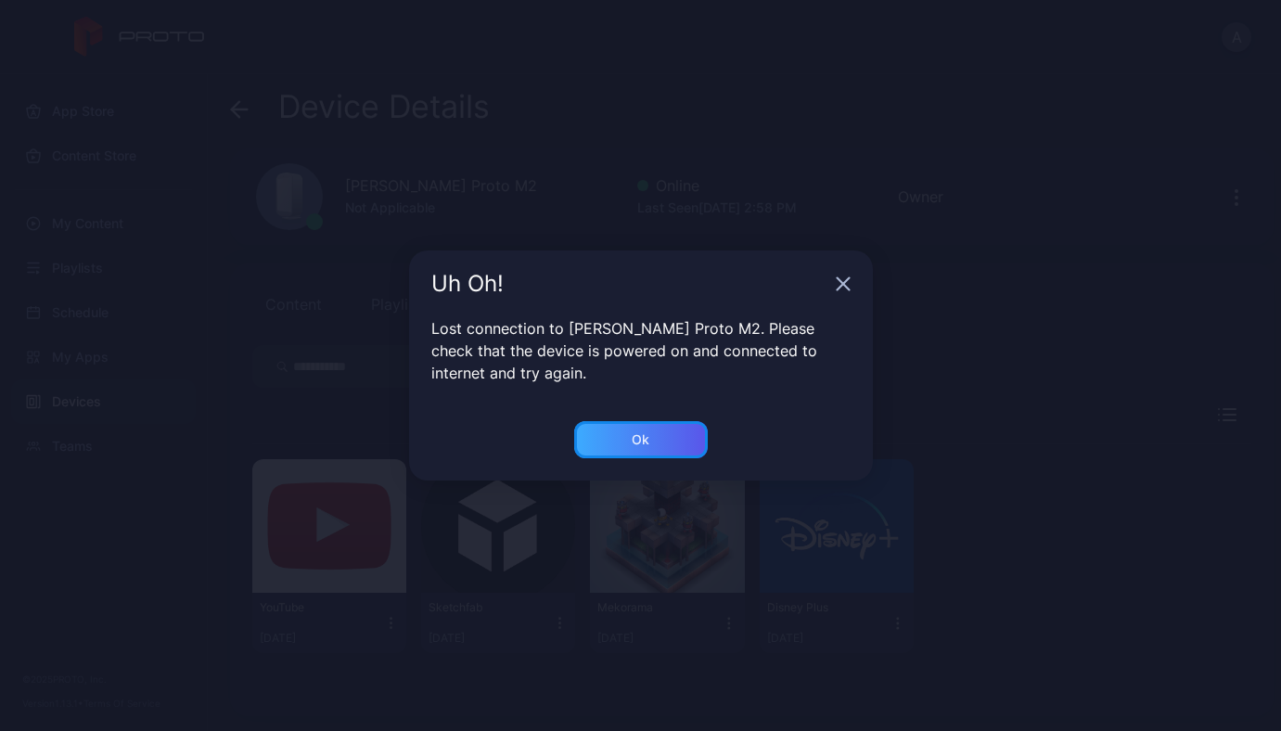
click at [639, 423] on div "Ok" at bounding box center [641, 439] width 134 height 37
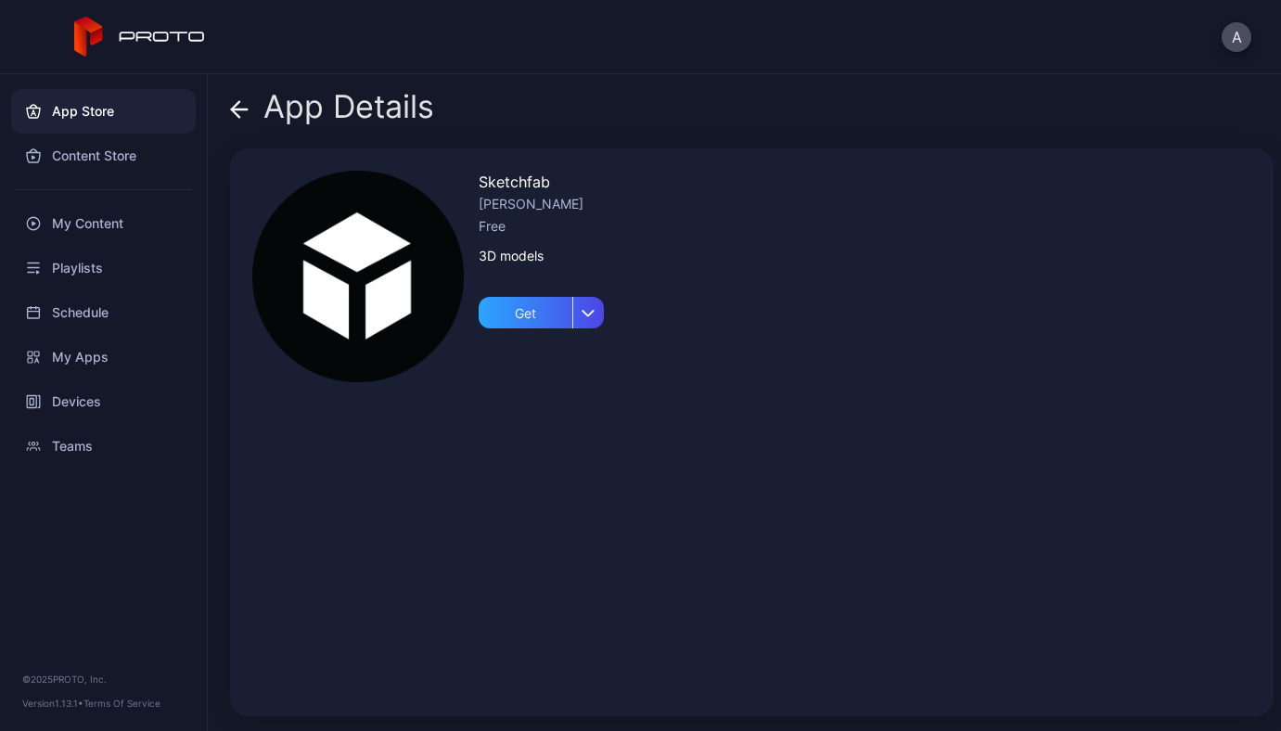
click at [70, 84] on div "App Store Content Store My Content Playlists Schedule My Apps Devices Teams" at bounding box center [103, 271] width 207 height 394
click at [68, 112] on div "App Store" at bounding box center [103, 111] width 185 height 45
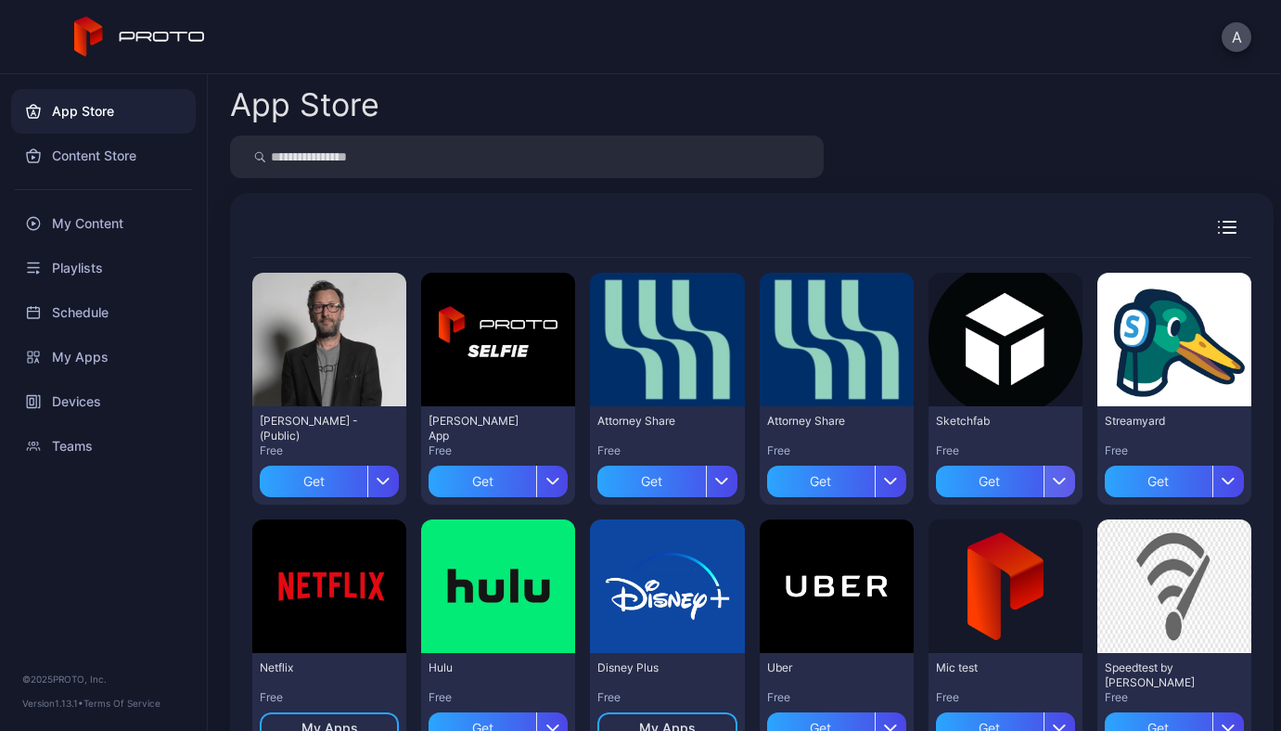
click at [1053, 484] on icon "button" at bounding box center [1060, 481] width 14 height 7
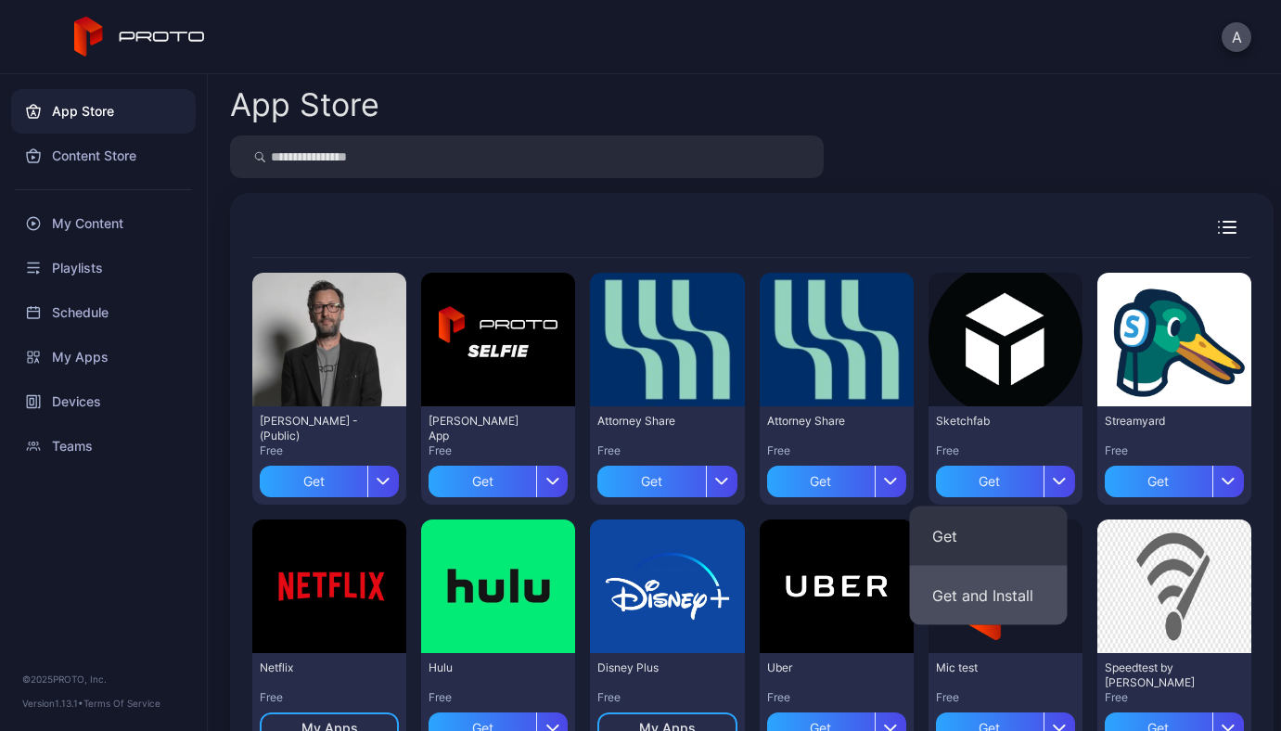
click at [993, 589] on button "Get and Install" at bounding box center [989, 595] width 158 height 59
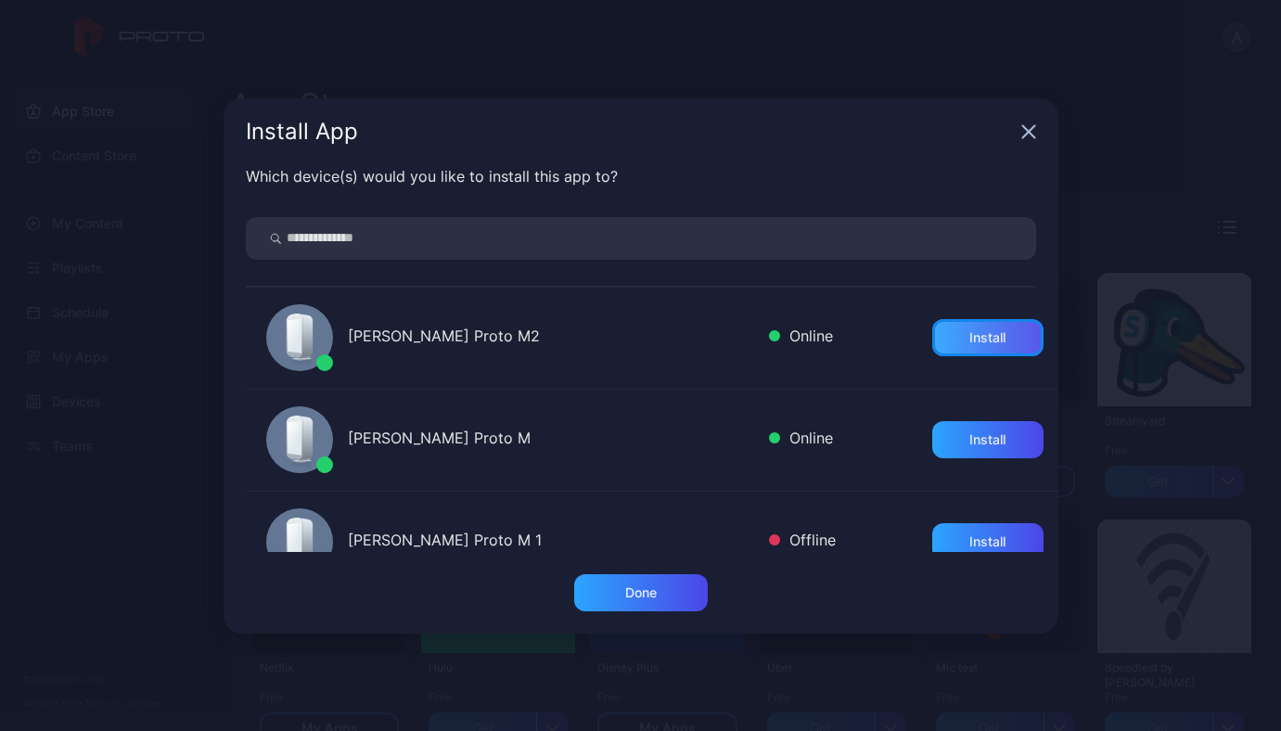
click at [932, 333] on div "Install" at bounding box center [987, 337] width 111 height 37
click at [607, 583] on div "Done" at bounding box center [641, 592] width 134 height 37
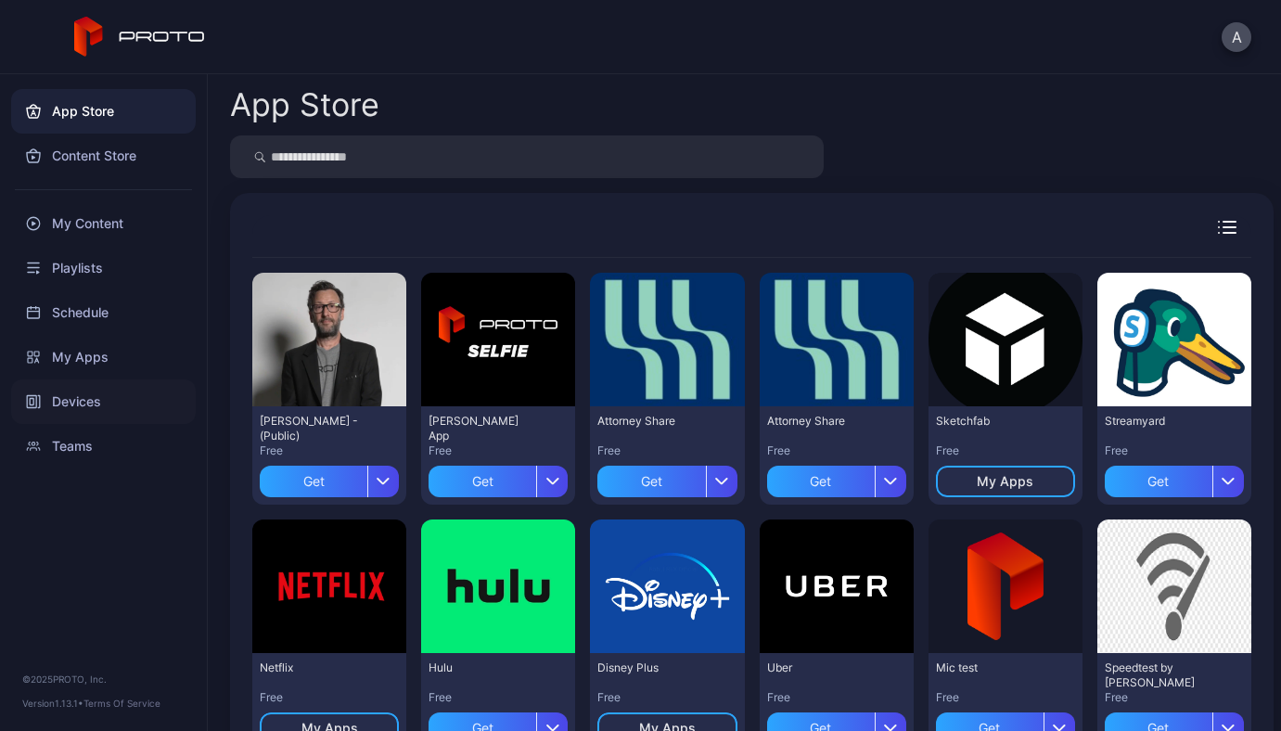
click at [98, 386] on div "Devices" at bounding box center [103, 401] width 185 height 45
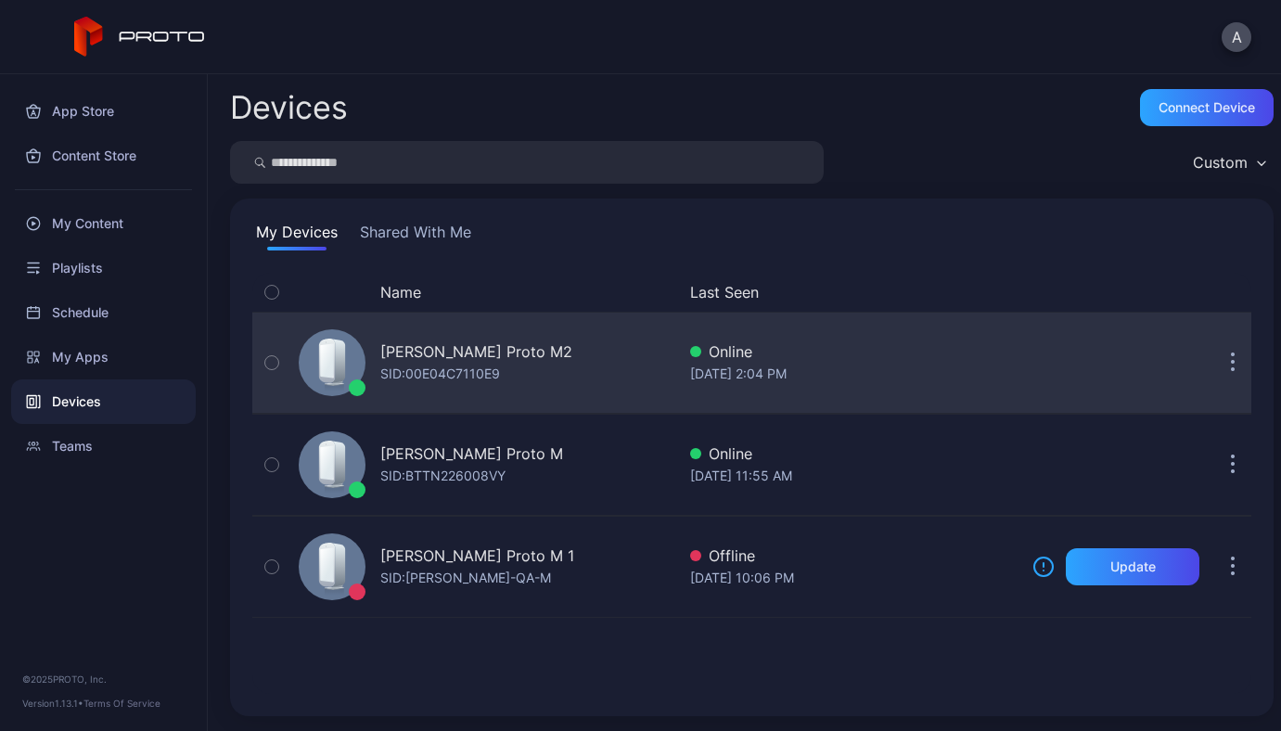
click at [500, 374] on div "SID: 00E04C7110E9" at bounding box center [440, 374] width 120 height 22
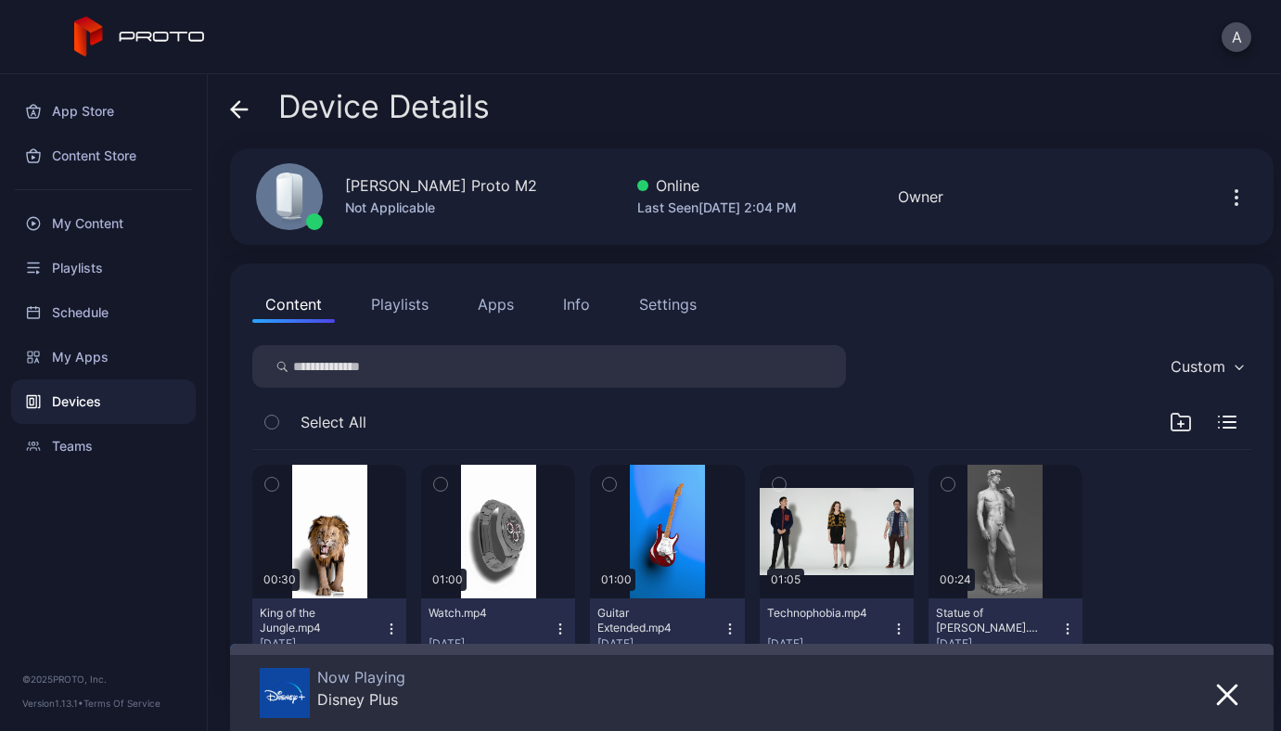
click at [504, 307] on button "Apps" at bounding box center [496, 304] width 62 height 37
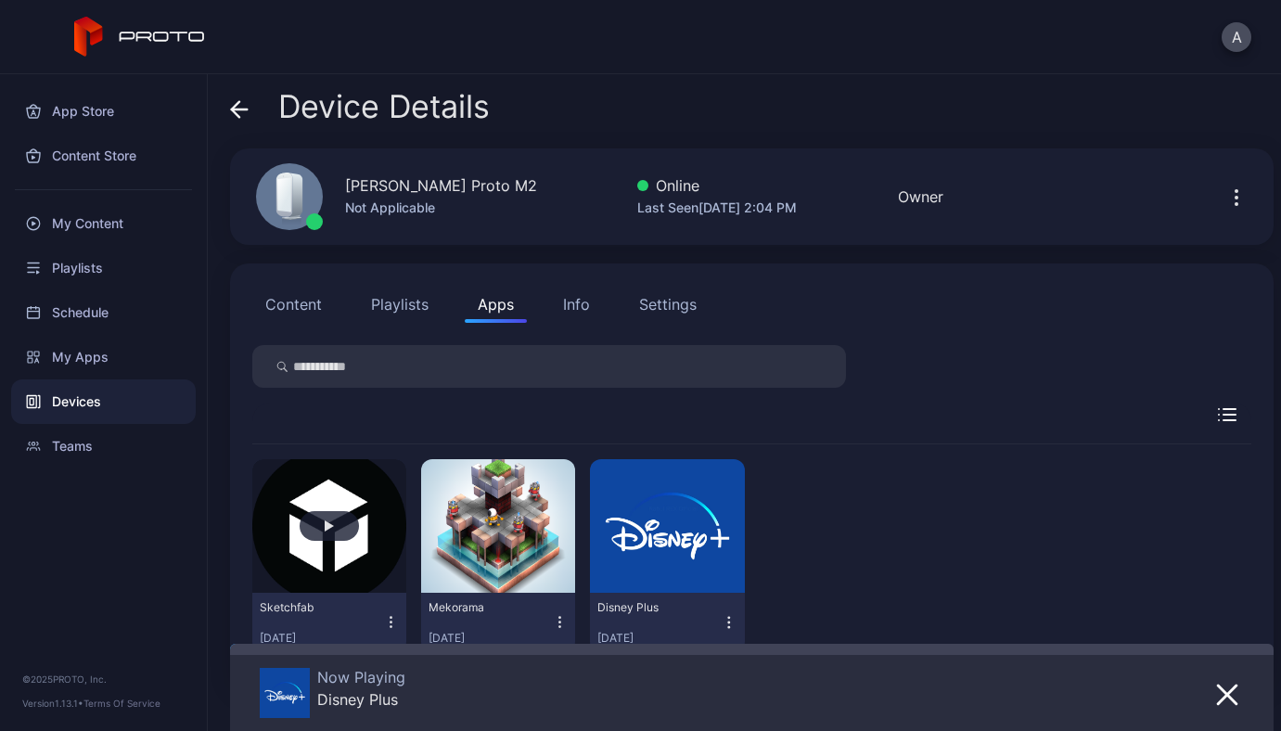
click at [358, 509] on button "button" at bounding box center [329, 526] width 154 height 134
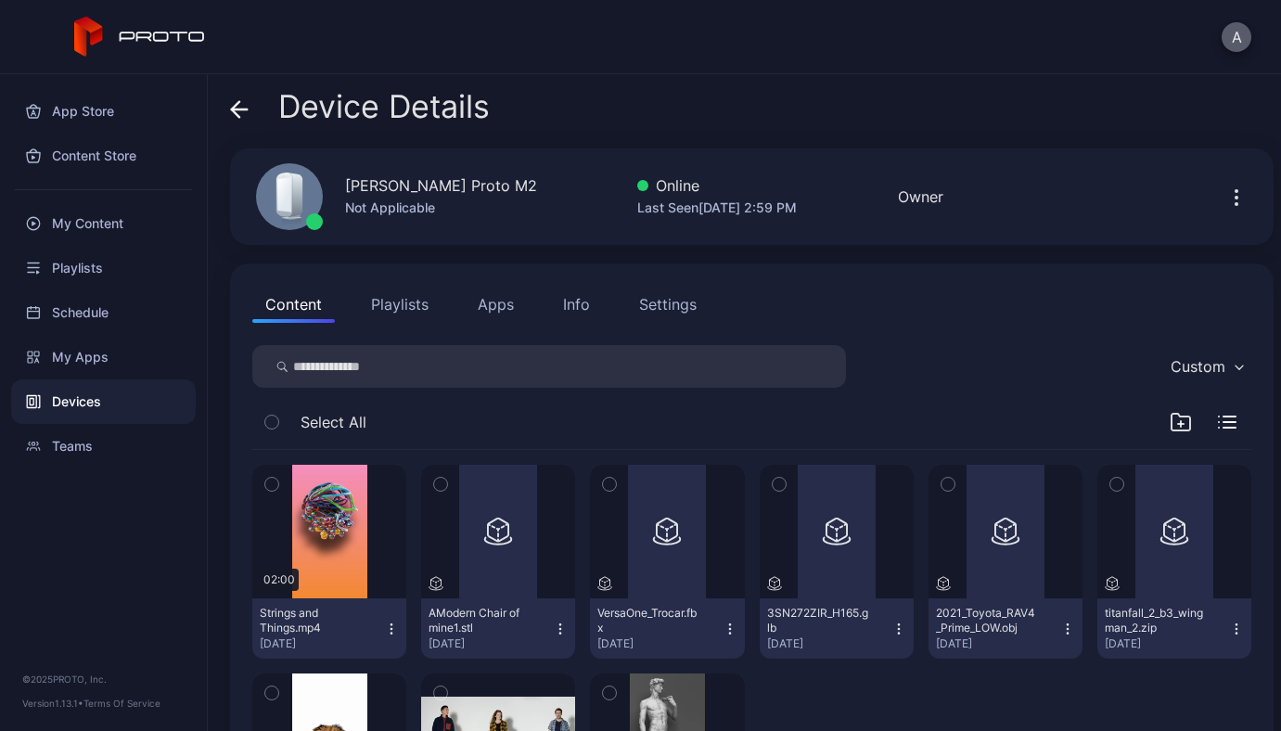
click at [1237, 42] on button "A" at bounding box center [1236, 37] width 30 height 30
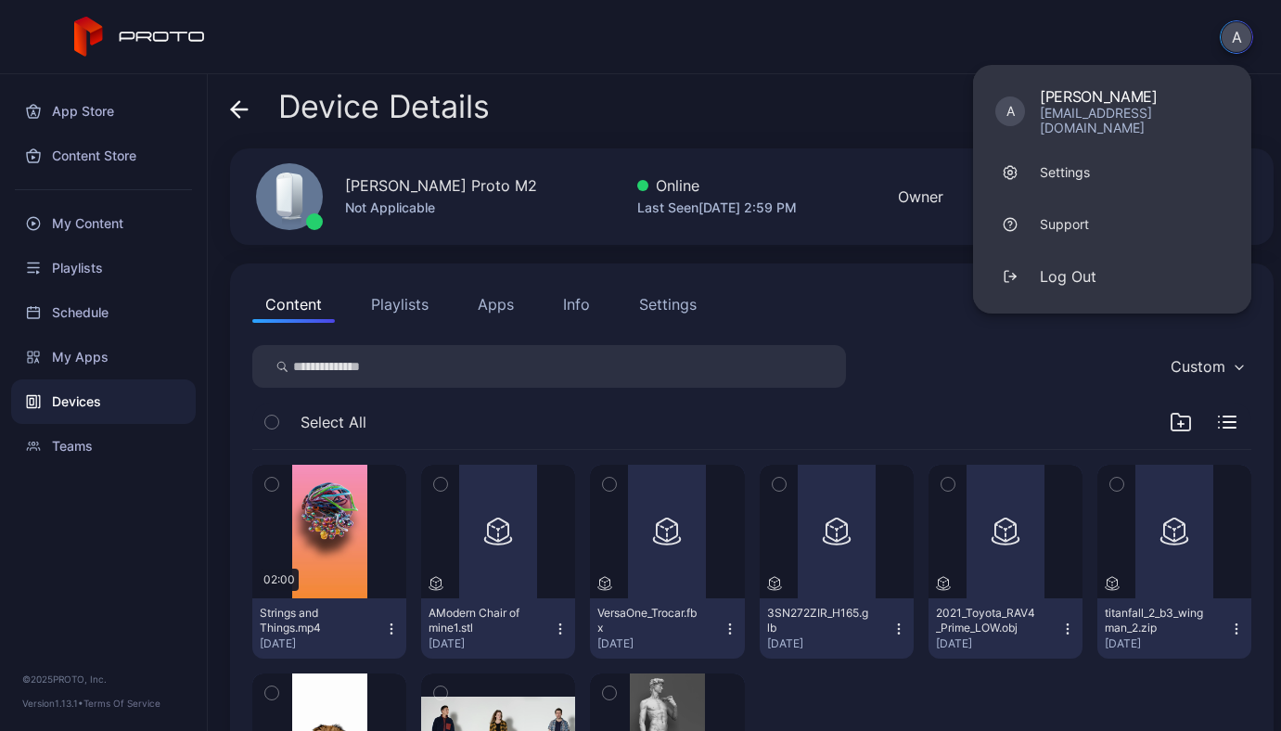
click at [830, 127] on div "Device Details" at bounding box center [751, 111] width 1043 height 45
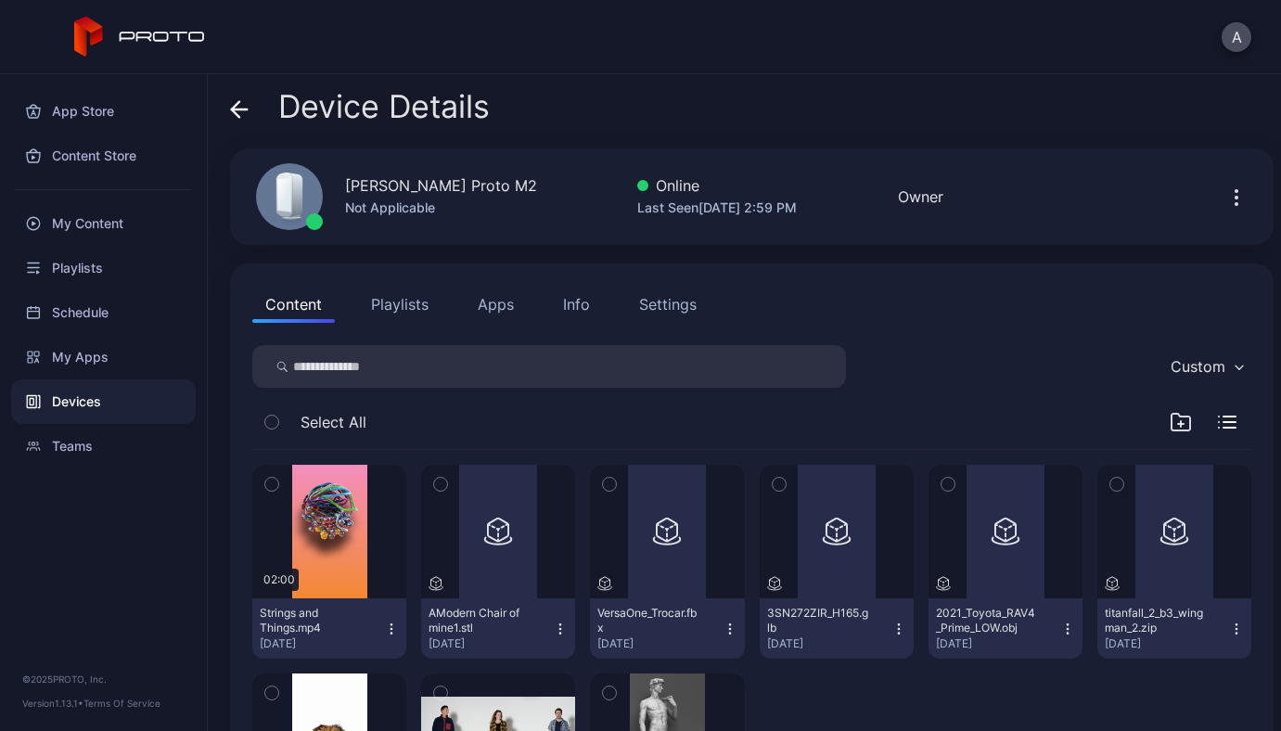
click at [390, 213] on div "Not Applicable" at bounding box center [441, 208] width 192 height 22
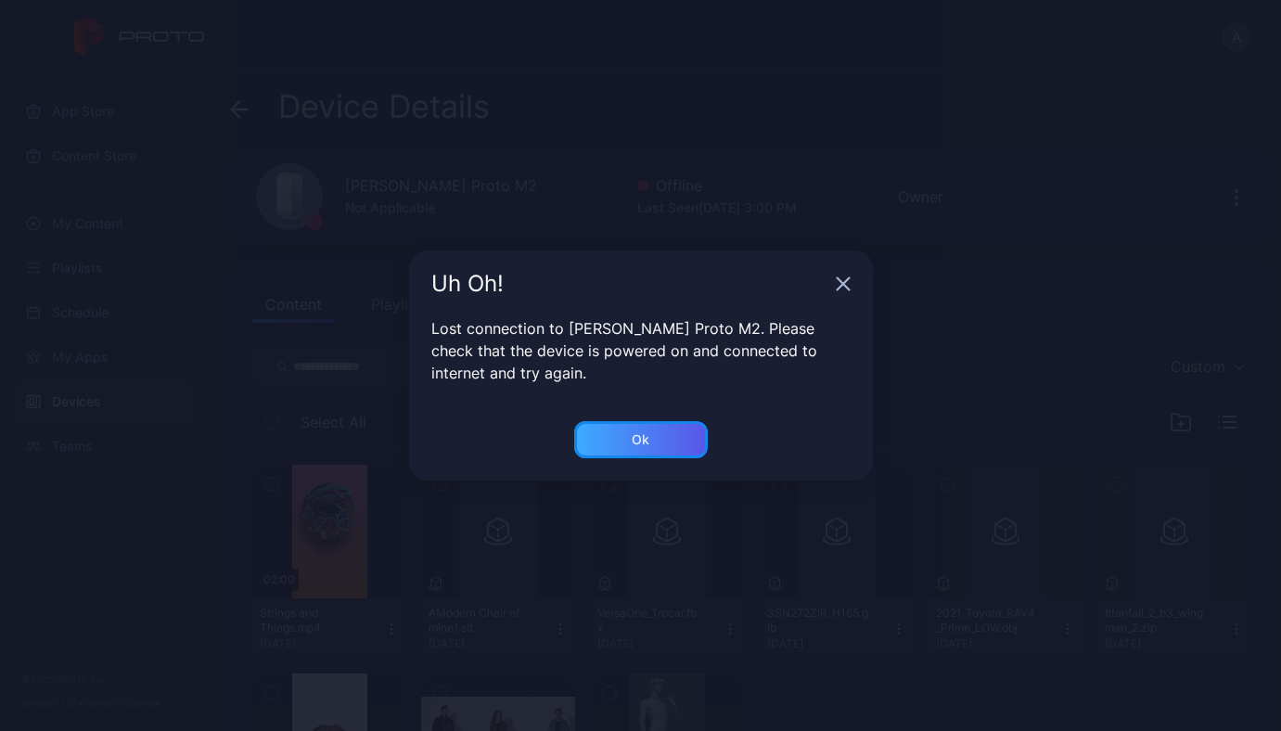
click at [644, 435] on div "Ok" at bounding box center [641, 439] width 18 height 15
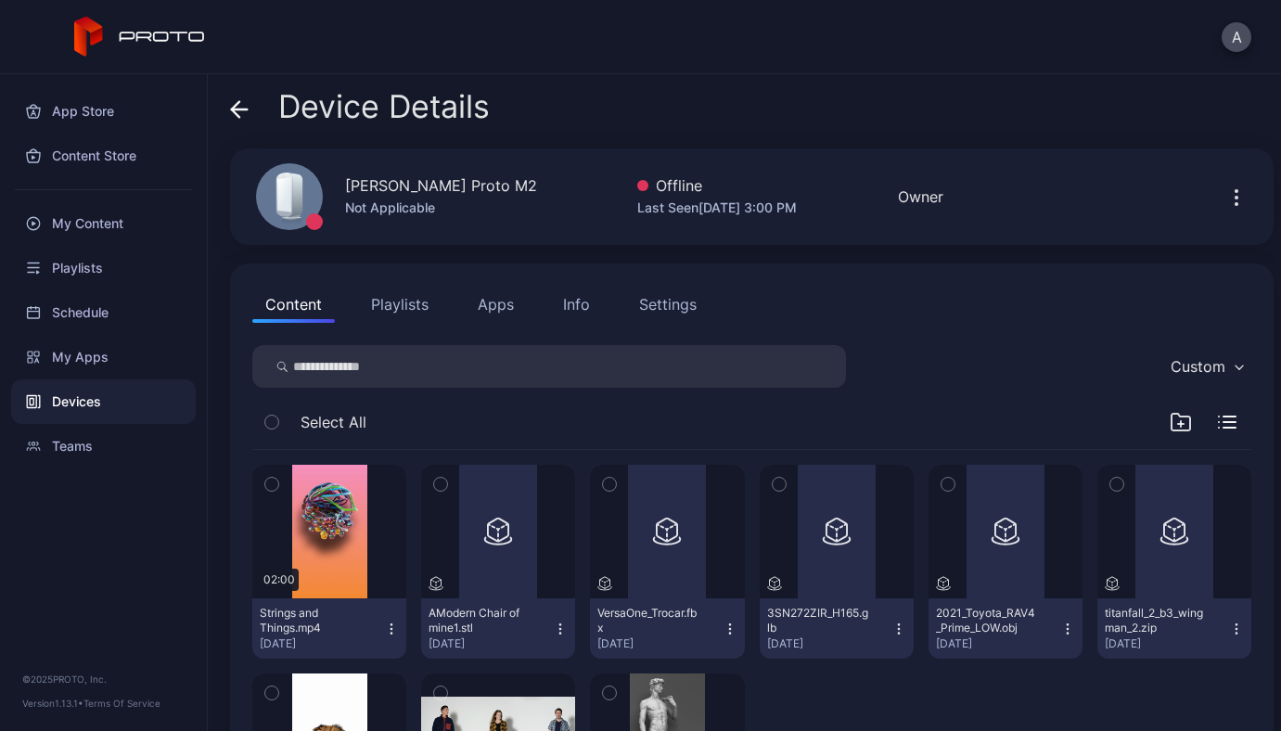
click at [555, 297] on button "Info" at bounding box center [576, 304] width 53 height 37
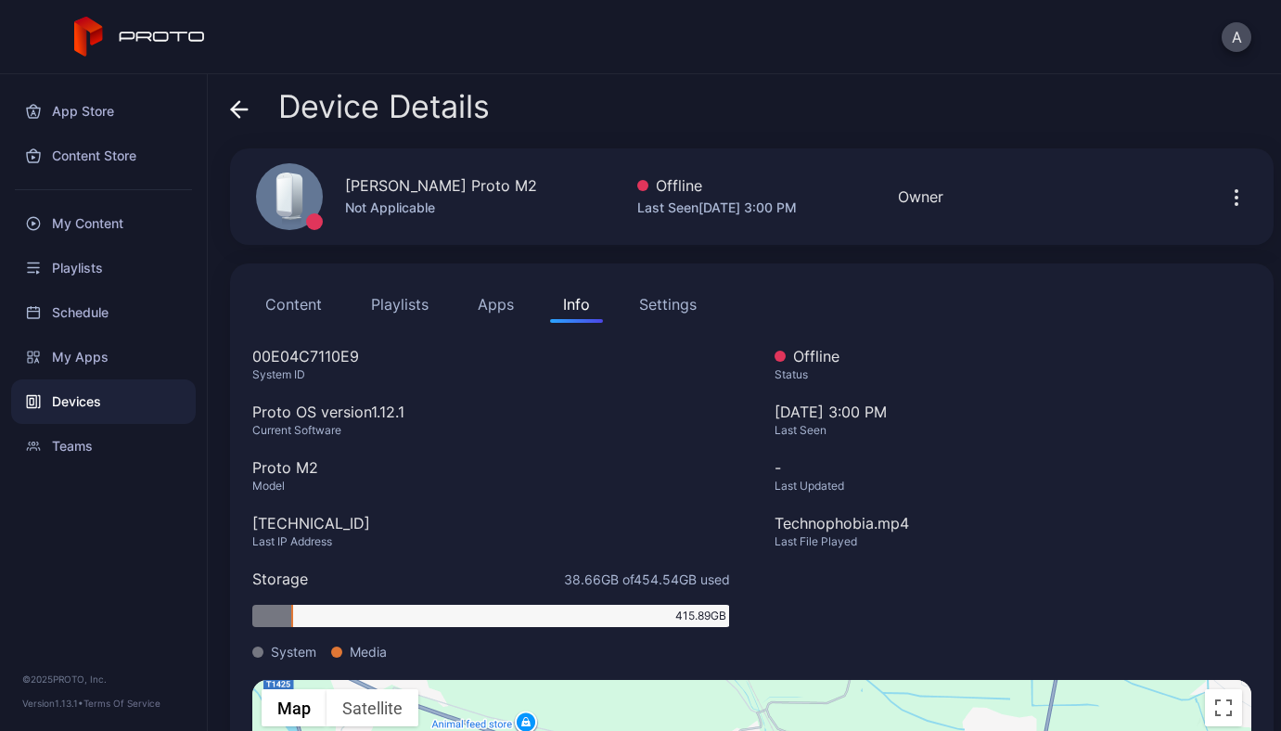
click at [650, 313] on div "Settings" at bounding box center [667, 304] width 57 height 22
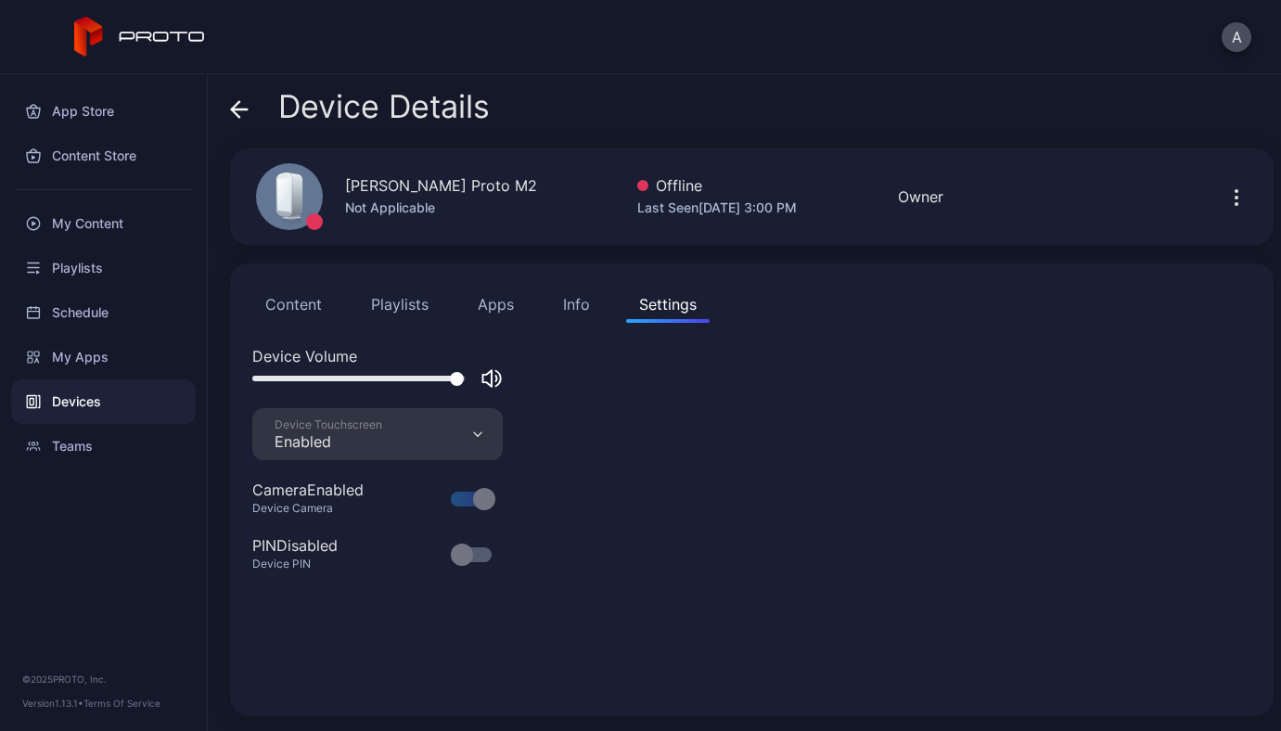
click at [1225, 202] on icon "button" at bounding box center [1236, 197] width 22 height 22
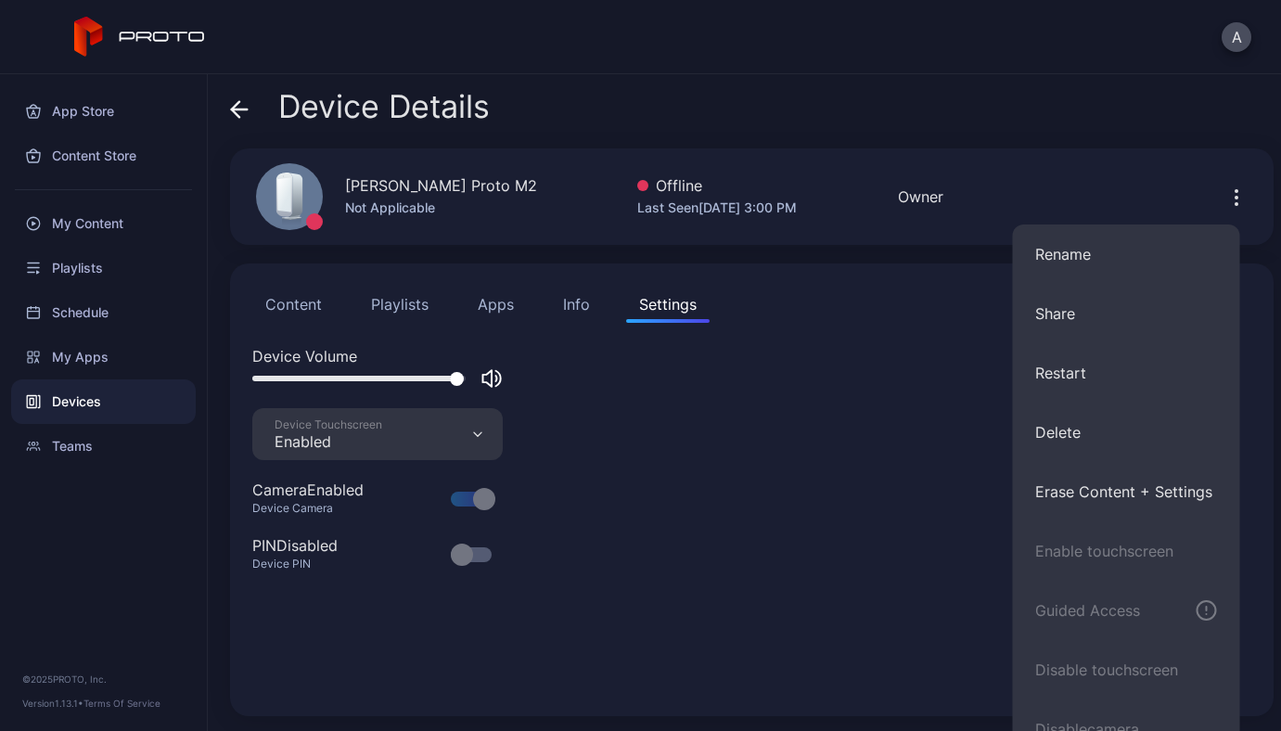
click at [945, 321] on div "Content Playlists Apps Info Settings Device Volume Device Touchscreen Enabled C…" at bounding box center [751, 489] width 1043 height 453
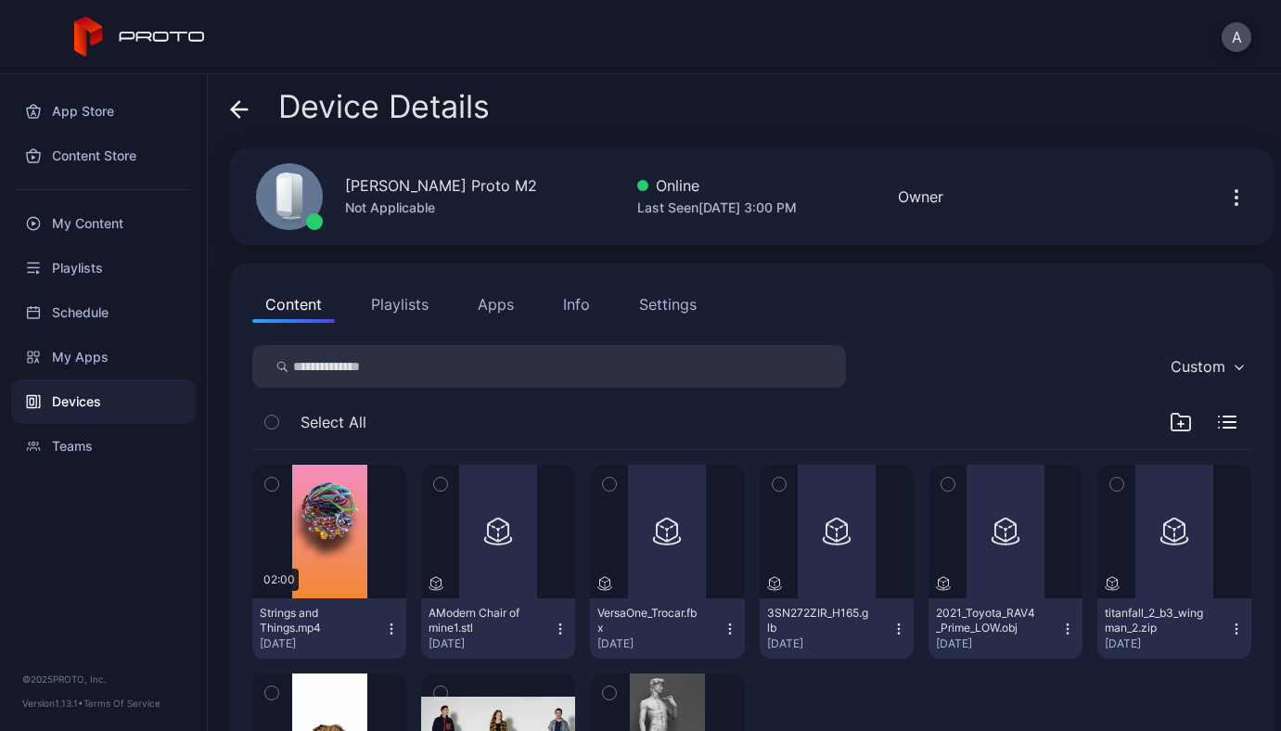
scroll to position [188, 0]
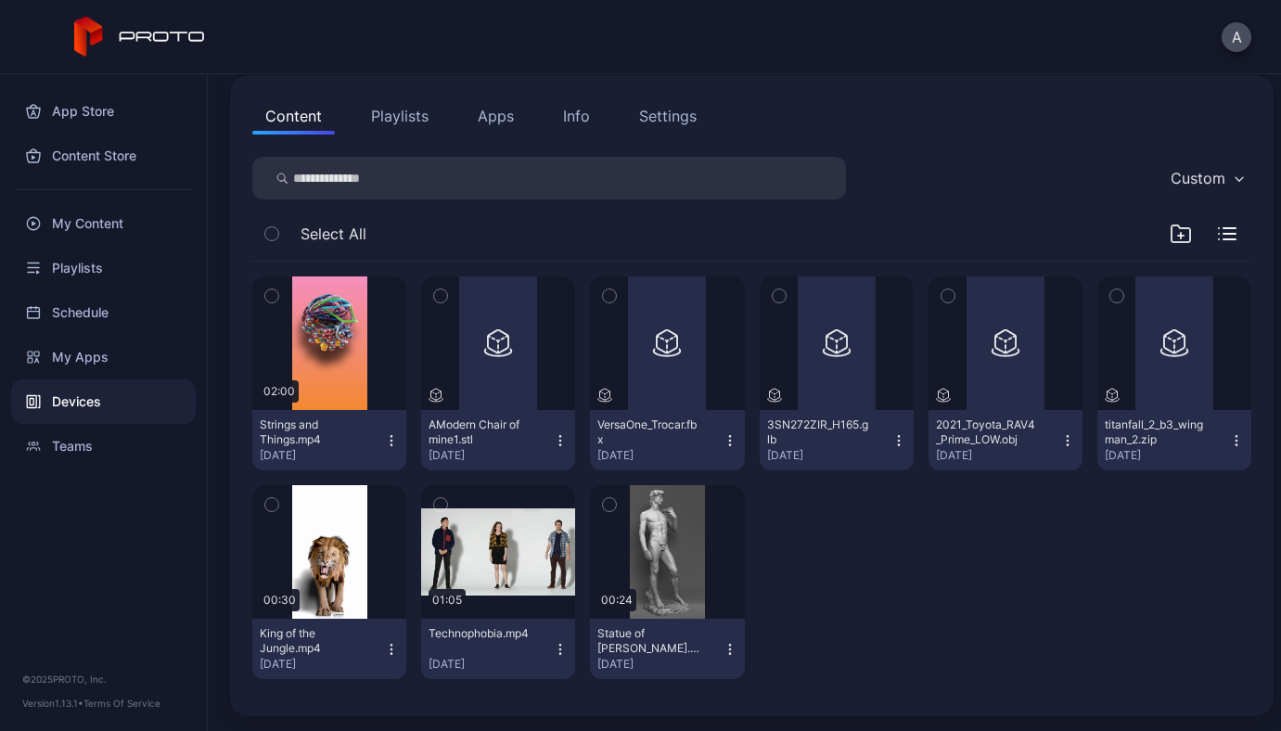
click at [679, 103] on button "Settings" at bounding box center [667, 115] width 83 height 37
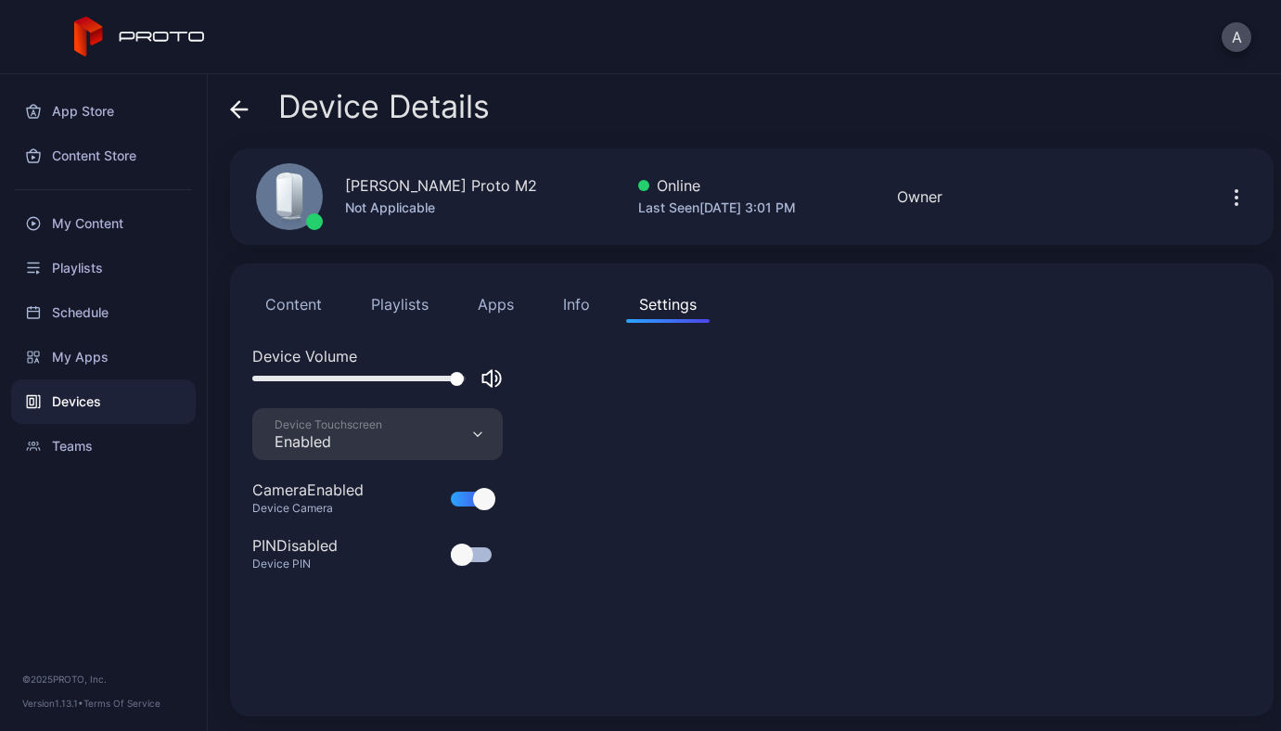
click at [1225, 201] on icon "button" at bounding box center [1236, 197] width 22 height 22
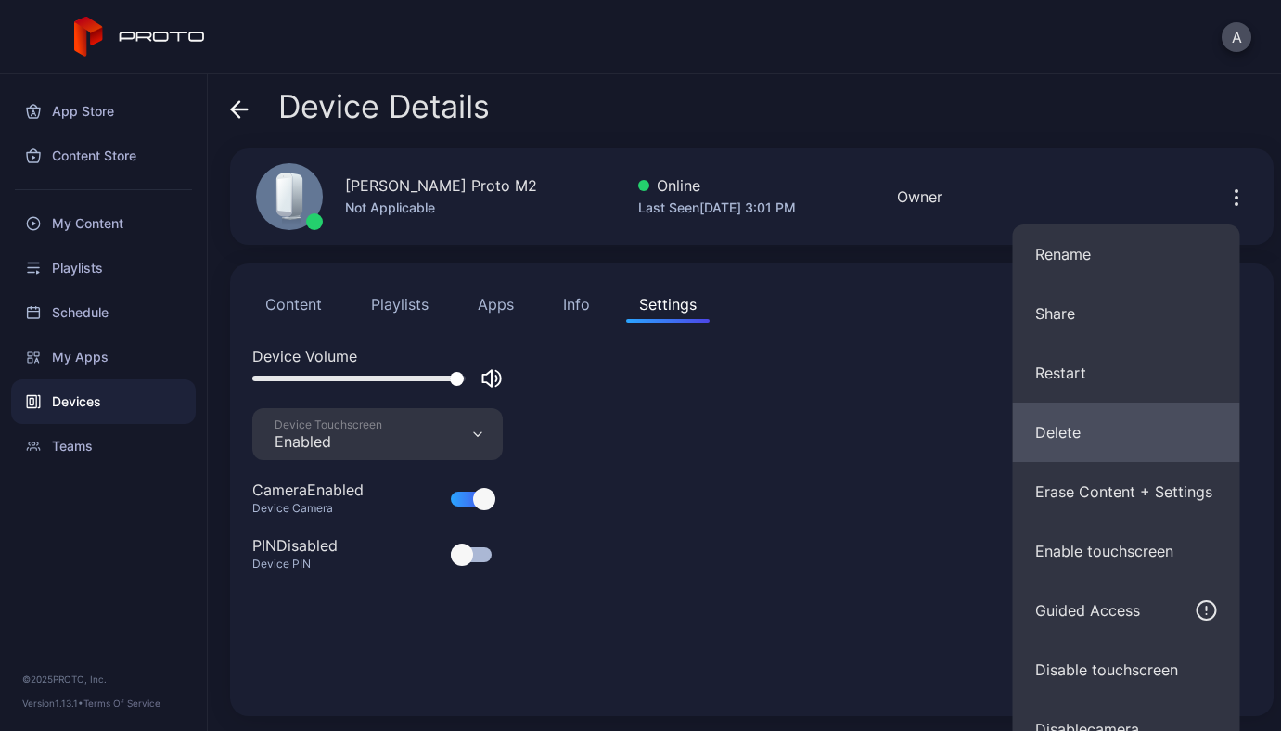
click at [1173, 417] on button "Delete" at bounding box center [1126, 431] width 227 height 59
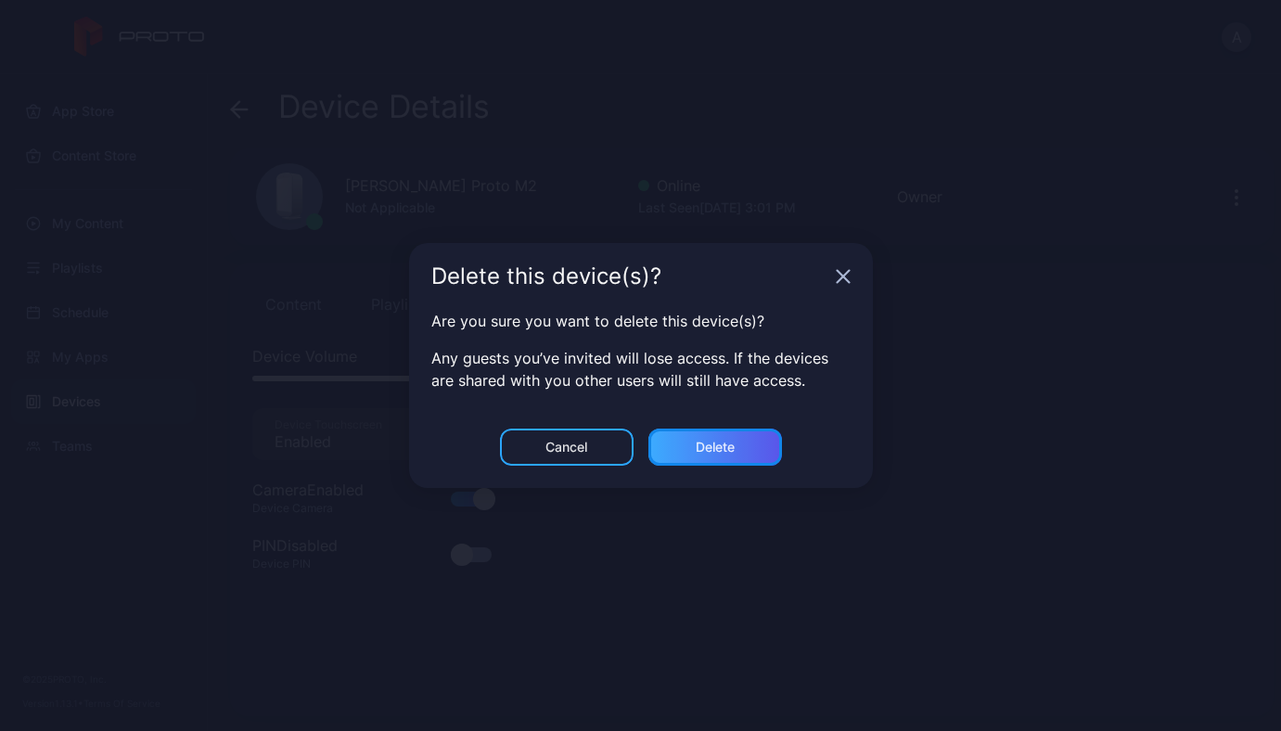
click at [703, 449] on div "Delete" at bounding box center [715, 447] width 39 height 15
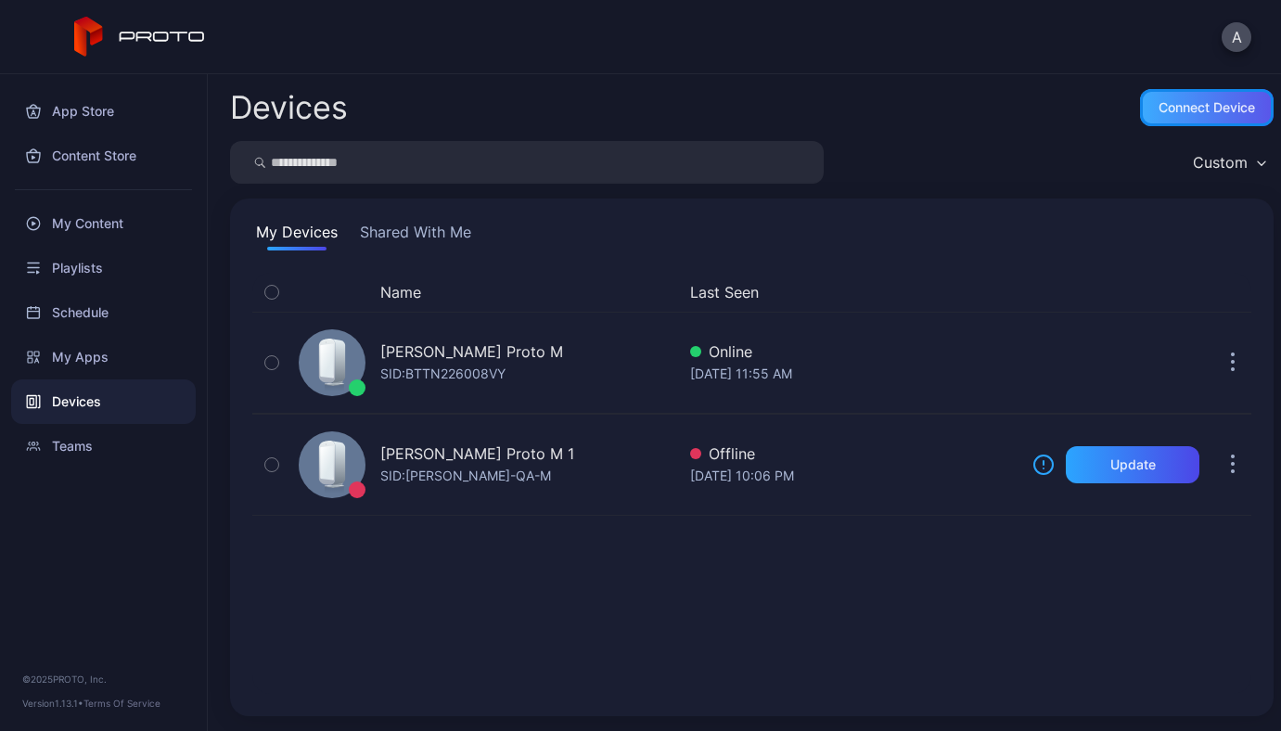
click at [1181, 111] on div "Connect device" at bounding box center [1206, 107] width 96 height 15
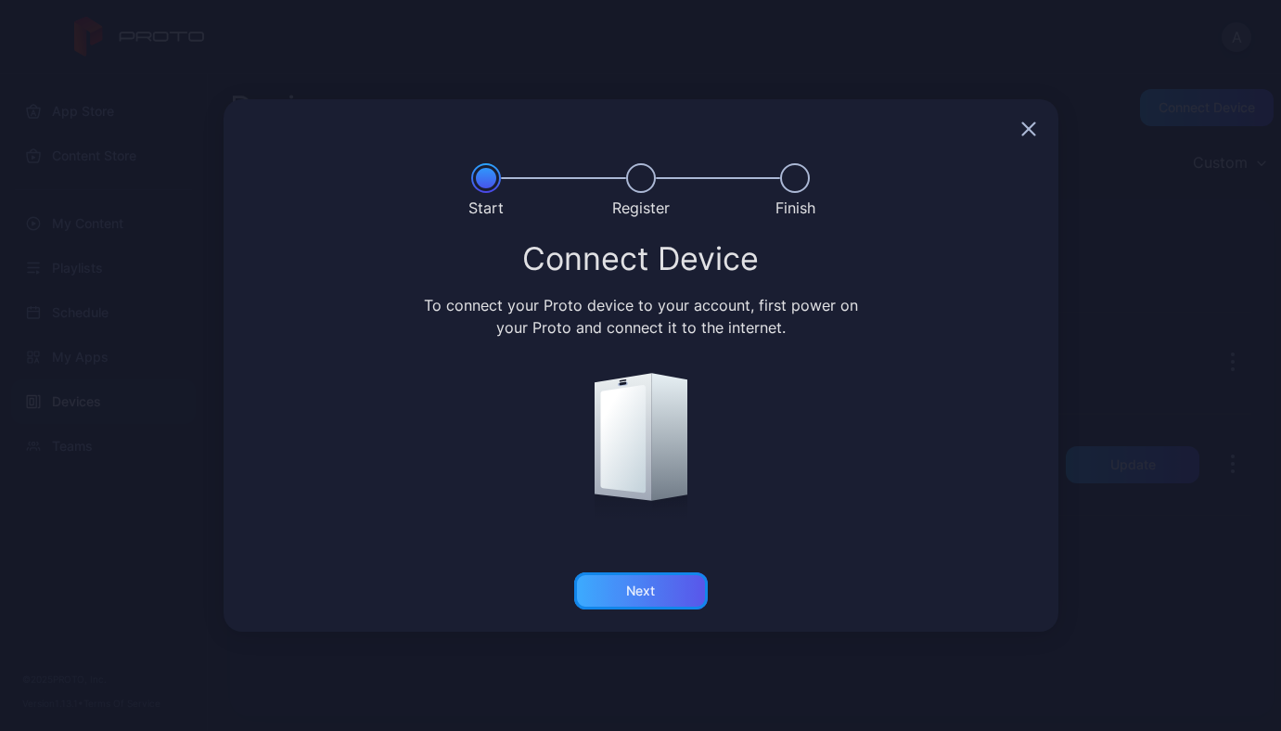
click at [648, 580] on div "Next" at bounding box center [641, 590] width 134 height 37
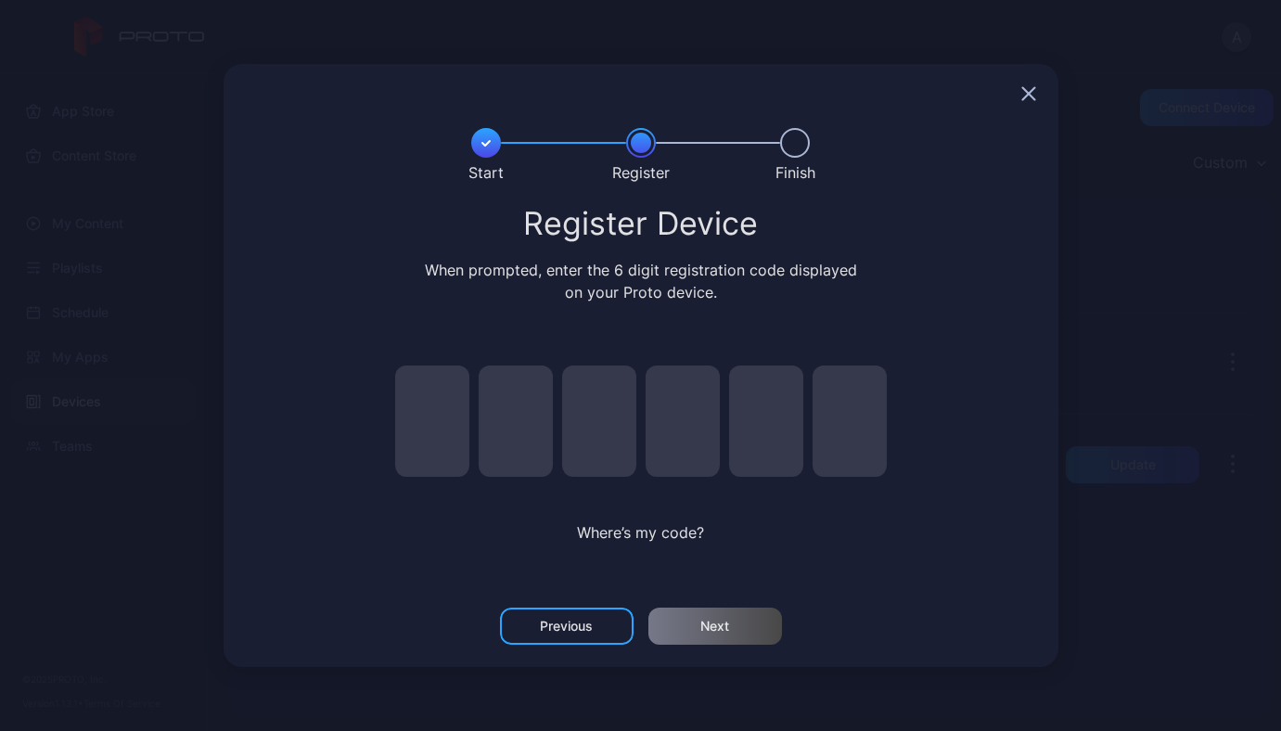
click at [428, 403] on input "pin code 1 of 6" at bounding box center [432, 420] width 74 height 111
type input "*"
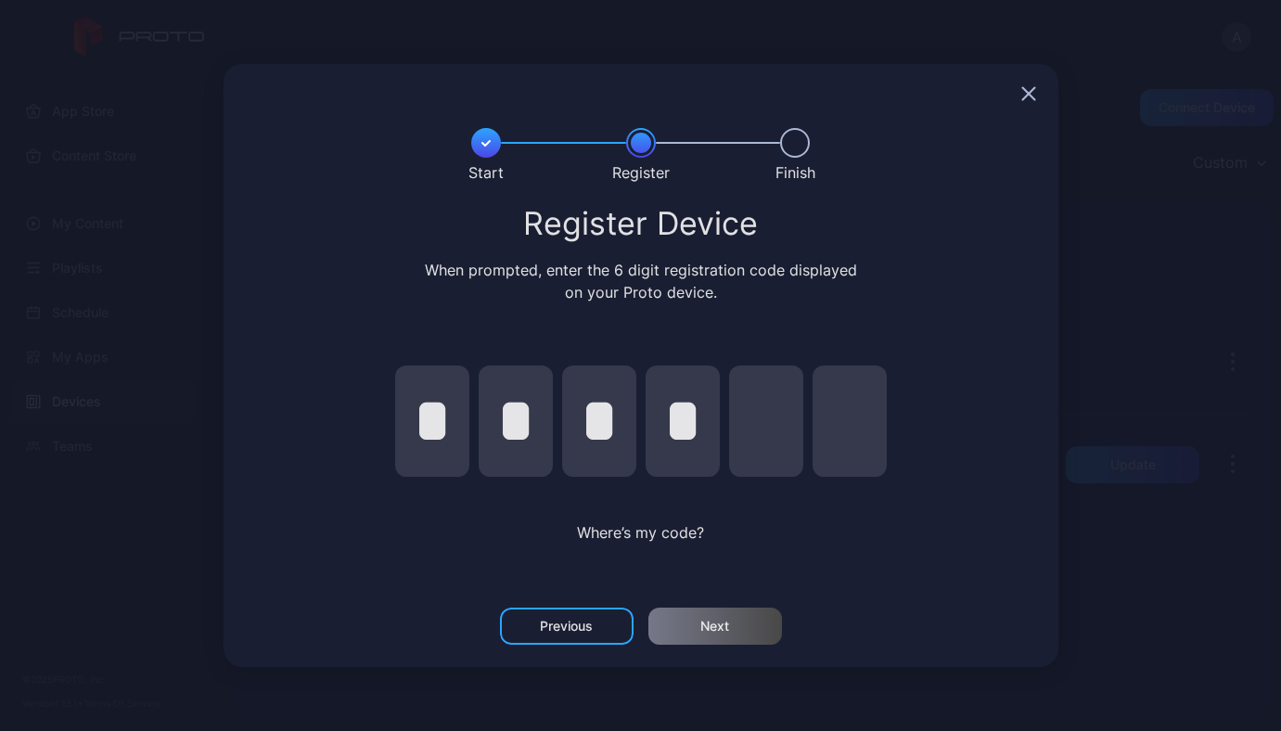
type input "*"
click at [727, 623] on div "Next" at bounding box center [714, 626] width 29 height 15
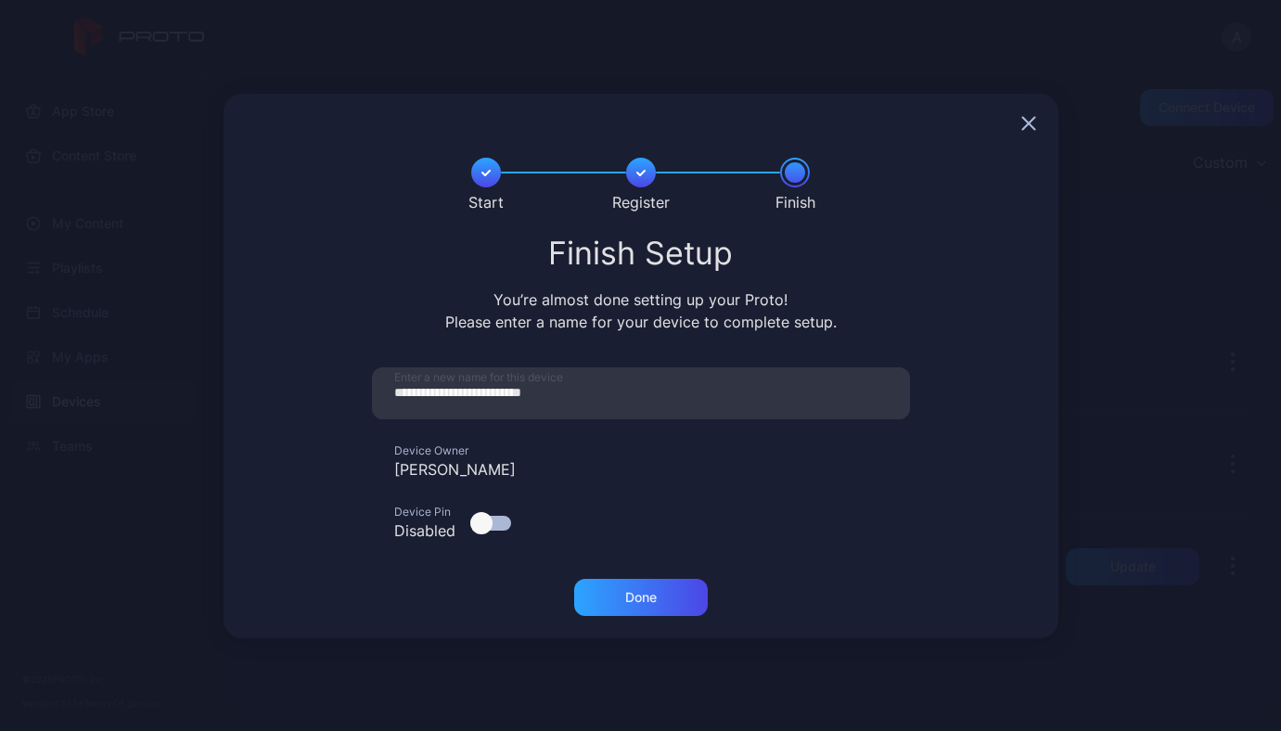
click at [1195, 365] on div "**********" at bounding box center [640, 365] width 1281 height 731
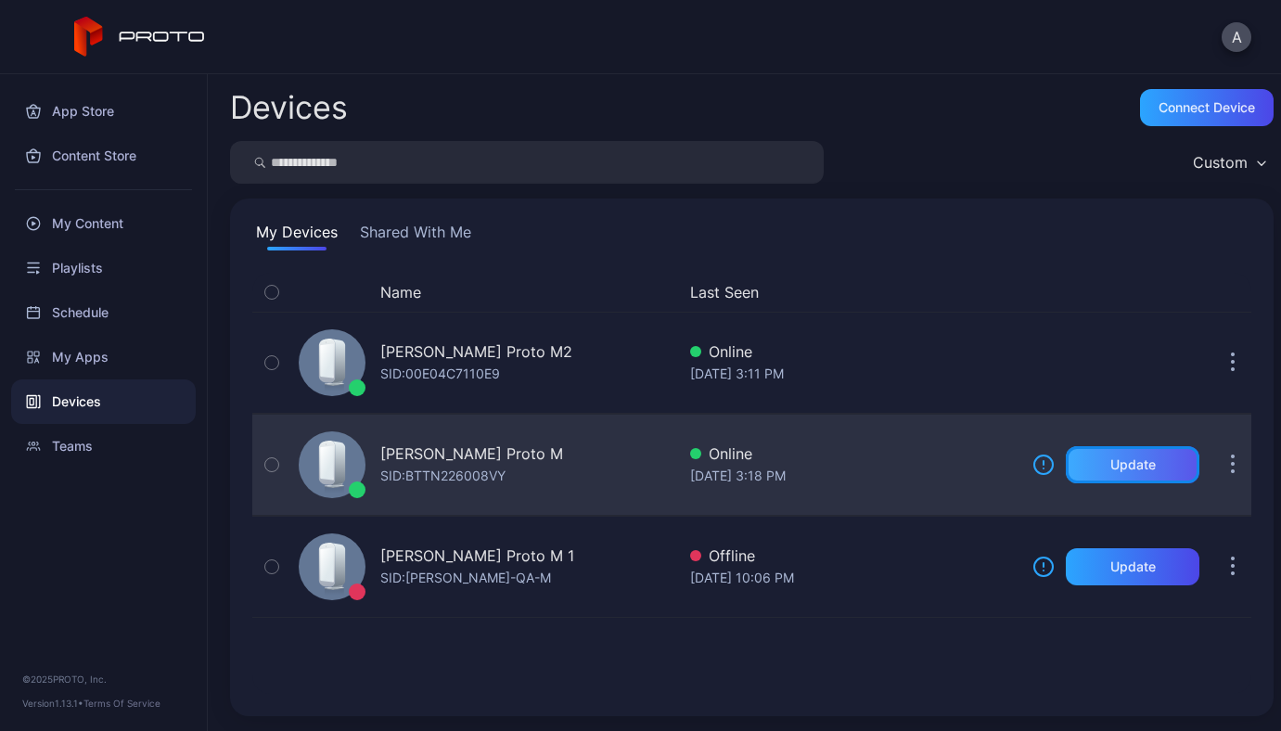
click at [1126, 478] on div "Update" at bounding box center [1133, 464] width 134 height 37
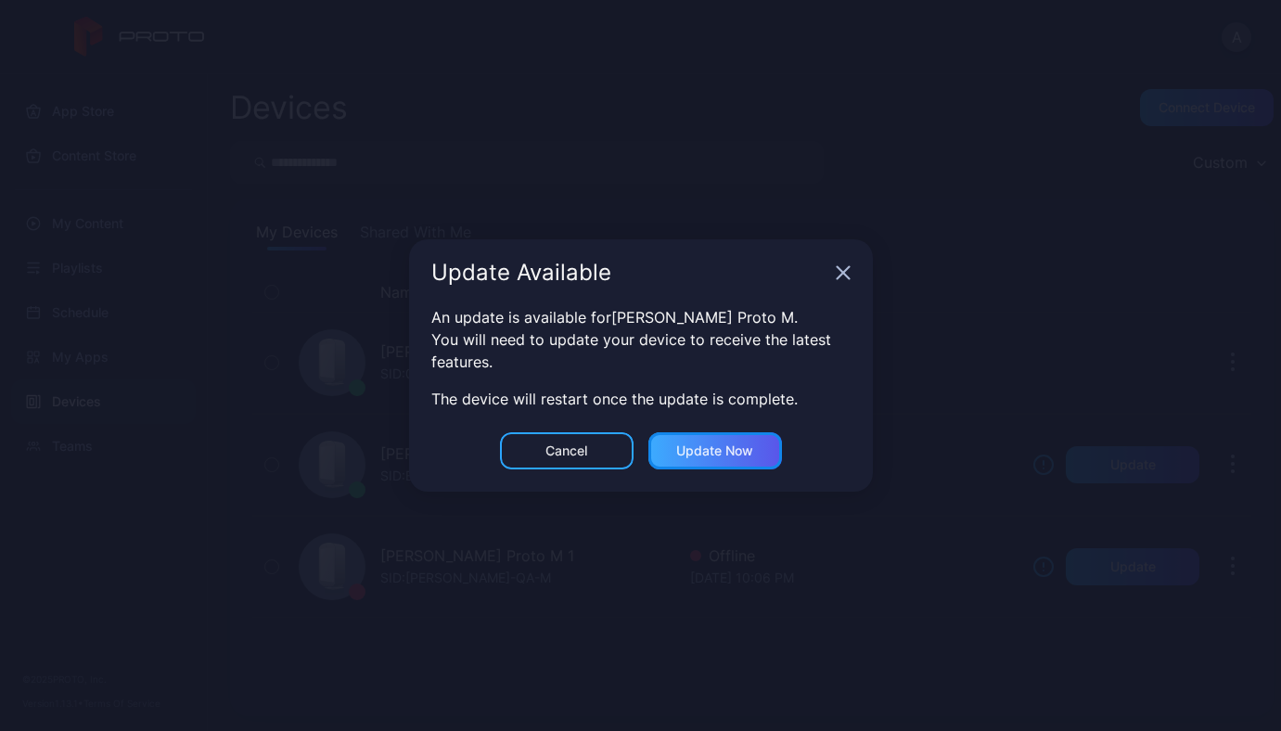
click at [748, 444] on div "Update now" at bounding box center [714, 450] width 77 height 15
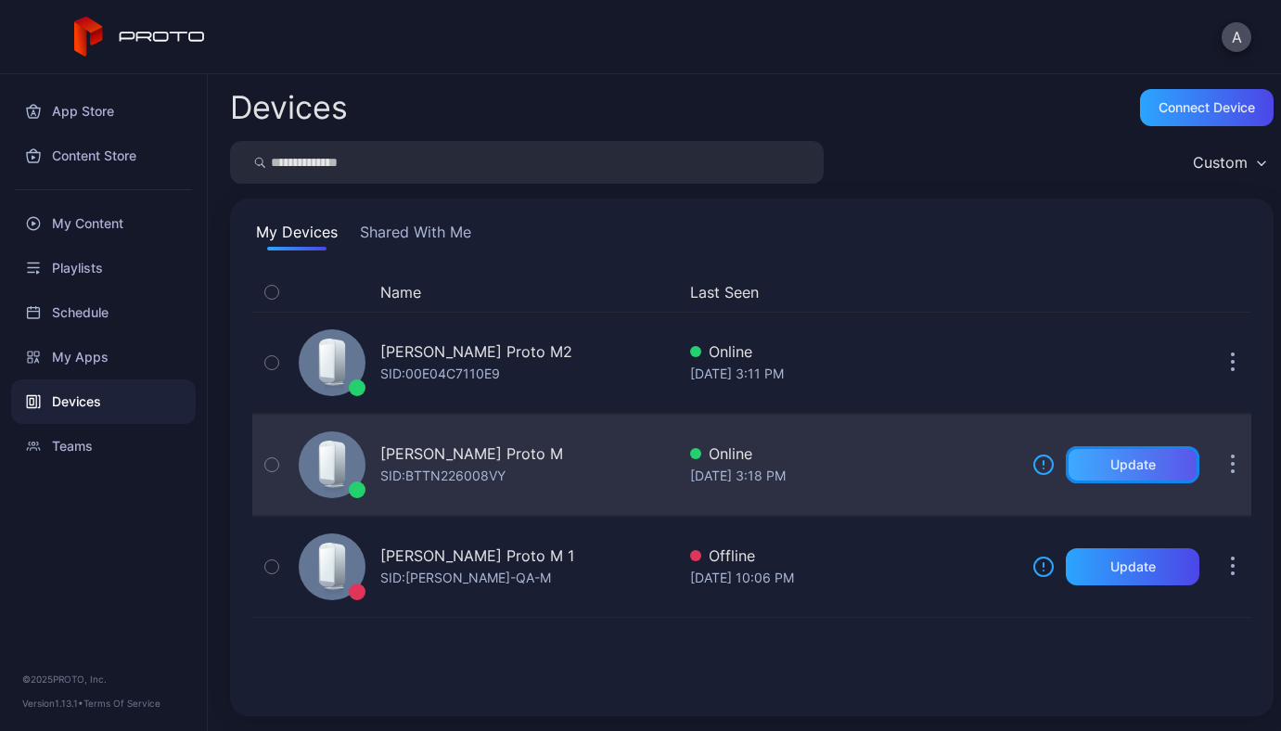
click at [1082, 463] on div "Update" at bounding box center [1133, 464] width 134 height 37
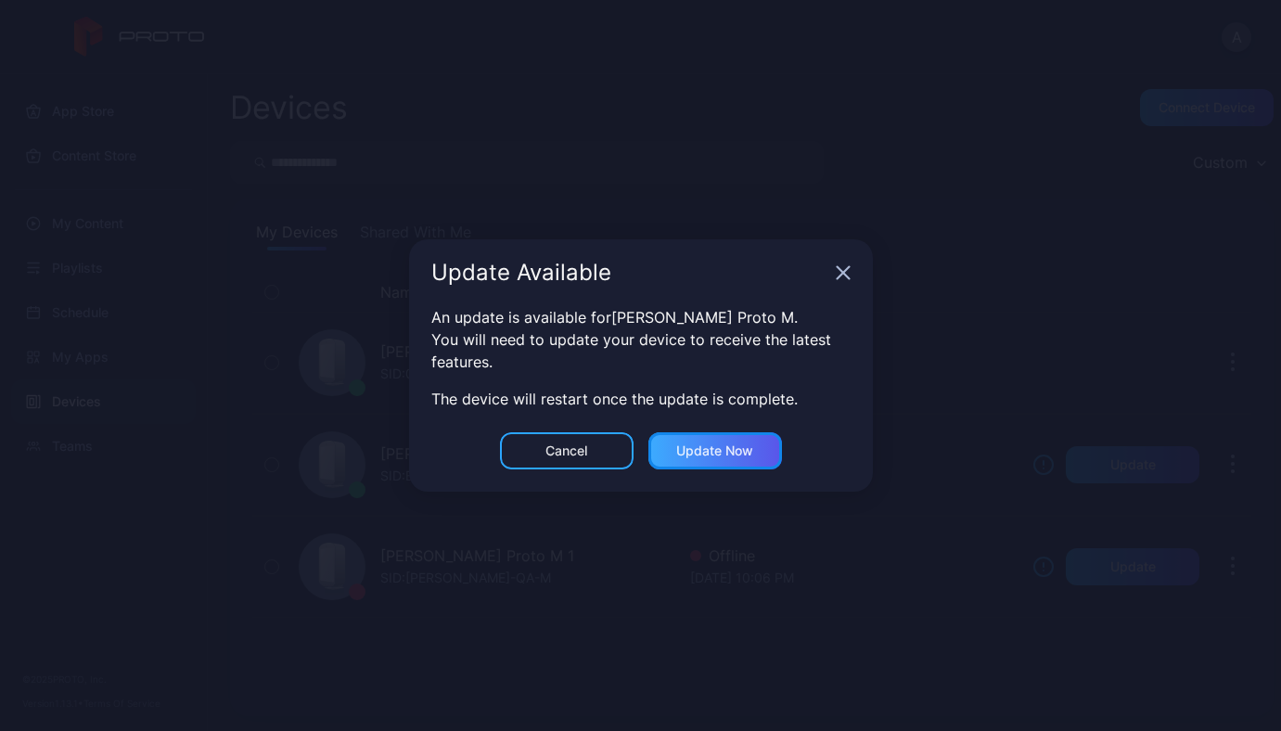
click at [709, 443] on div "Update now" at bounding box center [714, 450] width 77 height 15
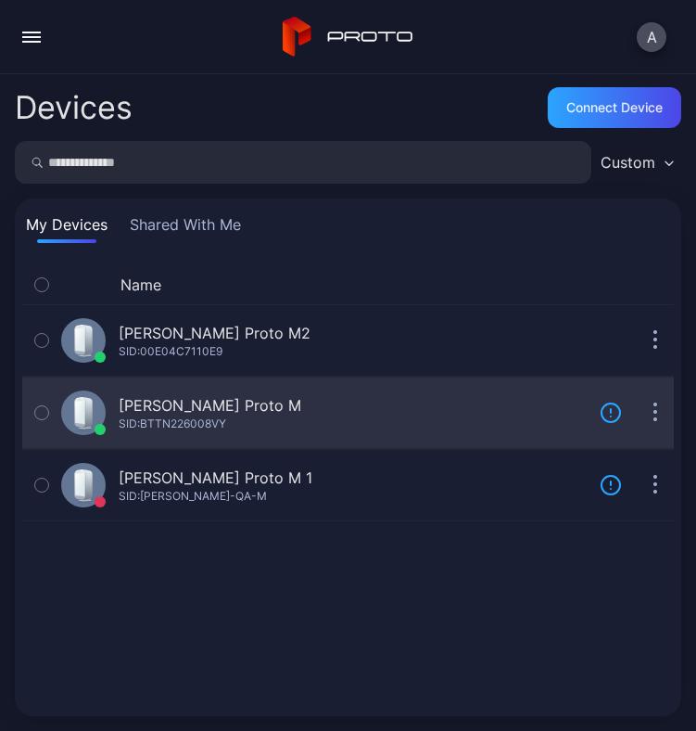
click at [648, 419] on button "button" at bounding box center [655, 412] width 37 height 37
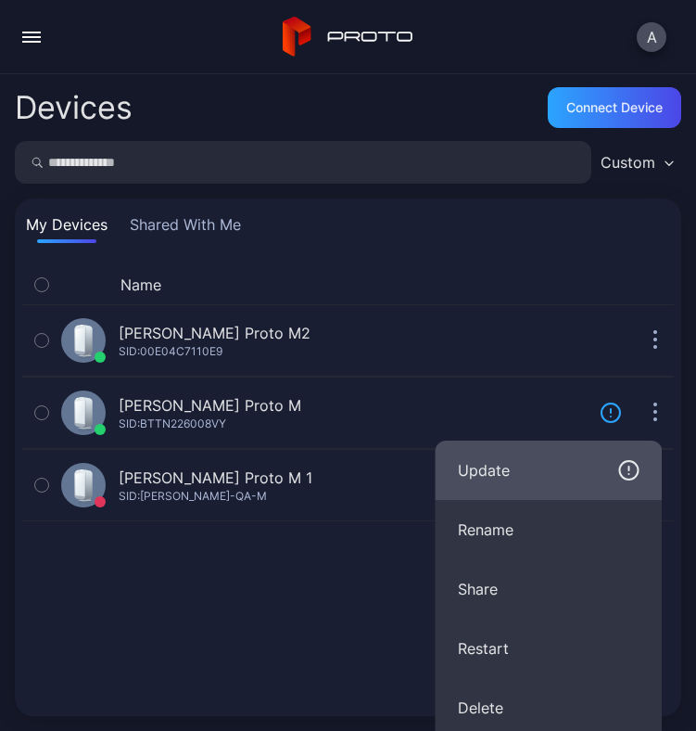
click at [544, 478] on div "Update" at bounding box center [549, 470] width 183 height 22
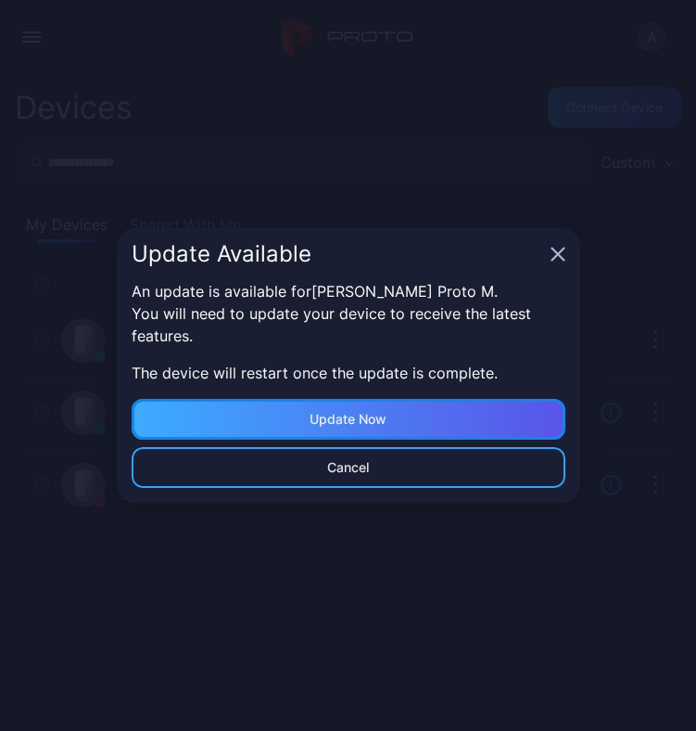
click at [449, 417] on div "Update now" at bounding box center [349, 419] width 434 height 41
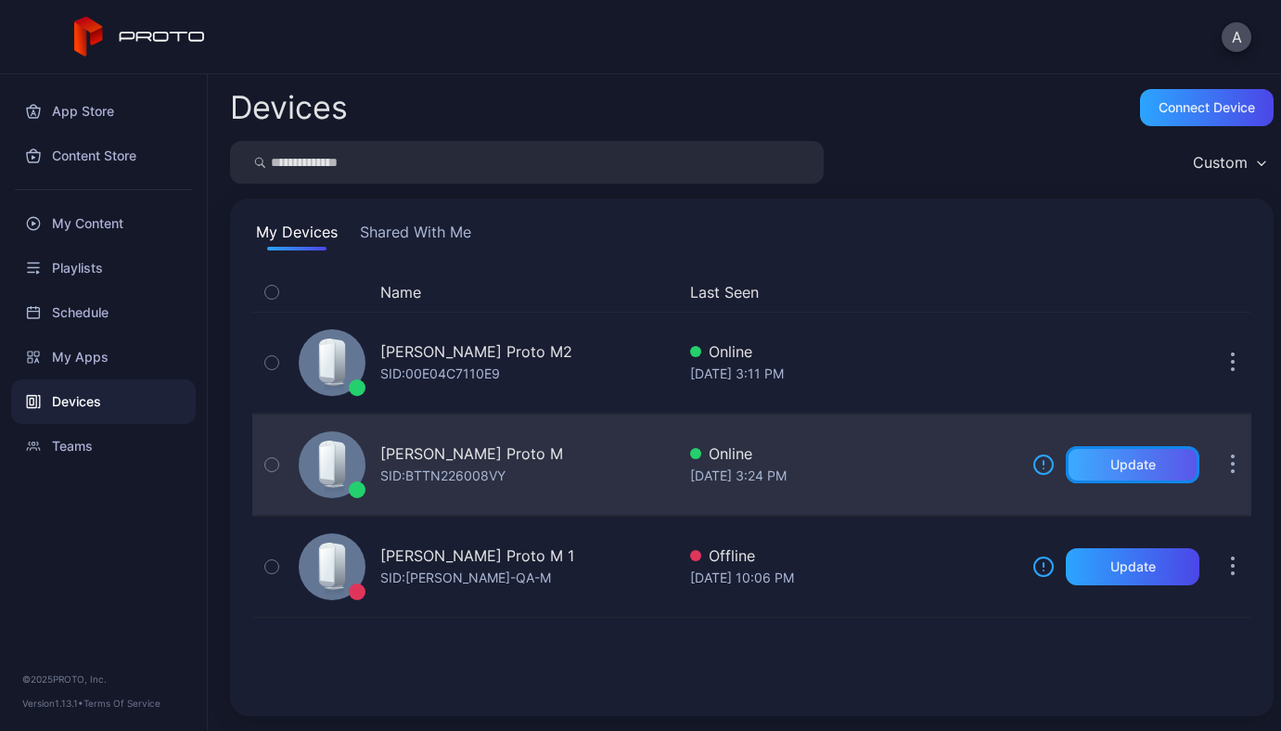
click at [1086, 471] on div "Update" at bounding box center [1133, 464] width 134 height 37
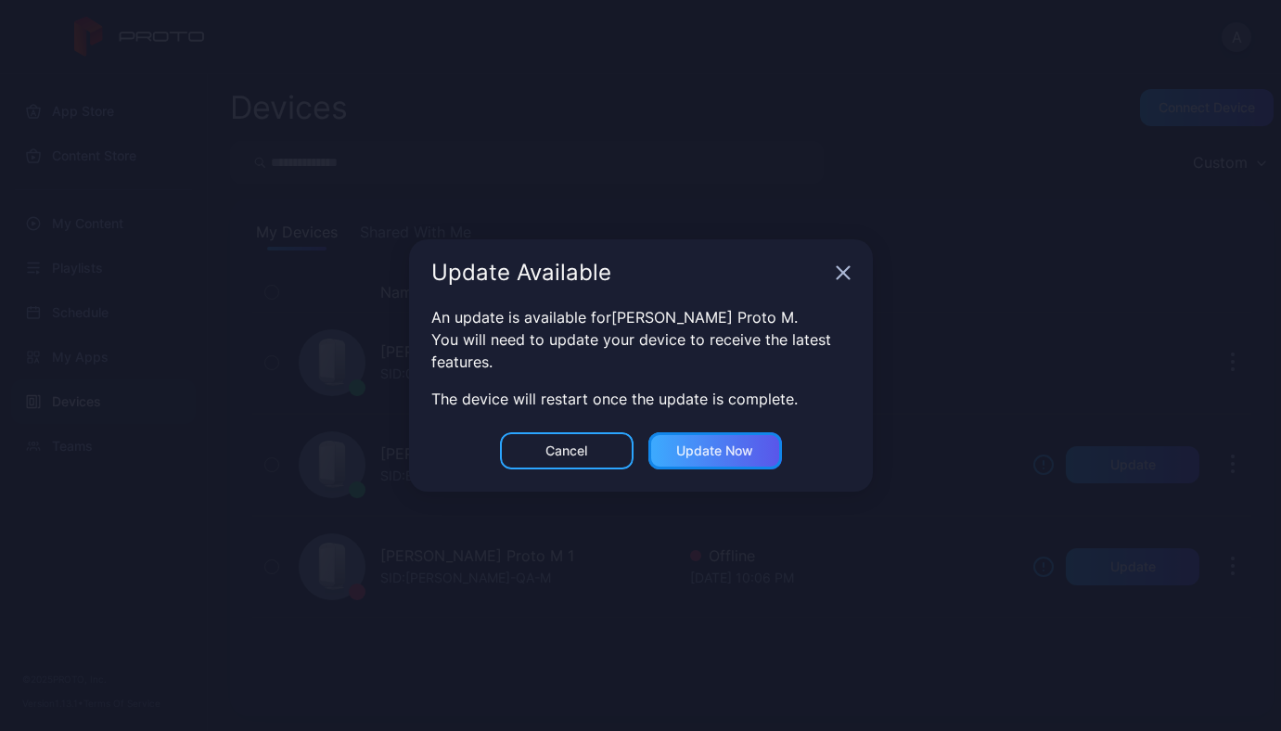
click at [728, 454] on div "Update now" at bounding box center [714, 450] width 77 height 15
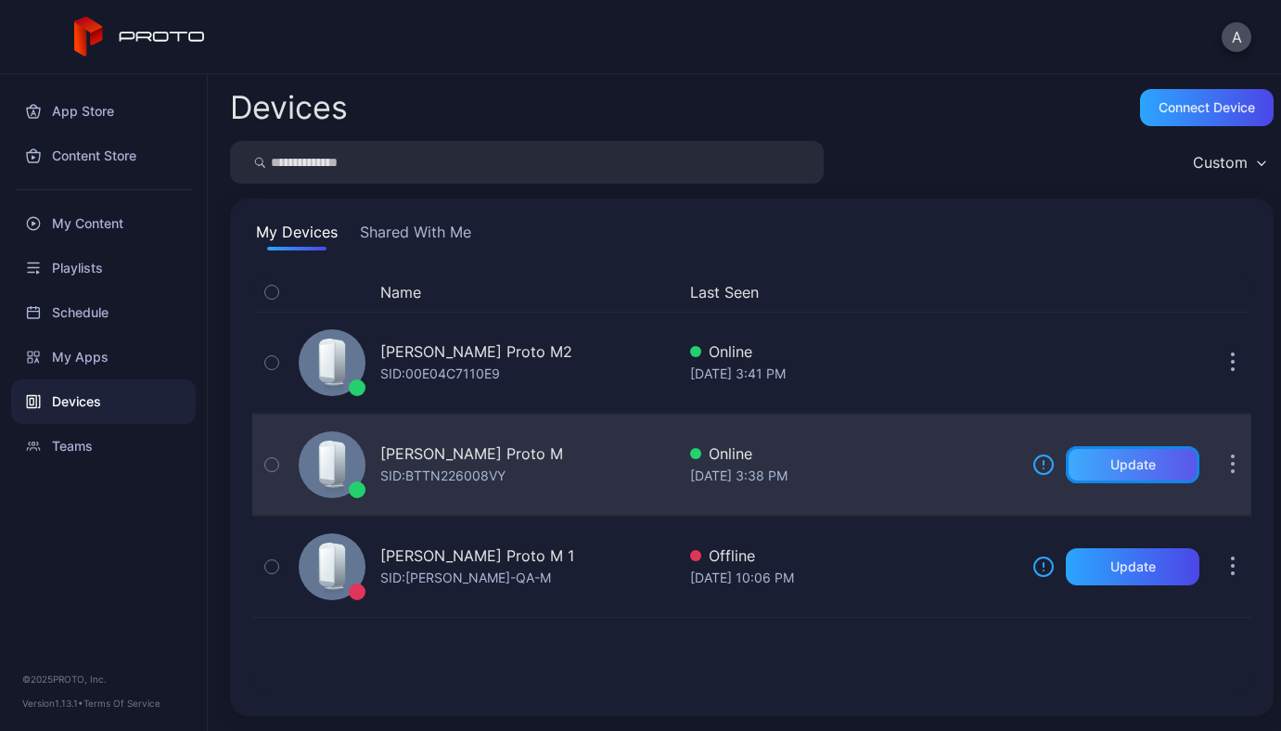
click at [1106, 476] on div "Update" at bounding box center [1133, 464] width 134 height 37
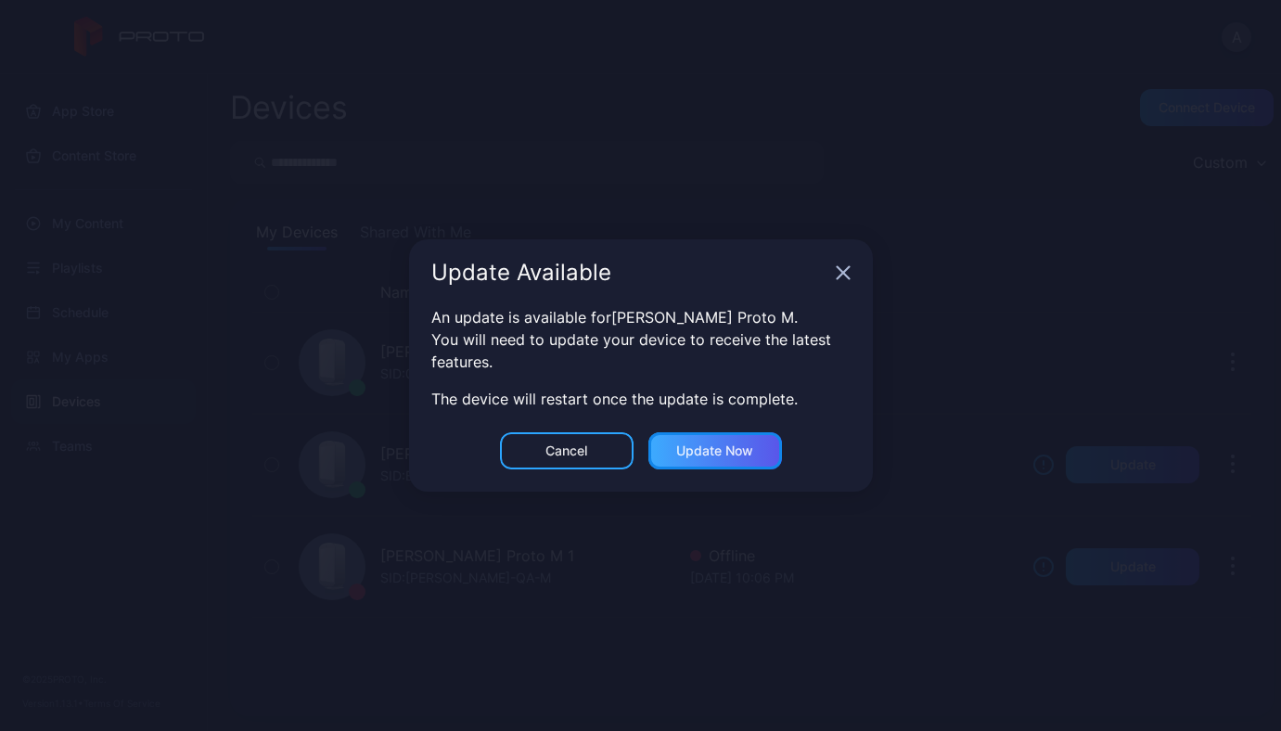
click at [687, 455] on div "Update now" at bounding box center [714, 450] width 77 height 15
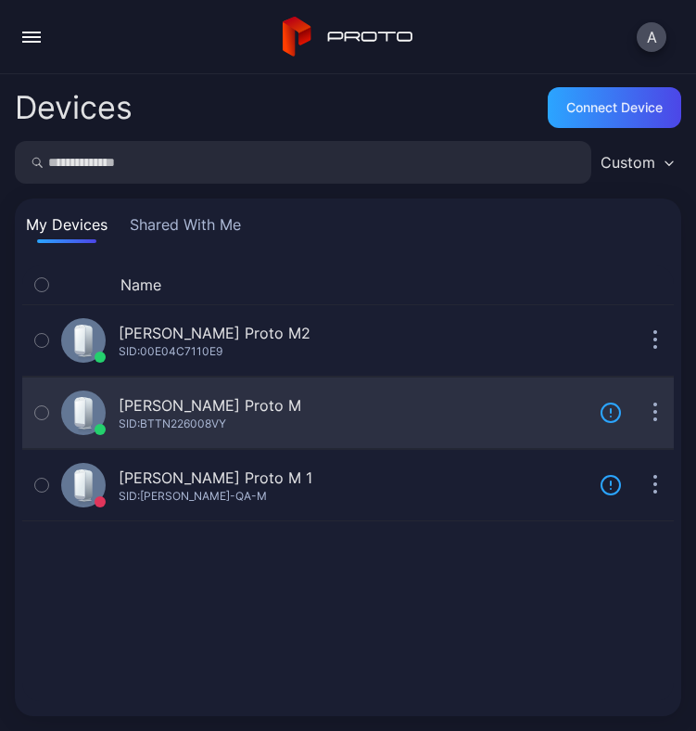
click at [637, 404] on button "button" at bounding box center [655, 412] width 37 height 37
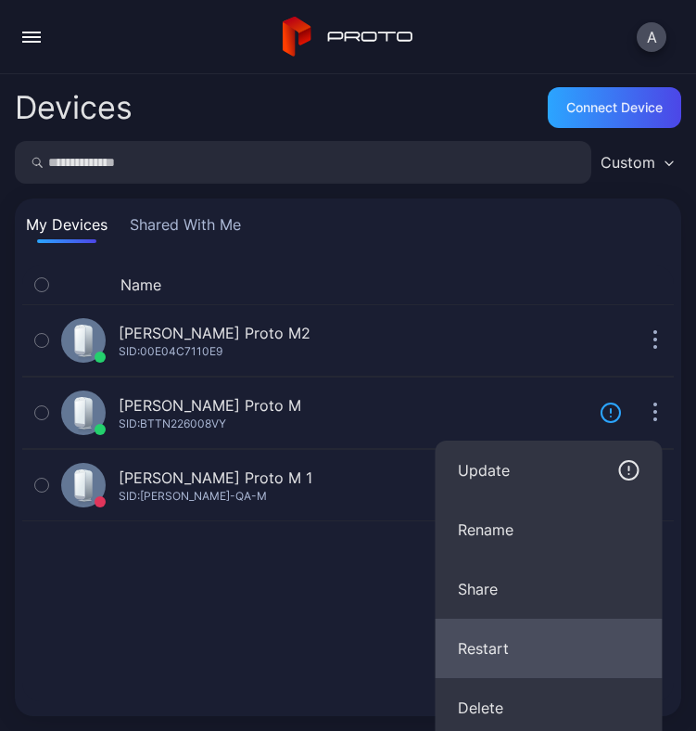
click at [540, 634] on button "Restart" at bounding box center [549, 648] width 227 height 59
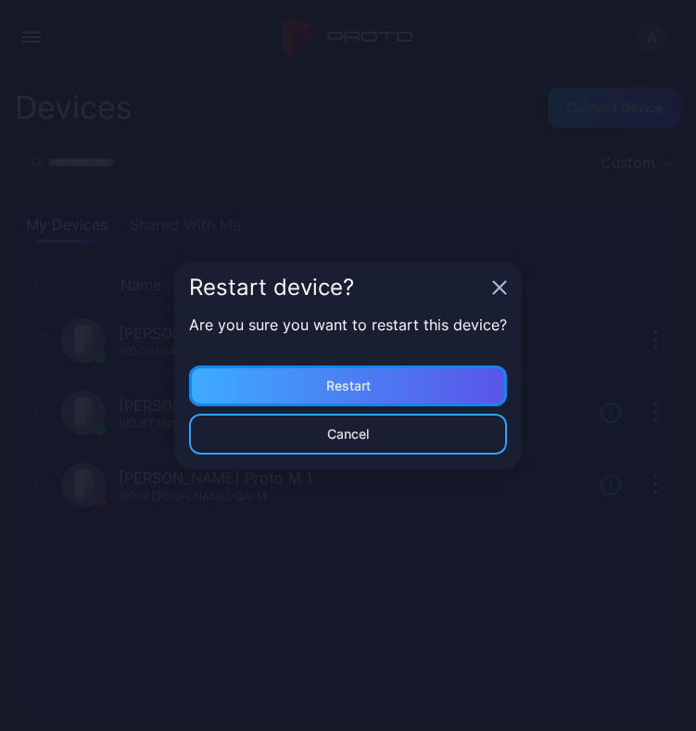
click at [416, 388] on div "Restart" at bounding box center [348, 385] width 318 height 41
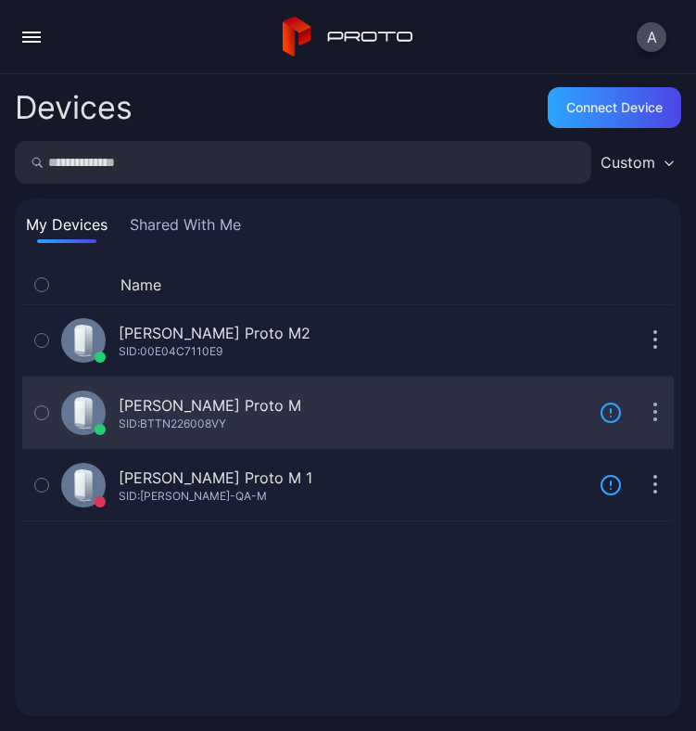
click at [655, 421] on icon "button" at bounding box center [656, 422] width 3 height 3
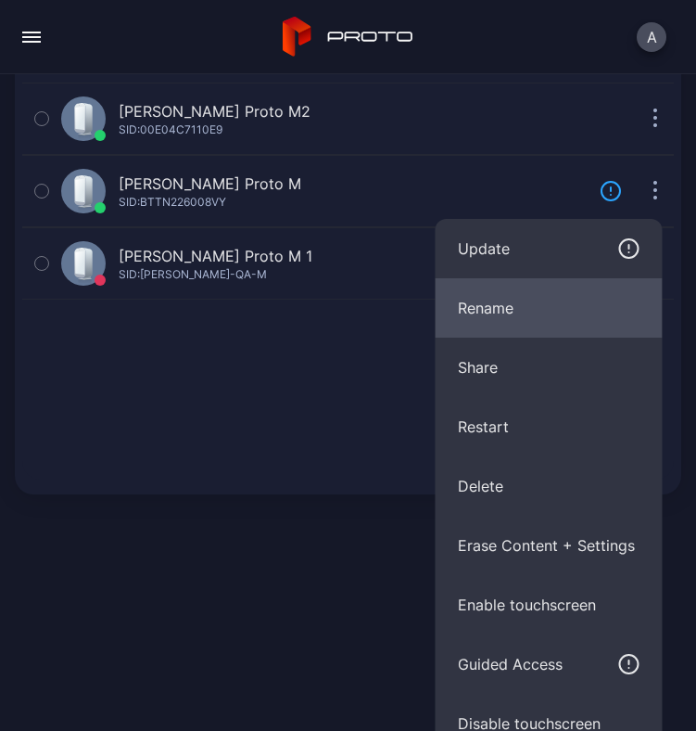
scroll to position [303, 0]
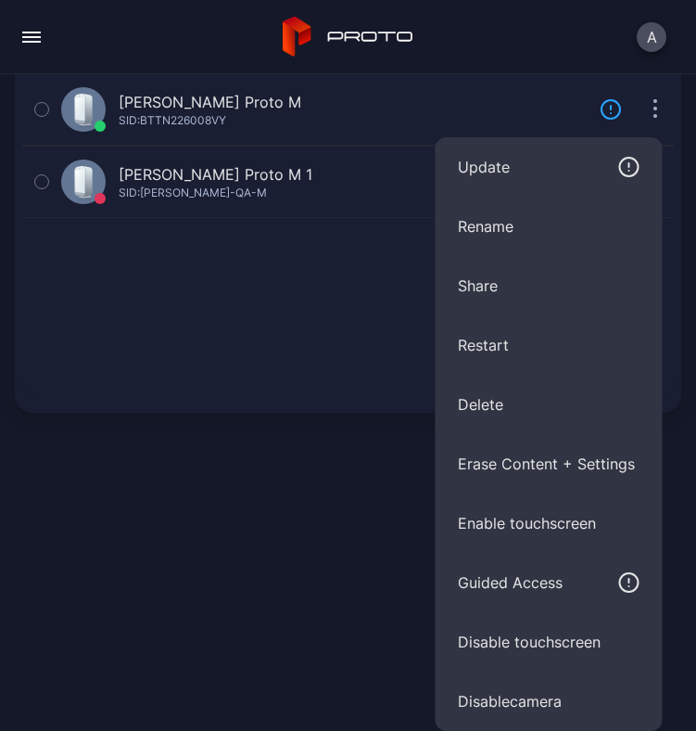
click at [257, 306] on div "Name Last Seen ANDRII YAVORSKYI's Proto M2 SID: 00E04C7110E9 Online Sep 04, 202…" at bounding box center [348, 180] width 652 height 436
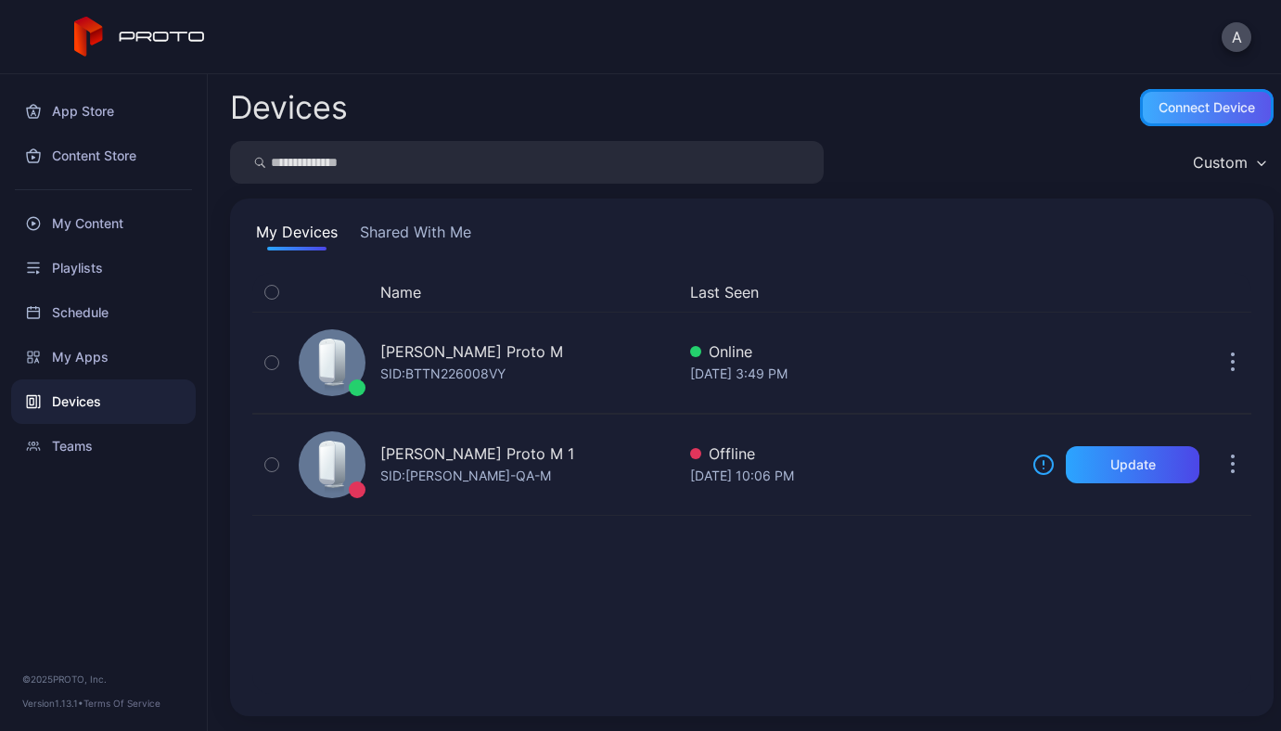
click at [696, 103] on div "Connect device" at bounding box center [1206, 107] width 96 height 15
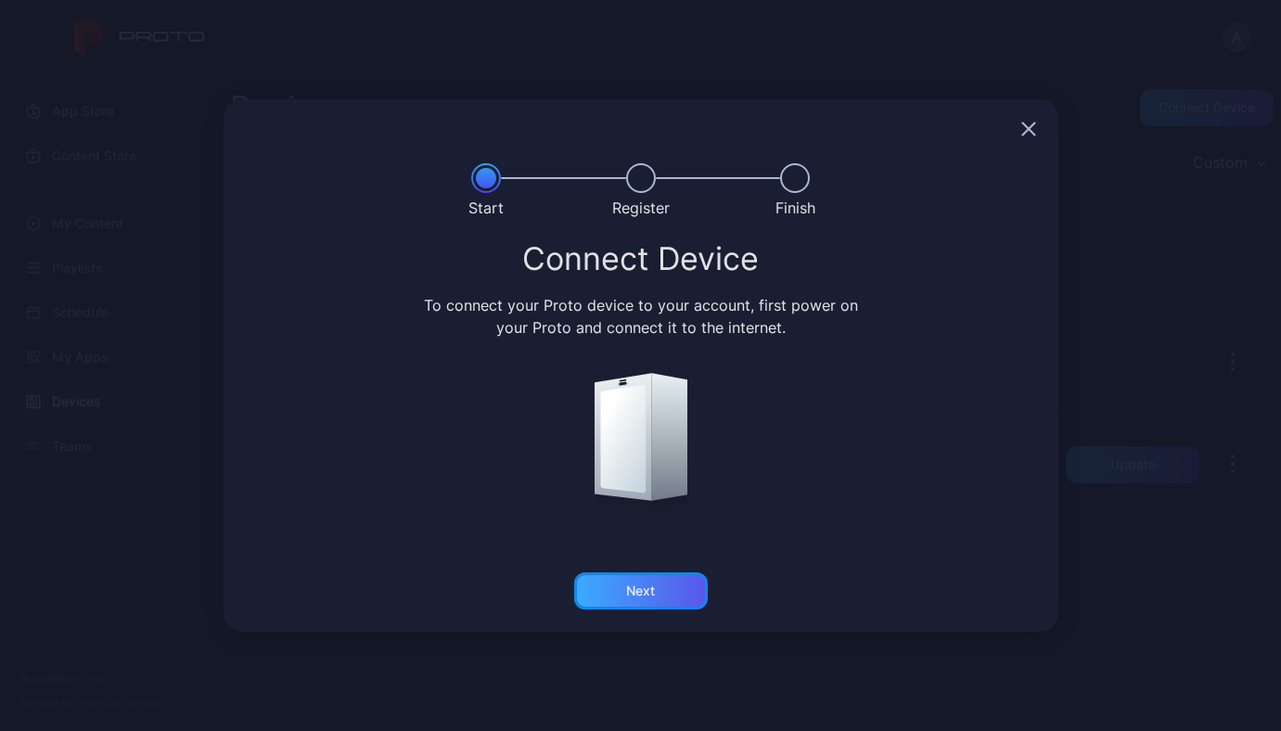
click at [670, 591] on div "Next" at bounding box center [641, 590] width 134 height 37
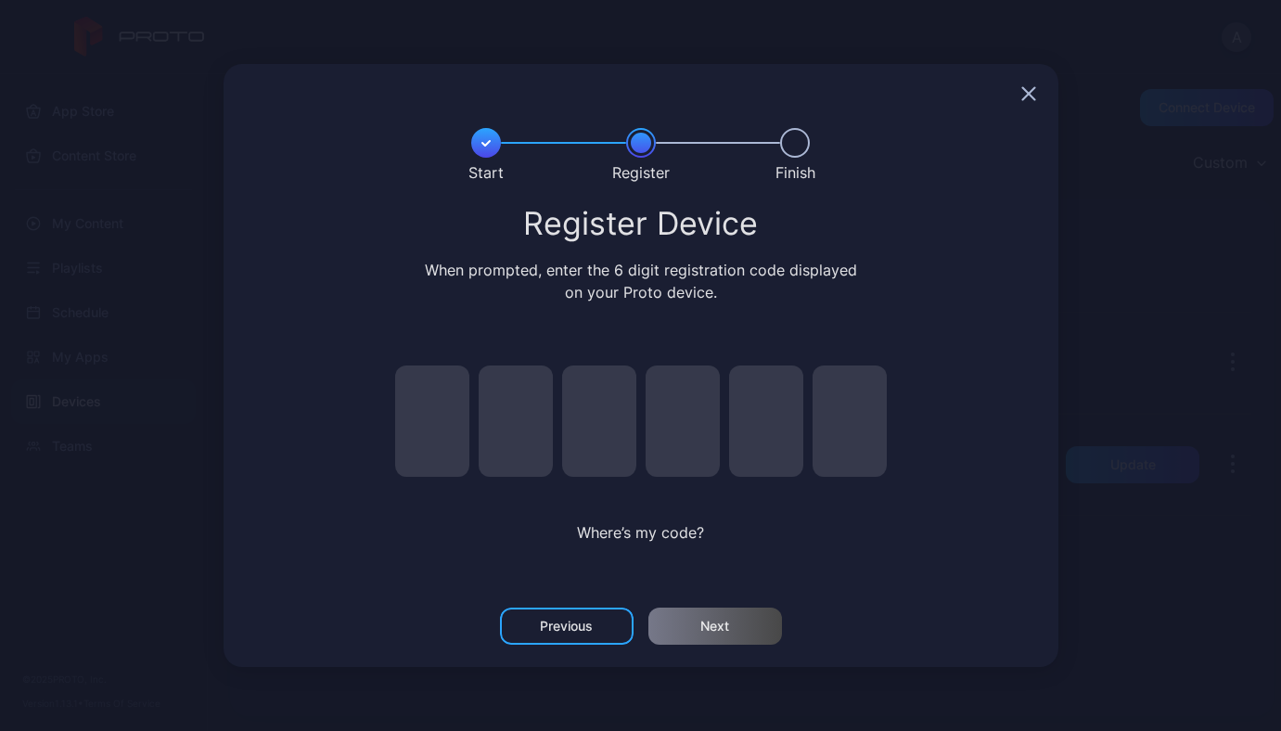
click at [429, 390] on input "pin code 1 of 6" at bounding box center [432, 420] width 74 height 111
type input "*"
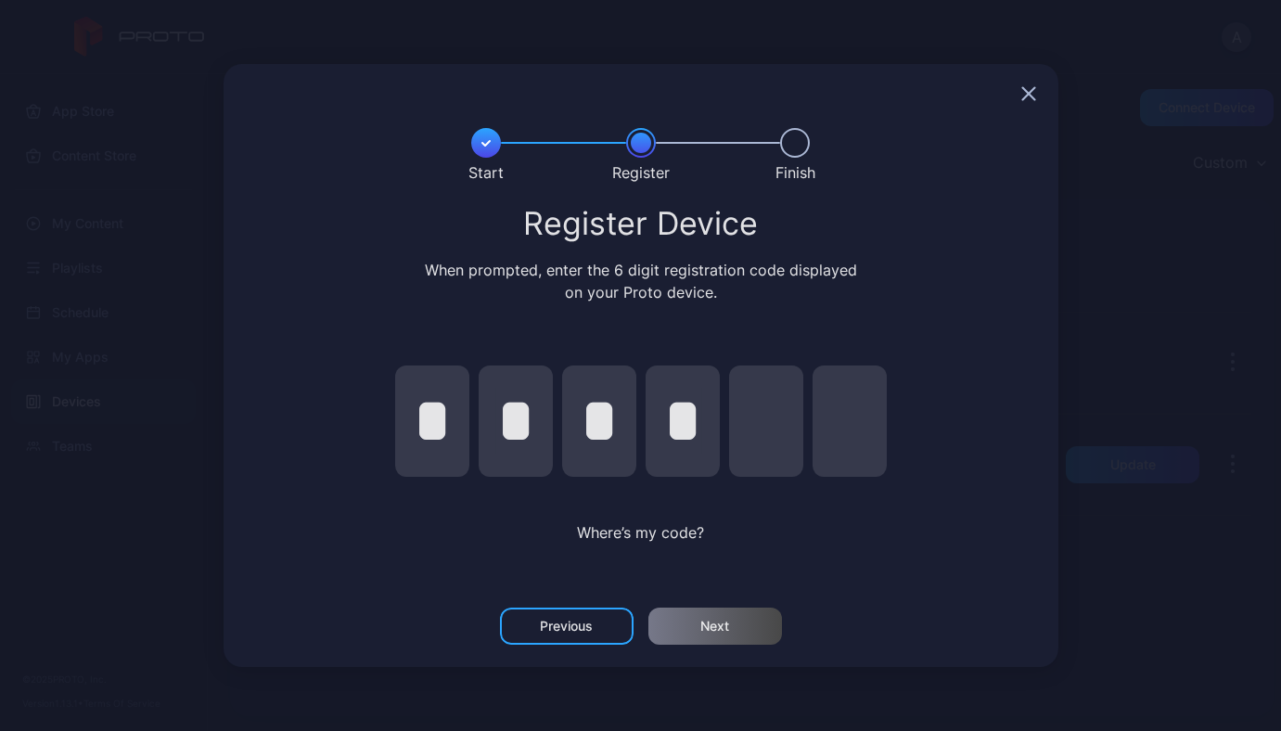
type input "*"
click at [696, 595] on div "Register Device When prompted, enter the 6 digit registration code displayed on…" at bounding box center [641, 407] width 835 height 401
click at [696, 628] on div "Next" at bounding box center [715, 625] width 134 height 37
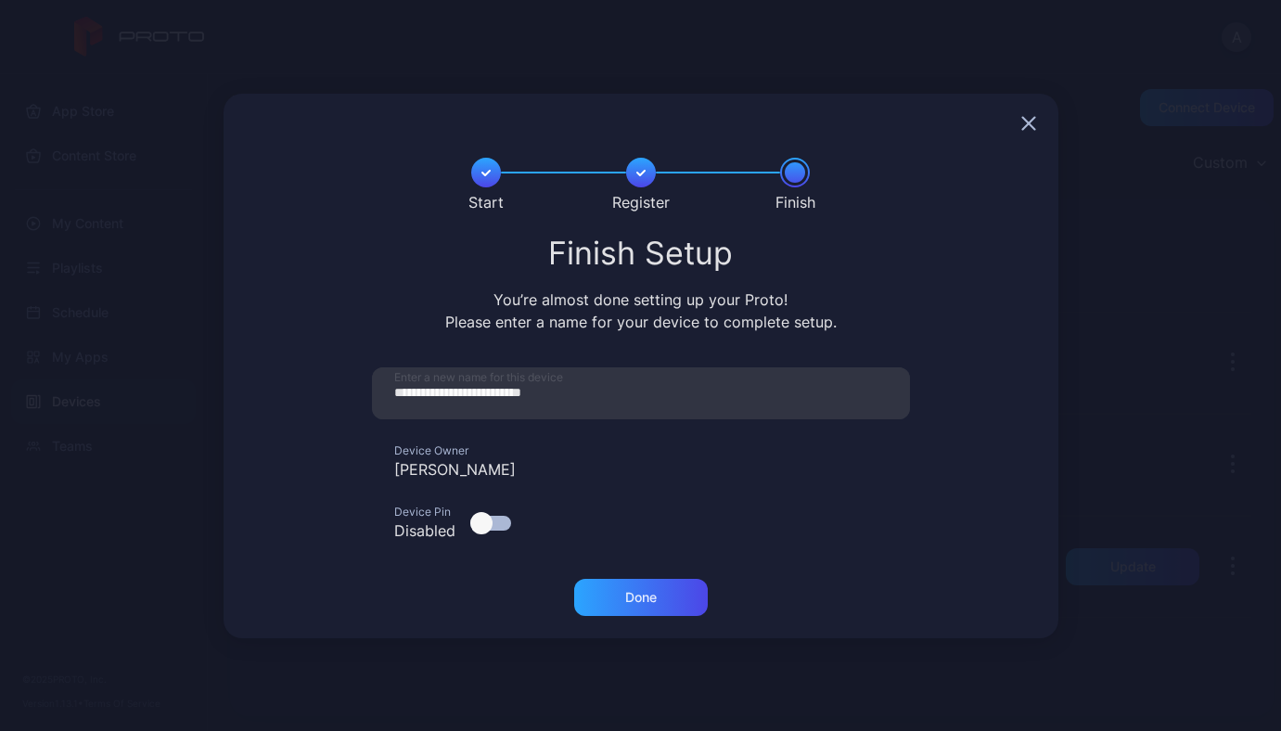
click at [696, 326] on div "**********" at bounding box center [640, 365] width 1281 height 731
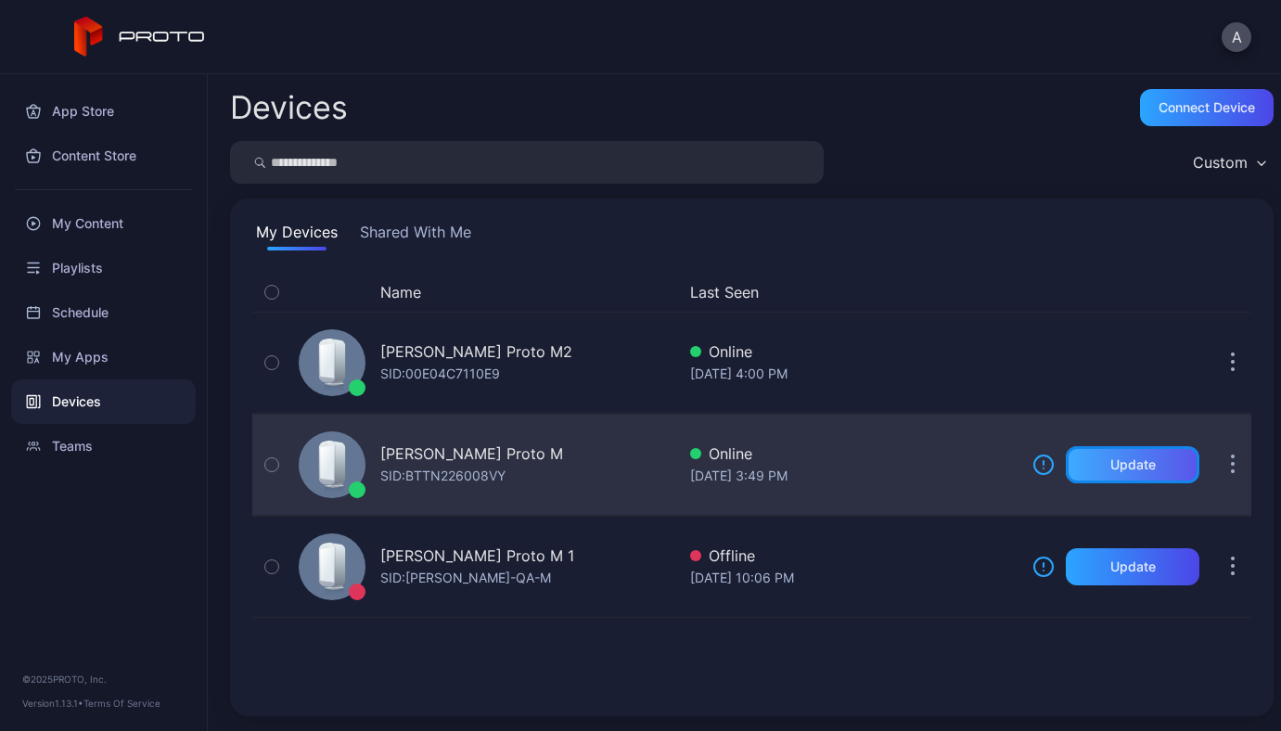
click at [1119, 459] on div "Update" at bounding box center [1132, 464] width 45 height 15
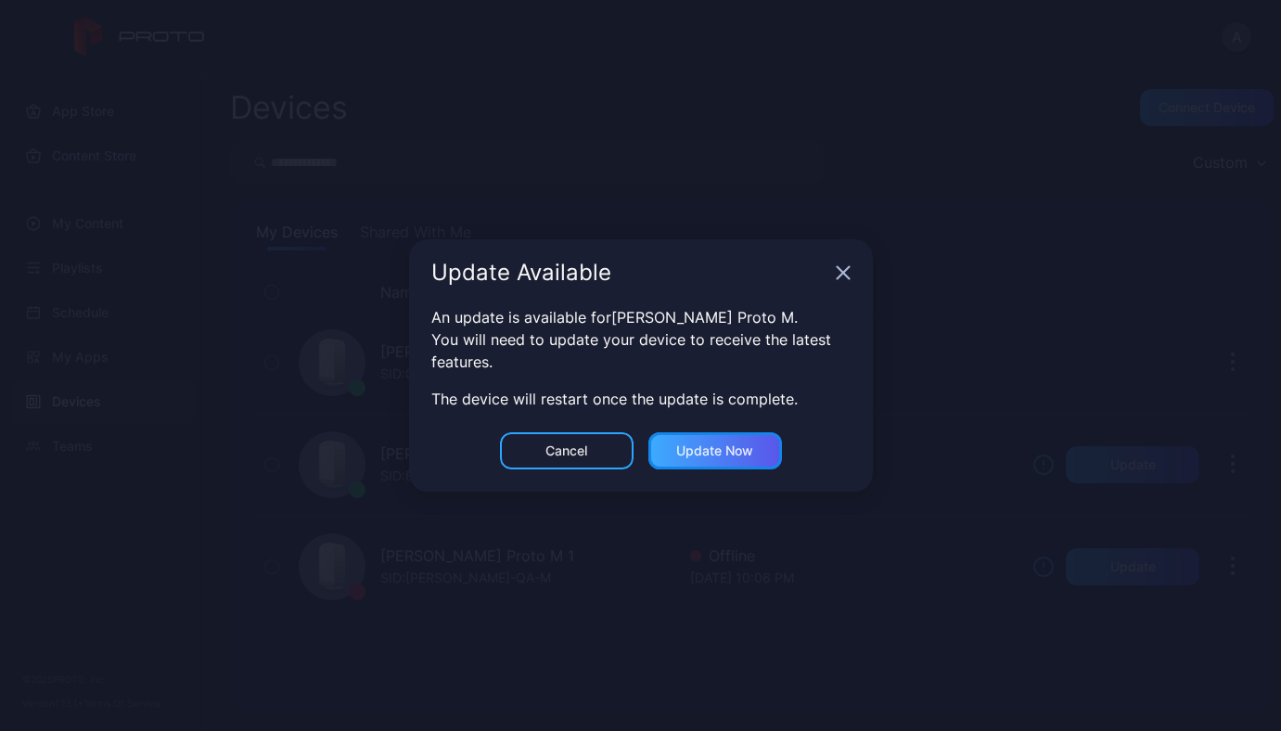
click at [754, 446] on div "Update now" at bounding box center [715, 450] width 134 height 37
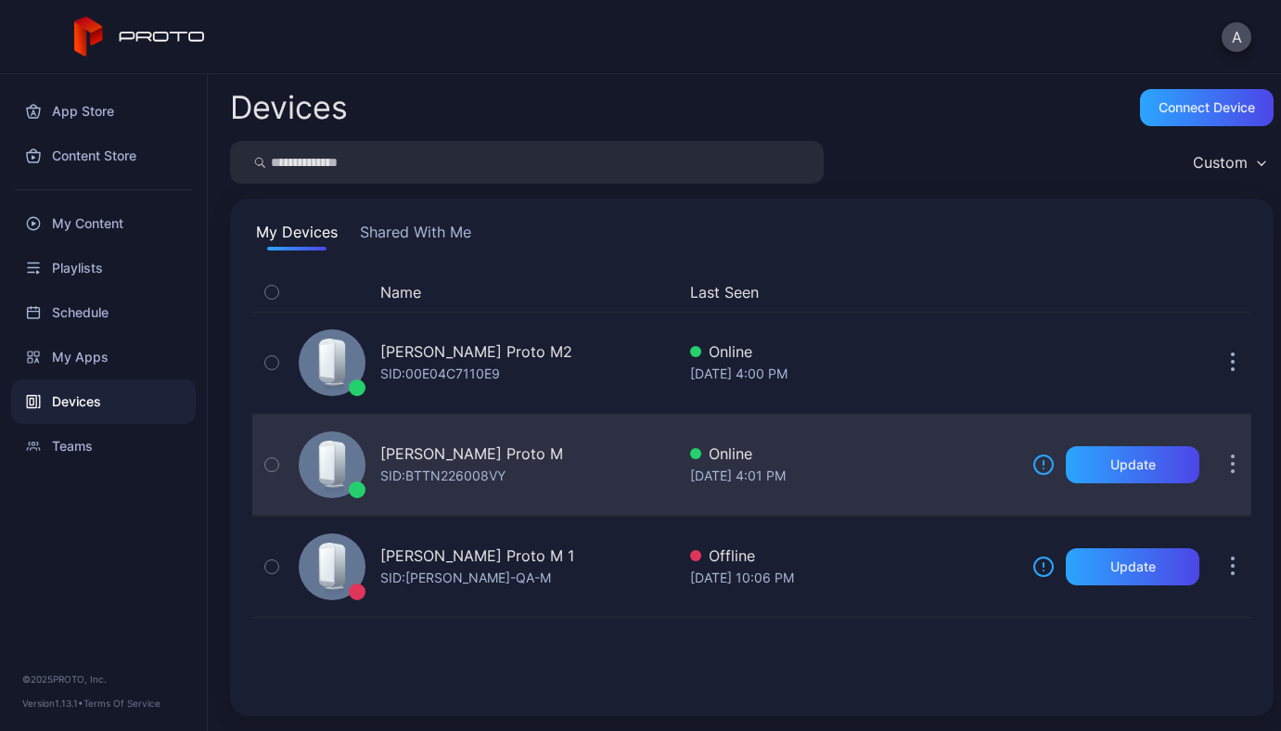
click at [1232, 457] on icon "button" at bounding box center [1233, 456] width 3 height 3
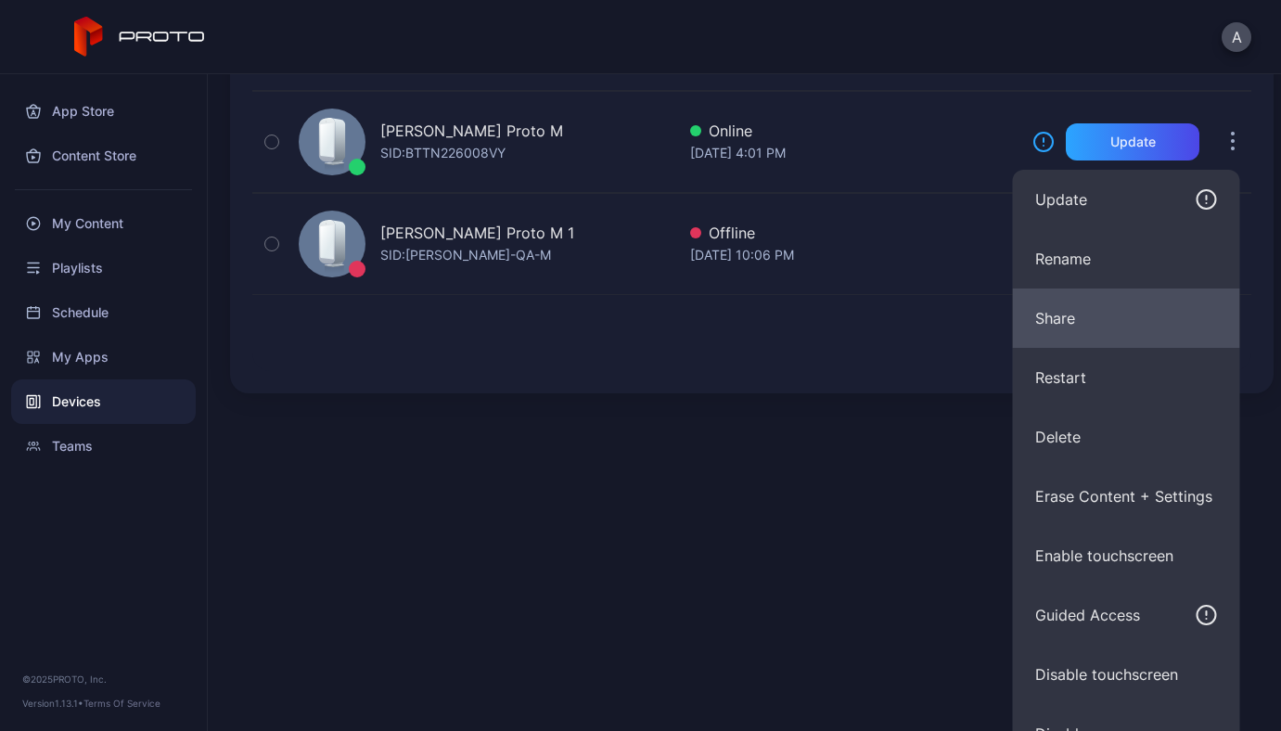
scroll to position [331, 0]
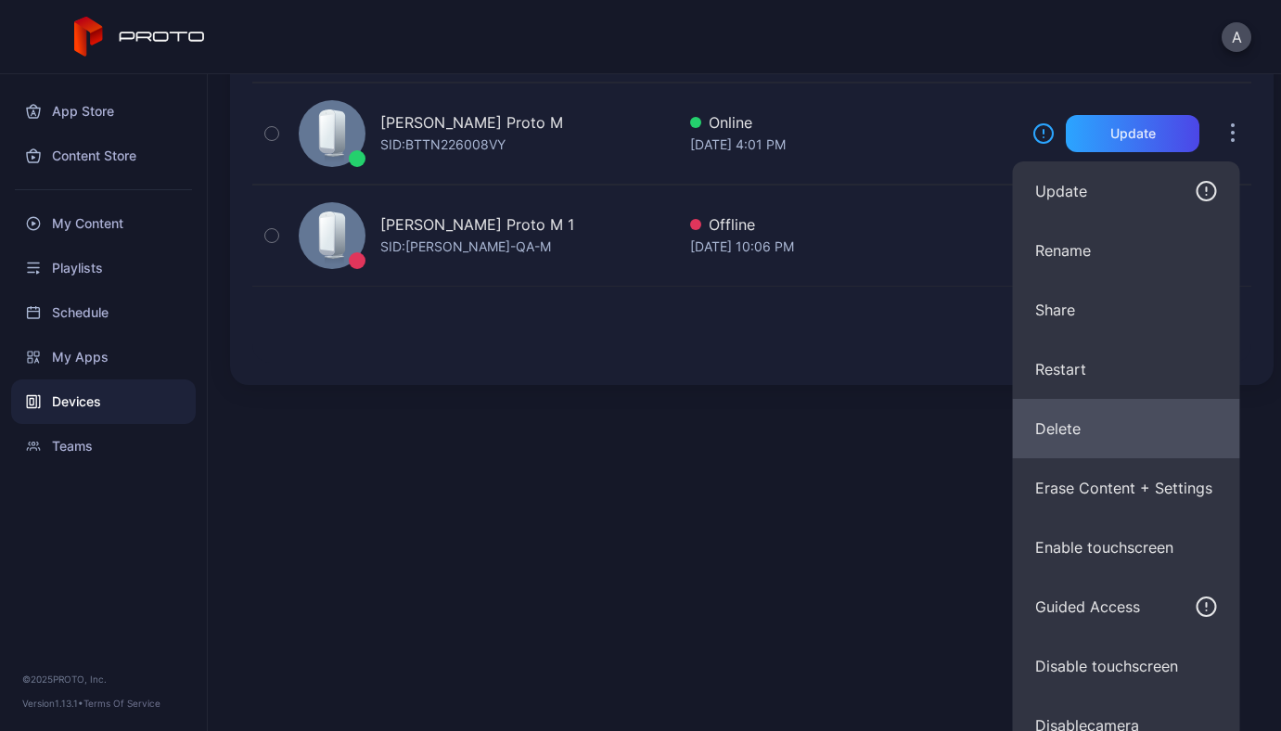
click at [1085, 402] on button "Delete" at bounding box center [1126, 428] width 227 height 59
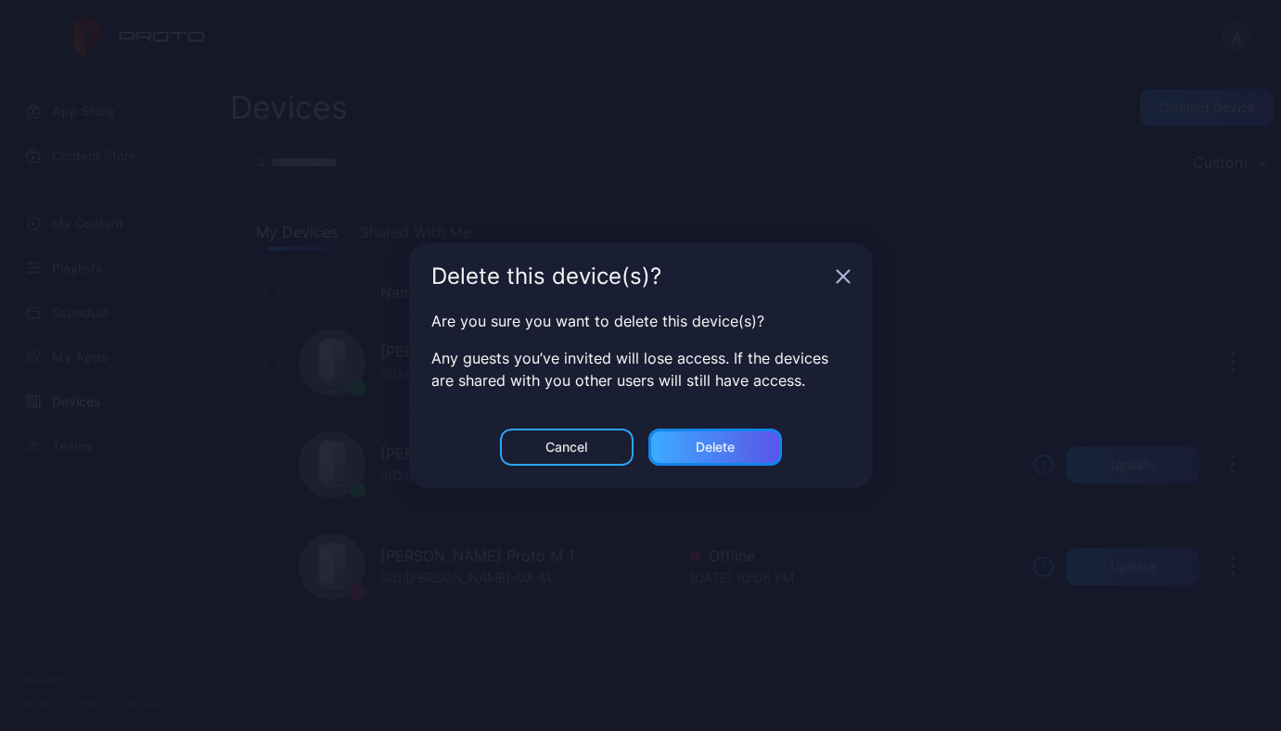
click at [742, 452] on div "Delete" at bounding box center [715, 446] width 134 height 37
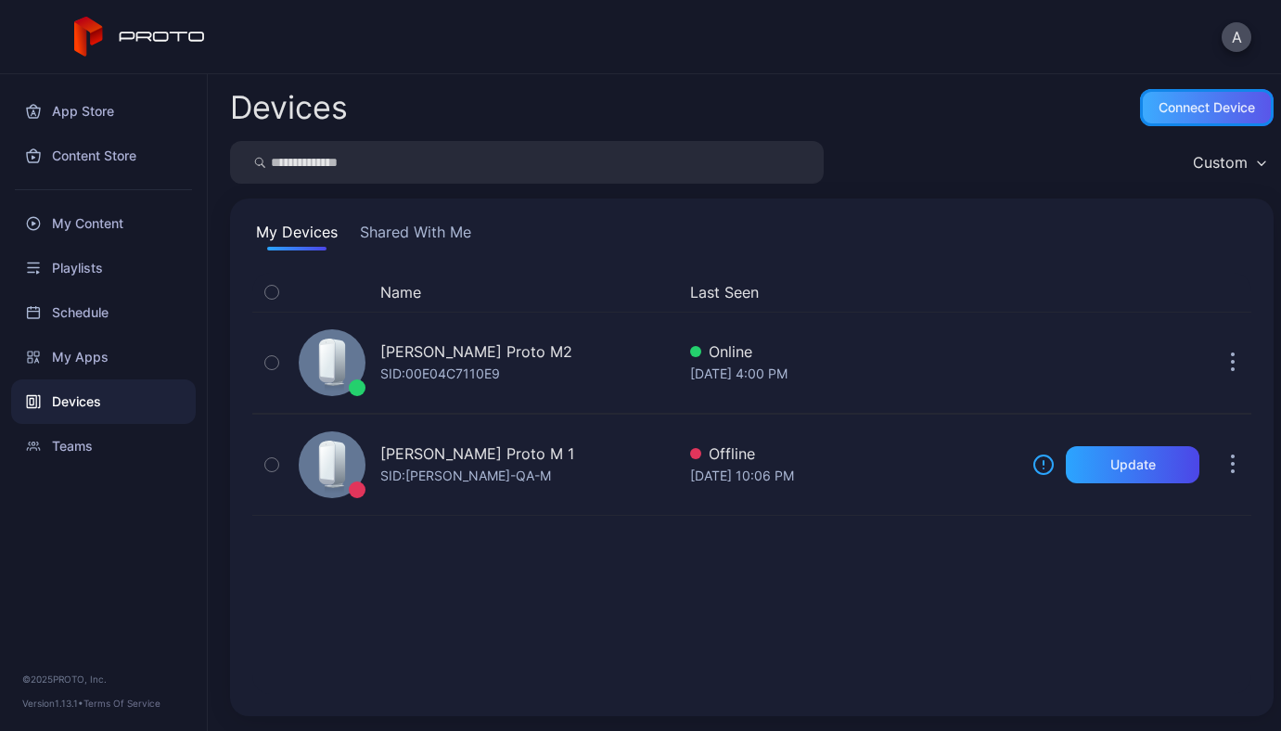
click at [1151, 97] on div "Connect device" at bounding box center [1207, 107] width 134 height 37
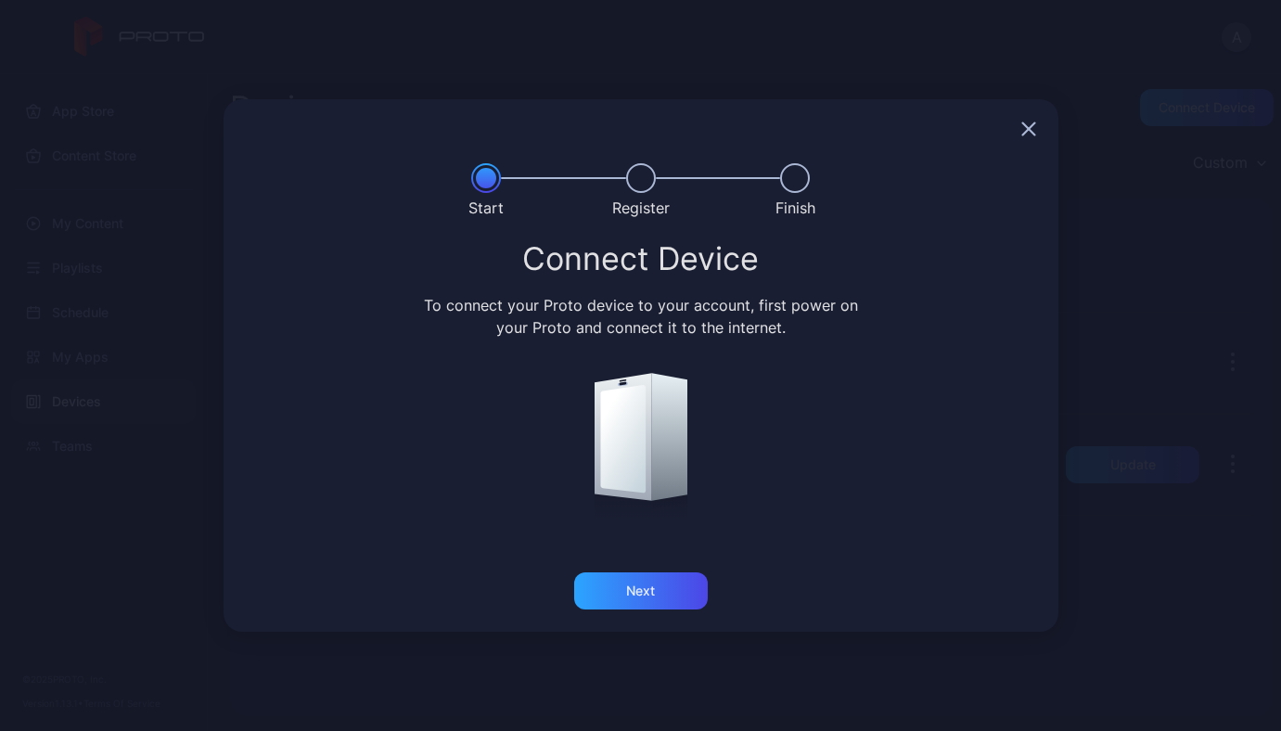
click at [595, 569] on div "Connect Device To connect your Proto device to your account, first power on you…" at bounding box center [641, 407] width 835 height 330
click at [594, 580] on div "Next" at bounding box center [641, 590] width 134 height 37
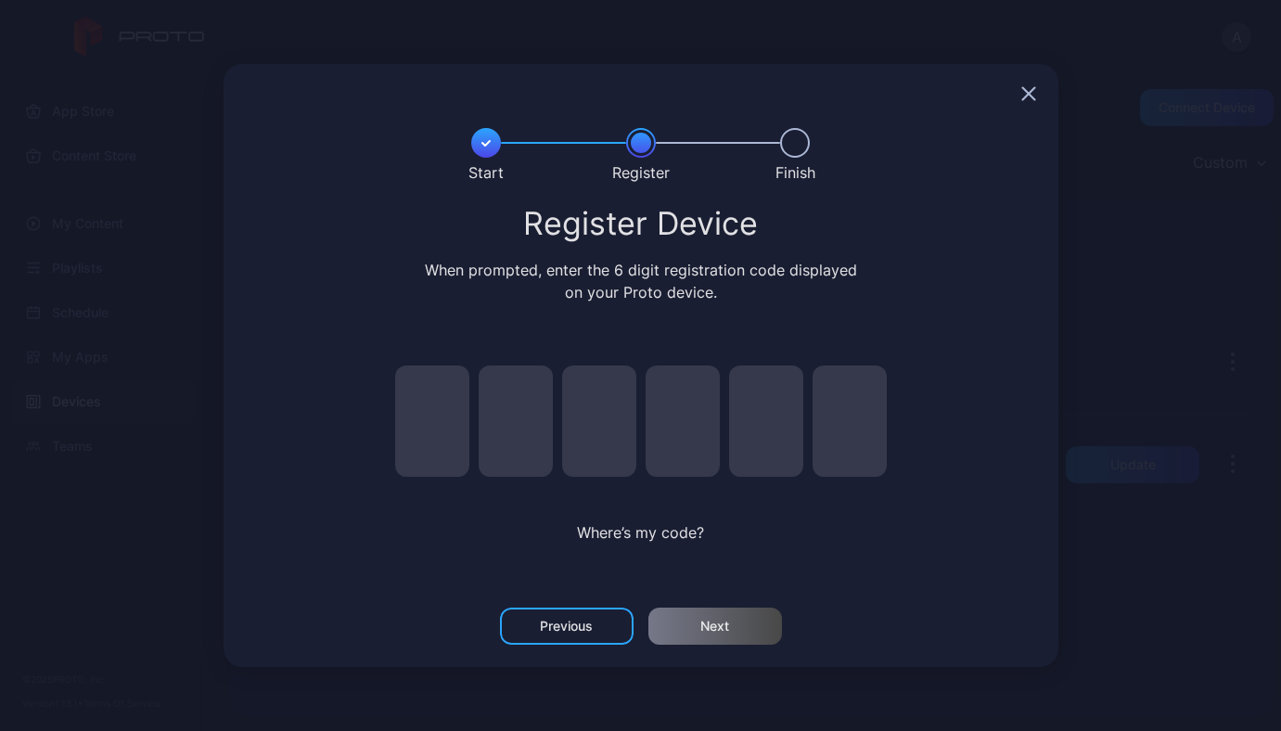
click at [428, 383] on input "pin code 1 of 6" at bounding box center [432, 420] width 74 height 111
type input "*"
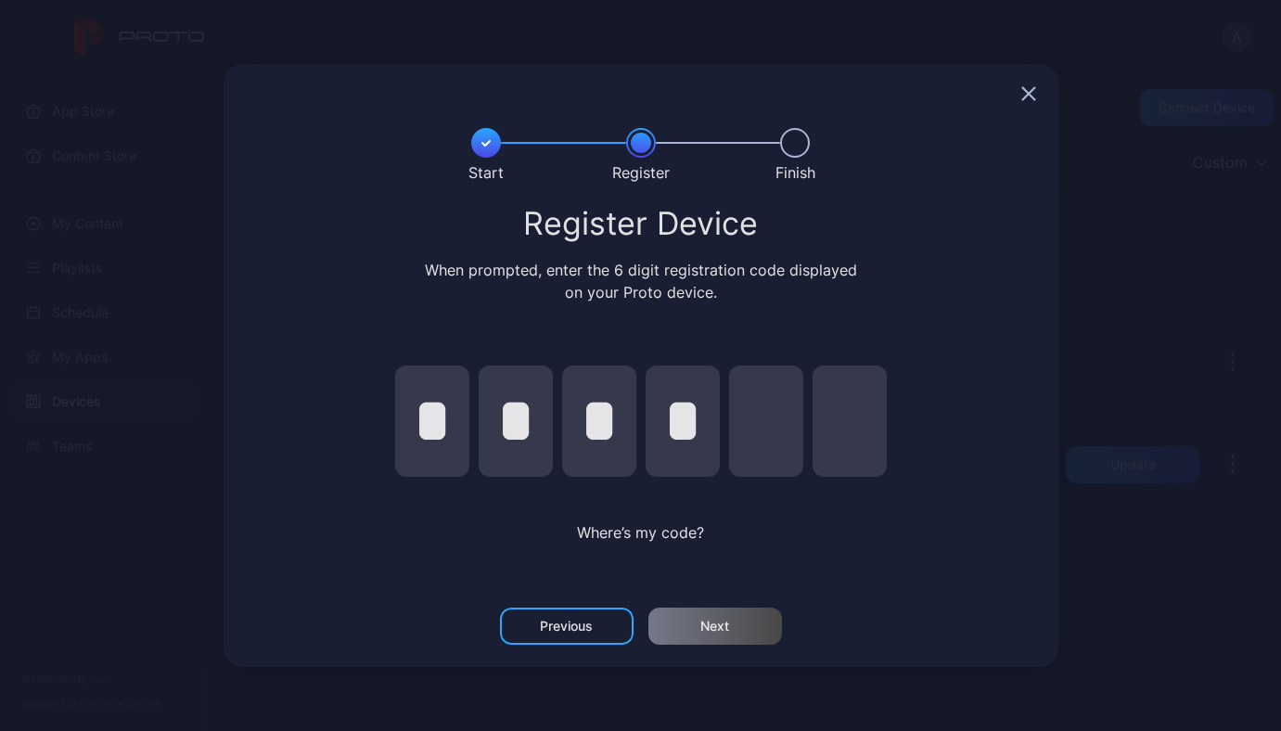
type input "*"
click at [735, 623] on div "Next" at bounding box center [715, 625] width 134 height 37
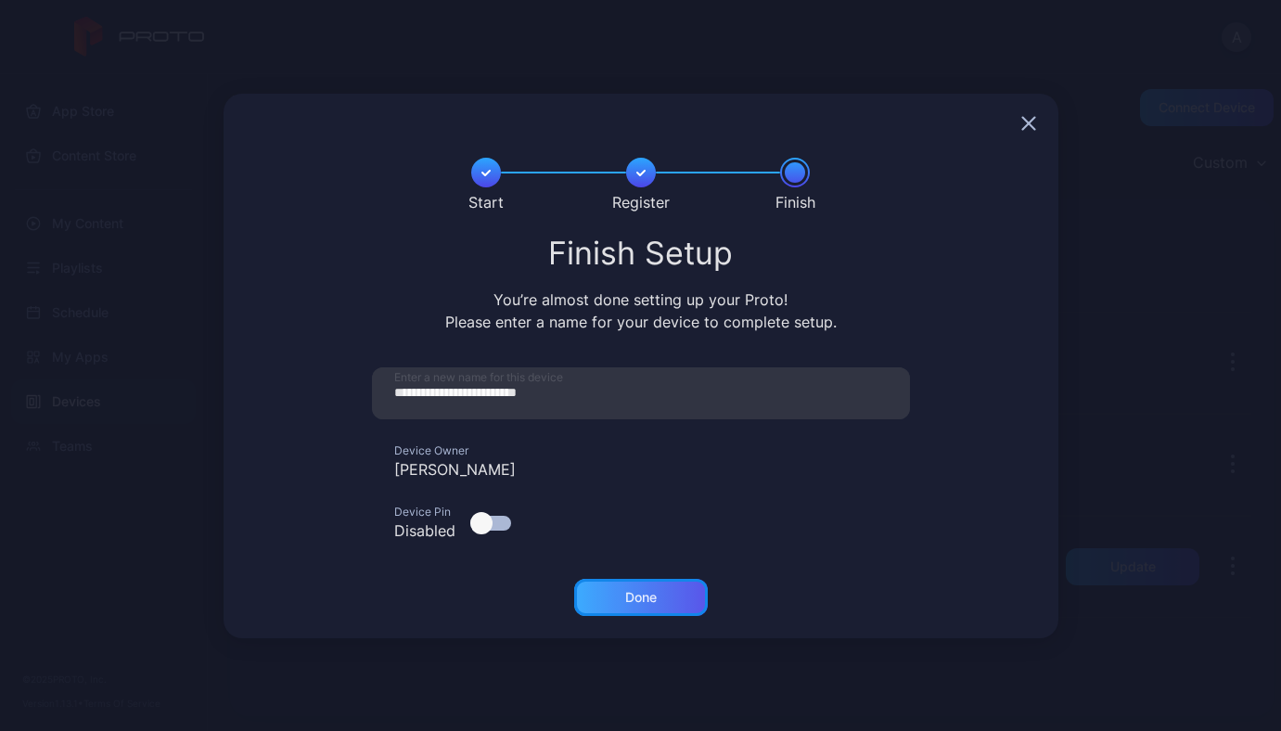
click at [656, 584] on div "Done" at bounding box center [641, 597] width 134 height 37
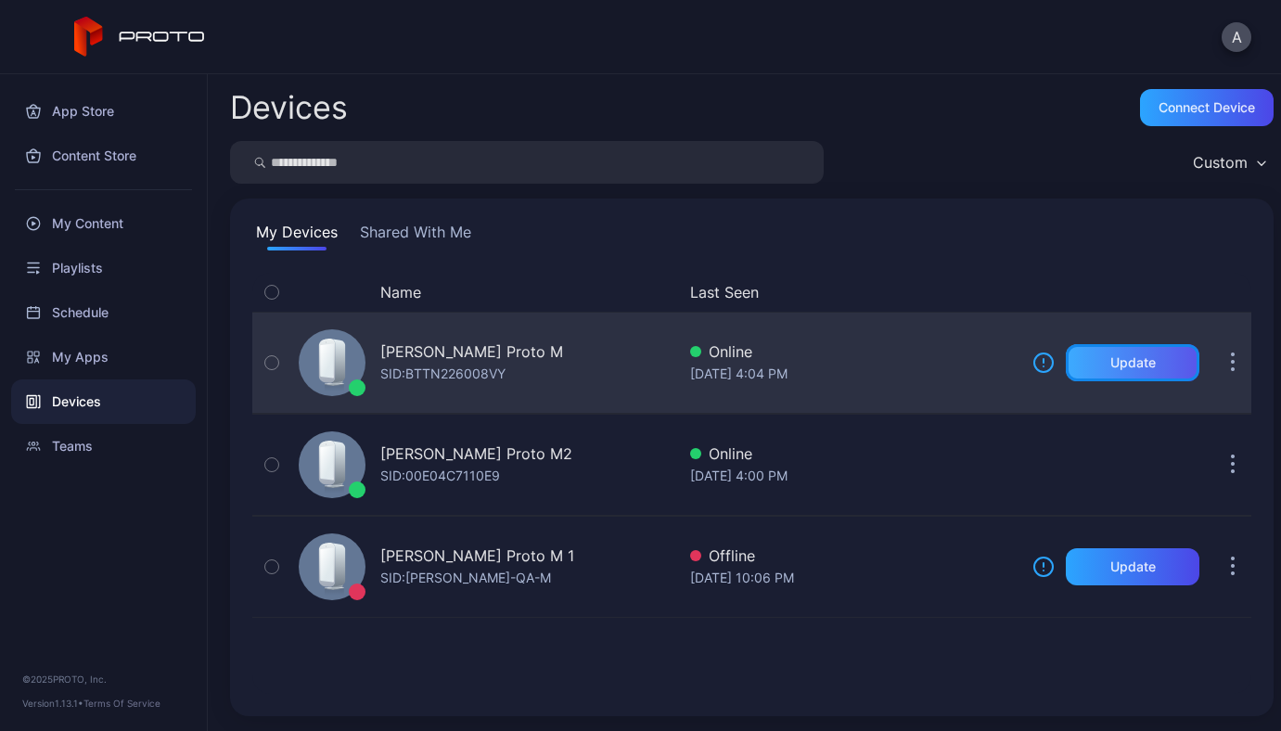
click at [1118, 370] on div "Update" at bounding box center [1132, 362] width 45 height 15
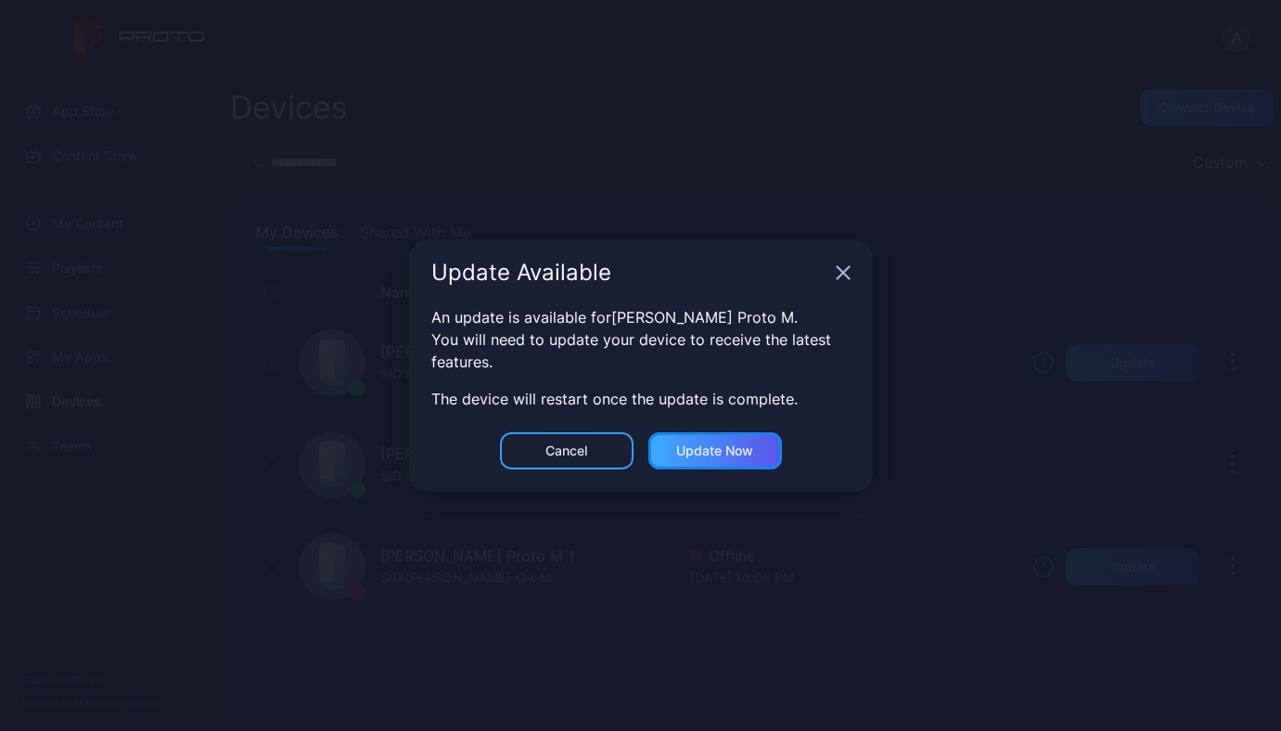
click at [712, 453] on div "Update now" at bounding box center [714, 450] width 77 height 15
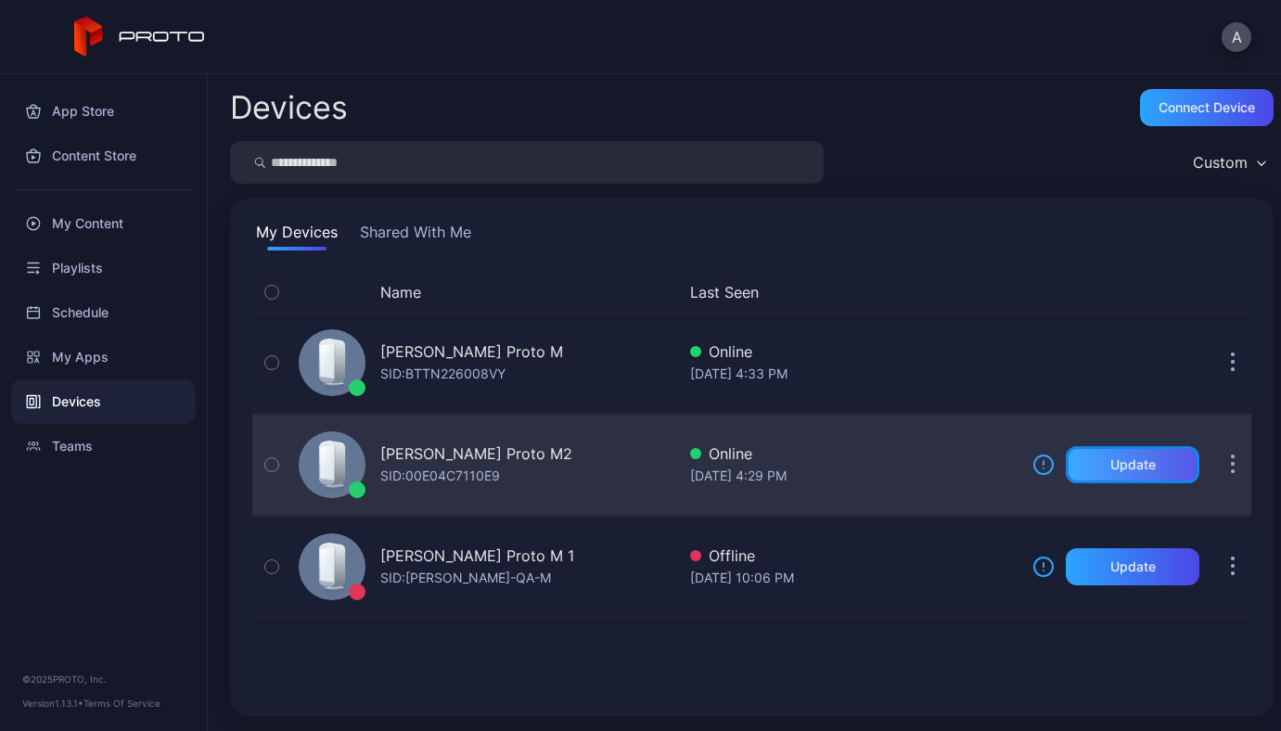
click at [1110, 467] on div "Update" at bounding box center [1132, 464] width 45 height 15
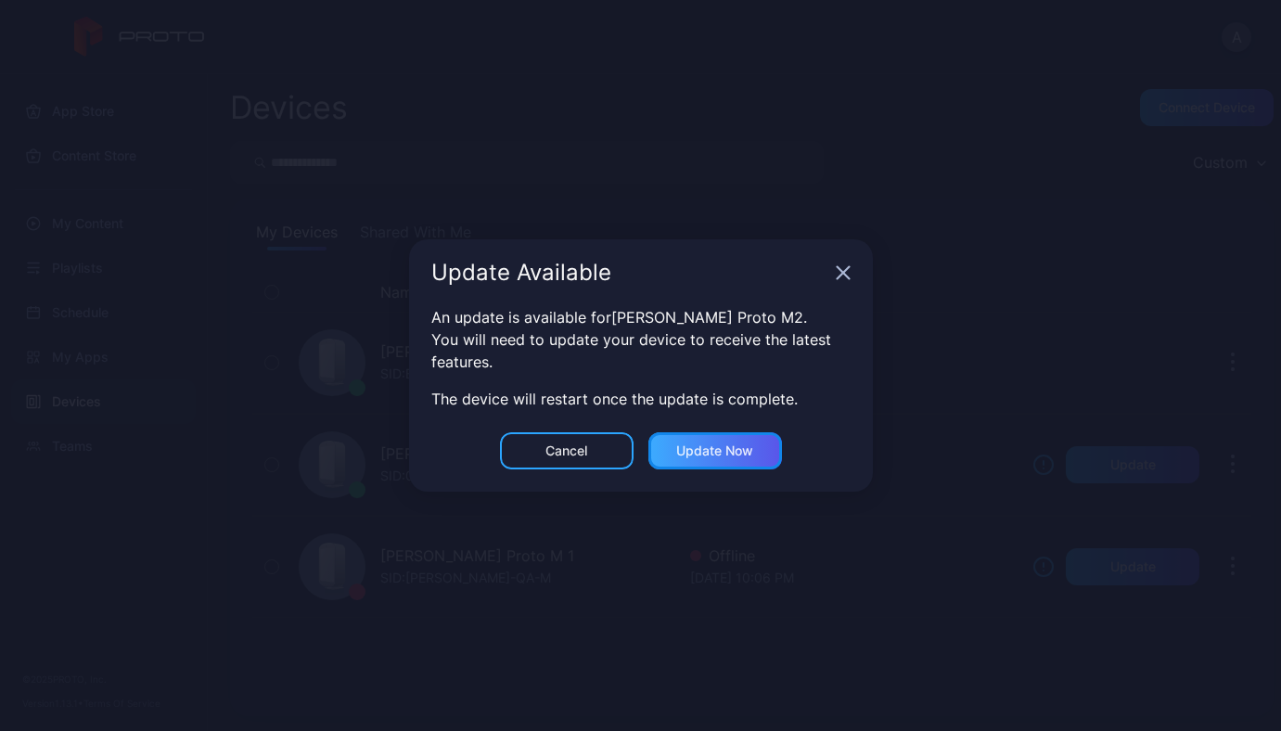
click at [735, 455] on div "Update now" at bounding box center [714, 450] width 77 height 15
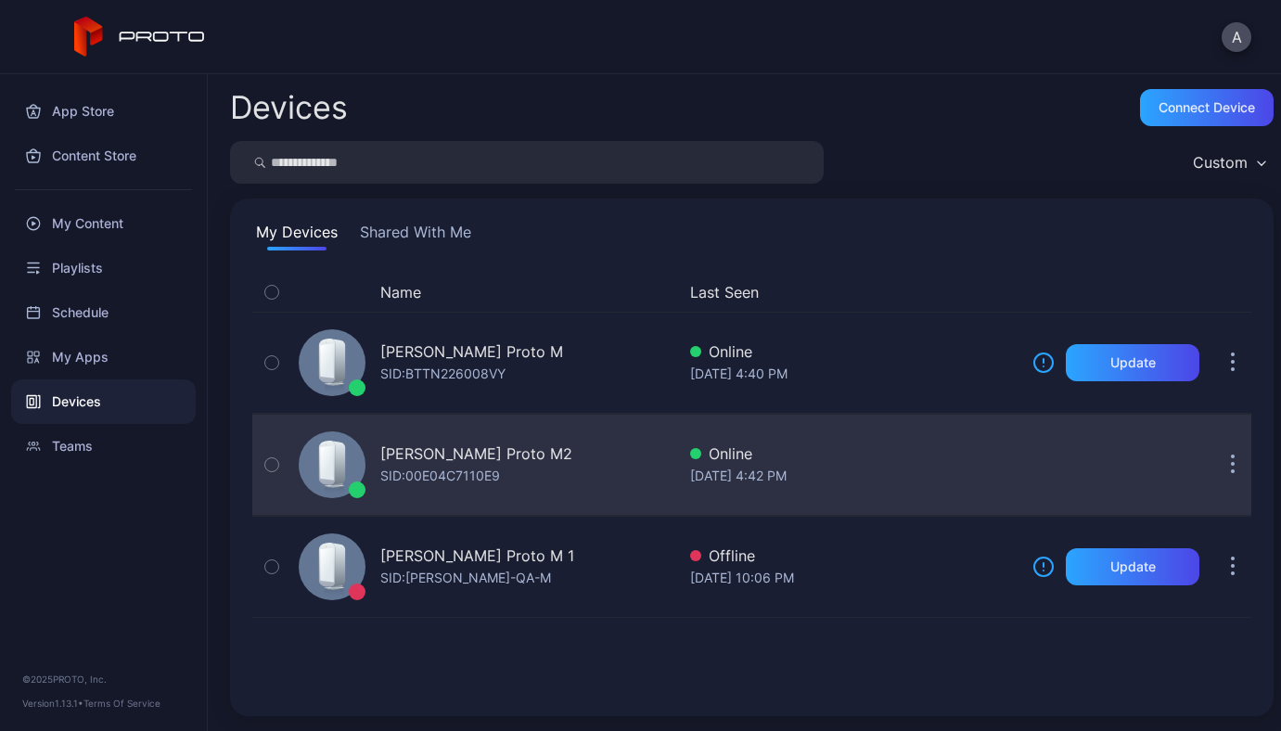
click at [1220, 465] on button "button" at bounding box center [1232, 464] width 37 height 37
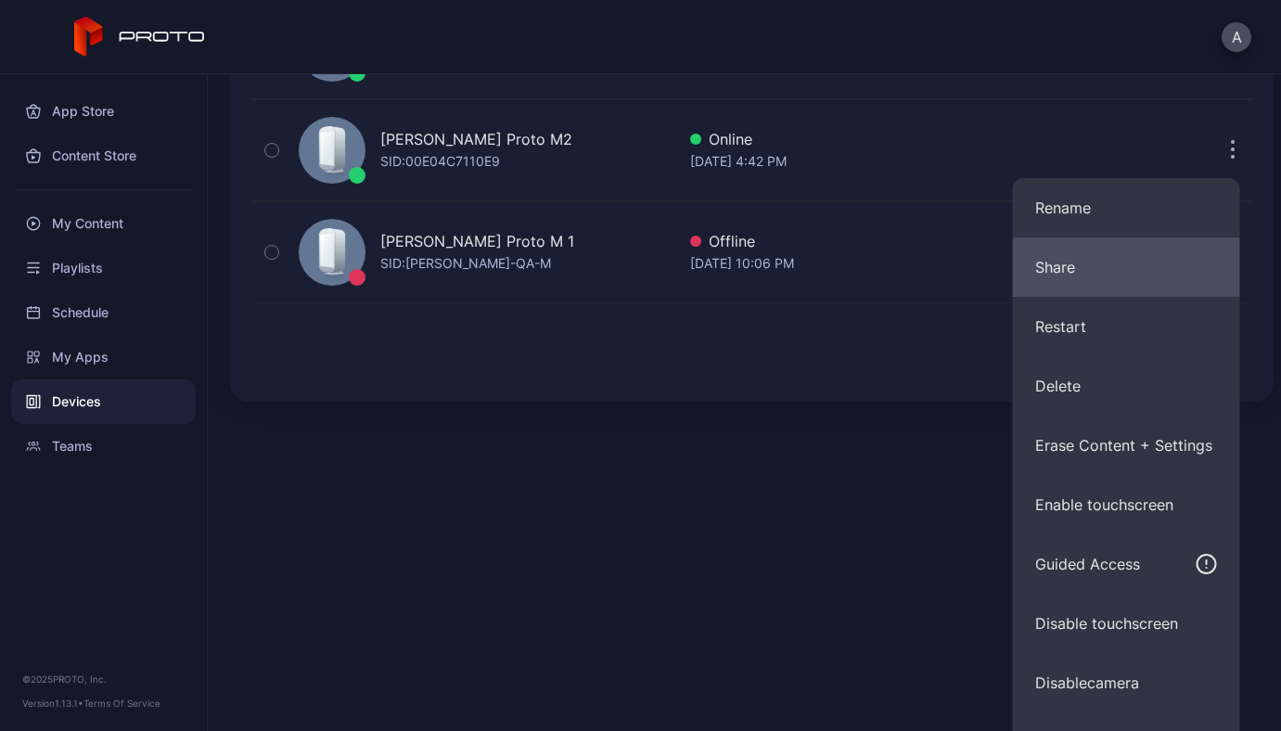
scroll to position [355, 0]
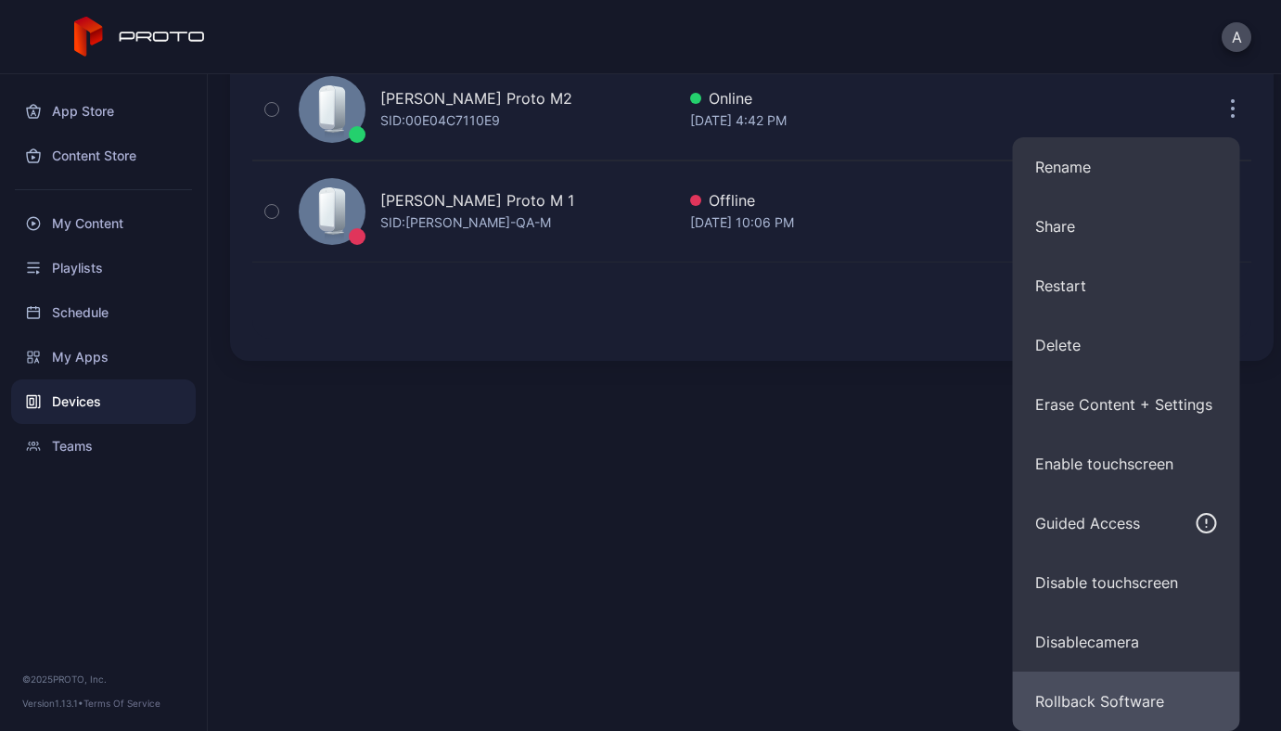
click at [1128, 699] on button "Rollback Software" at bounding box center [1126, 700] width 227 height 59
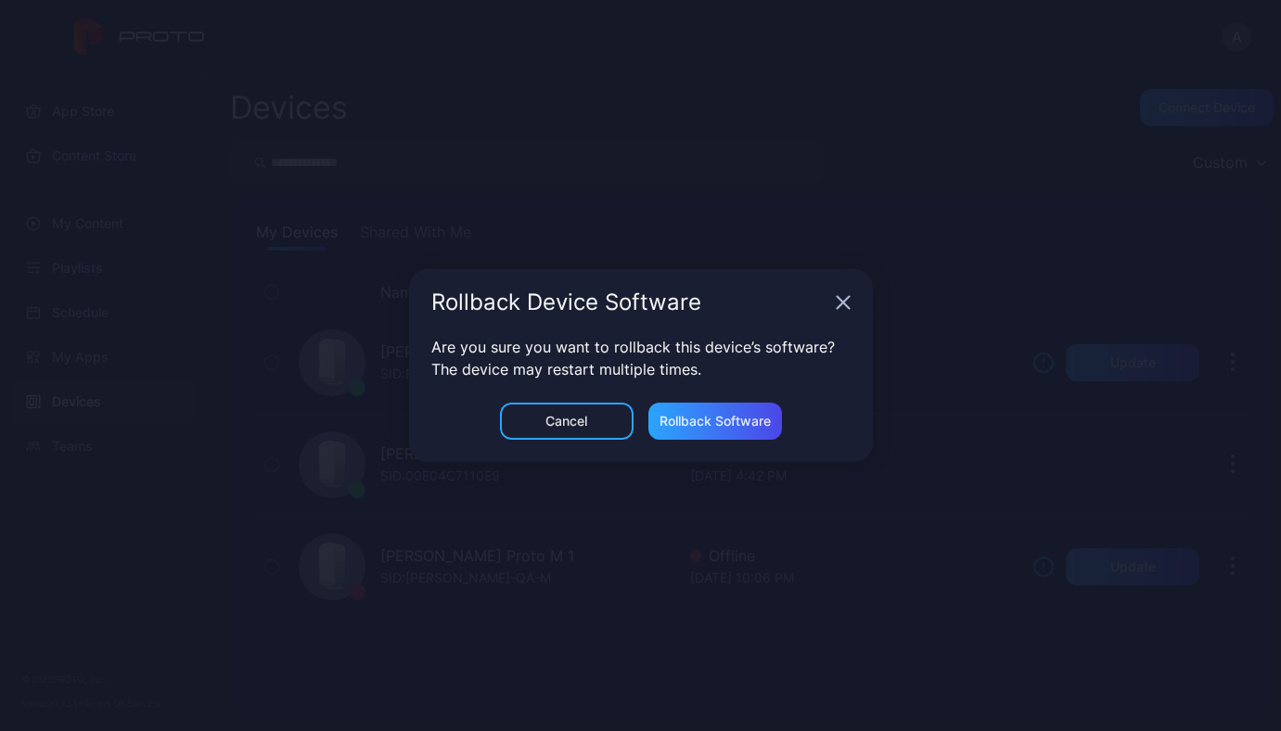
scroll to position [0, 0]
click at [739, 414] on div "Rollback Software" at bounding box center [714, 421] width 111 height 15
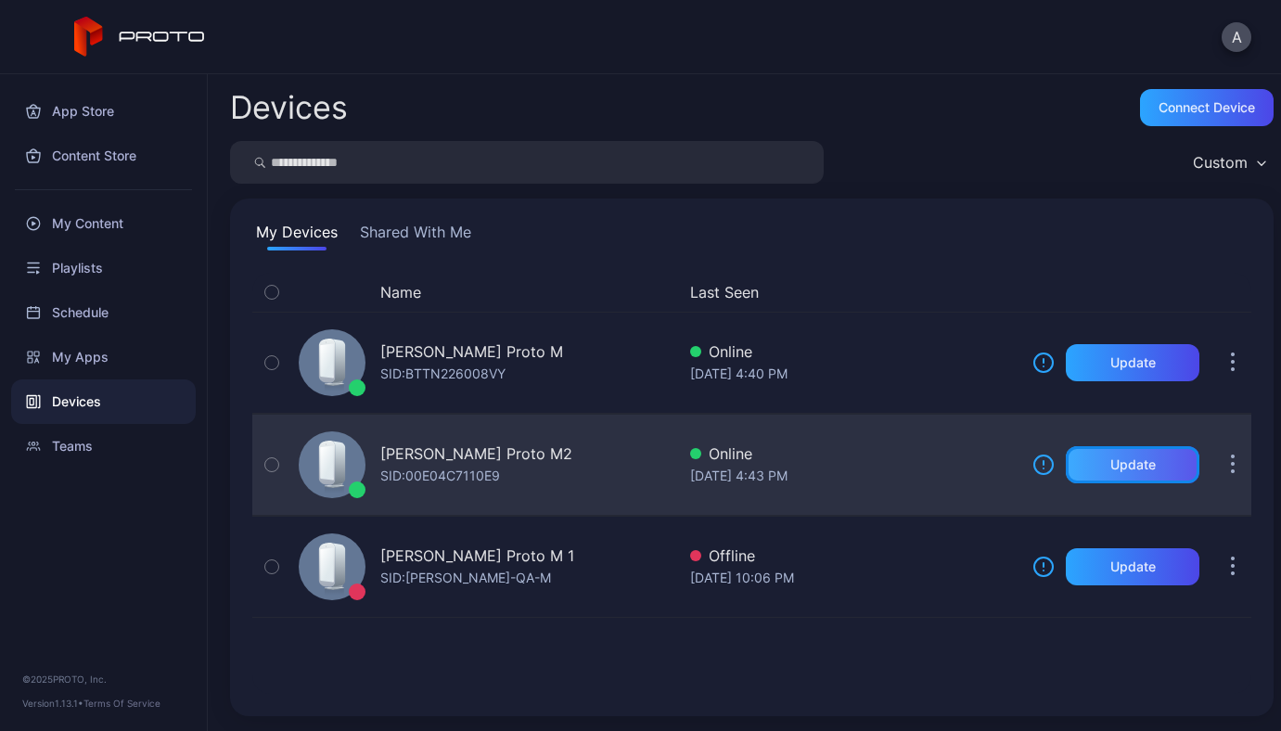
click at [1121, 461] on div "Update" at bounding box center [1132, 464] width 45 height 15
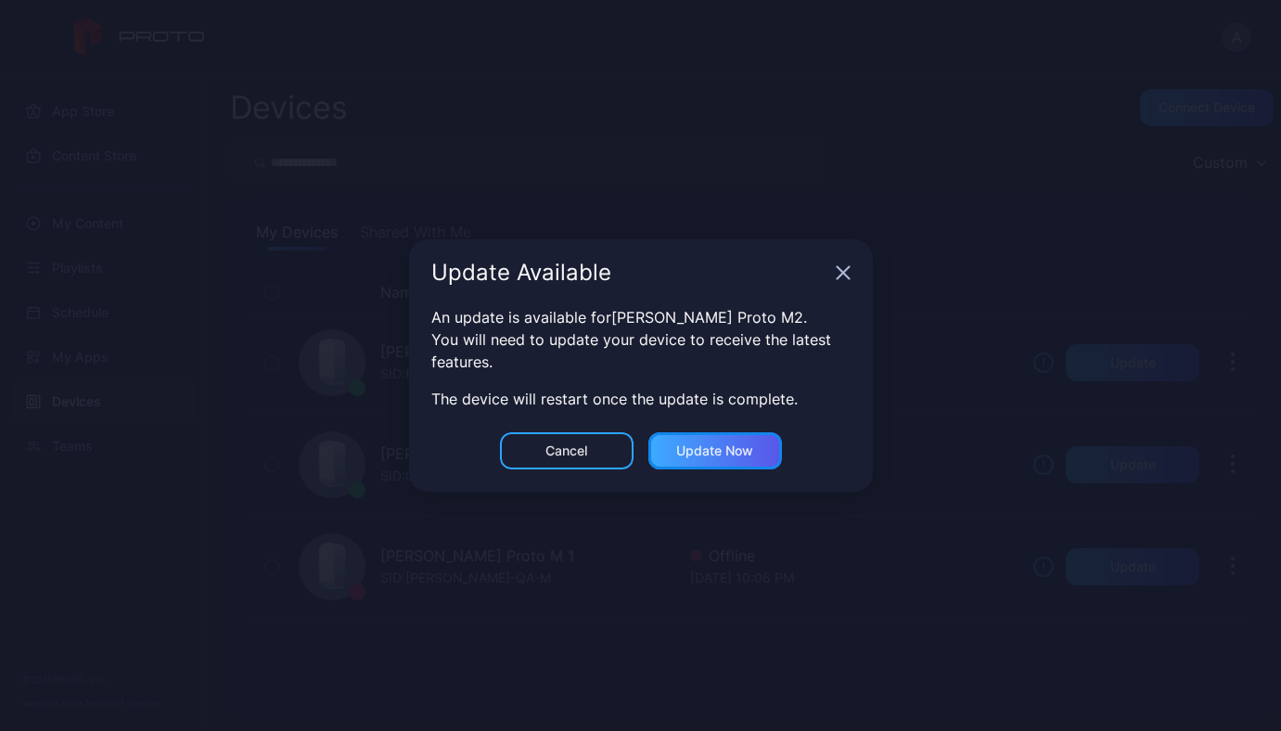
click at [709, 440] on div "Update now" at bounding box center [715, 450] width 134 height 37
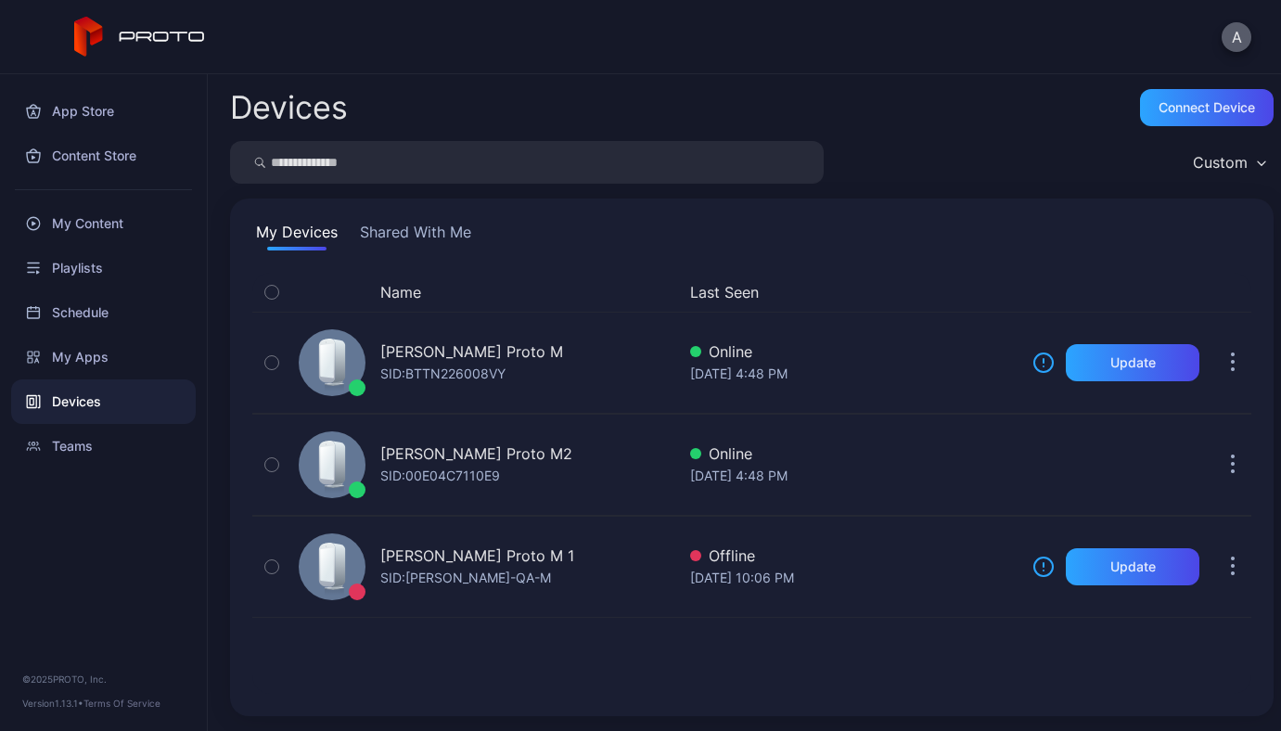
click at [1230, 37] on button "A" at bounding box center [1236, 37] width 30 height 30
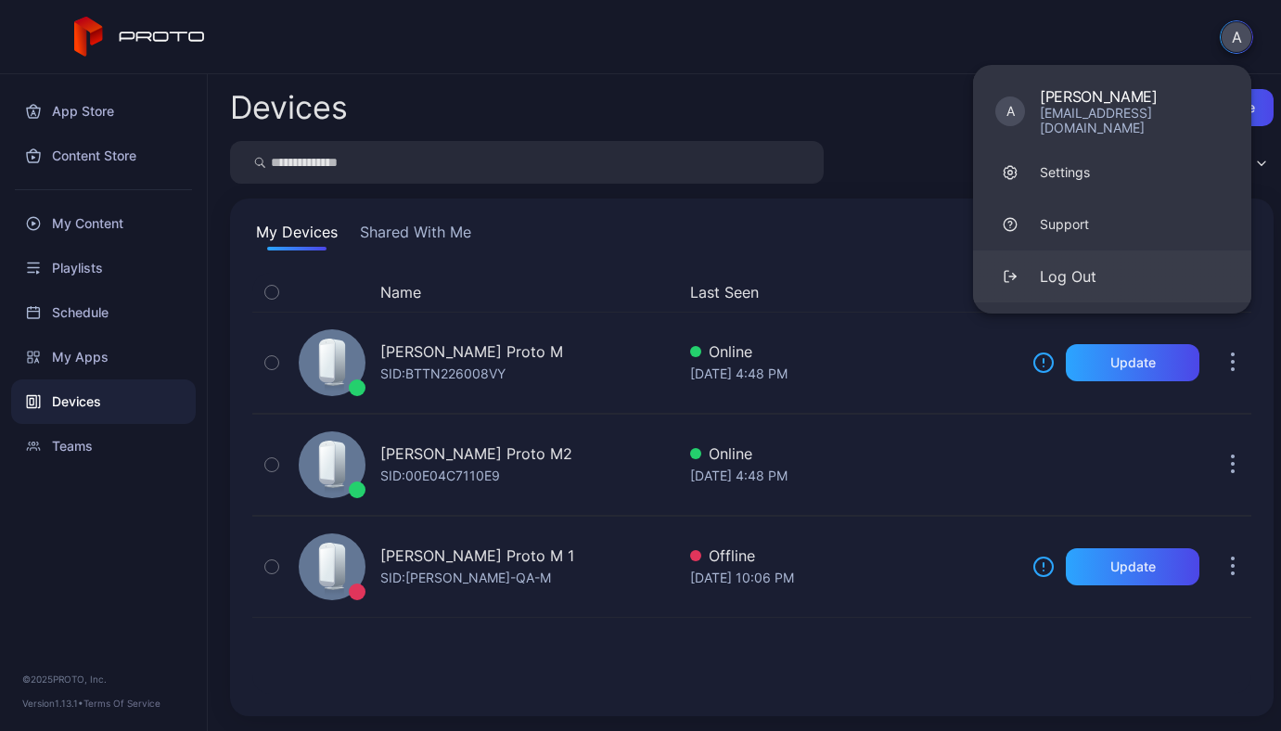
click at [1096, 274] on button "Log Out" at bounding box center [1112, 276] width 278 height 52
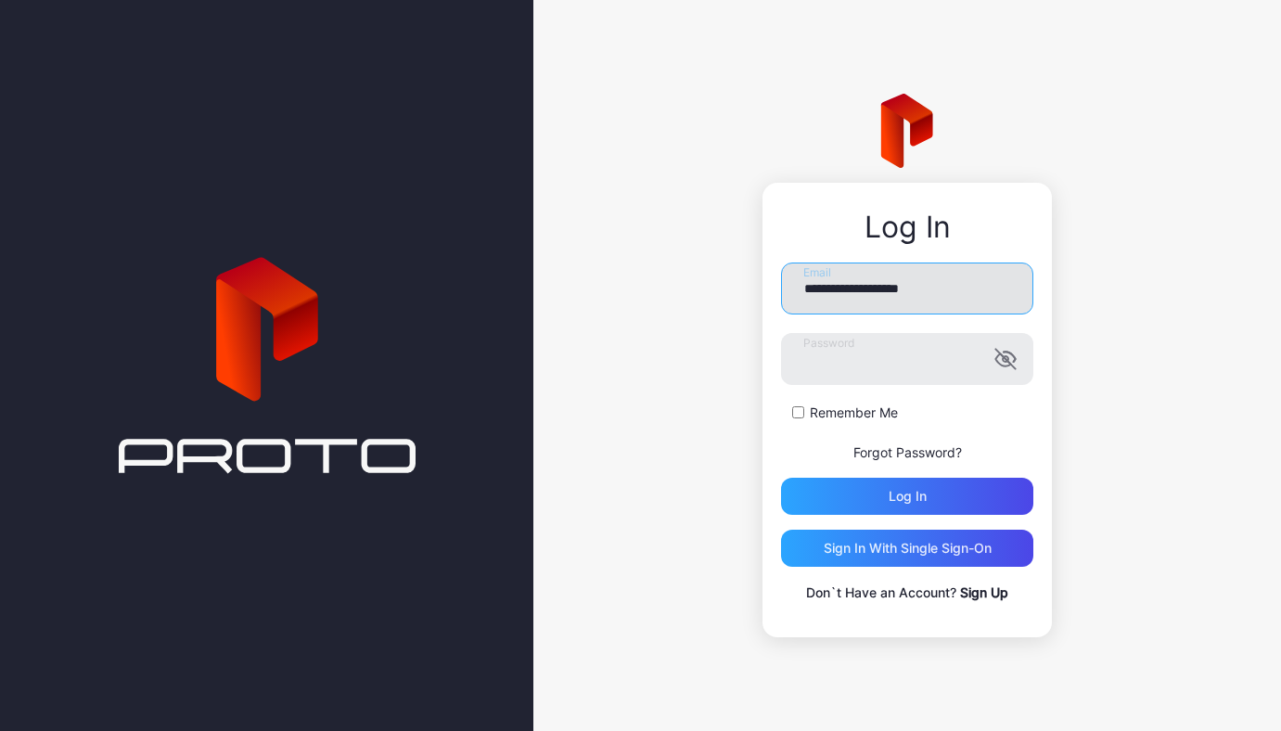
click at [987, 288] on input "**********" at bounding box center [907, 288] width 252 height 52
type input "**********"
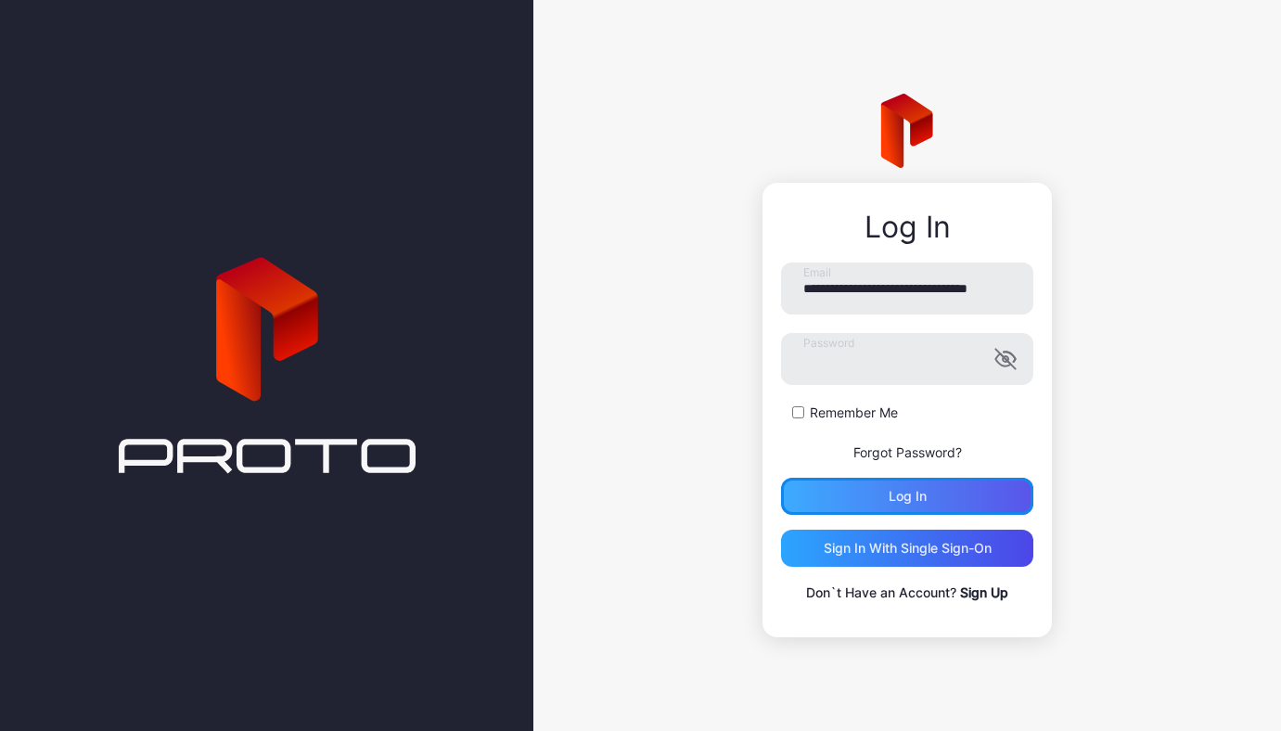
click at [938, 488] on div "Log in" at bounding box center [907, 496] width 252 height 37
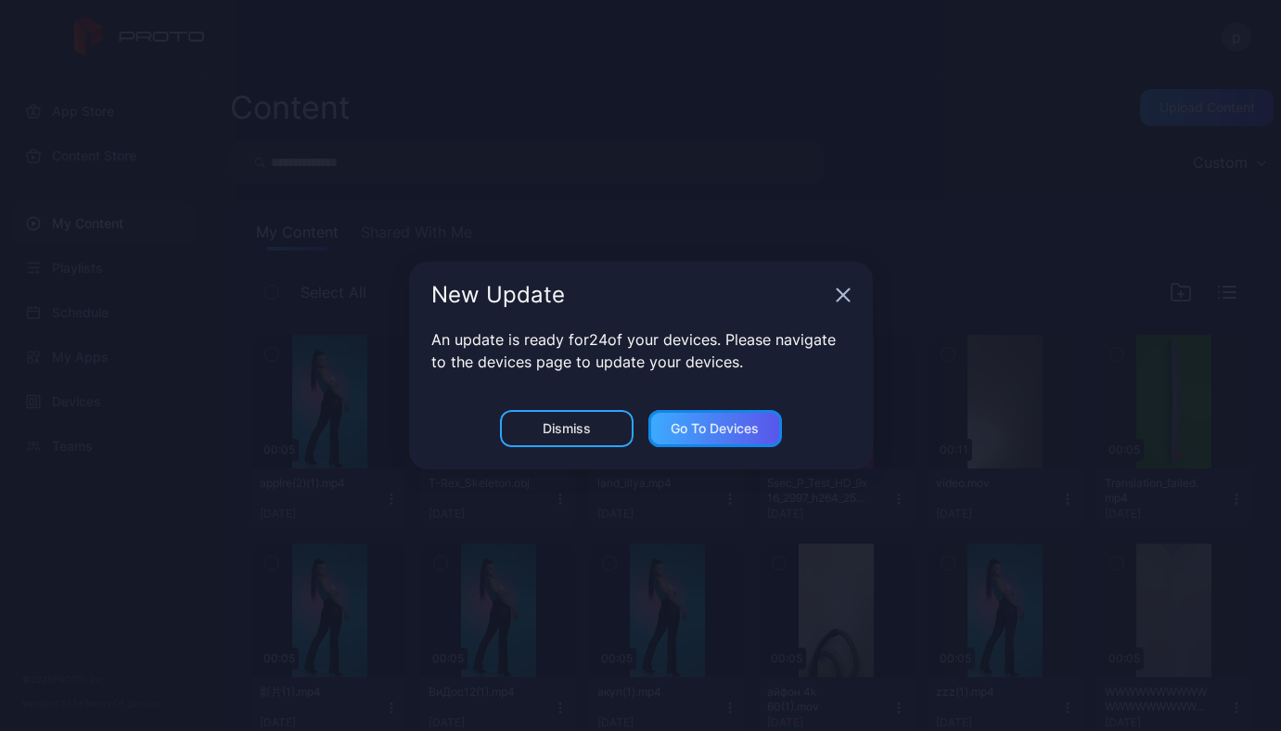
click at [705, 431] on div "Go to devices" at bounding box center [715, 428] width 88 height 15
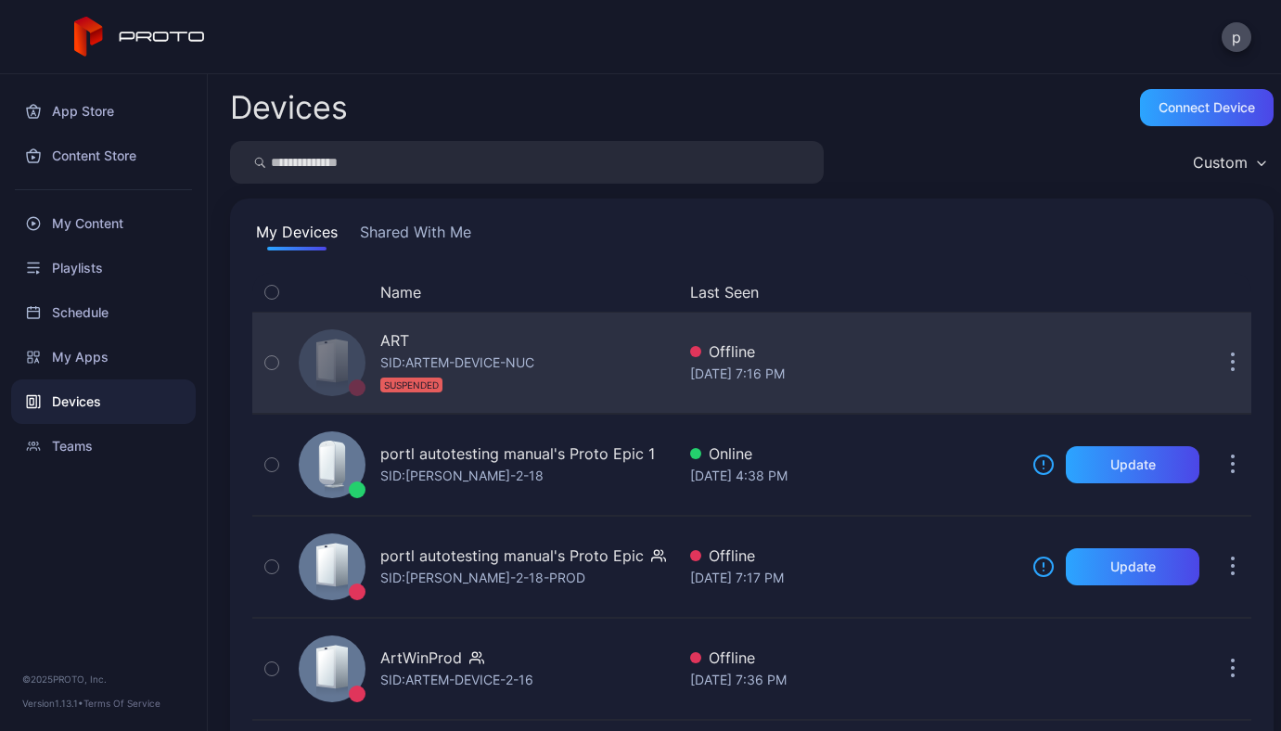
click at [503, 358] on div "SID: ARTEM-DEVICE-NUC SUSPENDED" at bounding box center [457, 373] width 154 height 45
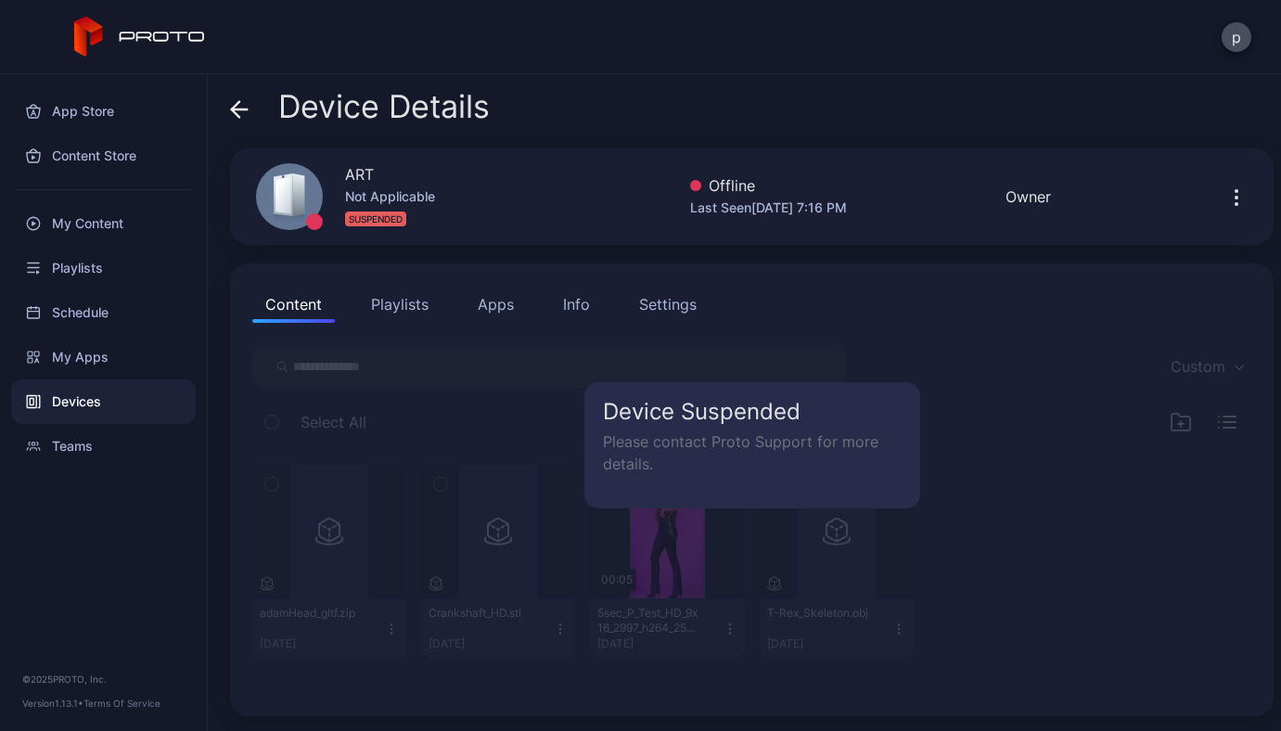
click at [674, 303] on div "Settings" at bounding box center [667, 304] width 57 height 22
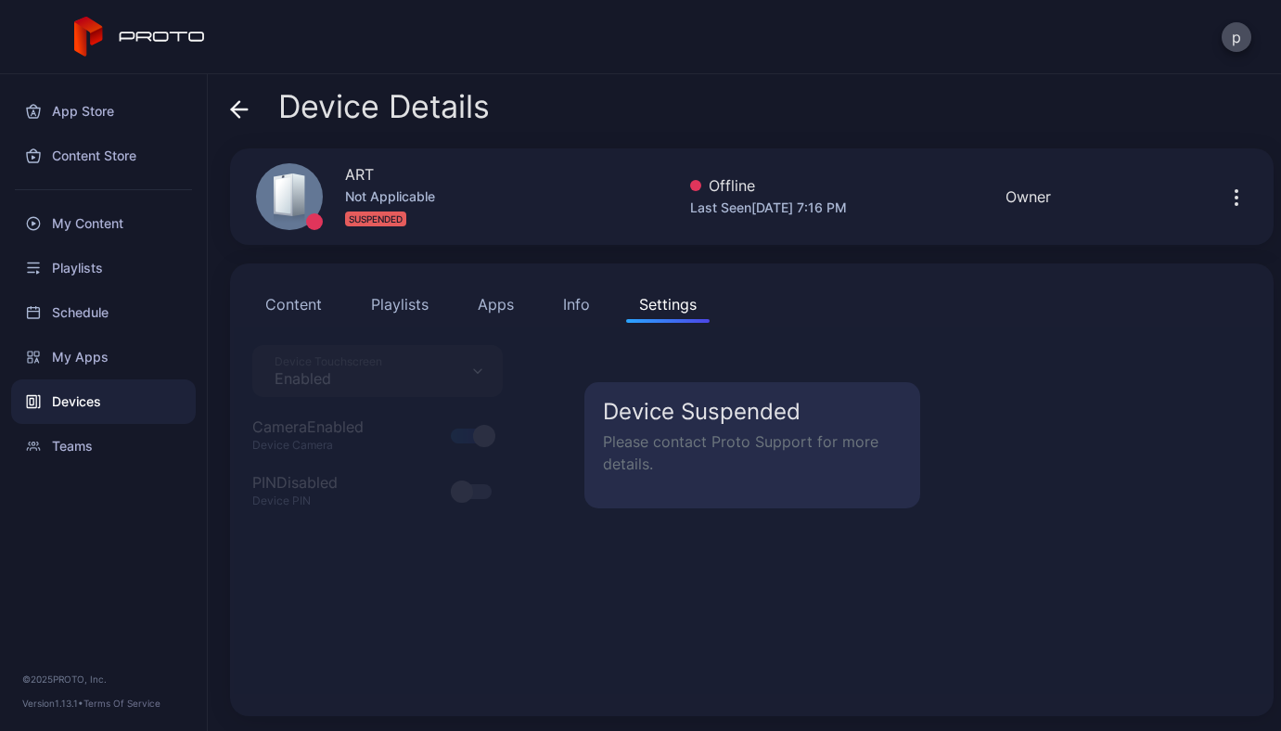
click at [573, 309] on div "Info" at bounding box center [576, 304] width 27 height 22
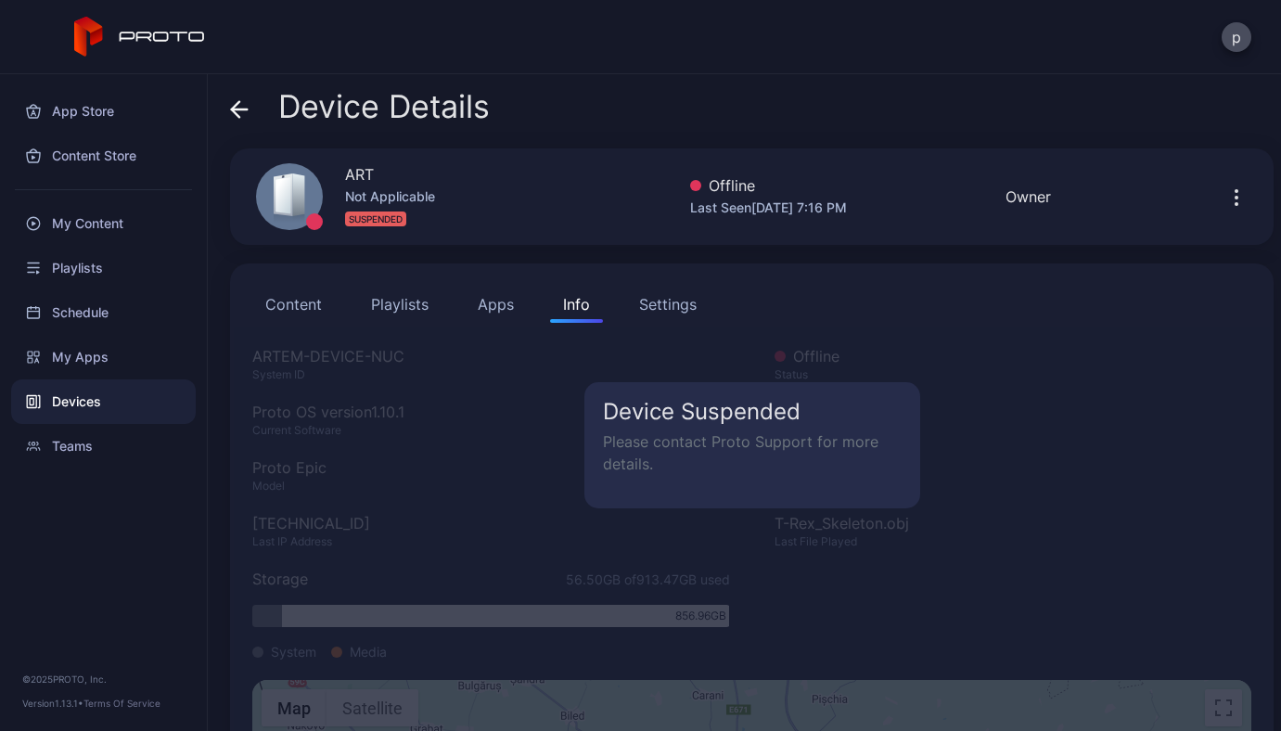
drag, startPoint x: 250, startPoint y: 359, endPoint x: 451, endPoint y: 359, distance: 200.3
click at [451, 359] on div "Device Suspended Please contact Proto Support for more details." at bounding box center [752, 668] width 1036 height 685
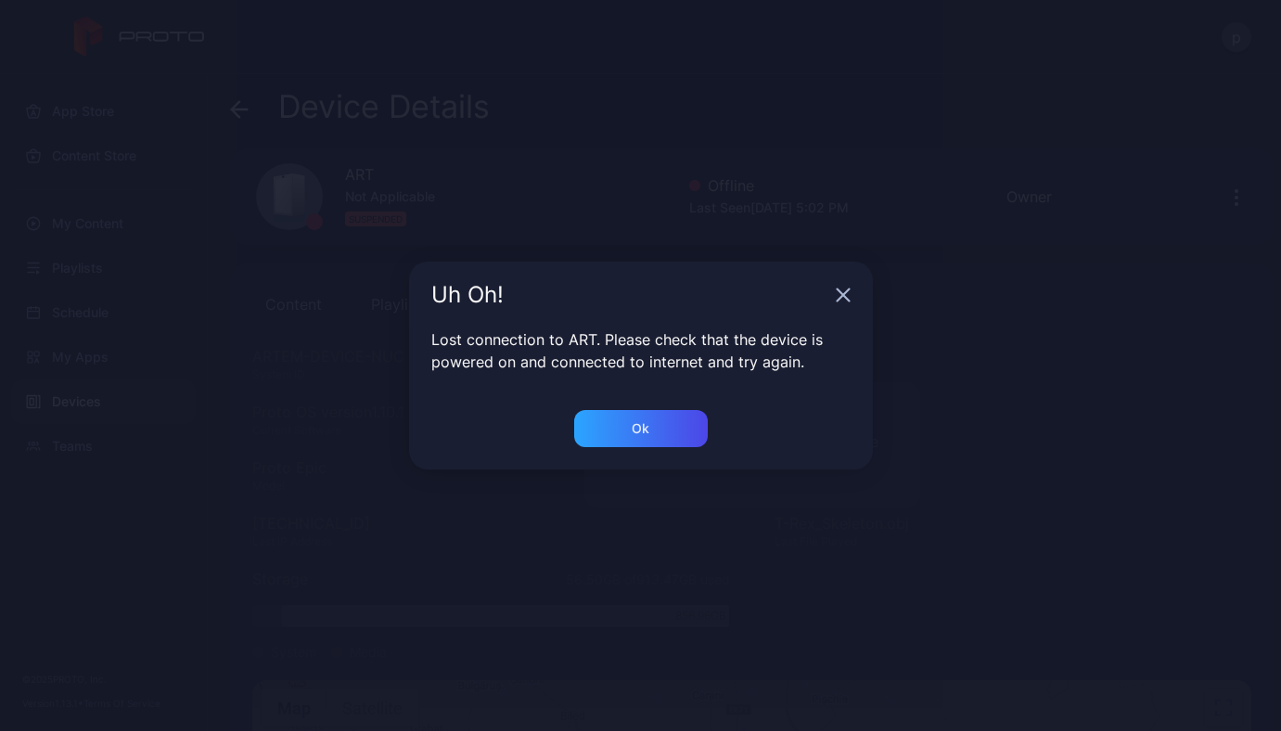
click at [862, 293] on div "Uh Oh!" at bounding box center [641, 295] width 464 height 67
click at [852, 292] on div "Uh Oh!" at bounding box center [641, 295] width 464 height 67
click at [845, 293] on icon "button" at bounding box center [843, 295] width 12 height 12
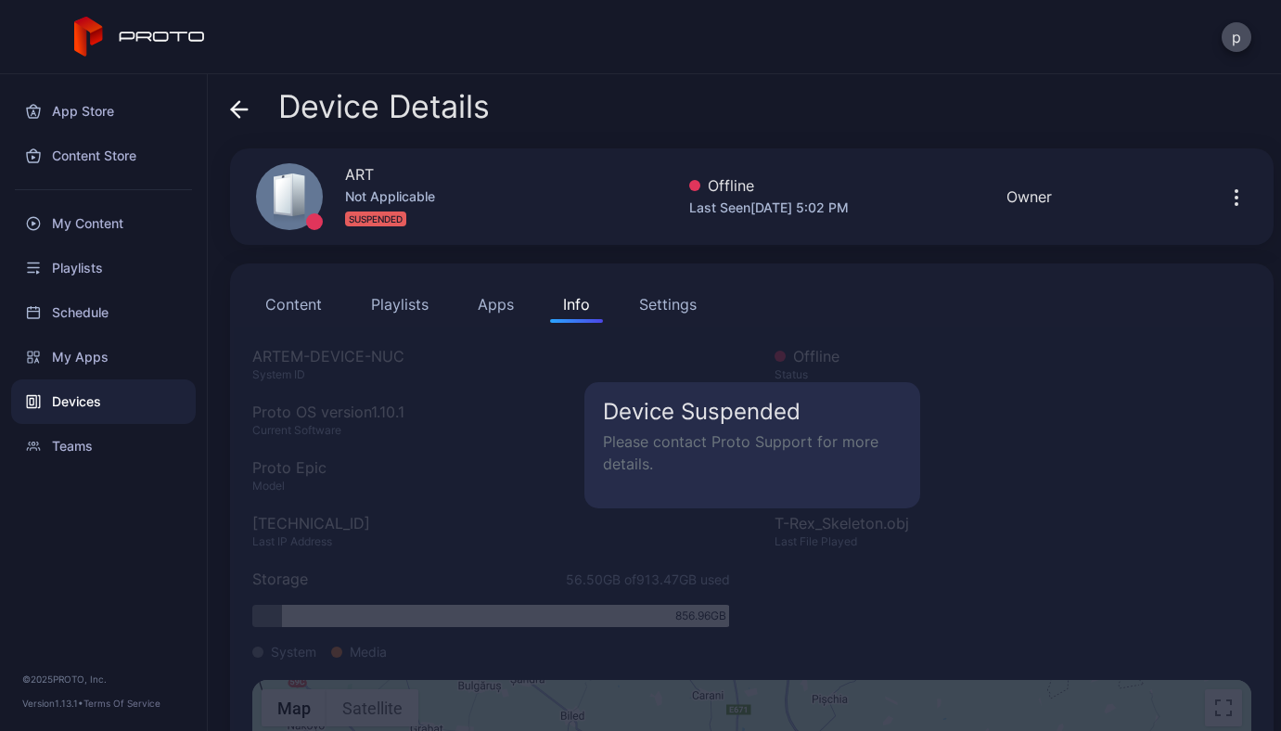
drag, startPoint x: 247, startPoint y: 351, endPoint x: 395, endPoint y: 357, distance: 148.5
click at [395, 357] on div "Device Suspended Please contact Proto Support for more details." at bounding box center [752, 668] width 1036 height 685
click at [533, 466] on div "Device Suspended Please contact Proto Support for more details." at bounding box center [752, 668] width 1036 height 685
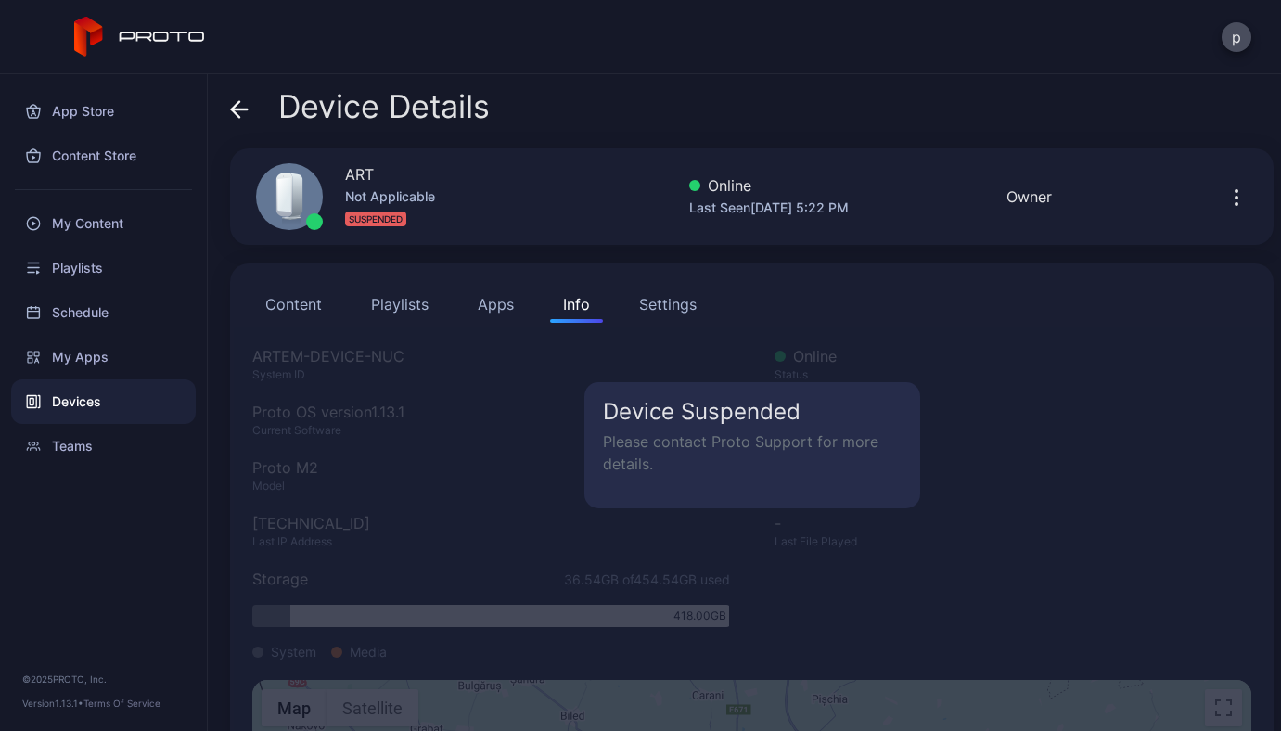
click at [505, 395] on div "Device Suspended Please contact Proto Support for more details." at bounding box center [752, 668] width 1036 height 685
click at [116, 398] on div "Devices" at bounding box center [103, 401] width 185 height 45
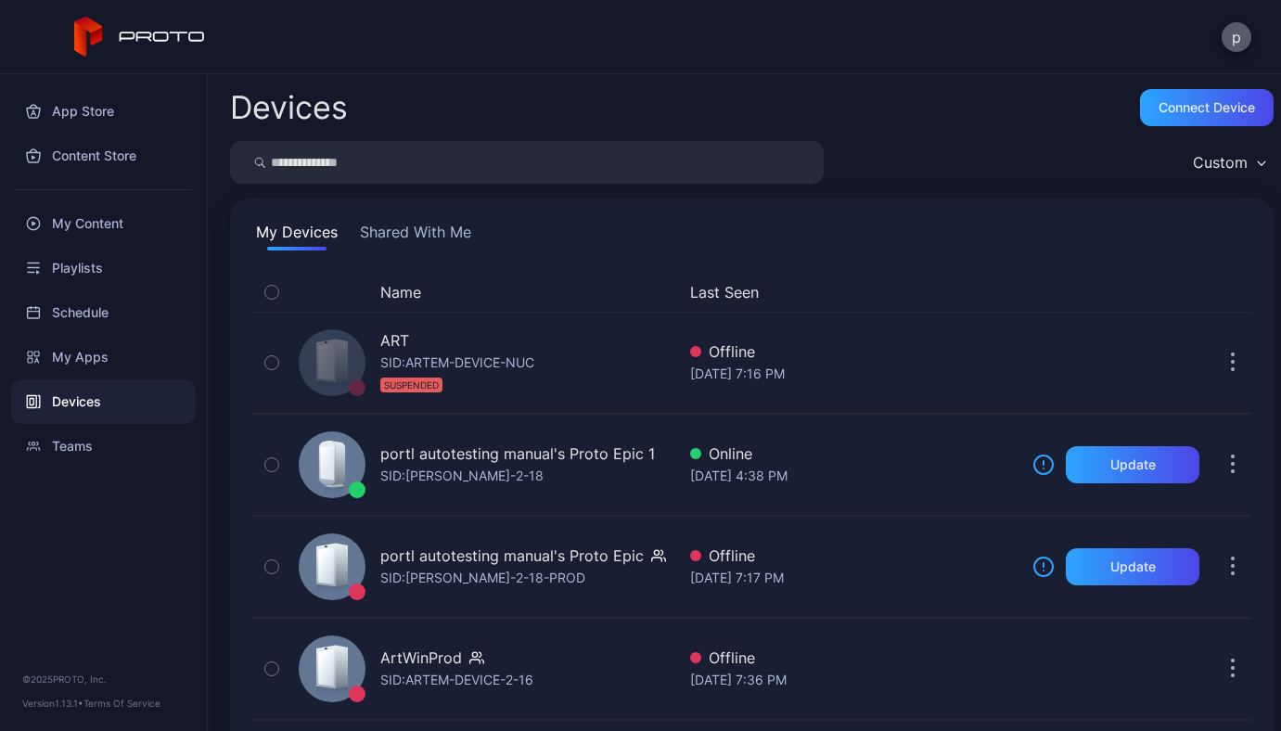
click at [1239, 36] on button "p" at bounding box center [1236, 37] width 30 height 30
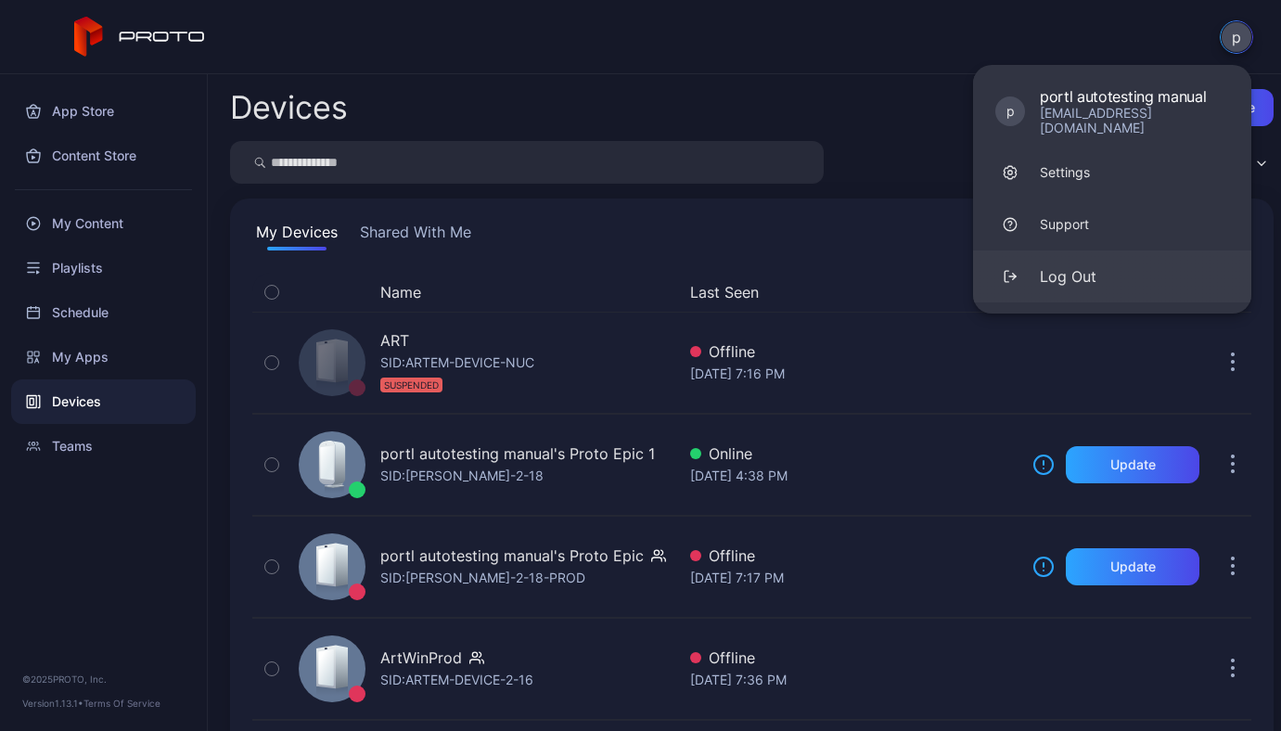
click at [1092, 269] on div "Log Out" at bounding box center [1068, 276] width 57 height 22
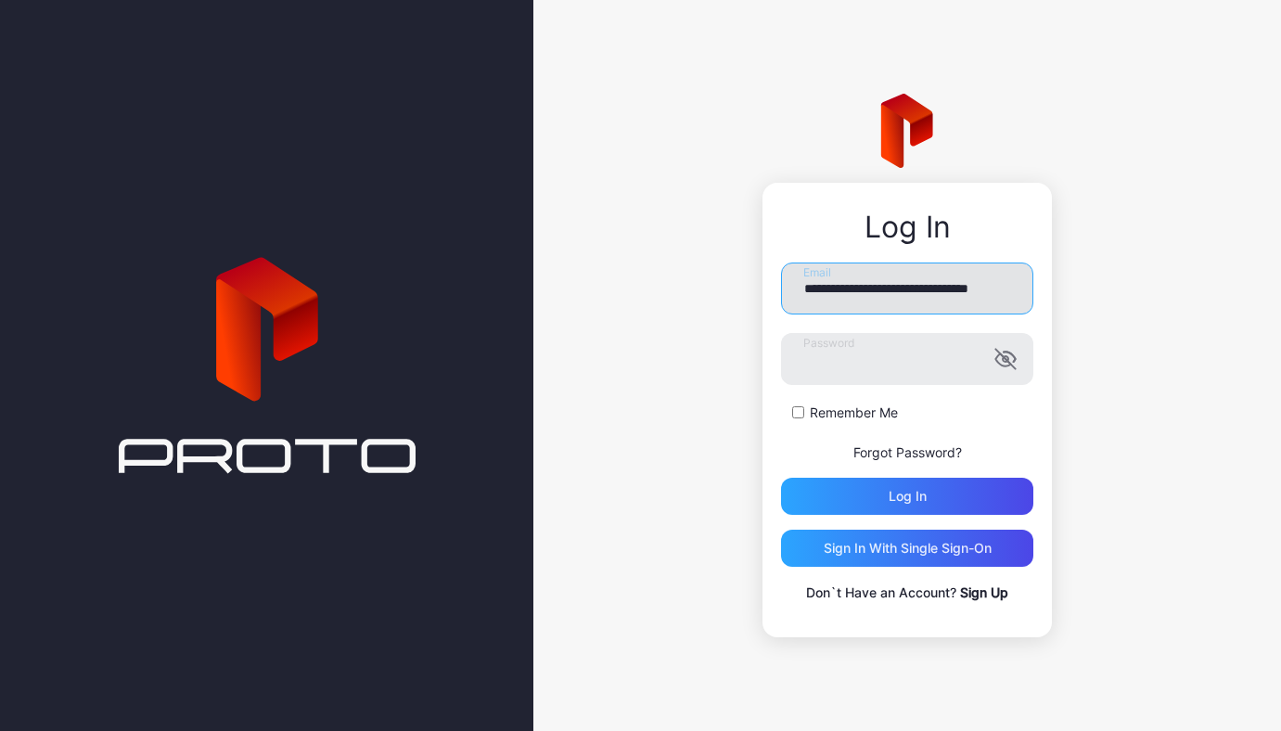
click at [954, 296] on input "**********" at bounding box center [907, 288] width 252 height 52
type input "**********"
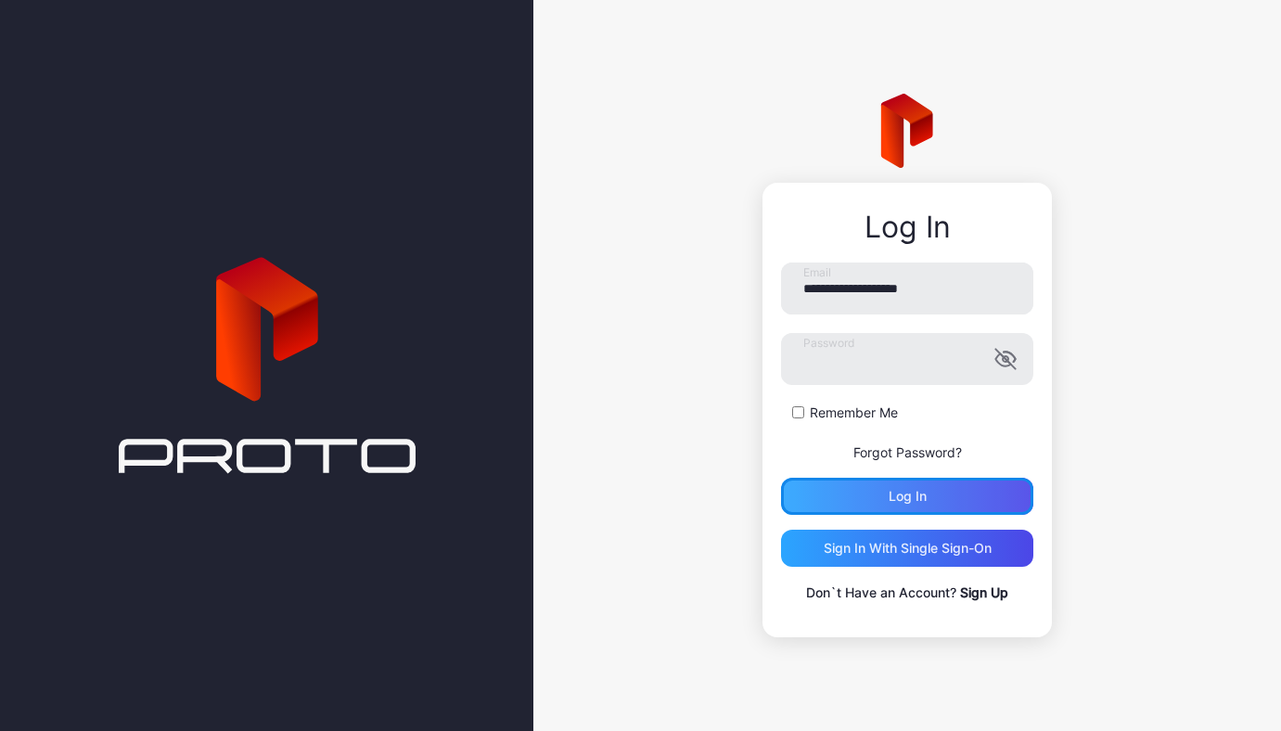
click at [905, 493] on div "Log in" at bounding box center [907, 496] width 38 height 15
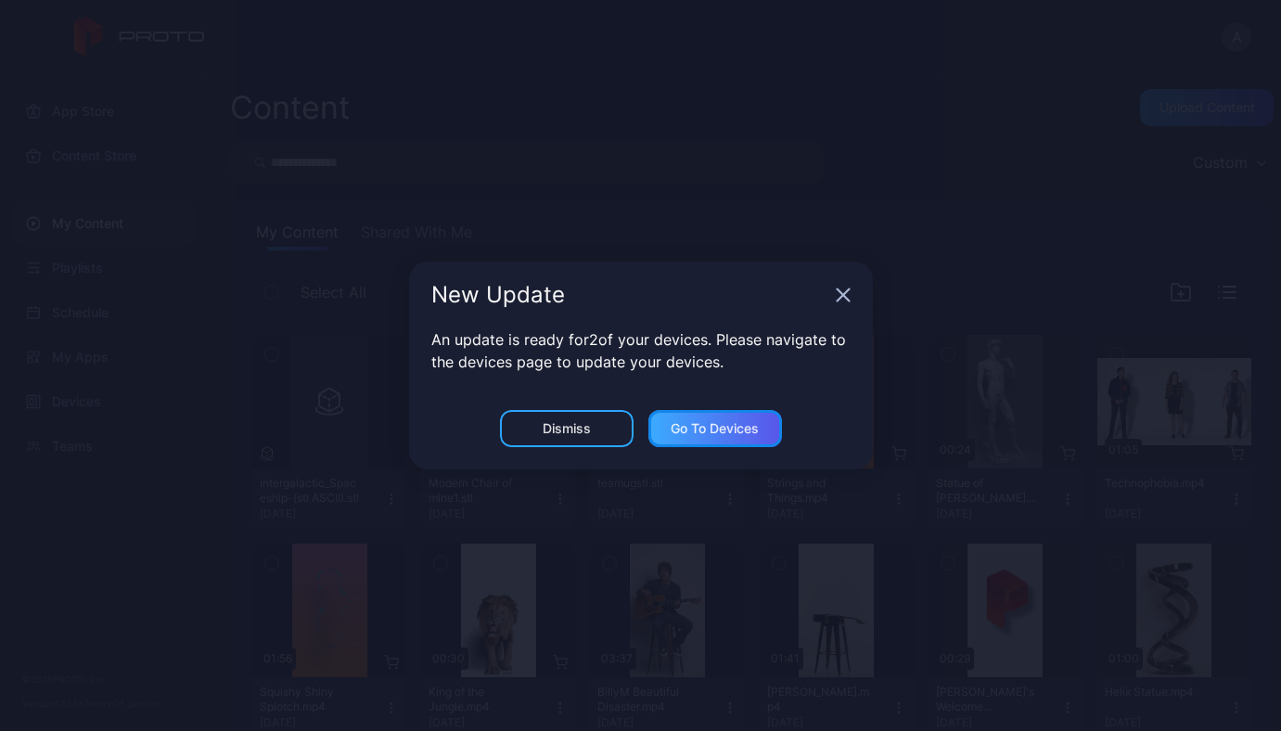
click at [745, 433] on div "Go to devices" at bounding box center [715, 428] width 88 height 15
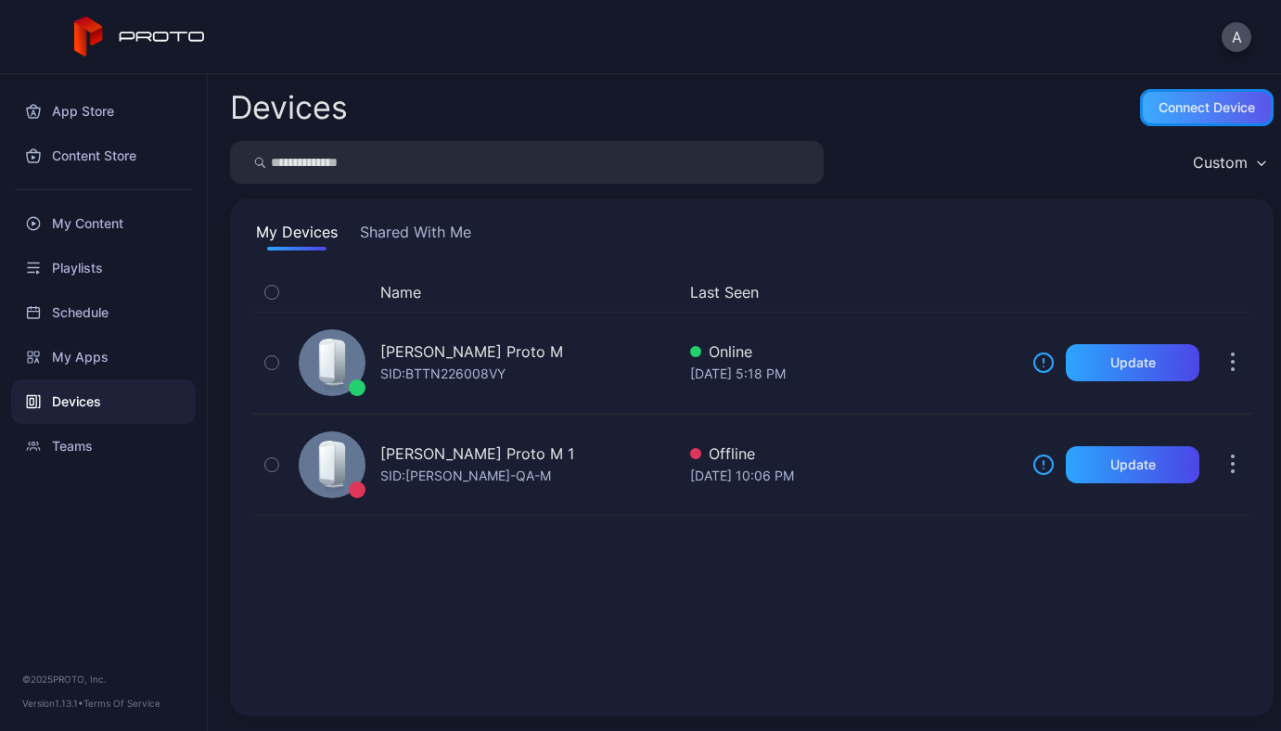
click at [1170, 109] on div "Connect device" at bounding box center [1206, 107] width 96 height 15
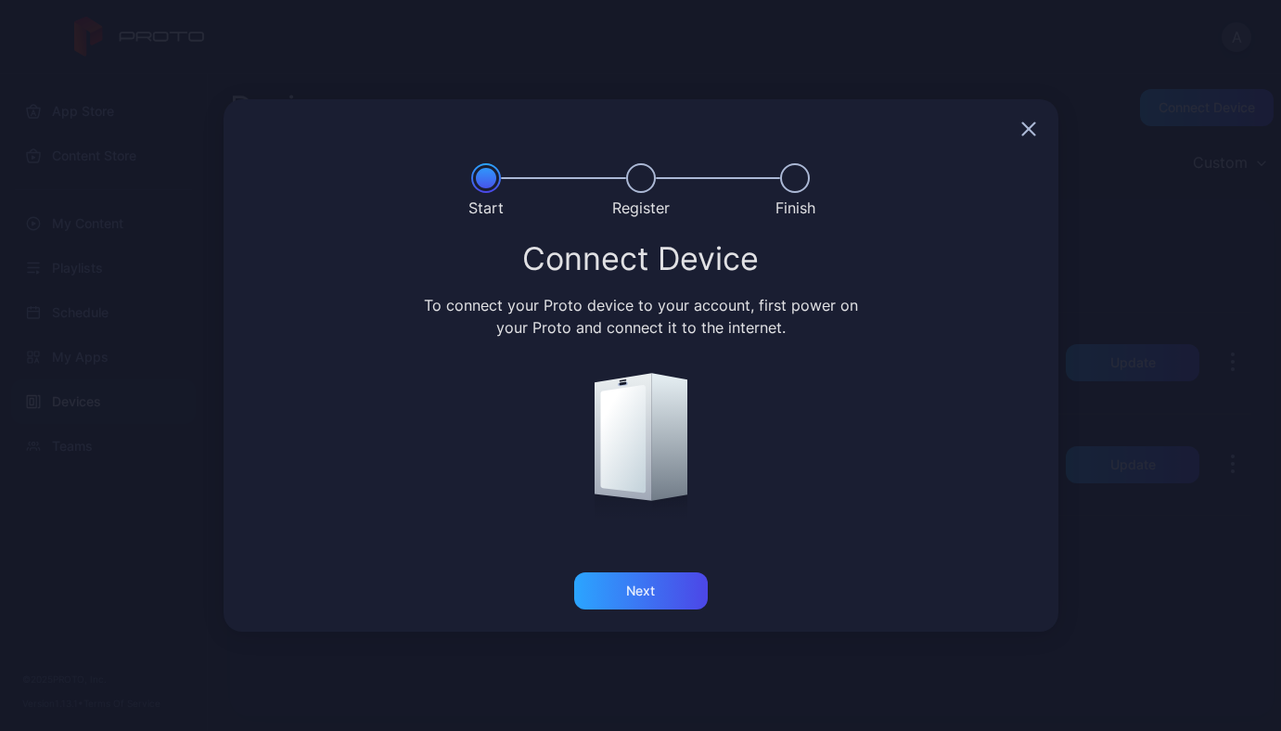
click at [640, 610] on div "Next" at bounding box center [641, 601] width 835 height 59
click at [631, 583] on div "Next" at bounding box center [640, 590] width 29 height 15
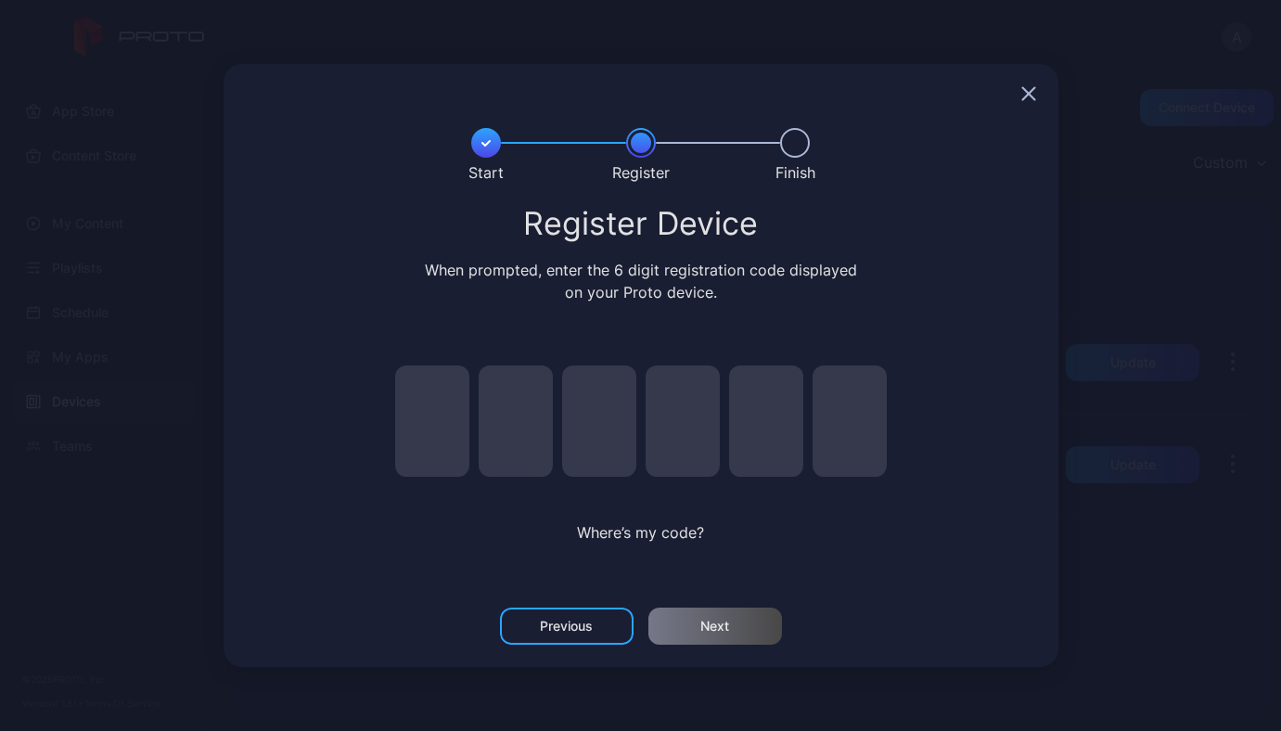
click at [441, 423] on input "pin code 1 of 6" at bounding box center [432, 420] width 74 height 111
type input "*"
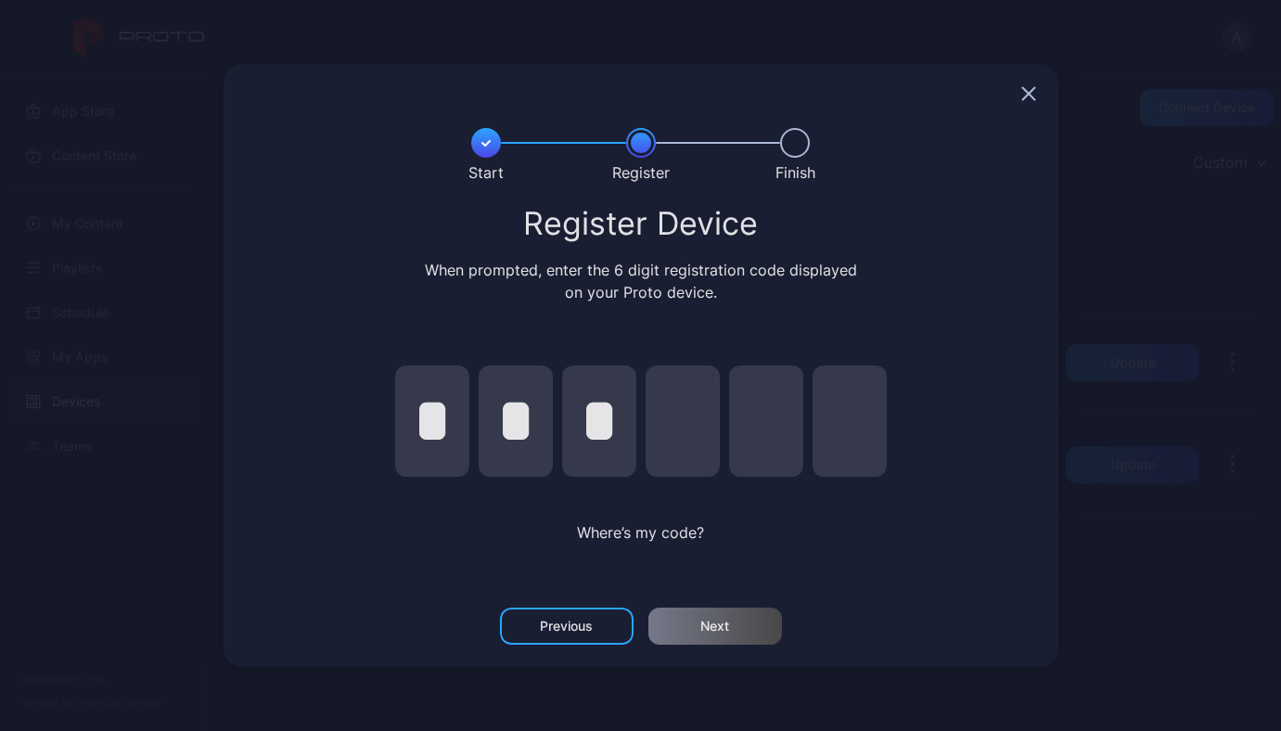
type input "*"
click at [747, 637] on div "Next" at bounding box center [715, 625] width 134 height 37
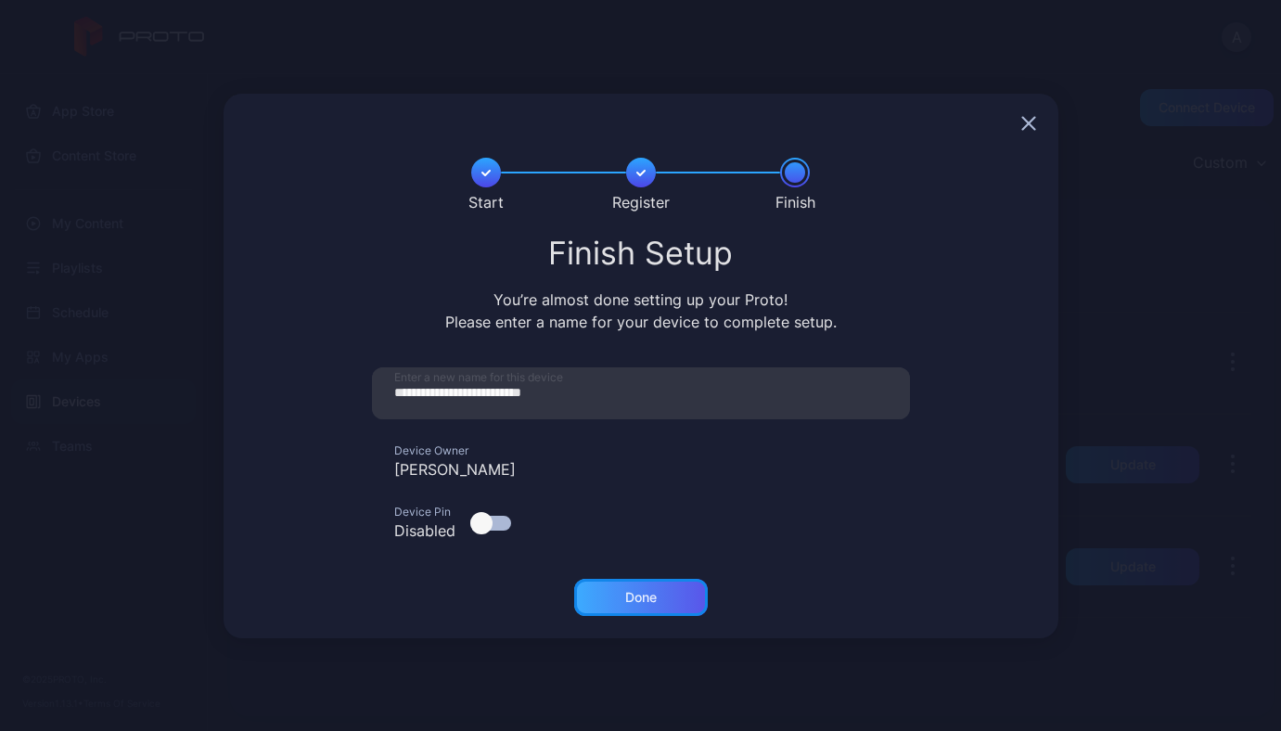
click at [646, 590] on div "Done" at bounding box center [641, 597] width 32 height 15
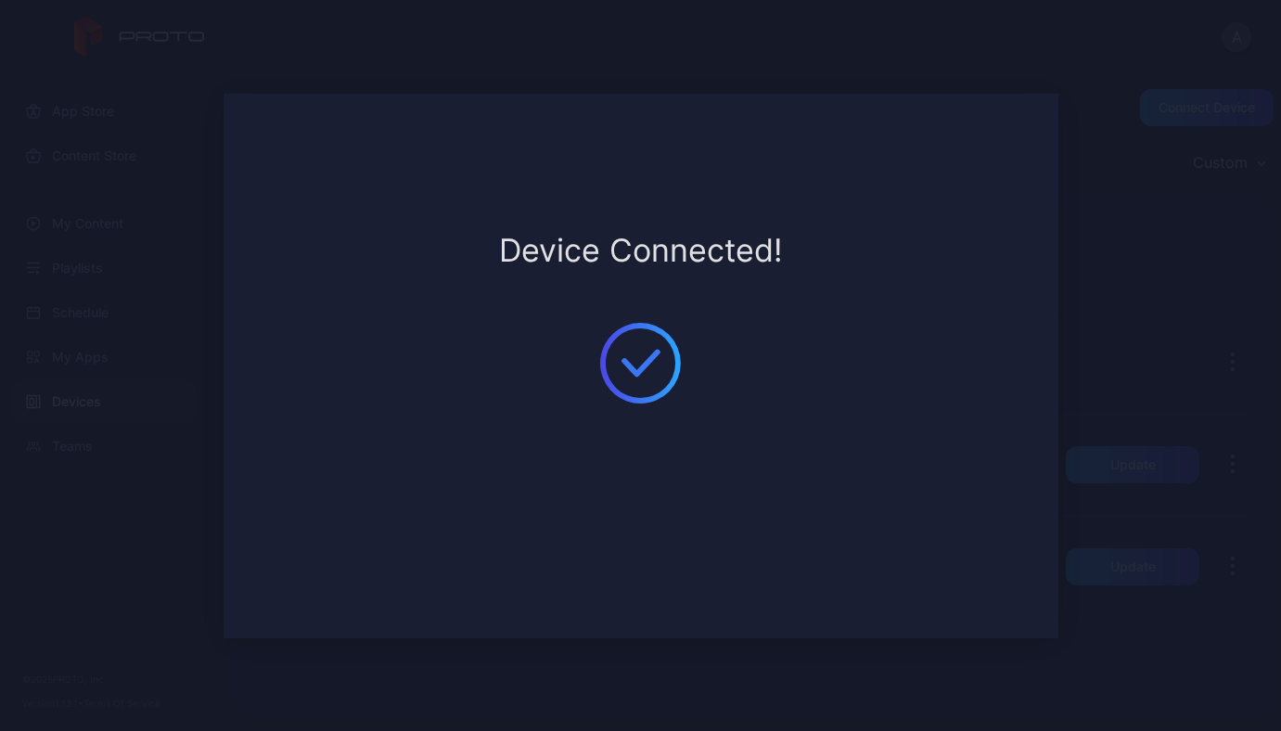
click at [1143, 247] on div "**********" at bounding box center [640, 365] width 1281 height 731
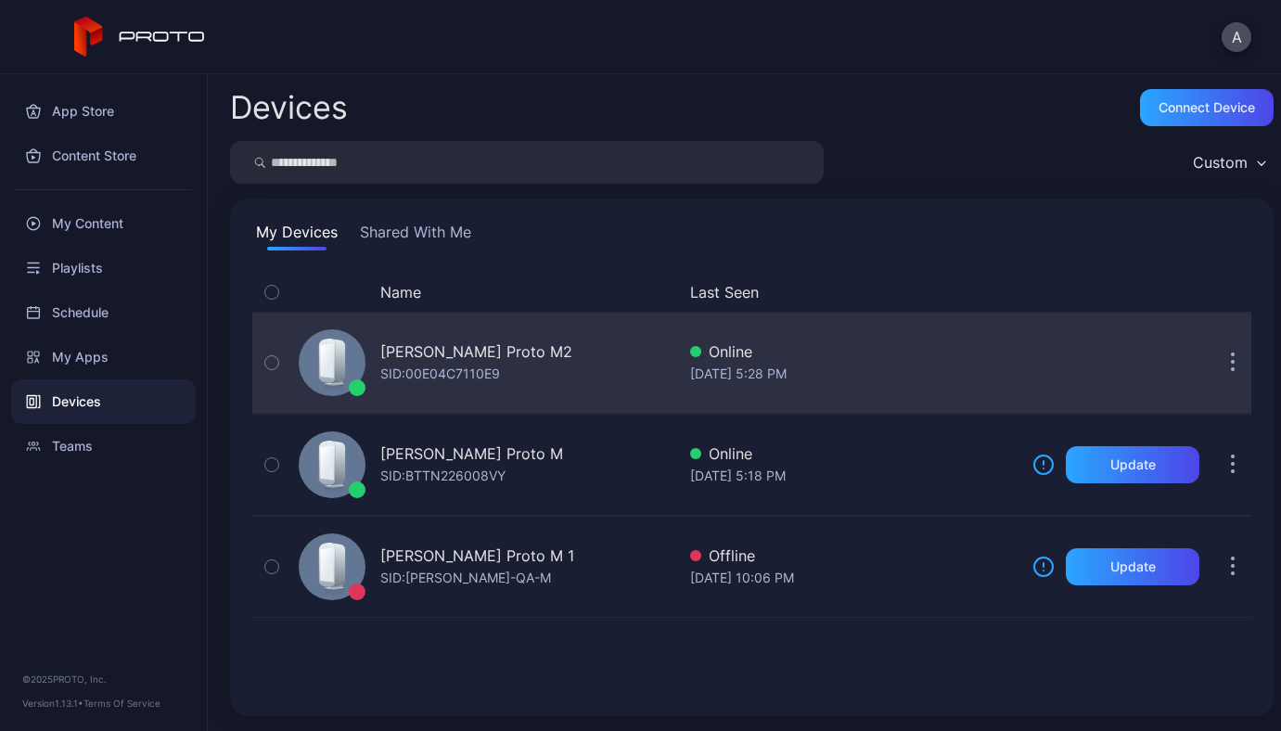
click at [1214, 360] on button "button" at bounding box center [1232, 362] width 37 height 37
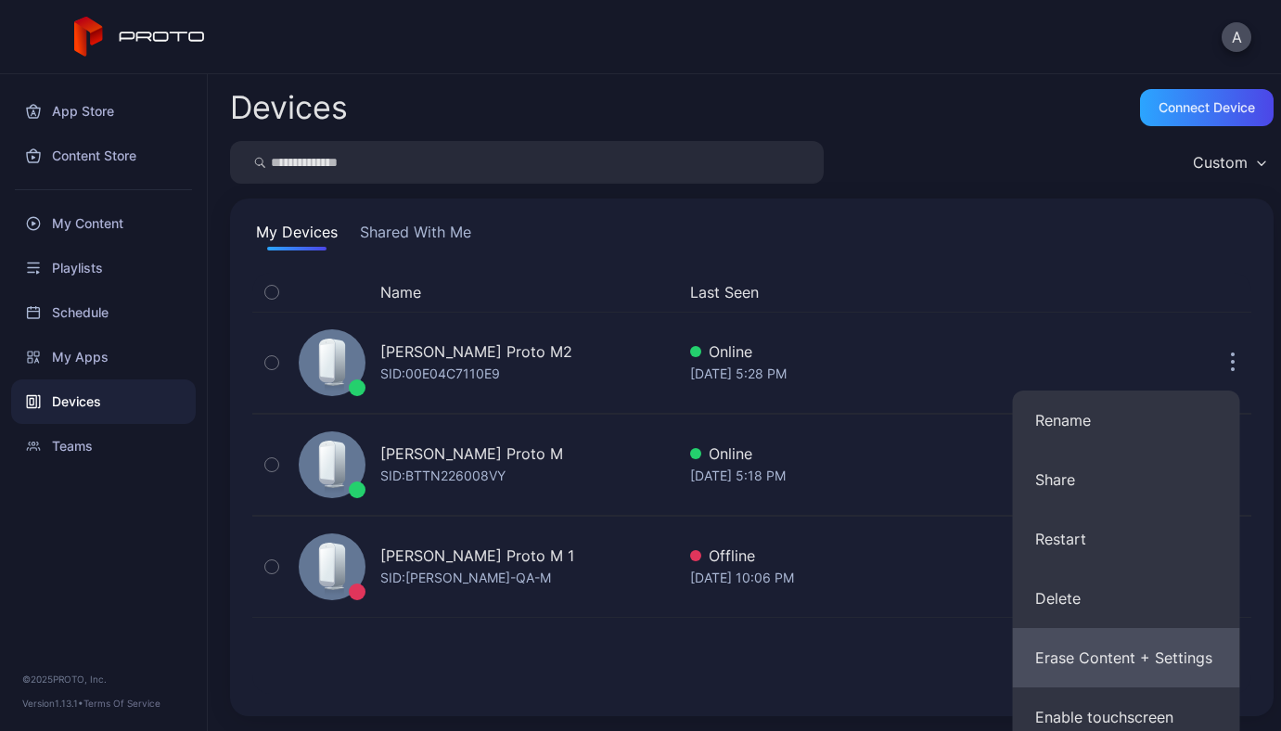
click at [1131, 665] on button "Erase Content + Settings" at bounding box center [1126, 657] width 227 height 59
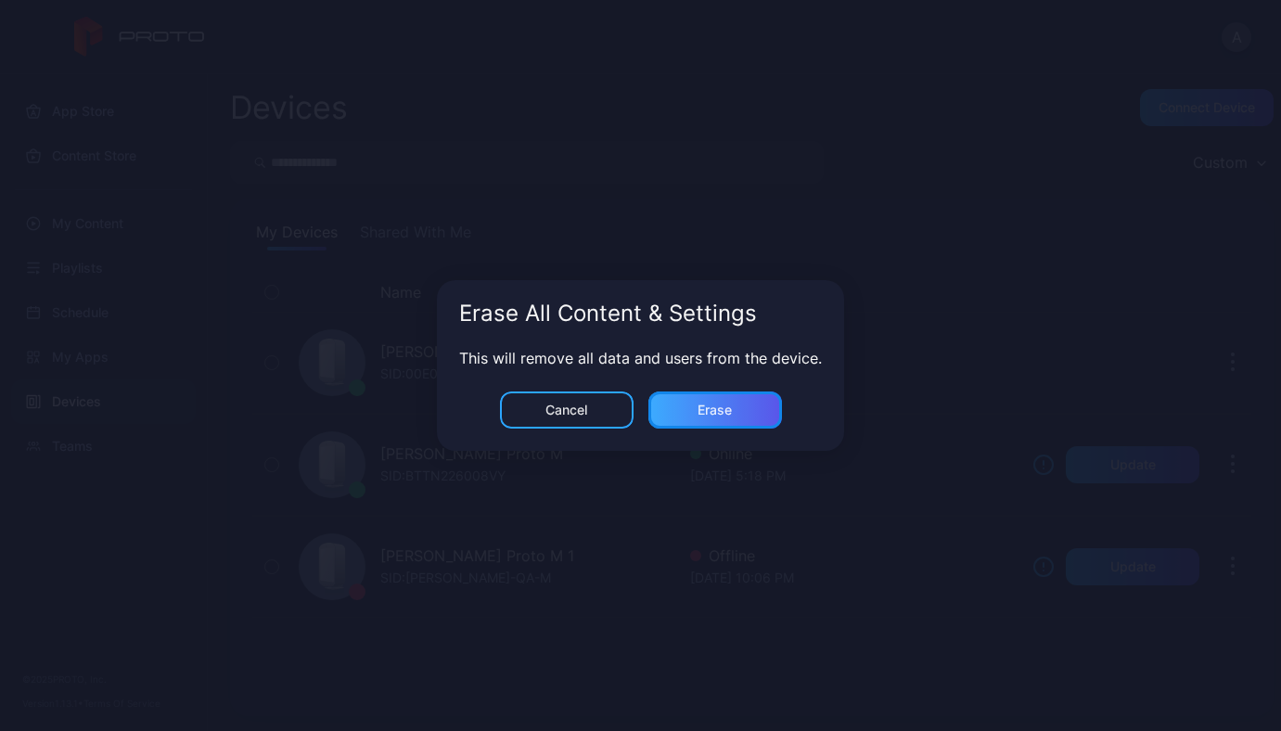
click at [727, 417] on div "Erase" at bounding box center [715, 409] width 134 height 37
